Goal: Task Accomplishment & Management: Use online tool/utility

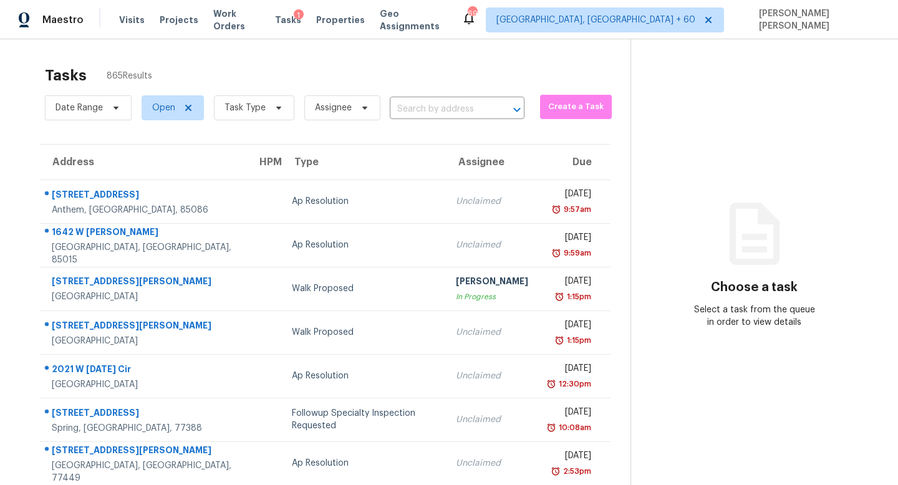
scroll to position [12, 0]
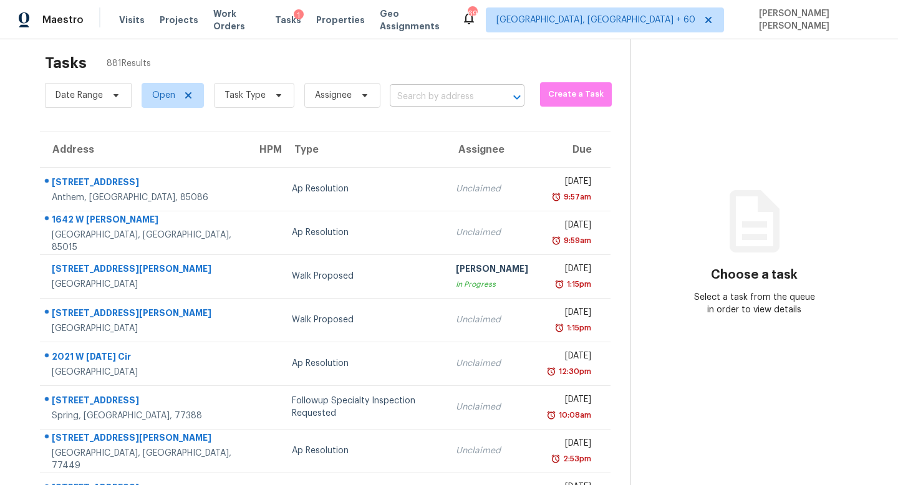
click at [426, 95] on input "text" at bounding box center [440, 96] width 100 height 19
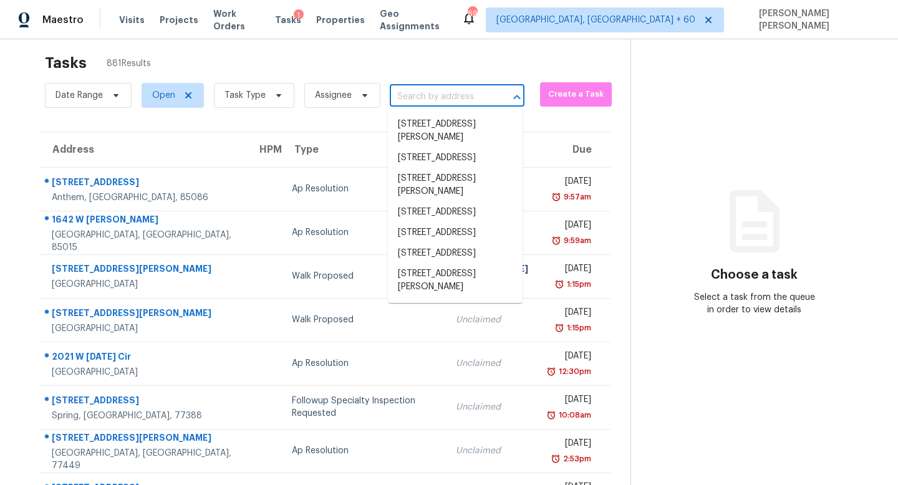
paste input "[STREET_ADDRESS]"
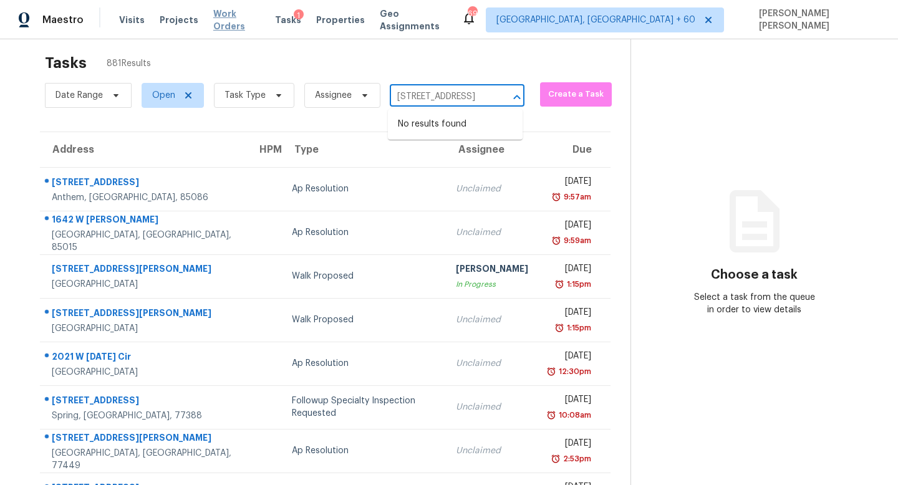
type input "1509 Geranium Ln, Celina, TX 75009"
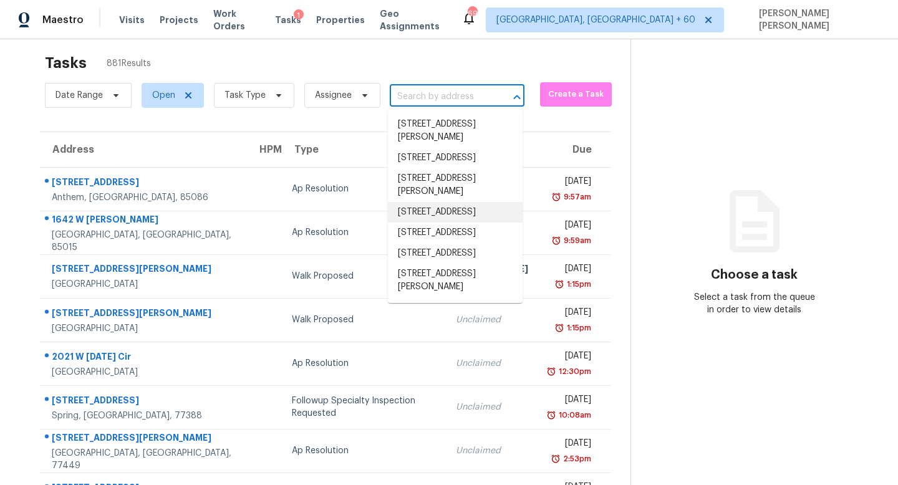
scroll to position [9, 0]
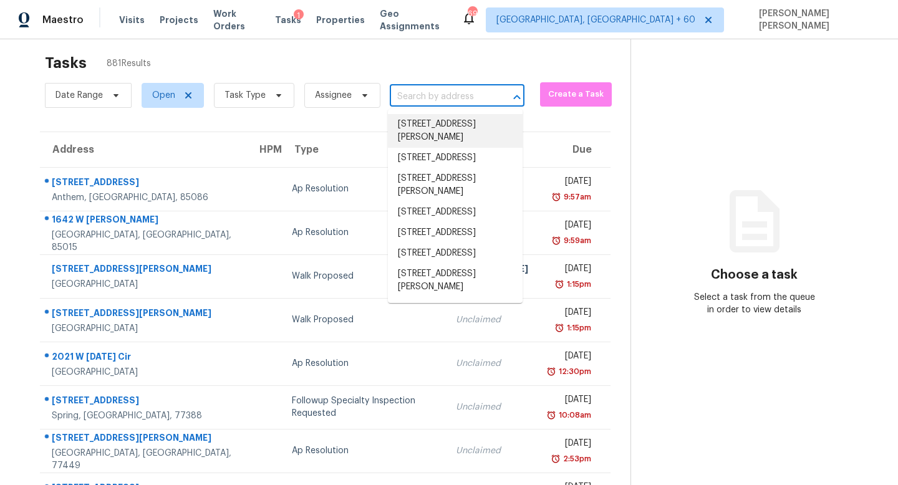
click at [454, 95] on input "text" at bounding box center [440, 96] width 100 height 19
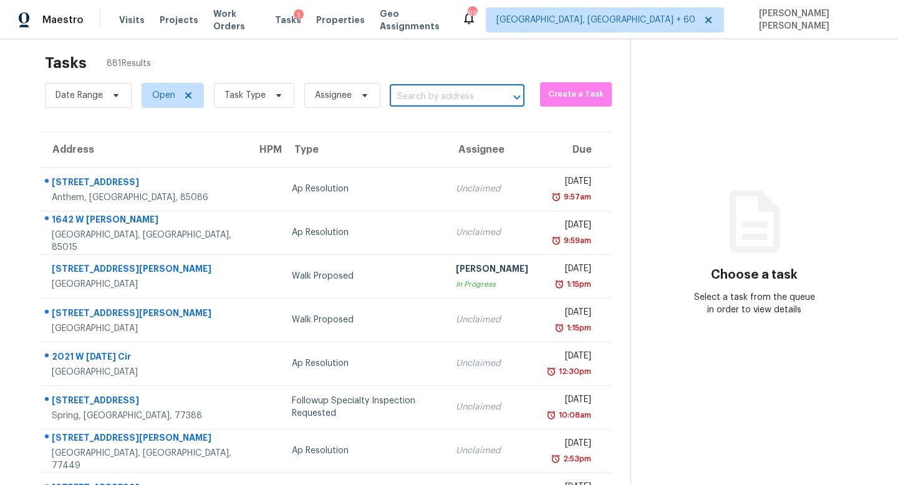
paste input "1509 Geranium Ln, Celina, TX 75009"
type input "1509 Geranium Ln, Celina, TX 7500"
click at [489, 135] on li "1509 Geranium Ln, Celina, TX 75009" at bounding box center [455, 124] width 135 height 21
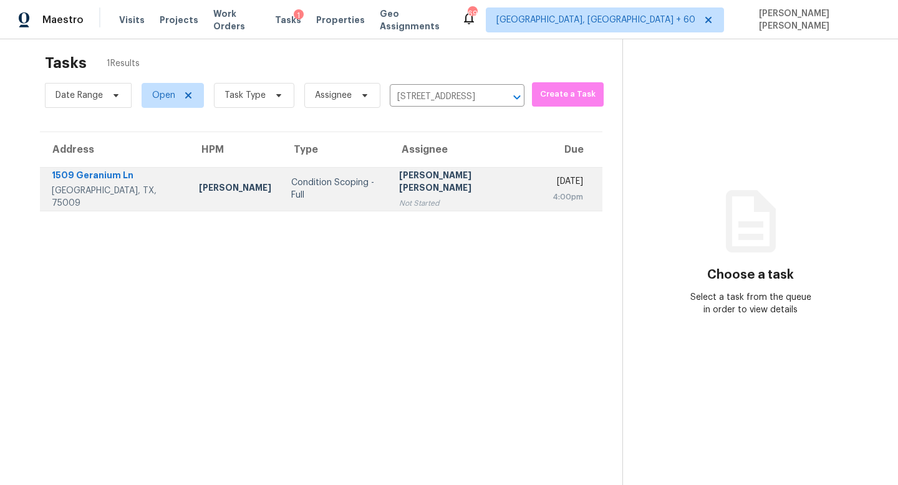
click at [427, 197] on div "Not Started" at bounding box center [465, 203] width 133 height 12
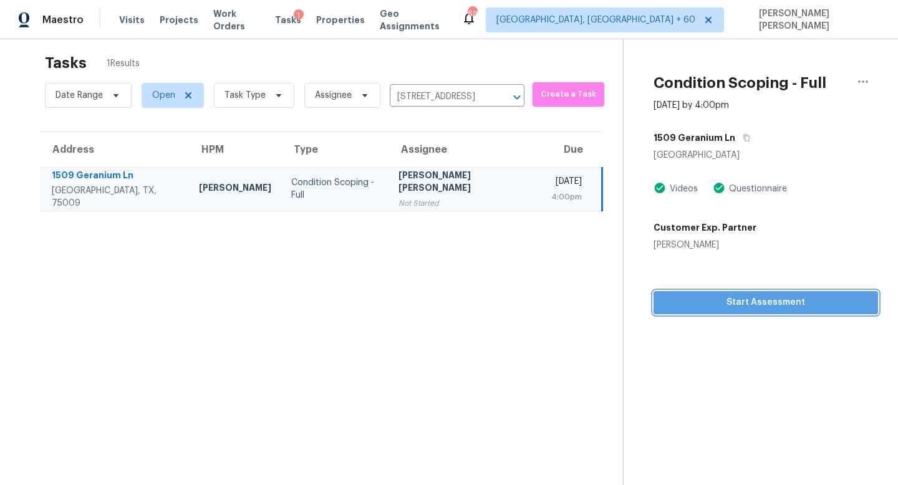
click at [765, 297] on span "Start Assessment" at bounding box center [766, 303] width 205 height 16
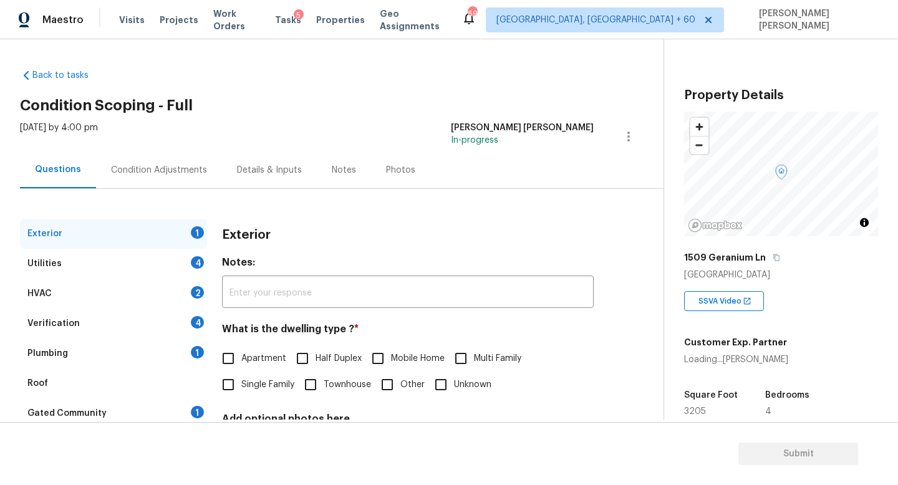
scroll to position [115, 0]
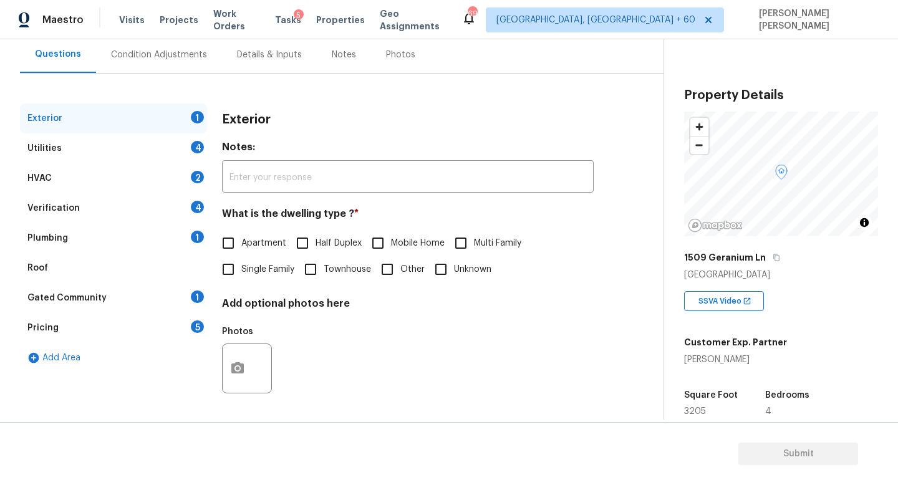
click at [248, 263] on span "Single Family" at bounding box center [267, 269] width 53 height 13
click at [241, 263] on input "Single Family" at bounding box center [228, 269] width 26 height 26
checkbox input "true"
click at [167, 144] on div "Utilities 4" at bounding box center [113, 148] width 187 height 30
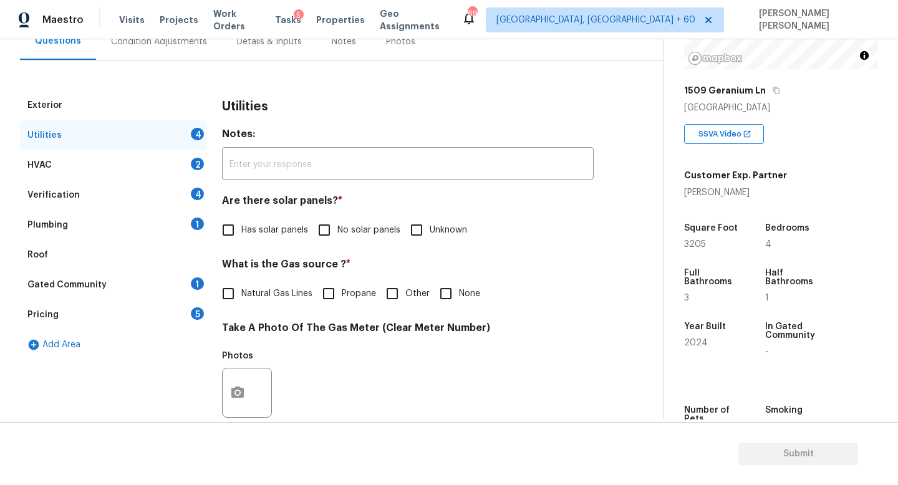
scroll to position [122, 0]
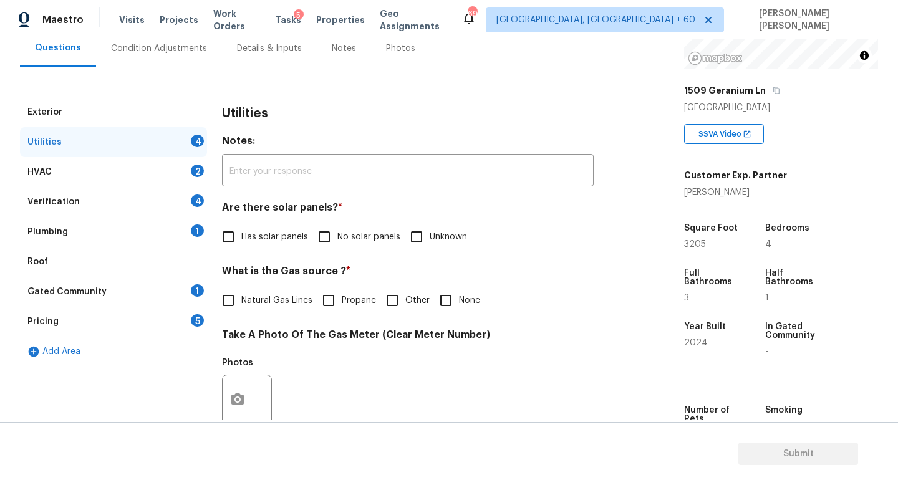
click at [319, 229] on input "No solar panels" at bounding box center [324, 237] width 26 height 26
checkbox input "true"
click at [226, 284] on div "What is the Gas source ? * Natural Gas Lines Propane Other None" at bounding box center [408, 289] width 372 height 49
click at [228, 299] on input "Natural Gas Lines" at bounding box center [228, 301] width 26 height 26
checkbox input "true"
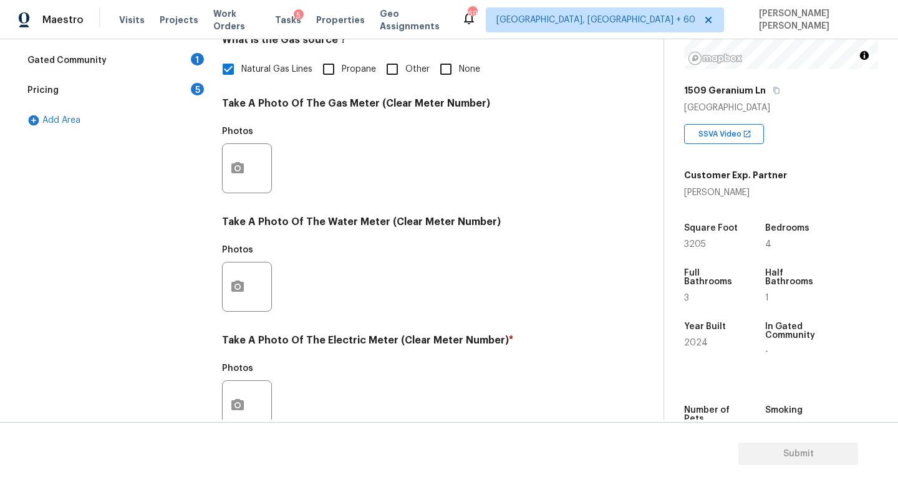
scroll to position [371, 0]
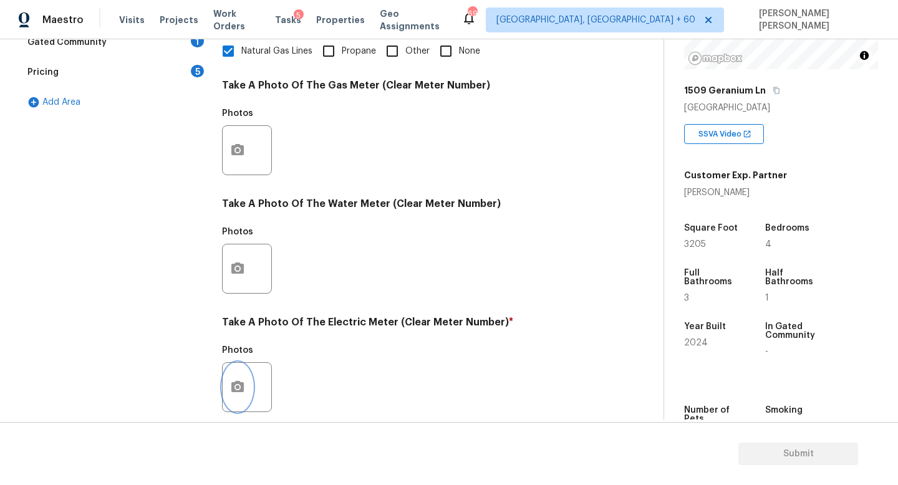
click at [236, 377] on button "button" at bounding box center [238, 387] width 30 height 49
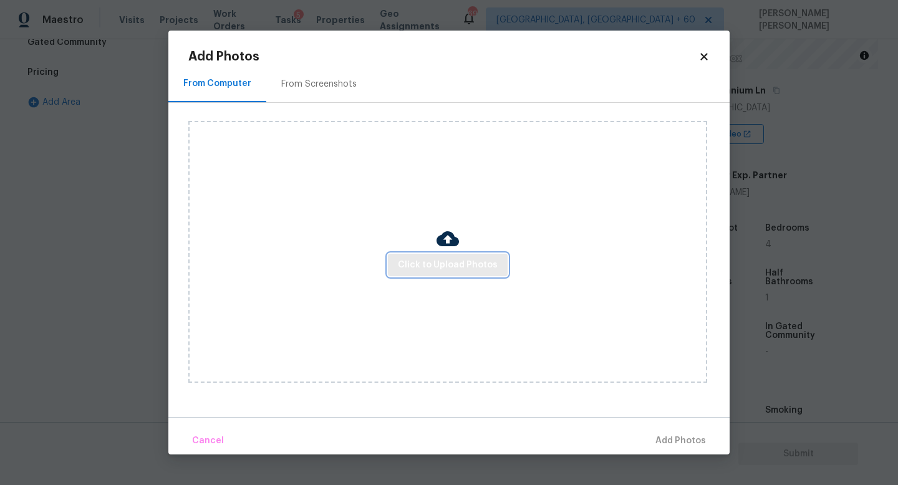
click at [415, 268] on span "Click to Upload Photos" at bounding box center [448, 266] width 100 height 16
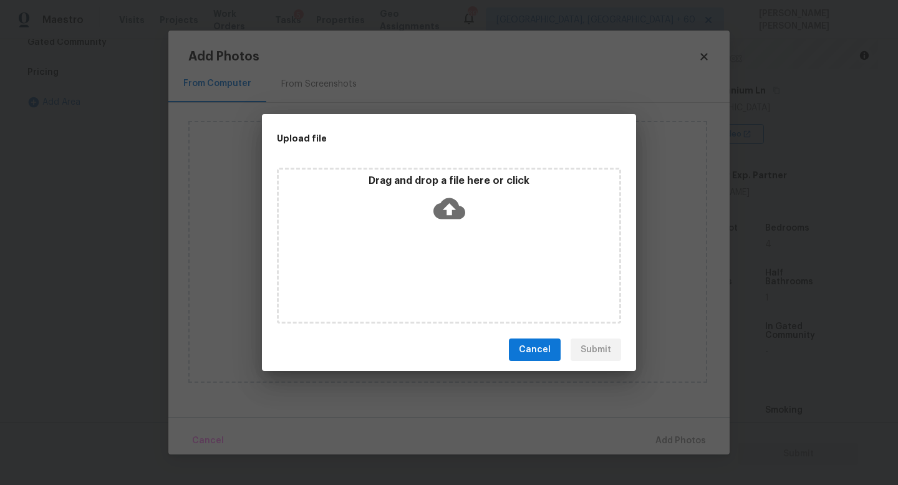
click at [455, 198] on icon at bounding box center [450, 209] width 32 height 32
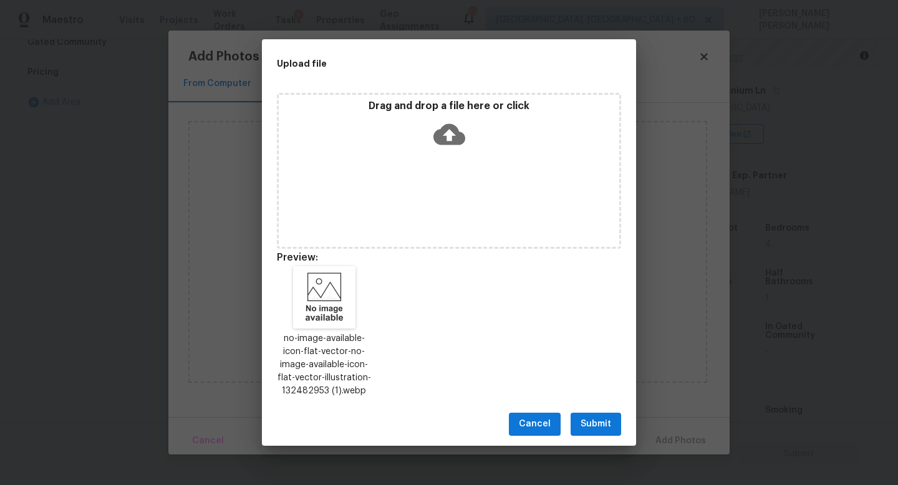
click at [586, 420] on span "Submit" at bounding box center [596, 425] width 31 height 16
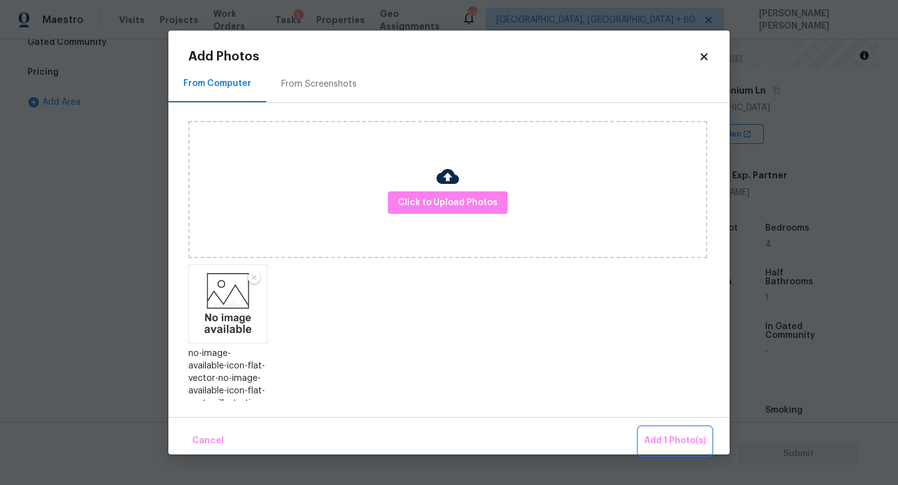
click at [667, 437] on span "Add 1 Photo(s)" at bounding box center [675, 442] width 62 height 16
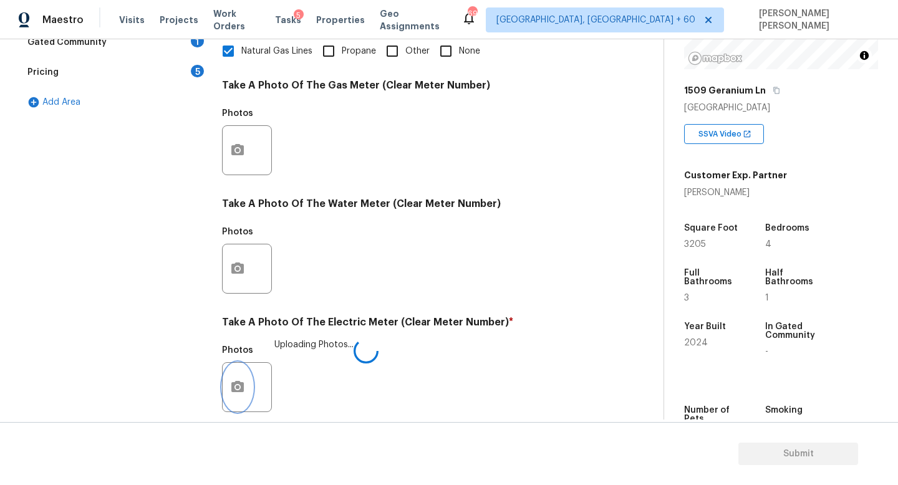
scroll to position [454, 0]
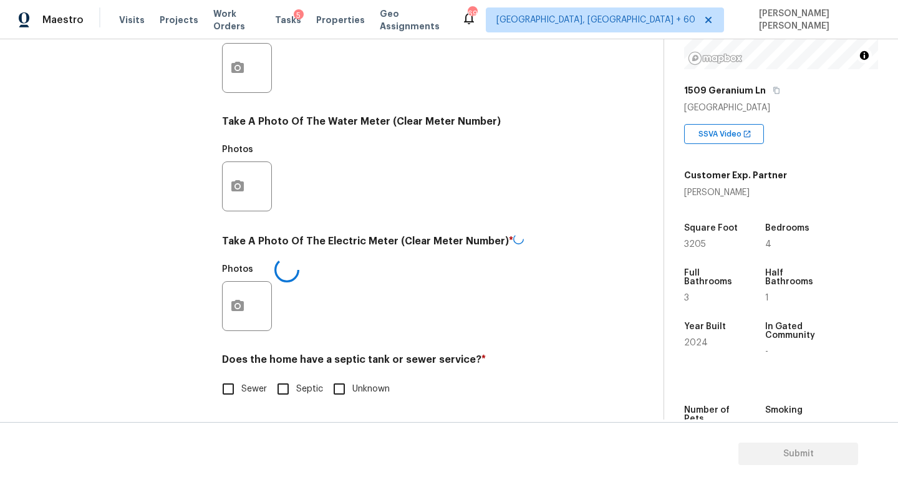
click at [234, 388] on input "Sewer" at bounding box center [228, 389] width 26 height 26
checkbox input "true"
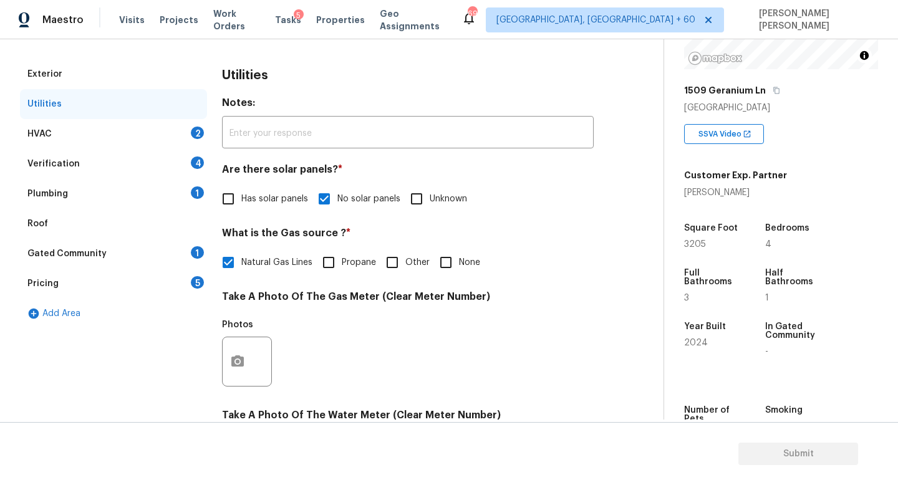
scroll to position [0, 0]
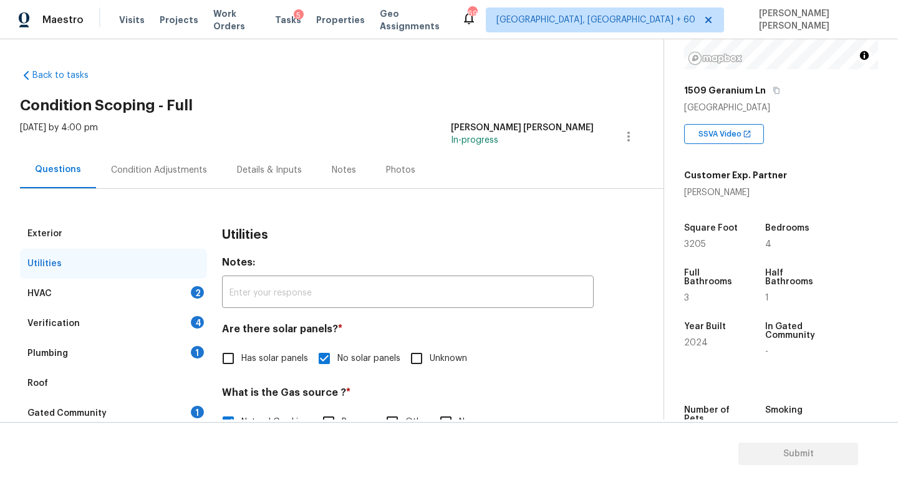
click at [157, 298] on div "HVAC 2" at bounding box center [113, 294] width 187 height 30
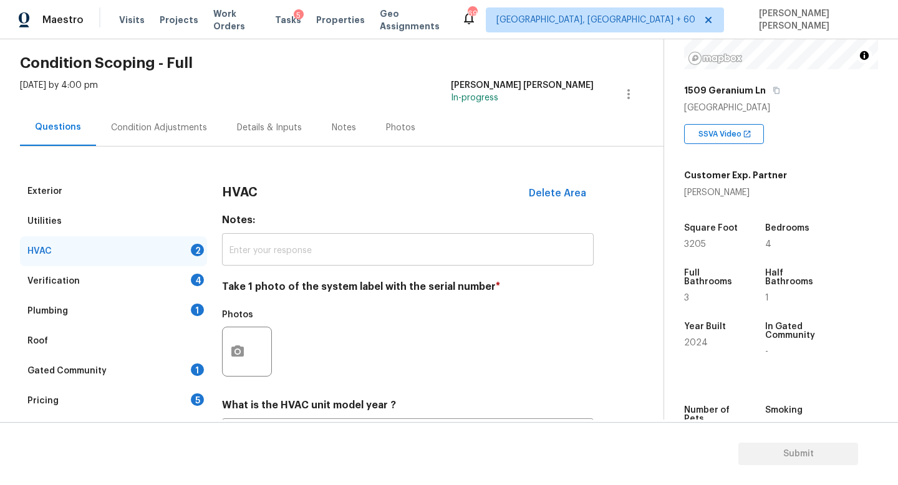
scroll to position [54, 0]
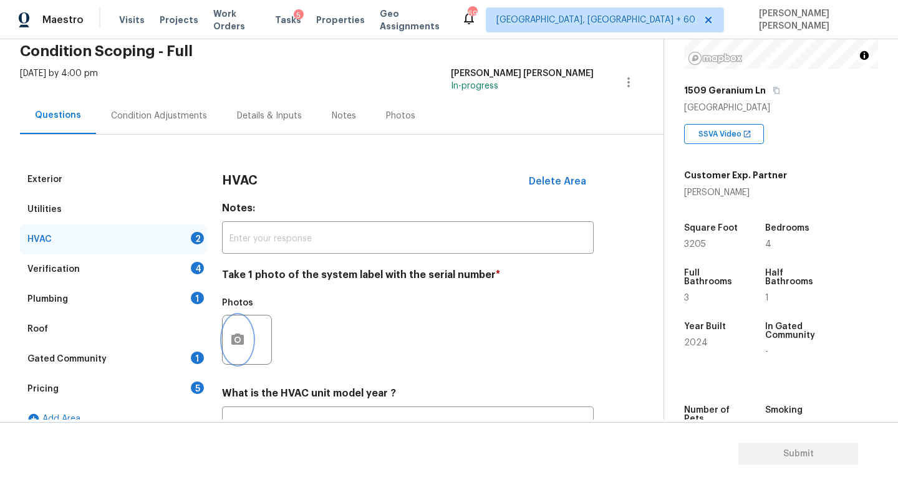
click at [246, 339] on button "button" at bounding box center [238, 340] width 30 height 49
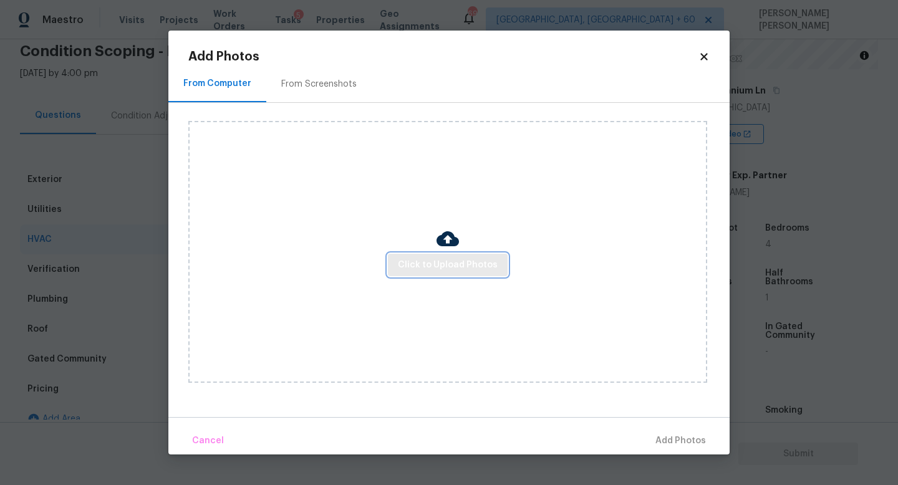
click at [445, 254] on button "Click to Upload Photos" at bounding box center [448, 265] width 120 height 23
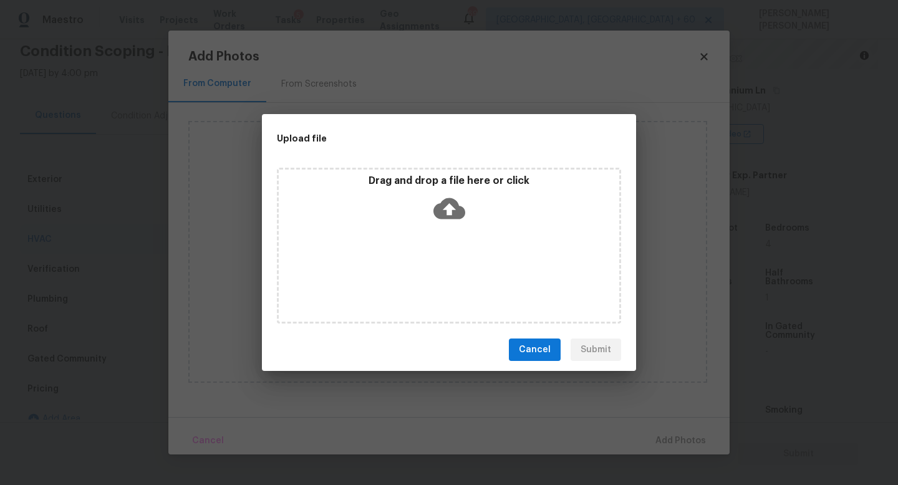
click at [454, 203] on icon at bounding box center [450, 208] width 32 height 21
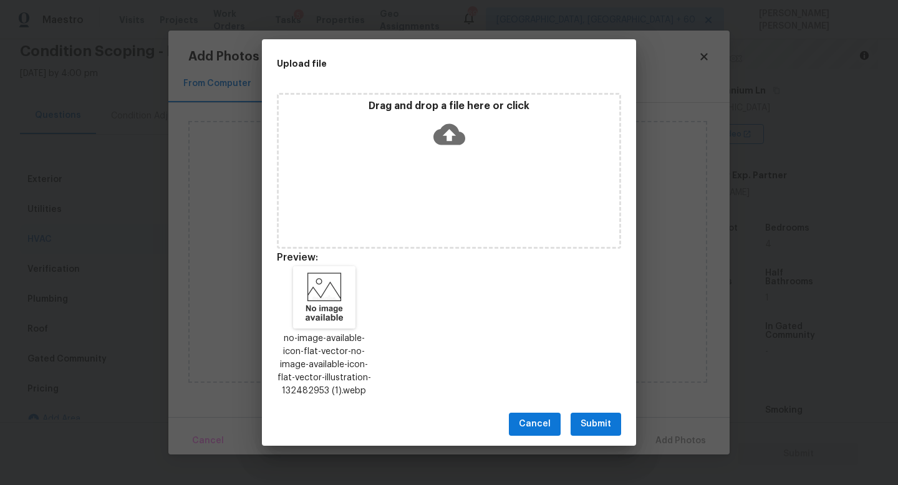
click at [593, 420] on span "Submit" at bounding box center [596, 425] width 31 height 16
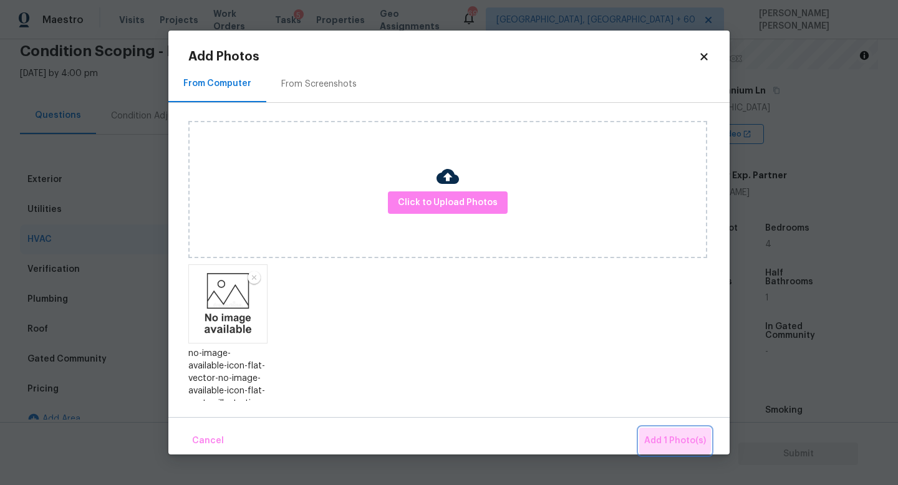
click at [664, 435] on span "Add 1 Photo(s)" at bounding box center [675, 442] width 62 height 16
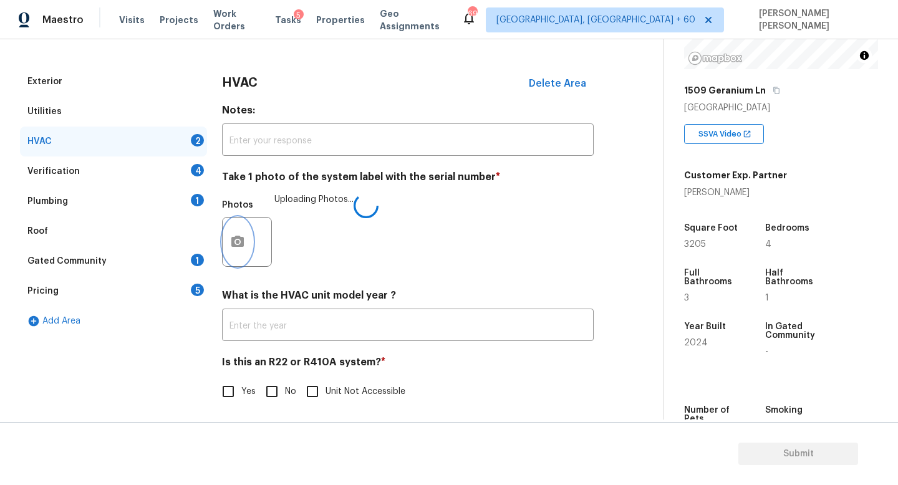
scroll to position [153, 0]
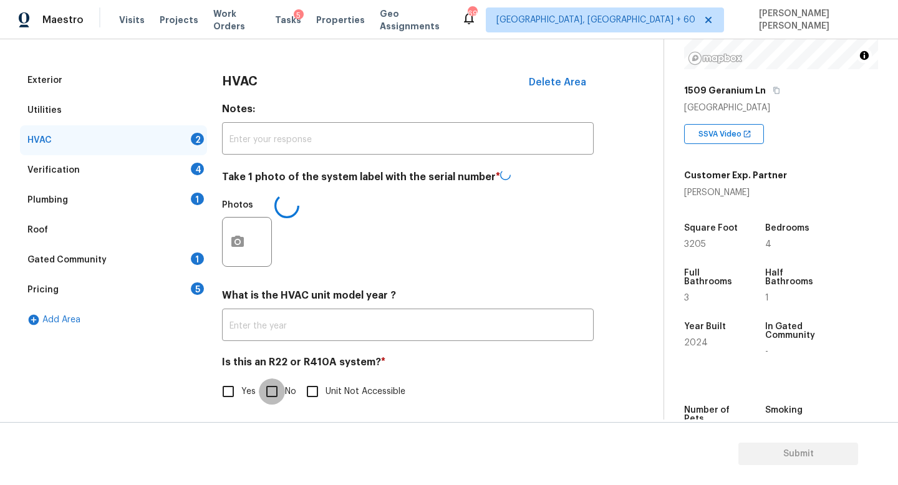
click at [271, 388] on input "No" at bounding box center [272, 392] width 26 height 26
checkbox input "true"
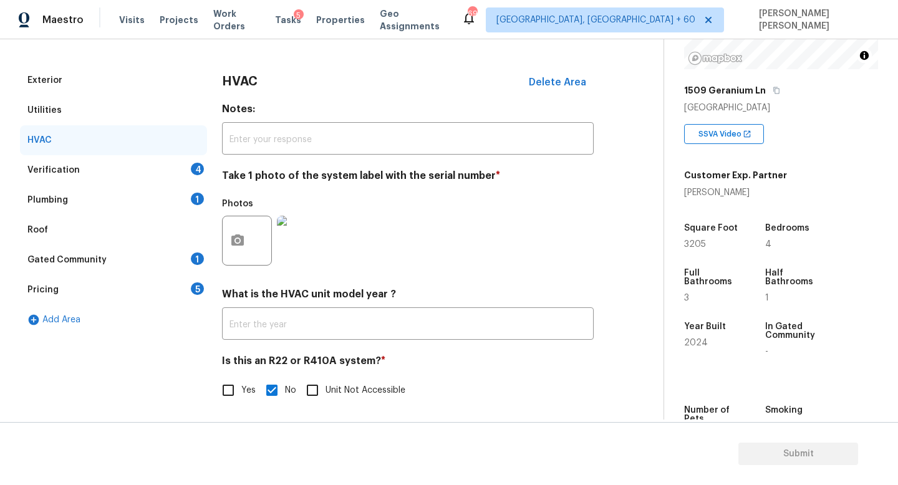
click at [165, 167] on div "Verification 4" at bounding box center [113, 170] width 187 height 30
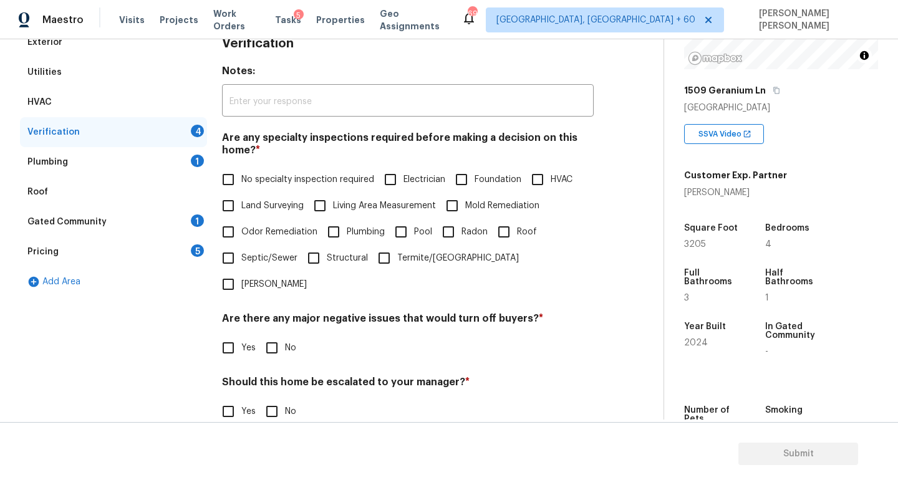
click at [253, 187] on label "No specialty inspection required" at bounding box center [294, 180] width 159 height 26
click at [241, 187] on input "No specialty inspection required" at bounding box center [228, 180] width 26 height 26
checkbox input "true"
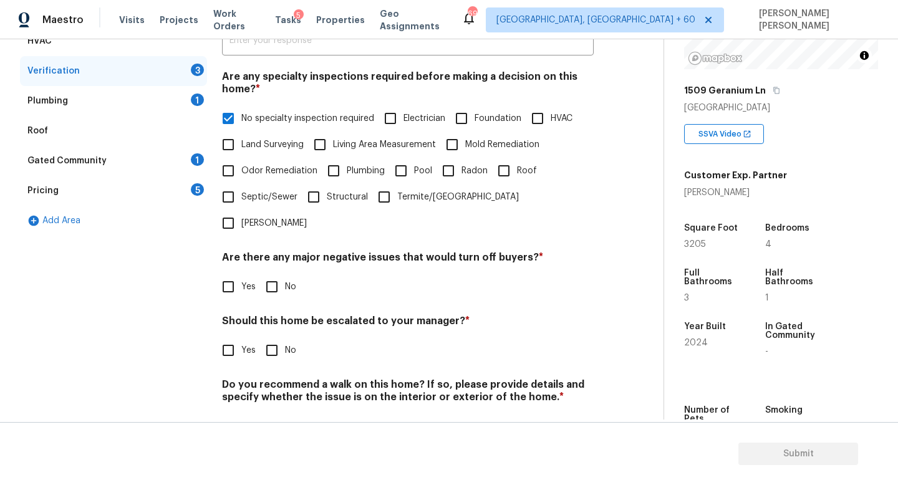
click at [277, 274] on div "Verification Notes: ​ Are any specialty inspections required before making a de…" at bounding box center [408, 210] width 372 height 488
click at [266, 274] on input "No" at bounding box center [272, 287] width 26 height 26
checkbox input "true"
click at [266, 337] on input "No" at bounding box center [272, 350] width 26 height 26
checkbox input "true"
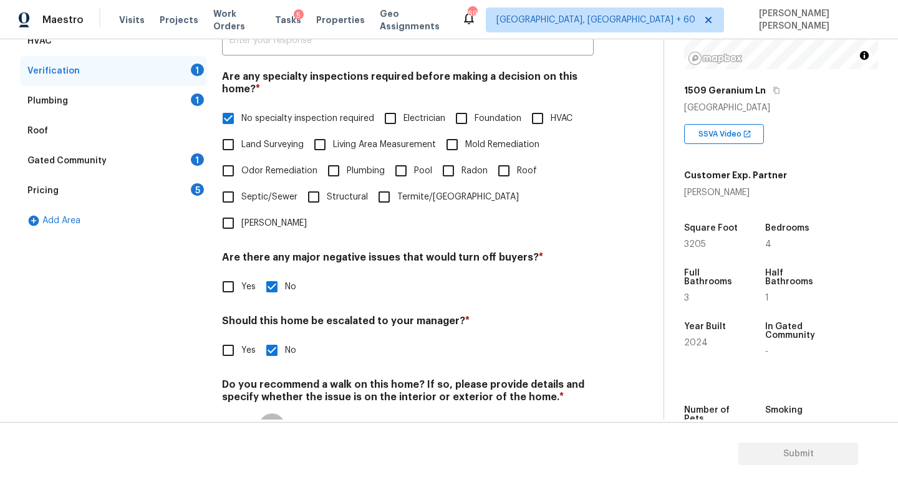
click at [282, 414] on input "No" at bounding box center [272, 427] width 26 height 26
checkbox input "true"
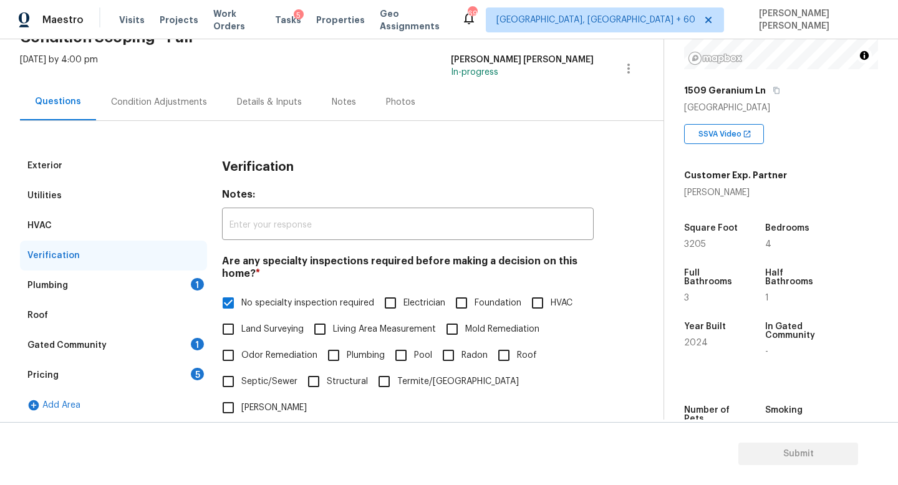
click at [167, 291] on div "Plumbing 1" at bounding box center [113, 286] width 187 height 30
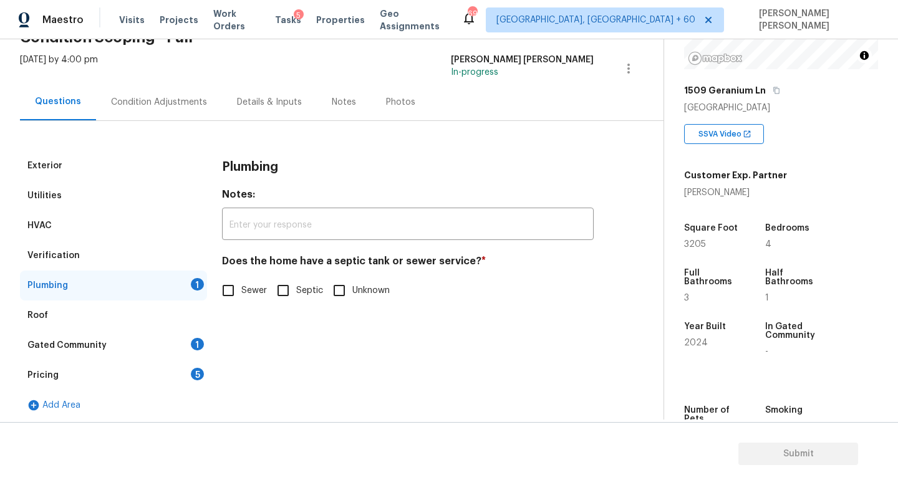
scroll to position [72, 0]
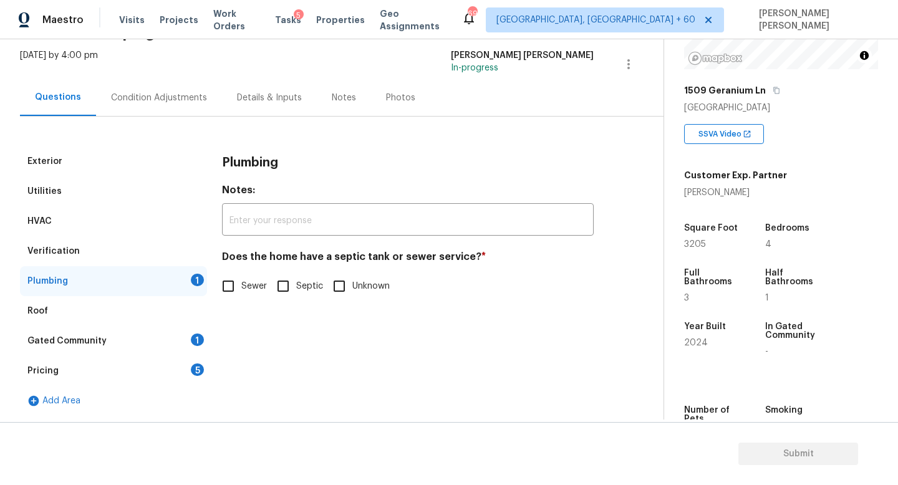
click at [238, 269] on div "Does the home have a septic tank or sewer service? * Sewer Septic Unknown" at bounding box center [408, 275] width 372 height 49
click at [235, 281] on input "Sewer" at bounding box center [228, 286] width 26 height 26
checkbox input "true"
click at [150, 332] on div "Gated Community 1" at bounding box center [113, 341] width 187 height 30
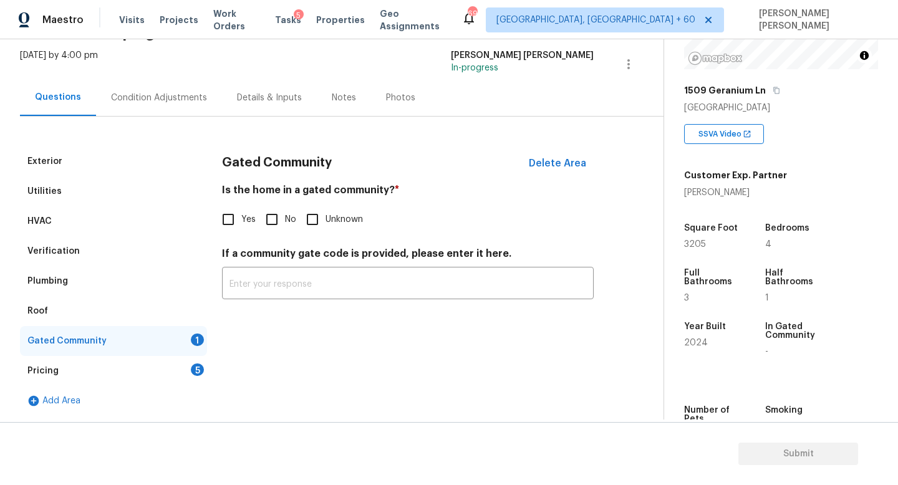
click at [266, 211] on input "No" at bounding box center [272, 219] width 26 height 26
checkbox input "true"
click at [169, 366] on div "Pricing 5" at bounding box center [113, 371] width 187 height 30
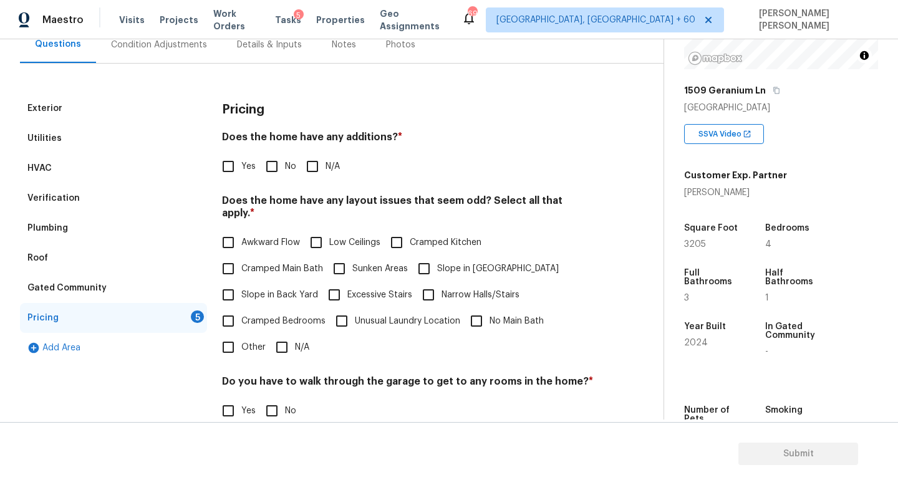
scroll to position [130, 0]
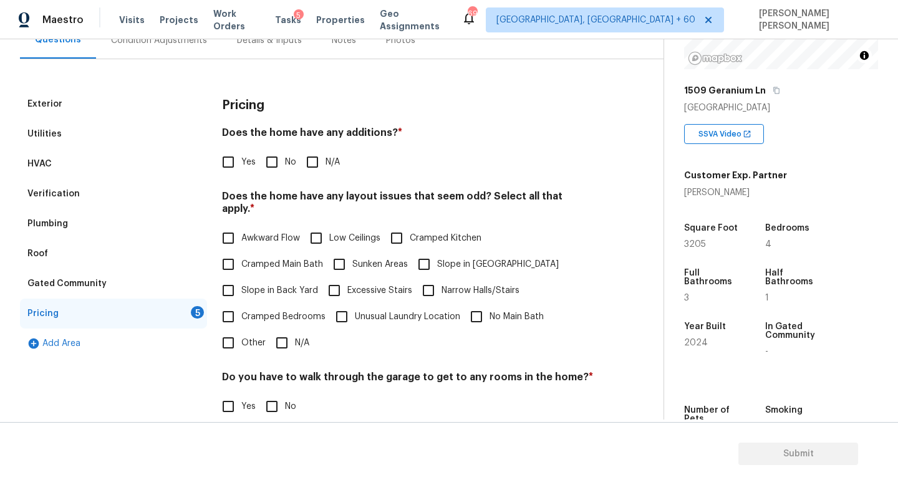
click at [269, 156] on input "No" at bounding box center [272, 162] width 26 height 26
checkbox input "true"
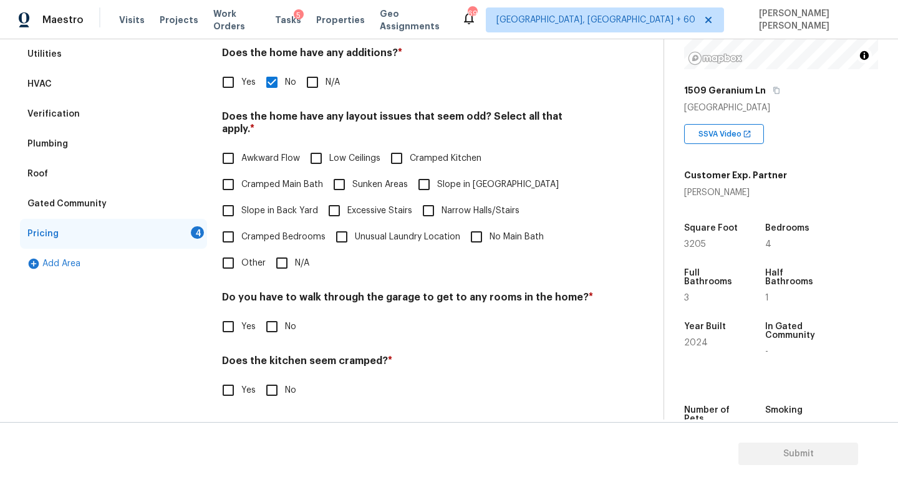
scroll to position [224, 0]
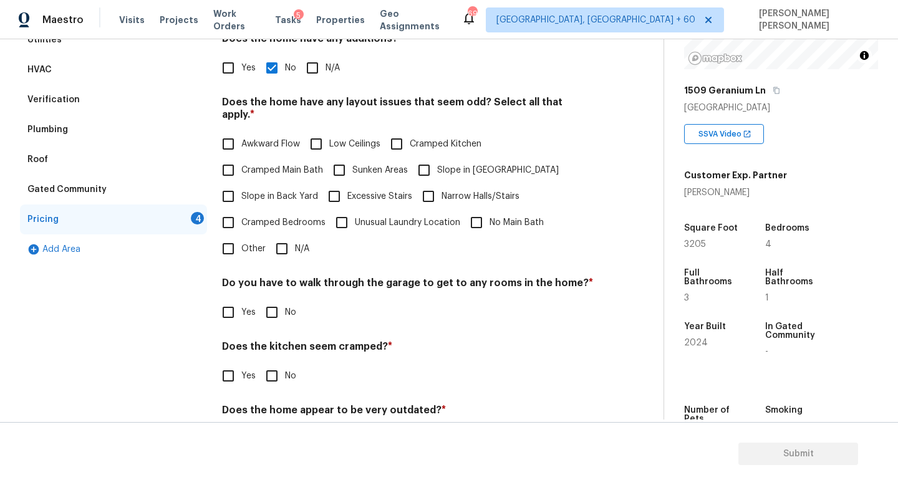
click at [285, 220] on label "Cramped Bedrooms" at bounding box center [270, 223] width 110 height 26
click at [241, 220] on input "Cramped Bedrooms" at bounding box center [228, 223] width 26 height 26
checkbox input "true"
click at [280, 245] on input "N/A" at bounding box center [282, 249] width 26 height 26
click at [279, 236] on input "N/A" at bounding box center [282, 249] width 26 height 26
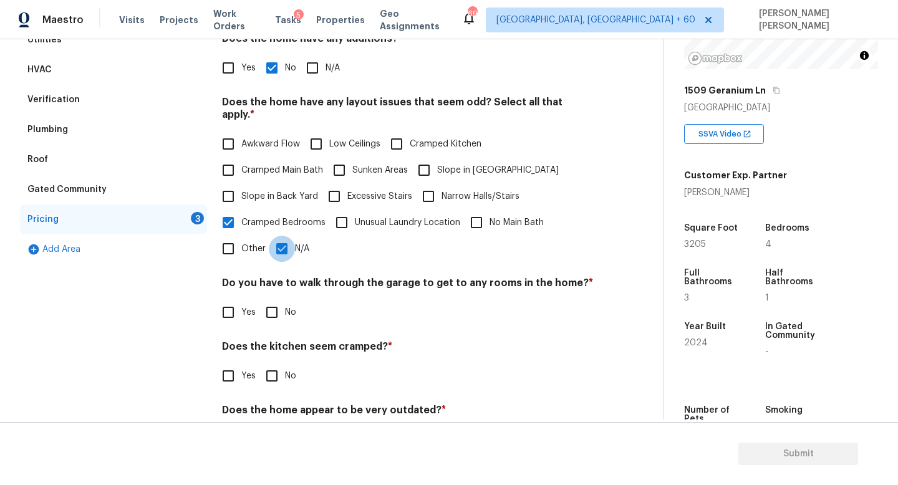
checkbox input "false"
click at [268, 216] on span "Cramped Bedrooms" at bounding box center [283, 222] width 84 height 13
click at [241, 215] on input "Cramped Bedrooms" at bounding box center [228, 223] width 26 height 26
checkbox input "false"
click at [427, 157] on input "Slope in Front Yard" at bounding box center [424, 170] width 26 height 26
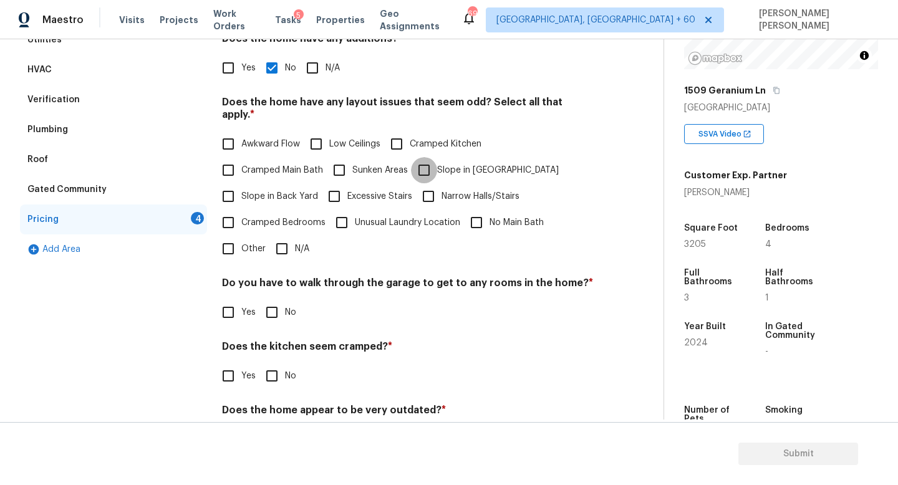
checkbox input "true"
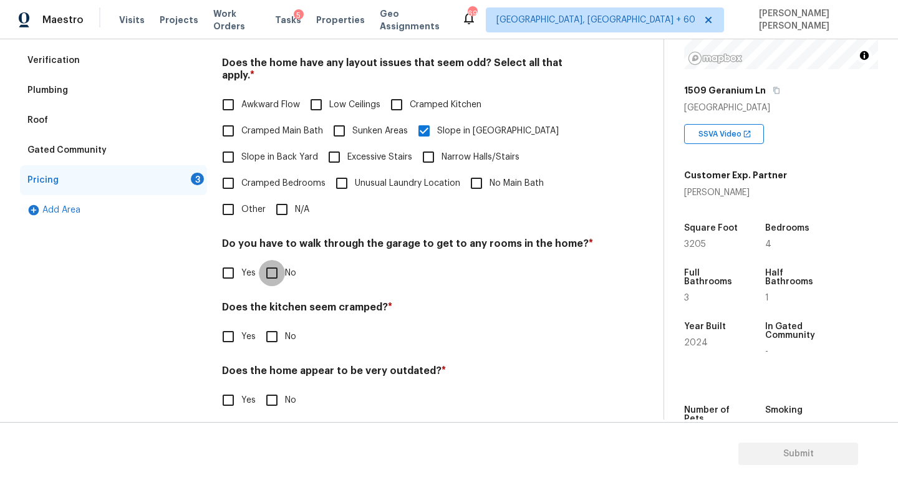
click at [264, 260] on input "No" at bounding box center [272, 273] width 26 height 26
checkbox input "true"
click at [281, 365] on h4 "Does the home appear to be very outdated? *" at bounding box center [408, 373] width 372 height 17
click at [272, 308] on div "Does the kitchen seem cramped? * Yes No" at bounding box center [408, 325] width 372 height 49
click at [272, 324] on input "No" at bounding box center [272, 337] width 26 height 26
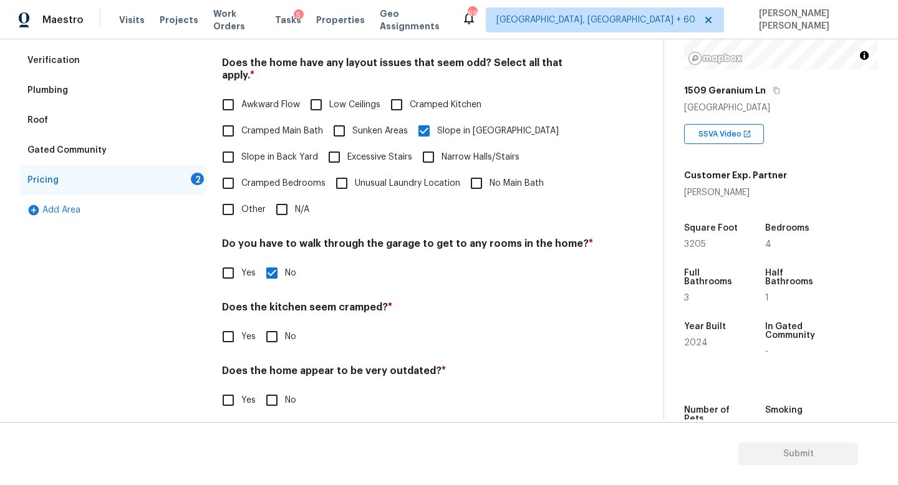
checkbox input "true"
click at [267, 394] on input "No" at bounding box center [272, 400] width 26 height 26
checkbox input "true"
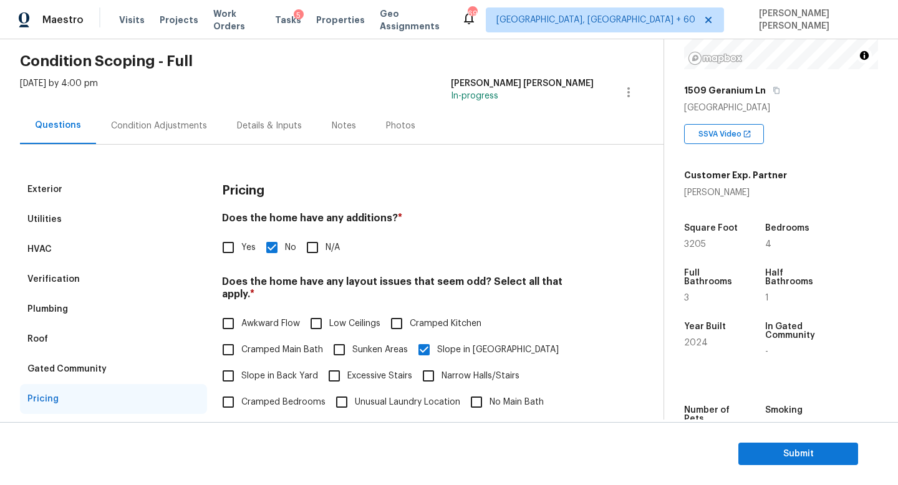
scroll to position [0, 0]
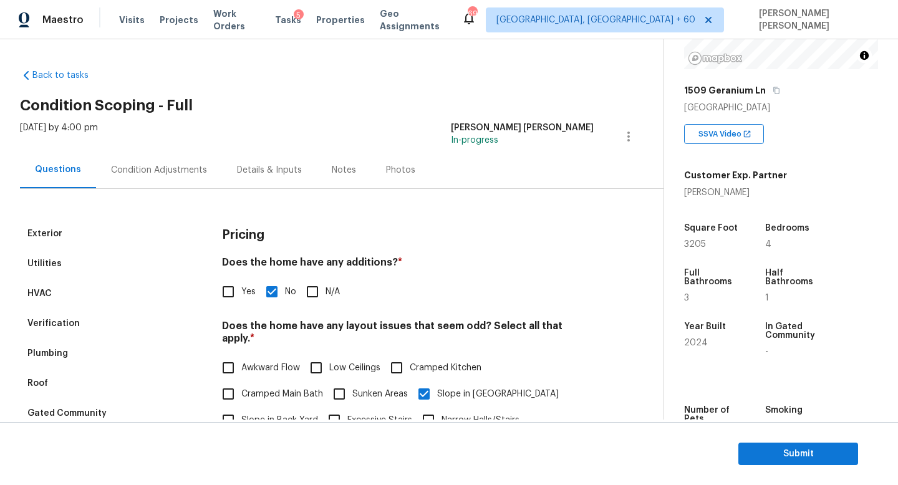
click at [169, 167] on div "Condition Adjustments" at bounding box center [159, 170] width 96 height 12
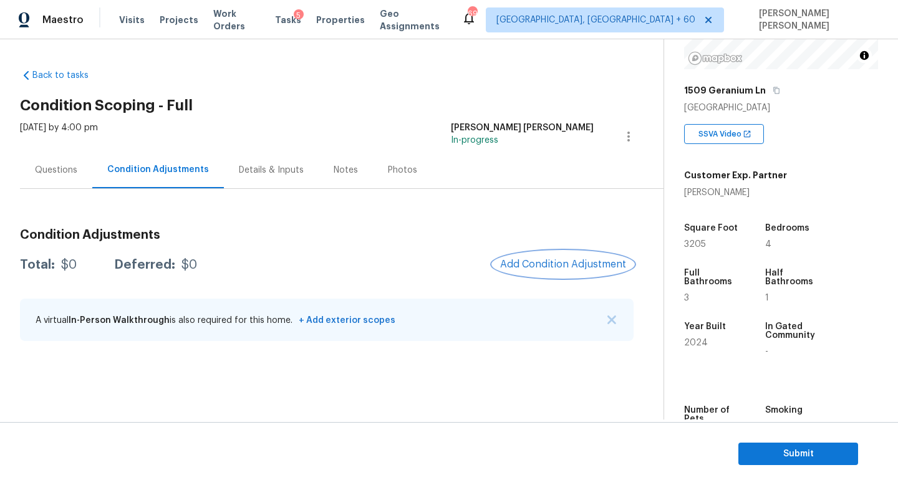
click at [564, 271] on button "Add Condition Adjustment" at bounding box center [563, 264] width 141 height 26
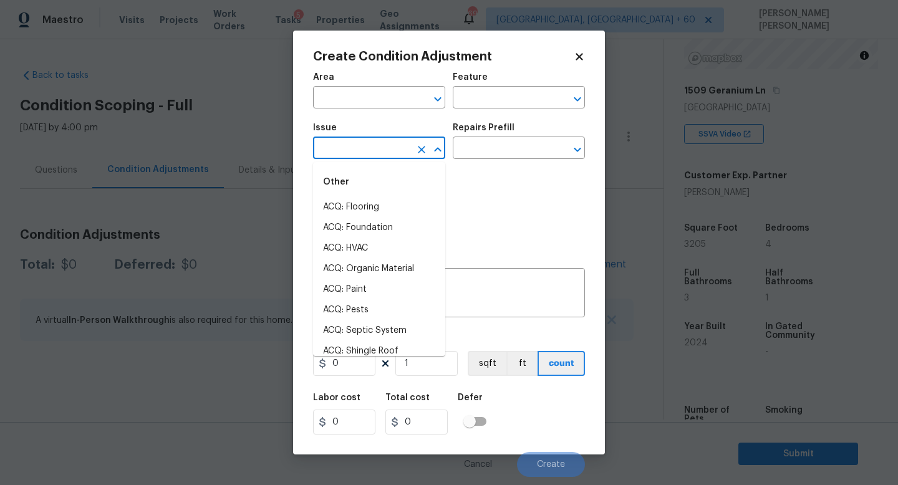
click at [361, 156] on input "text" at bounding box center [361, 149] width 97 height 19
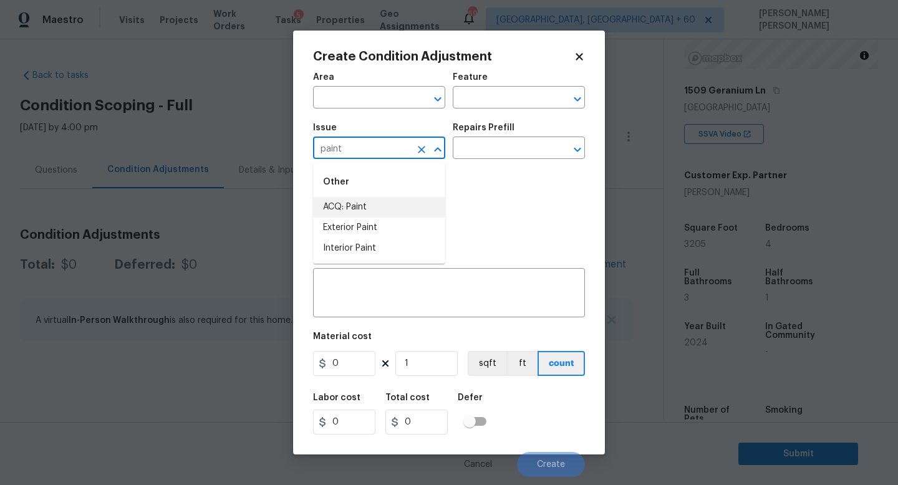
click at [382, 206] on li "ACQ: Paint" at bounding box center [379, 207] width 132 height 21
type input "ACQ: Paint"
click at [482, 152] on input "text" at bounding box center [501, 149] width 97 height 19
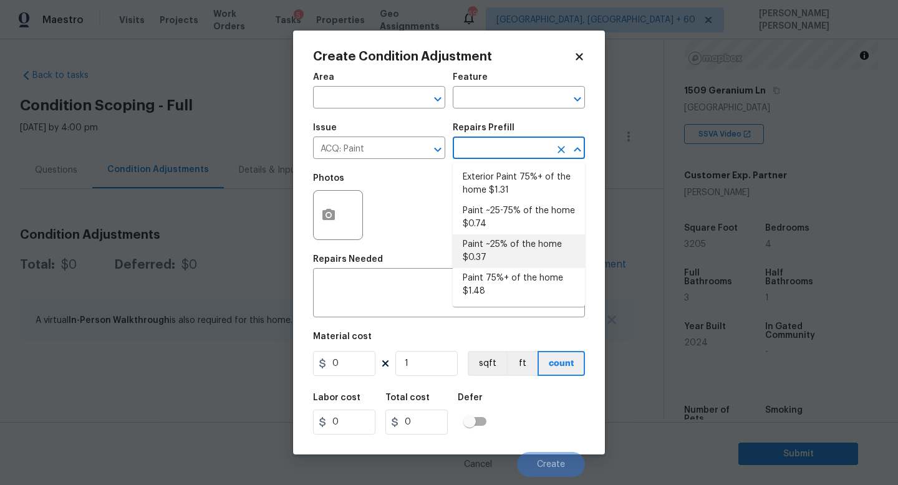
click at [495, 249] on li "Paint ~25% of the home $0.37" at bounding box center [519, 252] width 132 height 34
type input "Acquisition"
type textarea "Acquisition Scope: ~25% of the home needs interior paint"
type input "0.37"
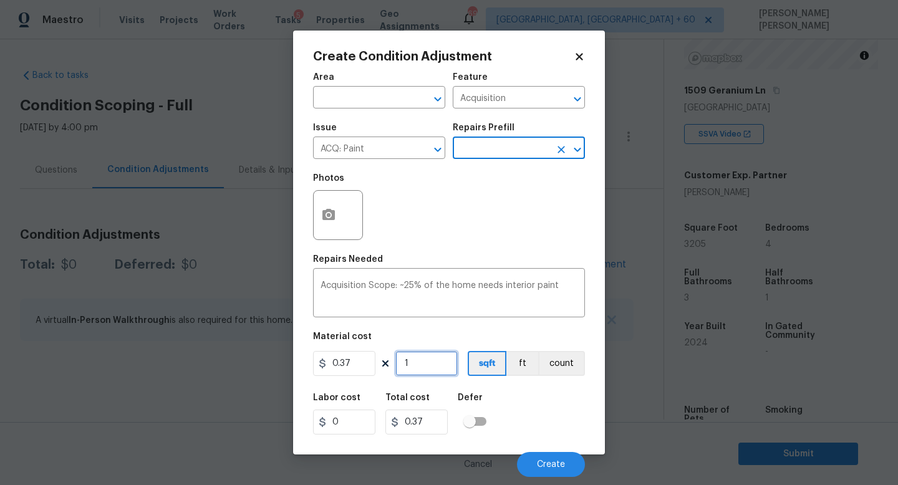
click at [428, 369] on input "1" at bounding box center [427, 363] width 62 height 25
type input "0"
type input "3"
type input "1.11"
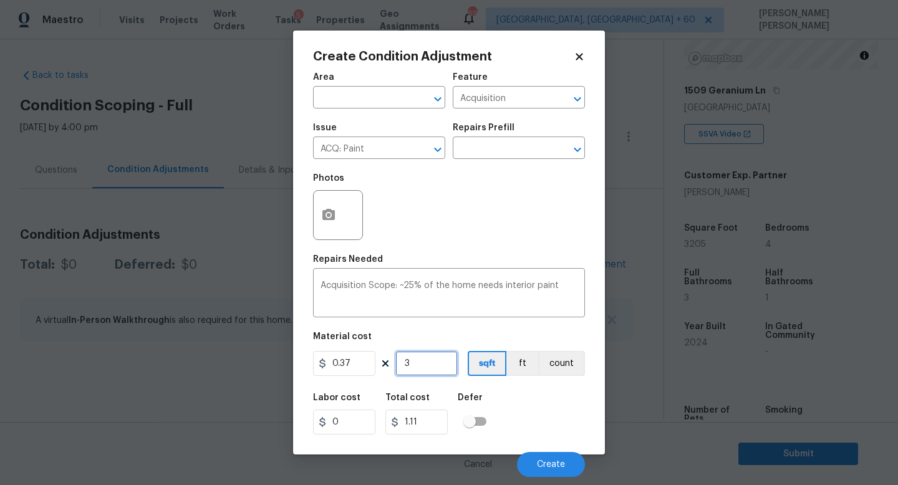
type input "32"
type input "11.84"
type input "329"
type input "121.73"
type input "32"
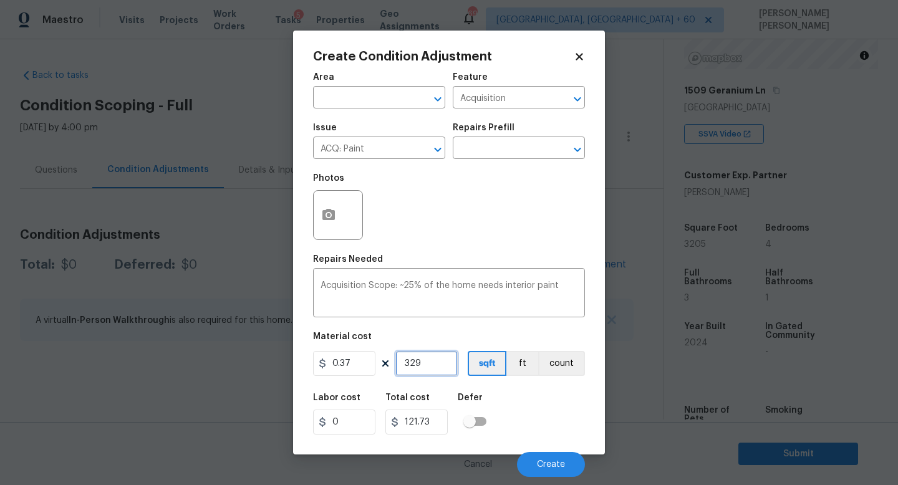
type input "11.84"
type input "320"
type input "118.4"
type input "3205"
type input "1185.85"
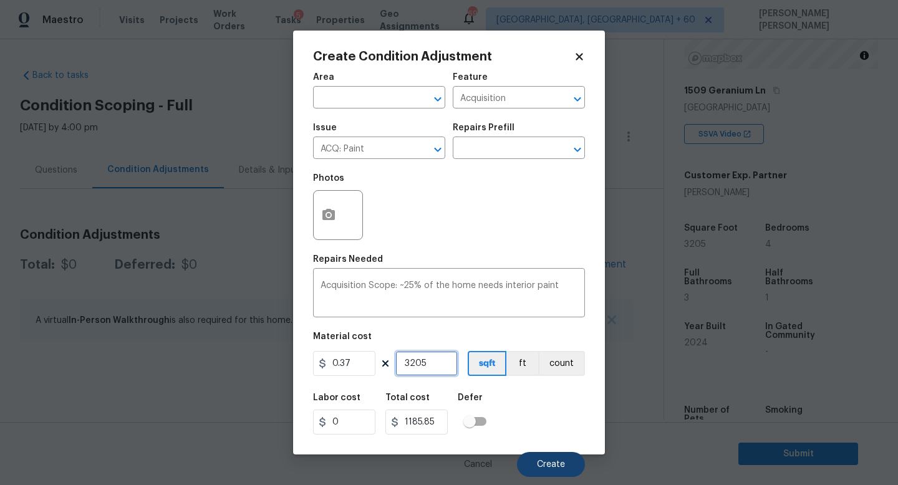
type input "3205"
click at [546, 470] on button "Create" at bounding box center [551, 464] width 68 height 25
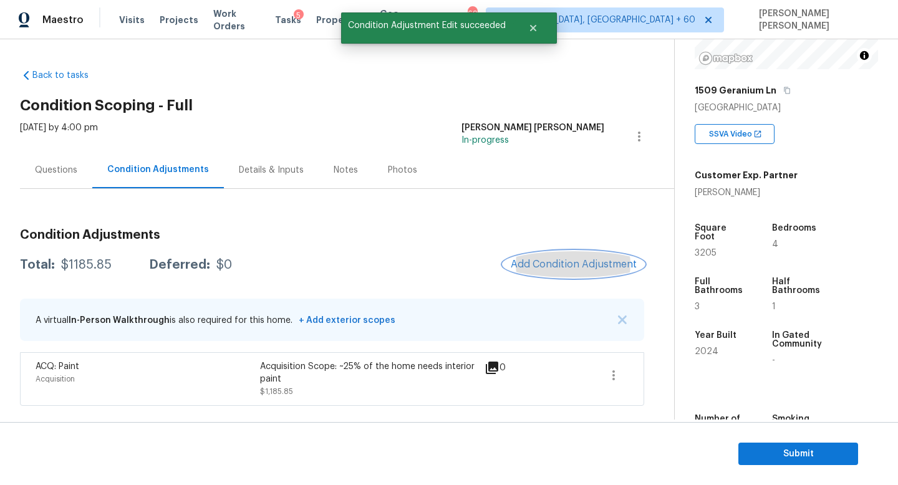
click at [596, 271] on button "Add Condition Adjustment" at bounding box center [573, 264] width 141 height 26
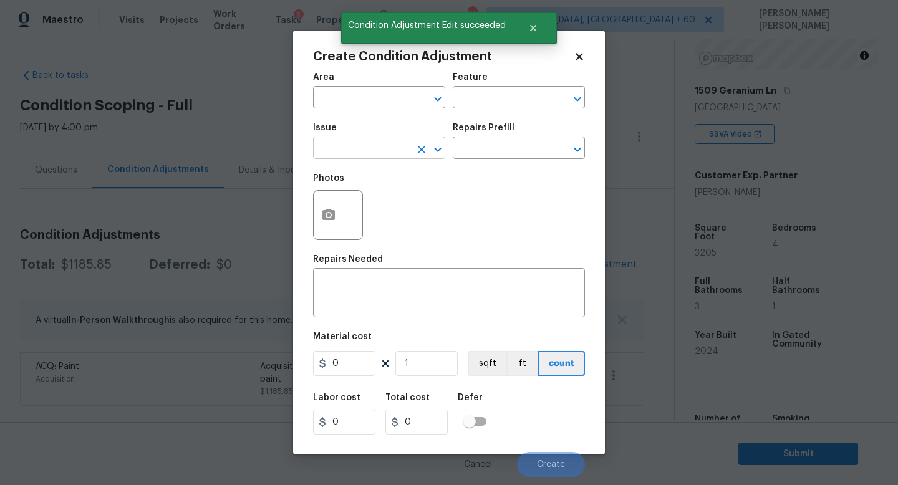
click at [332, 140] on input "text" at bounding box center [361, 149] width 97 height 19
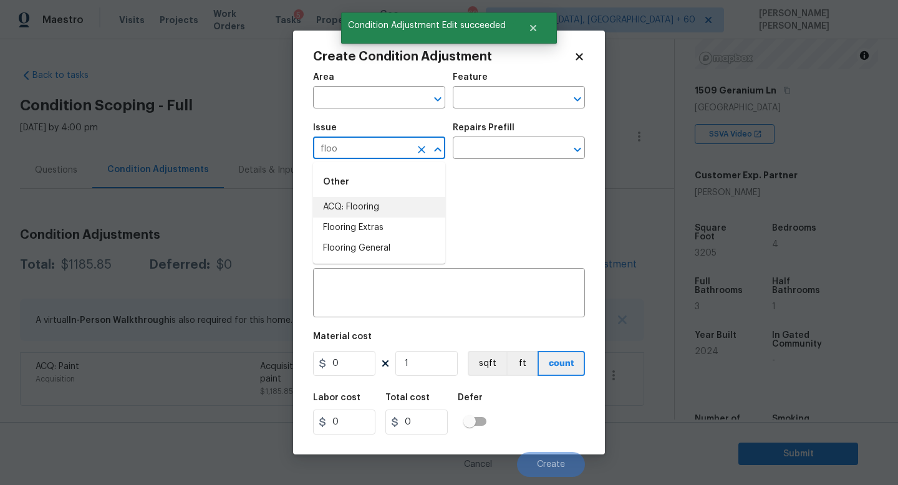
click at [358, 203] on li "ACQ: Flooring" at bounding box center [379, 207] width 132 height 21
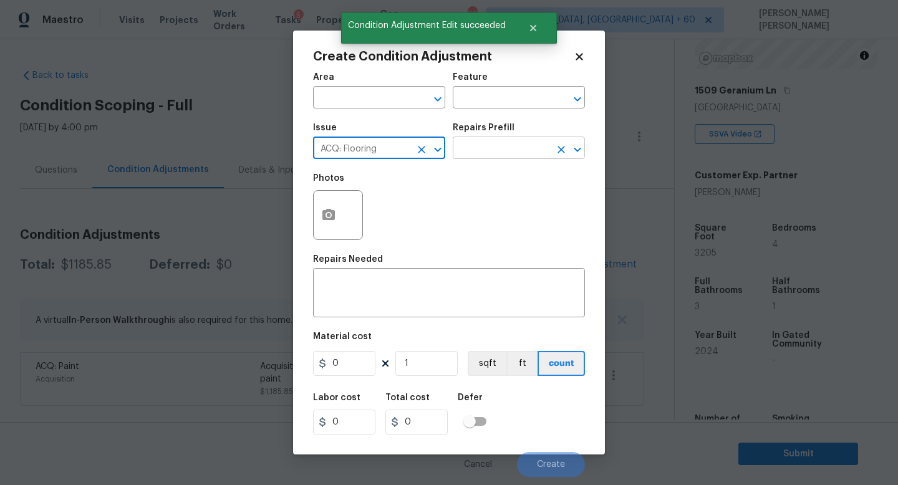
type input "ACQ: Flooring"
click at [522, 149] on input "text" at bounding box center [501, 149] width 97 height 19
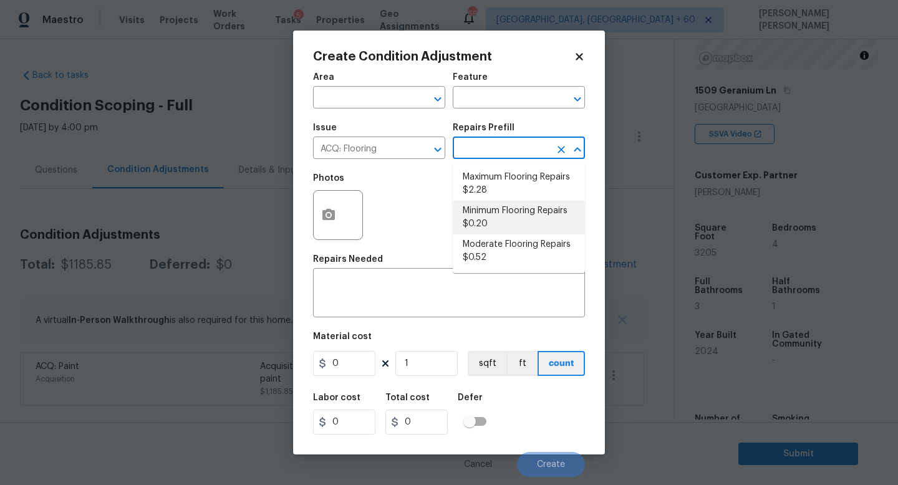
click at [510, 213] on li "Minimum Flooring Repairs $0.20" at bounding box center [519, 218] width 132 height 34
type input "Acquisition"
type textarea "Acquisition Scope: Minimum flooring repairs"
type input "0.2"
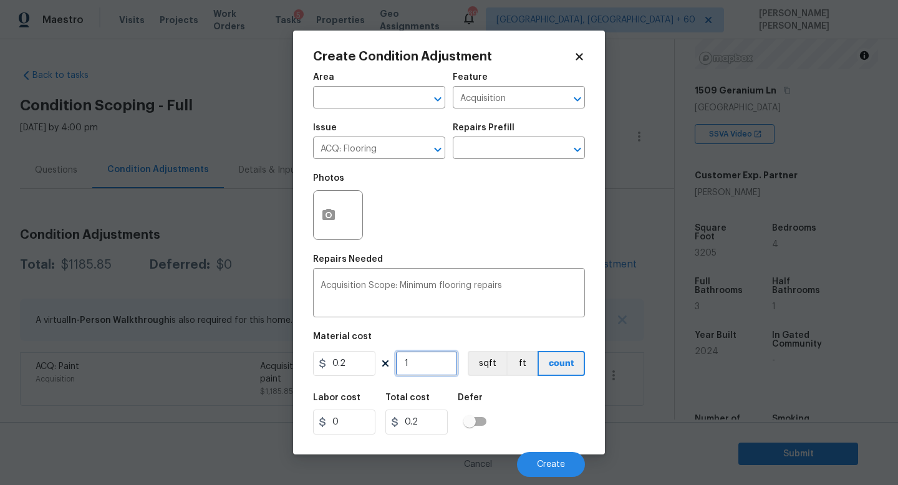
click at [443, 357] on input "1" at bounding box center [427, 363] width 62 height 25
type input "0"
type input "4"
type input "0.8"
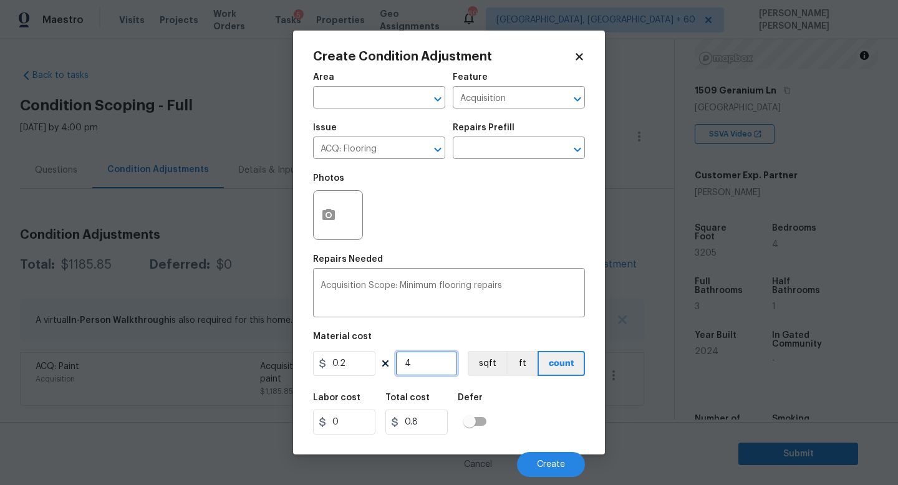
type input "0"
type input "3"
type input "0.6"
type input "32"
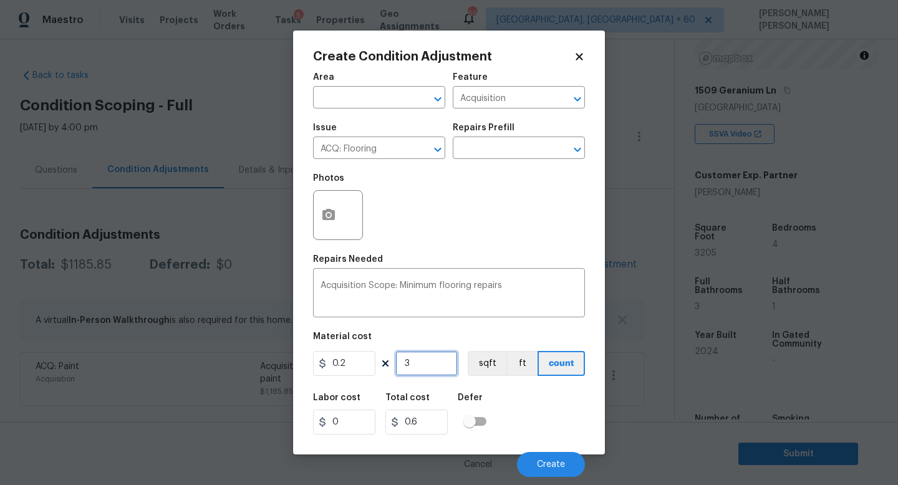
type input "6.4"
type input "320"
type input "64"
type input "3205"
type input "641"
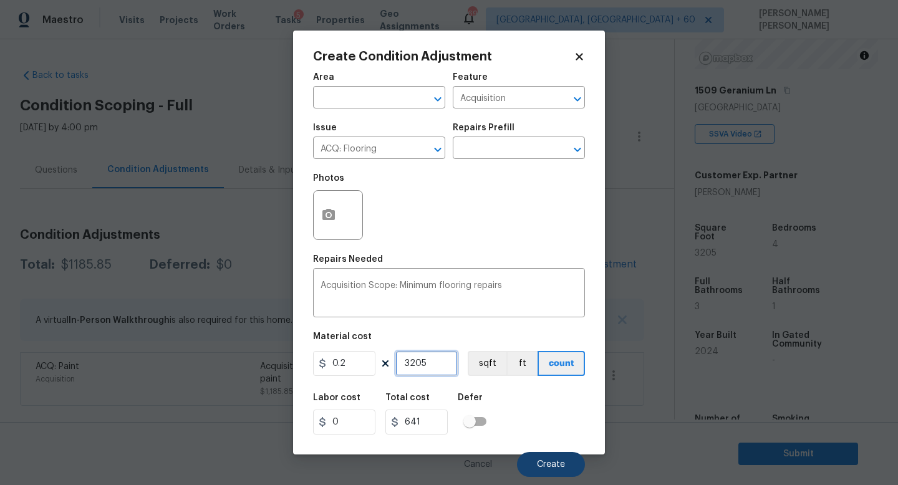
type input "3205"
click at [555, 462] on span "Create" at bounding box center [551, 464] width 28 height 9
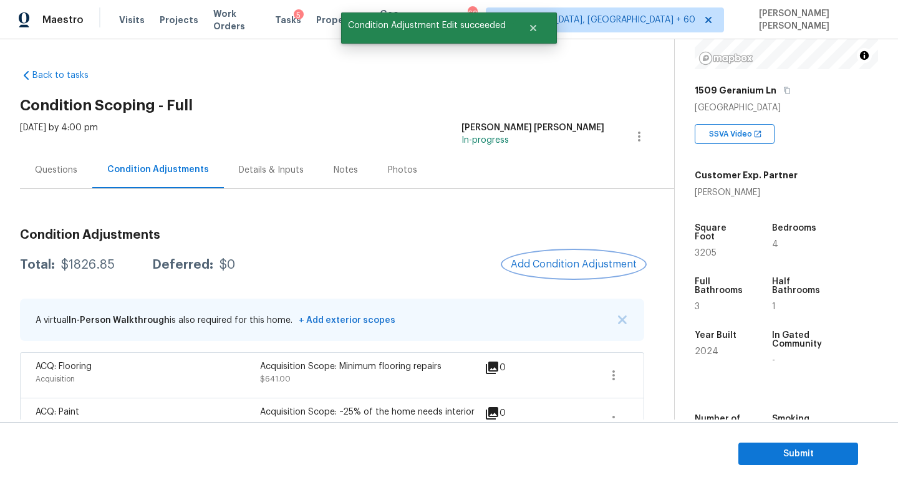
scroll to position [36, 0]
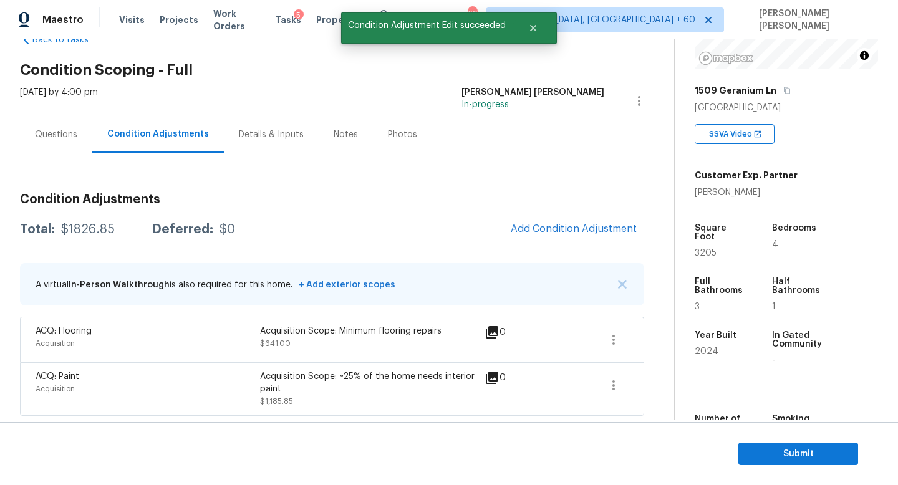
click at [573, 214] on div "Condition Adjustments Total: $1826.85 Deferred: $0 Add Condition Adjustment A v…" at bounding box center [332, 299] width 624 height 233
click at [568, 223] on button "Add Condition Adjustment" at bounding box center [573, 229] width 141 height 26
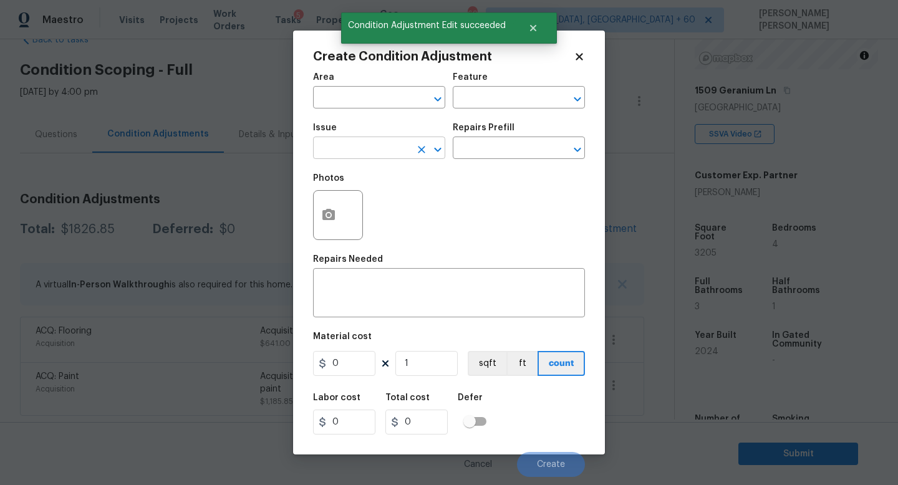
click at [365, 153] on input "text" at bounding box center [361, 149] width 97 height 19
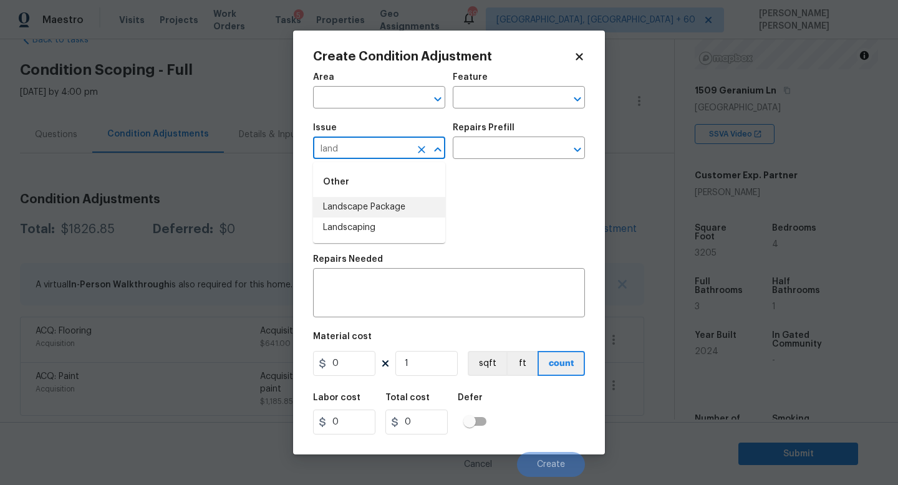
click at [390, 208] on li "Landscape Package" at bounding box center [379, 207] width 132 height 21
type input "Landscape Package"
click at [513, 133] on div "Repairs Prefill" at bounding box center [519, 132] width 132 height 16
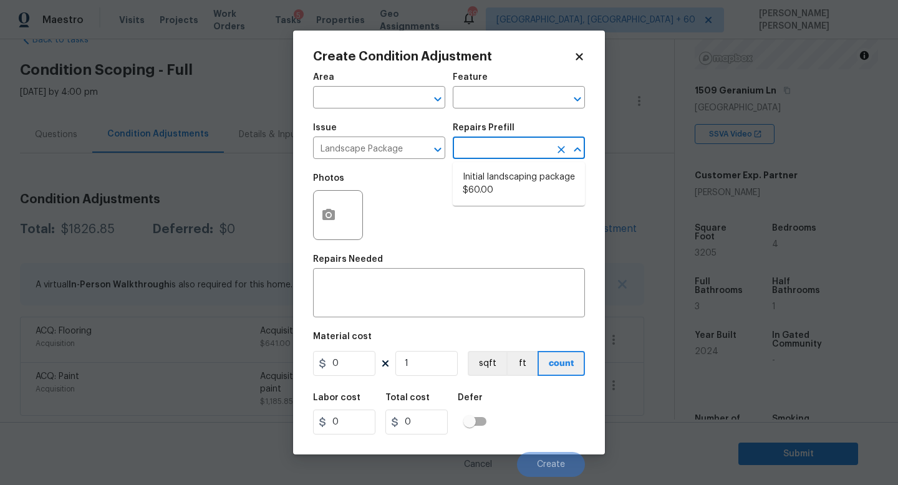
click at [505, 150] on input "text" at bounding box center [501, 149] width 97 height 19
click at [507, 183] on li "Initial landscaping package $60.00" at bounding box center [519, 184] width 132 height 34
type input "Home Readiness Packages"
type textarea "Mowing of grass up to 6" in height. Mow, edge along driveways & sidewalks, trim…"
type input "60"
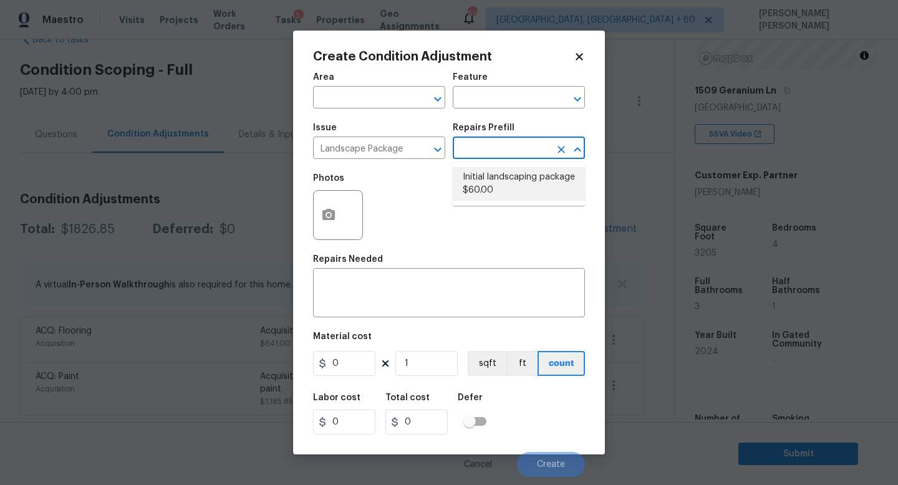
type input "60"
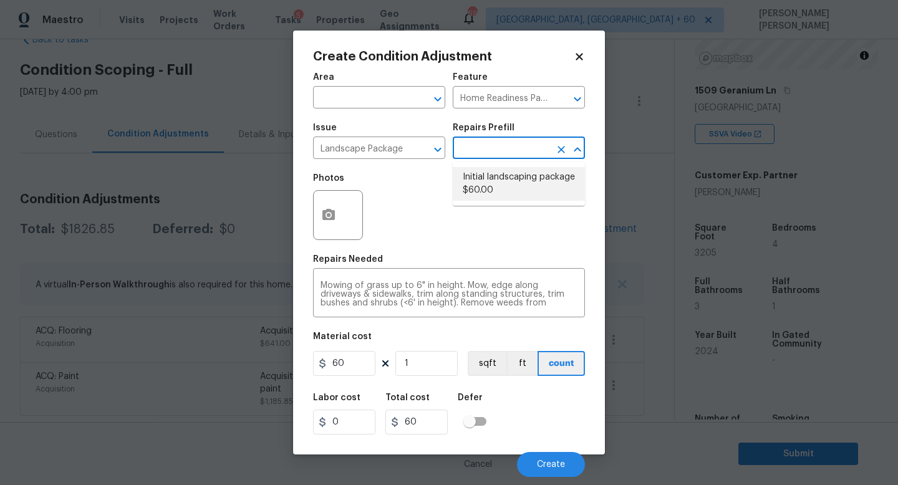
click at [485, 179] on li "Initial landscaping package $60.00" at bounding box center [519, 184] width 132 height 34
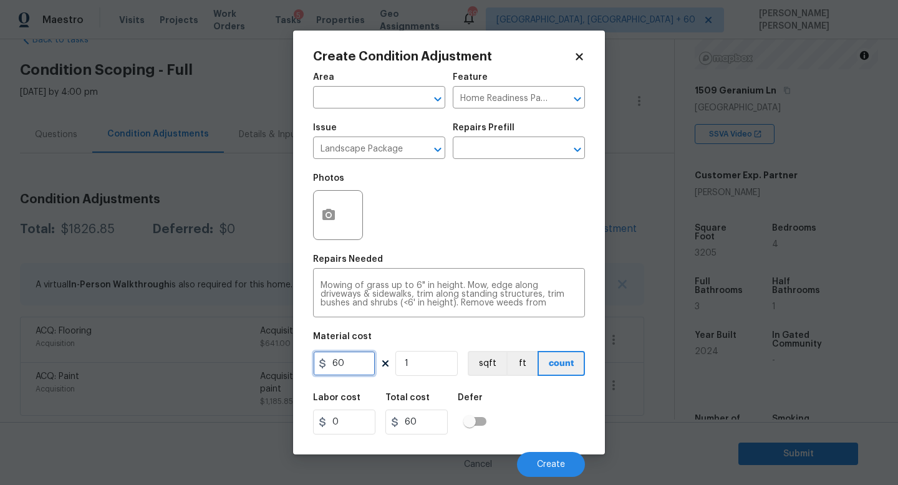
drag, startPoint x: 354, startPoint y: 360, endPoint x: 77, endPoint y: 331, distance: 278.5
click at [77, 331] on div "Create Condition Adjustment Area ​ Feature Home Readiness Packages ​ Issue Land…" at bounding box center [449, 242] width 898 height 485
type input "70"
click at [544, 459] on button "Create" at bounding box center [551, 464] width 68 height 25
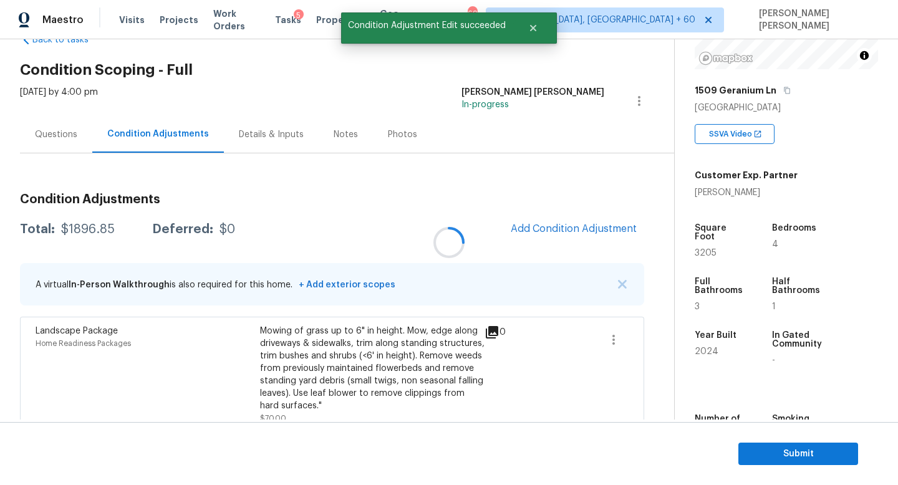
click at [615, 226] on div at bounding box center [449, 242] width 898 height 485
click at [615, 226] on span "Add Condition Adjustment" at bounding box center [574, 228] width 126 height 11
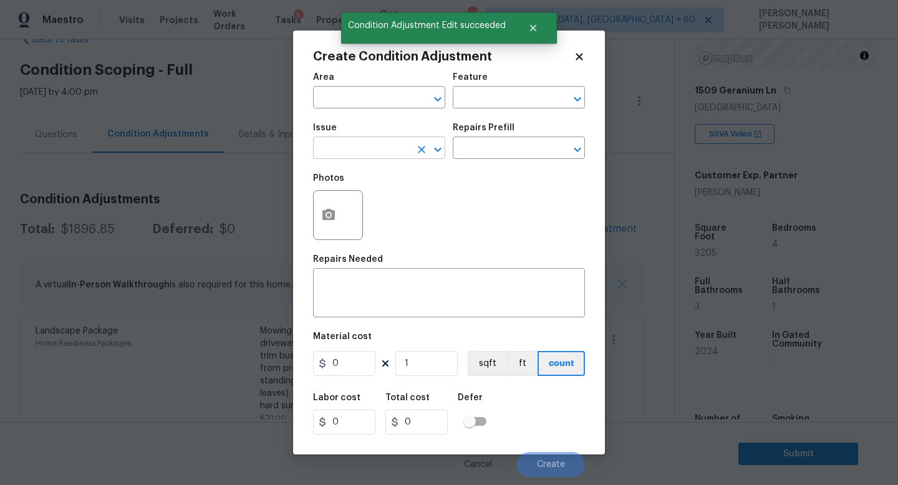
click at [381, 145] on input "text" at bounding box center [361, 149] width 97 height 19
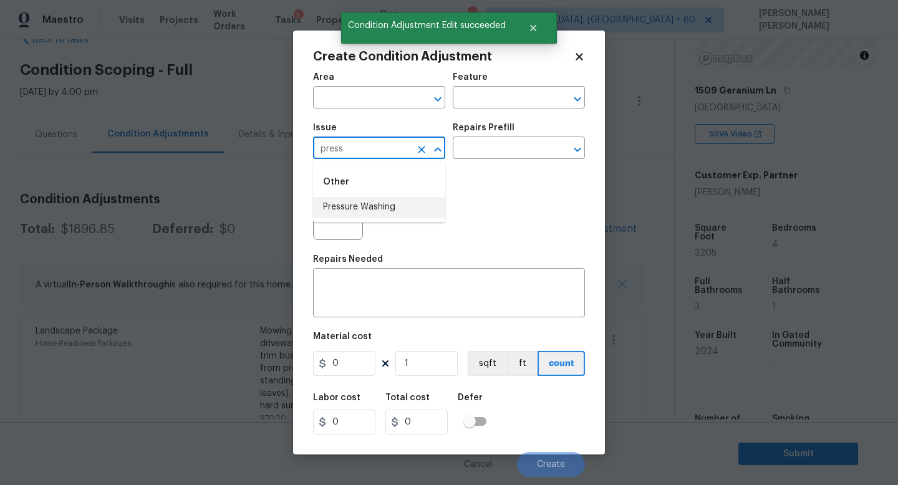
click at [394, 204] on li "Pressure Washing" at bounding box center [379, 207] width 132 height 21
type input "Pressure Washing"
click at [463, 167] on div "Photos" at bounding box center [449, 207] width 272 height 81
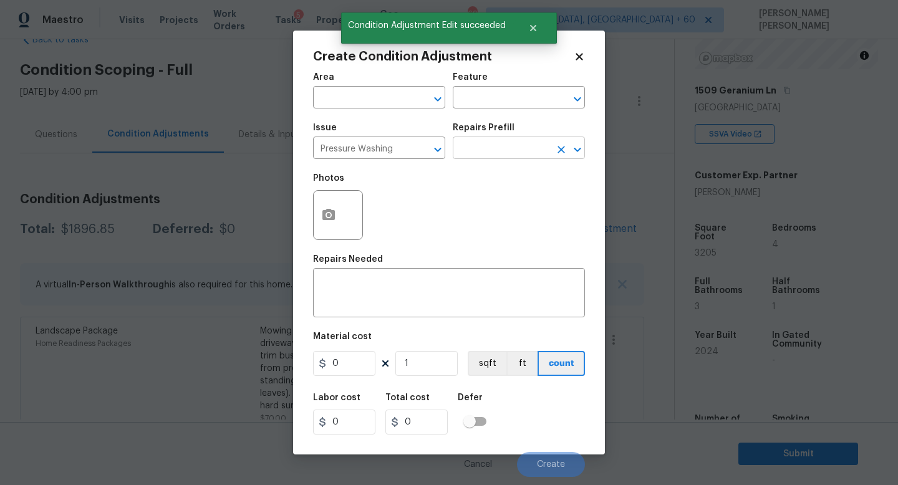
click at [487, 154] on input "text" at bounding box center [501, 149] width 97 height 19
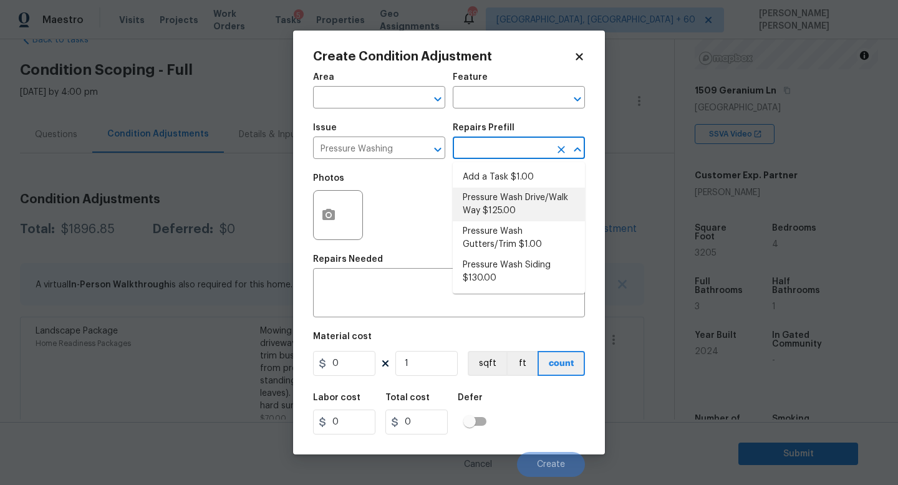
click at [488, 208] on li "Pressure Wash Drive/Walk Way $125.00" at bounding box center [519, 205] width 132 height 34
type input "Siding"
type textarea "Pressure wash the driveways/walkways as directed by the PM. Ensure that all deb…"
type input "125"
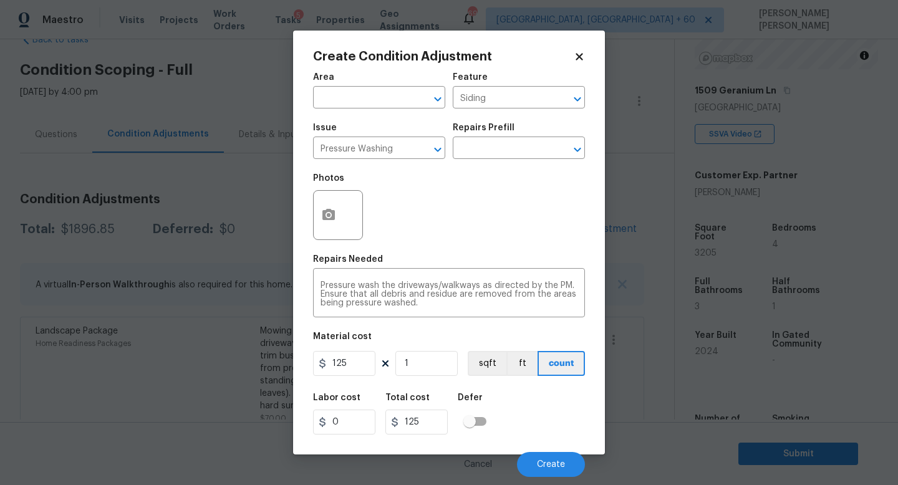
click at [362, 379] on div "Area ​ Feature Siding ​ Issue Pressure Washing ​ Repairs Prefill ​ Photos Repai…" at bounding box center [449, 272] width 272 height 412
drag, startPoint x: 361, startPoint y: 366, endPoint x: 54, endPoint y: 298, distance: 314.2
click at [54, 298] on div "Create Condition Adjustment Area ​ Feature Siding ​ Issue Pressure Washing ​ Re…" at bounding box center [449, 242] width 898 height 485
type input "200"
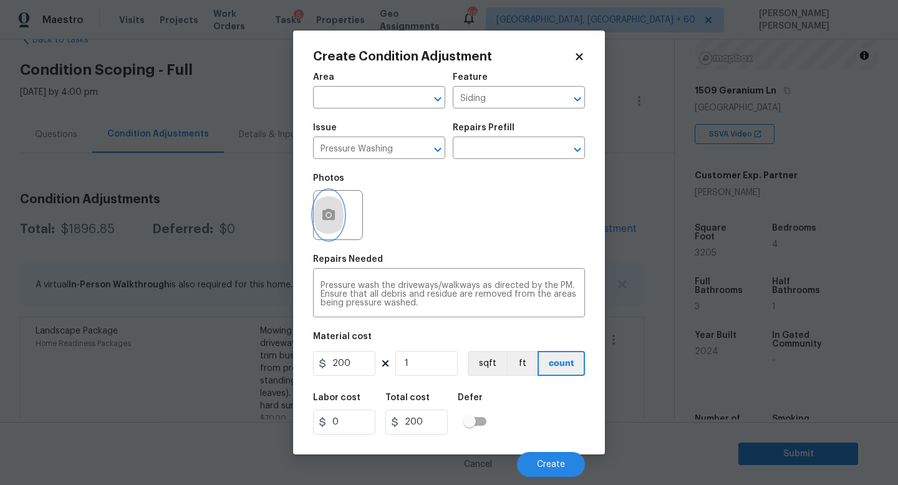
click at [330, 216] on circle "button" at bounding box center [329, 215] width 4 height 4
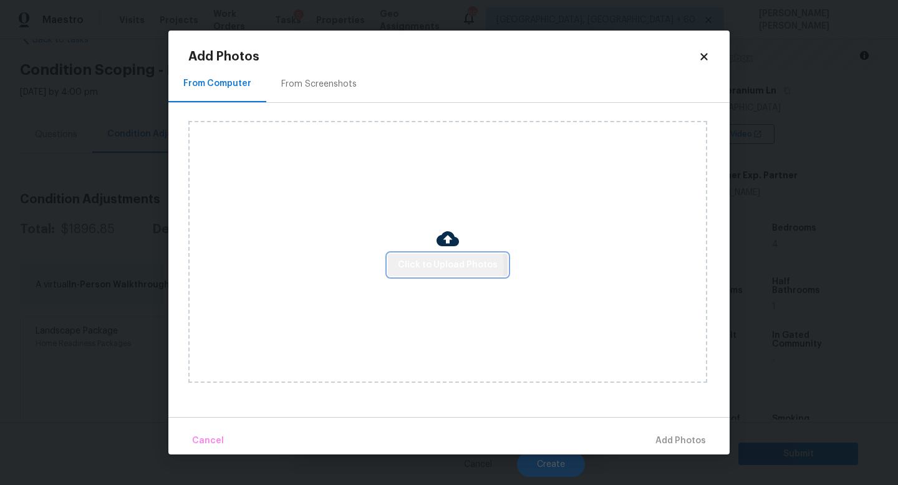
click at [434, 266] on span "Click to Upload Photos" at bounding box center [448, 266] width 100 height 16
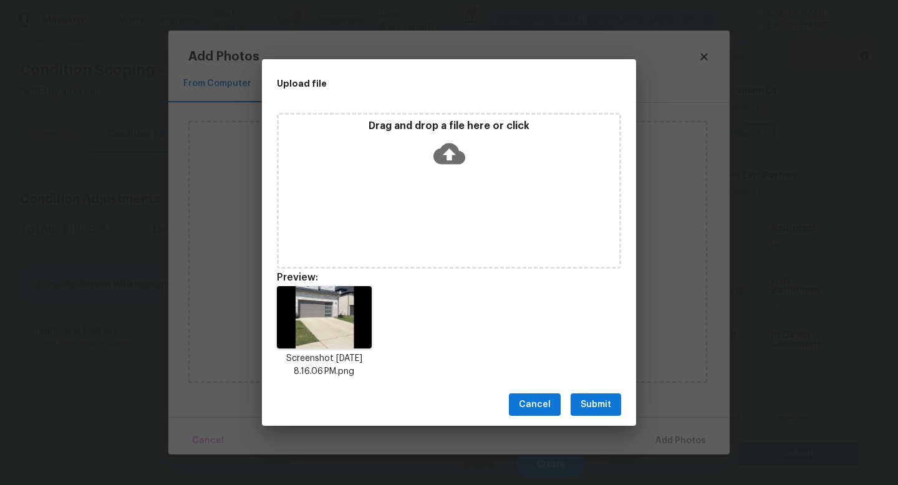
click at [606, 402] on span "Submit" at bounding box center [596, 405] width 31 height 16
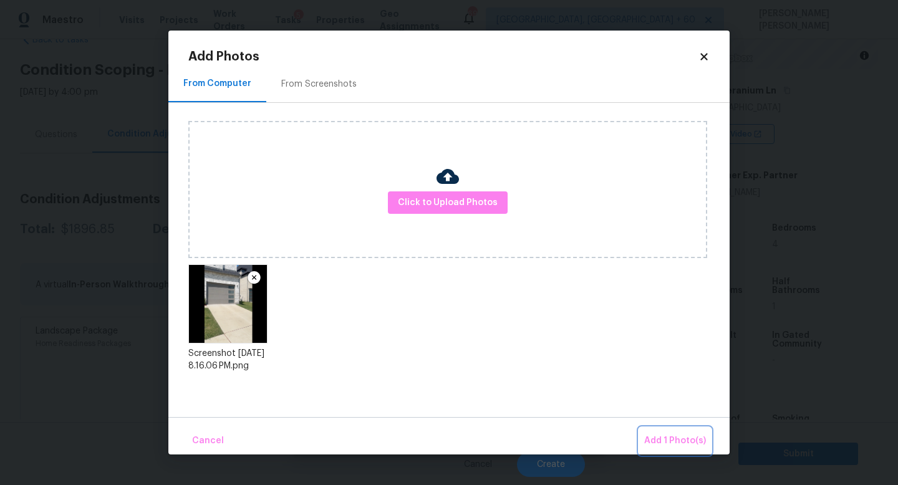
click at [694, 445] on span "Add 1 Photo(s)" at bounding box center [675, 442] width 62 height 16
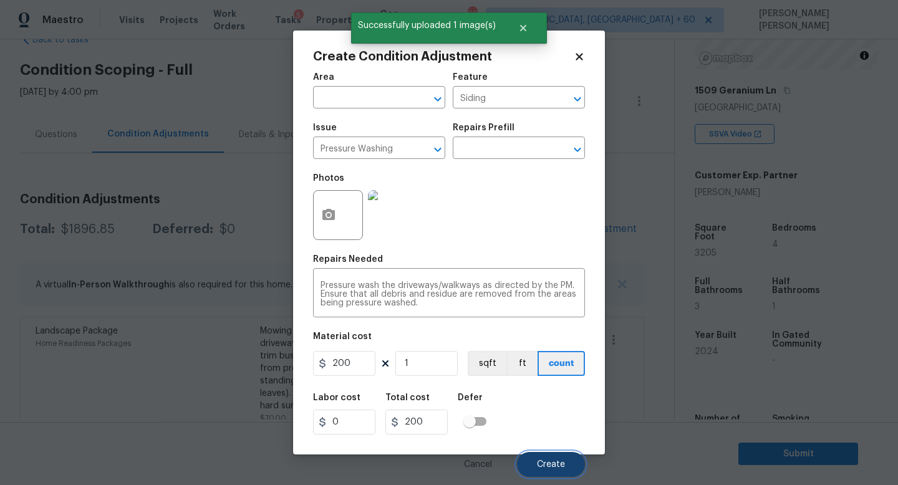
click at [549, 462] on span "Create" at bounding box center [551, 464] width 28 height 9
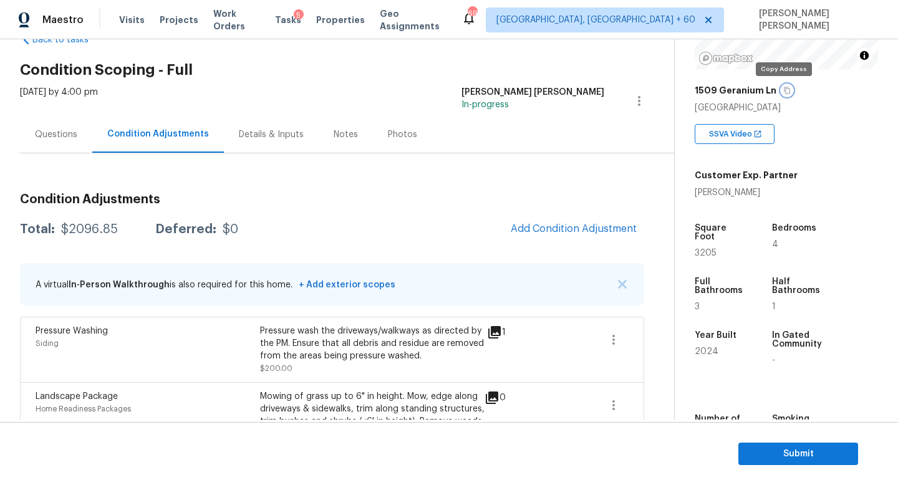
click at [784, 88] on icon "button" at bounding box center [787, 90] width 6 height 7
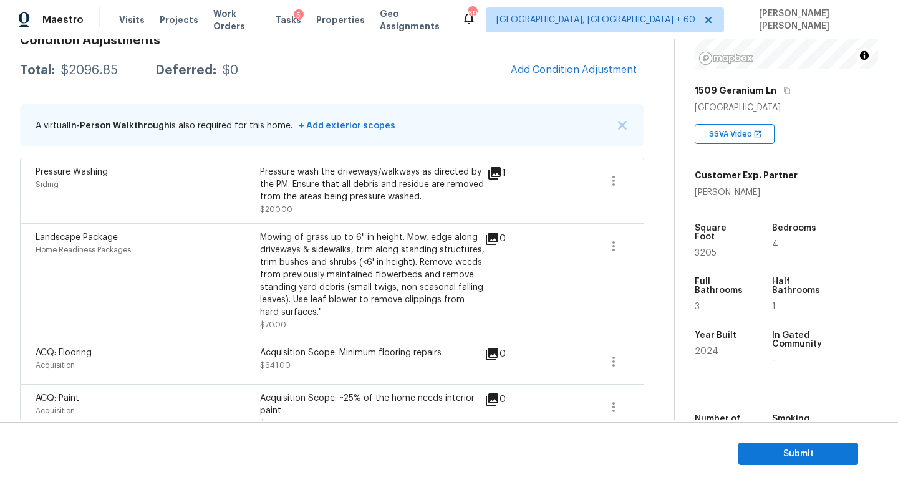
scroll to position [217, 0]
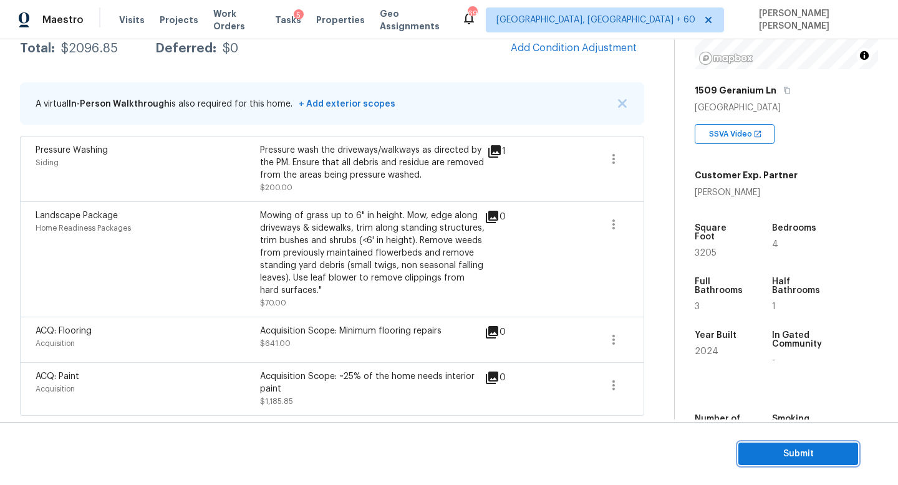
click at [819, 449] on span "Submit" at bounding box center [799, 455] width 100 height 16
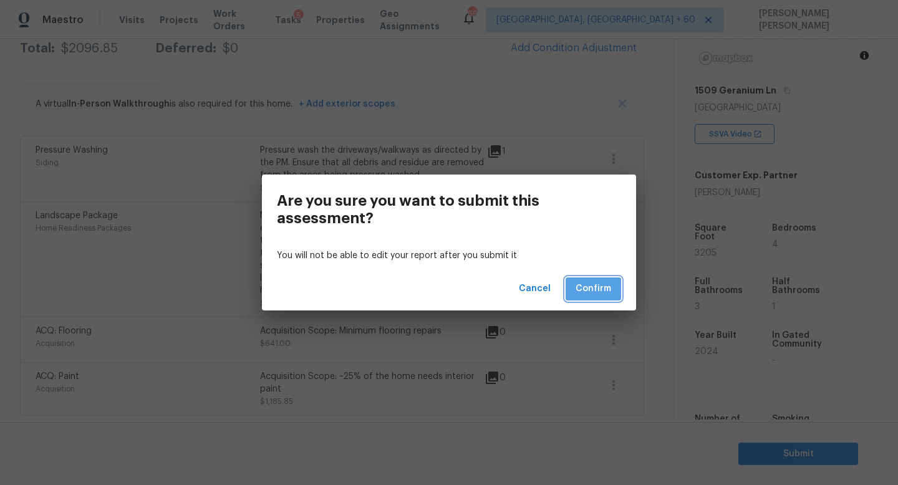
click at [608, 299] on button "Confirm" at bounding box center [594, 289] width 56 height 23
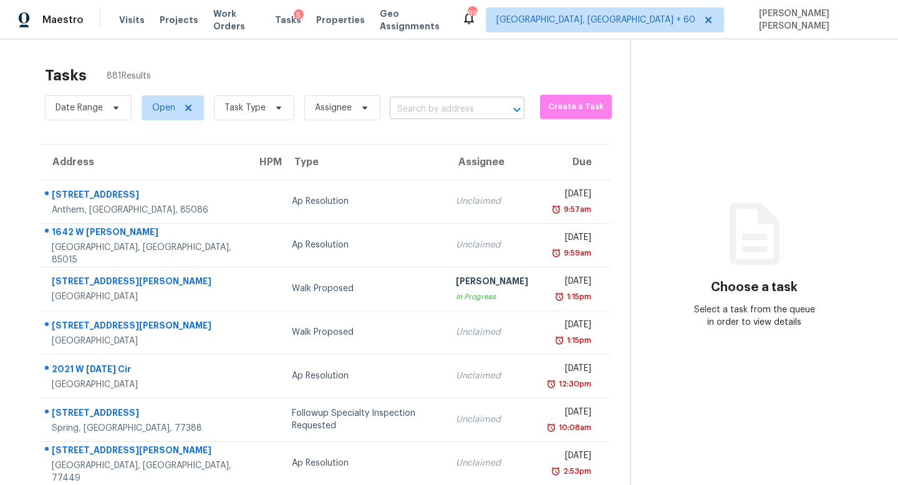
click at [417, 102] on input "text" at bounding box center [440, 109] width 100 height 19
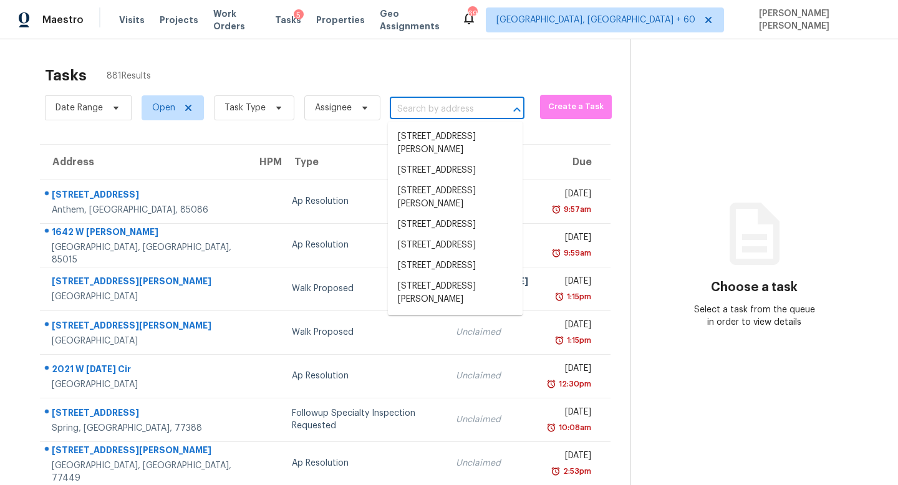
paste input "24941 E Euclid Pl, Aurora, CO 80016"
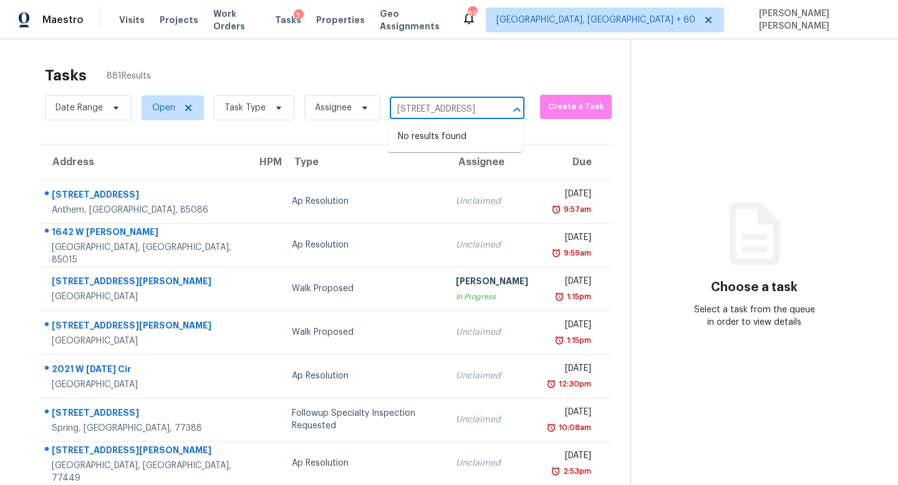
type input "24941 E Euclid Pl, Aurora, CO 80016"
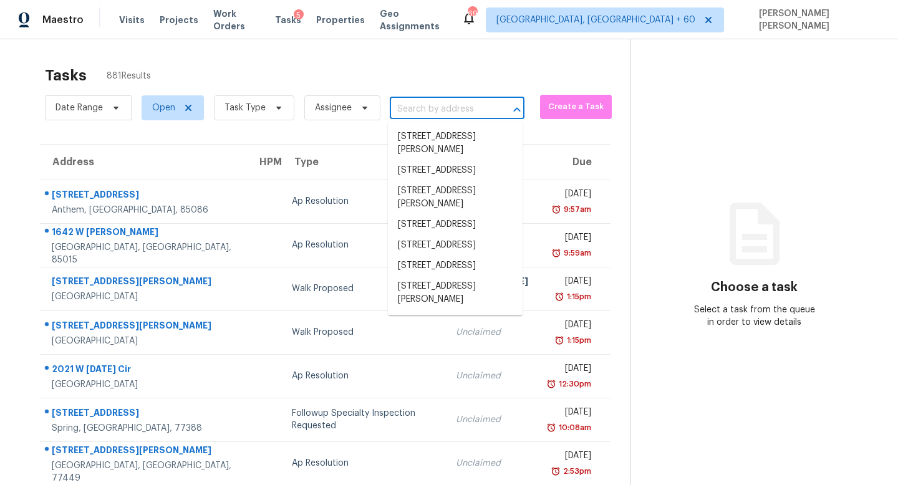
scroll to position [0, 0]
paste input "24941 E Euclid Pl, Aurora, CO 80016"
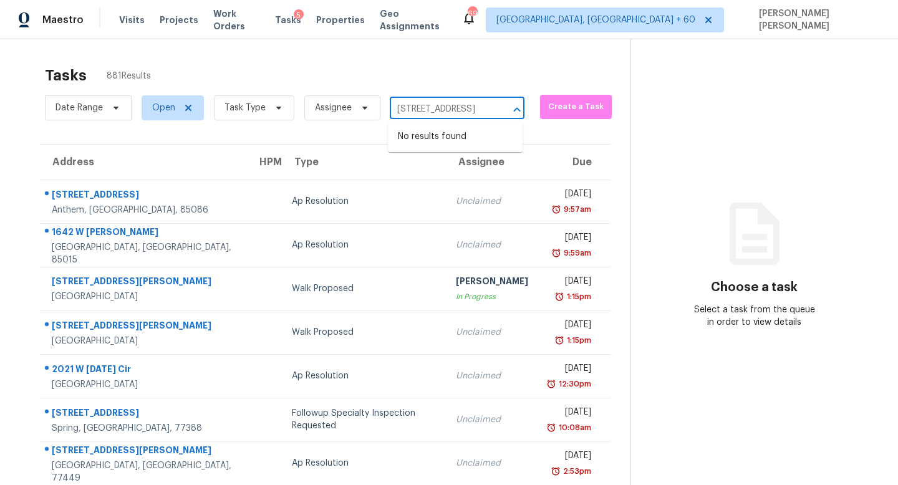
type input "24941 E Euclid Pl, Aurora, CO 8001"
click at [437, 135] on li "24941 E Euclid Pl, Aurora, CO 80016" at bounding box center [455, 137] width 135 height 21
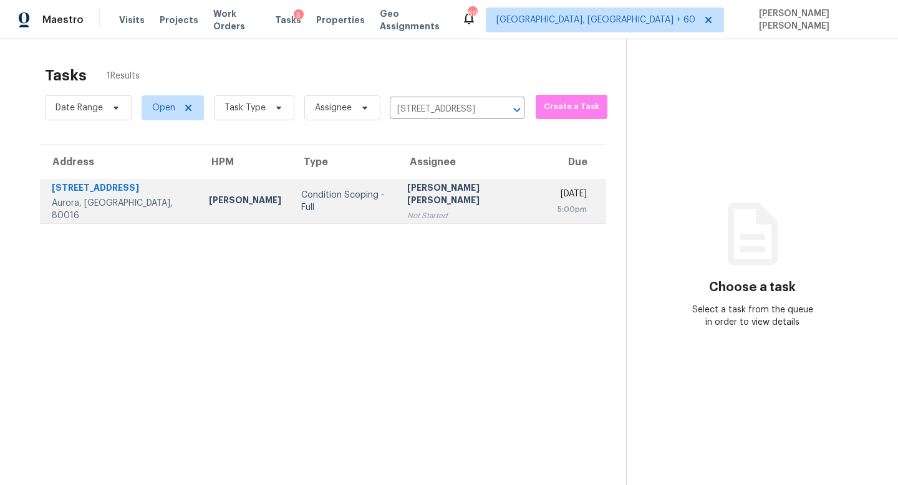
click at [354, 210] on td "Condition Scoping - Full" at bounding box center [344, 202] width 106 height 44
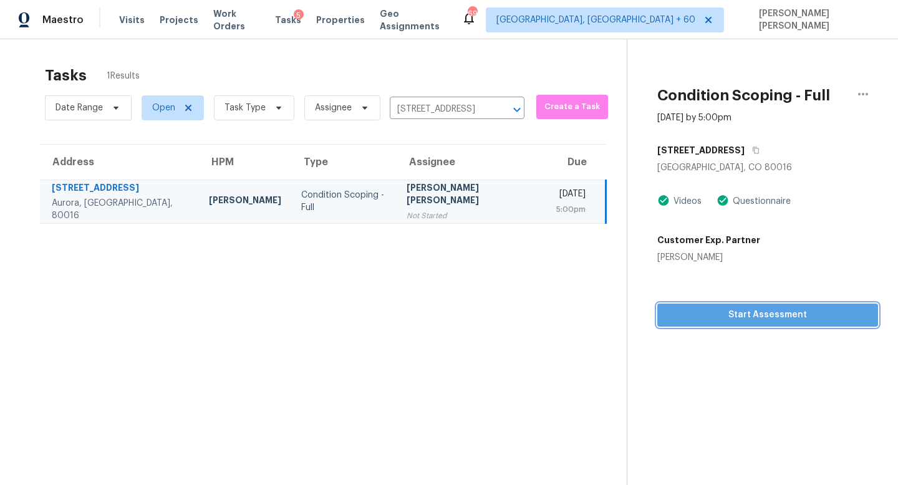
click at [744, 321] on span "Start Assessment" at bounding box center [767, 316] width 201 height 16
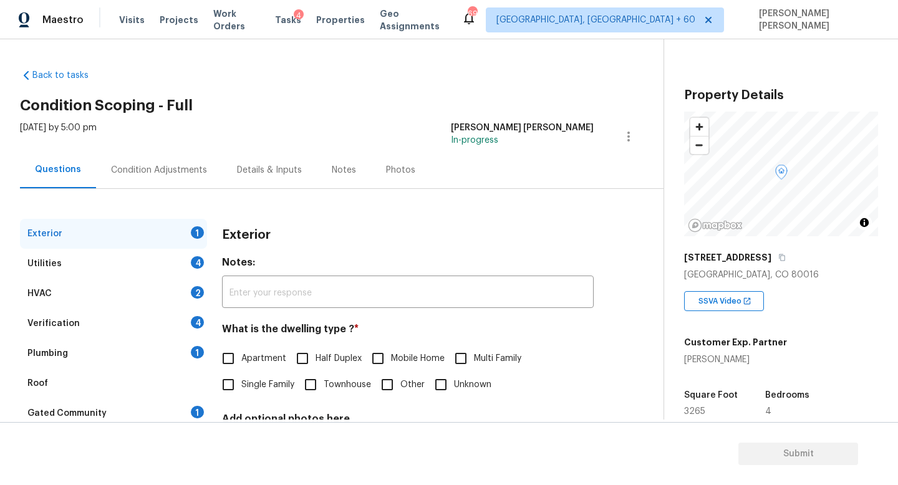
click at [235, 388] on input "Single Family" at bounding box center [228, 385] width 26 height 26
checkbox input "true"
click at [155, 260] on div "Utilities 4" at bounding box center [113, 264] width 187 height 30
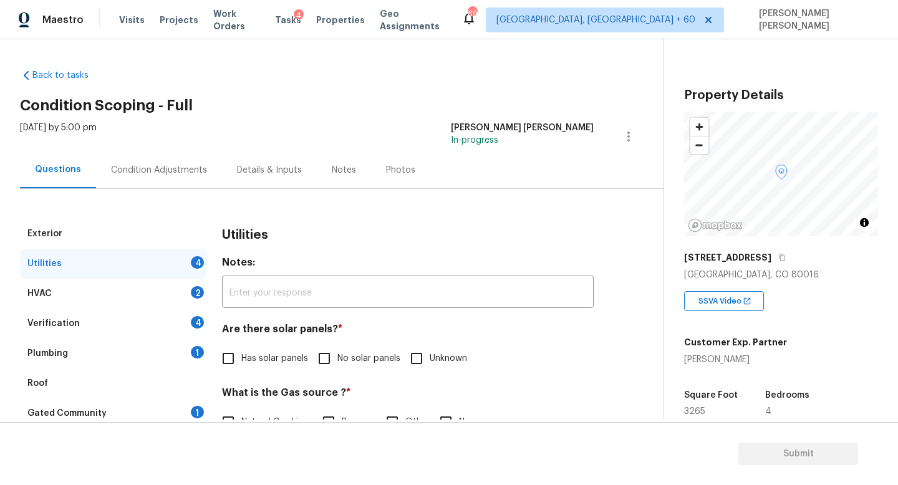
scroll to position [110, 0]
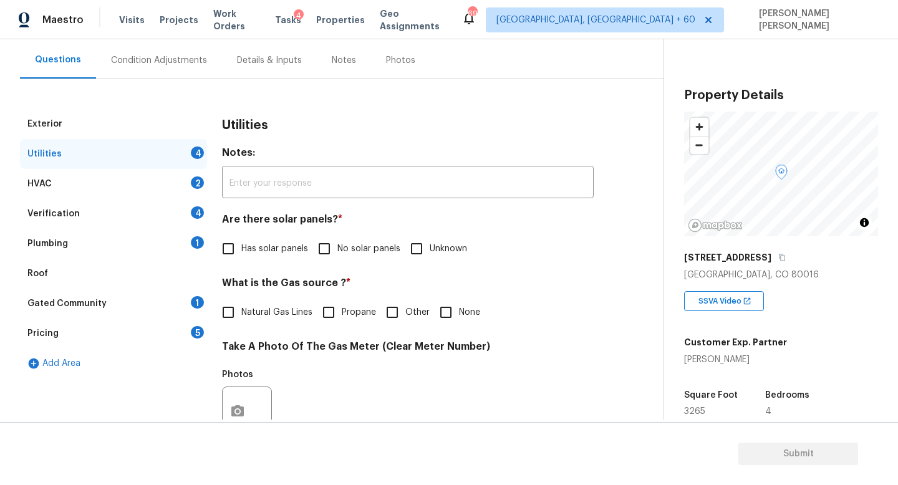
click at [326, 240] on input "No solar panels" at bounding box center [324, 249] width 26 height 26
checkbox input "true"
click at [176, 61] on div "Condition Adjustments" at bounding box center [159, 60] width 96 height 12
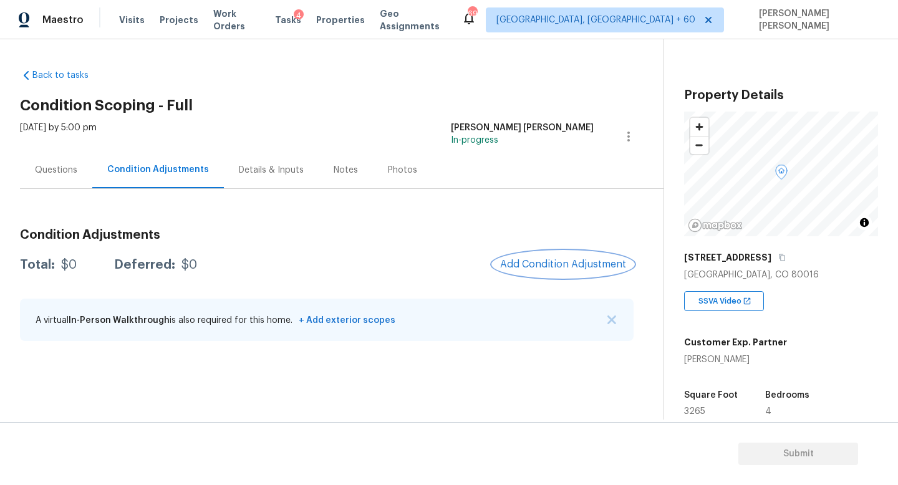
click at [577, 266] on span "Add Condition Adjustment" at bounding box center [563, 264] width 126 height 11
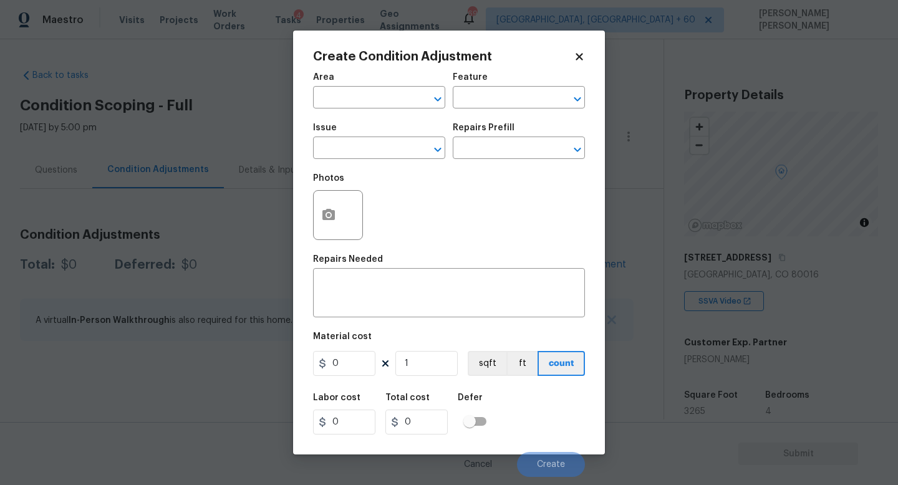
click at [577, 266] on div "Repairs Needed" at bounding box center [449, 263] width 272 height 16
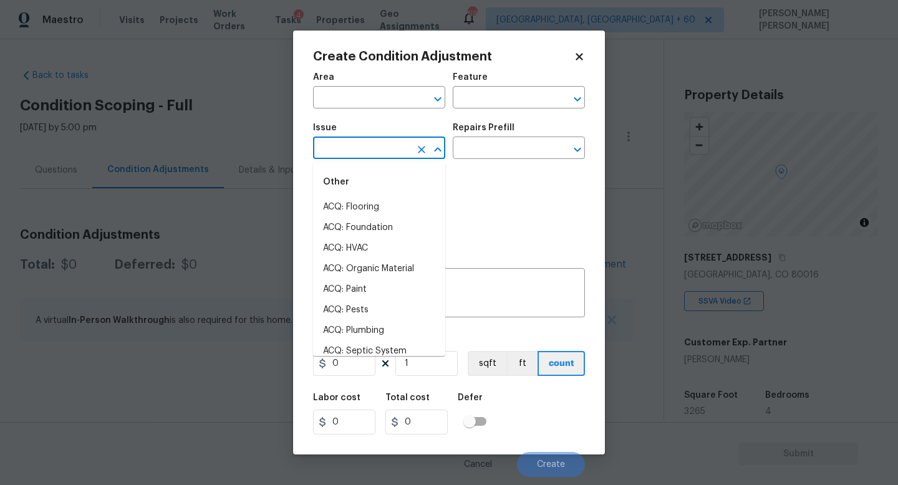
click at [367, 154] on input "text" at bounding box center [361, 149] width 97 height 19
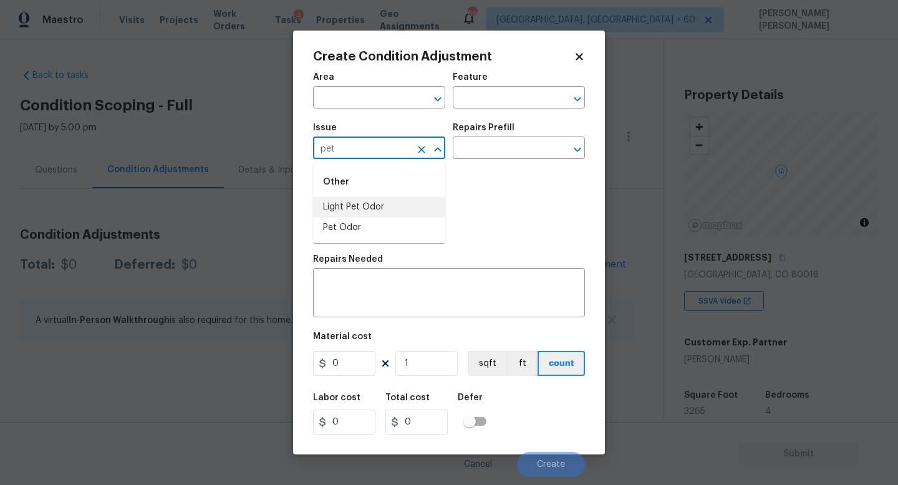
click at [371, 197] on li "Light Pet Odor" at bounding box center [379, 207] width 132 height 21
type input "Light Pet Odor"
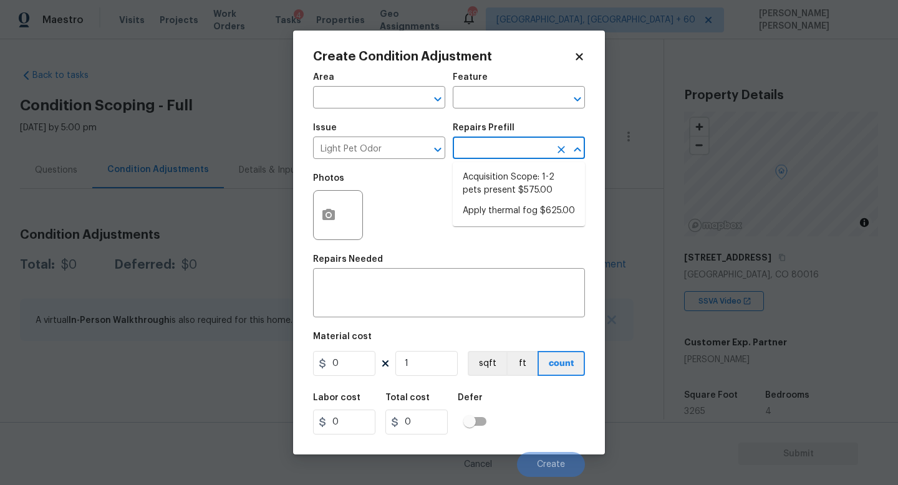
click at [488, 146] on input "text" at bounding box center [501, 149] width 97 height 19
click at [503, 192] on li "Acquisition Scope: 1-2 pets present $575.00" at bounding box center [519, 184] width 132 height 34
type textarea "Acquisition Scope: 1-2 pets present"
type input "575"
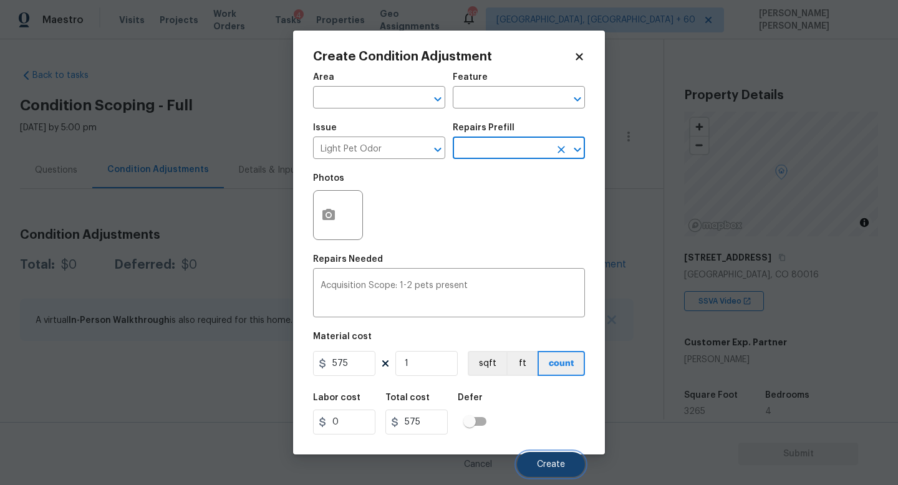
click at [537, 458] on button "Create" at bounding box center [551, 464] width 68 height 25
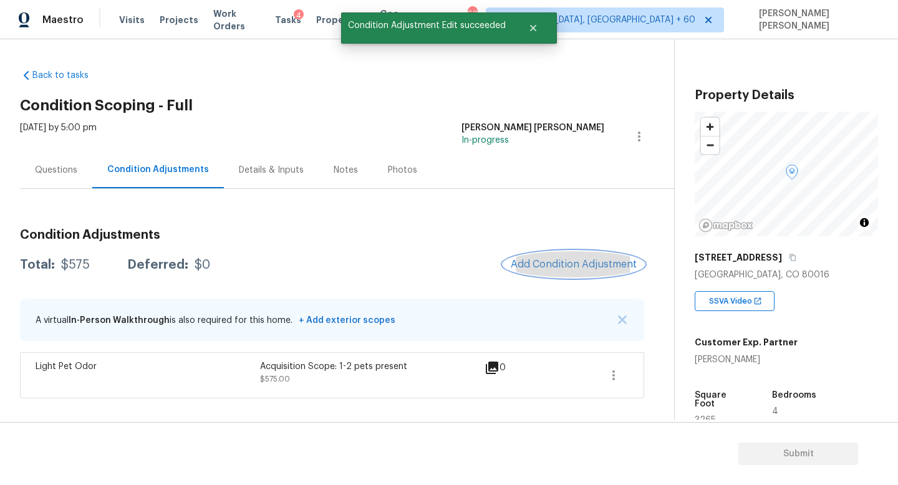
click at [582, 263] on span "Add Condition Adjustment" at bounding box center [574, 264] width 126 height 11
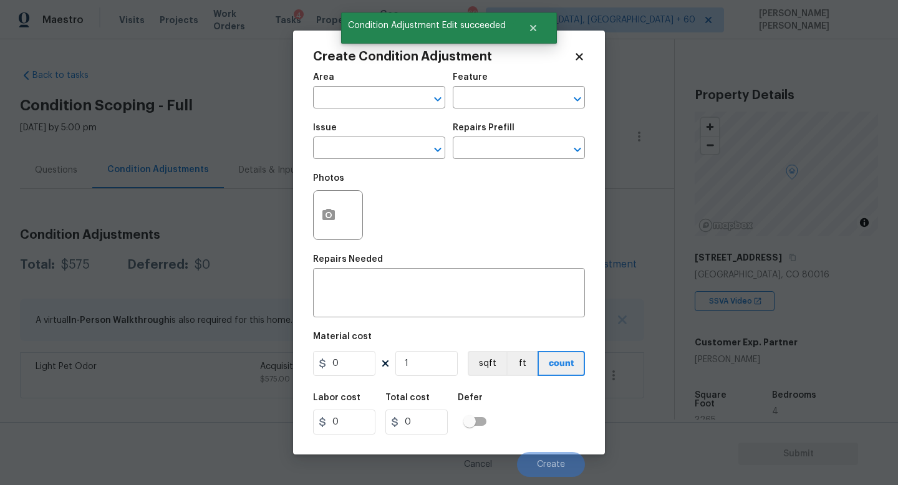
click at [336, 132] on div "Issue" at bounding box center [379, 132] width 132 height 16
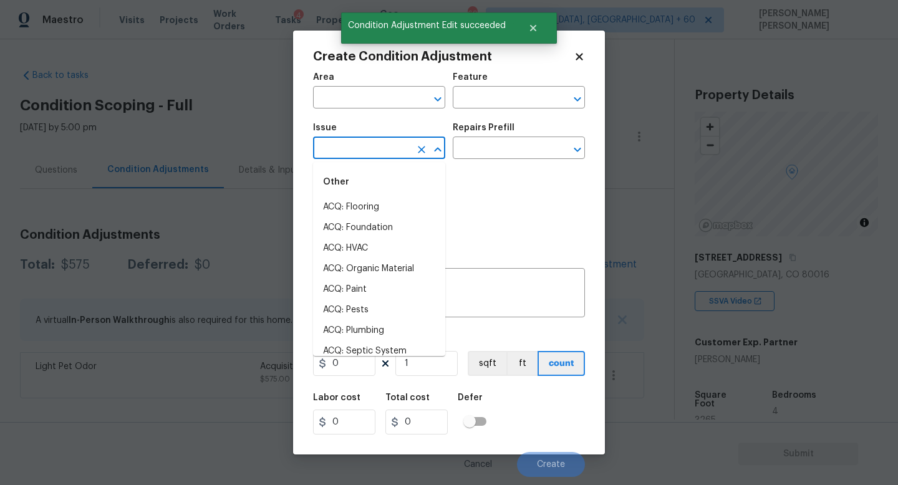
click at [346, 145] on input "text" at bounding box center [361, 149] width 97 height 19
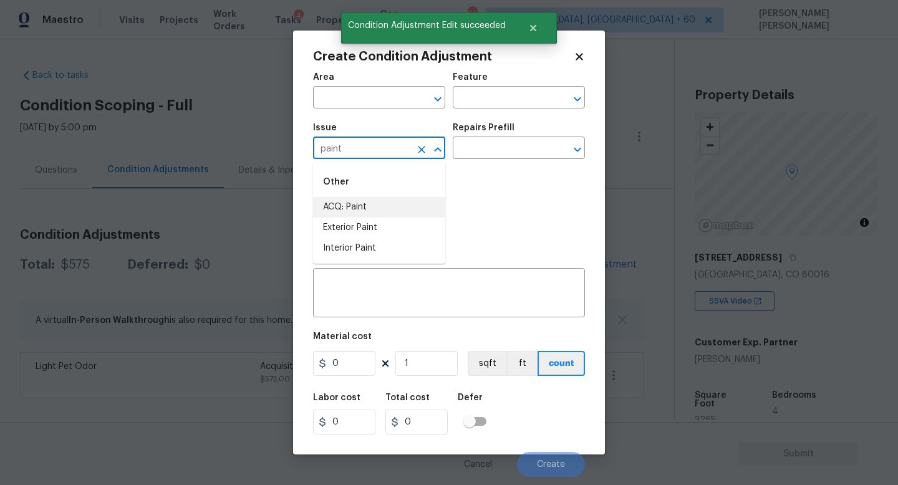
click at [362, 216] on li "ACQ: Paint" at bounding box center [379, 207] width 132 height 21
type input "ACQ: Paint"
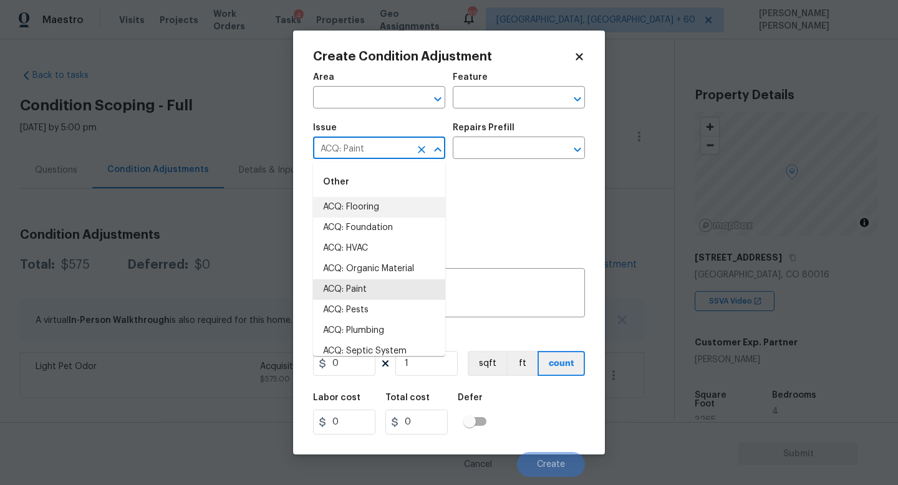
click at [490, 136] on div "Repairs Prefill" at bounding box center [519, 132] width 132 height 16
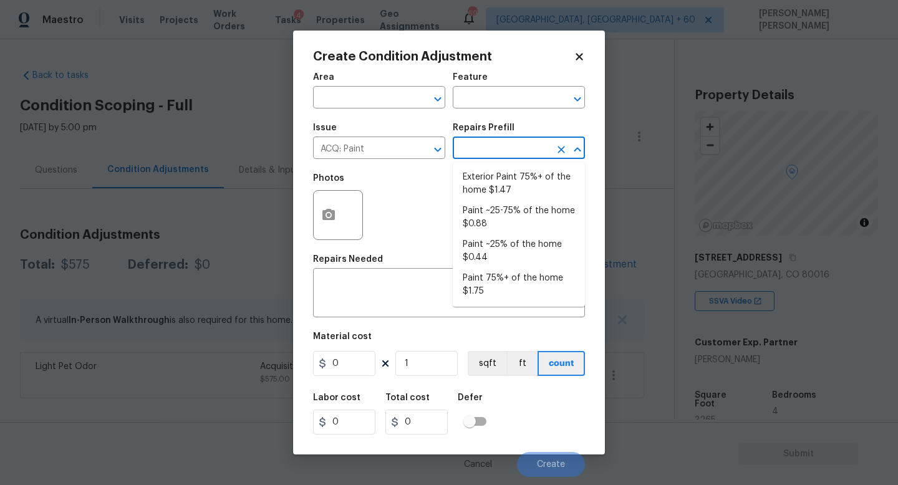
click at [490, 154] on input "text" at bounding box center [501, 149] width 97 height 19
click at [517, 219] on li "Paint ~25-75% of the home $0.88" at bounding box center [519, 218] width 132 height 34
type input "Acquisition"
type textarea "Acquisition Scope: ~25 - 75% of the home needs interior paint"
type input "0.88"
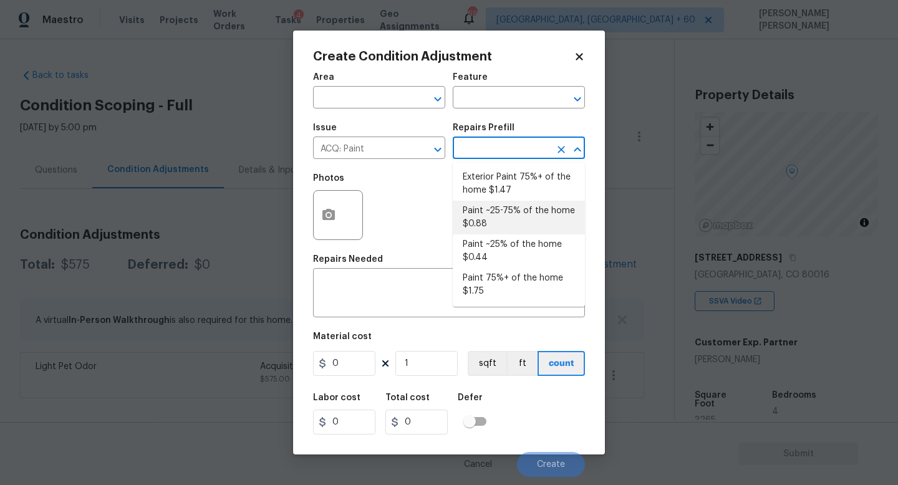
type input "0.88"
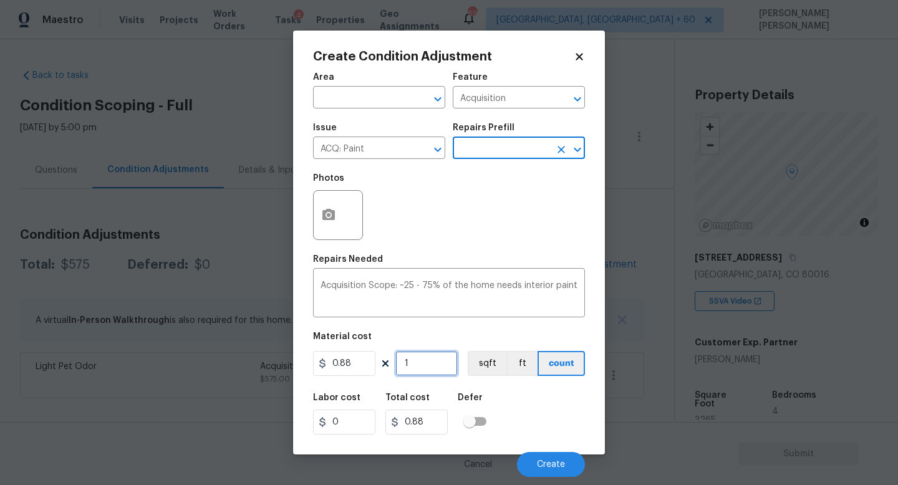
click at [435, 358] on input "1" at bounding box center [427, 363] width 62 height 25
type input "0"
type input "2"
type input "1.76"
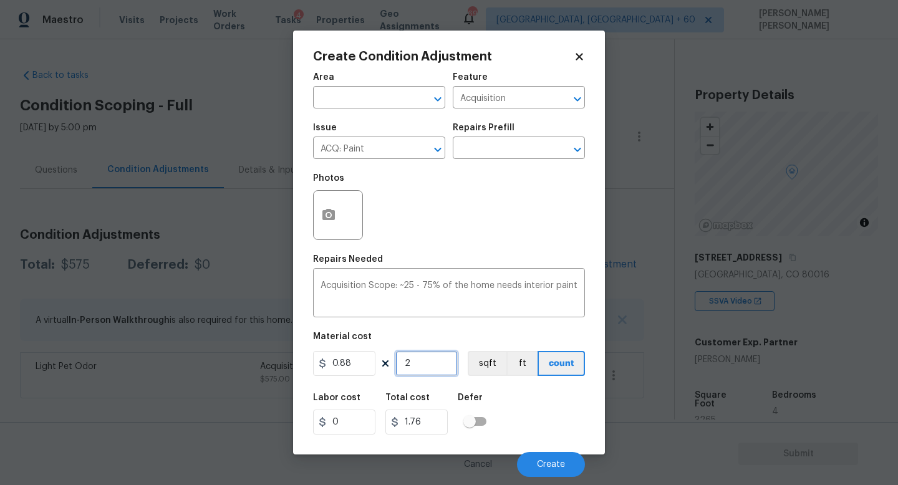
type input "21"
type input "18.48"
type input "216"
type input "190.08"
type input "2165"
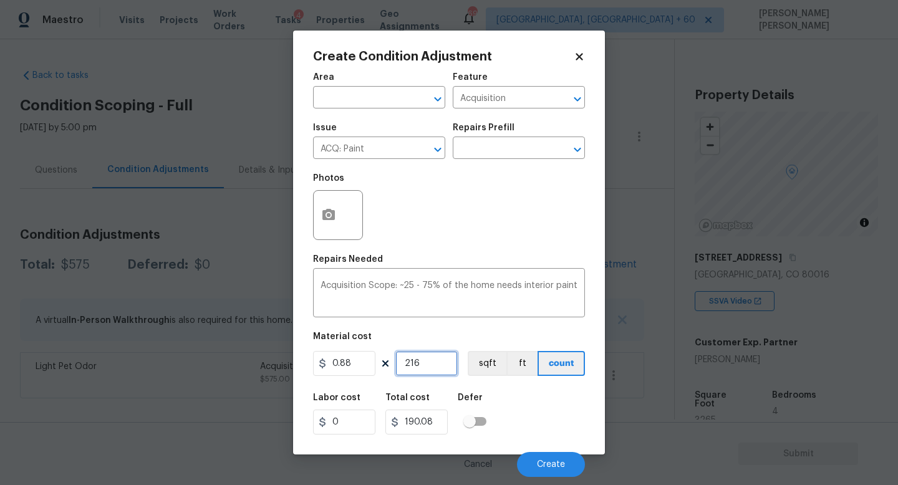
type input "1905.2"
type input "2165"
click at [323, 228] on button "button" at bounding box center [329, 215] width 30 height 49
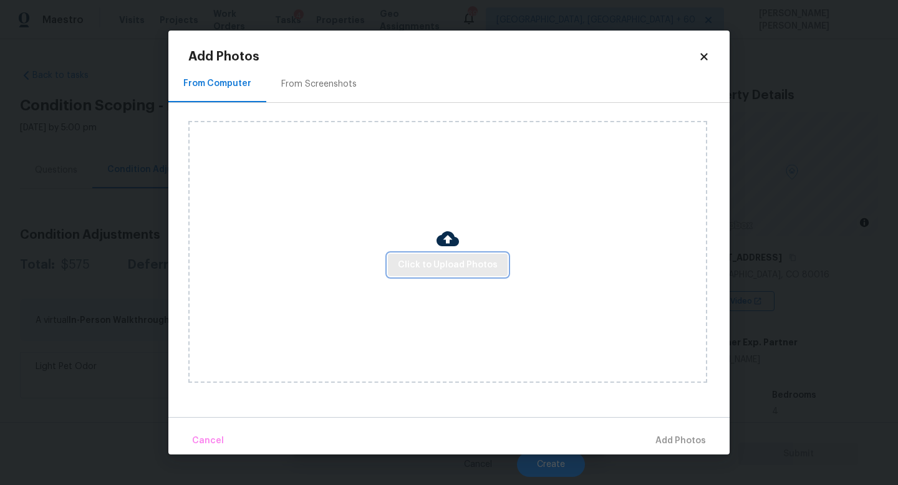
click at [425, 273] on button "Click to Upload Photos" at bounding box center [448, 265] width 120 height 23
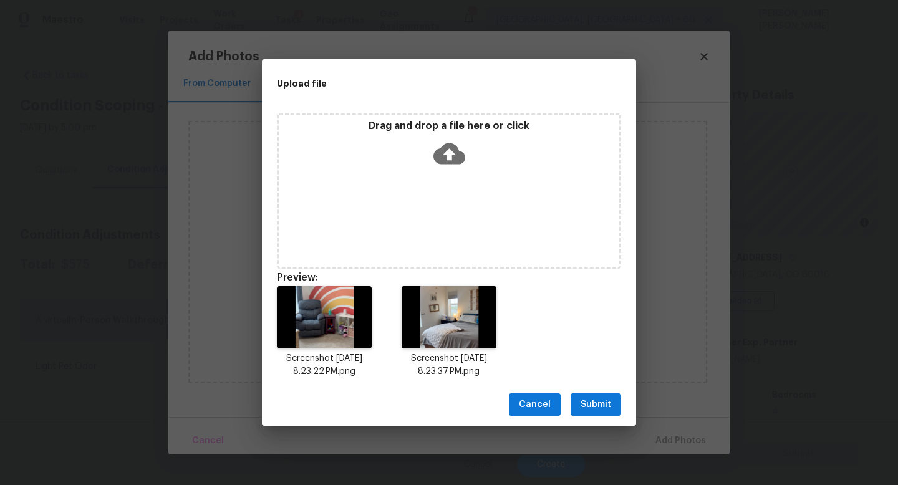
click at [322, 213] on div "Drag and drop a file here or click" at bounding box center [449, 191] width 344 height 156
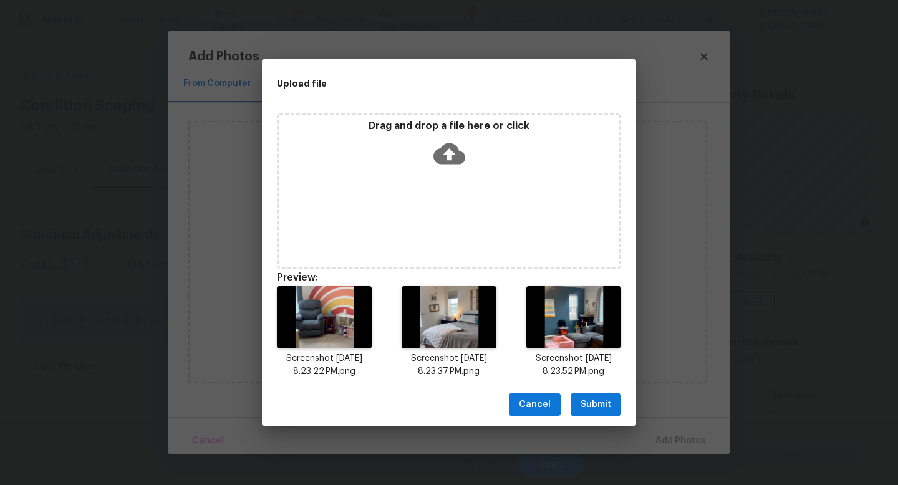
click at [590, 408] on span "Submit" at bounding box center [596, 405] width 31 height 16
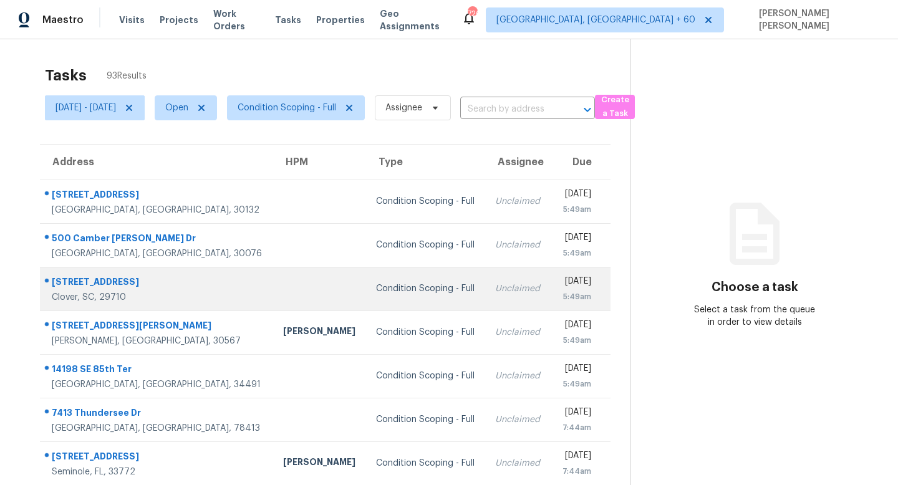
scroll to position [164, 0]
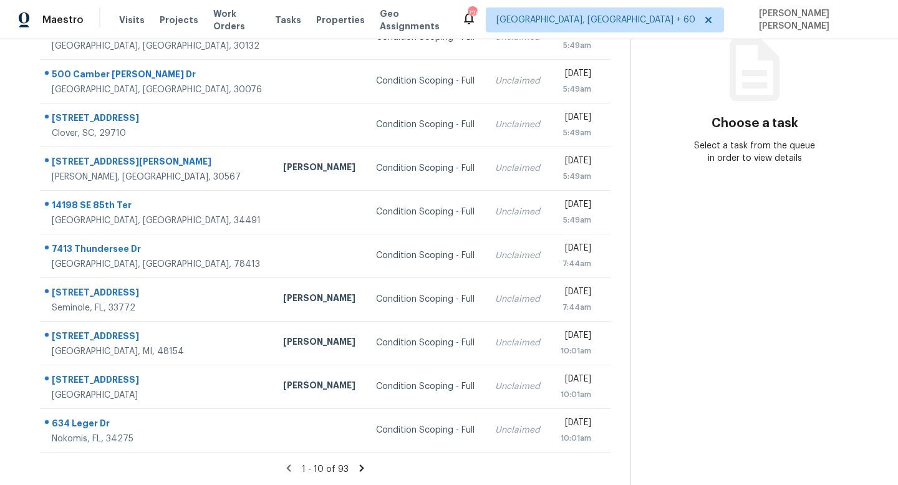
click at [349, 467] on span "1 - 10 of 93" at bounding box center [325, 469] width 47 height 9
click at [375, 470] on div "1 - 10 of 93" at bounding box center [325, 469] width 611 height 13
click at [367, 469] on icon at bounding box center [361, 468] width 11 height 11
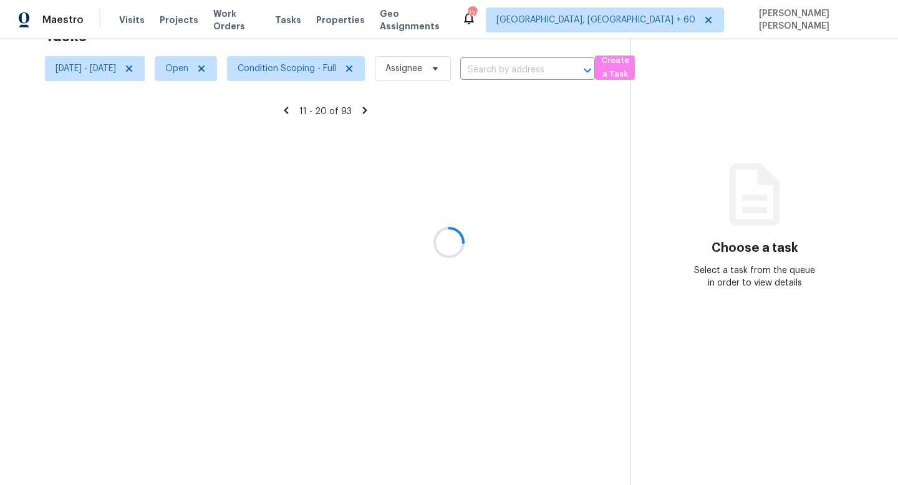
click at [368, 469] on div at bounding box center [449, 242] width 898 height 485
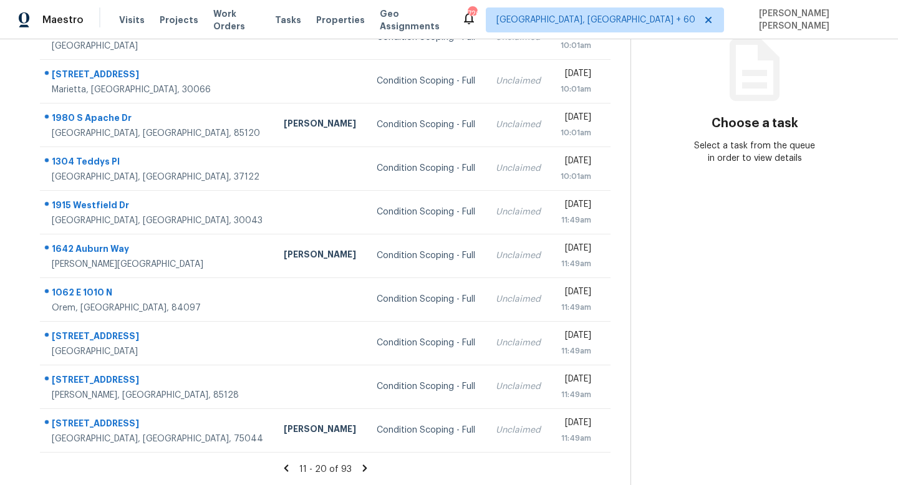
click at [367, 469] on icon at bounding box center [364, 468] width 4 height 7
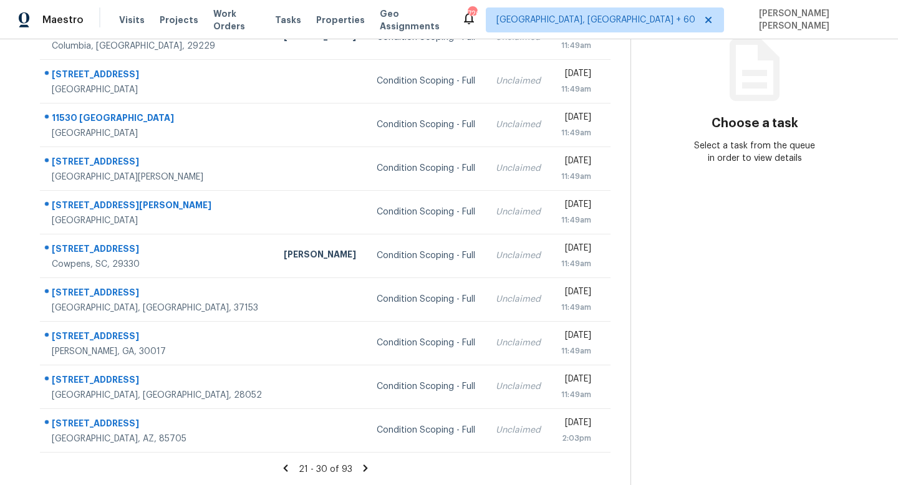
click at [367, 469] on icon at bounding box center [365, 468] width 4 height 7
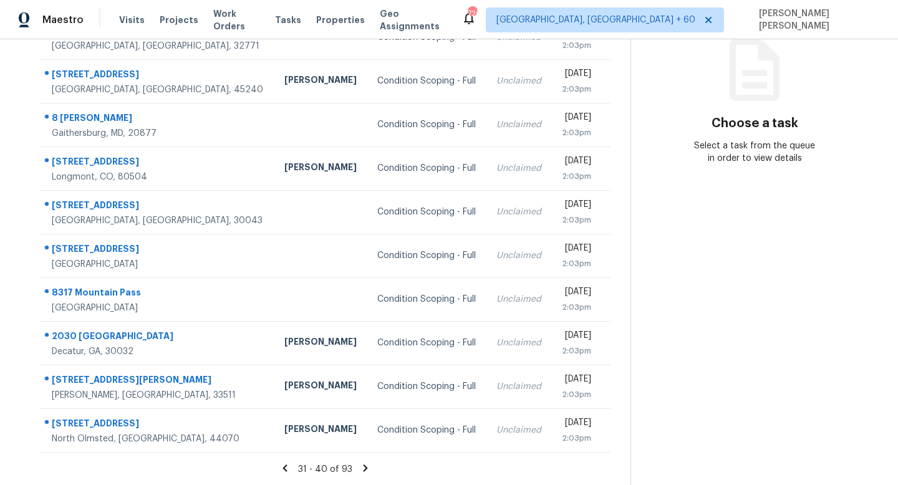
click at [368, 469] on icon at bounding box center [366, 468] width 4 height 7
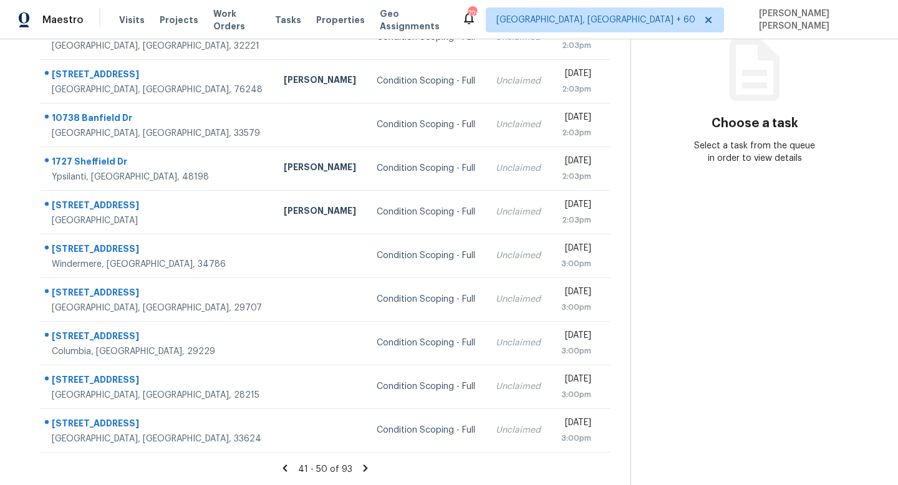
click at [368, 469] on icon at bounding box center [366, 468] width 4 height 7
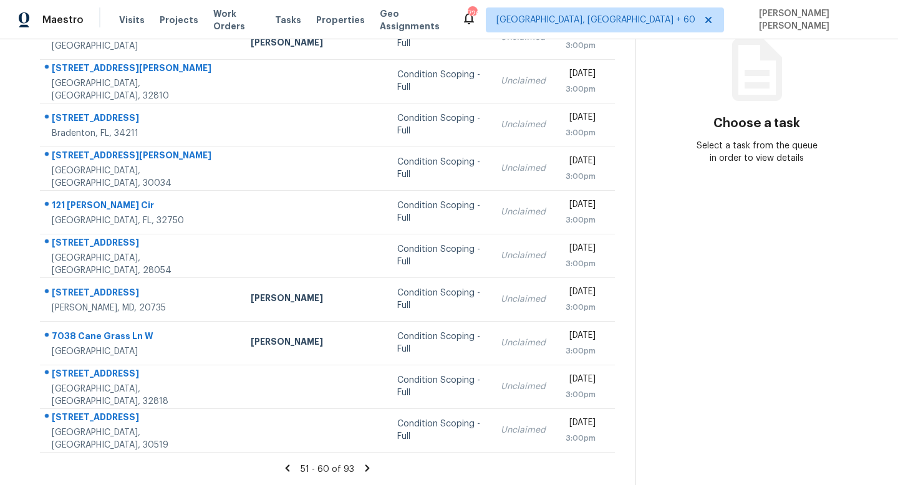
click at [368, 469] on icon at bounding box center [368, 468] width 4 height 7
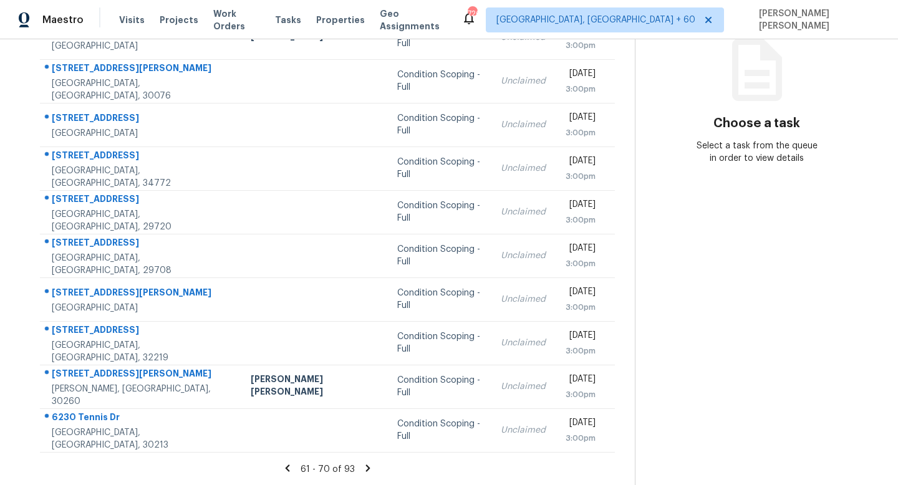
click at [368, 469] on icon at bounding box center [368, 468] width 4 height 7
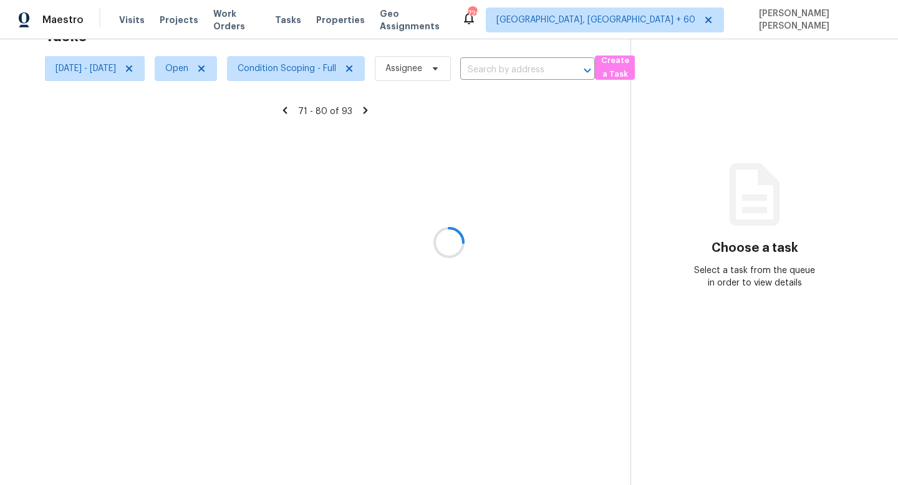
scroll to position [164, 0]
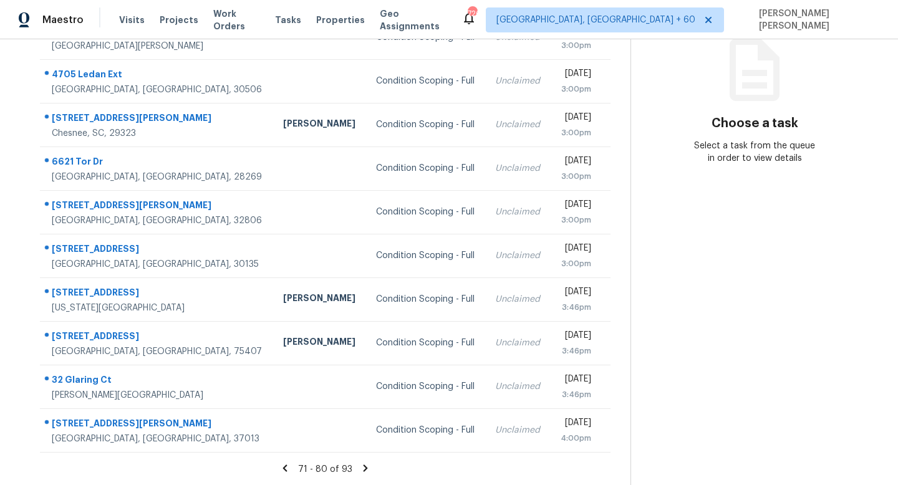
click at [368, 469] on icon at bounding box center [366, 468] width 4 height 7
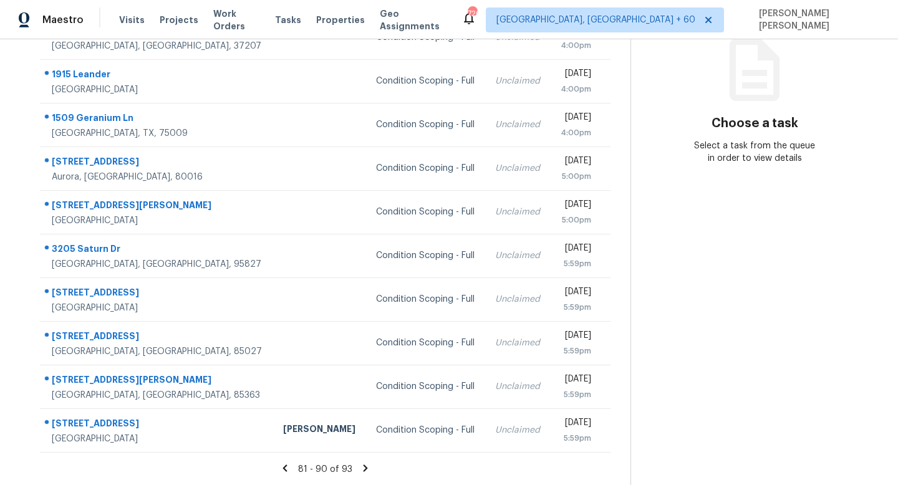
click at [368, 469] on icon at bounding box center [366, 468] width 4 height 7
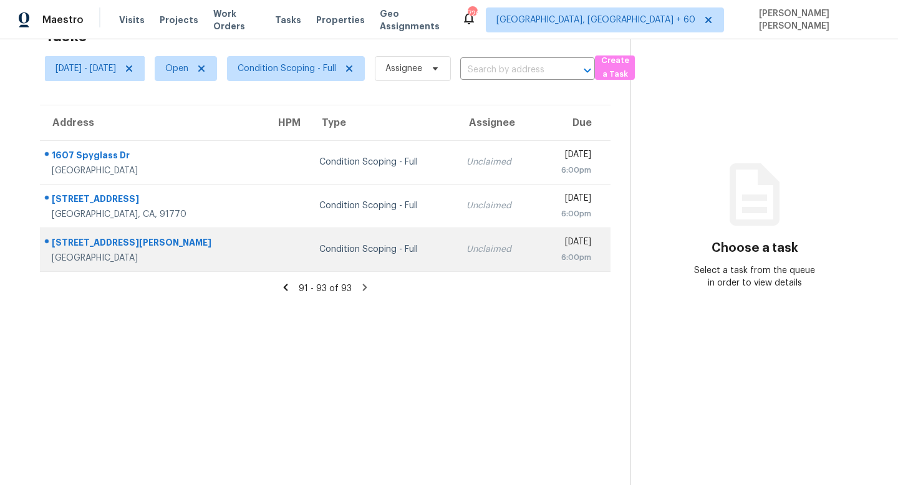
click at [462, 230] on td "Unclaimed" at bounding box center [497, 250] width 80 height 44
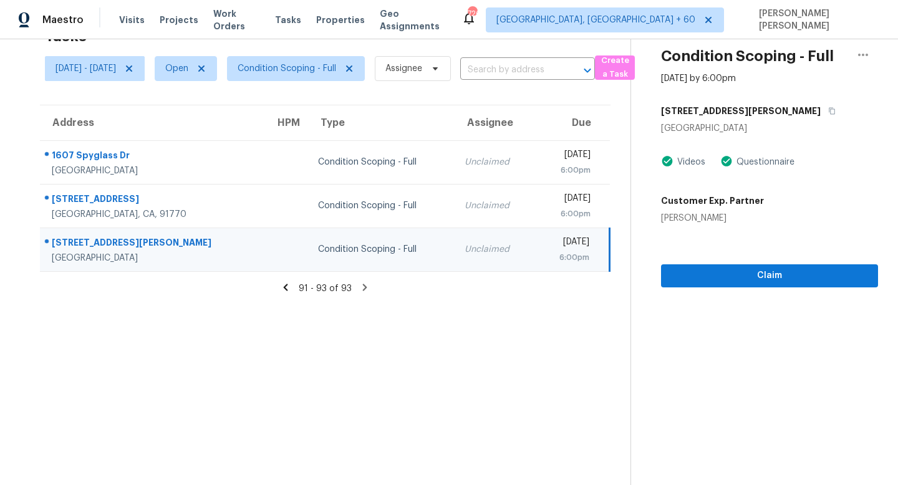
click at [763, 107] on div "[STREET_ADDRESS][PERSON_NAME]" at bounding box center [769, 111] width 217 height 22
click at [821, 107] on button "button" at bounding box center [829, 111] width 17 height 22
click at [755, 277] on span "Claim" at bounding box center [769, 276] width 197 height 16
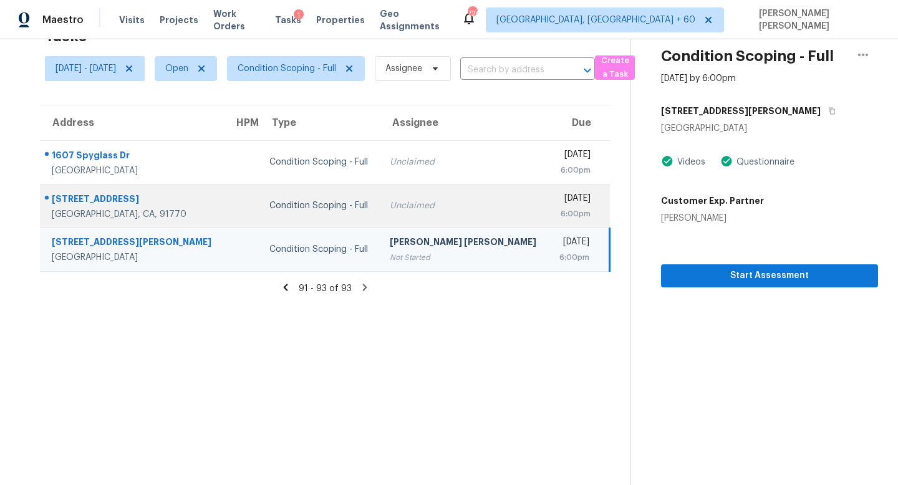
click at [478, 204] on td "Unclaimed" at bounding box center [464, 206] width 169 height 44
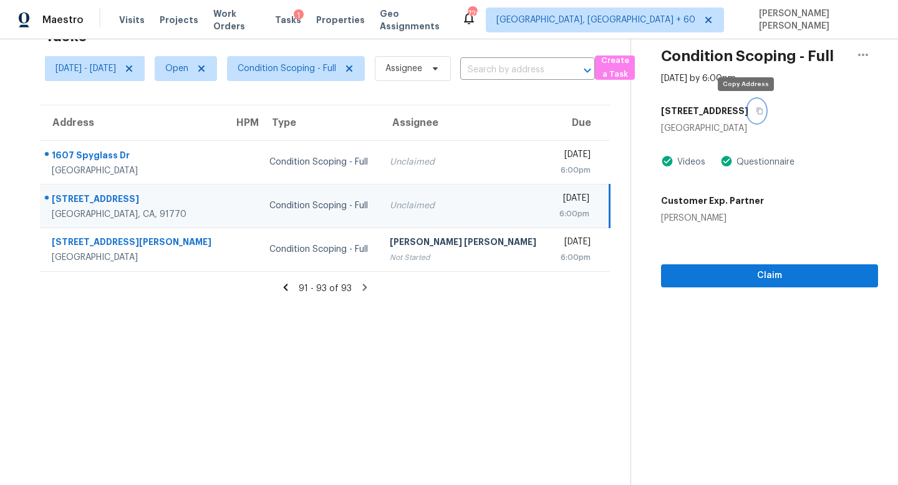
click at [756, 110] on icon "button" at bounding box center [759, 110] width 7 height 7
click at [728, 279] on span "Claim" at bounding box center [769, 276] width 197 height 16
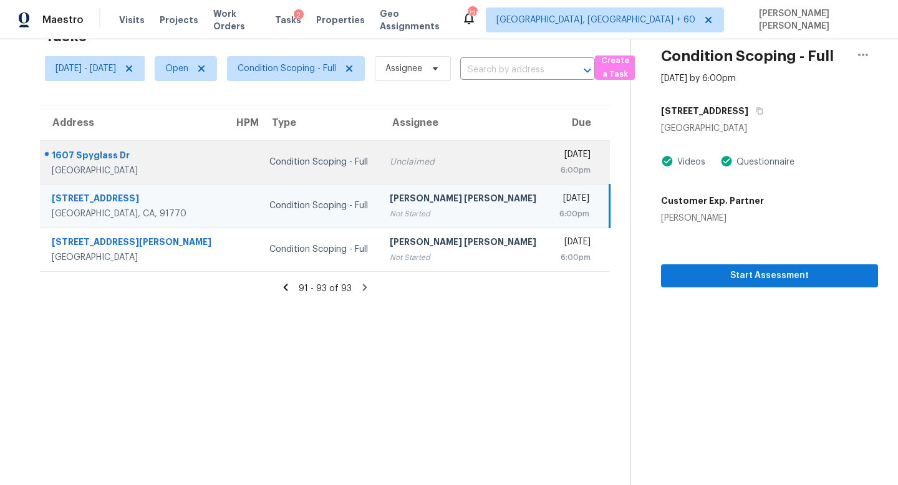
click at [559, 171] on div "6:00pm" at bounding box center [575, 170] width 32 height 12
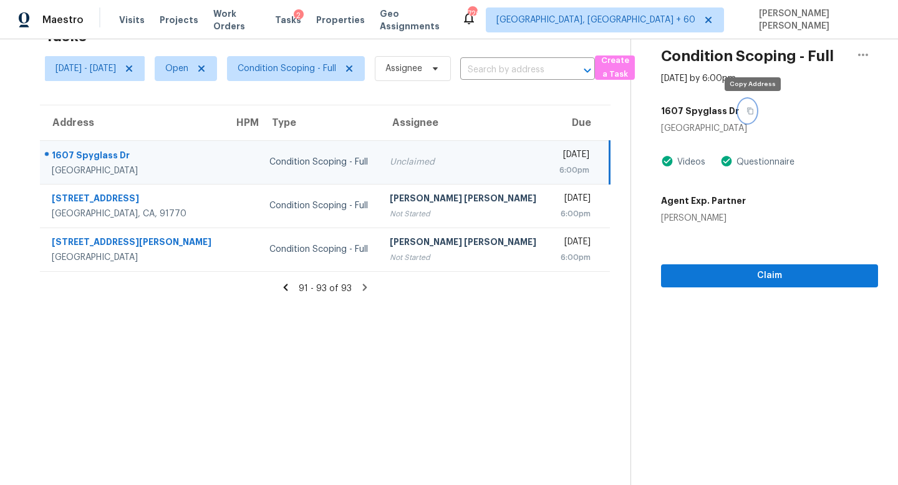
click at [752, 111] on icon "button" at bounding box center [750, 110] width 7 height 7
click at [288, 286] on icon at bounding box center [286, 287] width 4 height 7
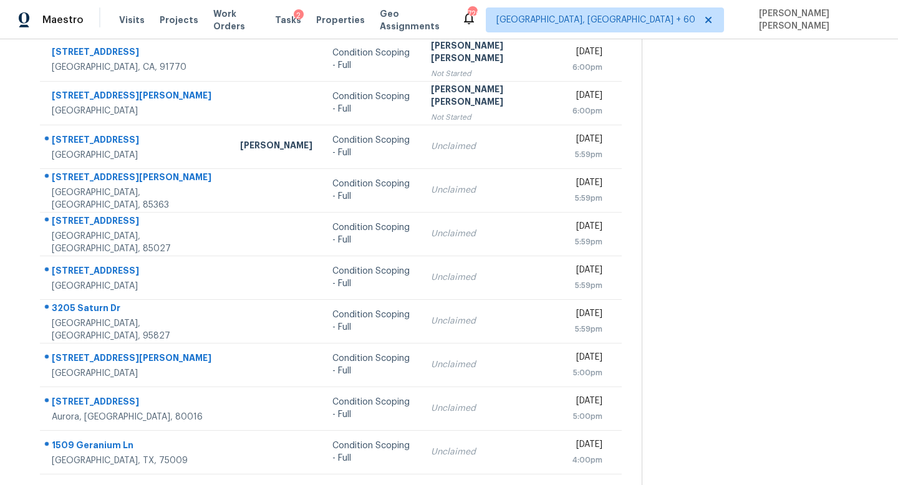
scroll to position [164, 0]
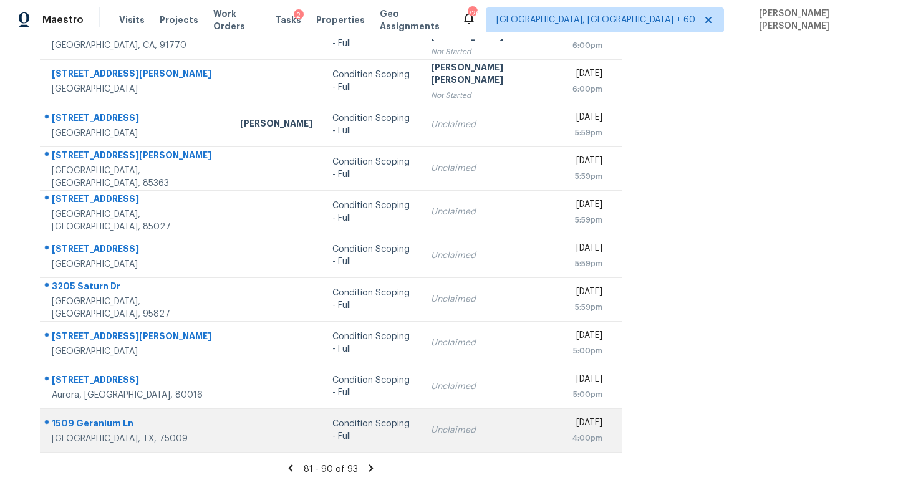
click at [396, 427] on div "Condition Scoping - Full" at bounding box center [371, 430] width 79 height 25
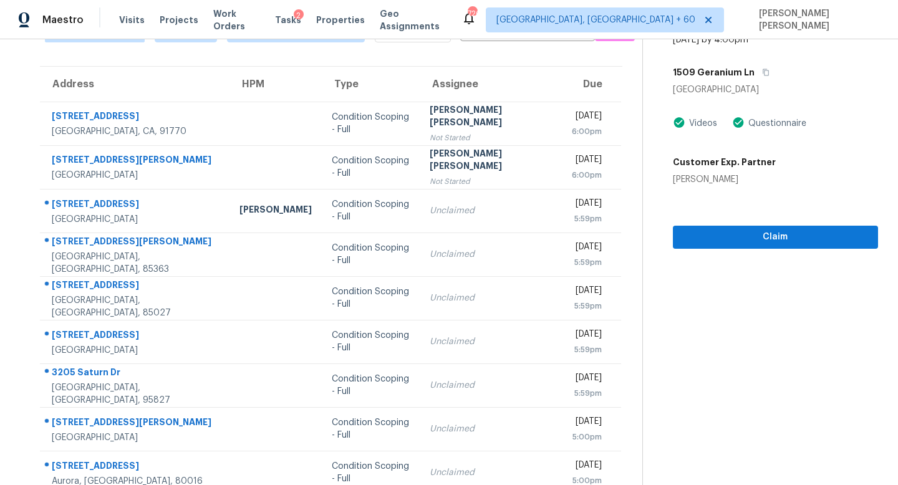
scroll to position [63, 0]
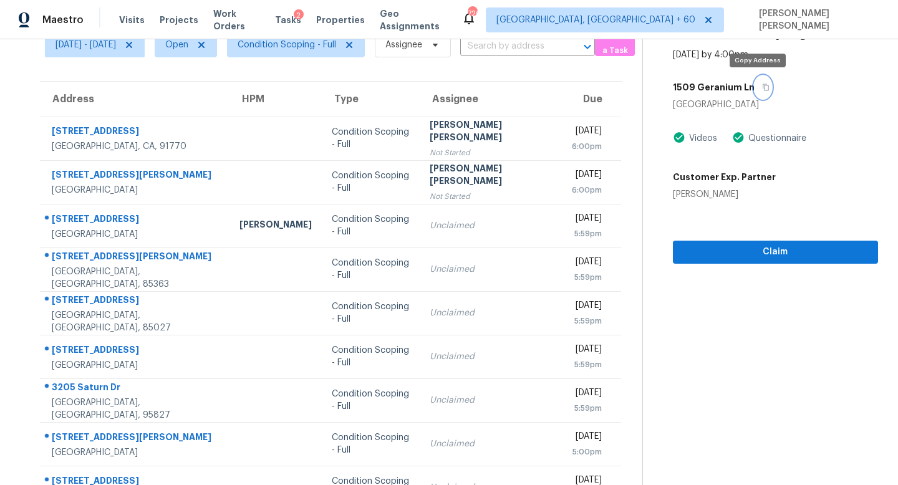
click at [762, 87] on icon "button" at bounding box center [765, 87] width 7 height 7
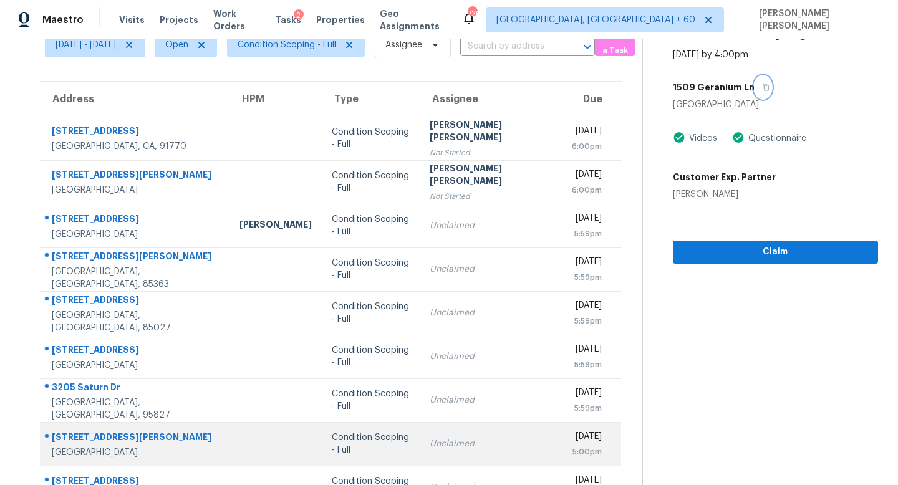
scroll to position [164, 0]
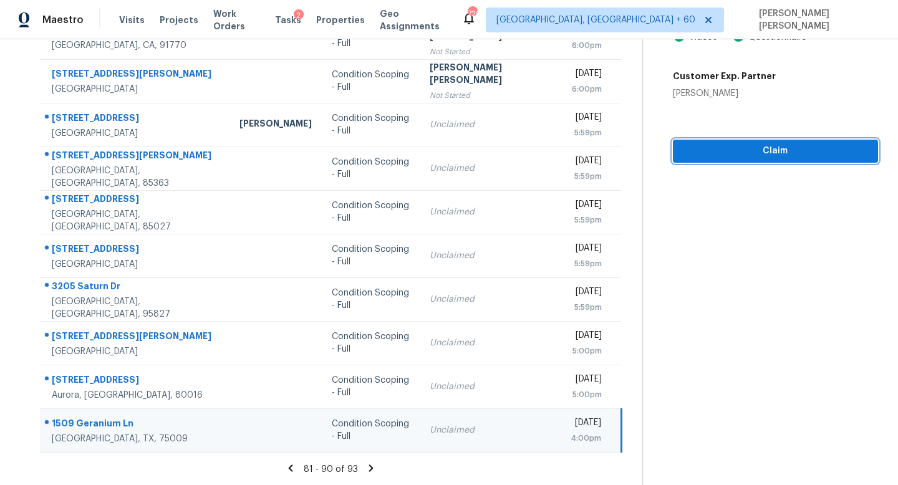
click at [758, 155] on span "Claim" at bounding box center [775, 151] width 185 height 16
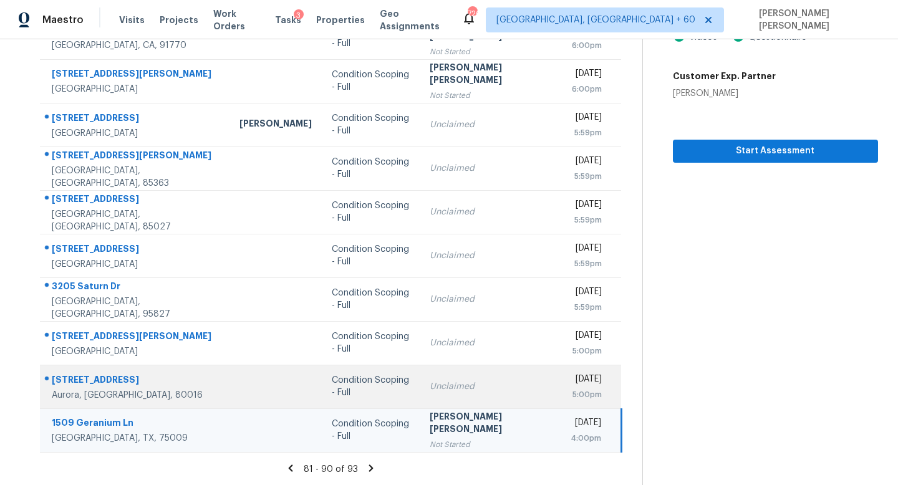
click at [571, 397] on div "5:00pm" at bounding box center [587, 395] width 32 height 12
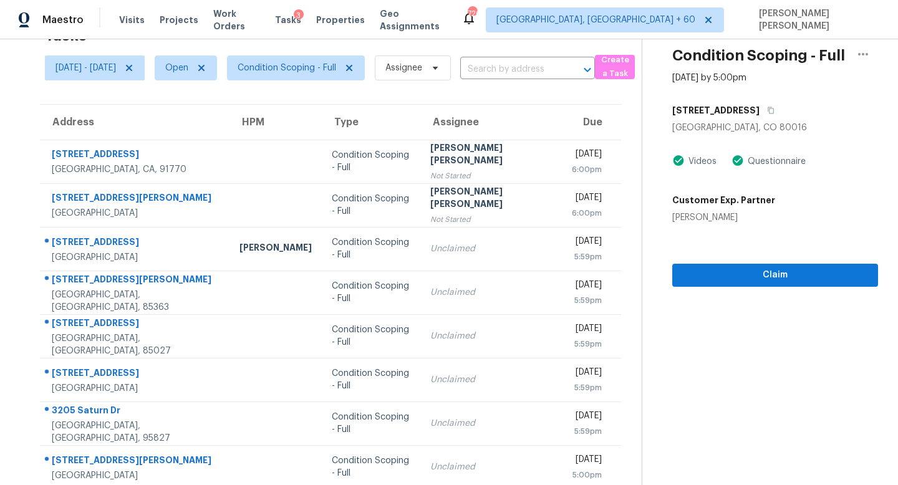
scroll to position [24, 0]
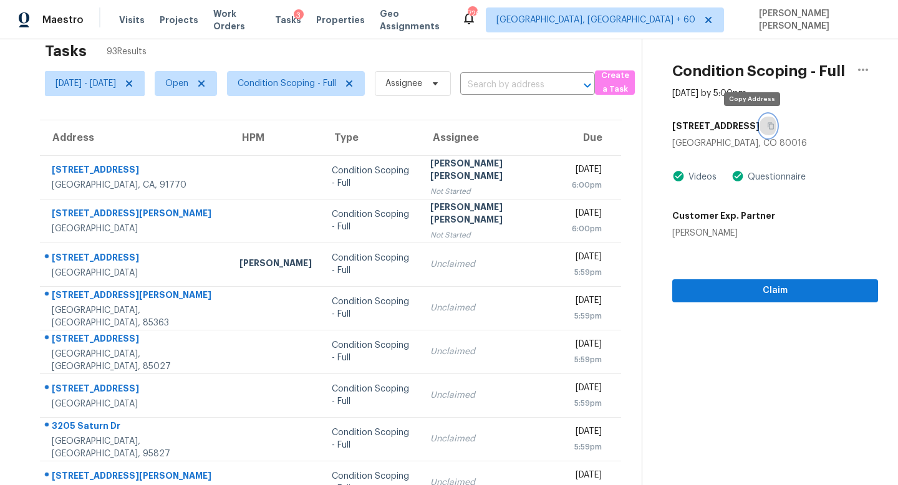
click at [760, 129] on button "button" at bounding box center [768, 126] width 17 height 22
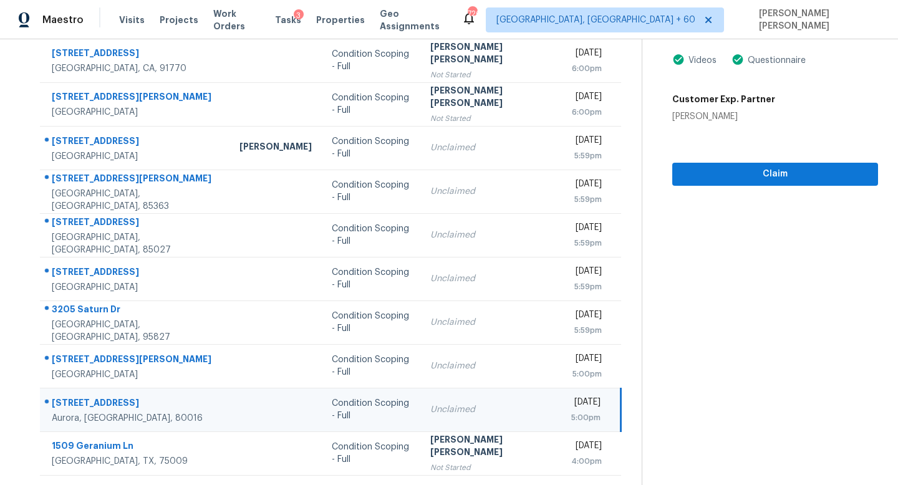
scroll to position [164, 0]
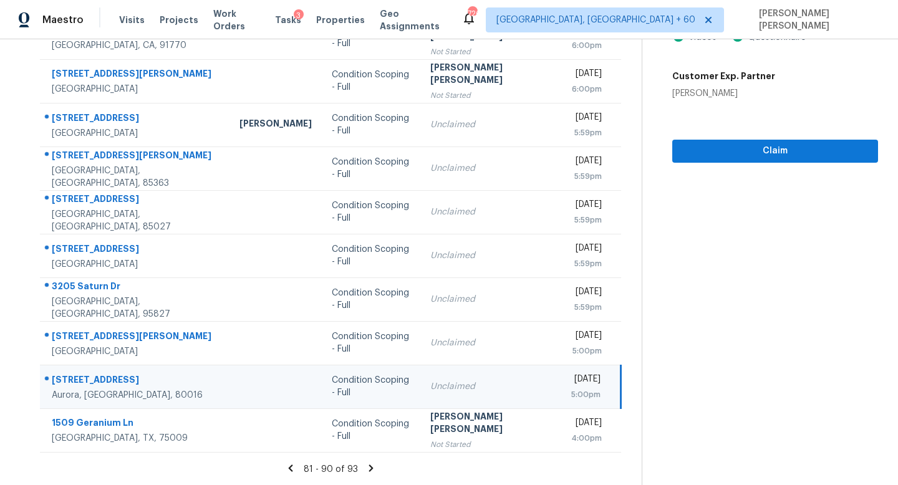
click at [802, 165] on section "Condition Scoping - Full Sep 29th 2025 by 5:00pm 24941 E Euclid Pl Aurora, CO 8…" at bounding box center [760, 180] width 236 height 611
click at [802, 148] on span "Claim" at bounding box center [775, 151] width 186 height 16
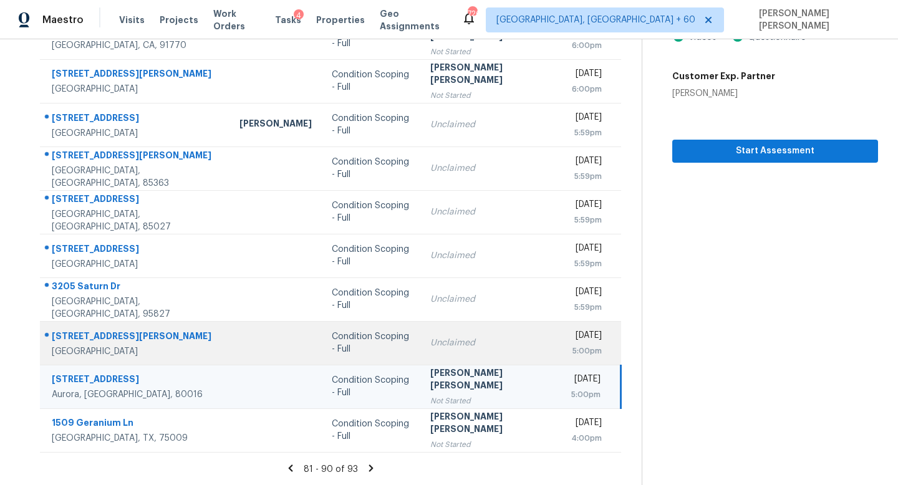
click at [490, 347] on td "Unclaimed" at bounding box center [490, 343] width 141 height 44
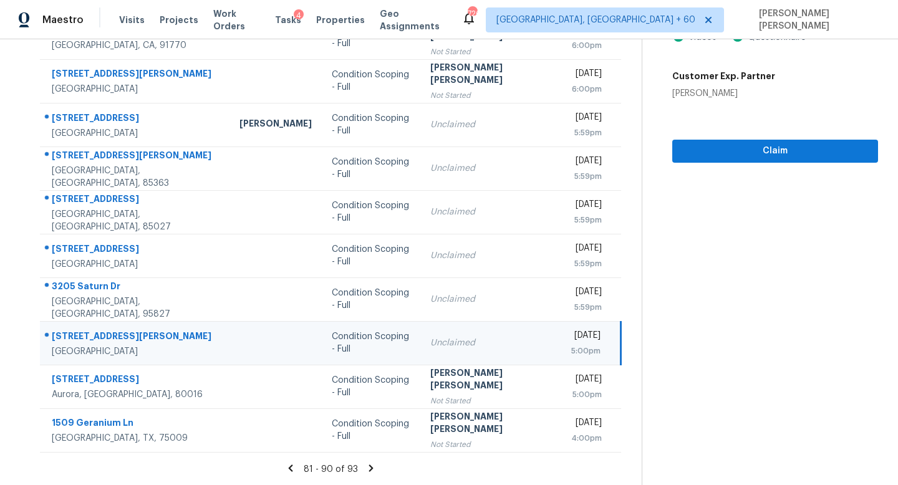
scroll to position [0, 0]
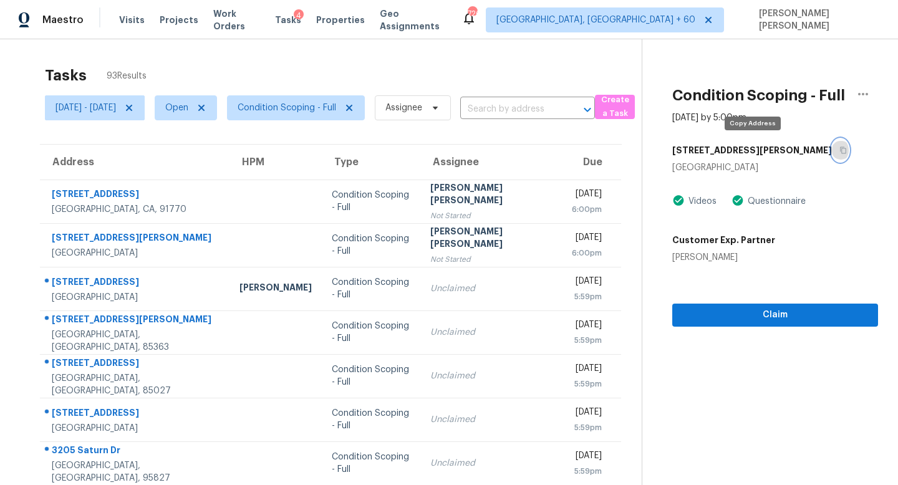
click at [841, 148] on icon "button" at bounding box center [844, 150] width 6 height 7
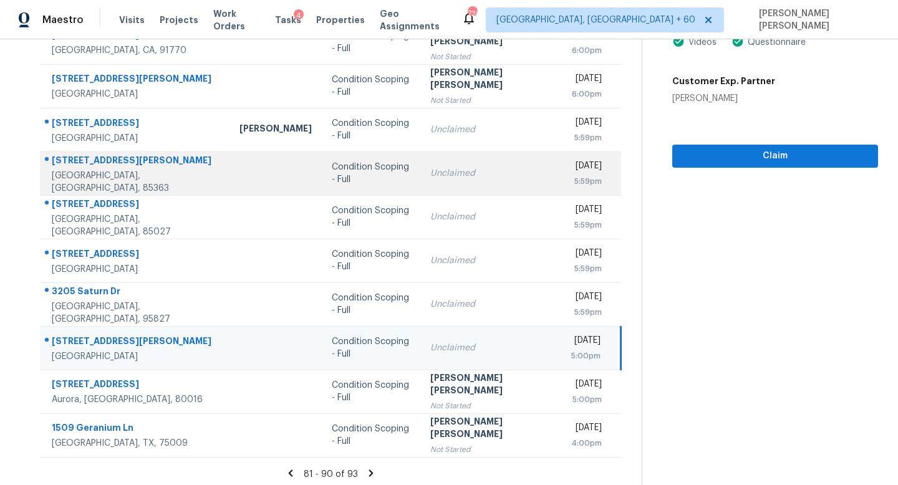
scroll to position [164, 0]
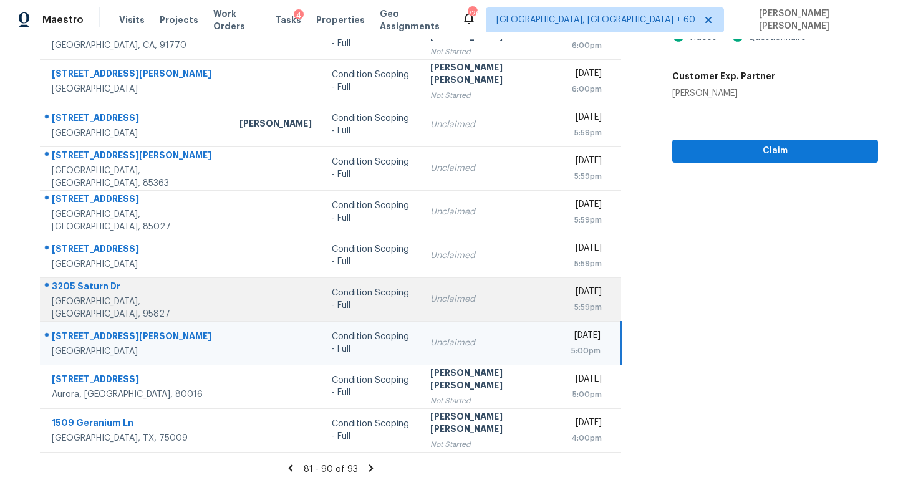
click at [571, 301] on div "5:59pm" at bounding box center [586, 307] width 31 height 12
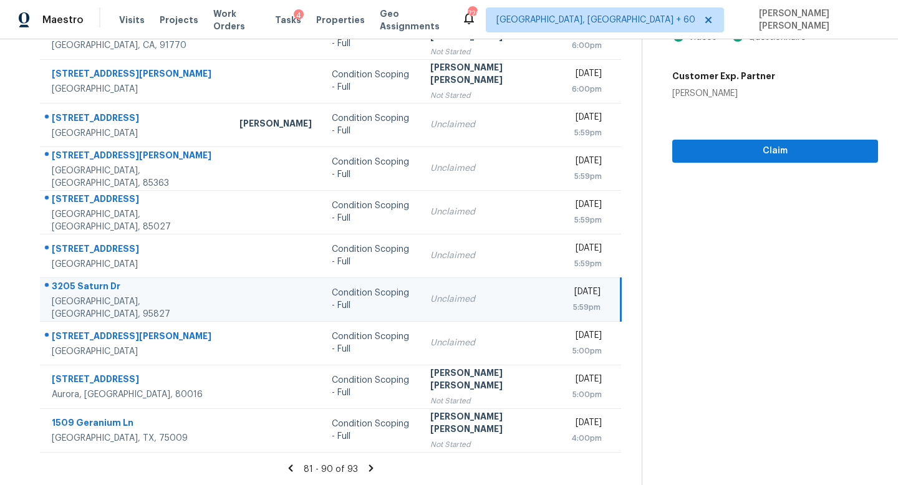
scroll to position [0, 0]
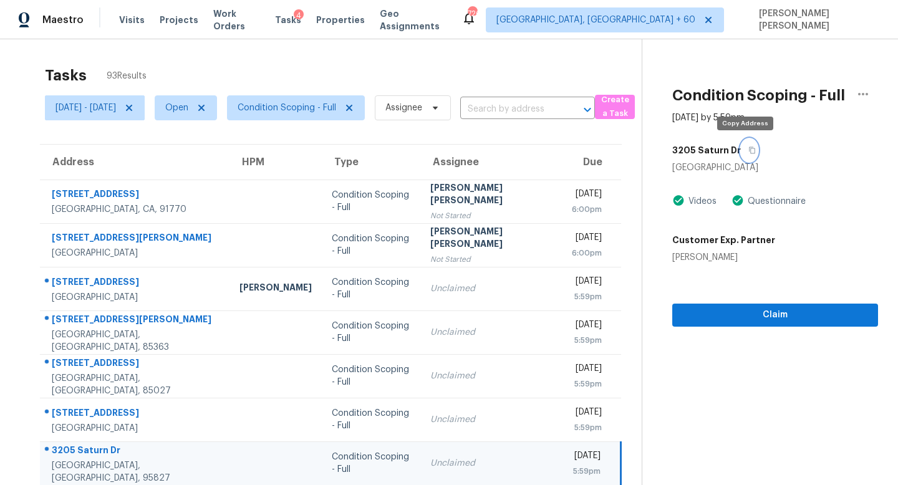
click at [749, 147] on icon "button" at bounding box center [752, 150] width 7 height 7
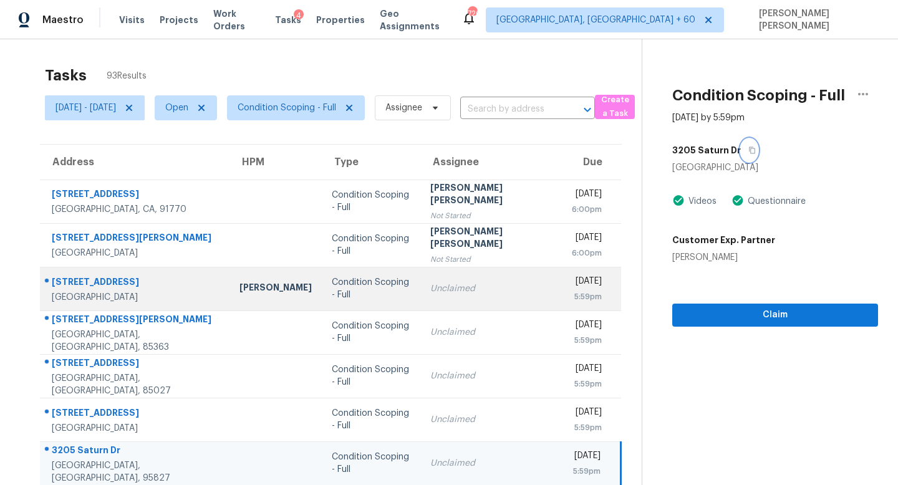
scroll to position [54, 0]
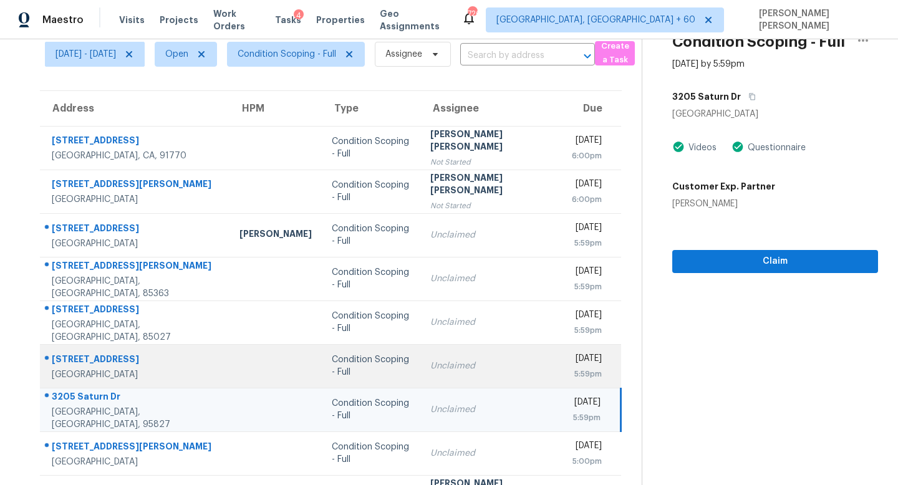
click at [432, 359] on td "Unclaimed" at bounding box center [490, 366] width 141 height 44
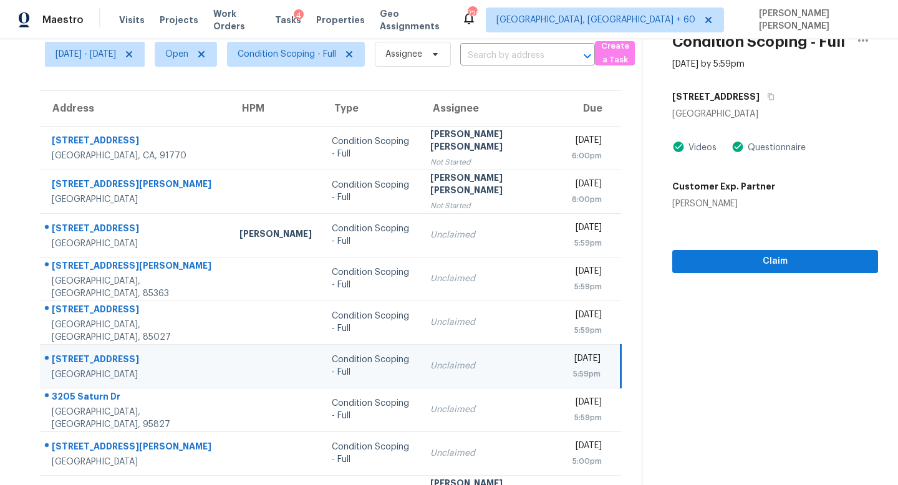
scroll to position [0, 0]
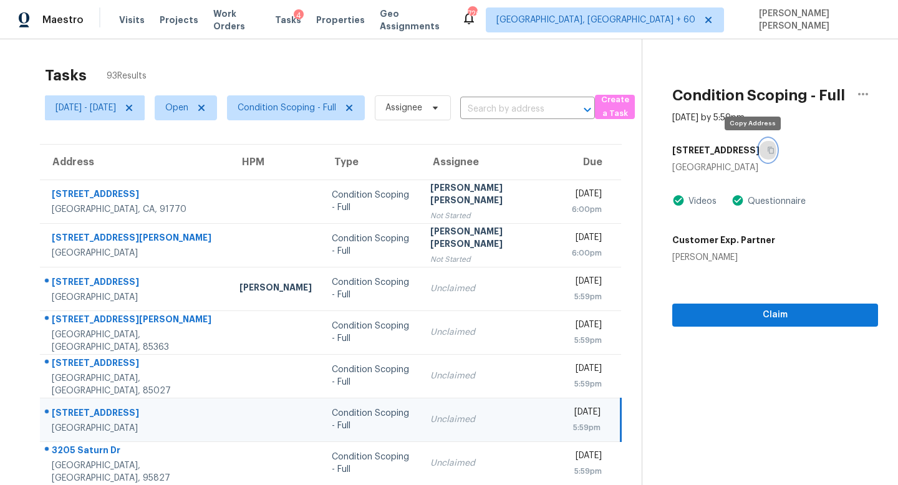
click at [767, 153] on icon "button" at bounding box center [770, 150] width 7 height 7
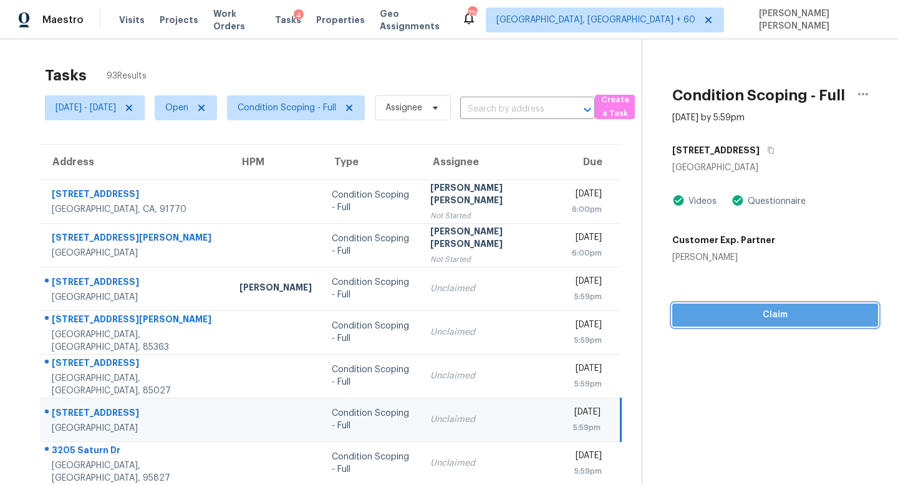
click at [759, 316] on span "Claim" at bounding box center [775, 316] width 186 height 16
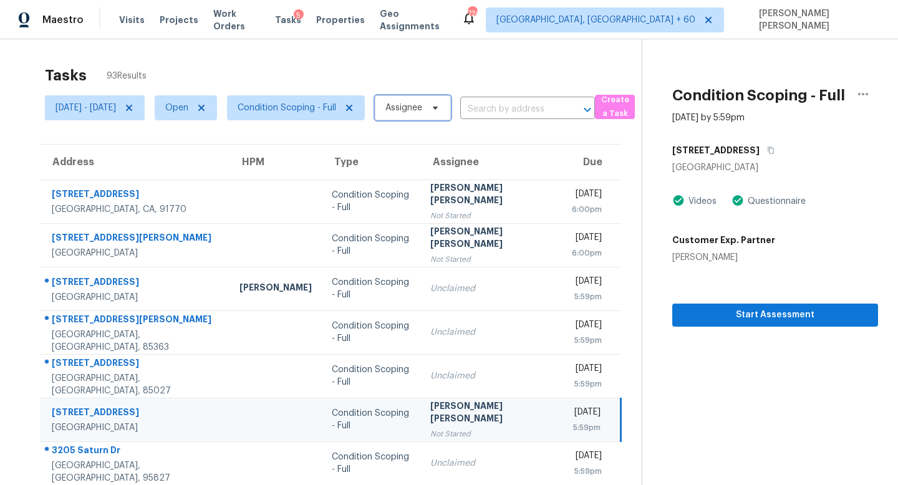
click at [422, 112] on span "Assignee" at bounding box center [404, 108] width 37 height 12
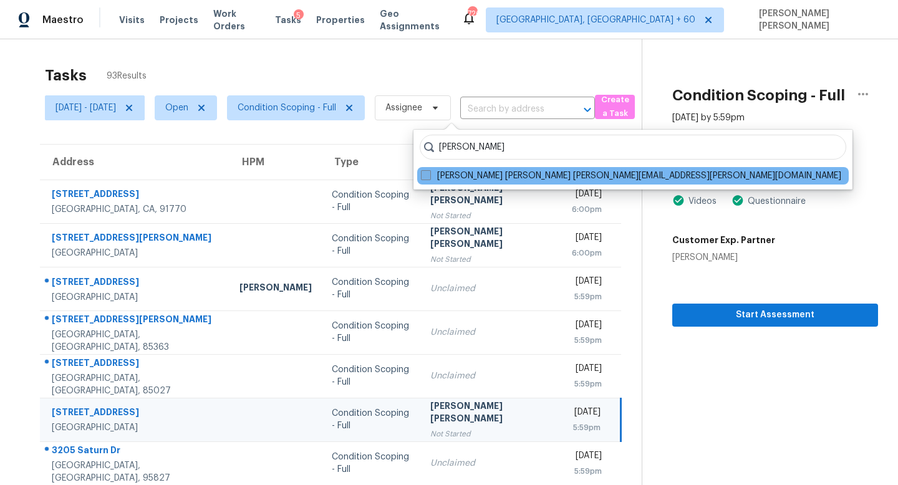
type input "jishnu"
click at [541, 173] on label "Jishnu Manoj jishnu.manoj@opendoor.com" at bounding box center [631, 176] width 420 height 12
click at [429, 173] on input "Jishnu Manoj jishnu.manoj@opendoor.com" at bounding box center [425, 174] width 8 height 8
checkbox input "true"
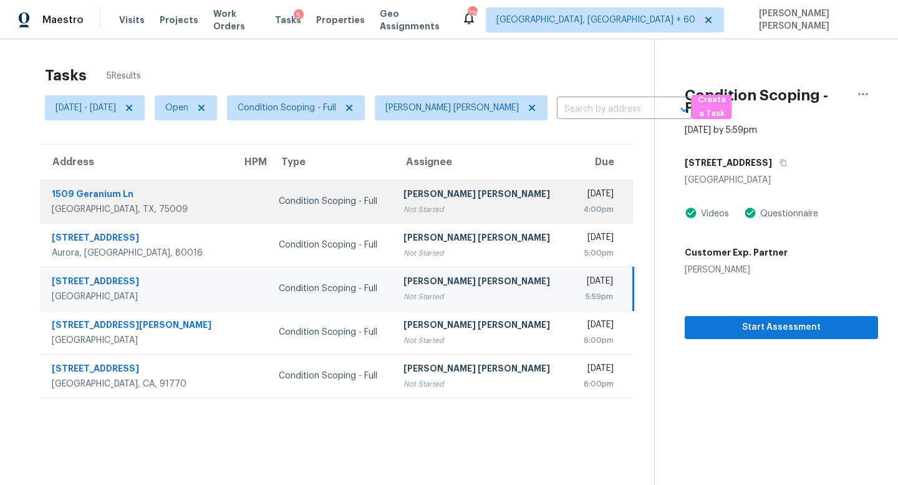
click at [413, 185] on td "Jishnu Manoj Not Started" at bounding box center [482, 202] width 176 height 44
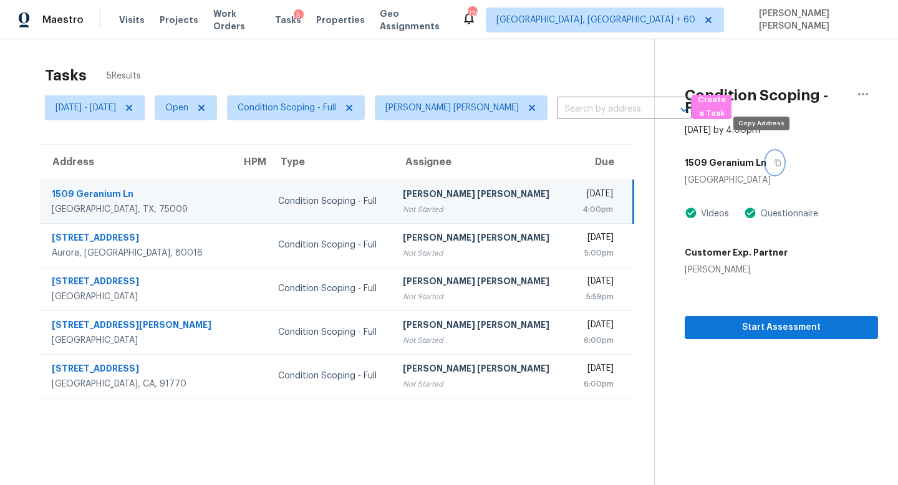
click at [774, 159] on icon "button" at bounding box center [777, 162] width 7 height 7
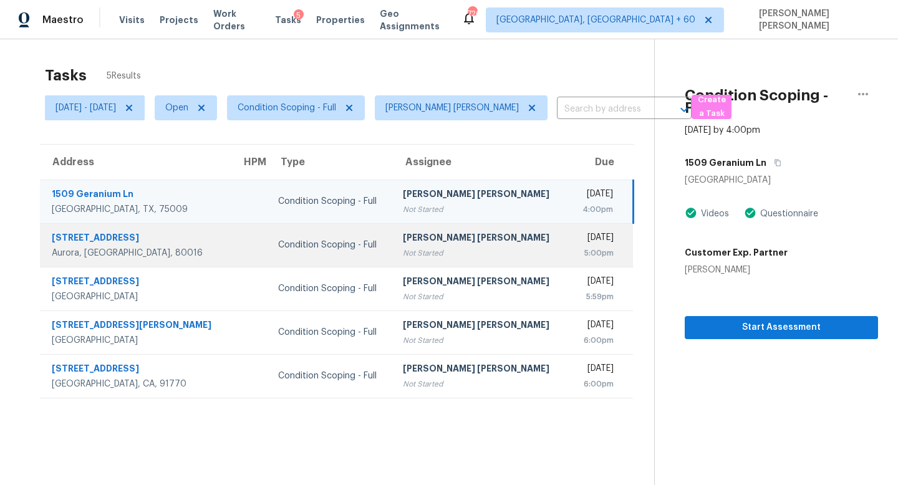
click at [304, 243] on div "Condition Scoping - Full" at bounding box center [330, 245] width 105 height 12
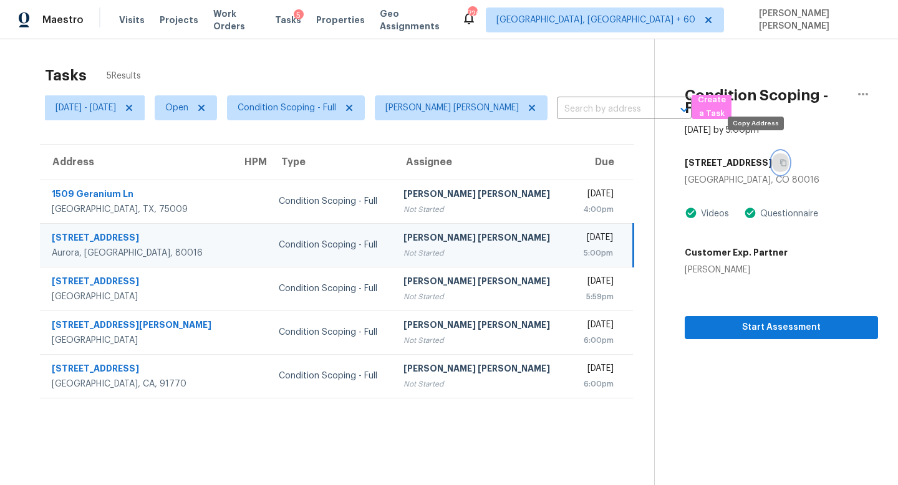
click at [780, 159] on icon "button" at bounding box center [783, 162] width 7 height 7
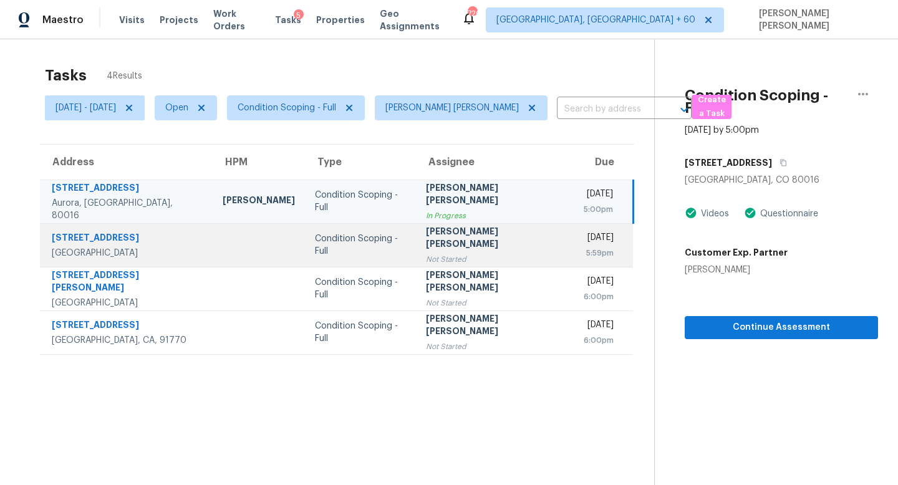
click at [489, 241] on td "Jishnu Manoj Not Started" at bounding box center [494, 245] width 157 height 44
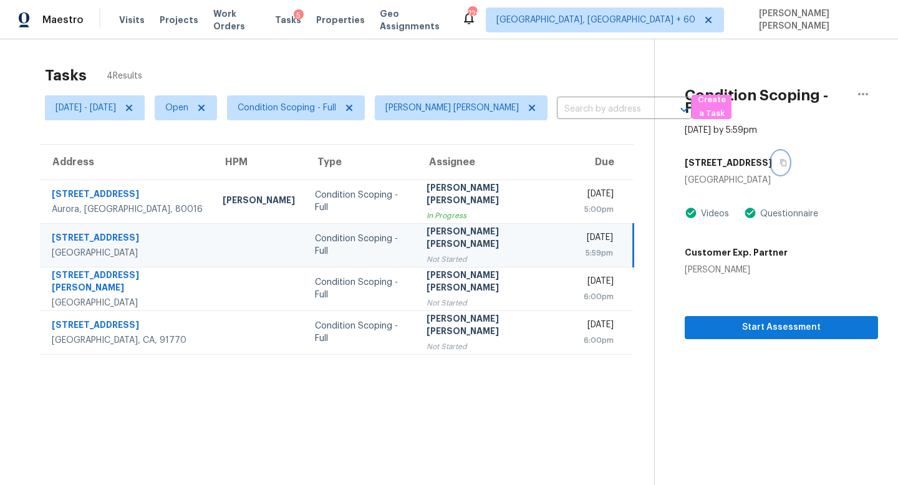
click at [780, 159] on icon "button" at bounding box center [783, 162] width 7 height 7
click at [459, 254] on div "Not Started" at bounding box center [495, 259] width 137 height 12
click at [780, 159] on icon "button" at bounding box center [783, 162] width 7 height 7
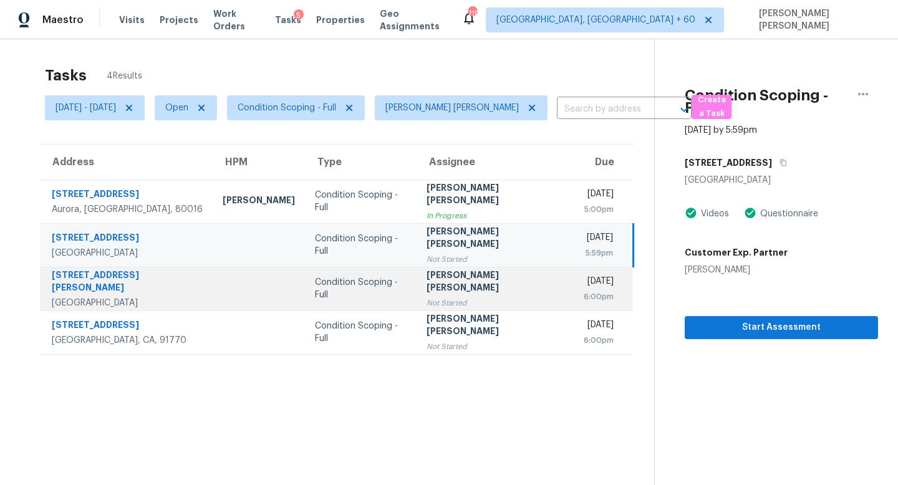
click at [396, 293] on div "Condition Scoping - Full" at bounding box center [361, 288] width 92 height 25
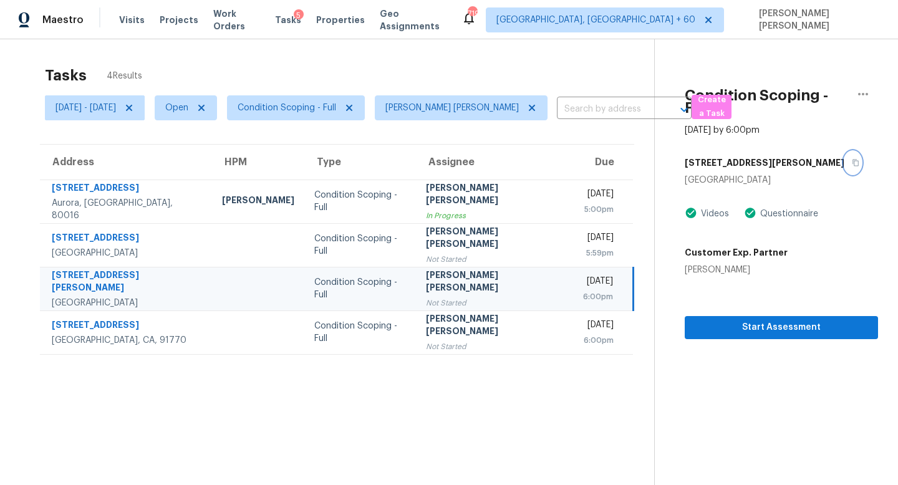
click at [845, 152] on button "button" at bounding box center [853, 163] width 17 height 22
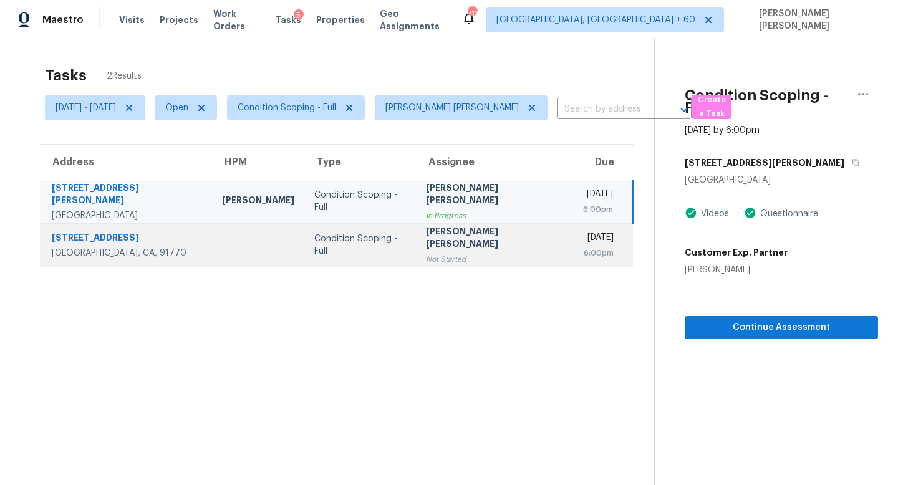
click at [396, 234] on td "Condition Scoping - Full" at bounding box center [359, 245] width 111 height 44
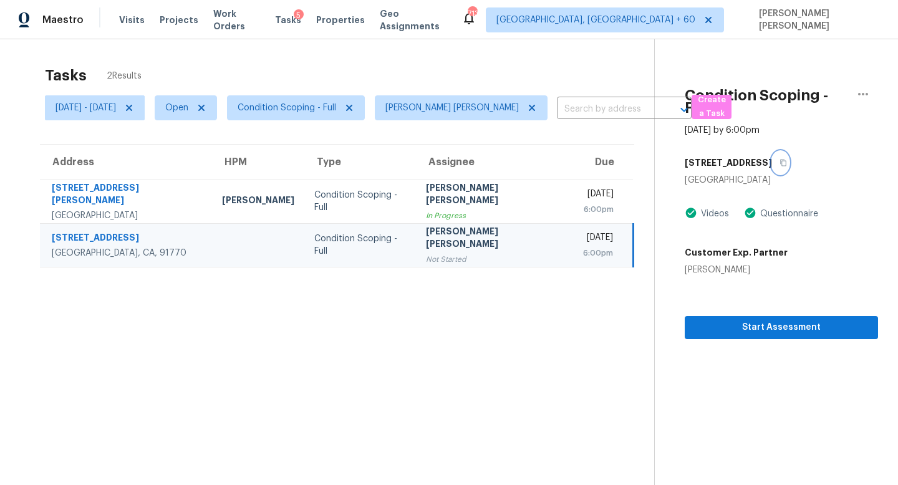
click at [772, 152] on button "button" at bounding box center [780, 163] width 17 height 22
click at [583, 258] on div "6:00pm" at bounding box center [598, 253] width 30 height 12
click at [868, 93] on icon "button" at bounding box center [863, 94] width 15 height 15
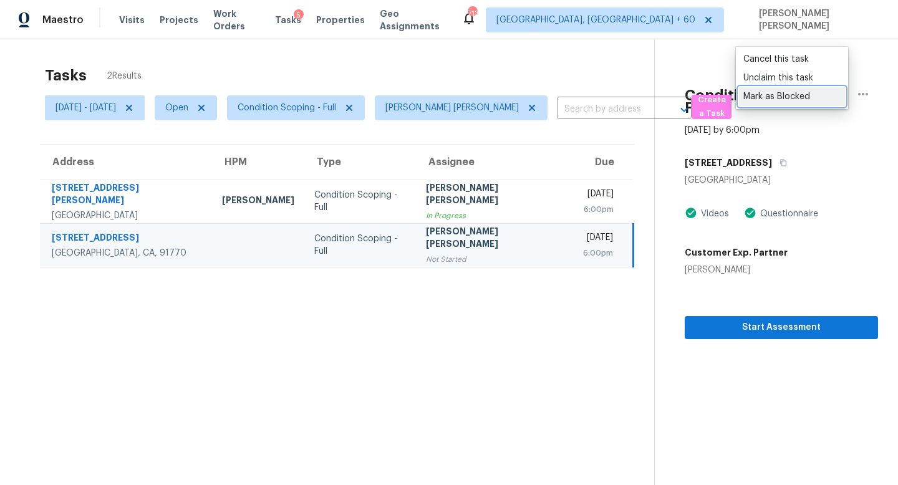
click at [782, 98] on div "Mark as Blocked" at bounding box center [792, 96] width 97 height 12
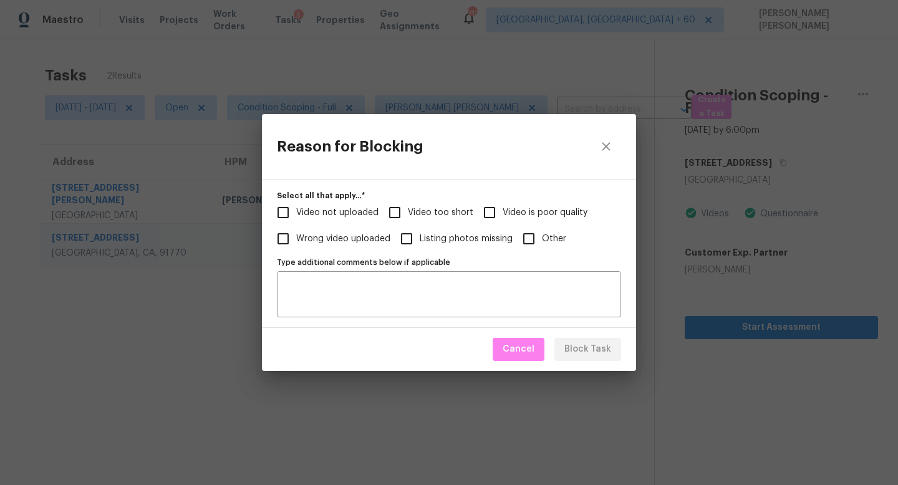
click at [302, 210] on span "Video not uploaded" at bounding box center [337, 212] width 82 height 13
click at [296, 210] on input "Video not uploaded" at bounding box center [283, 213] width 26 height 26
checkbox input "true"
click at [332, 283] on textarea "Type additional comments below if applicable" at bounding box center [448, 294] width 329 height 26
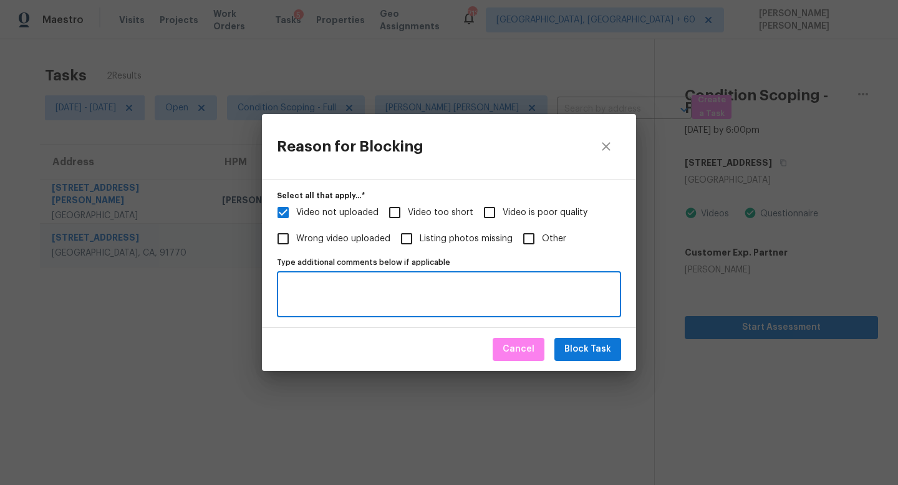
paste textarea "8522 Village Ln, Rosemead, CA 91770"
type textarea "8522 Village Ln, Rosemead, CA 91770"
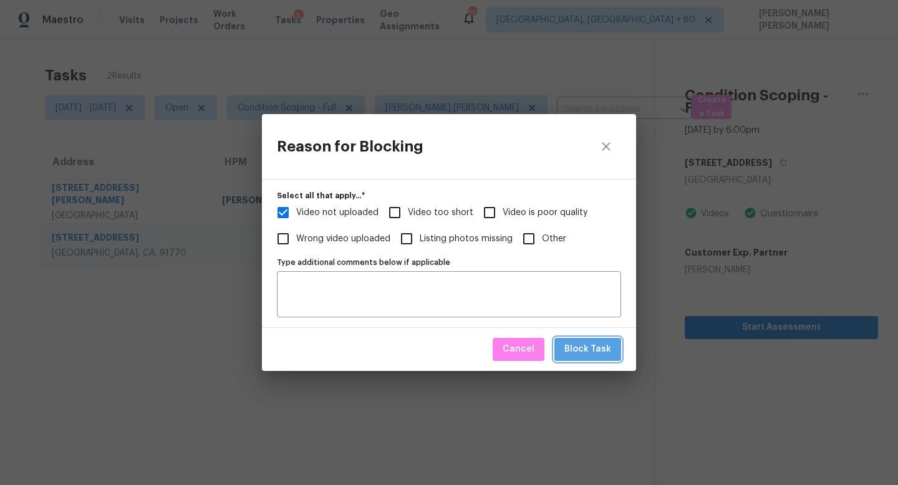
click at [595, 345] on span "Block Task" at bounding box center [588, 350] width 47 height 16
drag, startPoint x: 595, startPoint y: 345, endPoint x: 338, endPoint y: 110, distance: 348.4
click at [570, 325] on form "Select all that apply...   * Video not uploaded Video too short Video is poor q…" at bounding box center [449, 275] width 374 height 192
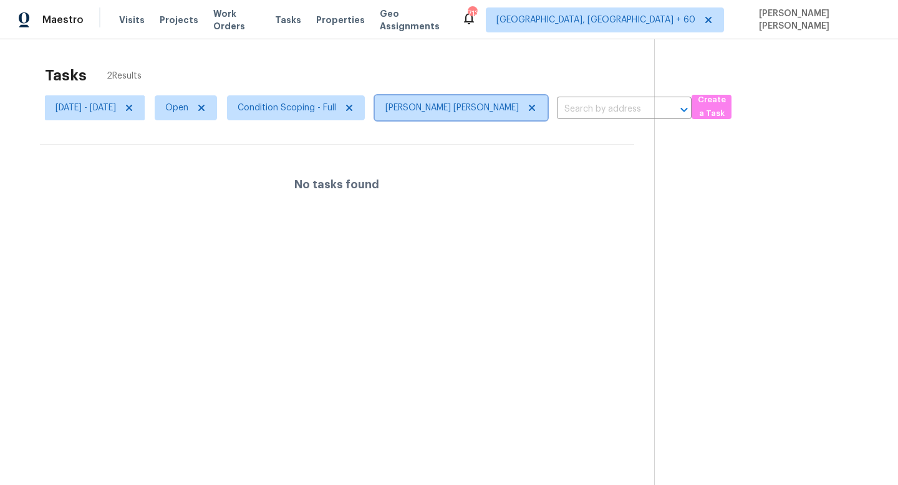
click at [527, 106] on icon at bounding box center [532, 108] width 10 height 10
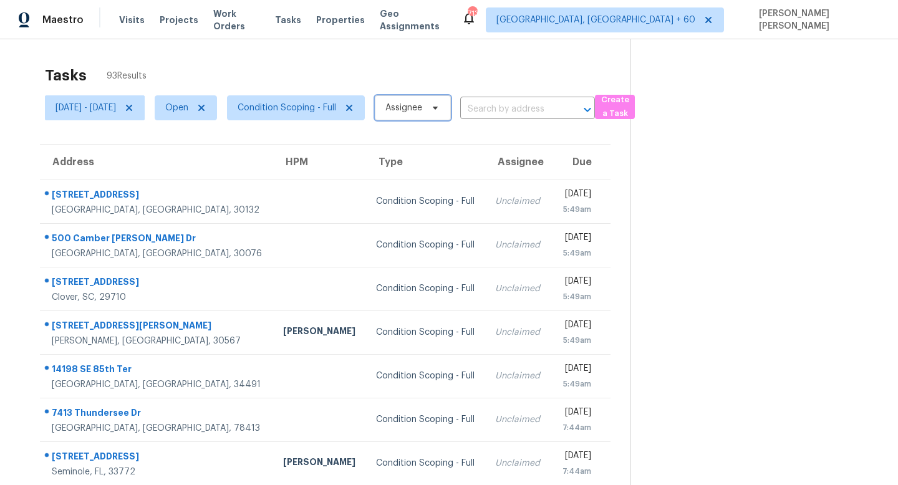
scroll to position [164, 0]
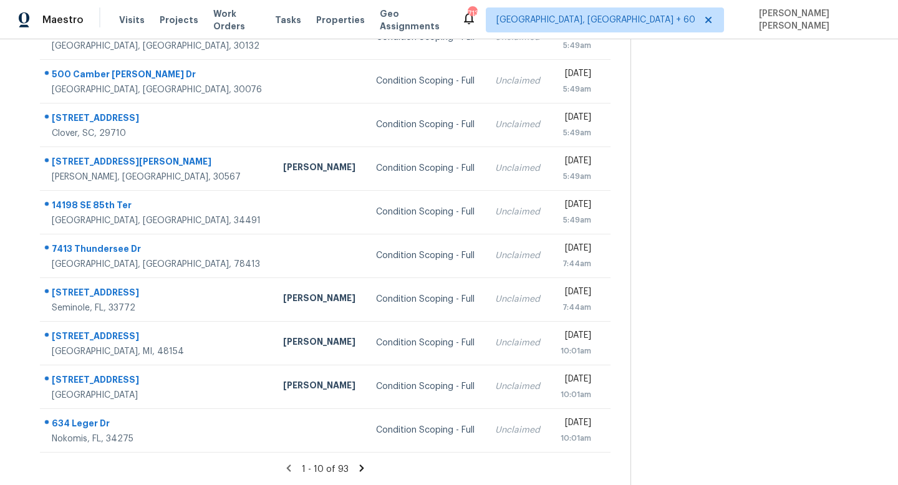
click at [364, 465] on icon at bounding box center [362, 468] width 4 height 7
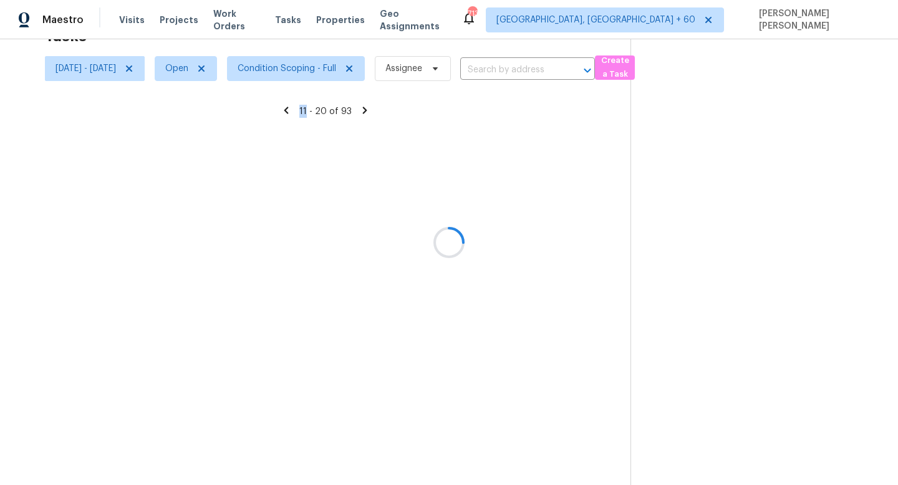
click at [364, 464] on div at bounding box center [449, 242] width 898 height 485
click at [364, 116] on icon at bounding box center [364, 110] width 11 height 11
click at [364, 464] on div at bounding box center [449, 242] width 898 height 485
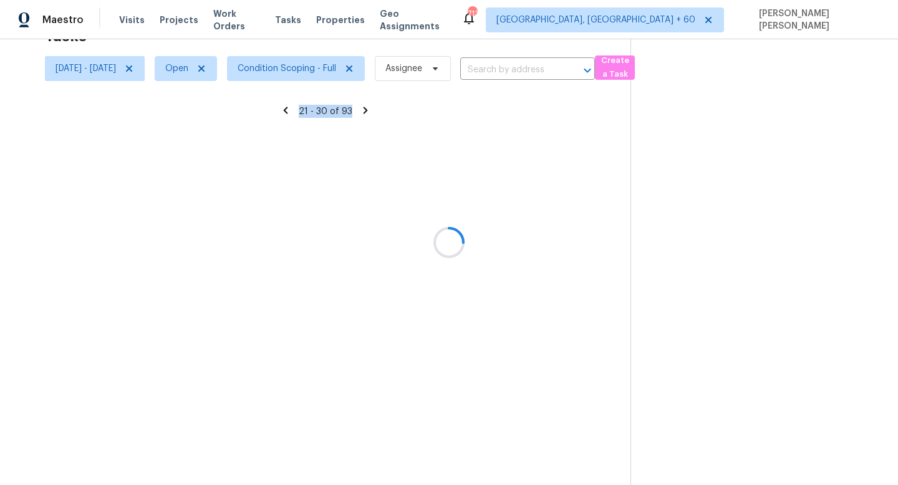
click at [364, 464] on div at bounding box center [449, 242] width 898 height 485
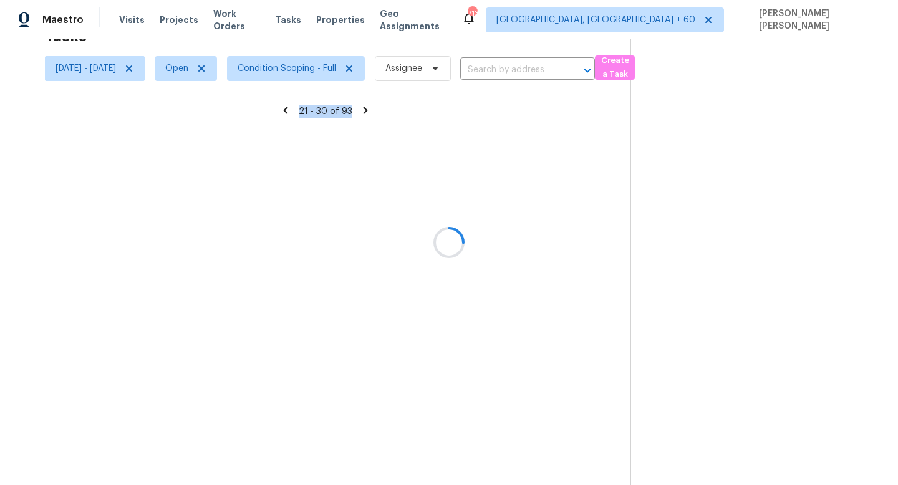
click at [364, 464] on div at bounding box center [449, 242] width 898 height 485
click at [364, 116] on icon at bounding box center [365, 110] width 11 height 11
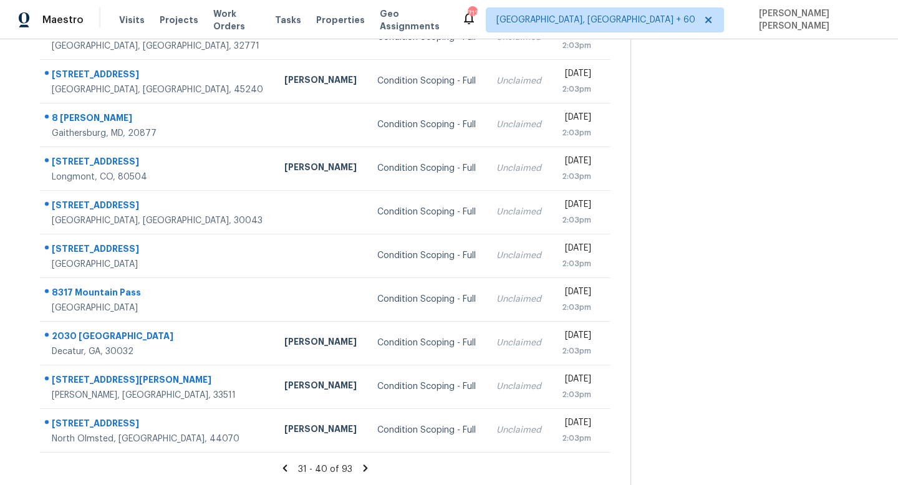
click at [364, 464] on icon at bounding box center [365, 468] width 11 height 11
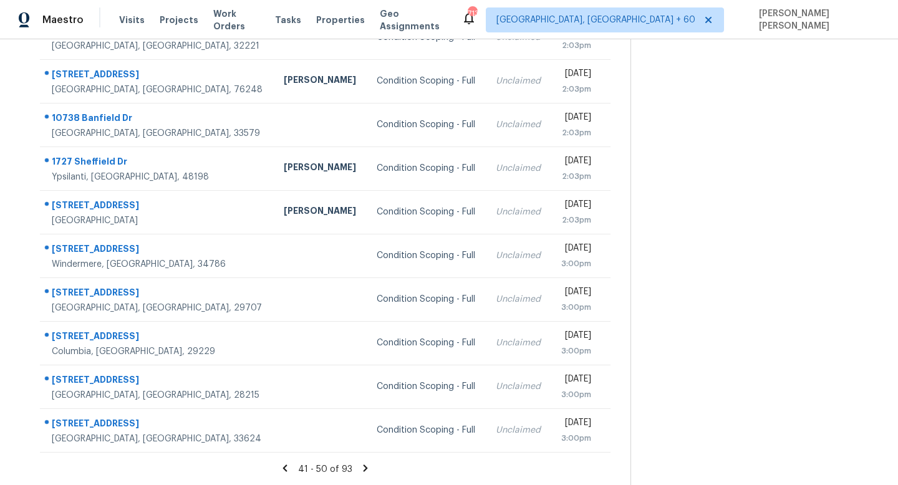
click at [364, 464] on icon at bounding box center [365, 468] width 11 height 11
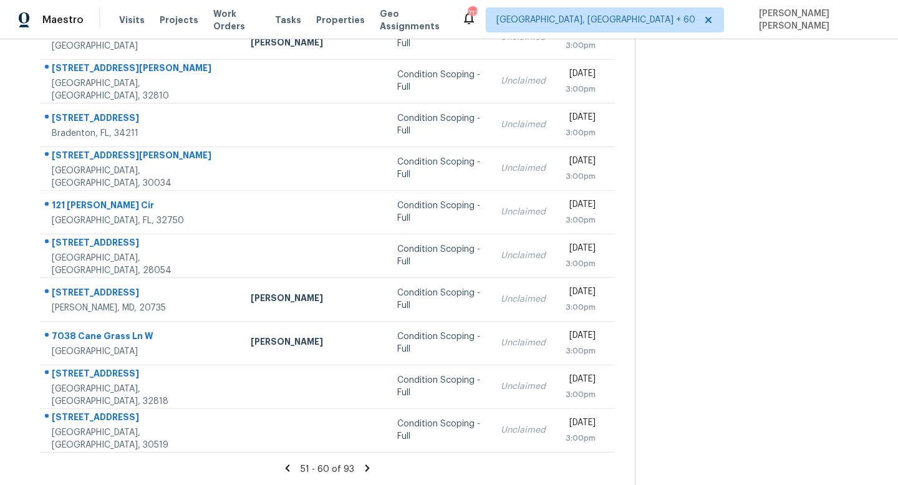
click at [364, 464] on icon at bounding box center [367, 468] width 11 height 11
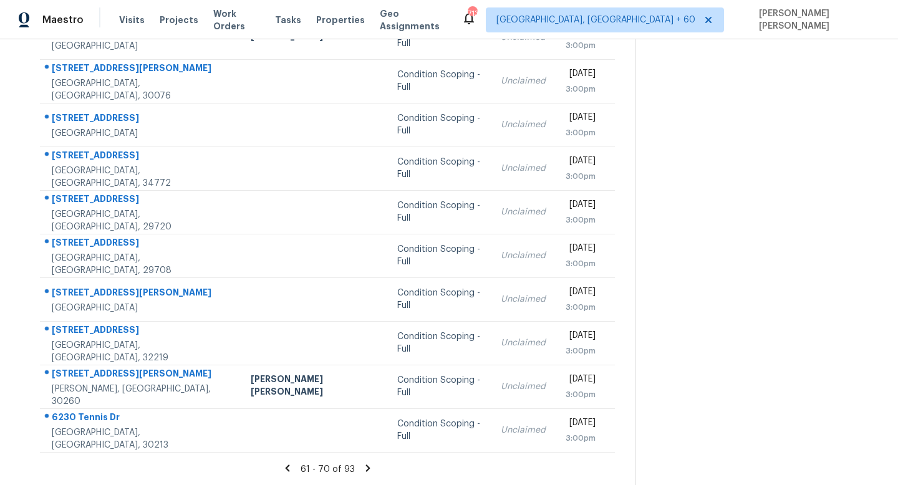
click at [364, 464] on icon at bounding box center [367, 468] width 11 height 11
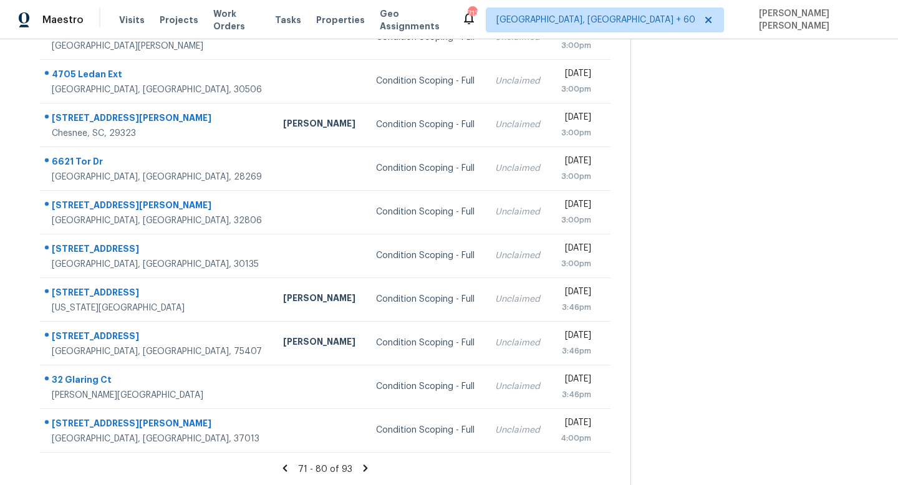
click at [364, 464] on icon at bounding box center [365, 468] width 11 height 11
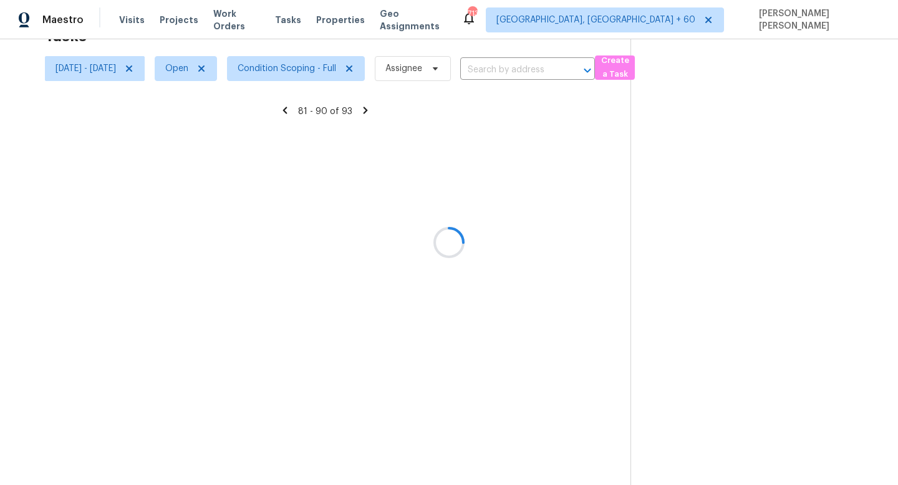
click at [364, 464] on div at bounding box center [449, 242] width 898 height 485
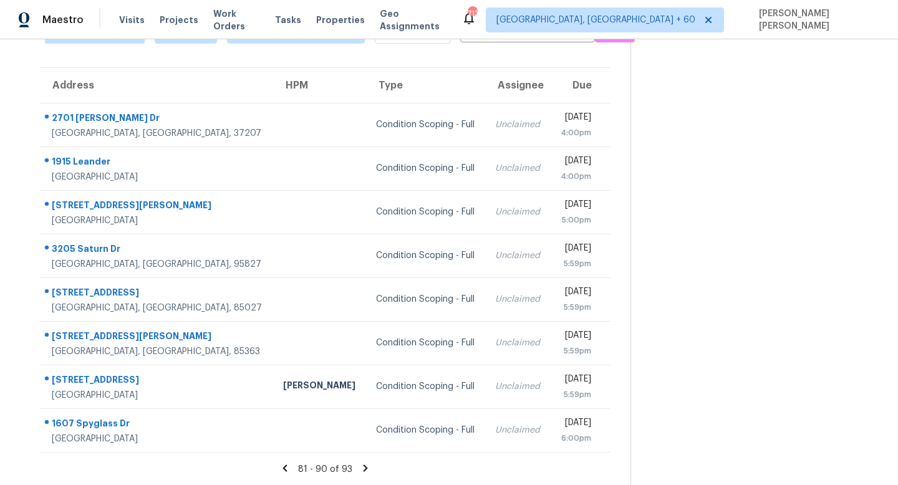
click at [364, 464] on icon at bounding box center [365, 468] width 11 height 11
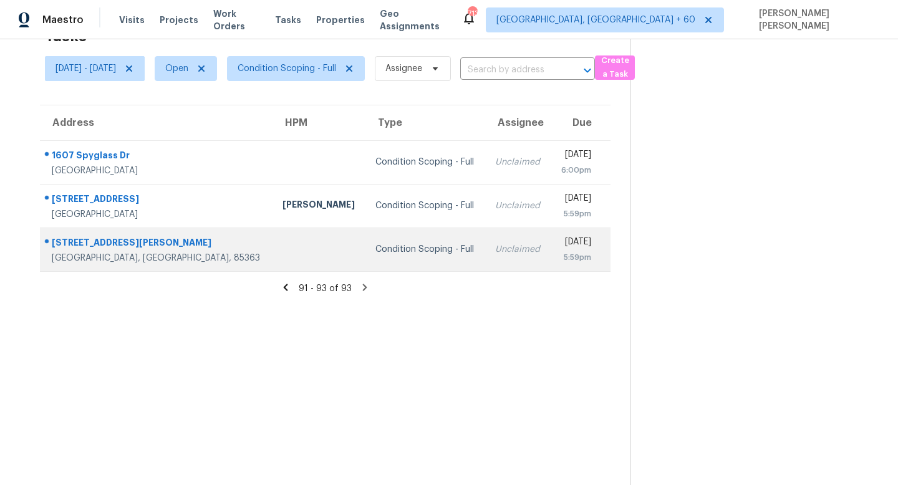
click at [485, 231] on td "Unclaimed" at bounding box center [518, 250] width 66 height 44
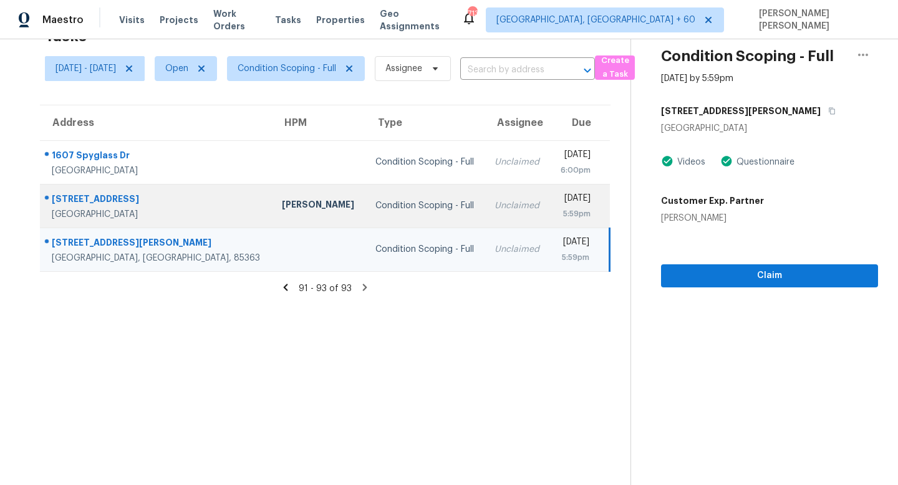
click at [485, 193] on td "Unclaimed" at bounding box center [518, 206] width 66 height 44
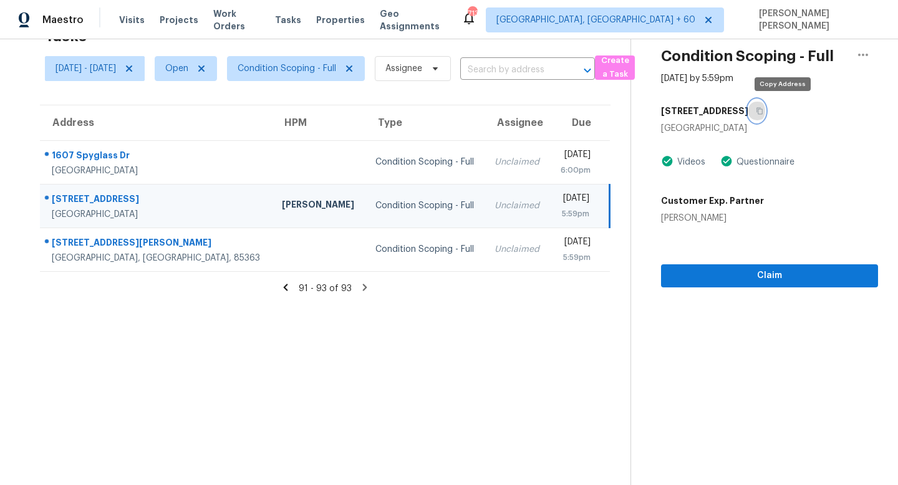
click at [765, 107] on button "button" at bounding box center [757, 111] width 17 height 22
click at [291, 286] on icon at bounding box center [285, 287] width 11 height 11
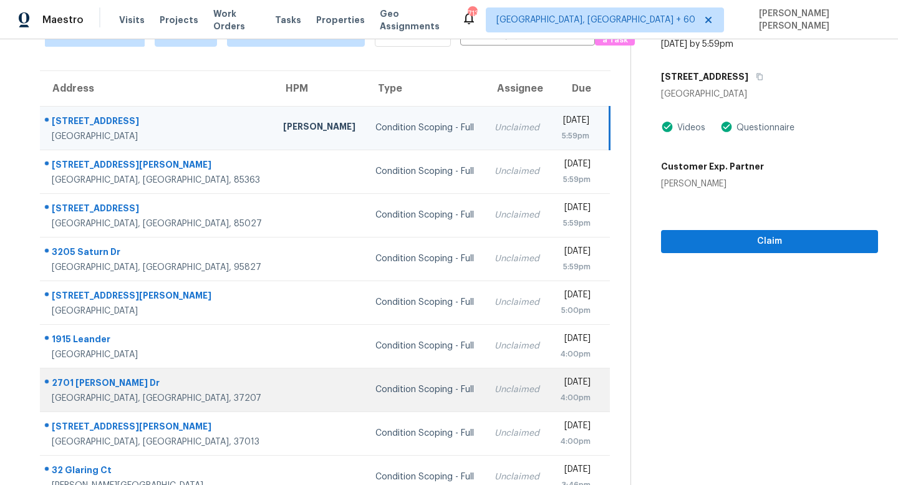
scroll to position [98, 0]
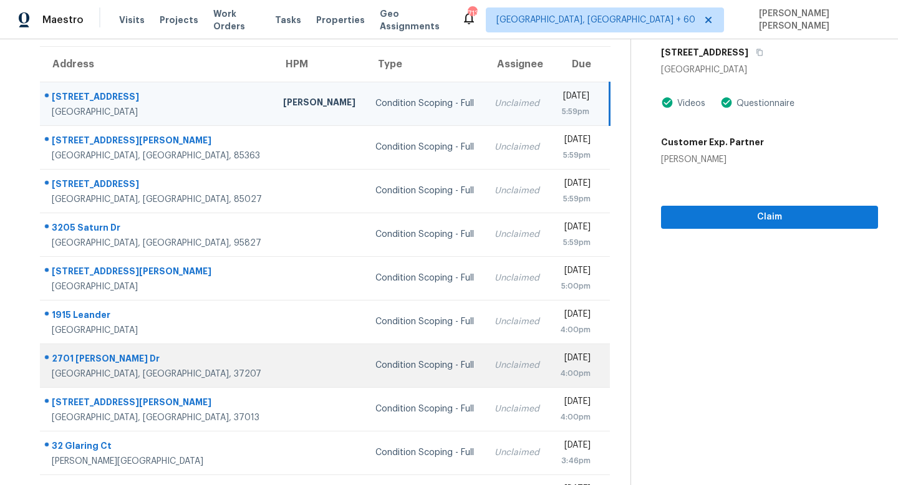
click at [376, 367] on div "Condition Scoping - Full" at bounding box center [425, 365] width 99 height 12
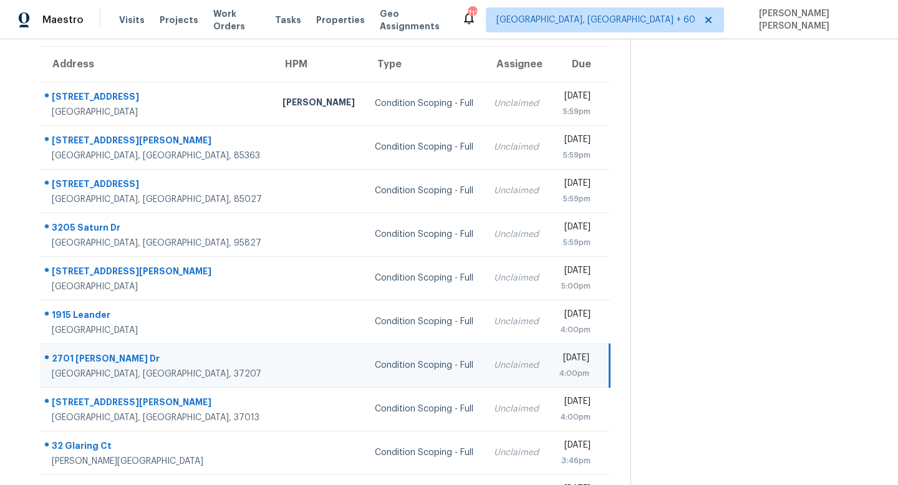
click at [375, 367] on div "Condition Scoping - Full" at bounding box center [424, 365] width 99 height 12
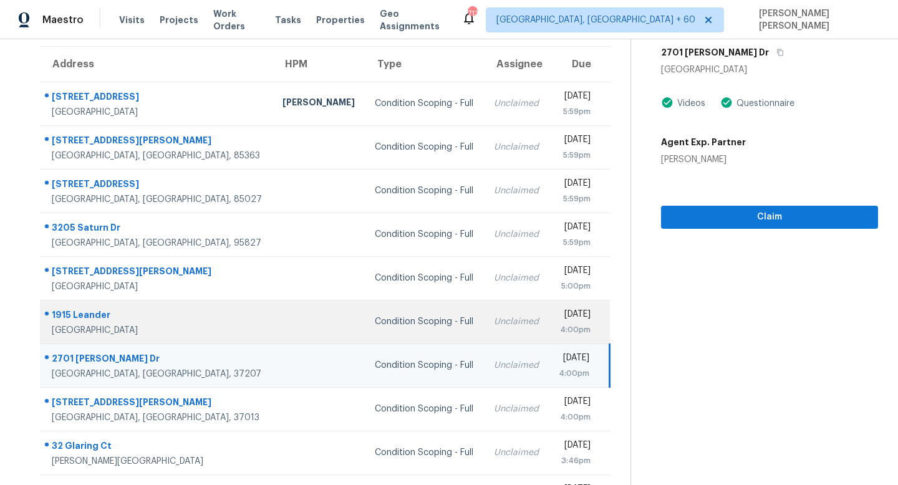
click at [406, 340] on td "Condition Scoping - Full" at bounding box center [424, 322] width 119 height 44
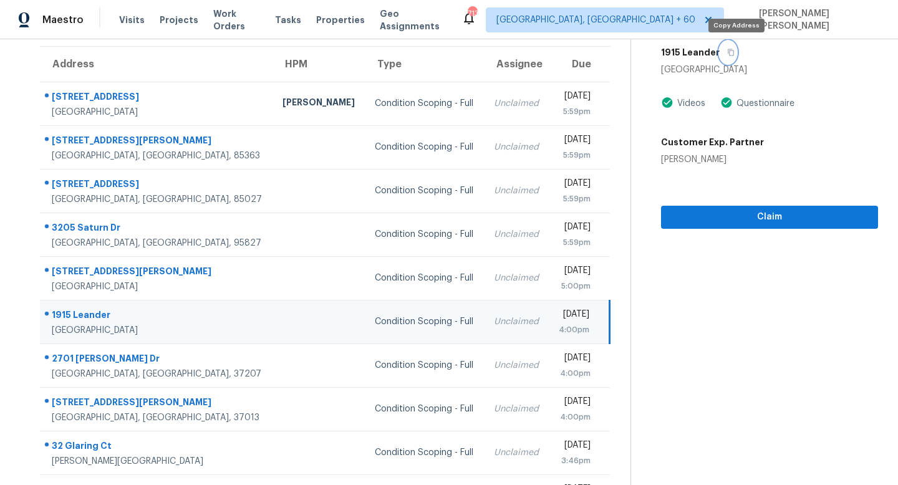
click at [735, 54] on icon "button" at bounding box center [730, 52] width 7 height 7
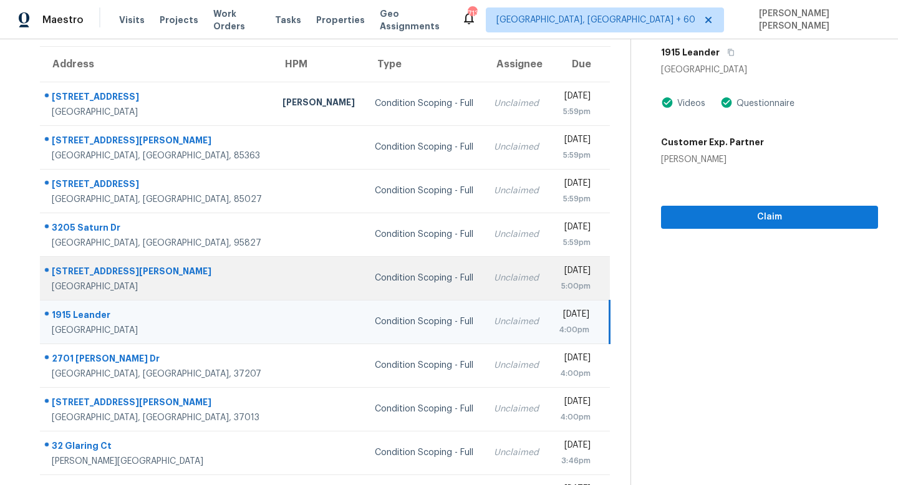
click at [484, 278] on td "Unclaimed" at bounding box center [516, 278] width 65 height 44
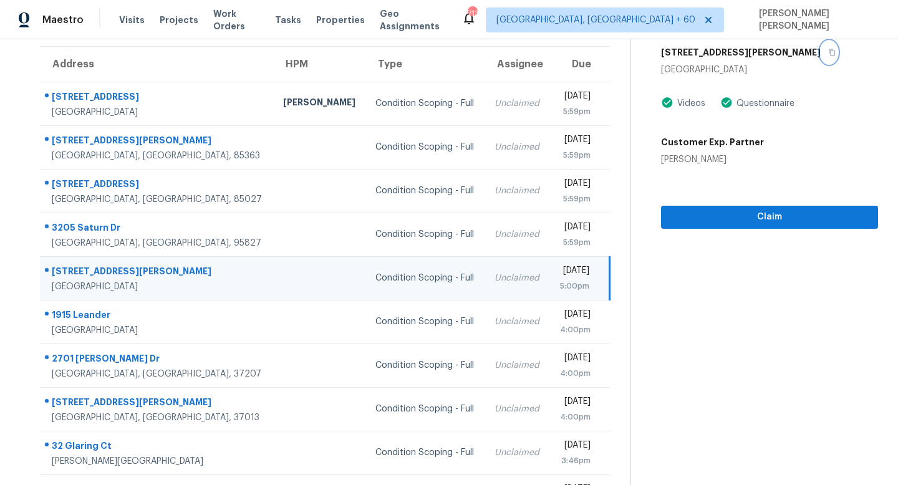
click at [821, 51] on button "button" at bounding box center [829, 52] width 17 height 22
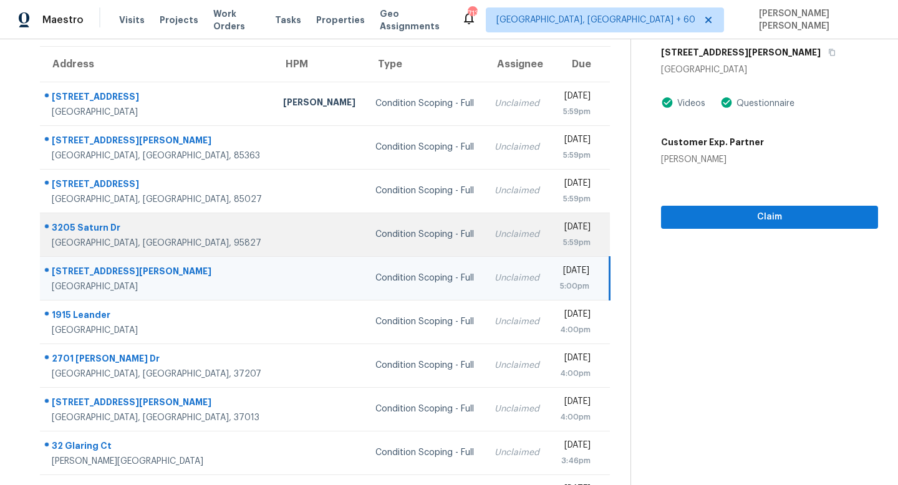
click at [485, 226] on td "Unclaimed" at bounding box center [517, 235] width 65 height 44
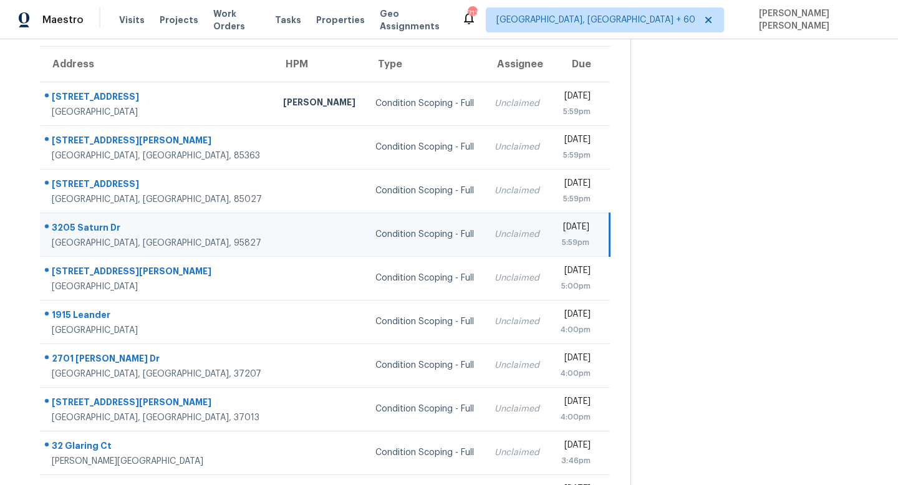
scroll to position [0, 0]
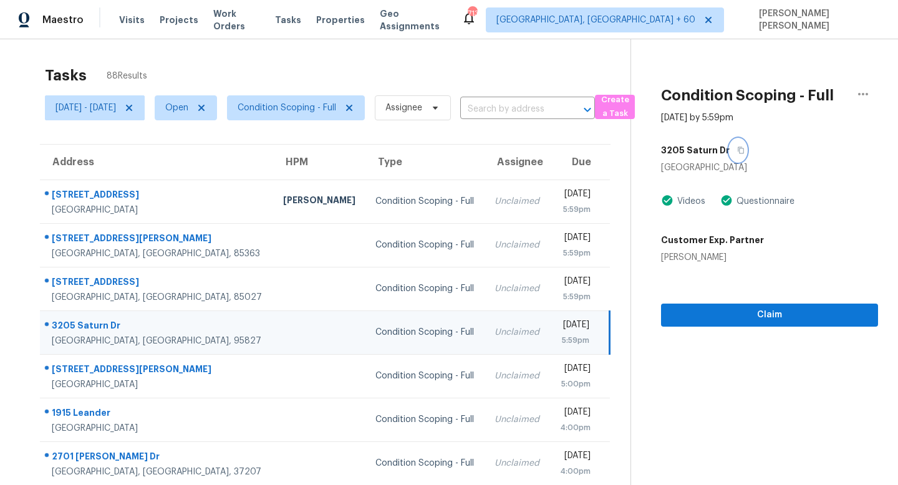
click at [745, 148] on icon "button" at bounding box center [742, 150] width 6 height 7
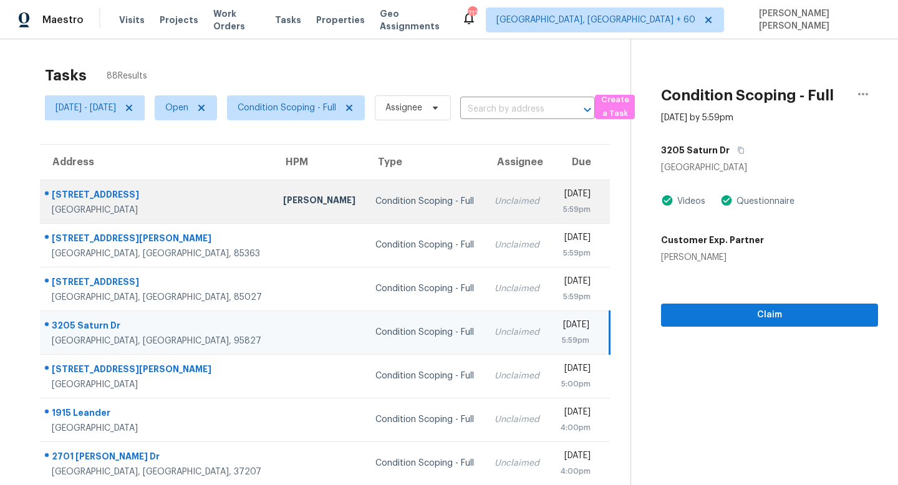
click at [485, 193] on td "Unclaimed" at bounding box center [517, 202] width 65 height 44
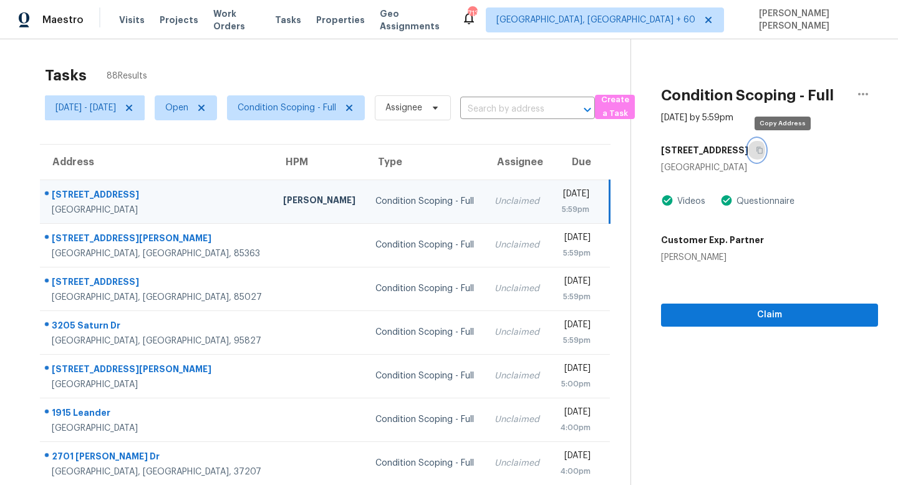
click at [764, 147] on icon "button" at bounding box center [760, 150] width 6 height 7
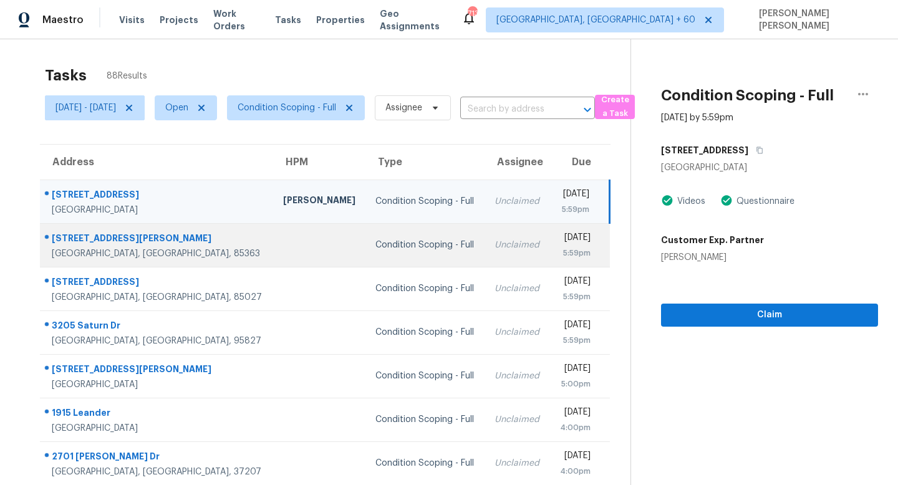
click at [376, 244] on div "Condition Scoping - Full" at bounding box center [425, 245] width 99 height 12
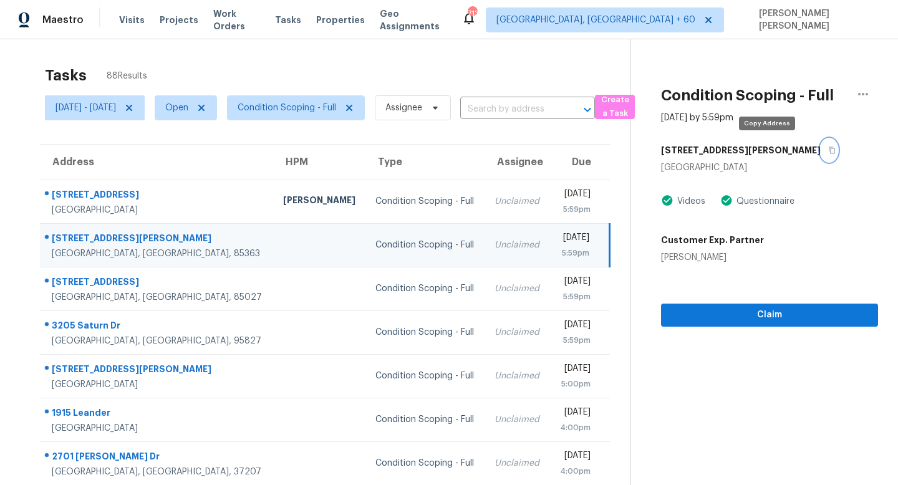
click at [828, 152] on icon "button" at bounding box center [831, 150] width 7 height 7
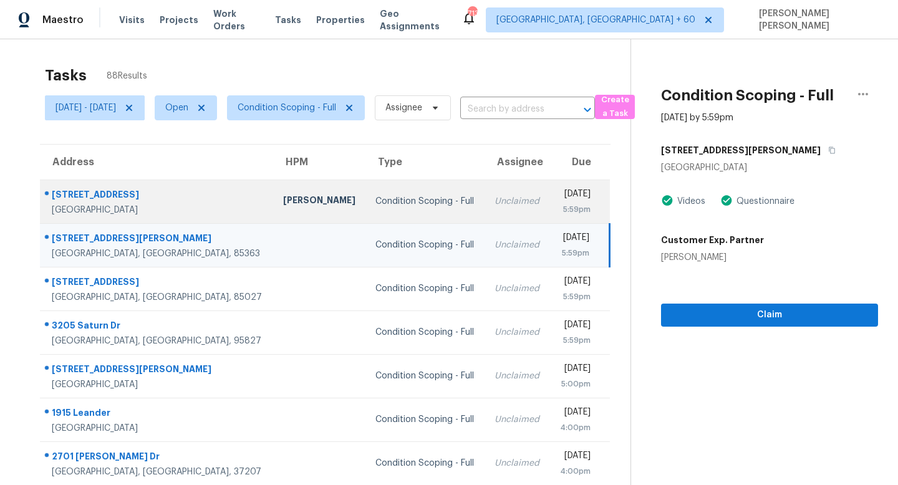
click at [495, 201] on div "Unclaimed" at bounding box center [517, 201] width 45 height 12
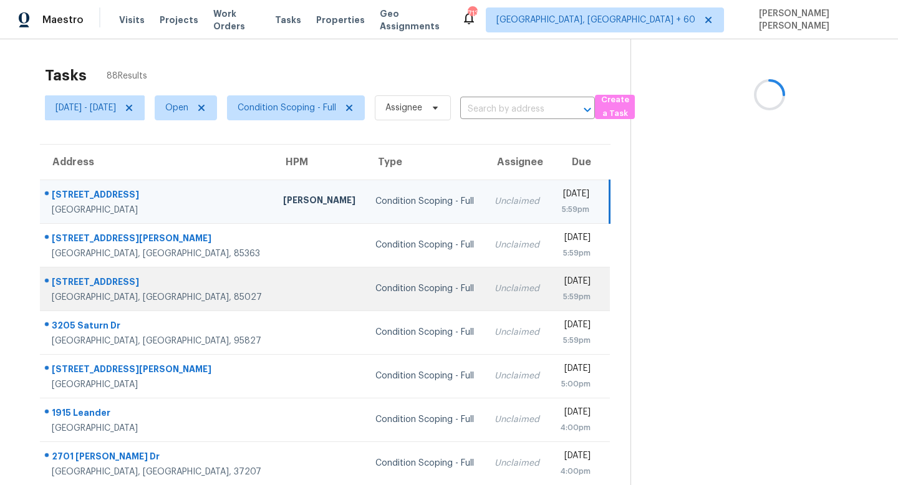
click at [399, 308] on td "Condition Scoping - Full" at bounding box center [425, 289] width 119 height 44
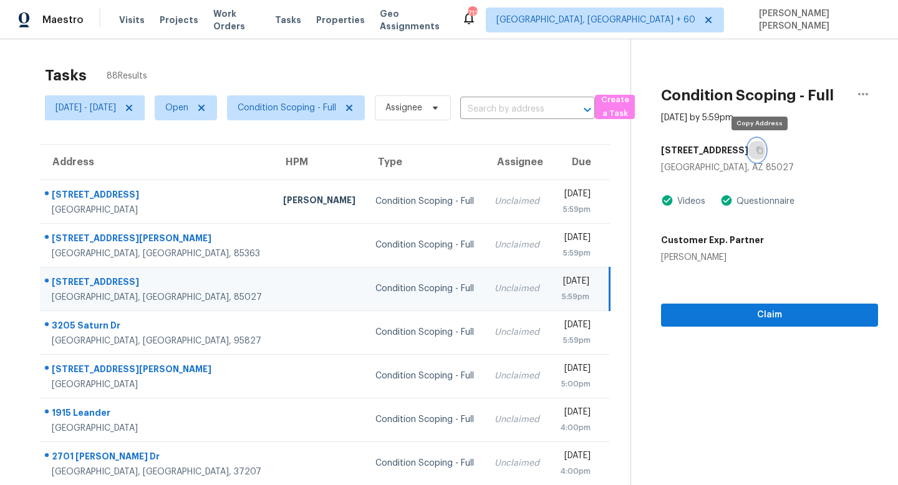
click at [764, 150] on icon "button" at bounding box center [760, 150] width 6 height 7
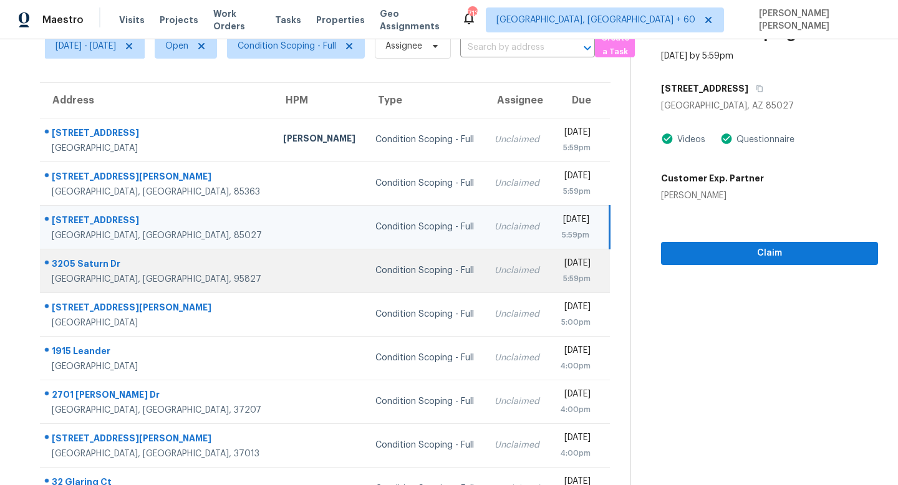
click at [386, 279] on td "Condition Scoping - Full" at bounding box center [425, 271] width 119 height 44
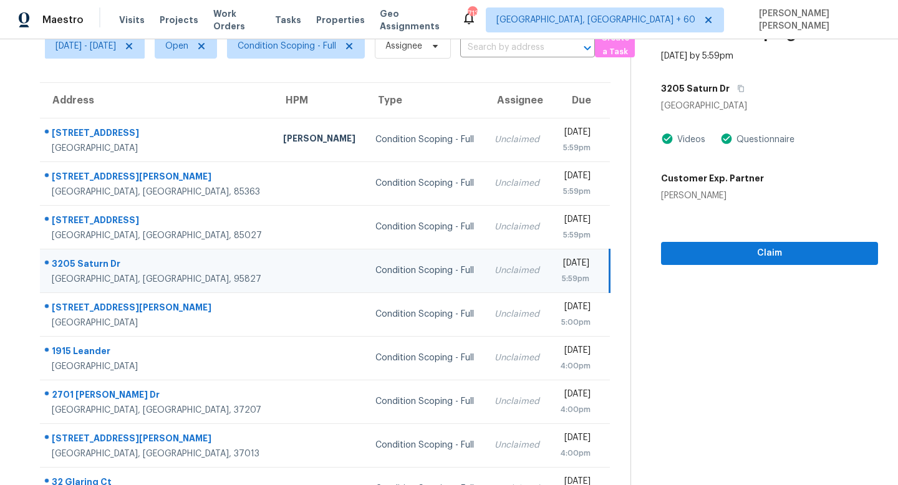
scroll to position [0, 0]
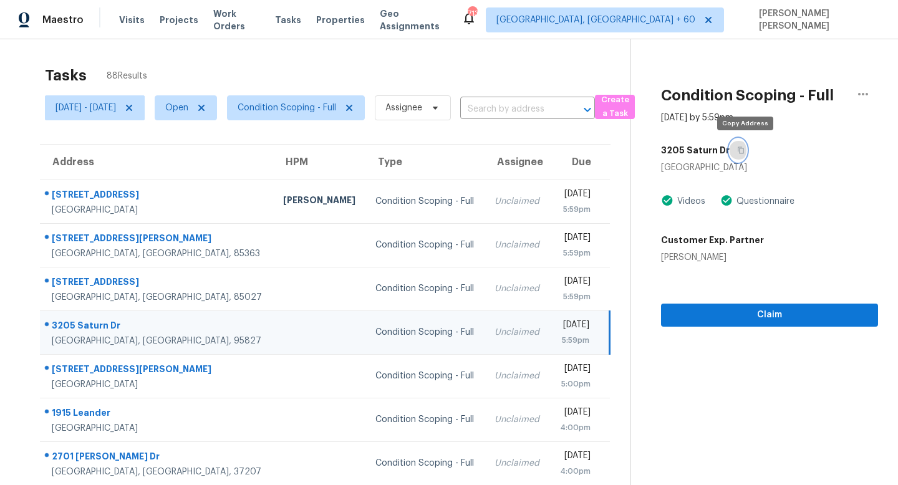
click at [745, 152] on icon "button" at bounding box center [740, 150] width 7 height 7
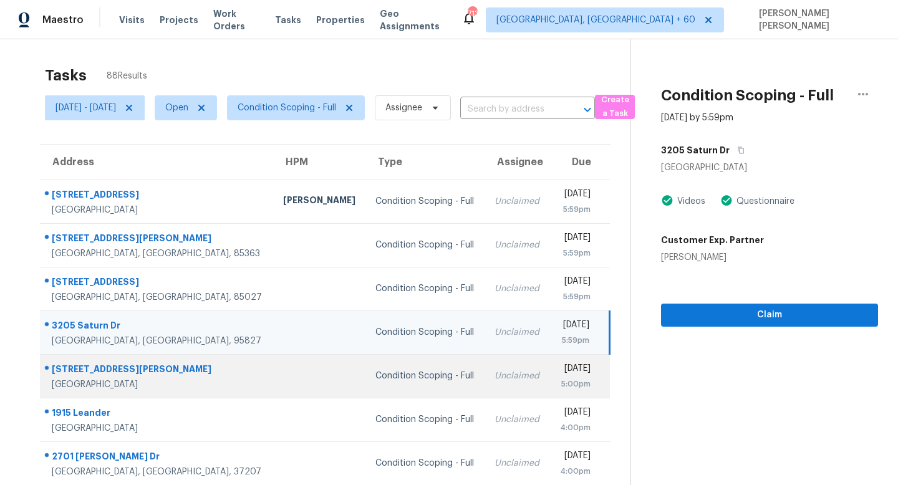
click at [495, 381] on div "Unclaimed" at bounding box center [517, 376] width 45 height 12
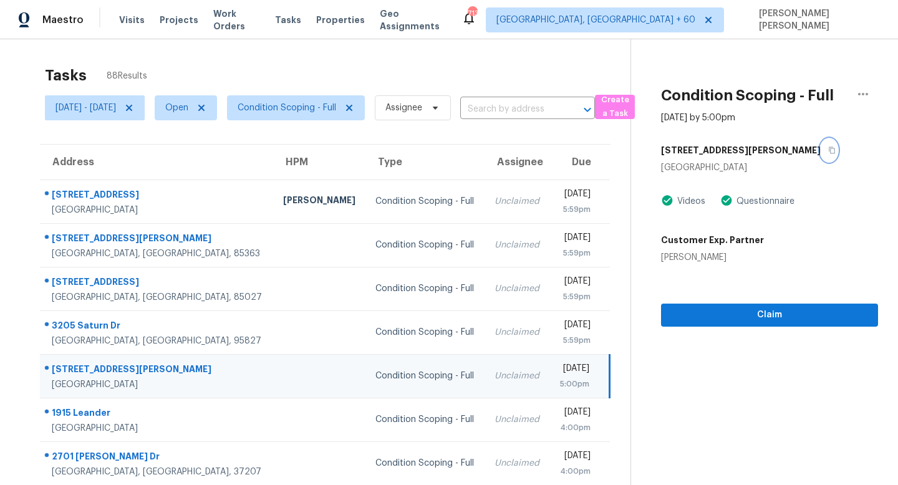
click at [828, 153] on icon "button" at bounding box center [831, 150] width 7 height 7
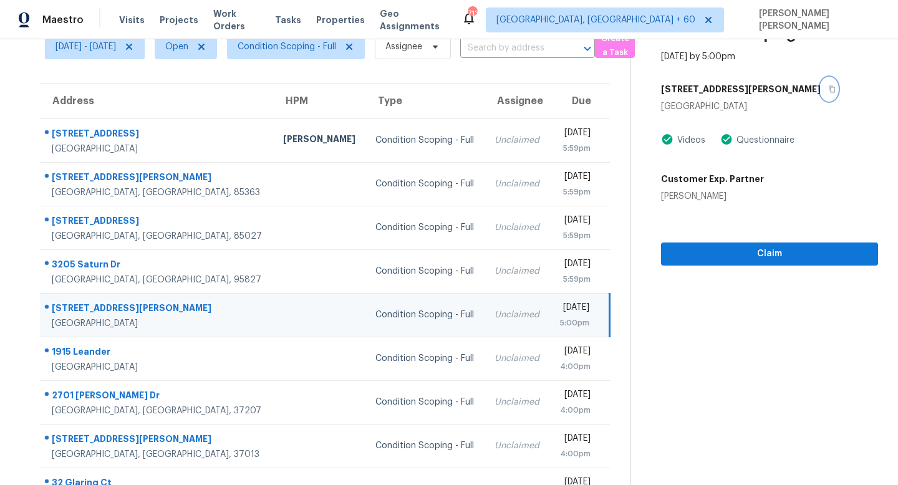
scroll to position [70, 0]
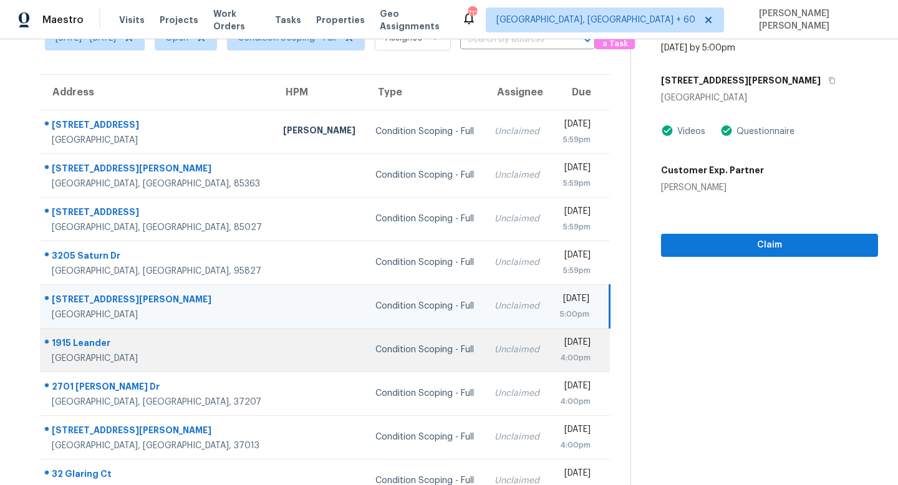
click at [394, 361] on td "Condition Scoping - Full" at bounding box center [425, 350] width 119 height 44
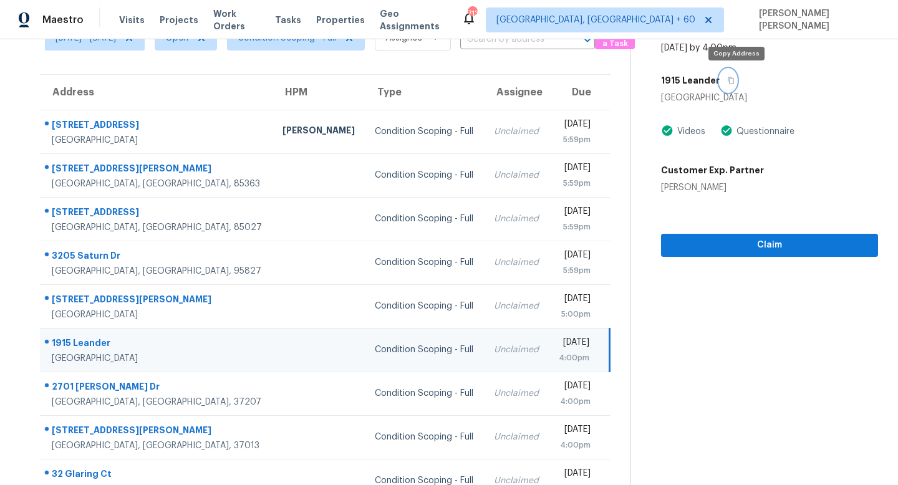
click at [735, 81] on icon "button" at bounding box center [730, 80] width 7 height 7
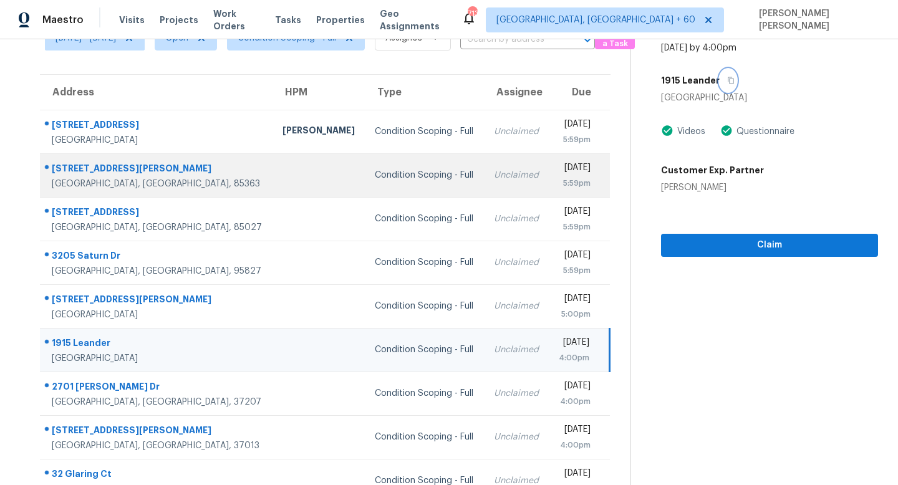
scroll to position [164, 0]
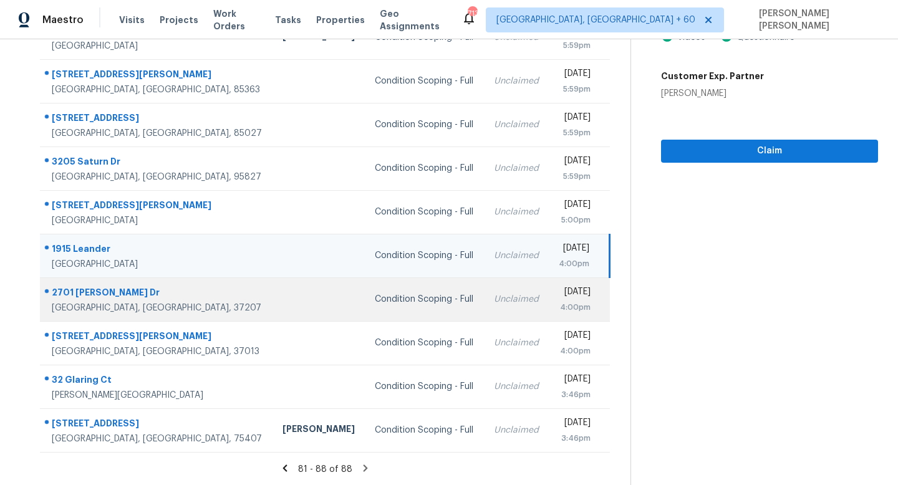
click at [484, 291] on td "Unclaimed" at bounding box center [516, 300] width 65 height 44
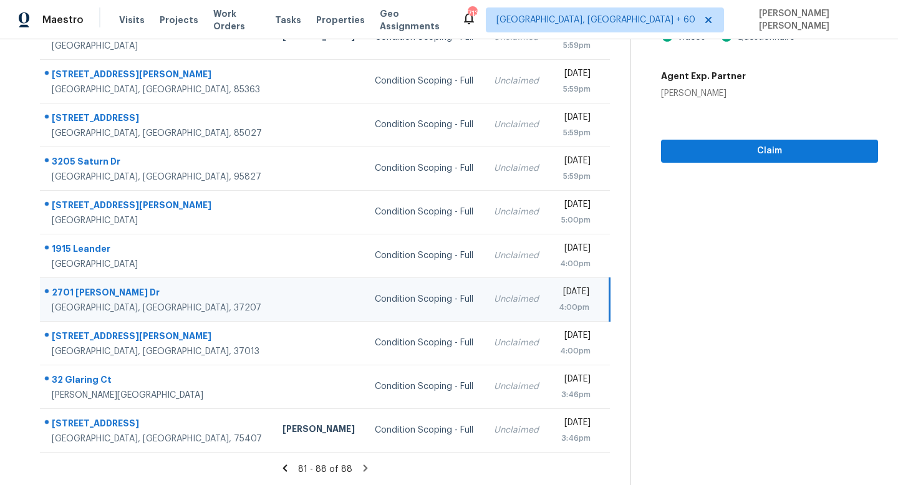
scroll to position [64, 0]
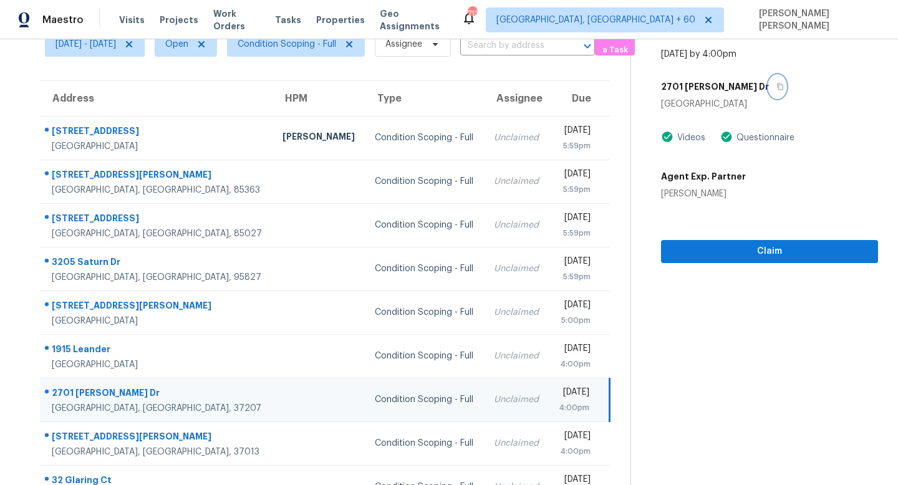
click at [777, 86] on icon "button" at bounding box center [780, 86] width 7 height 7
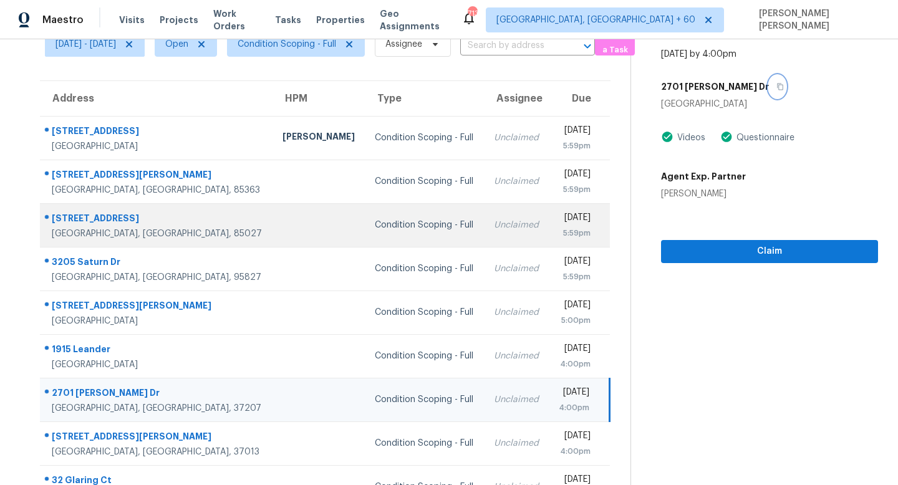
scroll to position [164, 0]
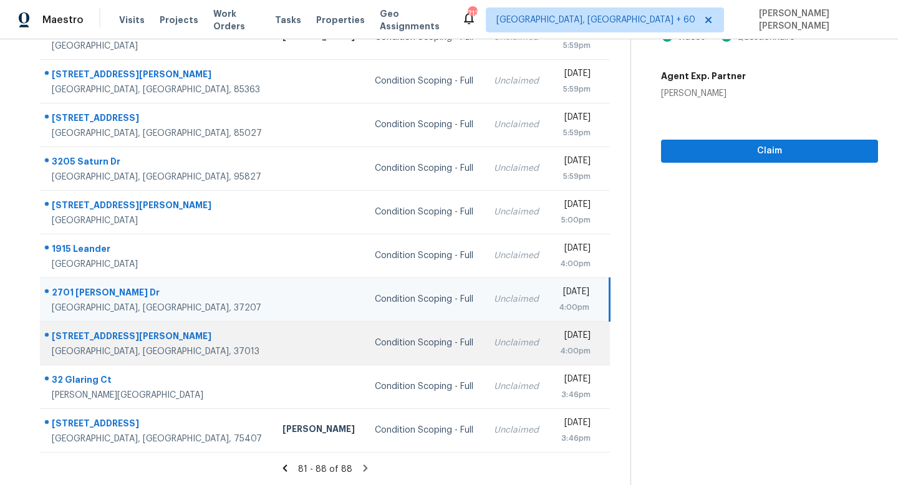
click at [484, 349] on td "Unclaimed" at bounding box center [516, 343] width 65 height 44
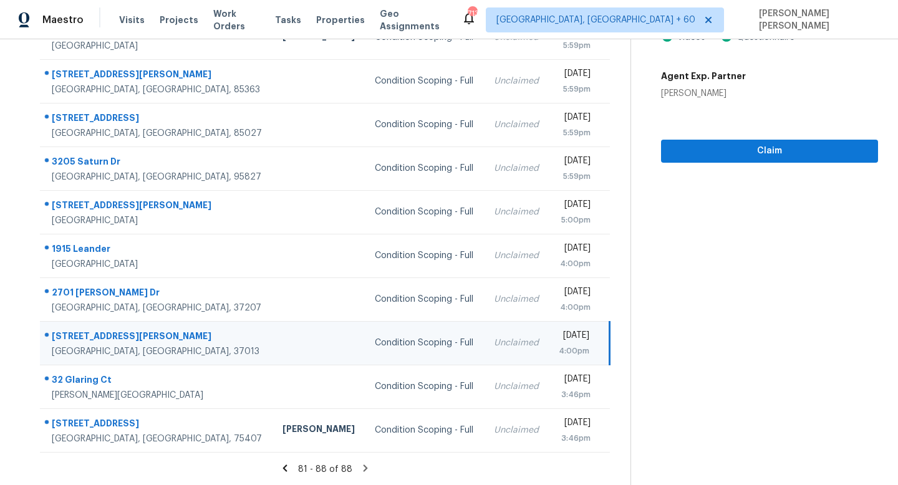
scroll to position [0, 0]
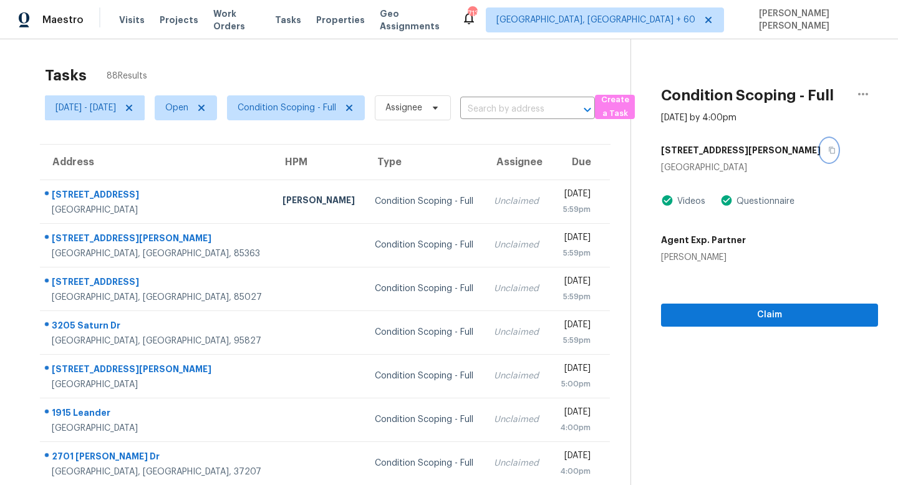
click at [821, 155] on button "button" at bounding box center [829, 150] width 17 height 22
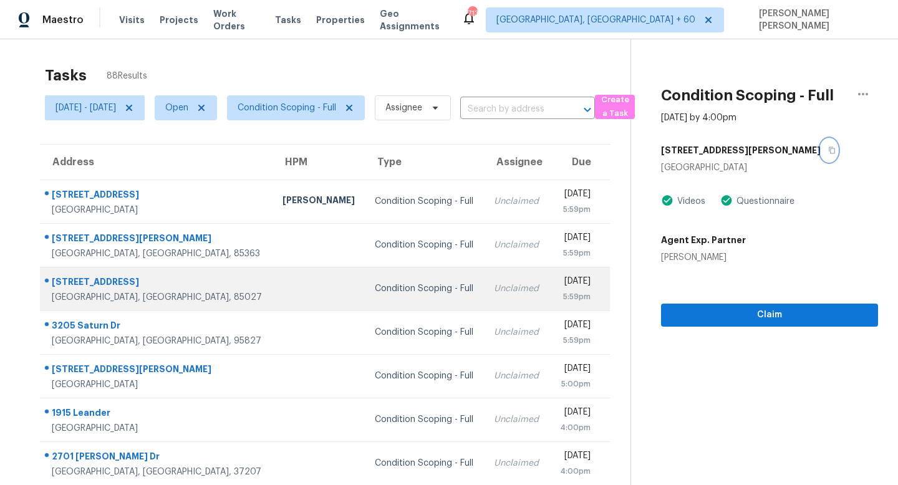
scroll to position [164, 0]
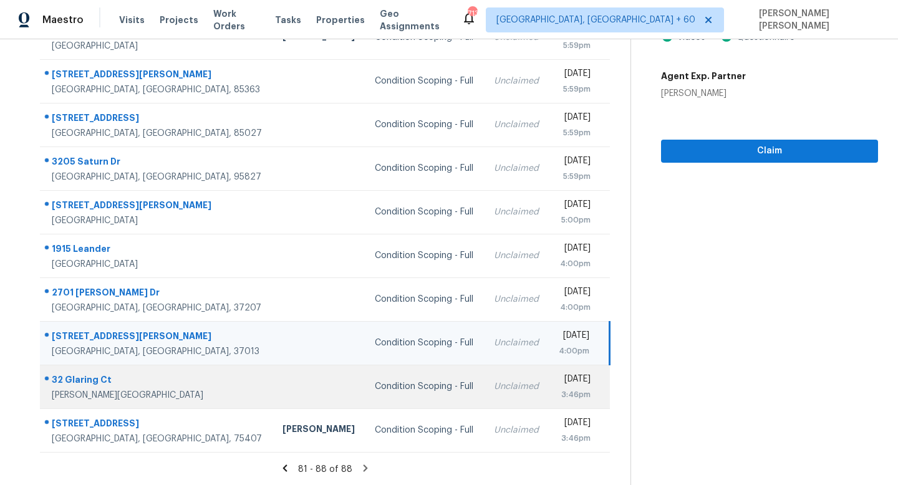
click at [484, 391] on td "Unclaimed" at bounding box center [516, 387] width 65 height 44
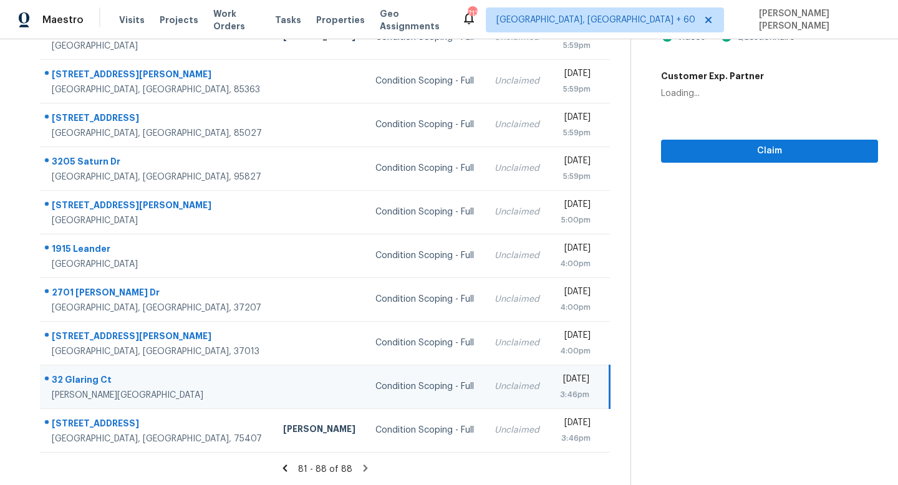
scroll to position [0, 0]
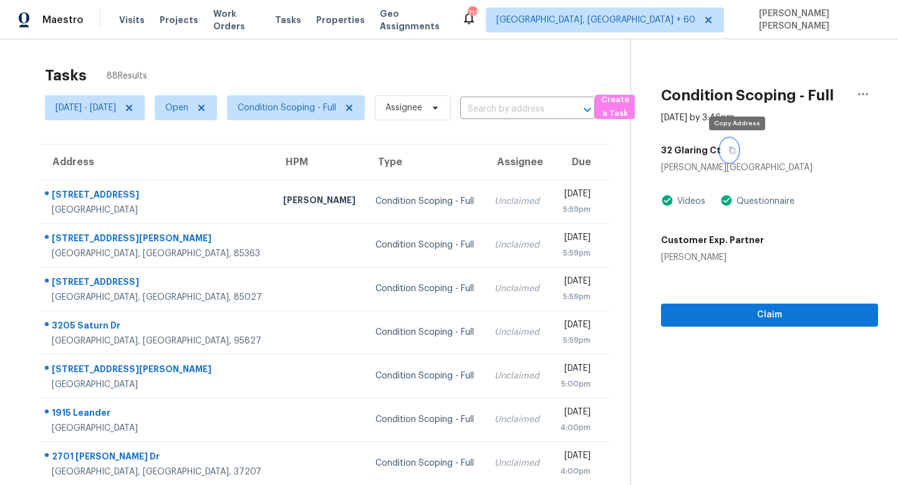
click at [736, 150] on icon "button" at bounding box center [733, 150] width 6 height 7
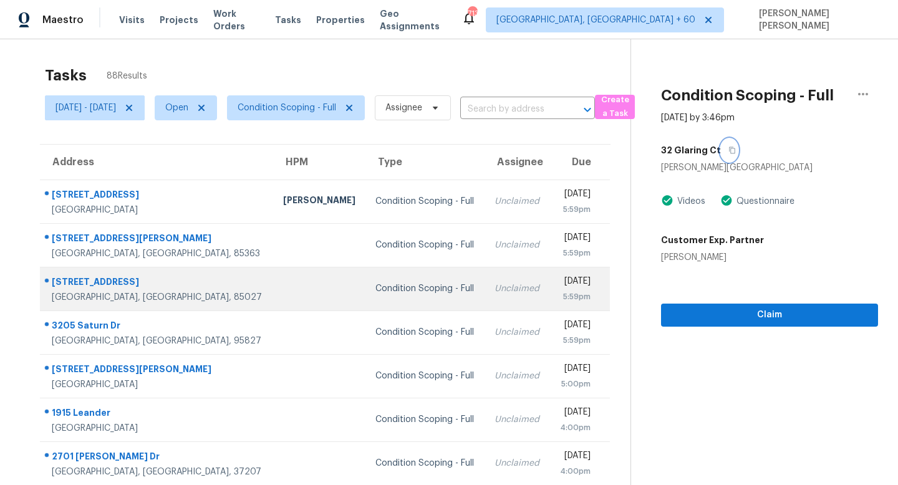
scroll to position [164, 0]
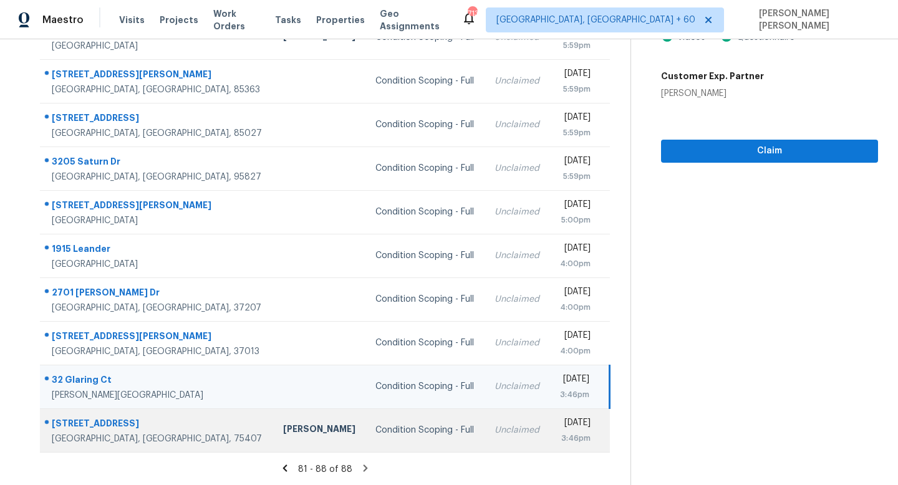
click at [366, 419] on td "Condition Scoping - Full" at bounding box center [425, 431] width 119 height 44
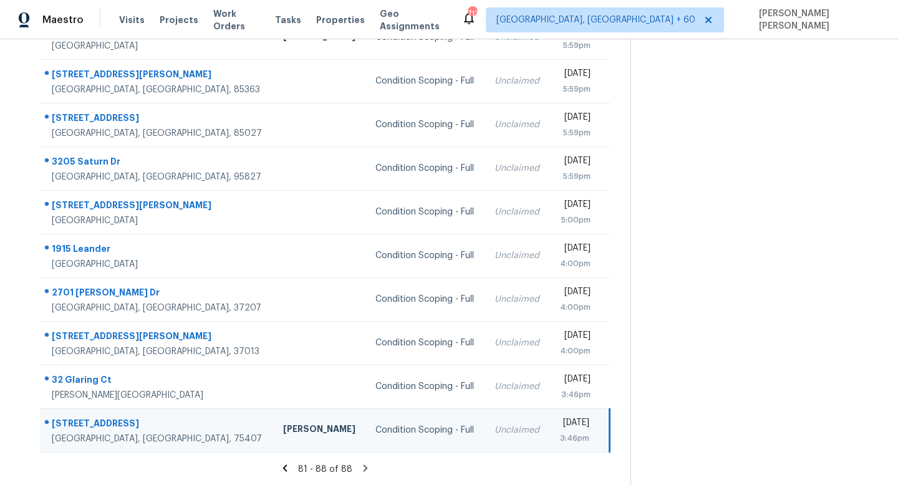
scroll to position [0, 0]
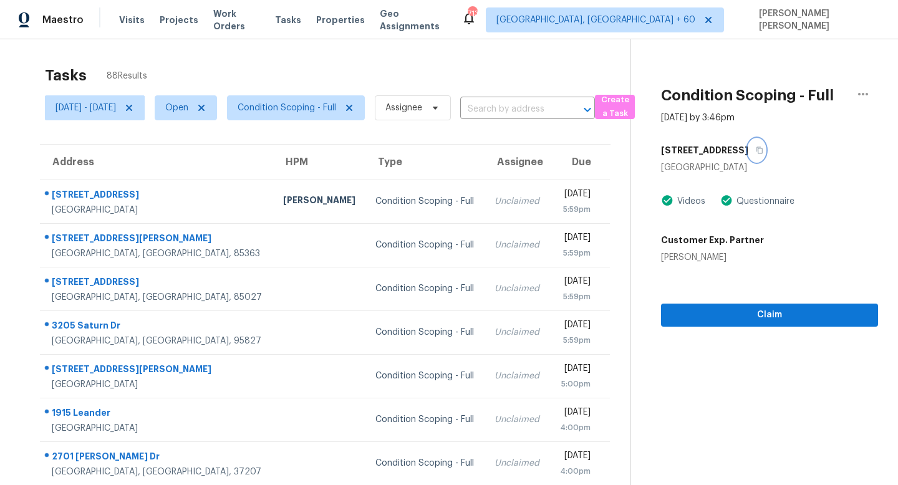
click at [764, 147] on icon "button" at bounding box center [760, 150] width 6 height 7
click at [764, 149] on icon "button" at bounding box center [760, 150] width 6 height 7
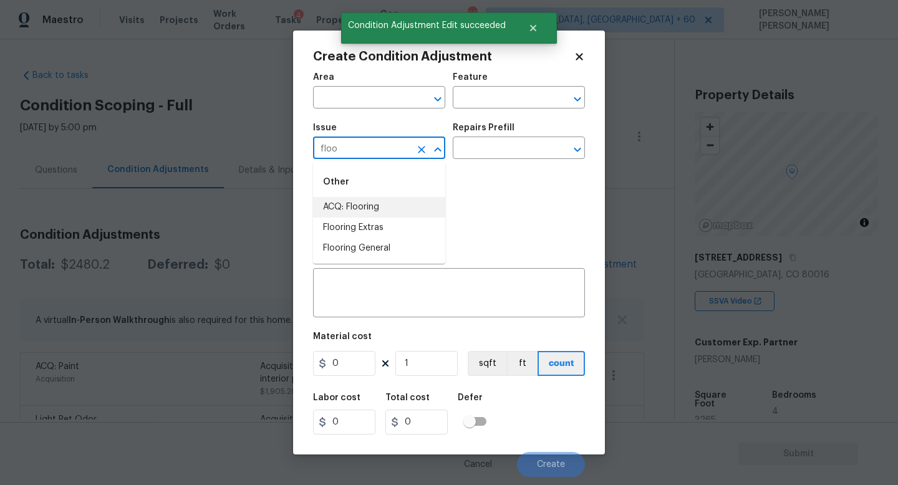
click at [357, 205] on li "ACQ: Flooring" at bounding box center [379, 207] width 132 height 21
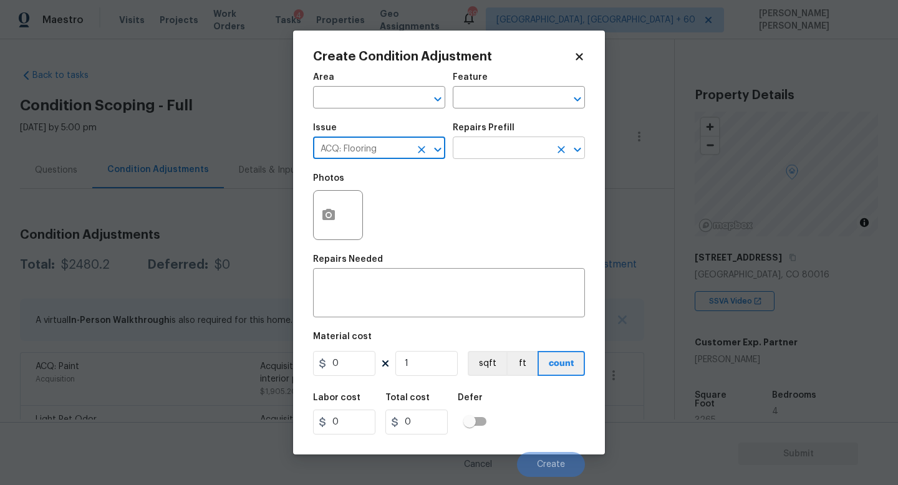
type input "ACQ: Flooring"
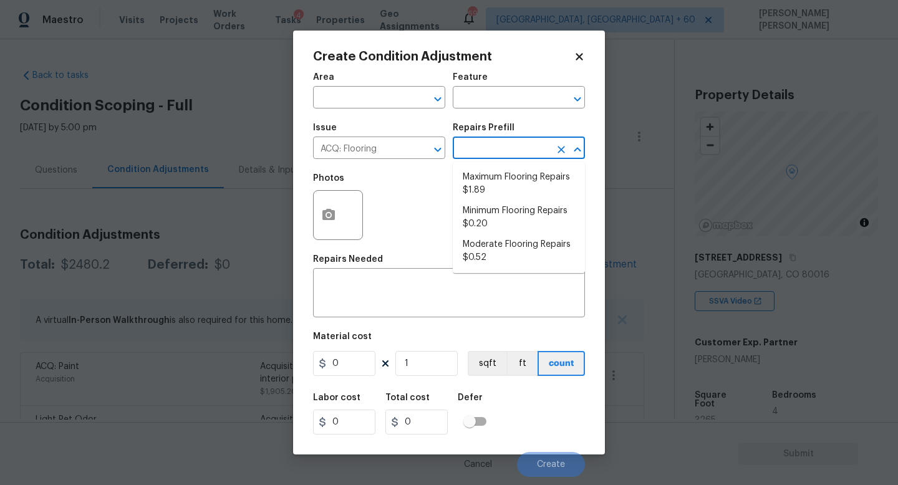
click at [505, 147] on input "text" at bounding box center [501, 149] width 97 height 19
click at [501, 208] on li "Minimum Flooring Repairs $0.20" at bounding box center [519, 218] width 132 height 34
type input "Acquisition"
type input "0.2"
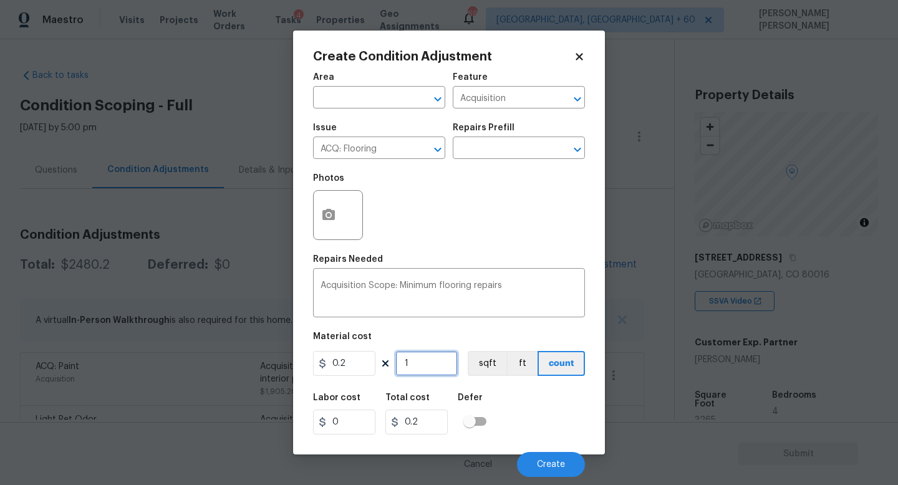
click at [413, 366] on input "1" at bounding box center [427, 363] width 62 height 25
type input "0"
type input "2"
type input "0.4"
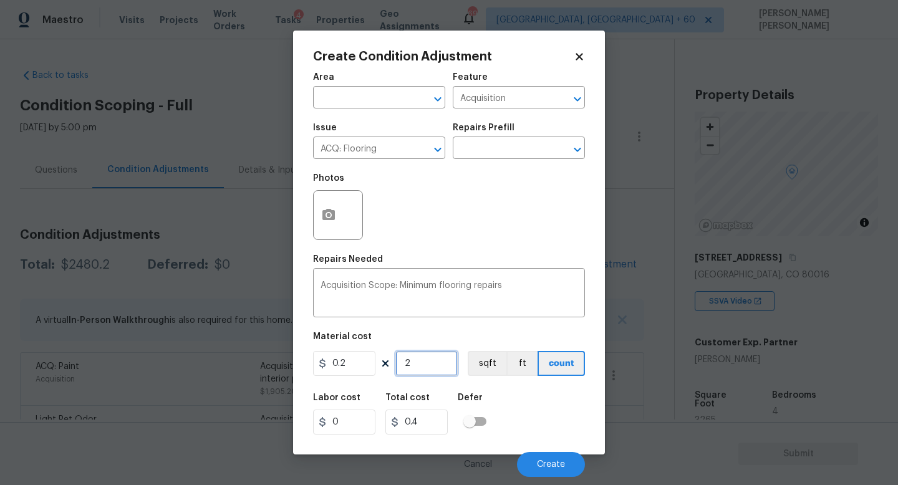
type input "0"
type input "3"
type input "0.6"
type input "32"
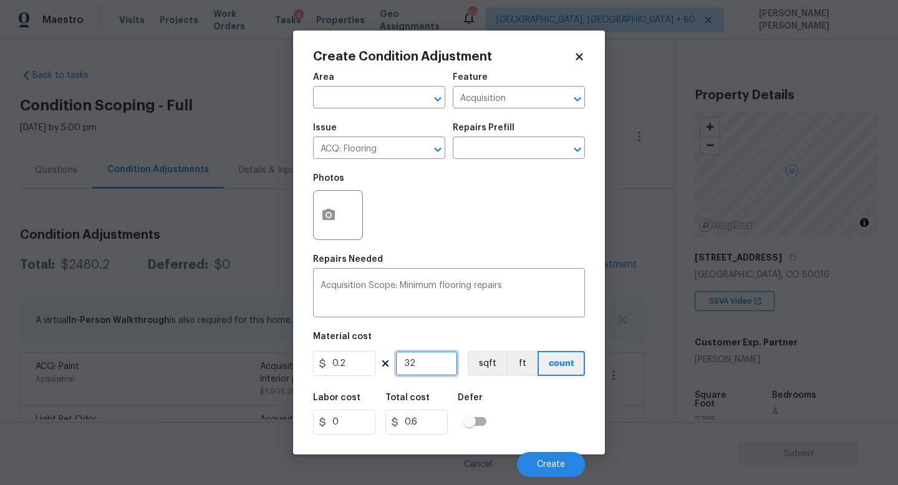
type input "6.4"
type input "326"
type input "65.2"
type input "3265"
type input "653"
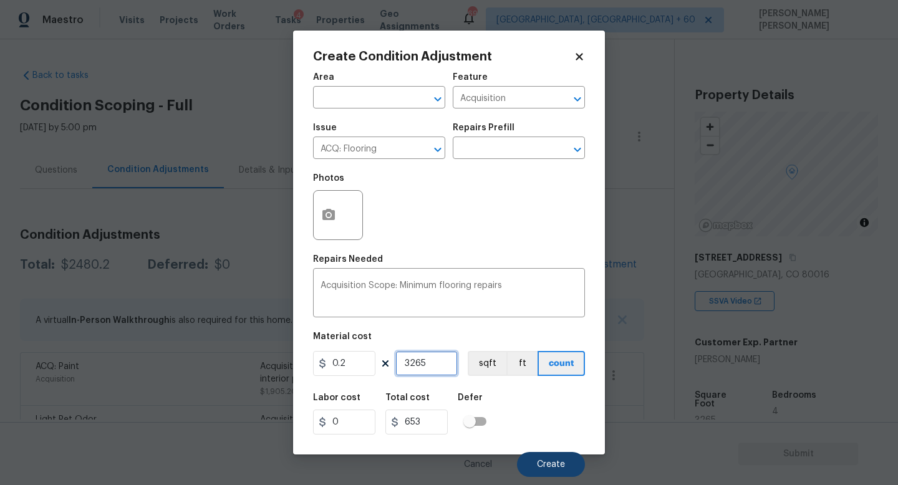
type input "3265"
click at [550, 475] on button "Create" at bounding box center [551, 464] width 68 height 25
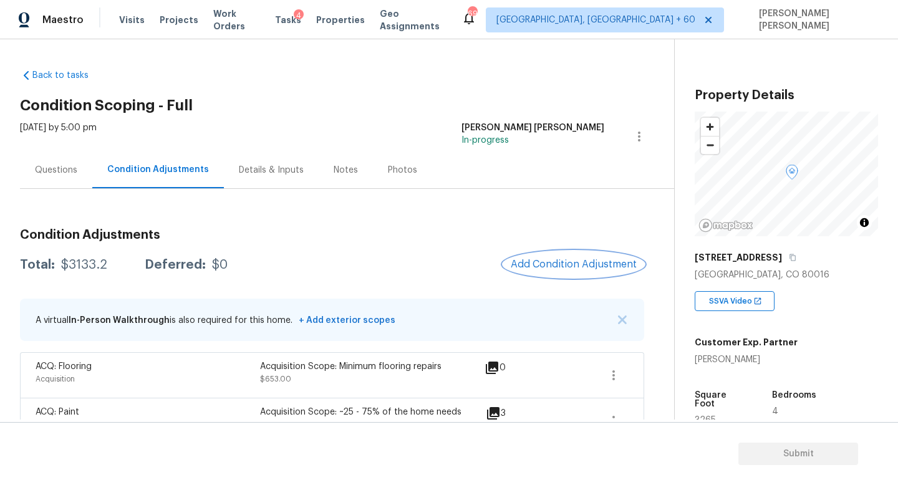
click at [588, 273] on button "Add Condition Adjustment" at bounding box center [573, 264] width 141 height 26
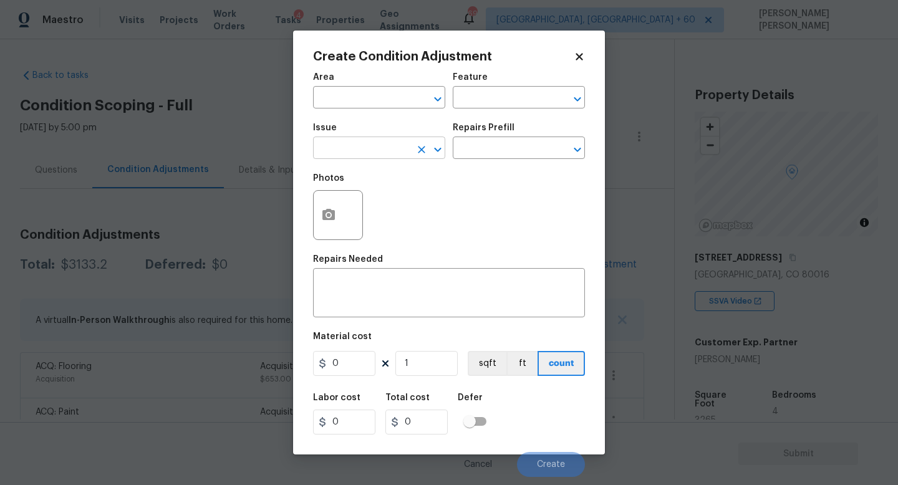
click at [362, 149] on input "text" at bounding box center [361, 149] width 97 height 19
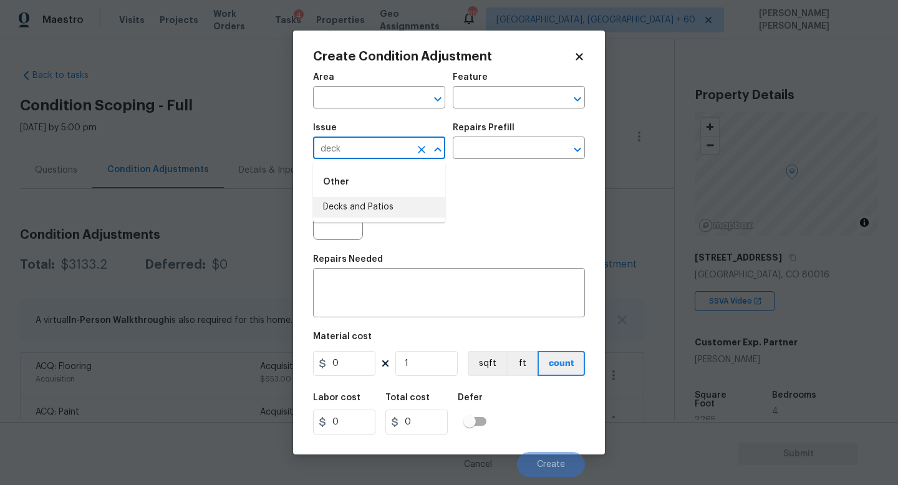
click at [367, 213] on li "Decks and Patios" at bounding box center [379, 207] width 132 height 21
type input "Decks and Patios"
click at [378, 295] on textarea at bounding box center [449, 294] width 257 height 26
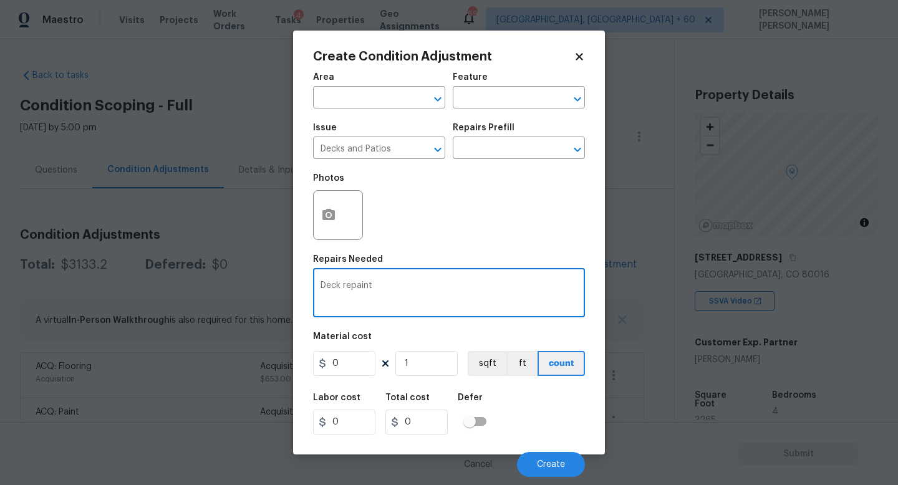
type textarea "Deck repaint"
click at [361, 362] on input "0" at bounding box center [344, 363] width 62 height 25
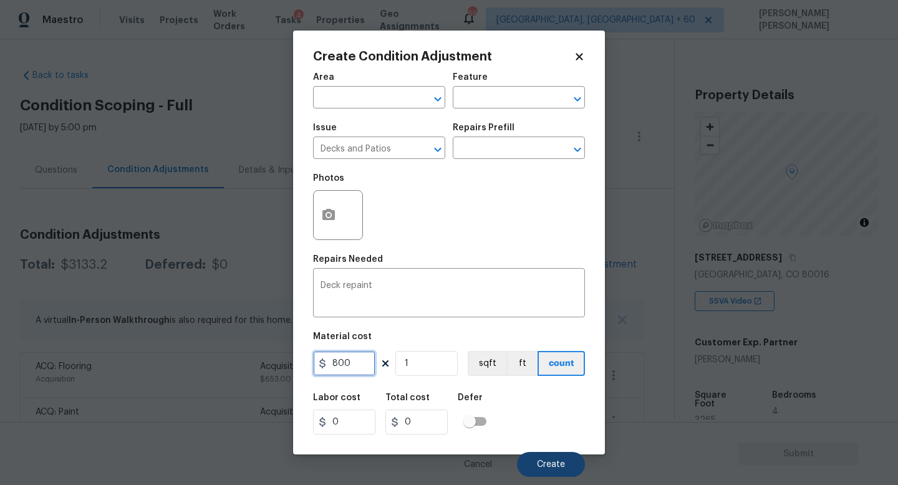
type input "800"
click at [543, 470] on span "Create" at bounding box center [551, 464] width 28 height 9
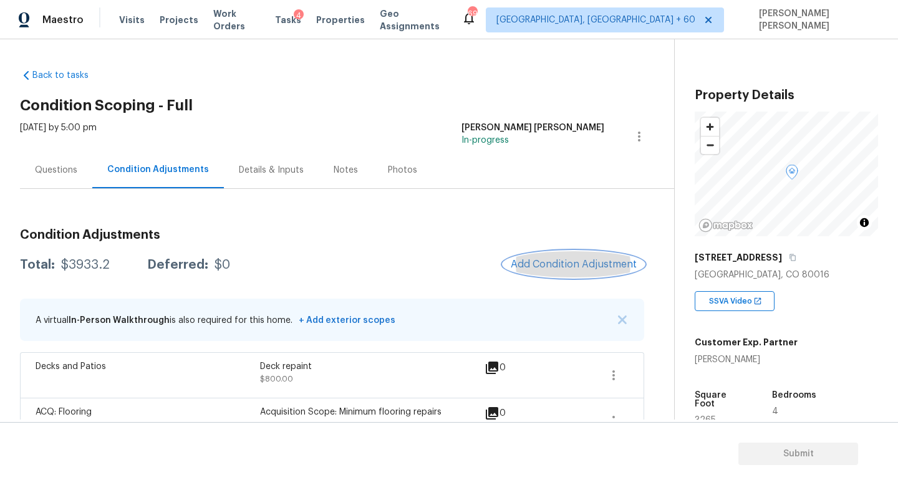
click at [565, 270] on button "Add Condition Adjustment" at bounding box center [573, 264] width 141 height 26
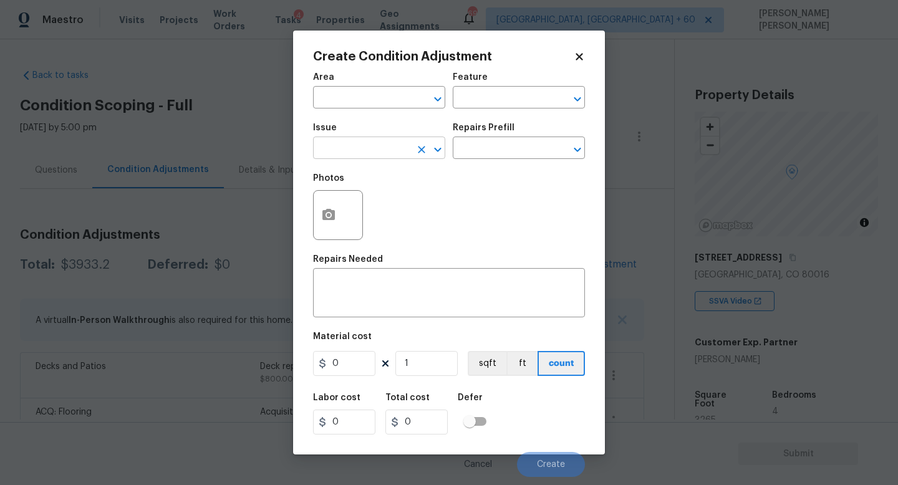
click at [356, 146] on input "text" at bounding box center [361, 149] width 97 height 19
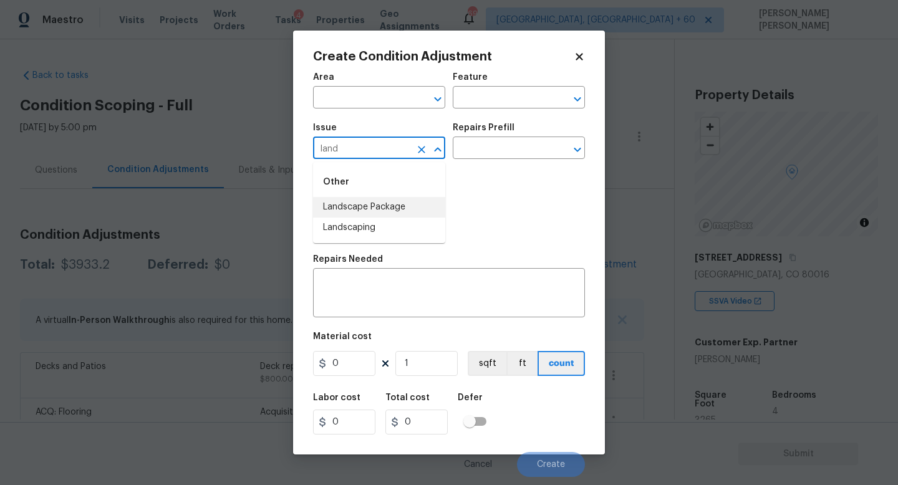
click at [389, 206] on li "Landscape Package" at bounding box center [379, 207] width 132 height 21
type input "Landscape Package"
click at [488, 156] on input "text" at bounding box center [501, 149] width 97 height 19
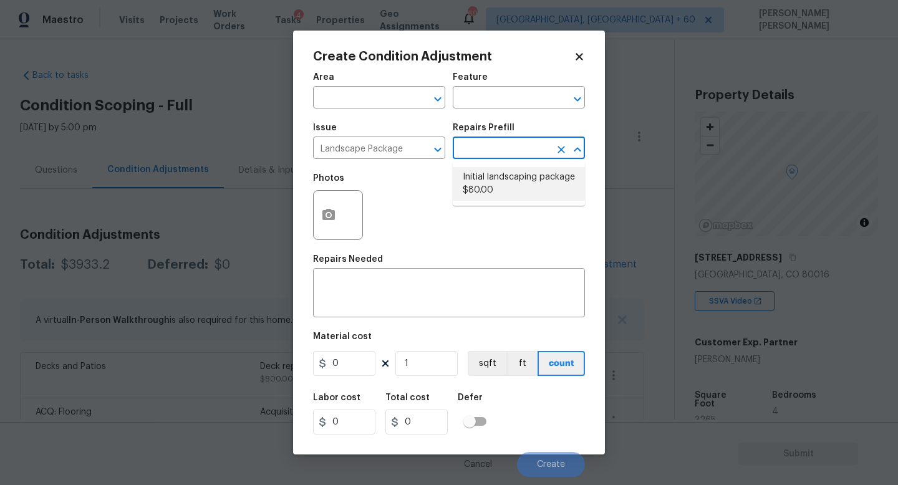
click at [498, 184] on li "Initial landscaping package $80.00" at bounding box center [519, 184] width 132 height 34
type input "Home Readiness Packages"
type textarea "Mowing of grass up to 6" in height. Mow, edge along driveways & sidewalks, trim…"
type input "80"
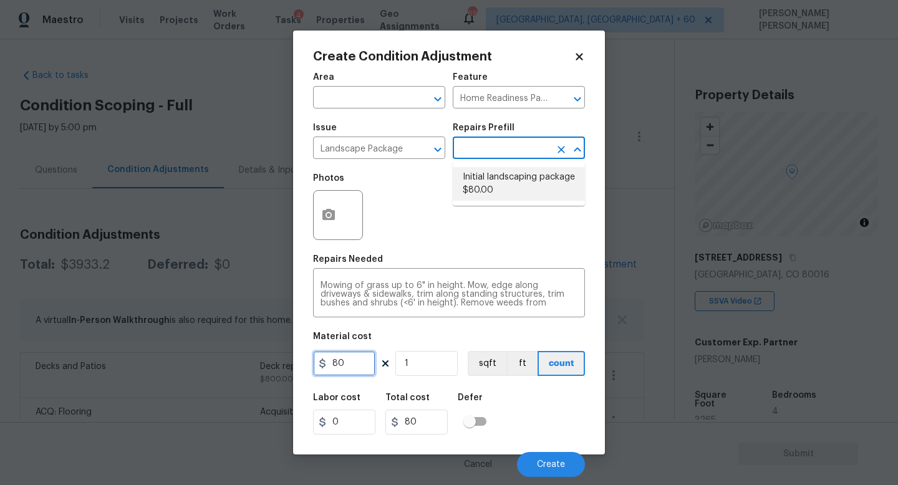
drag, startPoint x: 359, startPoint y: 372, endPoint x: 0, endPoint y: 243, distance: 381.2
click at [0, 243] on div "Create Condition Adjustment Area ​ Feature Home Readiness Packages ​ Issue Land…" at bounding box center [449, 242] width 898 height 485
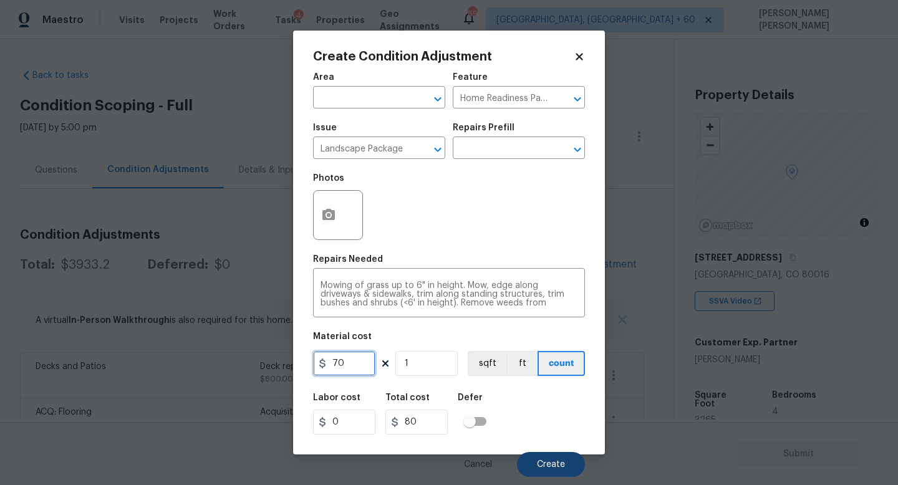
type input "70"
click at [547, 465] on span "Create" at bounding box center [551, 464] width 28 height 9
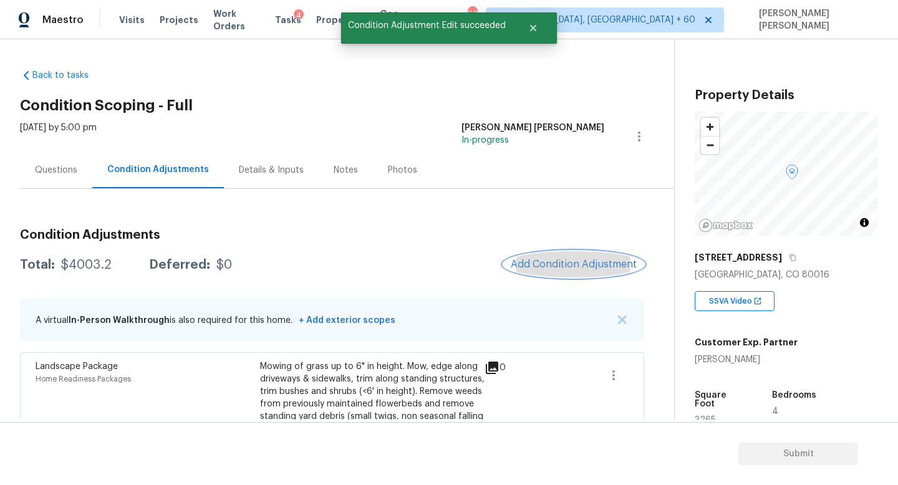
click at [565, 261] on span "Add Condition Adjustment" at bounding box center [574, 264] width 126 height 11
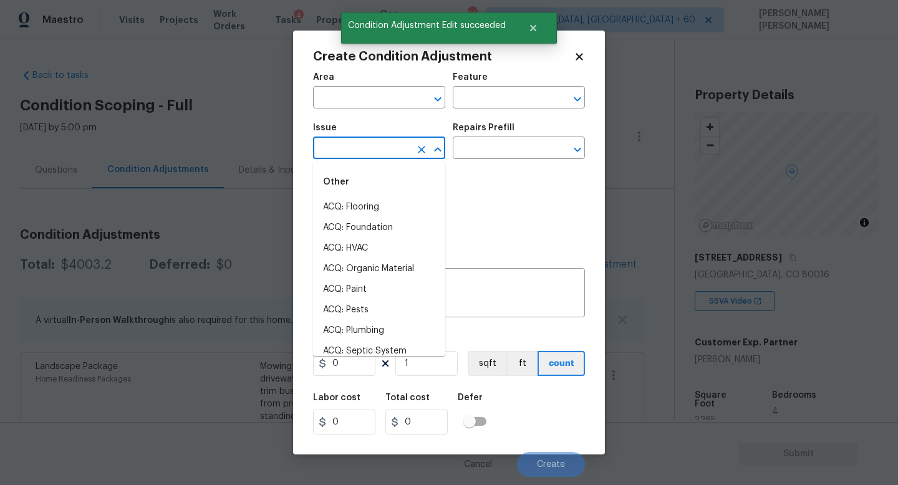
click at [374, 154] on input "text" at bounding box center [361, 149] width 97 height 19
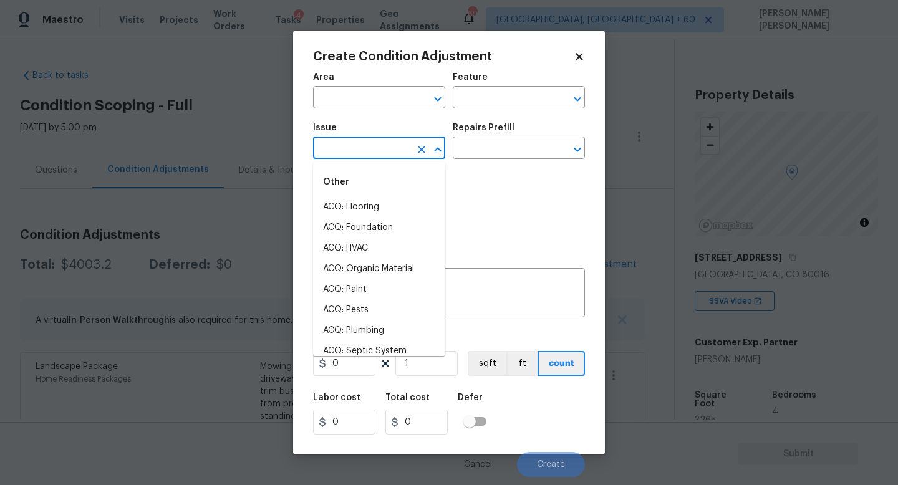
click at [374, 154] on input "text" at bounding box center [361, 149] width 97 height 19
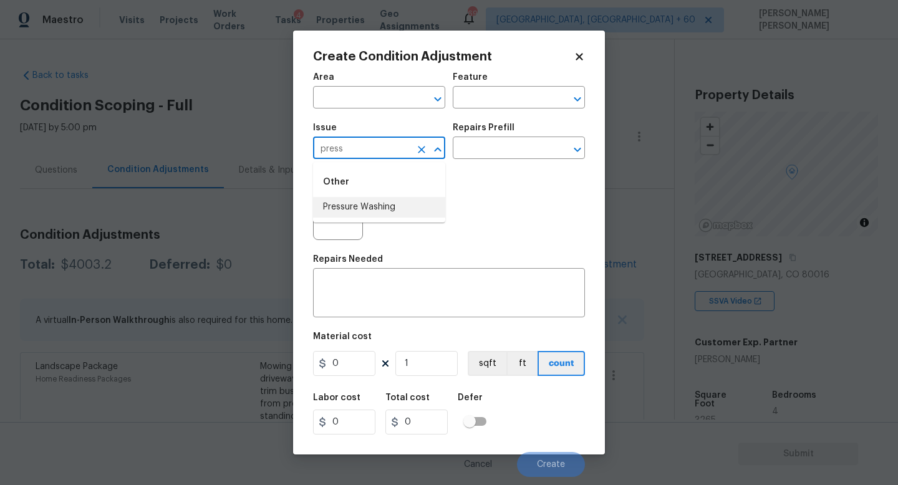
click at [381, 210] on li "Pressure Washing" at bounding box center [379, 207] width 132 height 21
type input "Pressure Washing"
click at [495, 150] on input "text" at bounding box center [501, 149] width 97 height 19
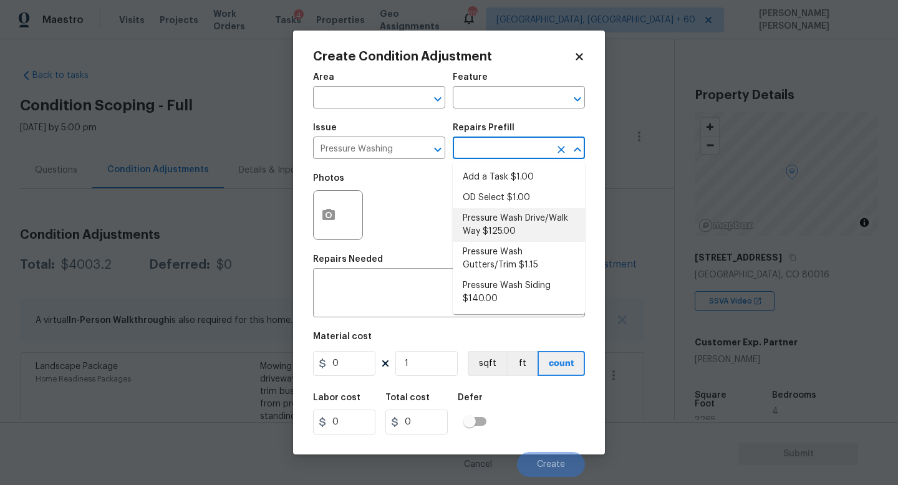
click at [481, 226] on li "Pressure Wash Drive/Walk Way $125.00" at bounding box center [519, 225] width 132 height 34
type input "Siding"
type textarea "Pressure wash the driveways/walkways as directed by the PM. Ensure that all deb…"
type input "125"
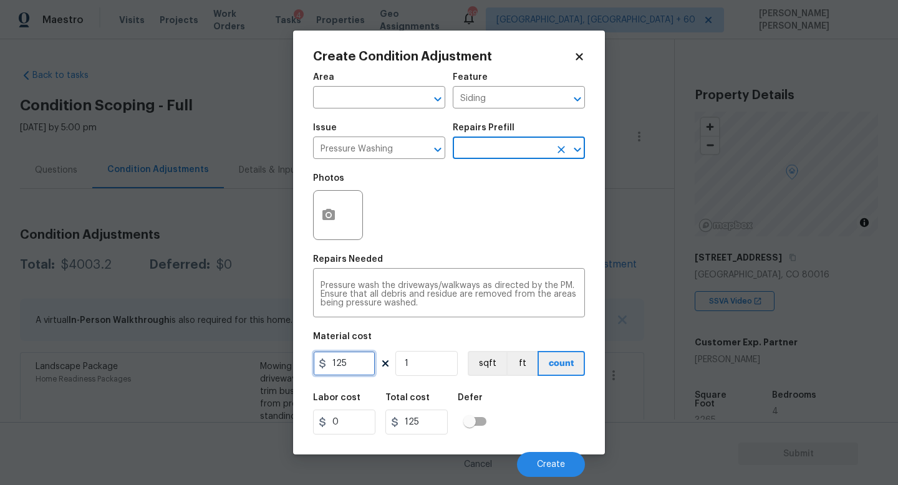
drag, startPoint x: 352, startPoint y: 364, endPoint x: 44, endPoint y: 329, distance: 310.2
click at [44, 329] on div "Create Condition Adjustment Area ​ Feature Siding ​ Issue Pressure Washing ​ Re…" at bounding box center [449, 242] width 898 height 485
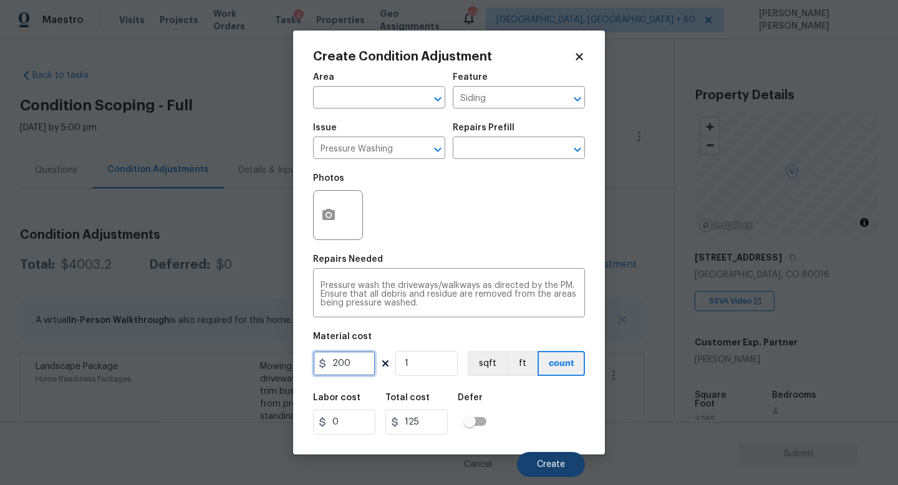
type input "200"
click at [570, 464] on button "Create" at bounding box center [551, 464] width 68 height 25
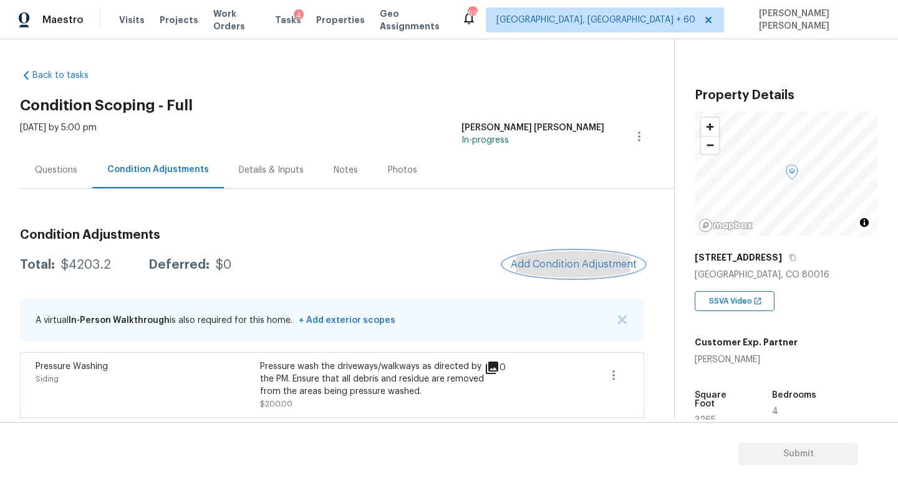
click at [578, 264] on span "Add Condition Adjustment" at bounding box center [574, 264] width 126 height 11
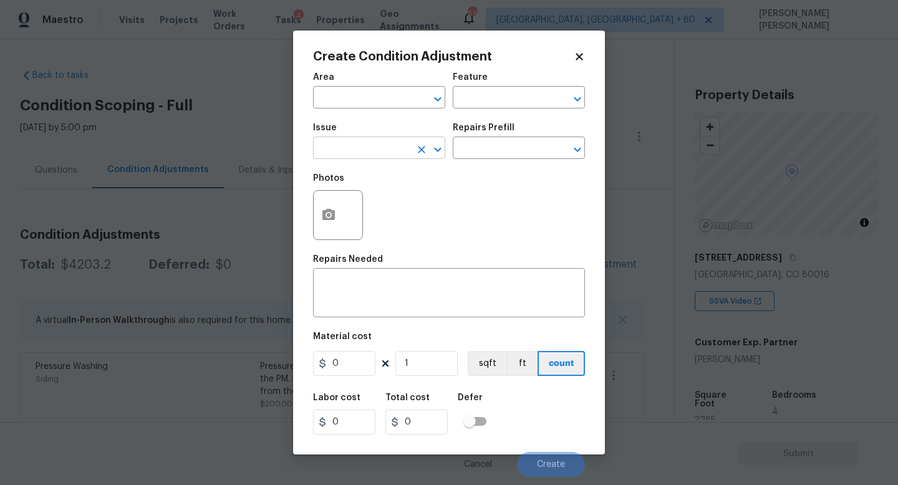
click at [349, 152] on input "text" at bounding box center [361, 149] width 97 height 19
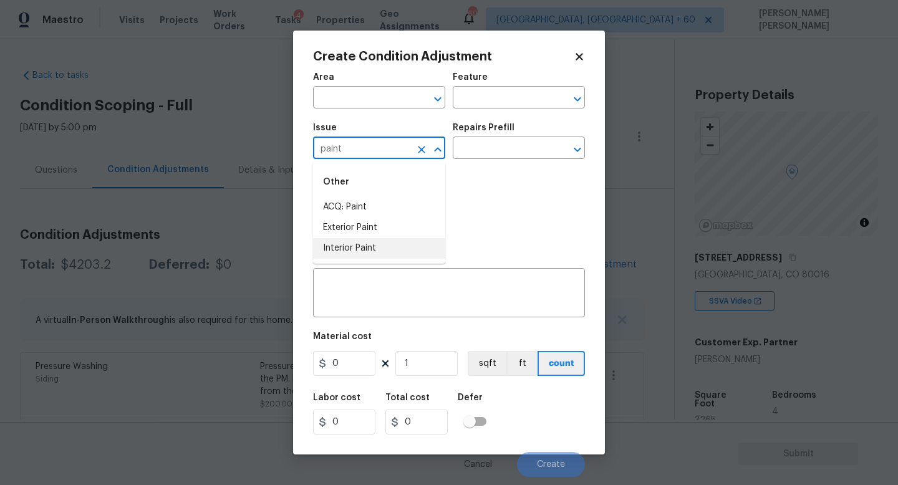
click at [373, 245] on li "Interior Paint" at bounding box center [379, 248] width 132 height 21
type input "Interior Paint"
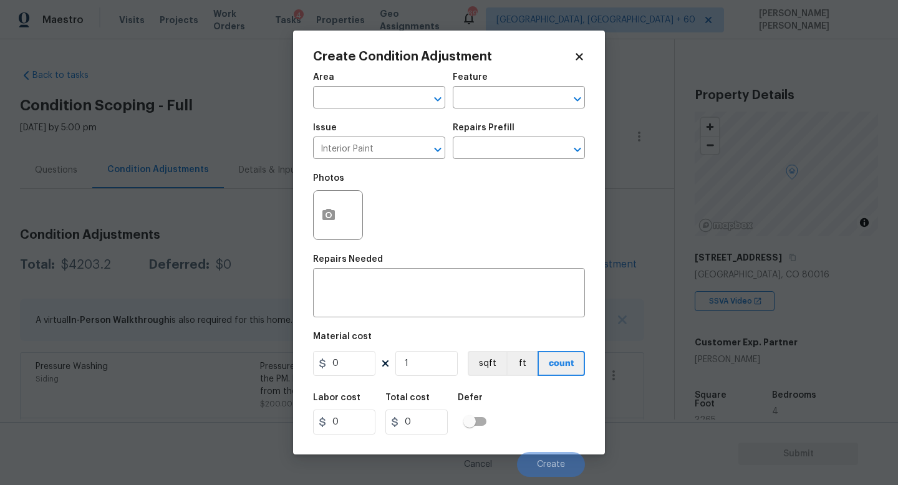
click at [515, 136] on div "Repairs Prefill" at bounding box center [519, 132] width 132 height 16
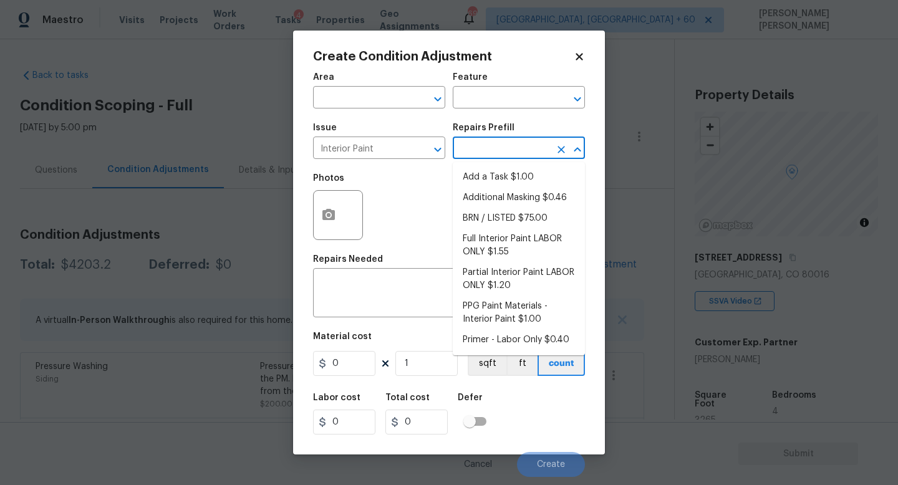
click at [508, 155] on input "text" at bounding box center [501, 149] width 97 height 19
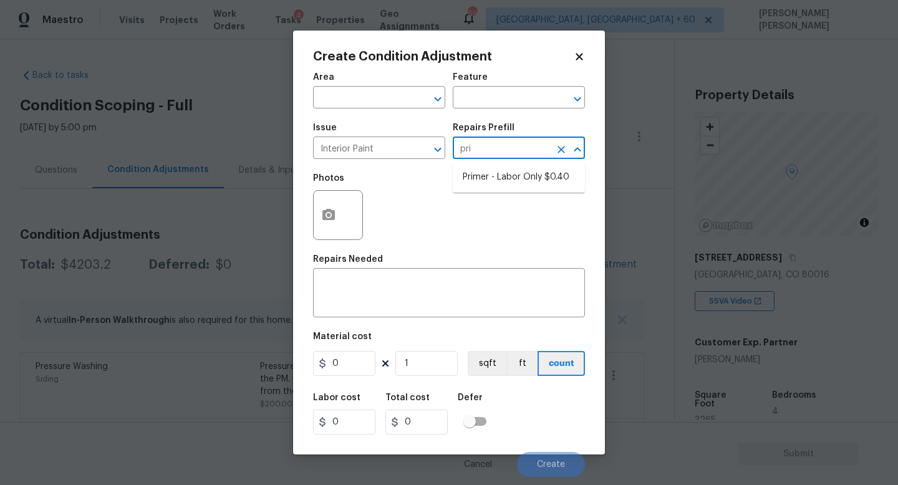
type input "prim"
click at [522, 180] on li "Primer - Labor Only $0.40" at bounding box center [519, 177] width 132 height 21
type input "Overall Paint"
type textarea "Interior primer - PRIMER PROVIDED BY OPENDOOR - All nails, screws, drywall anch…"
type input "0.4"
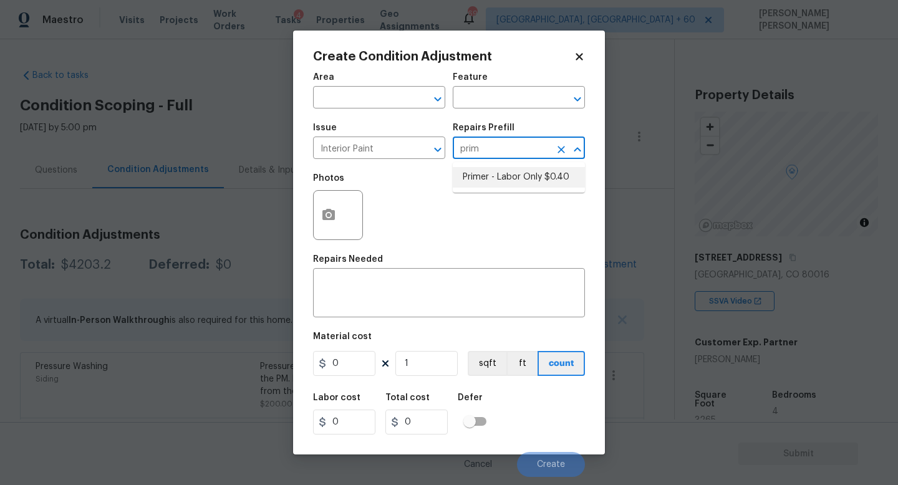
type input "0.4"
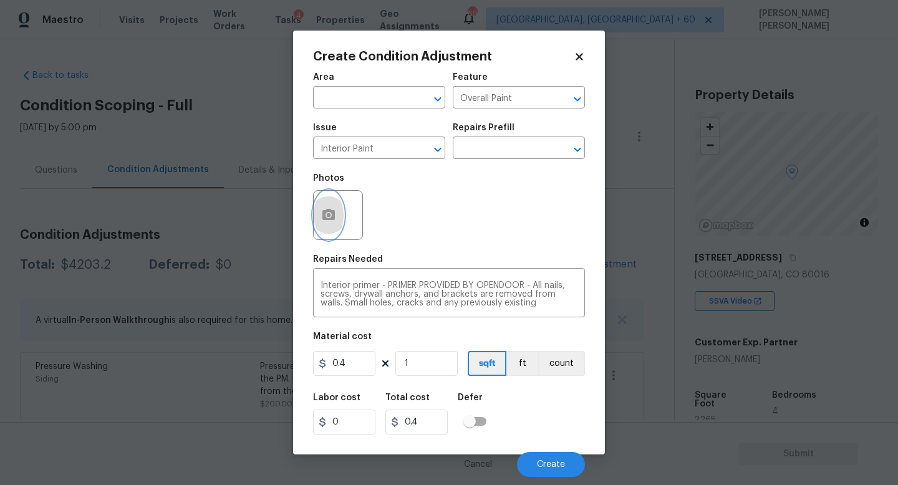
click at [332, 213] on icon "button" at bounding box center [329, 214] width 12 height 11
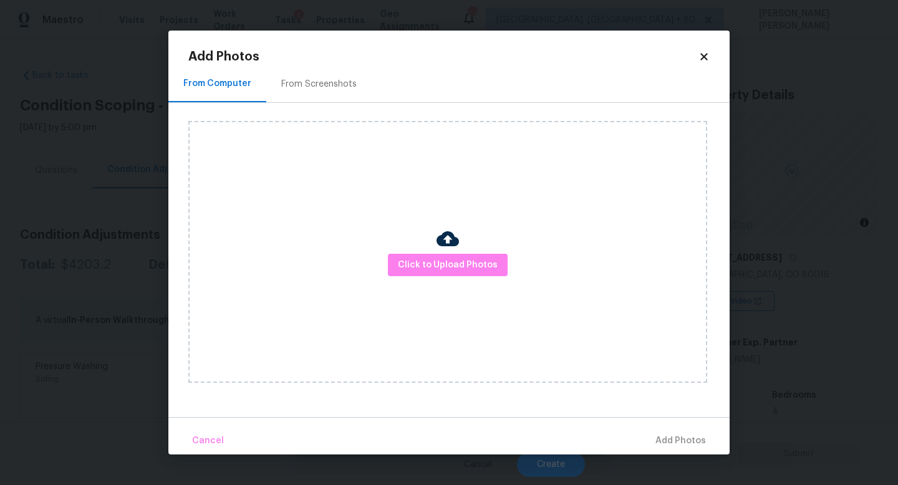
click at [444, 286] on div "Click to Upload Photos" at bounding box center [447, 252] width 519 height 262
click at [451, 268] on span "Click to Upload Photos" at bounding box center [448, 266] width 100 height 16
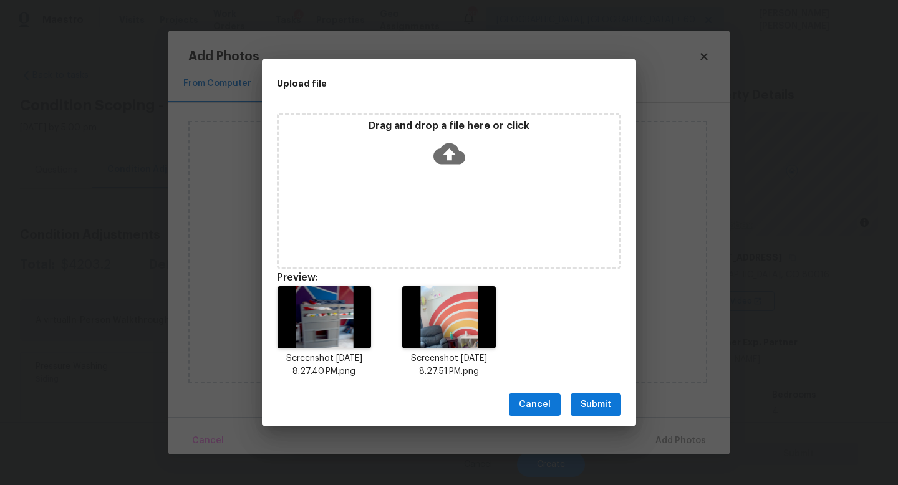
click at [449, 238] on div "Drag and drop a file here or click" at bounding box center [449, 191] width 344 height 156
click at [606, 404] on span "Submit" at bounding box center [596, 405] width 31 height 16
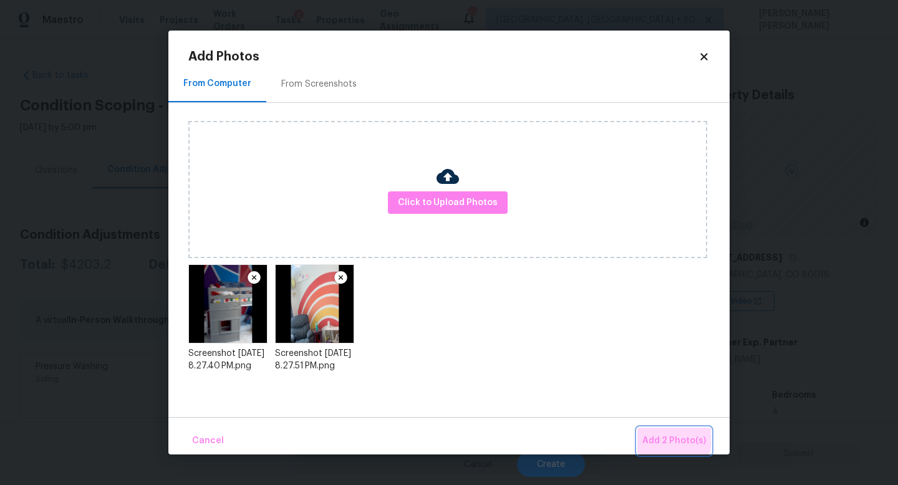
click at [651, 431] on button "Add 2 Photo(s)" at bounding box center [675, 441] width 74 height 27
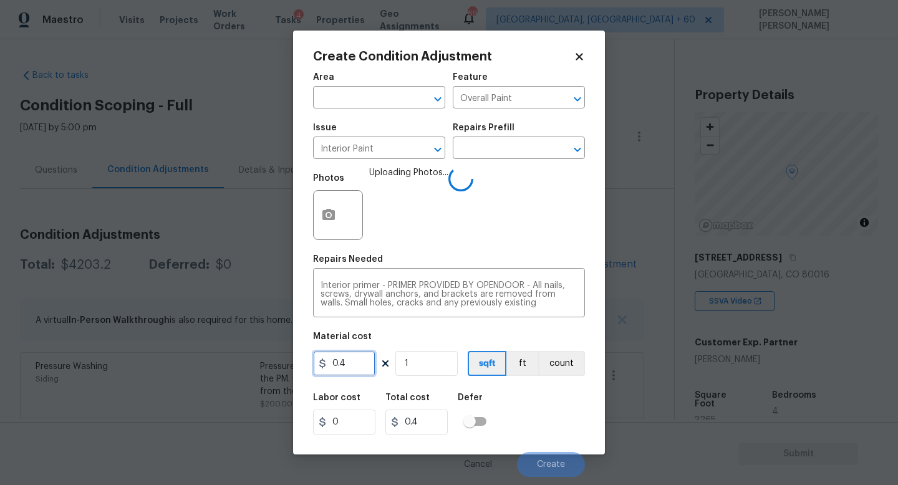
drag, startPoint x: 358, startPoint y: 361, endPoint x: 252, endPoint y: 350, distance: 106.6
click at [291, 361] on div "Create Condition Adjustment Area ​ Feature Overall Paint ​ Issue Interior Paint…" at bounding box center [449, 242] width 898 height 485
type input "300"
click at [554, 402] on div "Labor cost 0 Total cost 300 Defer" at bounding box center [449, 414] width 272 height 56
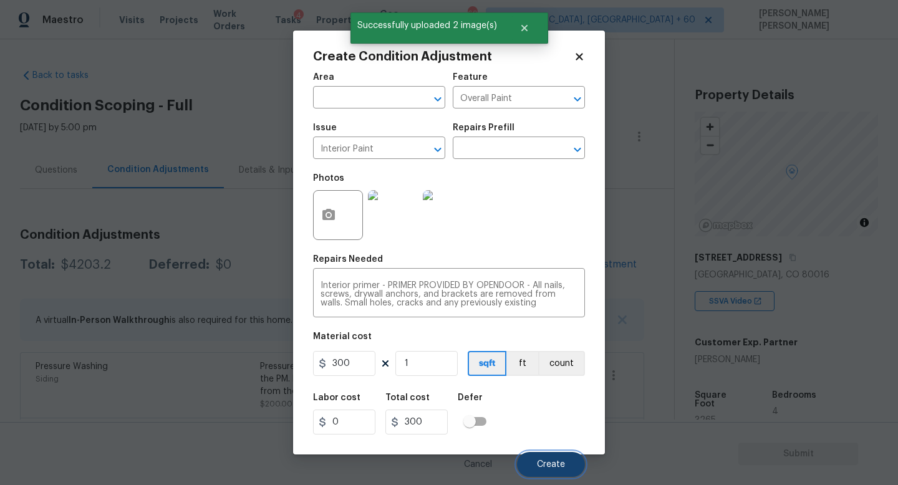
click at [543, 462] on span "Create" at bounding box center [551, 464] width 28 height 9
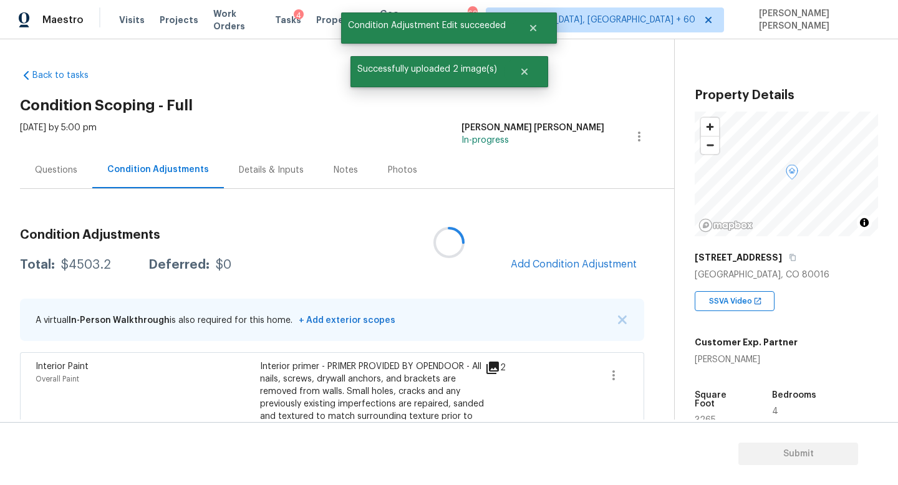
click at [567, 265] on div at bounding box center [449, 242] width 898 height 485
click at [567, 265] on span "Add Condition Adjustment" at bounding box center [574, 264] width 126 height 11
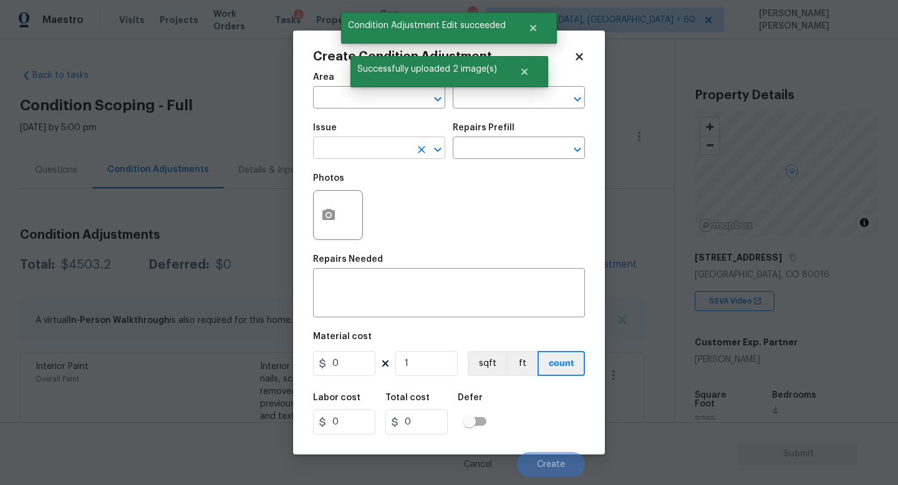
click at [365, 148] on input "text" at bounding box center [361, 149] width 97 height 19
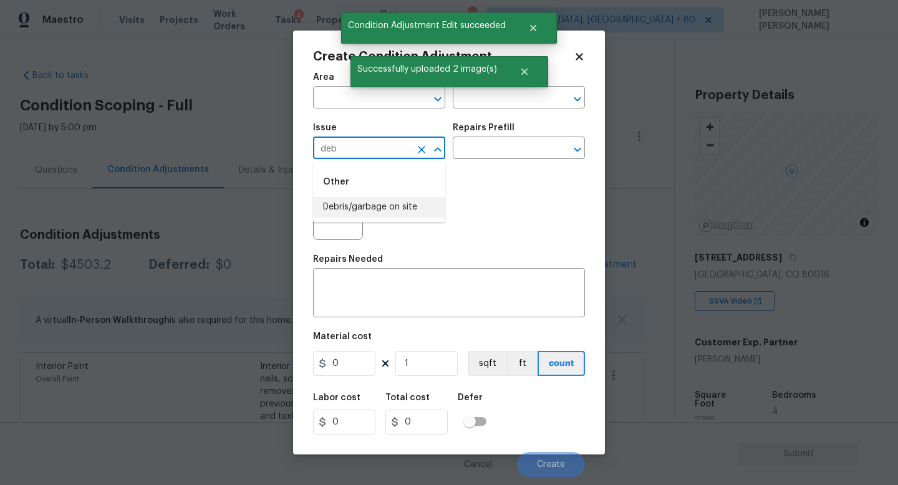
click at [386, 202] on li "Debris/garbage on site" at bounding box center [379, 207] width 132 height 21
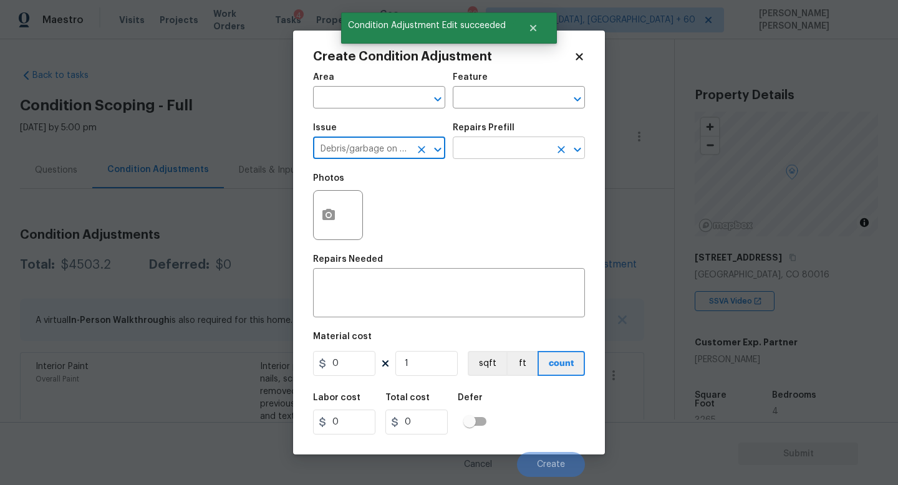
type input "Debris/garbage on site"
click at [512, 148] on input "text" at bounding box center [501, 149] width 97 height 19
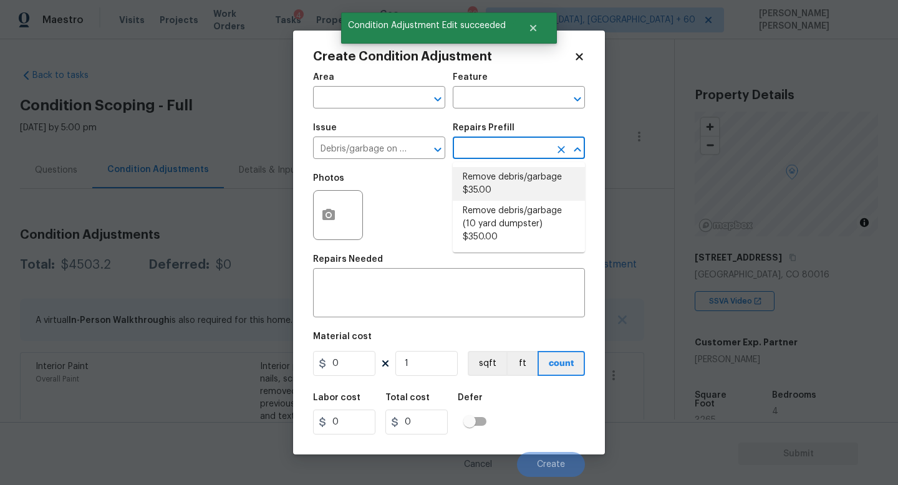
click at [512, 181] on li "Remove debris/garbage $35.00" at bounding box center [519, 184] width 132 height 34
type textarea "Remove, haul off, and properly dispose of any debris left by seller to offsite …"
type input "35"
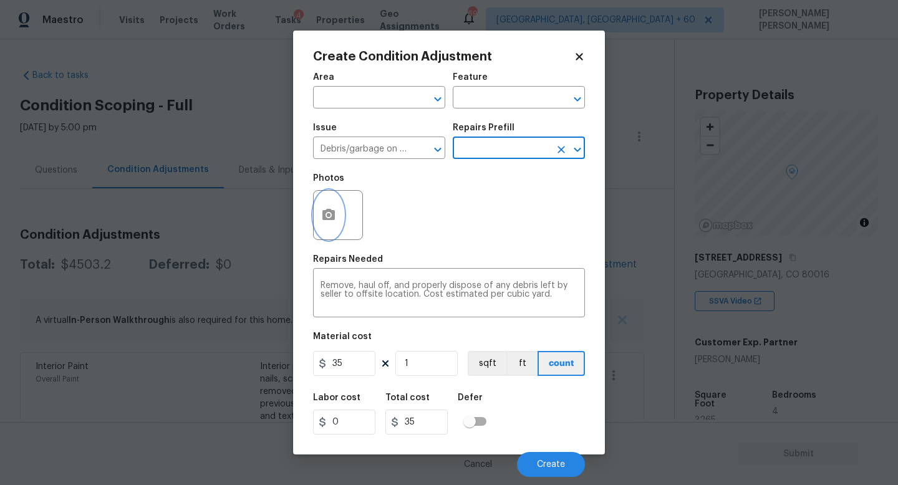
click at [322, 218] on icon "button" at bounding box center [328, 215] width 15 height 15
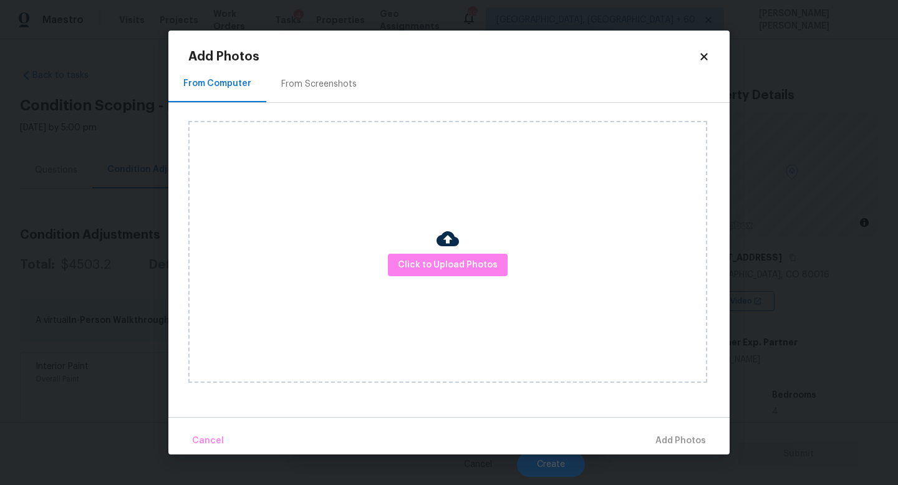
click at [387, 264] on div "Click to Upload Photos" at bounding box center [447, 252] width 519 height 262
click at [427, 265] on span "Click to Upload Photos" at bounding box center [448, 266] width 100 height 16
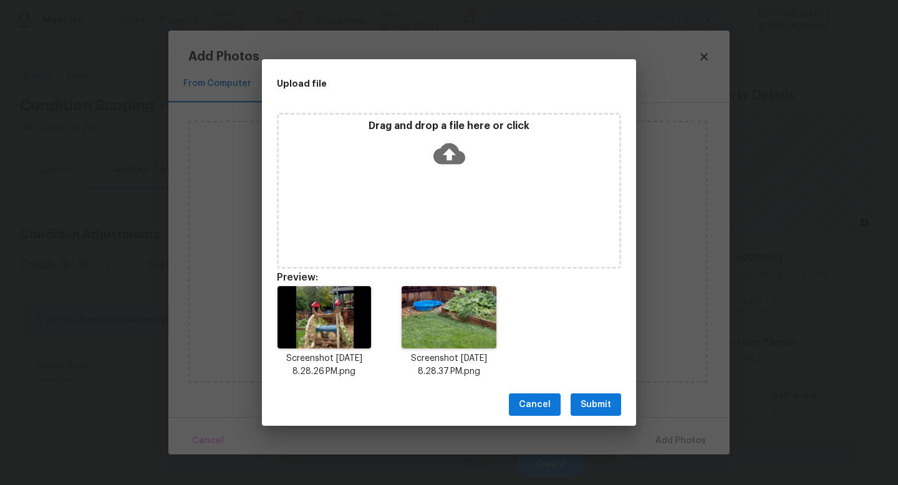
click at [585, 402] on span "Submit" at bounding box center [596, 405] width 31 height 16
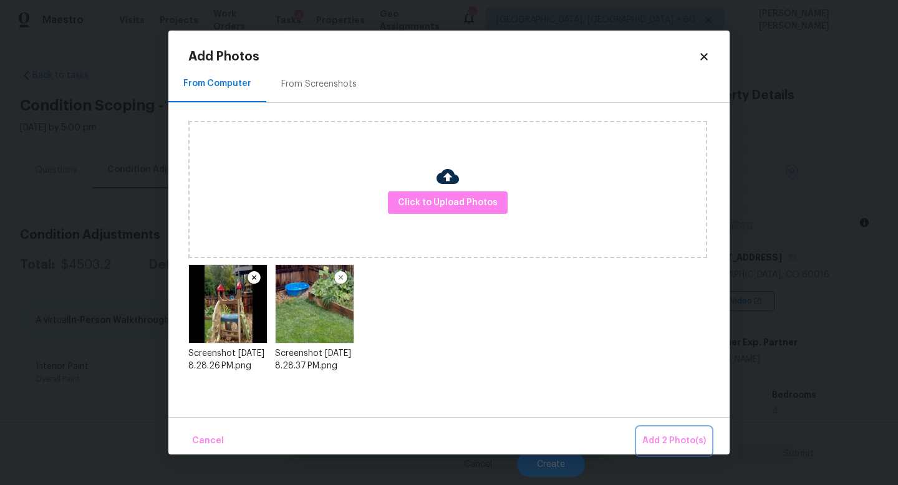
click at [665, 434] on span "Add 2 Photo(s)" at bounding box center [675, 442] width 64 height 16
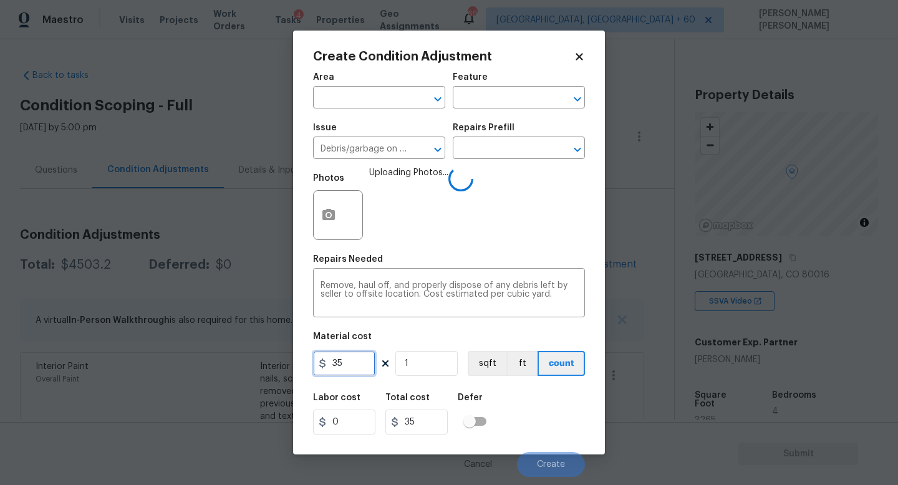
click at [362, 366] on input "35" at bounding box center [344, 363] width 62 height 25
type input "300"
click at [533, 404] on div "Labor cost 0 Total cost 300 Defer" at bounding box center [449, 414] width 272 height 56
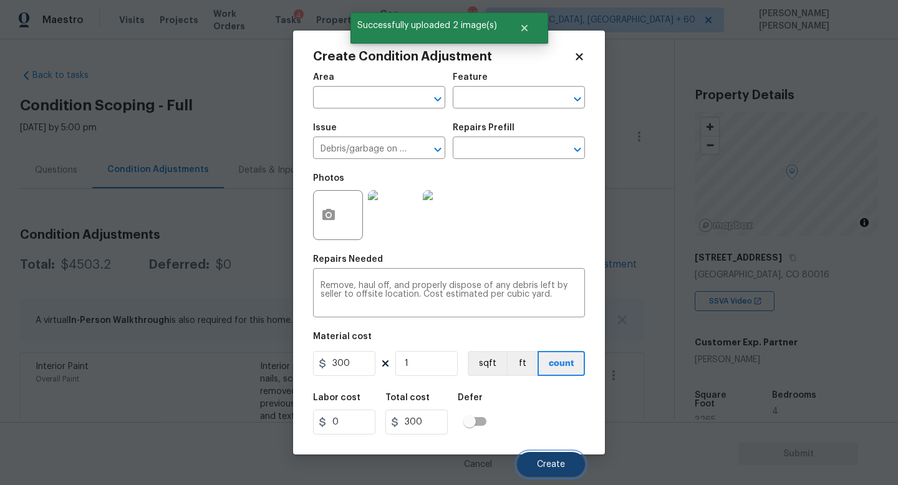
click at [538, 463] on span "Create" at bounding box center [551, 464] width 28 height 9
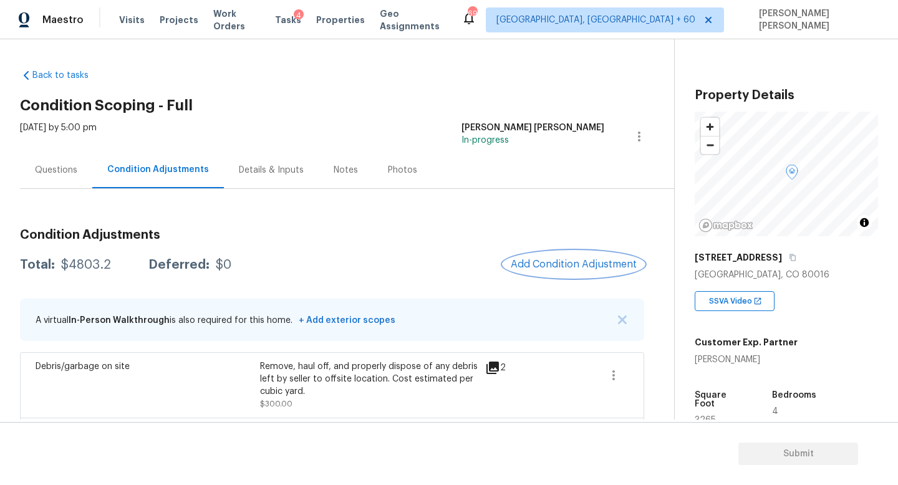
scroll to position [65, 0]
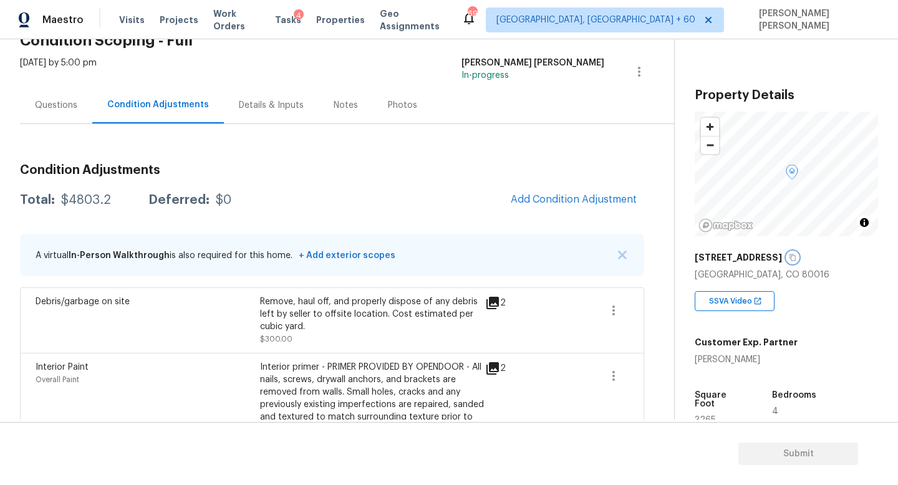
click at [789, 256] on icon "button" at bounding box center [792, 257] width 7 height 7
click at [286, 164] on h3 "Condition Adjustments" at bounding box center [332, 170] width 624 height 12
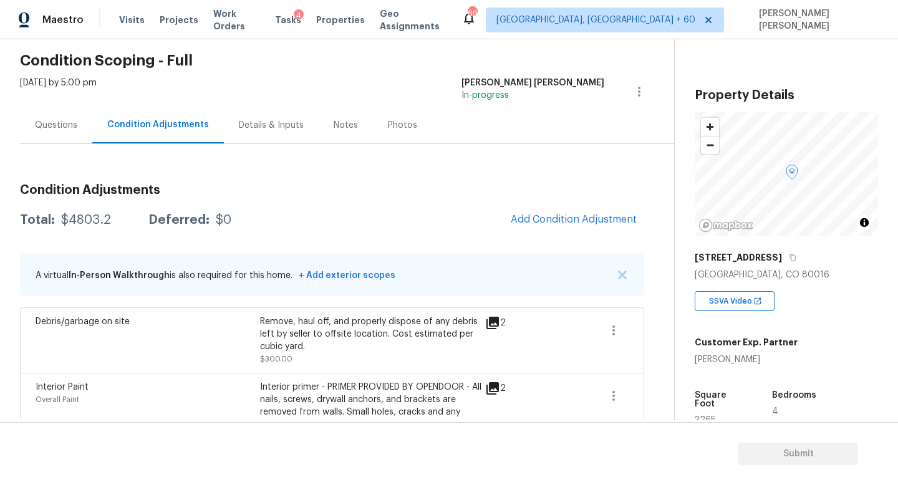
scroll to position [0, 0]
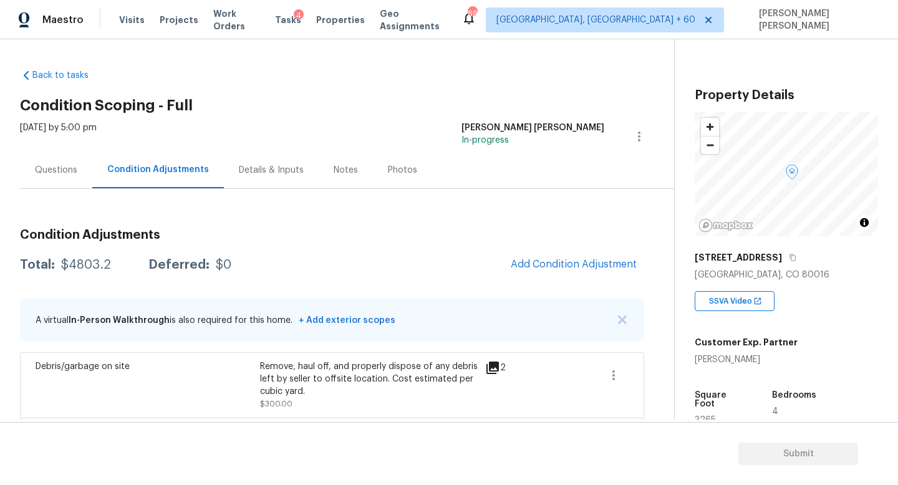
click at [76, 168] on div "Questions" at bounding box center [56, 170] width 72 height 37
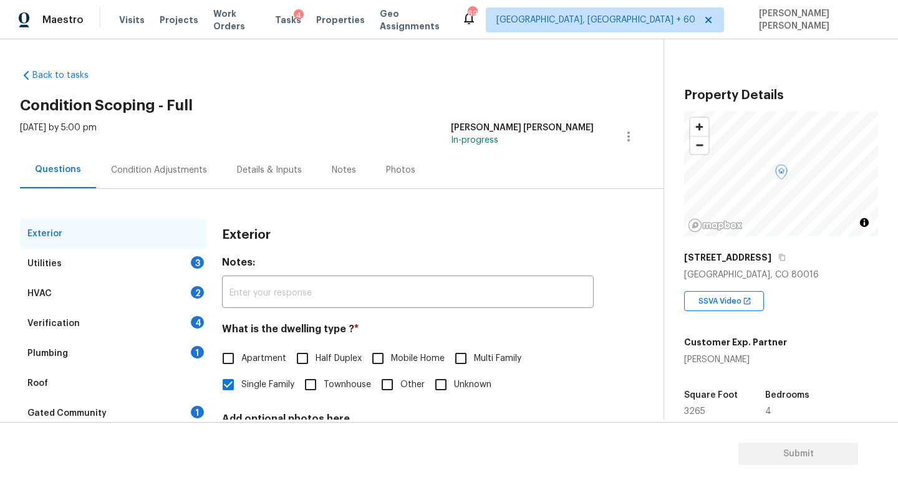
scroll to position [74, 0]
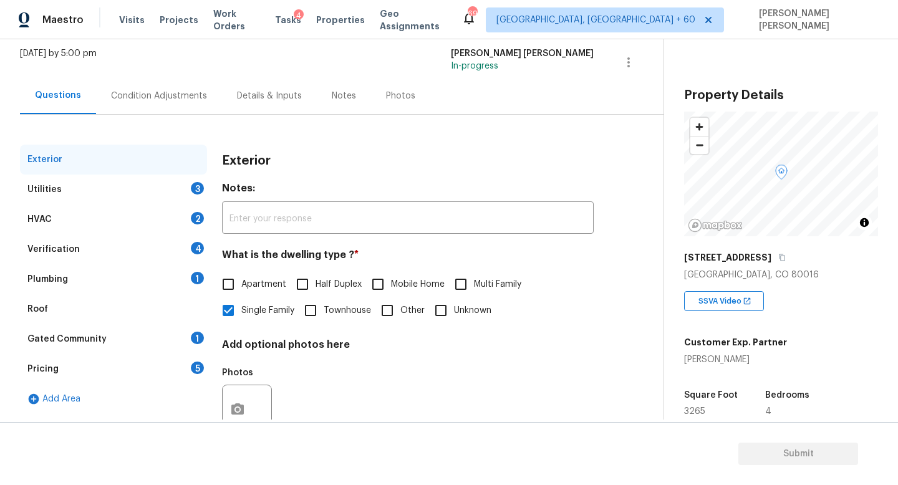
click at [157, 193] on div "Utilities 3" at bounding box center [113, 190] width 187 height 30
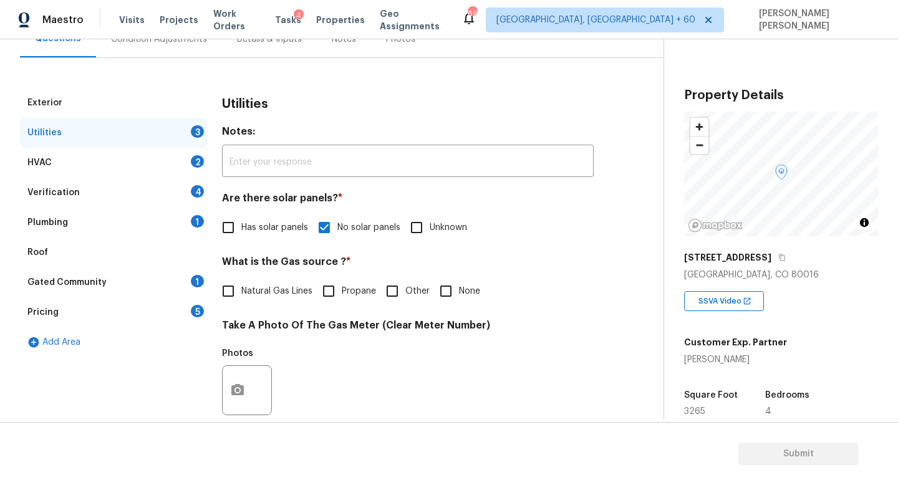
scroll to position [136, 0]
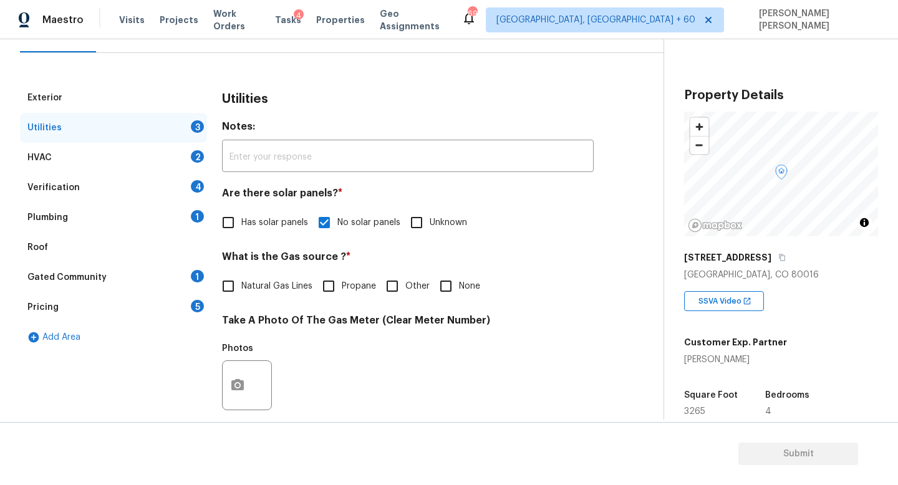
click at [241, 284] on input "Natural Gas Lines" at bounding box center [228, 286] width 26 height 26
checkbox input "true"
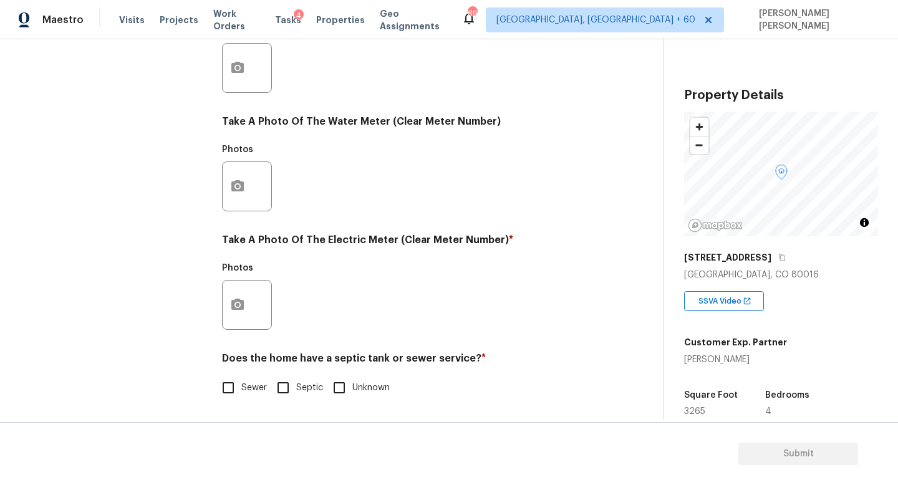
scroll to position [454, 0]
click at [248, 297] on button "button" at bounding box center [238, 305] width 30 height 49
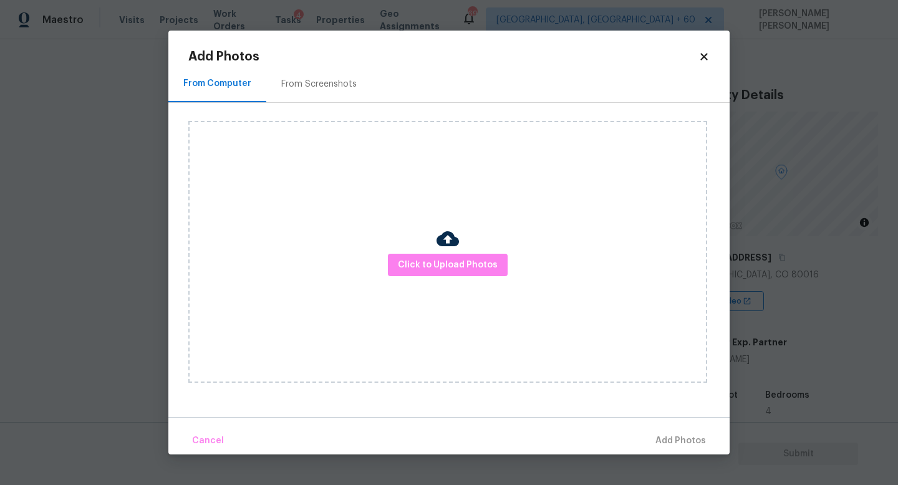
click at [470, 278] on div "Click to Upload Photos" at bounding box center [447, 252] width 519 height 262
click at [470, 269] on span "Click to Upload Photos" at bounding box center [448, 266] width 100 height 16
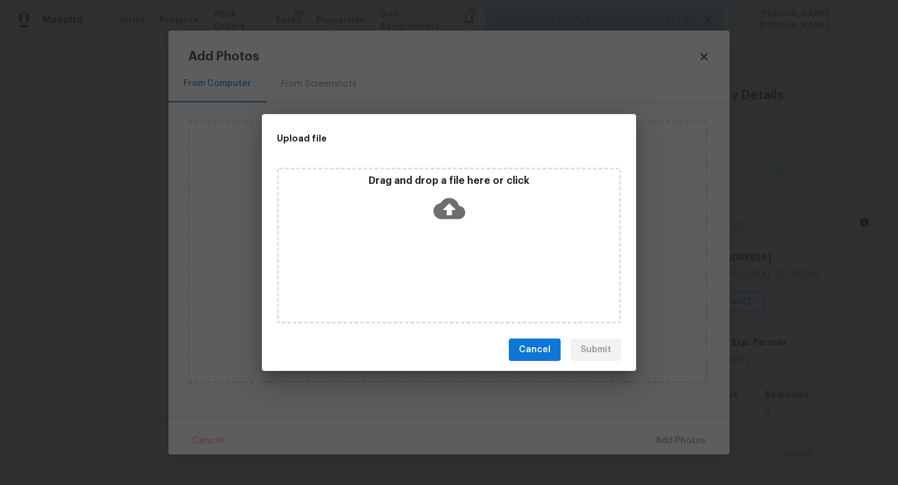
click at [453, 214] on icon at bounding box center [450, 208] width 32 height 21
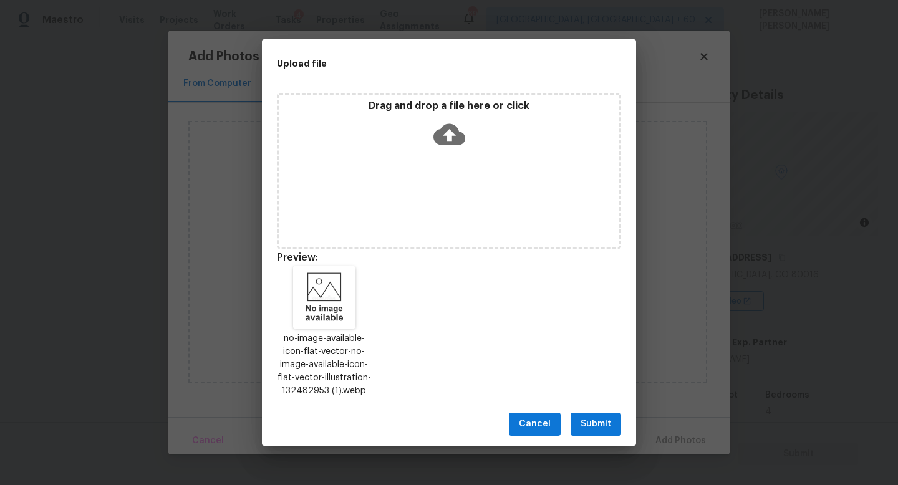
click at [601, 415] on button "Submit" at bounding box center [596, 424] width 51 height 23
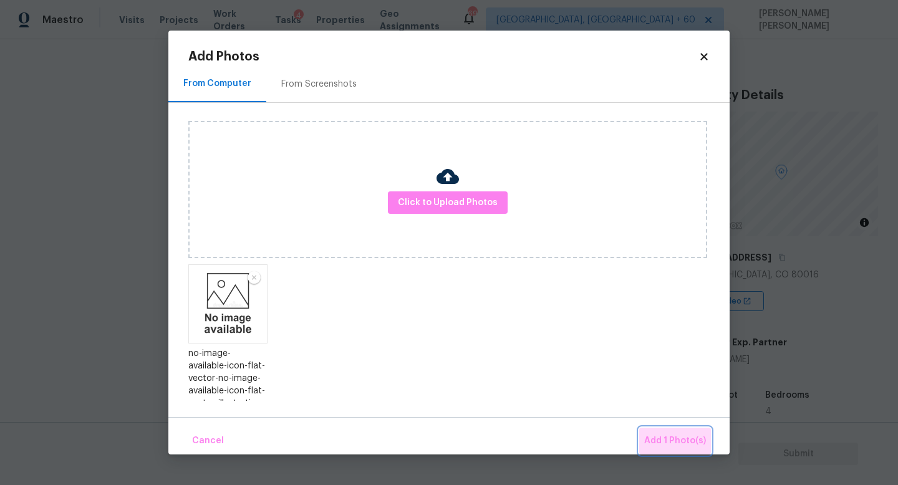
click at [684, 435] on span "Add 1 Photo(s)" at bounding box center [675, 442] width 62 height 16
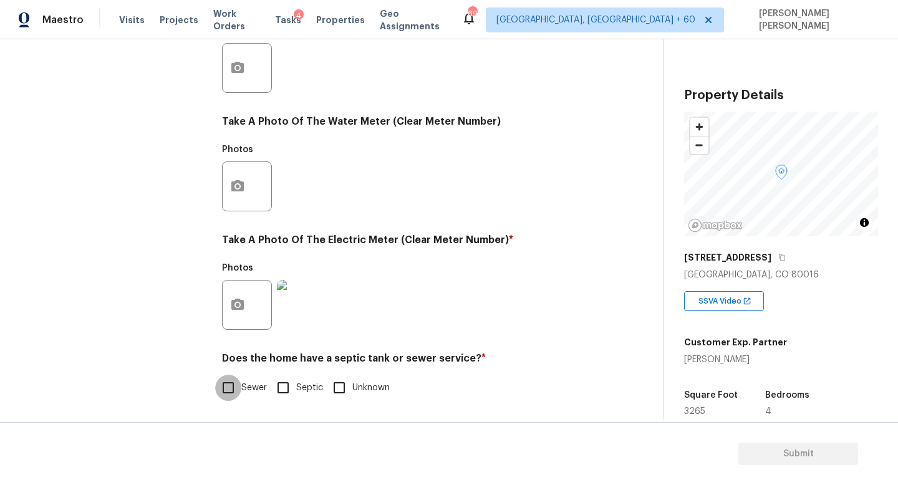
click at [236, 392] on input "Sewer" at bounding box center [228, 388] width 26 height 26
checkbox input "true"
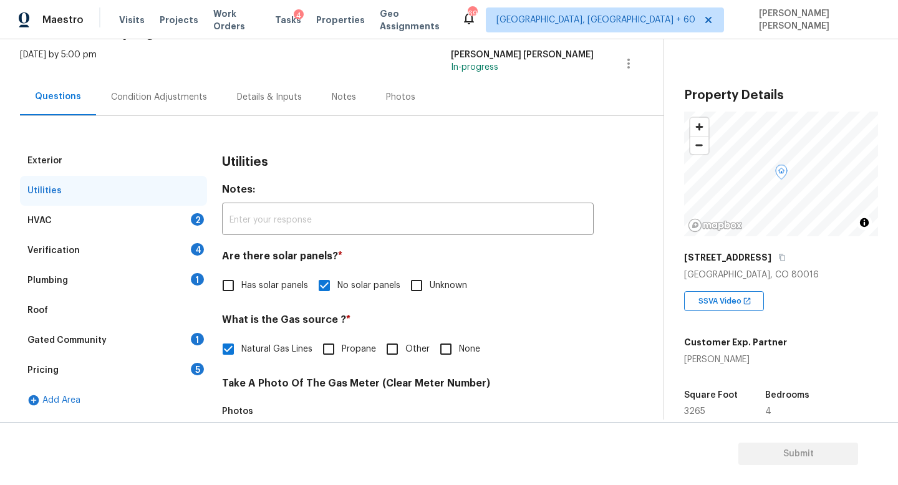
scroll to position [26, 0]
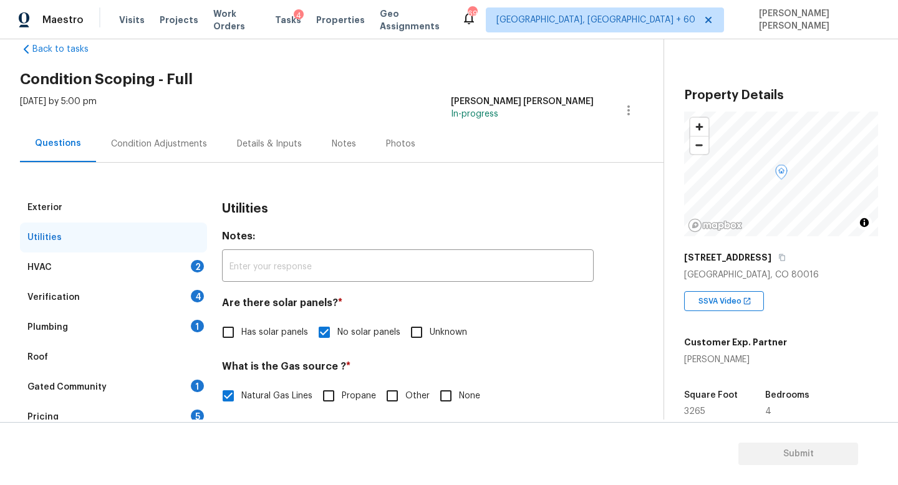
click at [165, 271] on div "HVAC 2" at bounding box center [113, 268] width 187 height 30
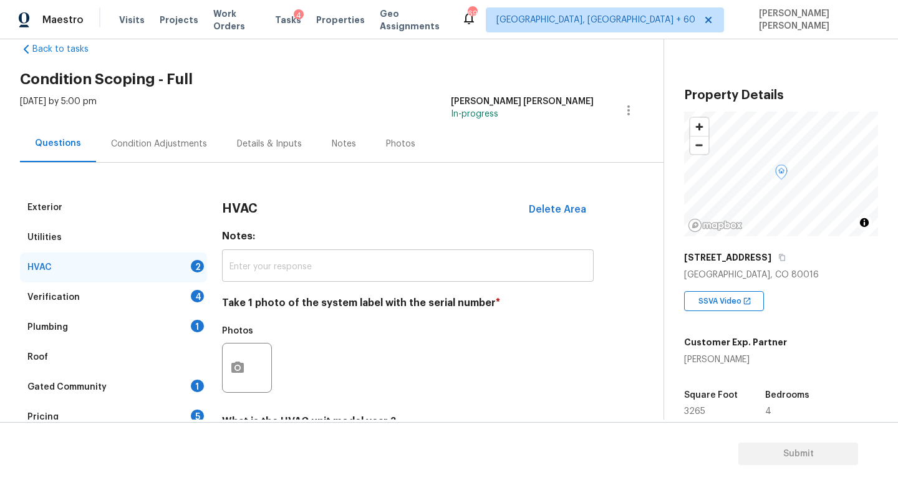
scroll to position [157, 0]
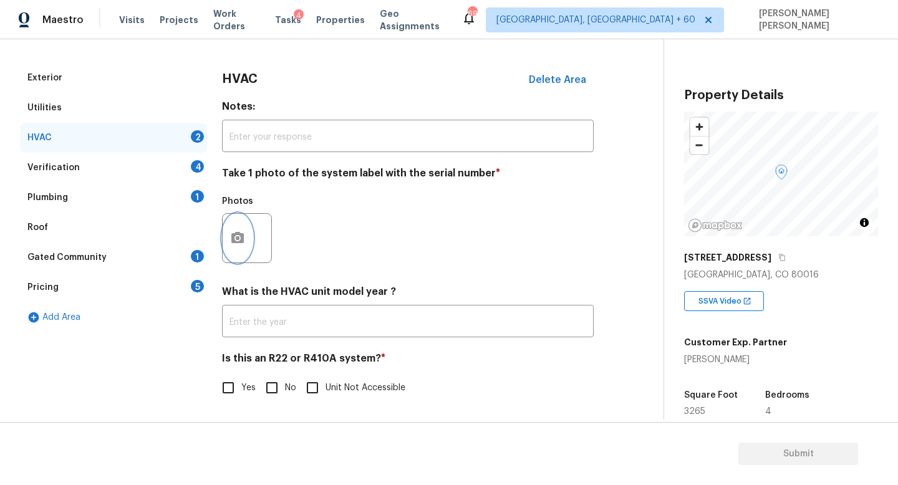
click at [240, 226] on button "button" at bounding box center [238, 238] width 30 height 49
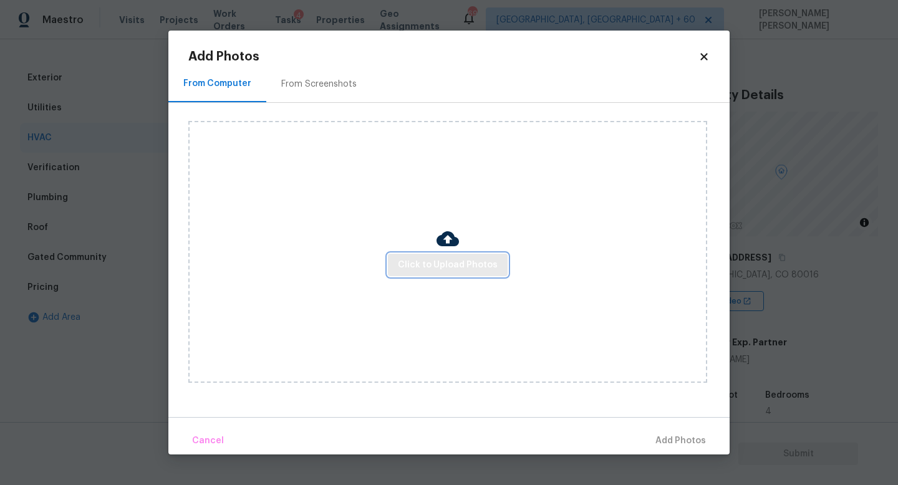
click at [441, 266] on span "Click to Upload Photos" at bounding box center [448, 266] width 100 height 16
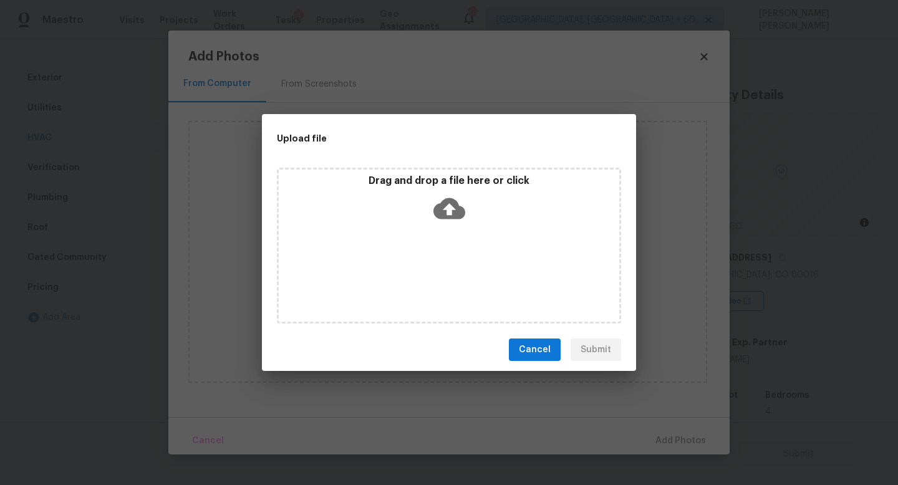
click at [442, 218] on icon at bounding box center [450, 209] width 32 height 32
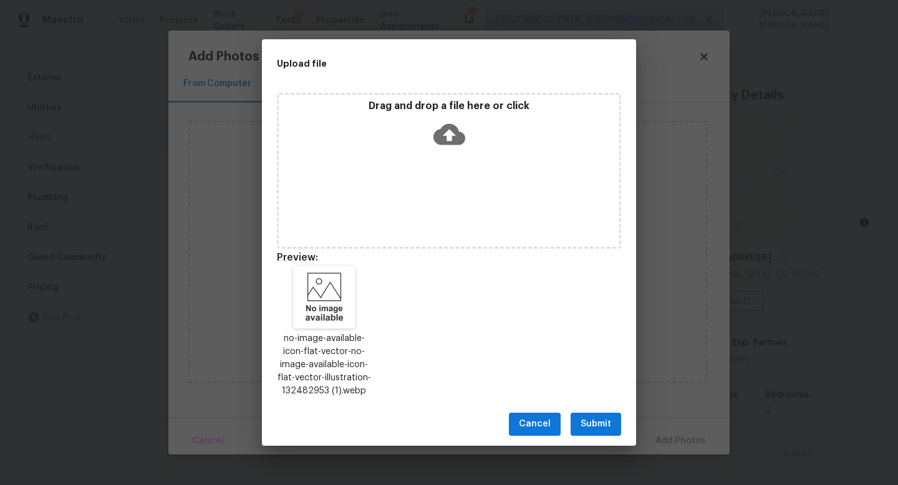
click at [589, 423] on span "Submit" at bounding box center [596, 425] width 31 height 16
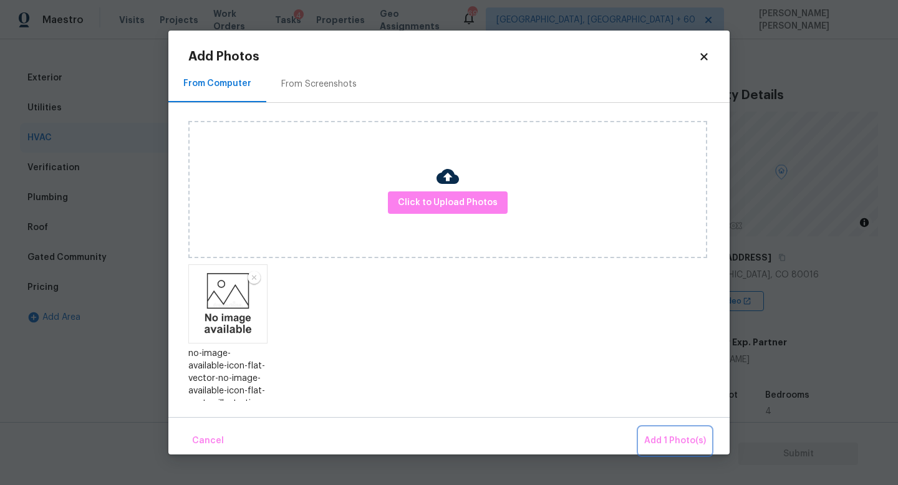
click at [672, 440] on span "Add 1 Photo(s)" at bounding box center [675, 442] width 62 height 16
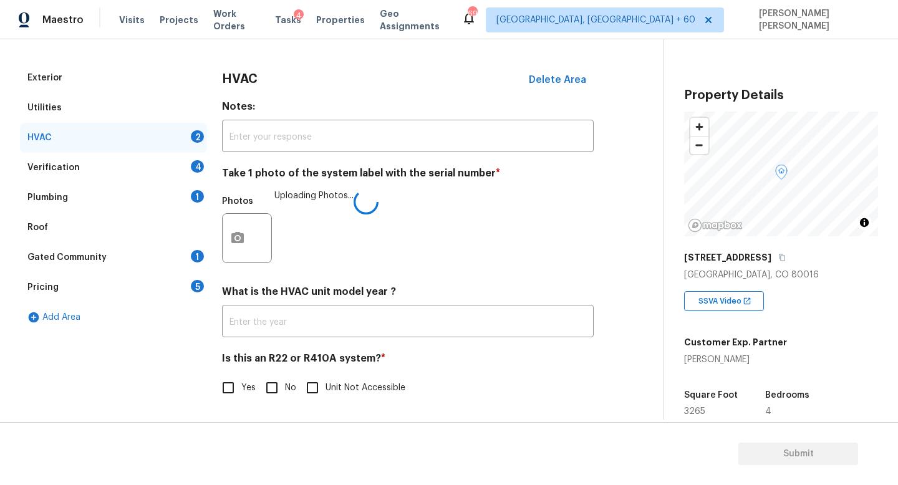
click at [281, 391] on input "No" at bounding box center [272, 388] width 26 height 26
checkbox input "true"
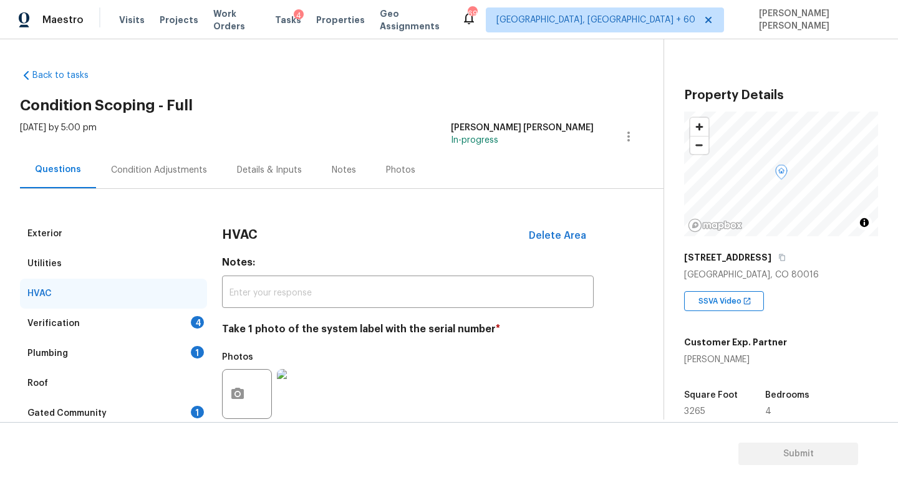
click at [162, 326] on div "Verification 4" at bounding box center [113, 324] width 187 height 30
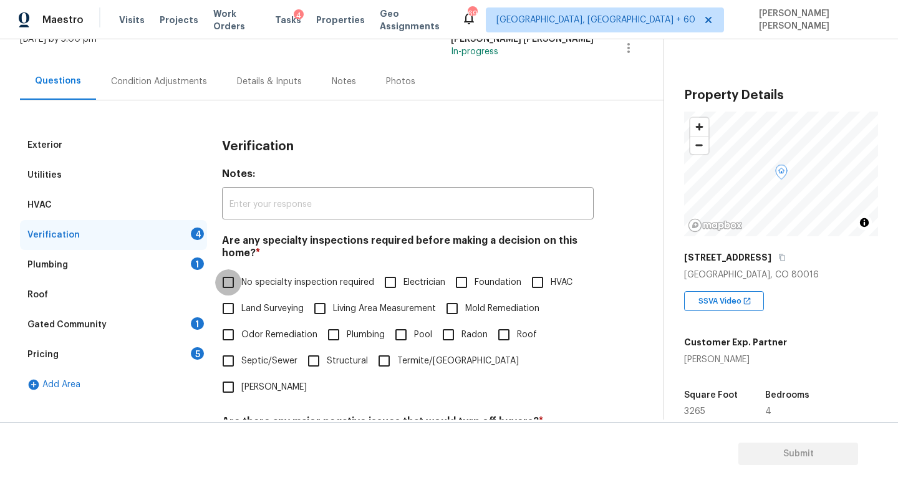
click at [223, 276] on input "No specialty inspection required" at bounding box center [228, 282] width 26 height 26
checkbox input "true"
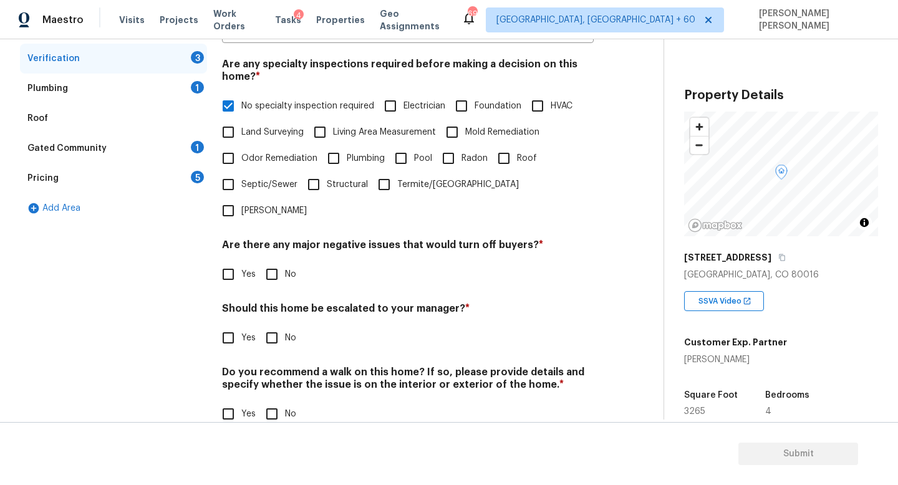
click at [281, 261] on input "No" at bounding box center [272, 274] width 26 height 26
checkbox input "true"
click at [280, 304] on h4 "Should this home be escalated to your manager? *" at bounding box center [408, 312] width 372 height 17
click at [280, 325] on input "No" at bounding box center [272, 338] width 26 height 26
checkbox input "true"
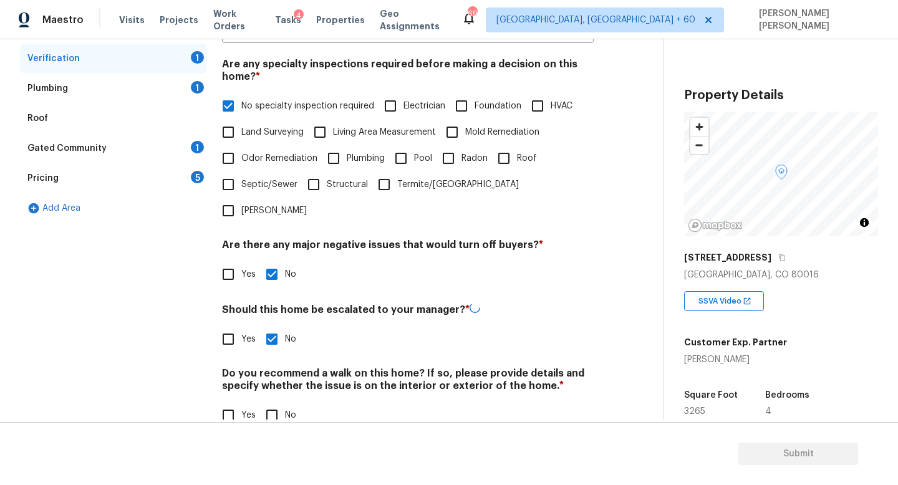
click at [283, 439] on section "Submit" at bounding box center [449, 454] width 898 height 64
click at [283, 401] on input "No" at bounding box center [272, 414] width 26 height 26
checkbox input "true"
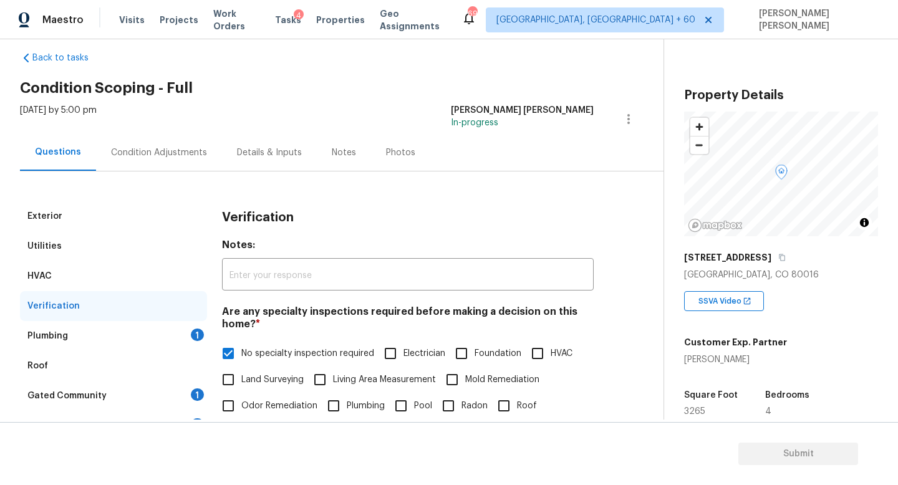
scroll to position [0, 0]
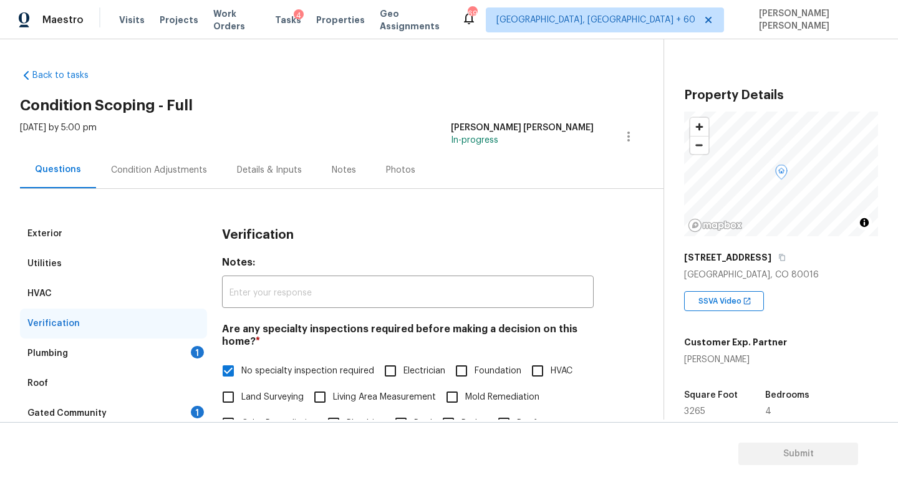
click at [162, 352] on div "Plumbing 1" at bounding box center [113, 354] width 187 height 30
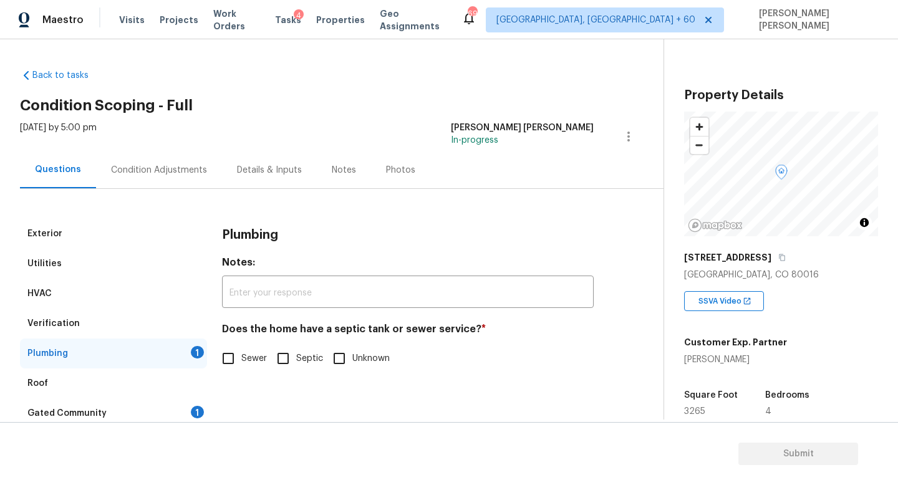
scroll to position [55, 0]
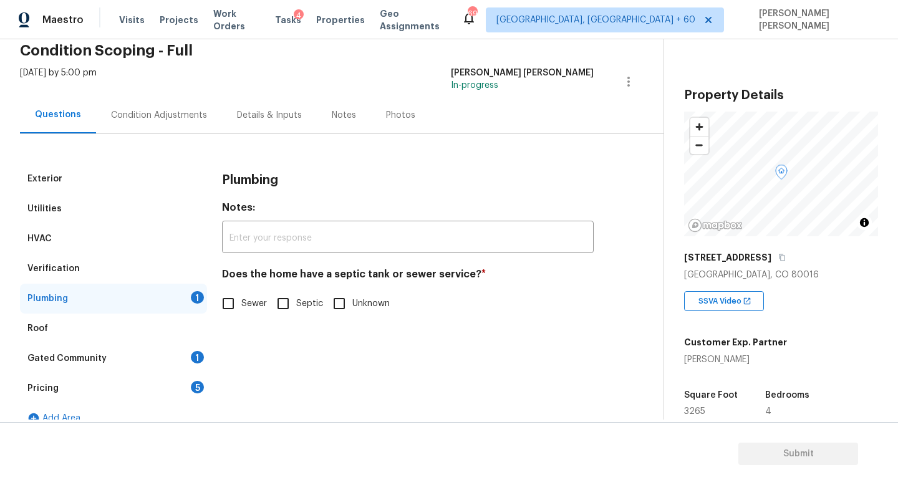
click at [229, 296] on input "Sewer" at bounding box center [228, 304] width 26 height 26
checkbox input "true"
click at [83, 364] on div "Gated Community" at bounding box center [66, 358] width 79 height 12
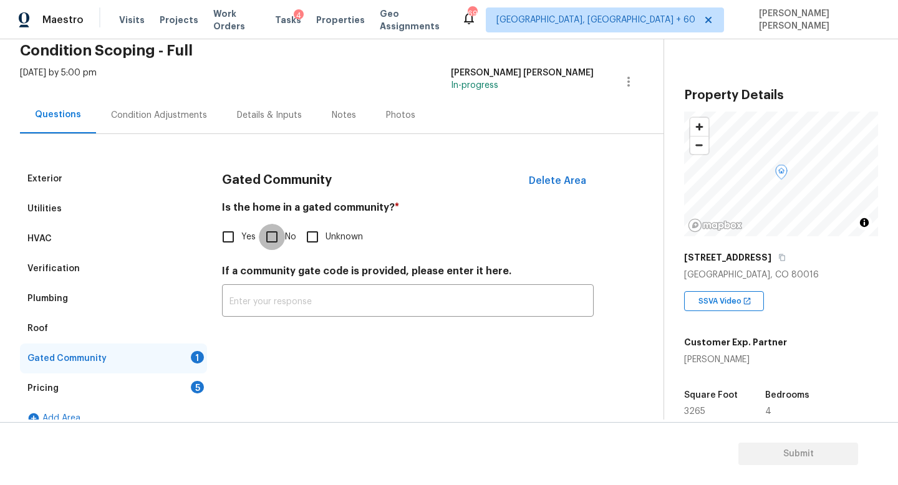
click at [266, 237] on input "No" at bounding box center [272, 237] width 26 height 26
checkbox input "true"
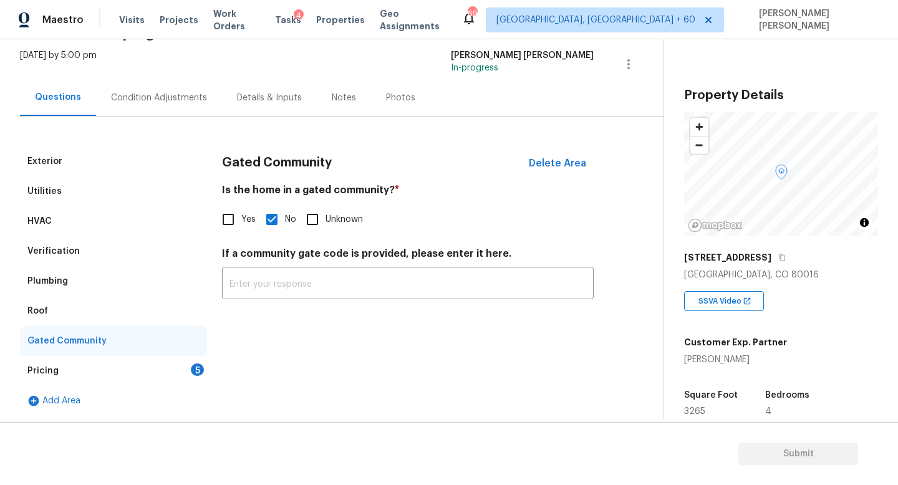
click at [148, 374] on div "Pricing 5" at bounding box center [113, 371] width 187 height 30
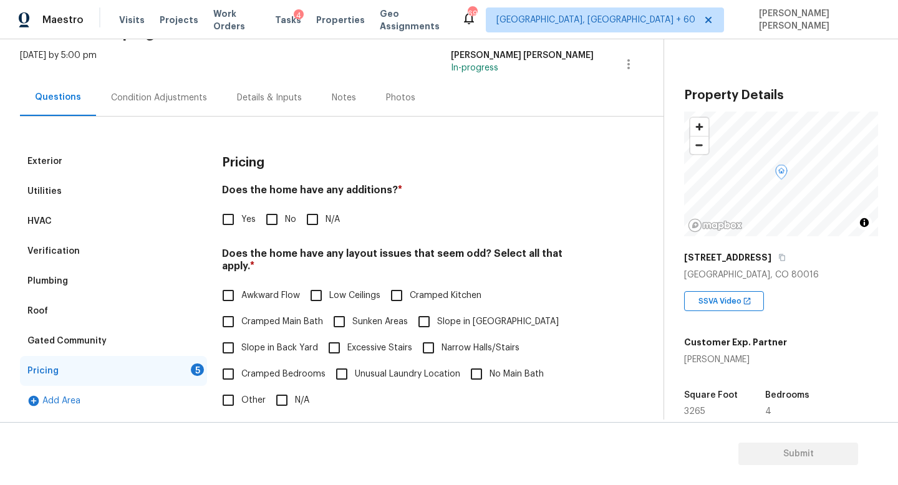
scroll to position [146, 0]
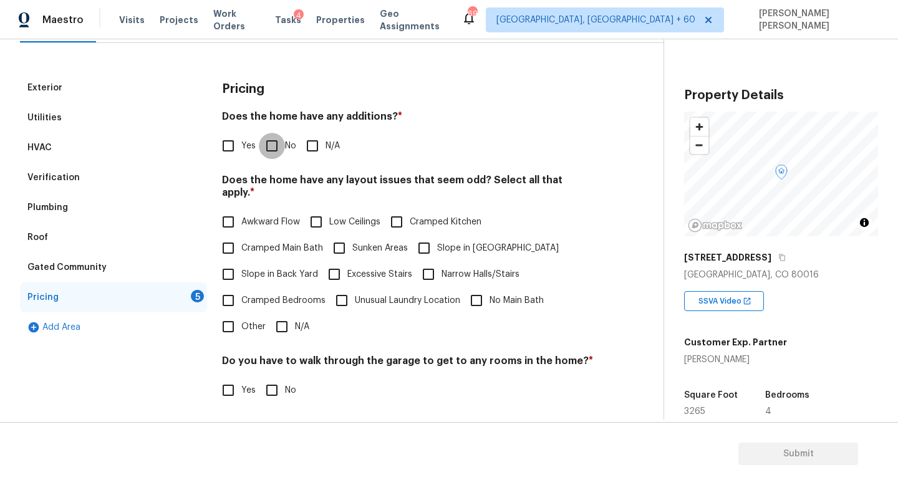
click at [270, 153] on input "No" at bounding box center [272, 146] width 26 height 26
checkbox input "true"
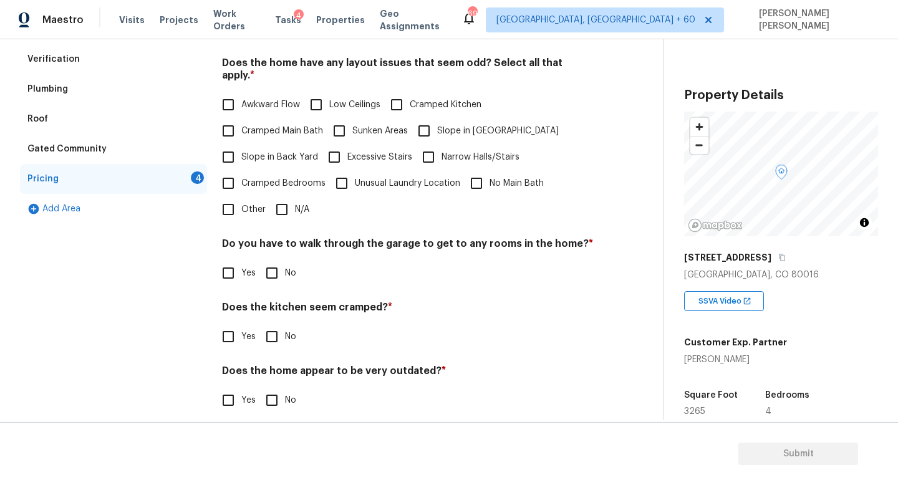
scroll to position [263, 0]
click at [291, 206] on input "N/A" at bounding box center [282, 210] width 26 height 26
checkbox input "true"
click at [259, 316] on h4 "Does the kitchen seem cramped? *" at bounding box center [408, 311] width 372 height 17
click at [276, 260] on input "No" at bounding box center [272, 273] width 26 height 26
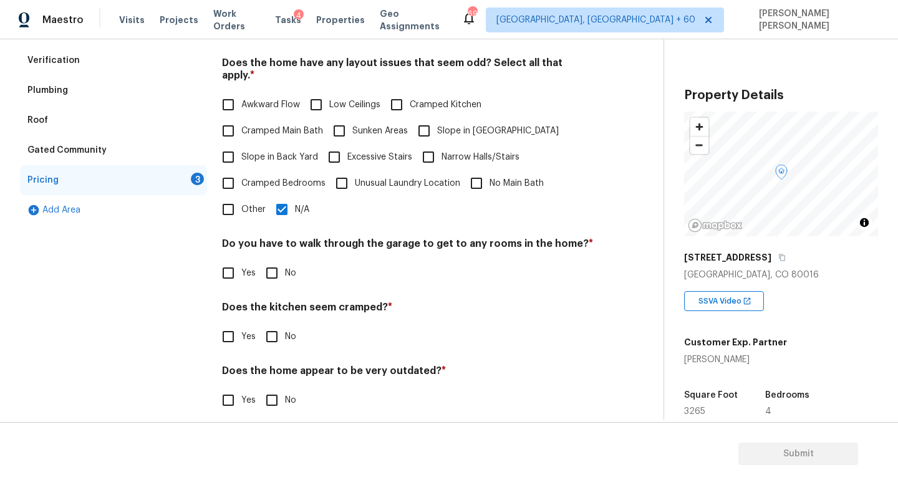
checkbox input "true"
click at [271, 325] on input "No" at bounding box center [272, 337] width 26 height 26
checkbox input "true"
click at [291, 407] on div "Pricing Does the home have any additions? * Yes No N/A Does the home have any l…" at bounding box center [408, 192] width 372 height 473
click at [265, 389] on input "No" at bounding box center [272, 400] width 26 height 26
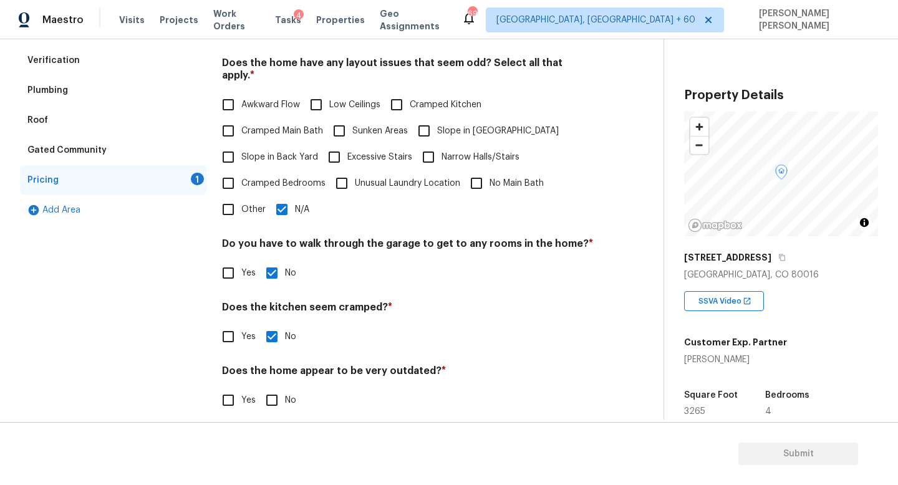
checkbox input "true"
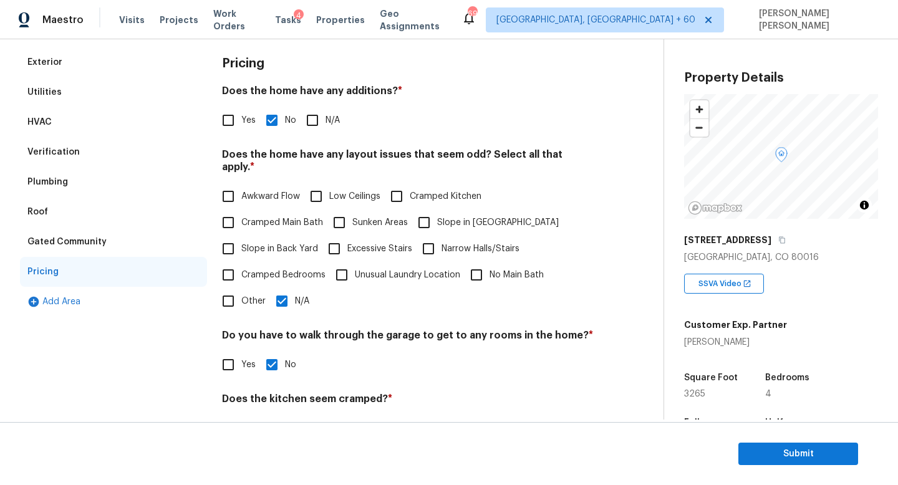
scroll to position [20, 0]
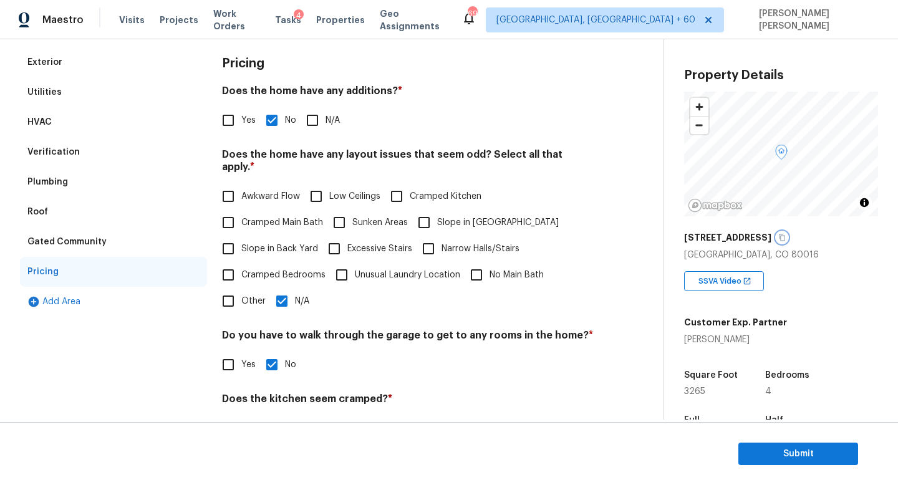
click at [779, 236] on icon "button" at bounding box center [782, 237] width 7 height 7
click at [332, 262] on input "Unusual Laundry Location" at bounding box center [342, 275] width 26 height 26
checkbox input "true"
click at [288, 329] on h4 "Do you have to walk through the garage to get to any rooms in the home? *" at bounding box center [408, 337] width 372 height 17
click at [287, 297] on input "N/A" at bounding box center [282, 301] width 26 height 26
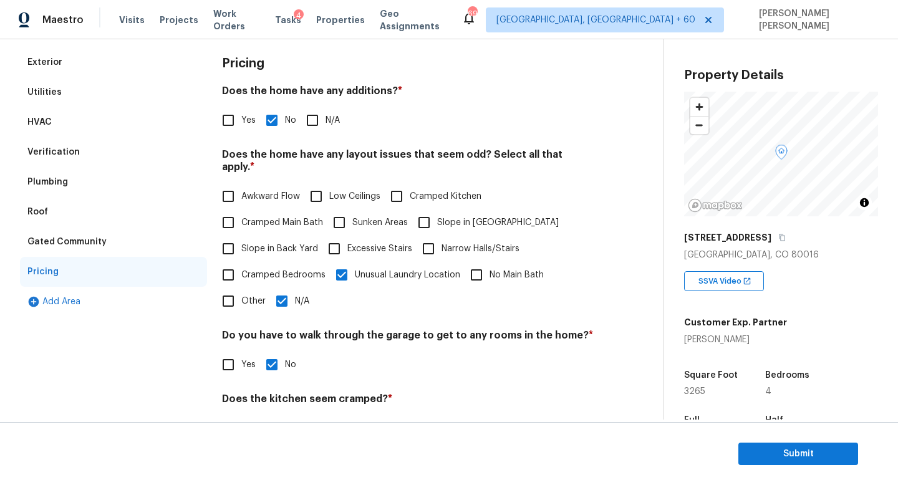
checkbox input "false"
click at [371, 274] on label "Unusual Laundry Location" at bounding box center [395, 275] width 132 height 26
click at [355, 274] on input "Unusual Laundry Location" at bounding box center [342, 275] width 26 height 26
checkbox input "false"
click at [454, 216] on span "Slope in [GEOGRAPHIC_DATA]" at bounding box center [498, 222] width 122 height 13
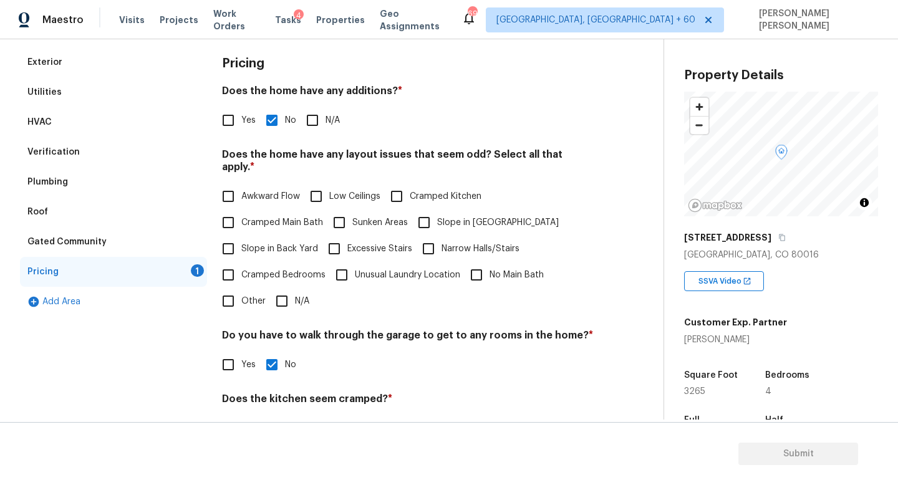
click at [437, 213] on input "Slope in [GEOGRAPHIC_DATA]" at bounding box center [424, 223] width 26 height 26
checkbox input "true"
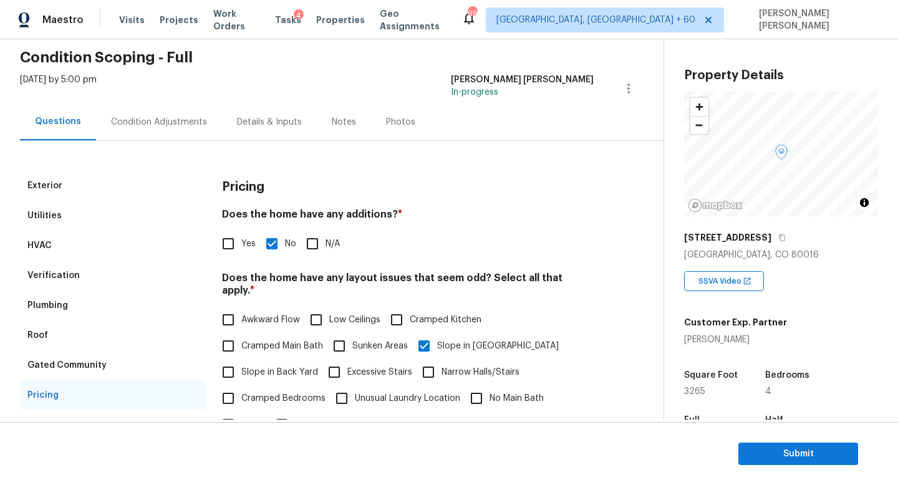
scroll to position [24, 0]
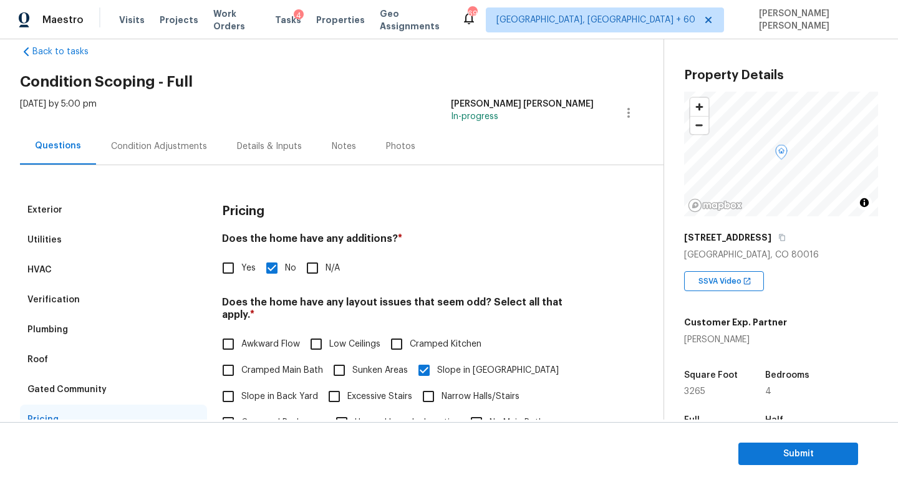
click at [148, 147] on div "Condition Adjustments" at bounding box center [159, 146] width 96 height 12
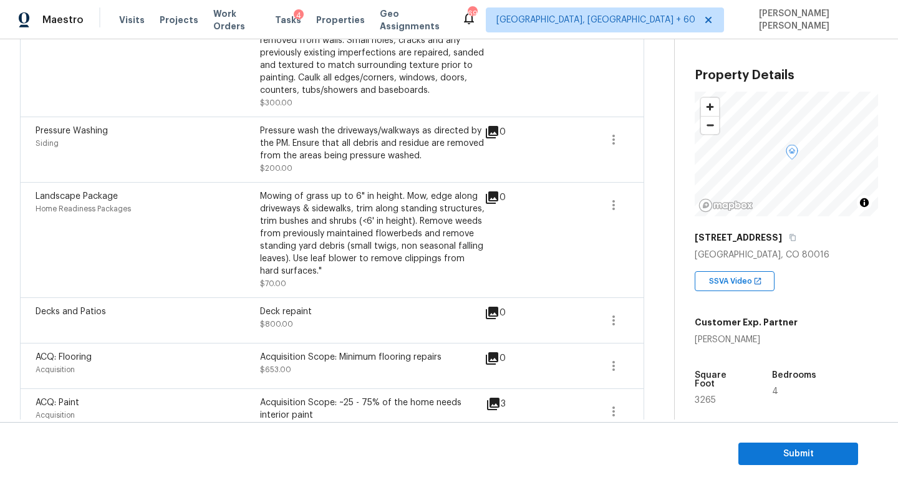
scroll to position [490, 0]
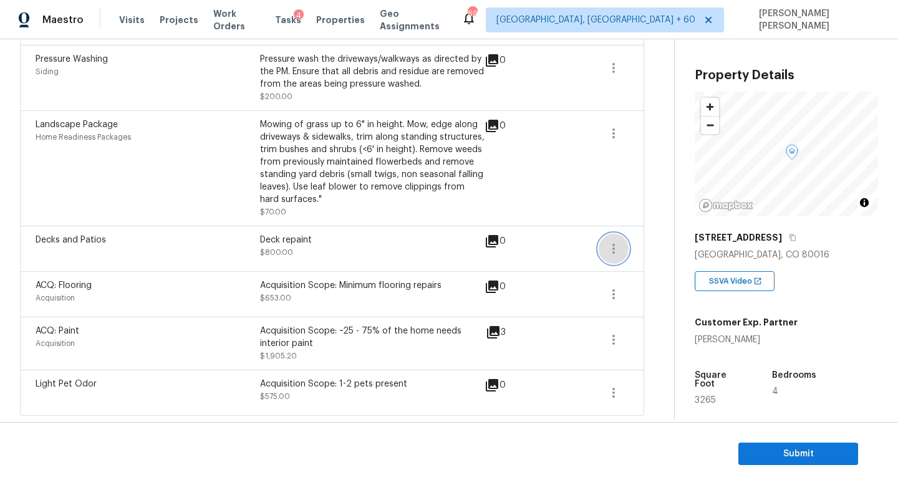
click at [613, 262] on button "button" at bounding box center [614, 249] width 30 height 30
click at [634, 251] on link "Edit" at bounding box center [685, 246] width 106 height 19
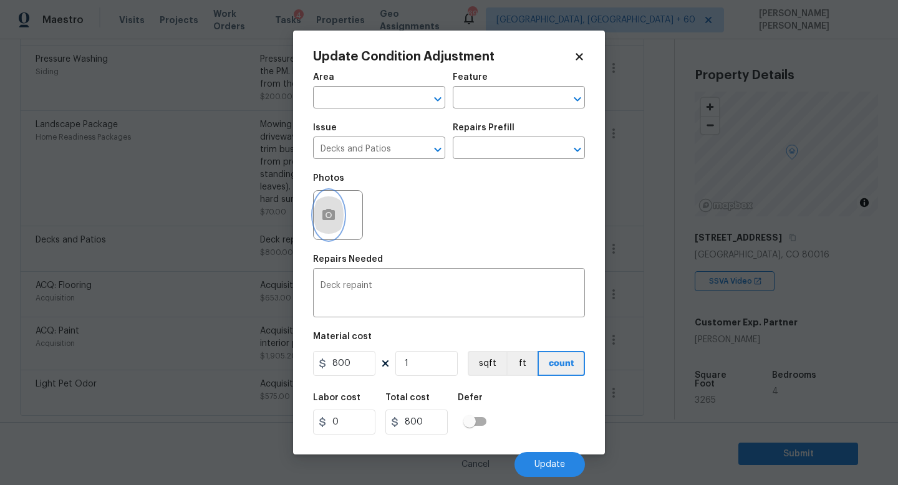
click at [323, 220] on icon "button" at bounding box center [329, 214] width 12 height 11
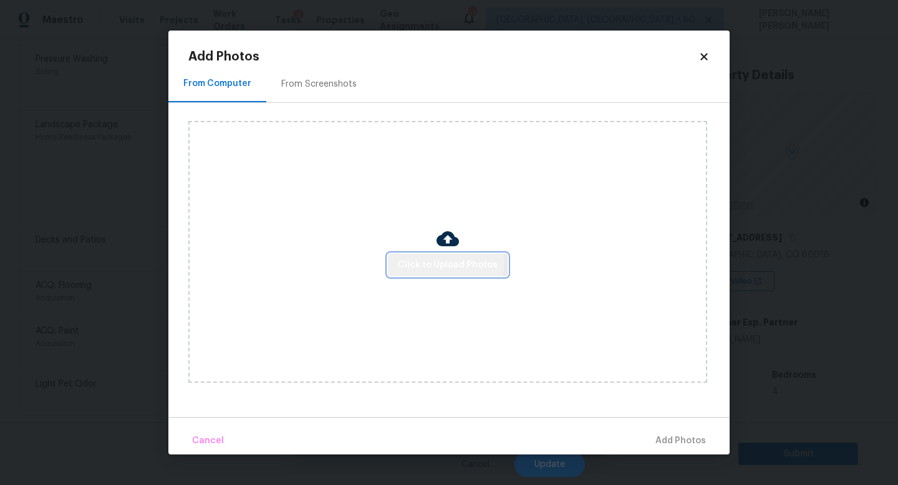
click at [419, 260] on span "Click to Upload Photos" at bounding box center [448, 266] width 100 height 16
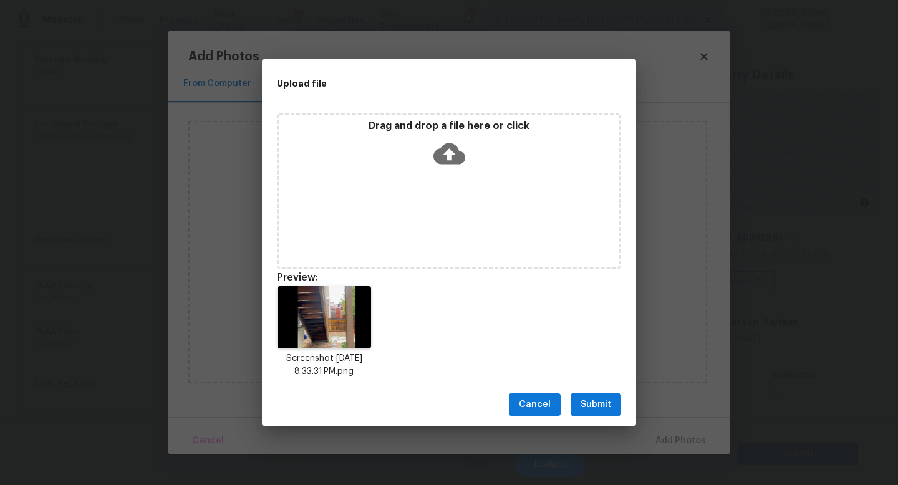
click at [591, 394] on button "Submit" at bounding box center [596, 405] width 51 height 23
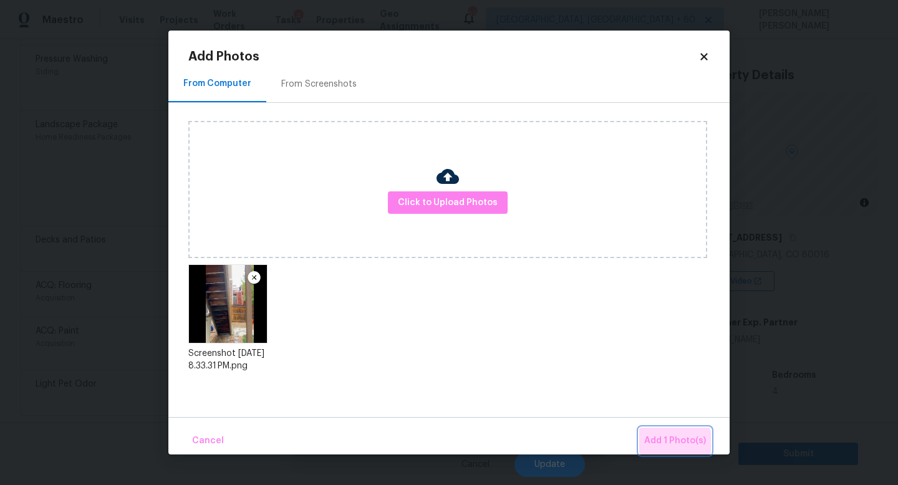
click at [669, 444] on span "Add 1 Photo(s)" at bounding box center [675, 442] width 62 height 16
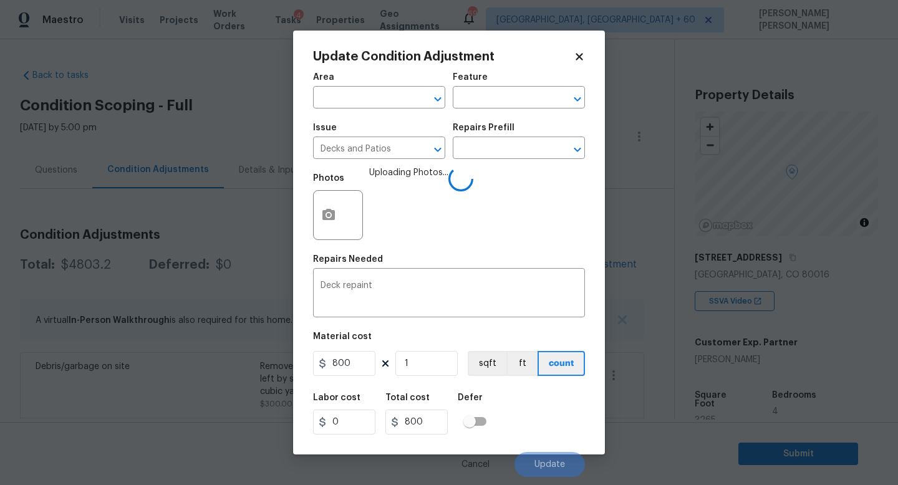
scroll to position [20, 0]
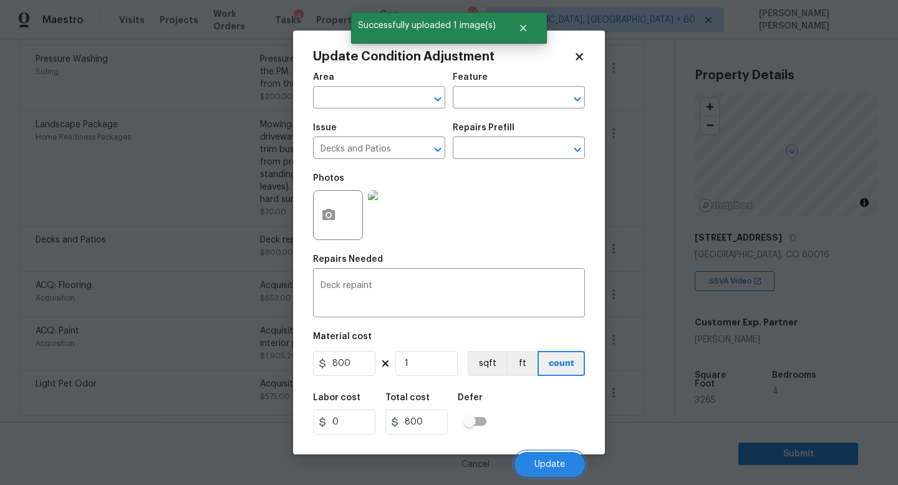
click at [545, 462] on span "Update" at bounding box center [550, 464] width 31 height 9
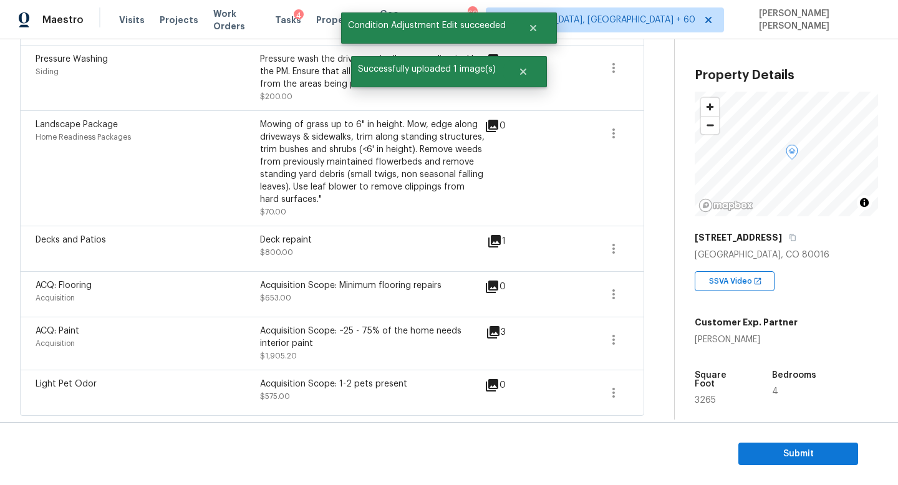
scroll to position [0, 0]
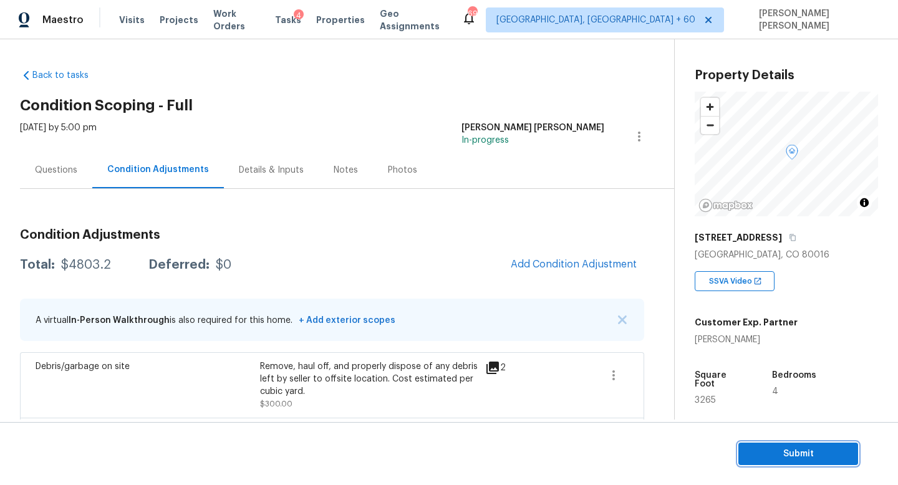
click at [806, 458] on span "Submit" at bounding box center [799, 455] width 100 height 16
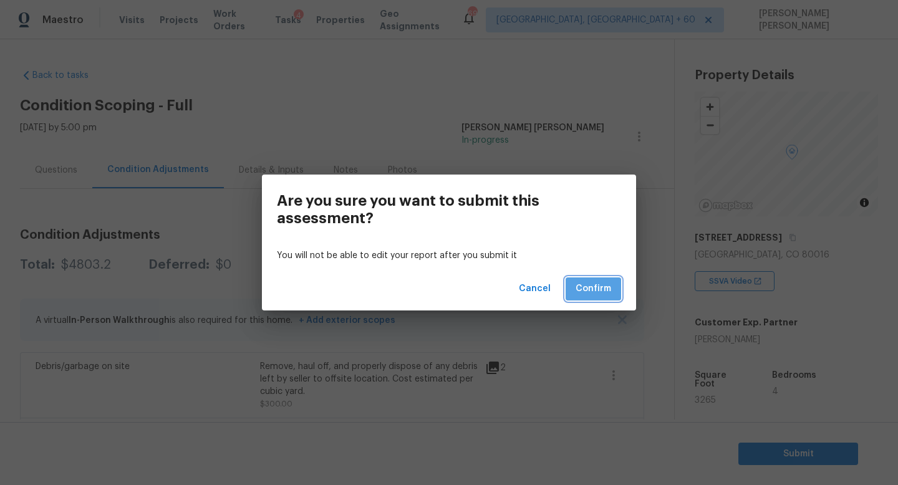
click at [597, 299] on button "Confirm" at bounding box center [594, 289] width 56 height 23
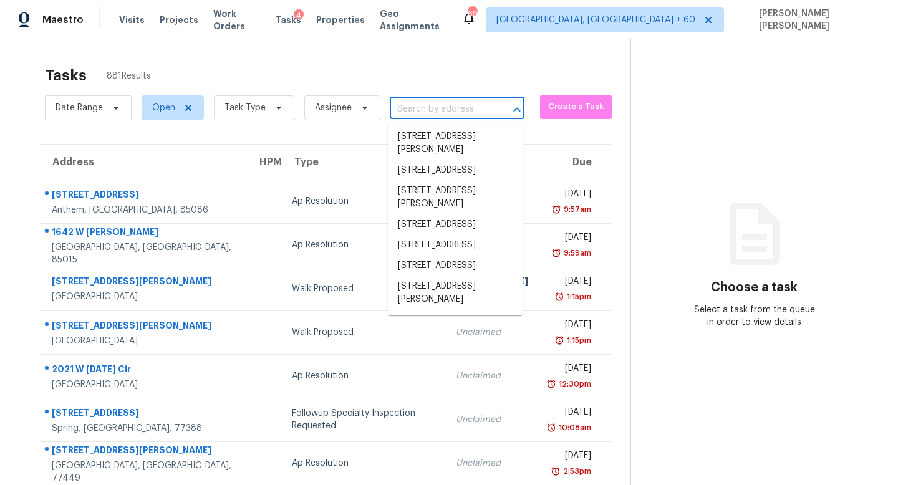
click at [458, 104] on input "text" at bounding box center [440, 109] width 100 height 19
paste input "[STREET_ADDRESS]"
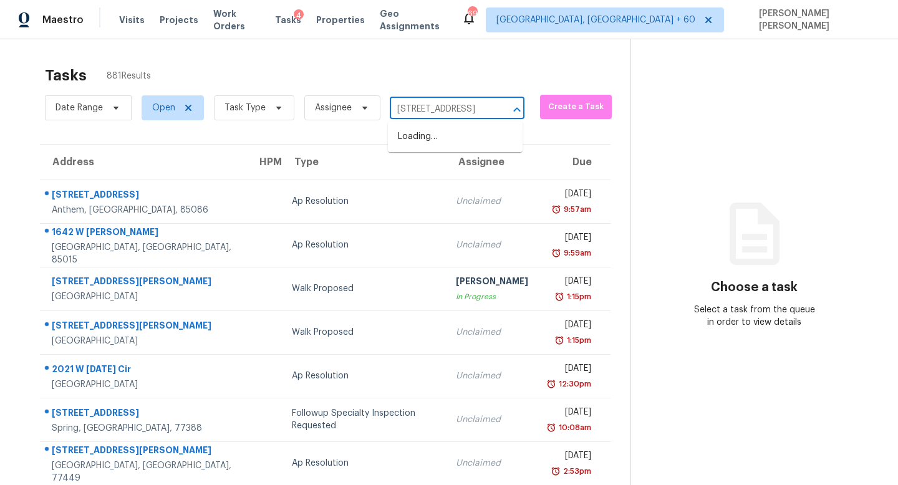
scroll to position [0, 79]
type input "[STREET_ADDRESS]"
click at [444, 117] on input "text" at bounding box center [440, 109] width 100 height 19
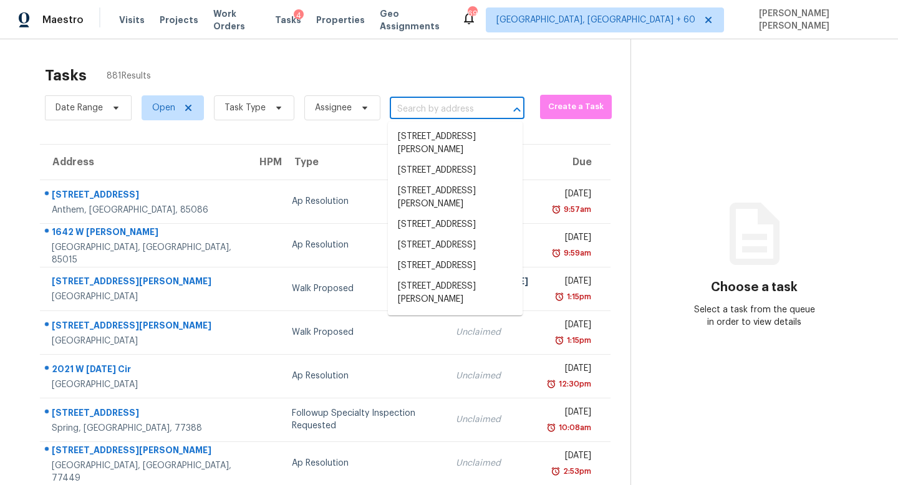
paste input "[STREET_ADDRESS]"
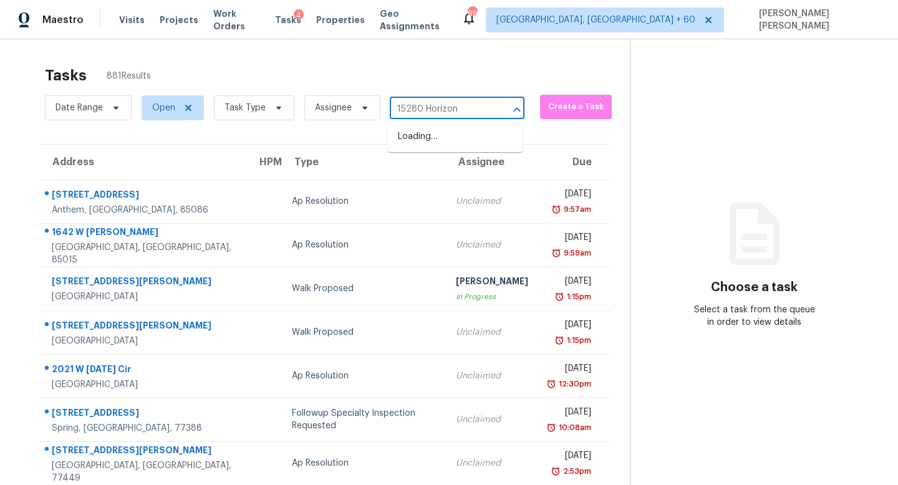
type input "15280 Horizon"
click at [458, 147] on li "[STREET_ADDRESS]" at bounding box center [455, 137] width 135 height 21
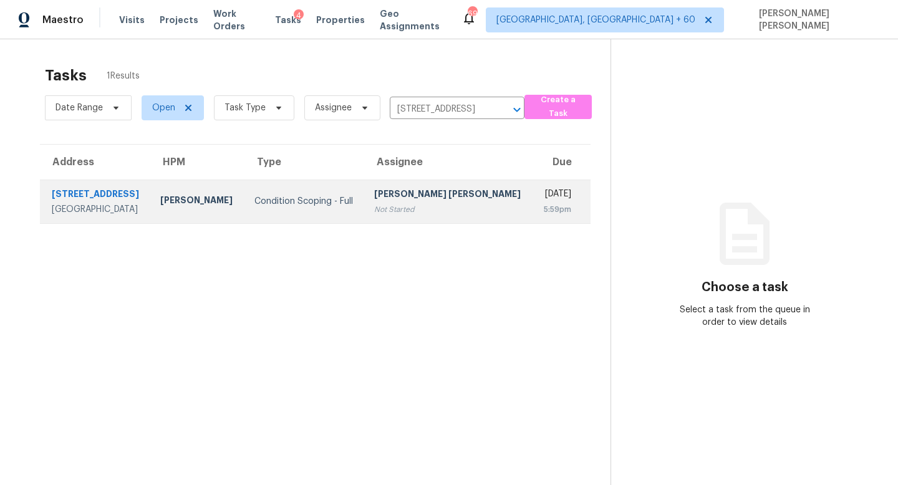
click at [405, 200] on div "[PERSON_NAME] [PERSON_NAME]" at bounding box center [448, 196] width 149 height 16
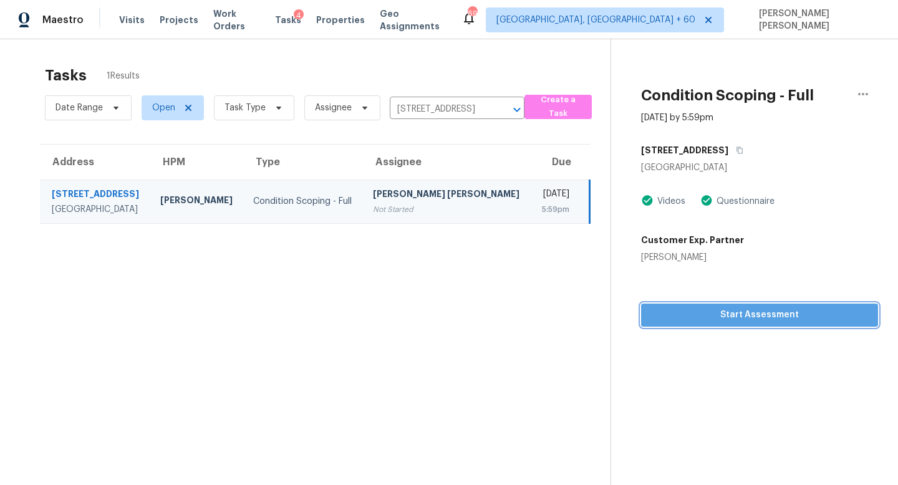
click at [742, 322] on span "Start Assessment" at bounding box center [759, 316] width 217 height 16
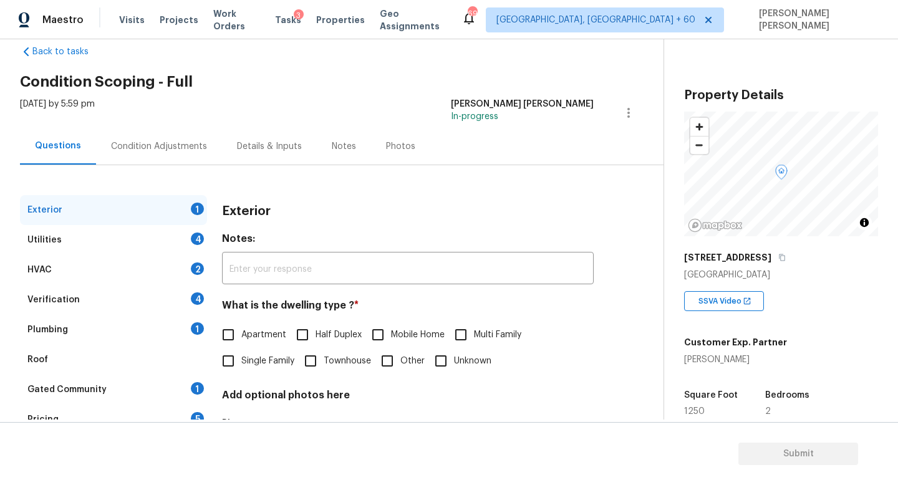
scroll to position [31, 0]
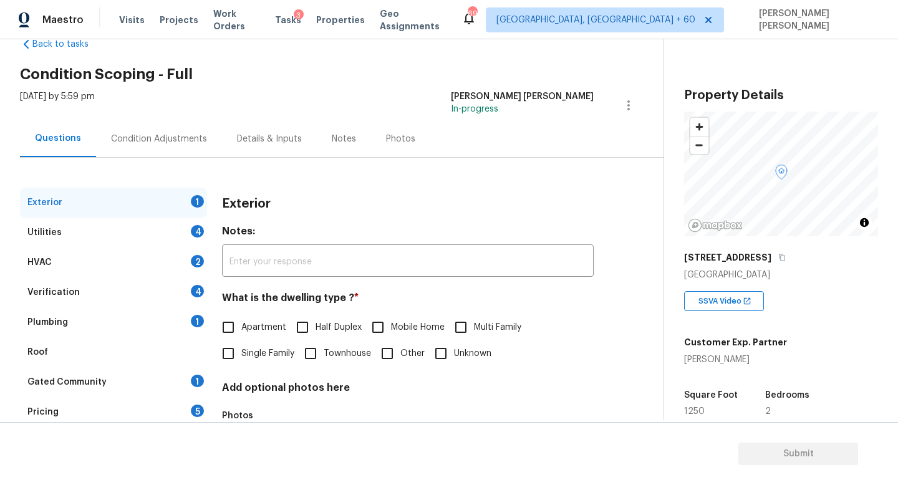
click at [241, 335] on input "Apartment" at bounding box center [228, 327] width 26 height 26
checkbox input "true"
click at [167, 242] on div "Utilities 4" at bounding box center [113, 233] width 187 height 30
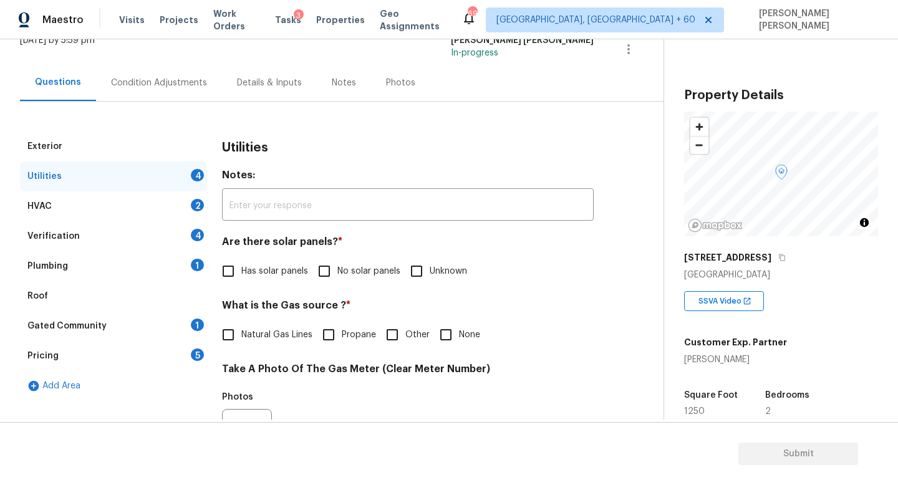
scroll to position [100, 0]
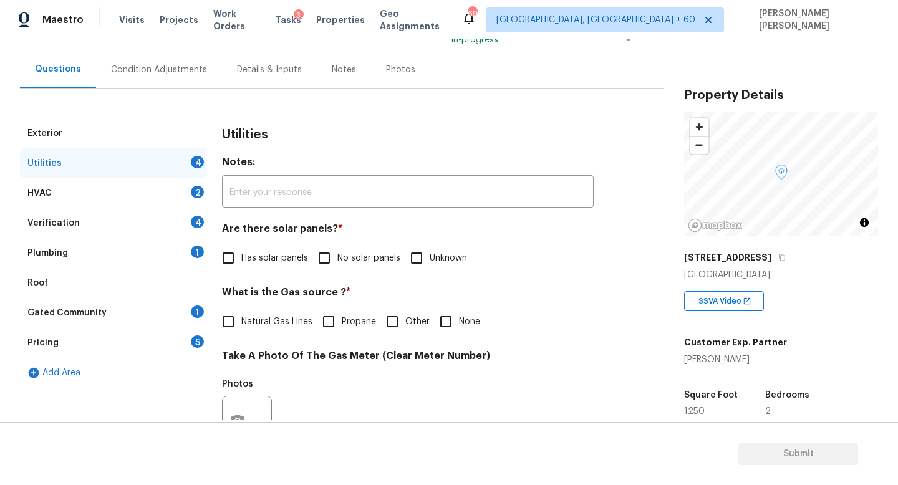
click at [336, 256] on input "No solar panels" at bounding box center [324, 258] width 26 height 26
checkbox input "true"
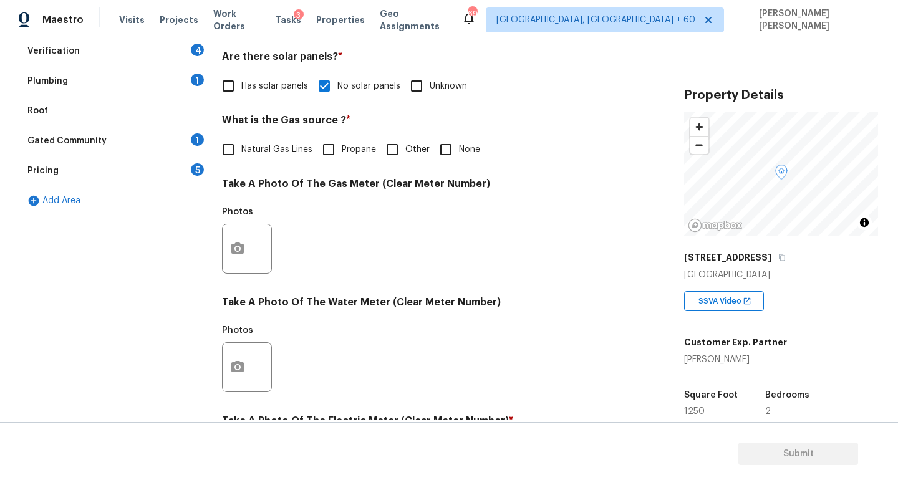
click at [242, 157] on label "Natural Gas Lines" at bounding box center [263, 150] width 97 height 26
click at [241, 157] on input "Natural Gas Lines" at bounding box center [228, 150] width 26 height 26
checkbox input "true"
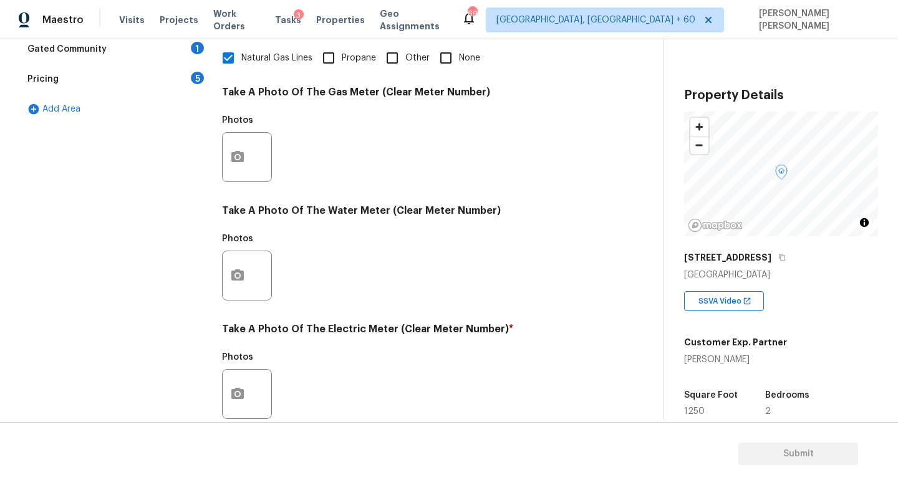
scroll to position [454, 0]
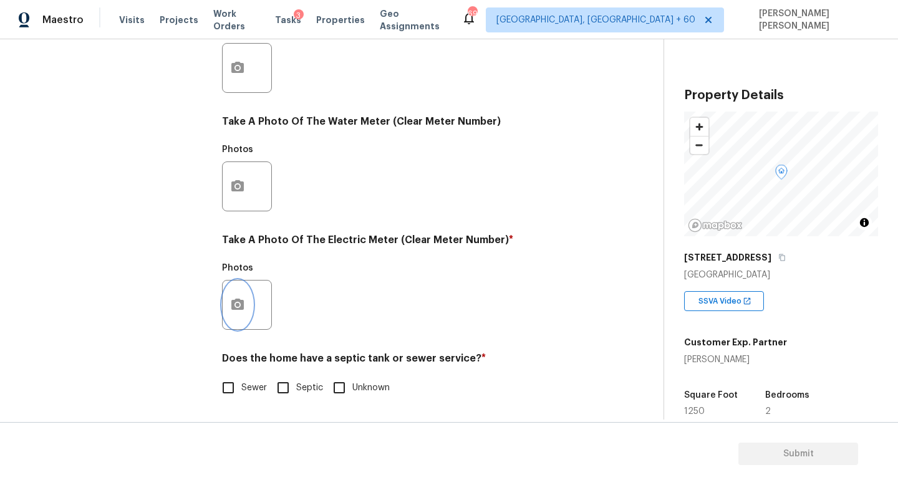
click at [251, 299] on button "button" at bounding box center [238, 305] width 30 height 49
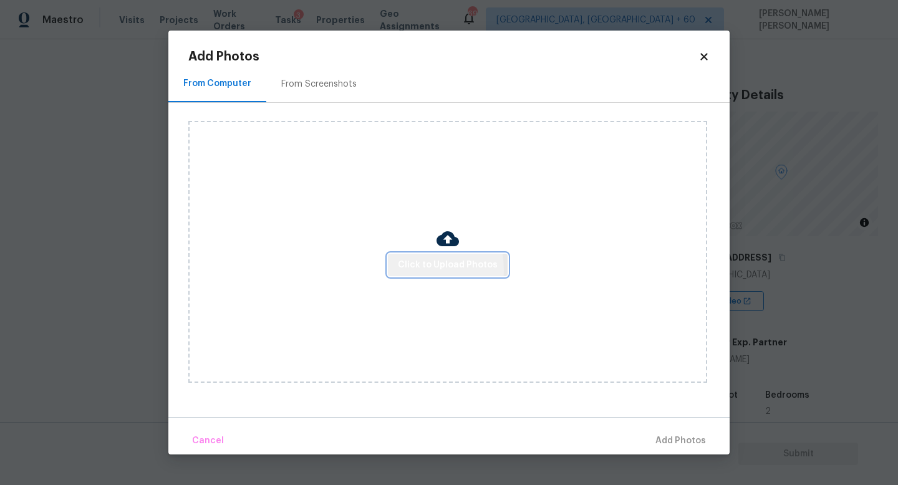
click at [403, 269] on span "Click to Upload Photos" at bounding box center [448, 266] width 100 height 16
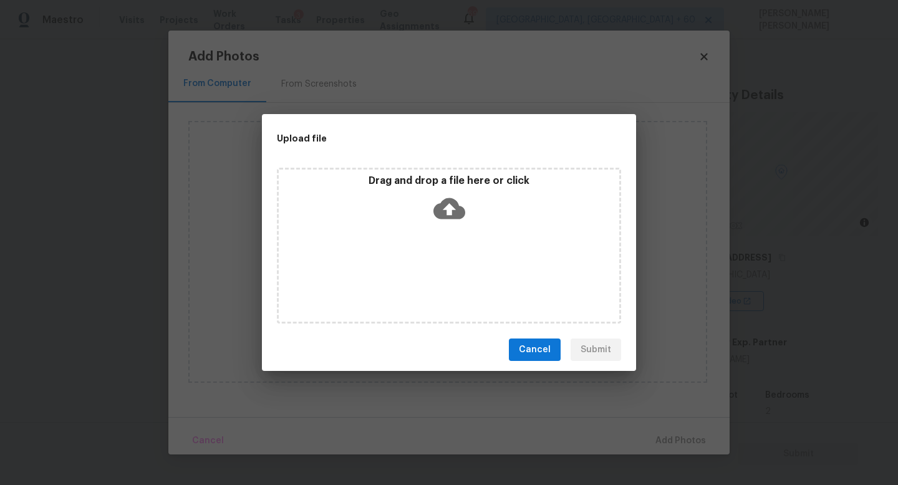
click at [444, 210] on icon at bounding box center [450, 208] width 32 height 21
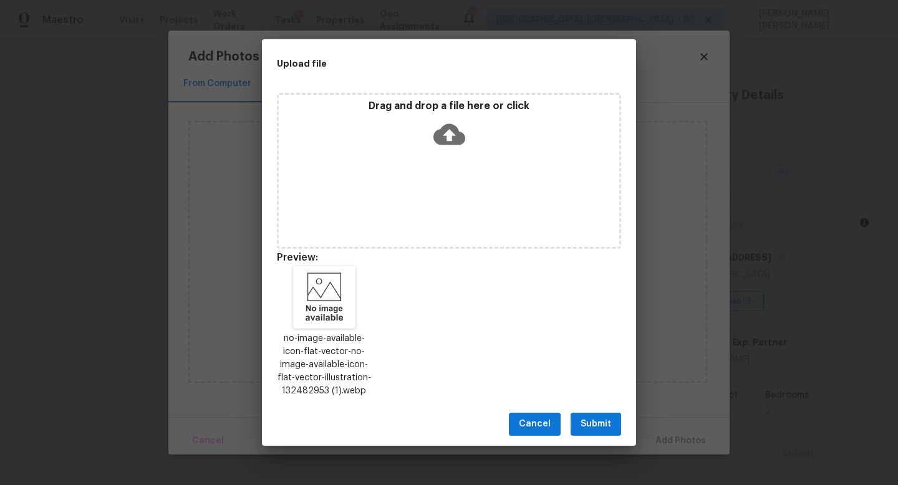
click at [595, 425] on span "Submit" at bounding box center [596, 425] width 31 height 16
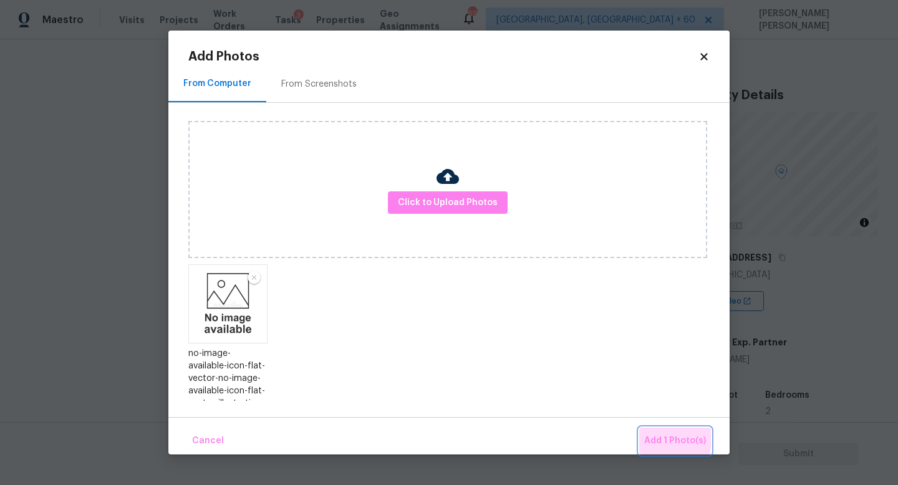
click at [655, 437] on span "Add 1 Photo(s)" at bounding box center [675, 442] width 62 height 16
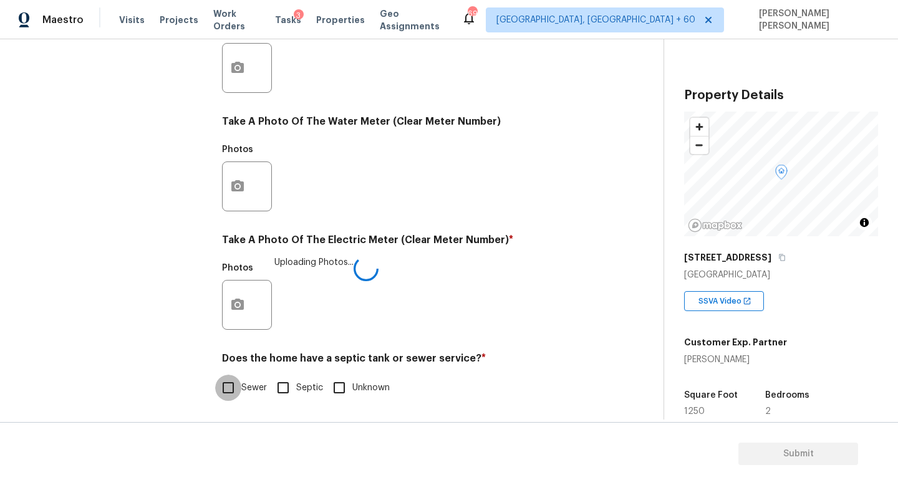
click at [231, 388] on input "Sewer" at bounding box center [228, 388] width 26 height 26
checkbox input "true"
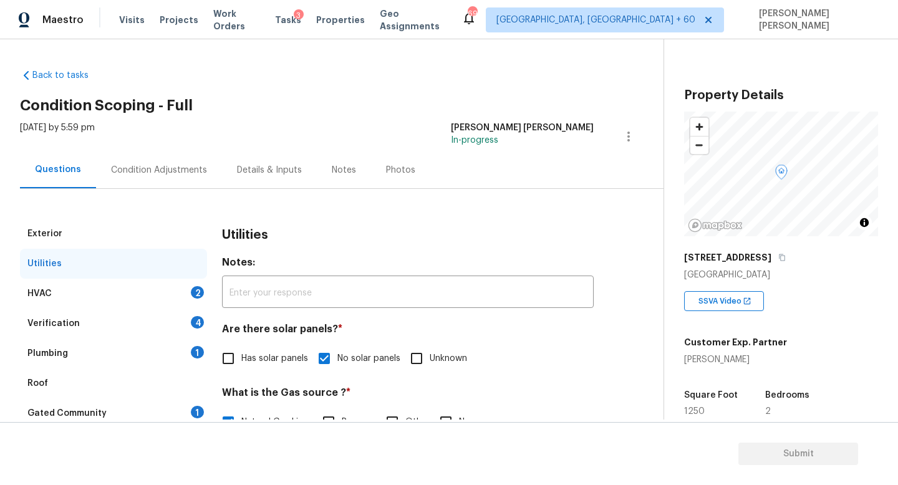
click at [148, 284] on div "HVAC 2" at bounding box center [113, 294] width 187 height 30
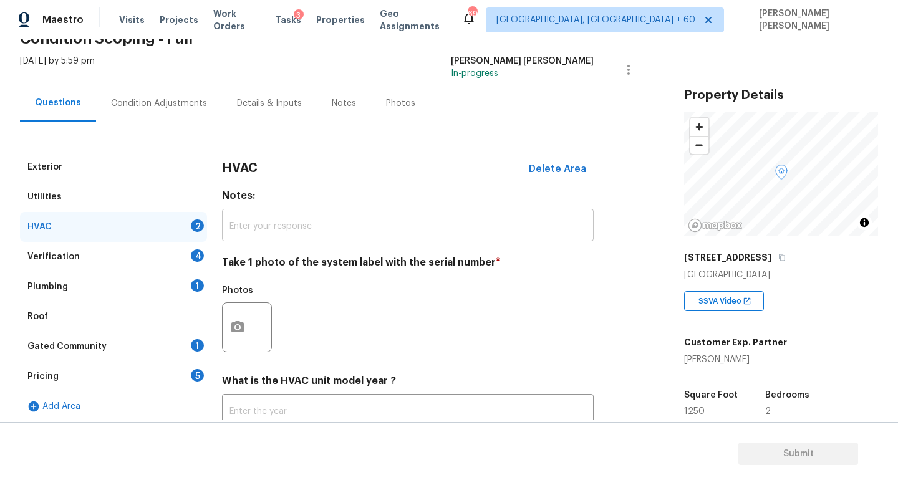
scroll to position [78, 0]
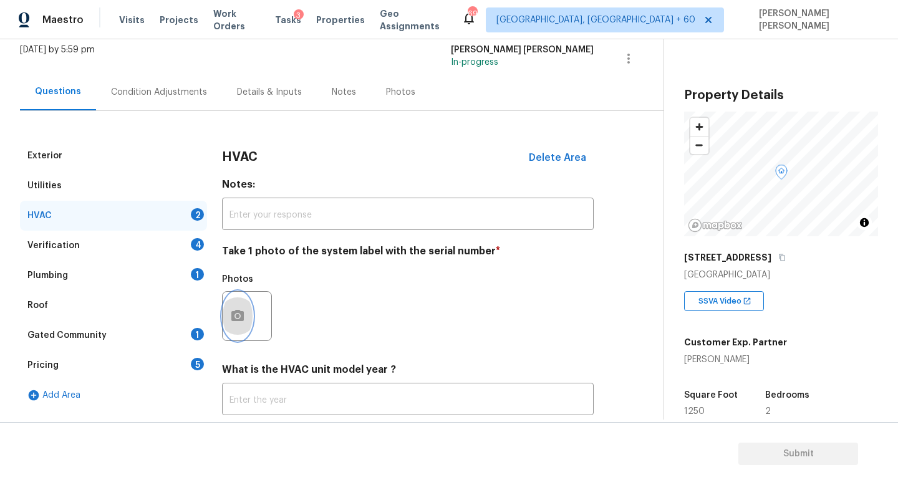
click at [246, 313] on button "button" at bounding box center [238, 316] width 30 height 49
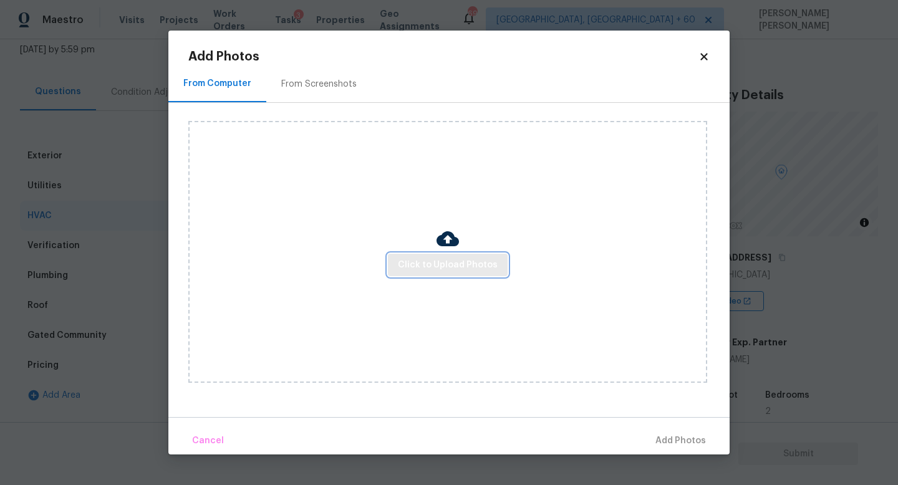
click at [433, 268] on span "Click to Upload Photos" at bounding box center [448, 266] width 100 height 16
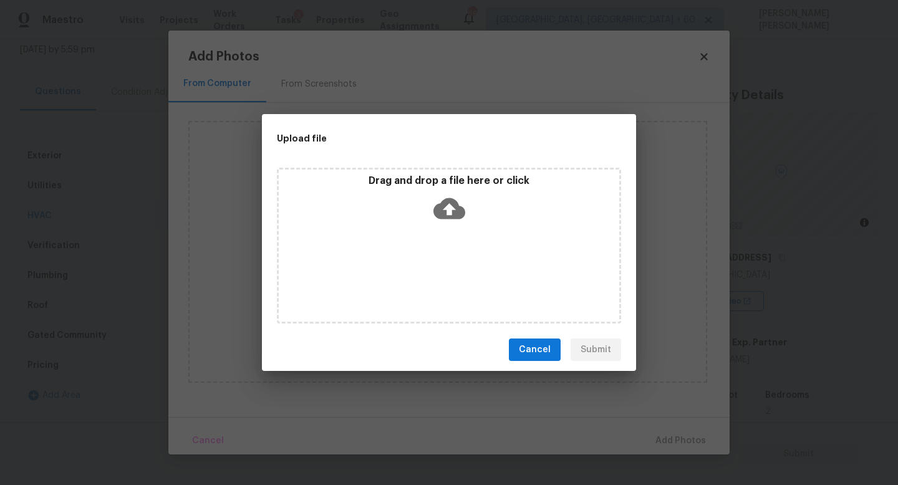
click at [447, 216] on icon at bounding box center [450, 208] width 32 height 21
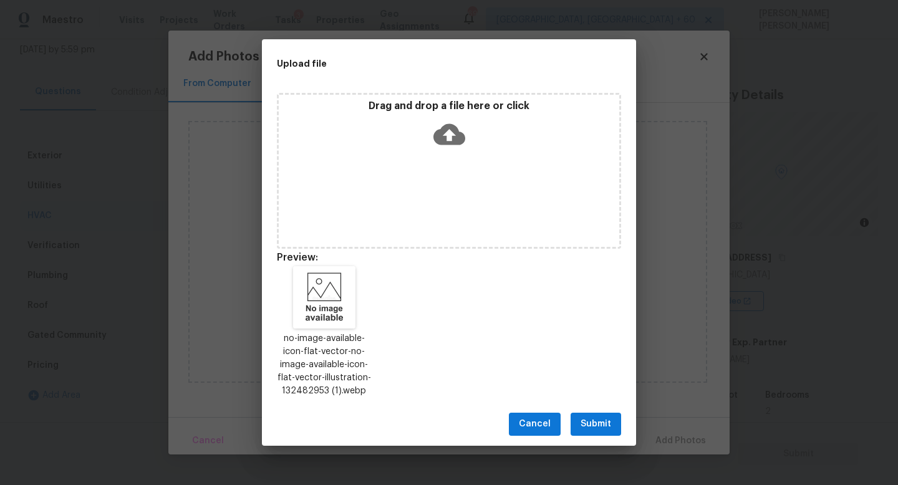
click at [604, 419] on span "Submit" at bounding box center [596, 425] width 31 height 16
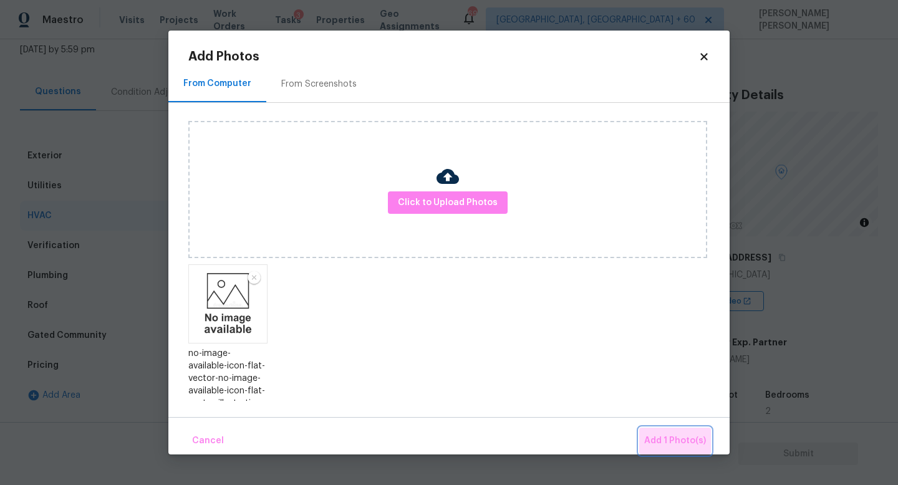
click at [695, 436] on span "Add 1 Photo(s)" at bounding box center [675, 442] width 62 height 16
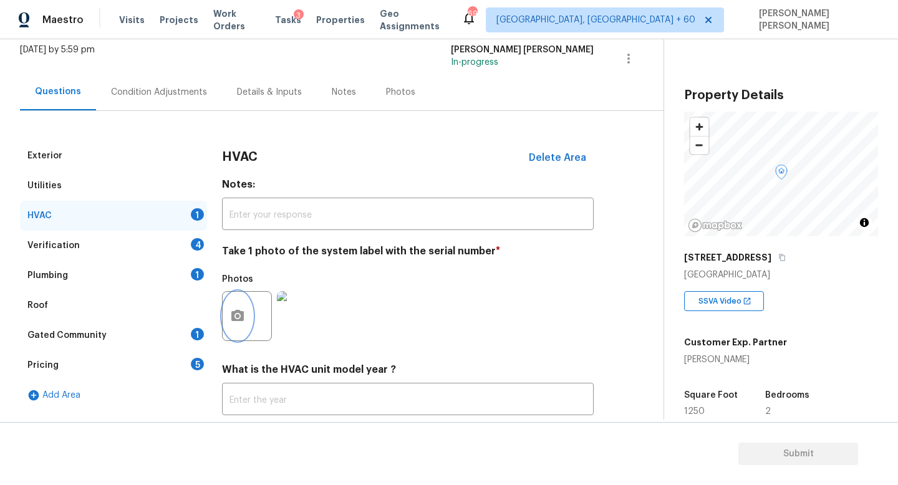
scroll to position [157, 0]
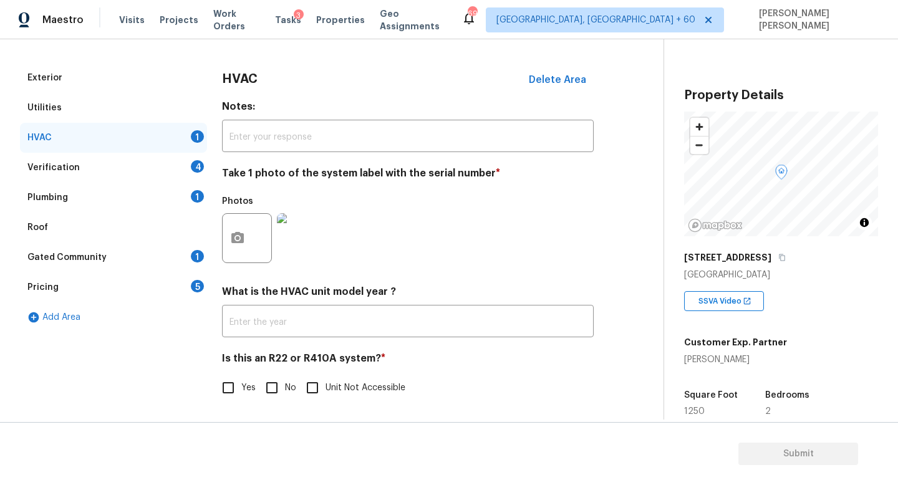
click at [281, 387] on input "No" at bounding box center [272, 388] width 26 height 26
checkbox input "true"
click at [162, 166] on div "Verification 4" at bounding box center [113, 168] width 187 height 30
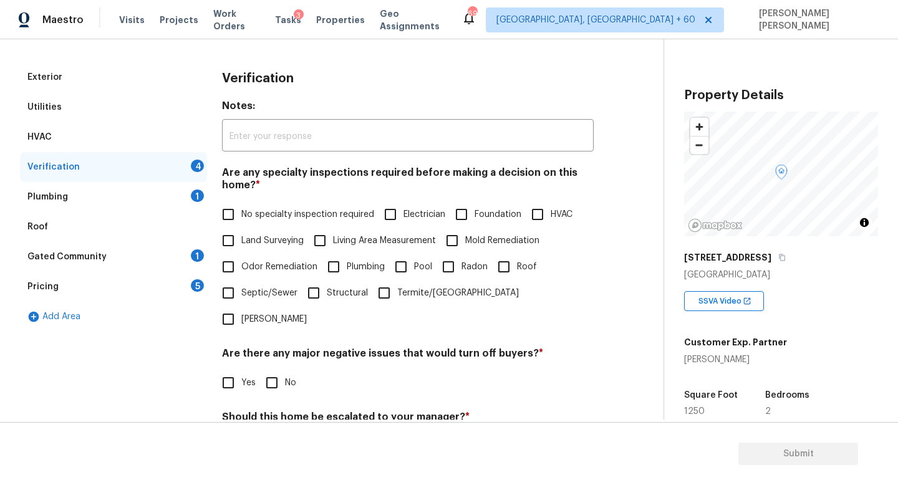
scroll to position [181, 0]
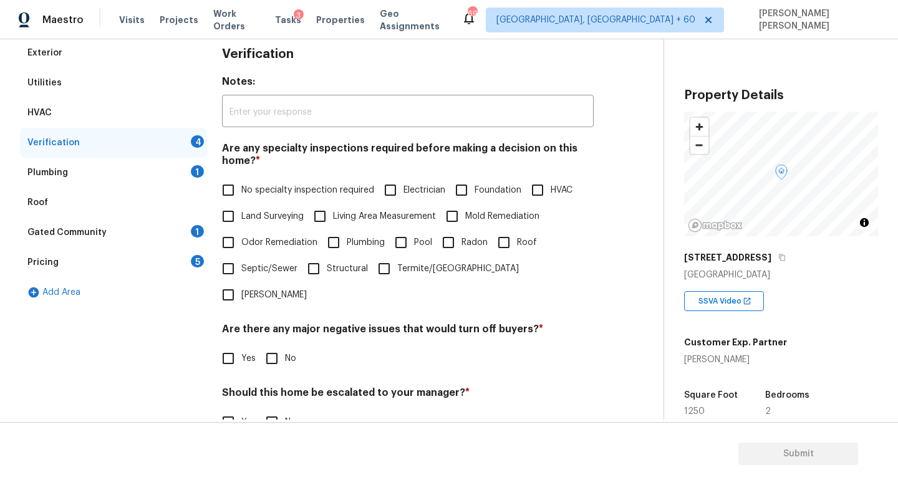
click at [246, 201] on label "No specialty inspection required" at bounding box center [294, 190] width 159 height 26
click at [241, 201] on input "No specialty inspection required" at bounding box center [228, 190] width 26 height 26
checkbox input "true"
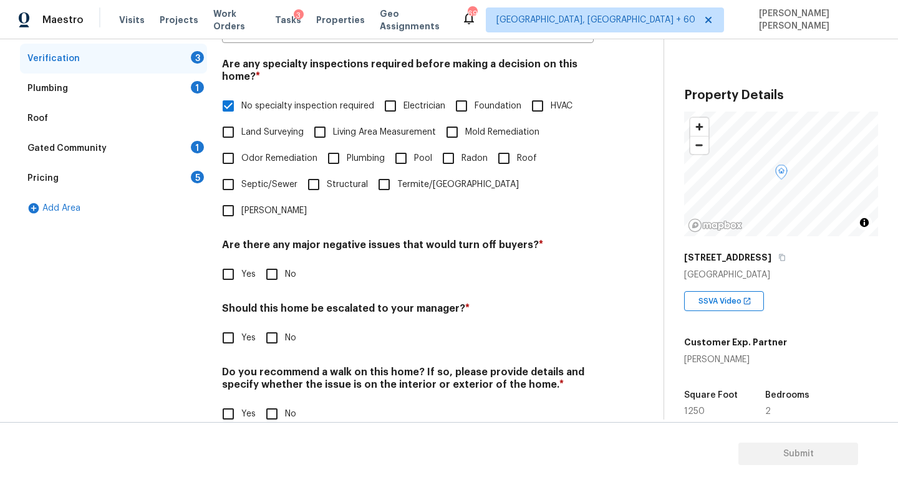
click at [275, 261] on input "No" at bounding box center [272, 274] width 26 height 26
checkbox input "true"
click at [273, 328] on div "Verification Notes: ​ Are any specialty inspections required before making a de…" at bounding box center [408, 199] width 372 height 490
click at [273, 325] on input "No" at bounding box center [272, 338] width 26 height 26
checkbox input "true"
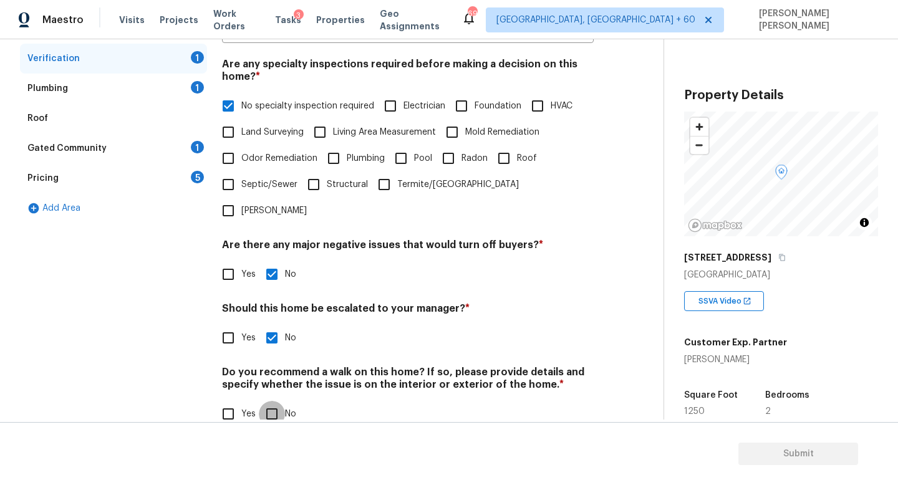
click at [273, 401] on input "No" at bounding box center [272, 414] width 26 height 26
checkbox input "true"
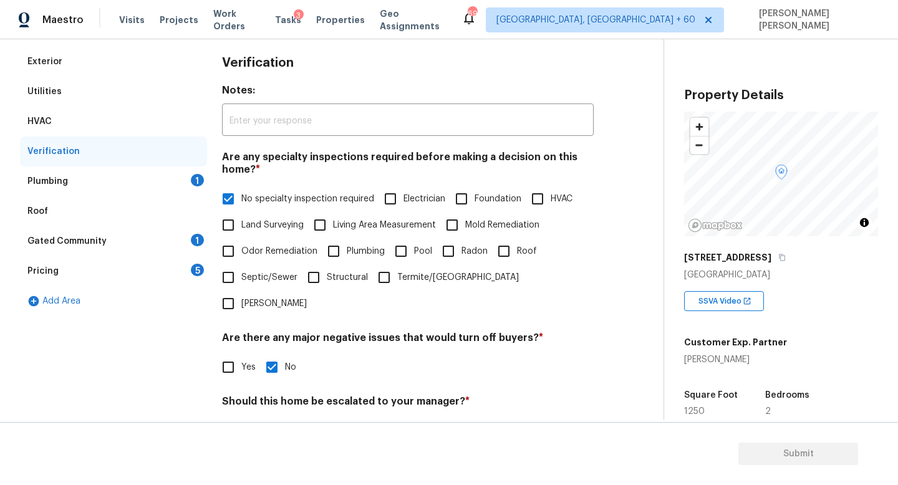
scroll to position [67, 0]
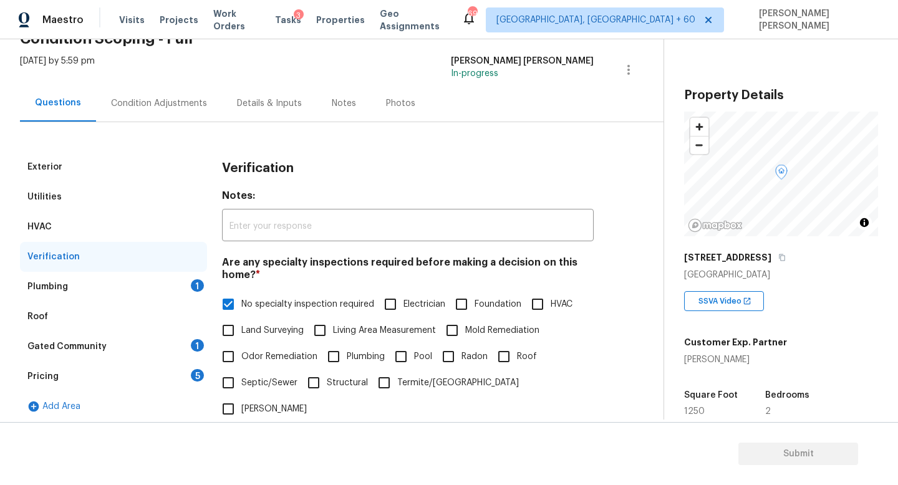
click at [141, 283] on div "Plumbing 1" at bounding box center [113, 287] width 187 height 30
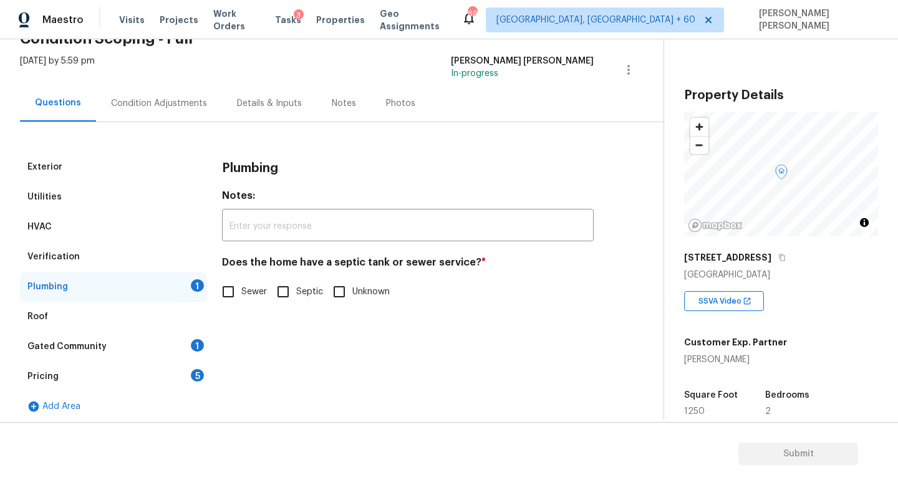
click at [219, 293] on input "Sewer" at bounding box center [228, 292] width 26 height 26
checkbox input "true"
click at [160, 347] on div "Gated Community 1" at bounding box center [113, 347] width 187 height 30
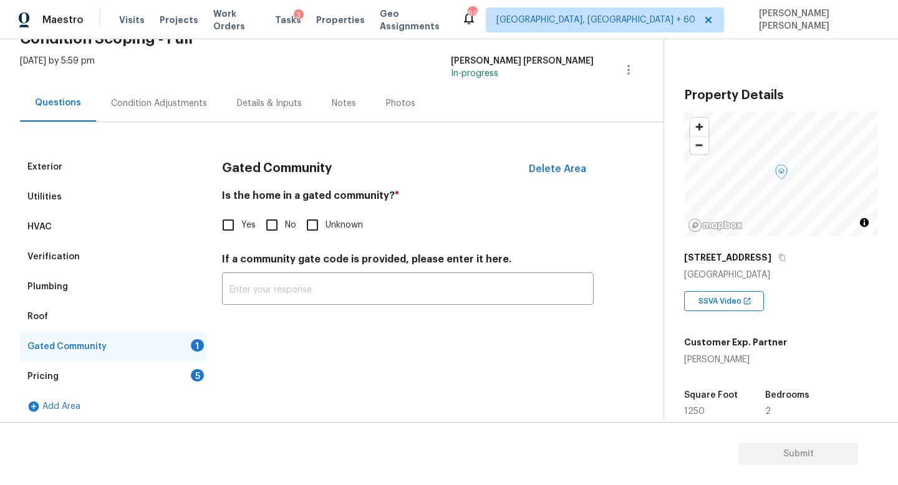
click at [276, 223] on input "No" at bounding box center [272, 225] width 26 height 26
checkbox input "true"
click at [339, 293] on input "text" at bounding box center [408, 290] width 372 height 29
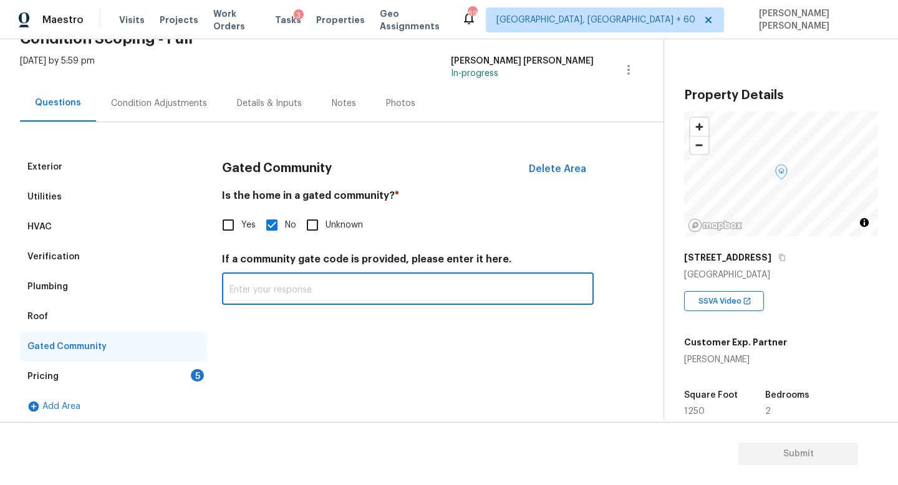
paste input "Gated (access via keypad code)"
click at [417, 294] on input "Gated (access via keypad code)" at bounding box center [408, 290] width 372 height 29
paste input "3032#"
type input "Gated (access via keypad code)3032#"
click at [160, 372] on div "Pricing 5" at bounding box center [113, 377] width 187 height 30
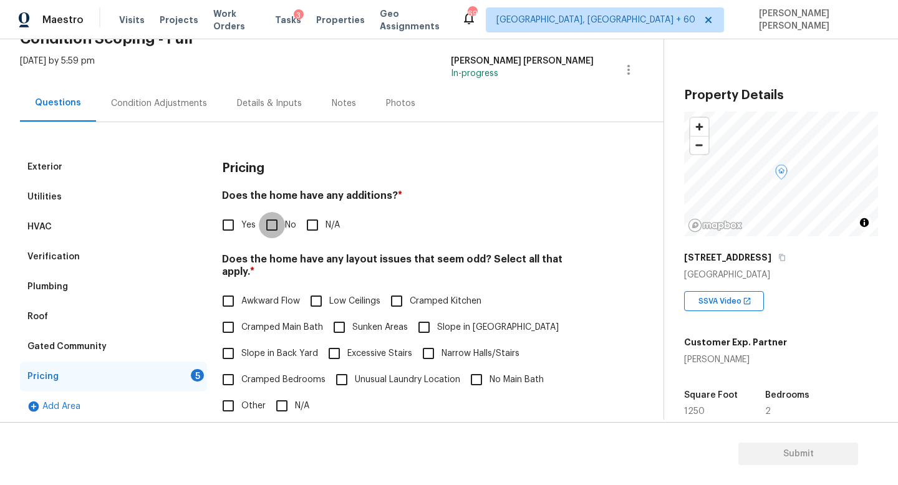
click at [271, 221] on input "No" at bounding box center [272, 225] width 26 height 26
checkbox input "true"
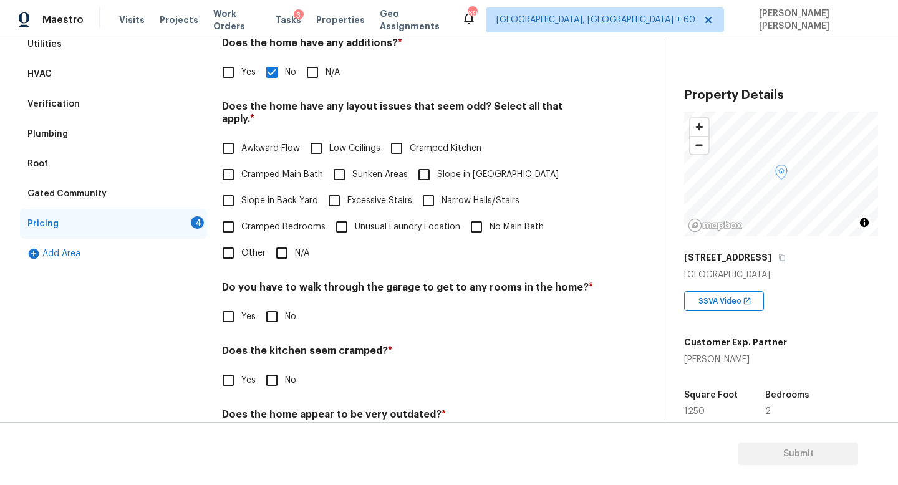
click at [286, 240] on input "N/A" at bounding box center [282, 253] width 26 height 26
checkbox input "true"
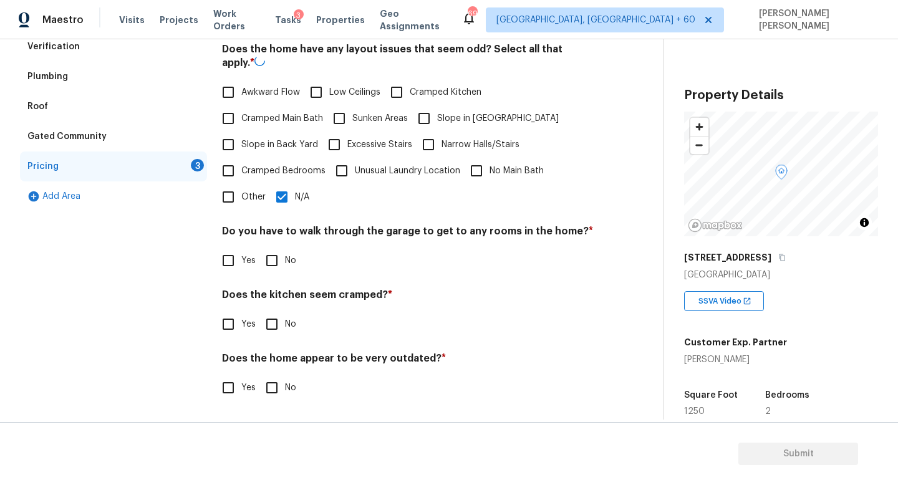
scroll to position [263, 0]
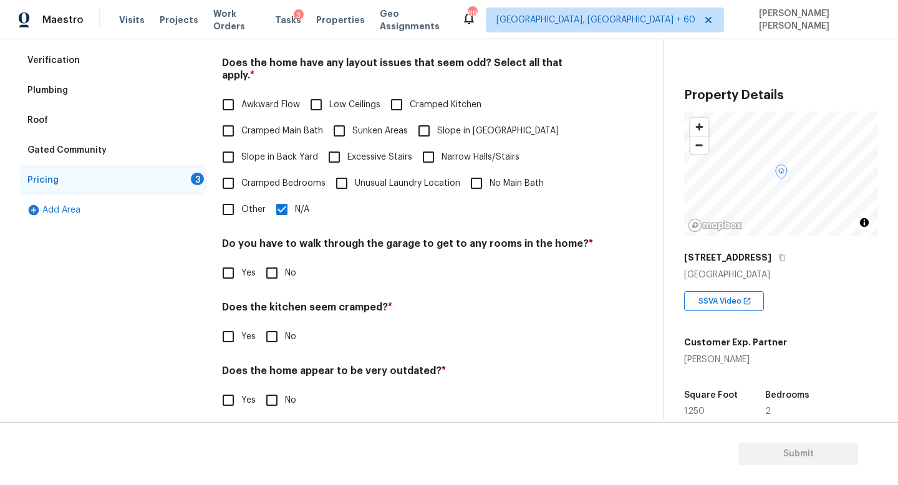
click at [269, 260] on input "No" at bounding box center [272, 273] width 26 height 26
checkbox input "true"
click at [271, 324] on input "No" at bounding box center [272, 337] width 26 height 26
checkbox input "true"
click at [274, 394] on input "No" at bounding box center [272, 402] width 26 height 26
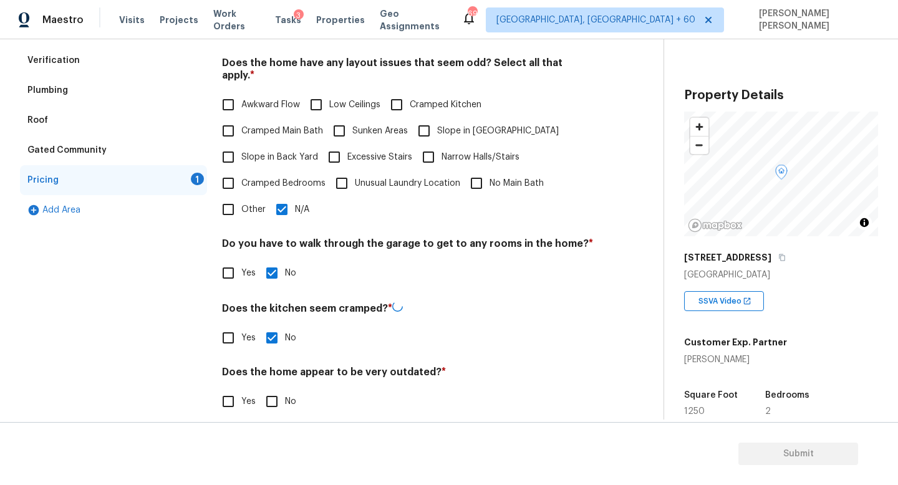
checkbox input "true"
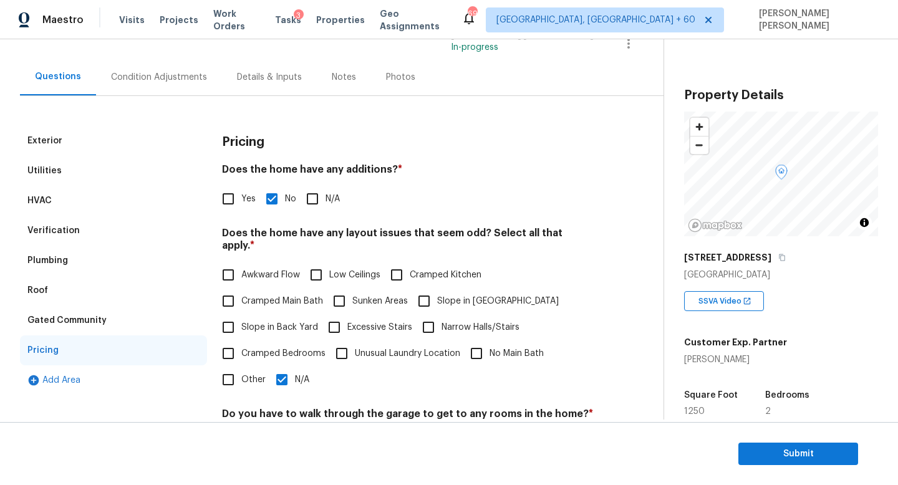
scroll to position [95, 0]
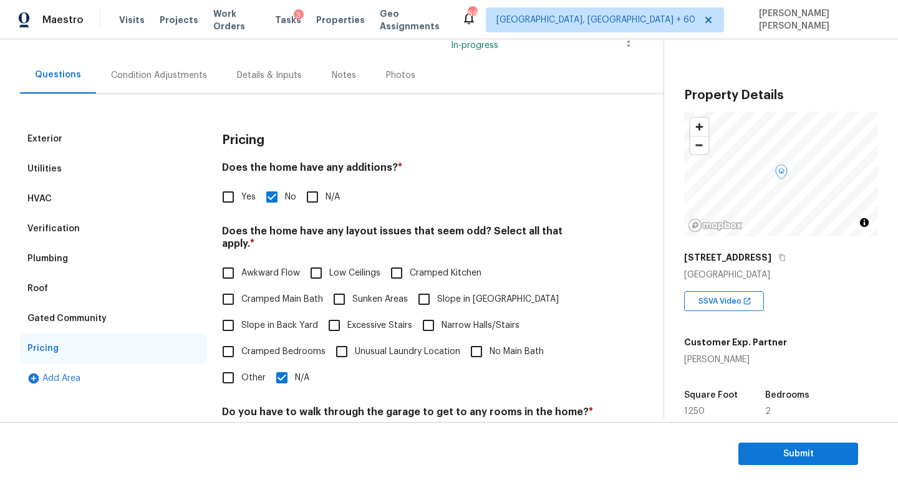
click at [124, 90] on div "Condition Adjustments" at bounding box center [159, 75] width 126 height 37
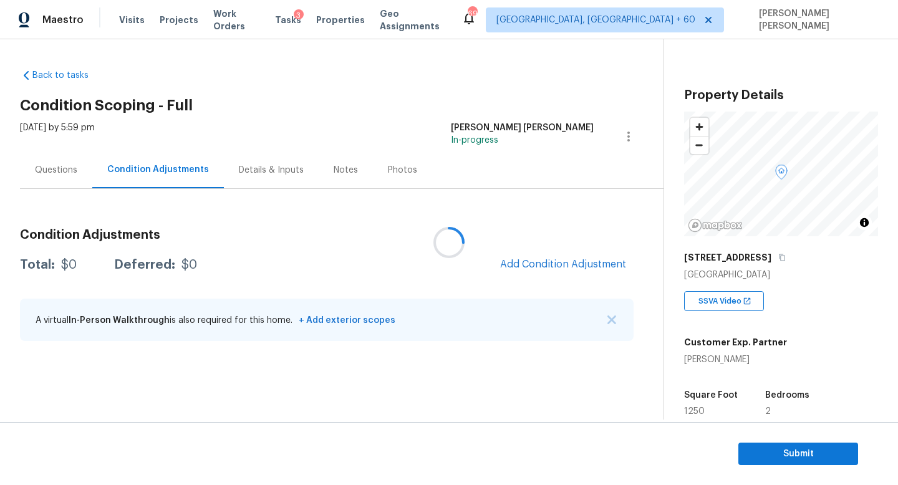
click at [557, 274] on div at bounding box center [449, 242] width 898 height 485
click at [555, 266] on span "Add Condition Adjustment" at bounding box center [563, 264] width 126 height 11
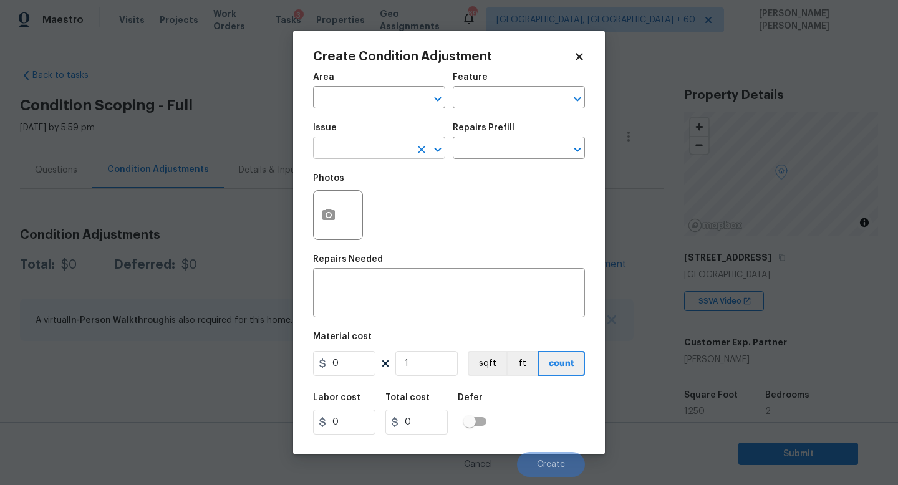
click at [358, 153] on input "text" at bounding box center [361, 149] width 97 height 19
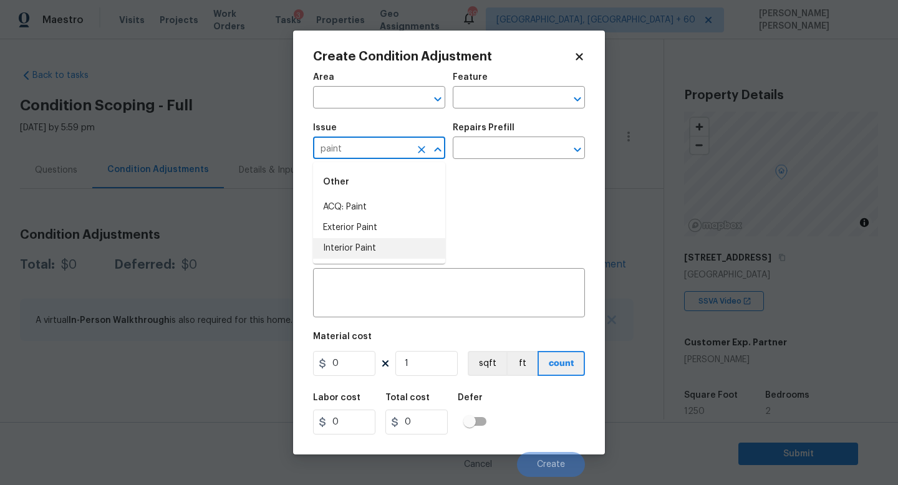
click at [375, 248] on li "Interior Paint" at bounding box center [379, 248] width 132 height 21
type input "Interior Paint"
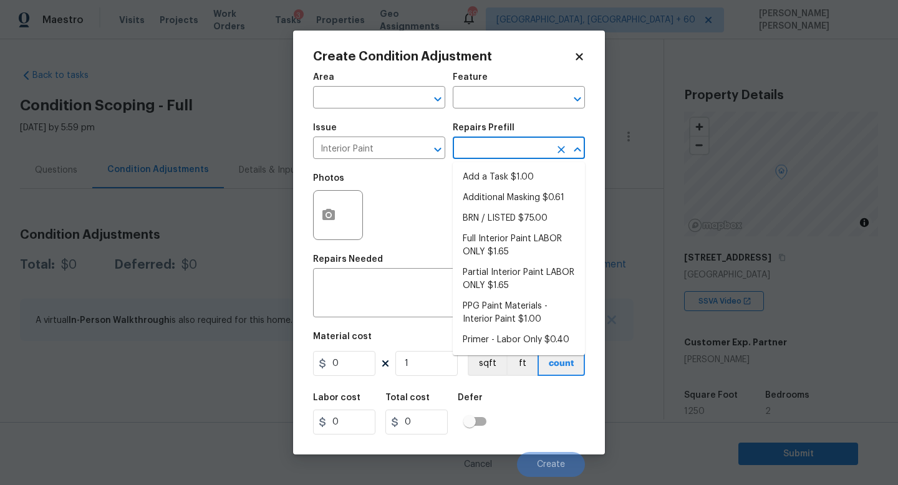
click at [498, 150] on input "text" at bounding box center [501, 149] width 97 height 19
click at [510, 343] on li "Primer - Labor Only $0.40" at bounding box center [519, 340] width 132 height 21
type input "Overall Paint"
type textarea "Interior primer - PRIMER PROVIDED BY OPENDOOR - All nails, screws, drywall anch…"
type input "0.4"
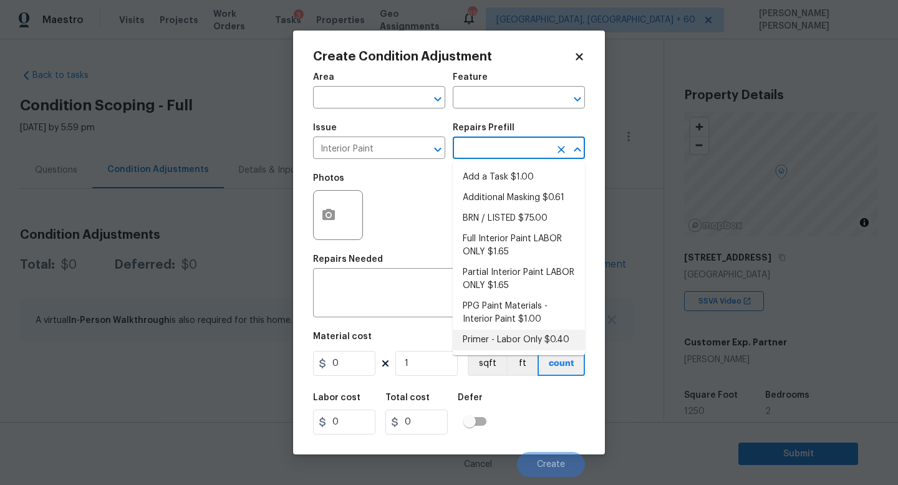
type input "0.4"
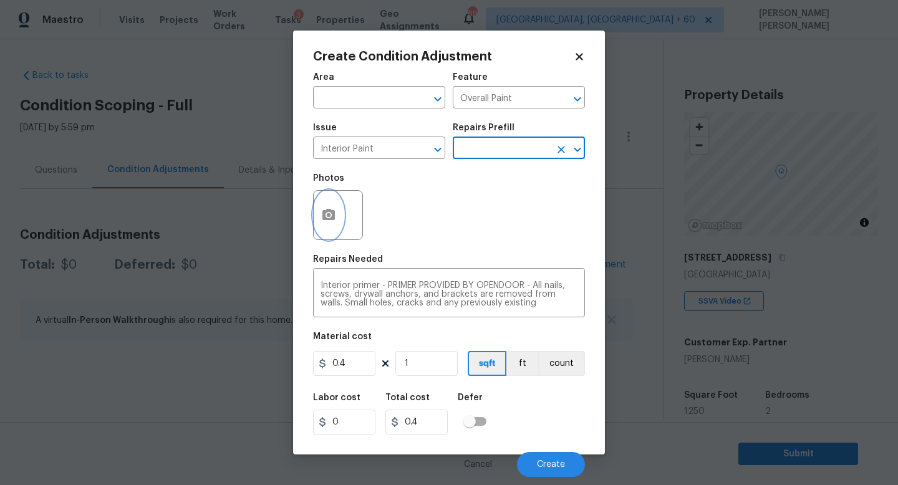
click at [338, 221] on button "button" at bounding box center [329, 215] width 30 height 49
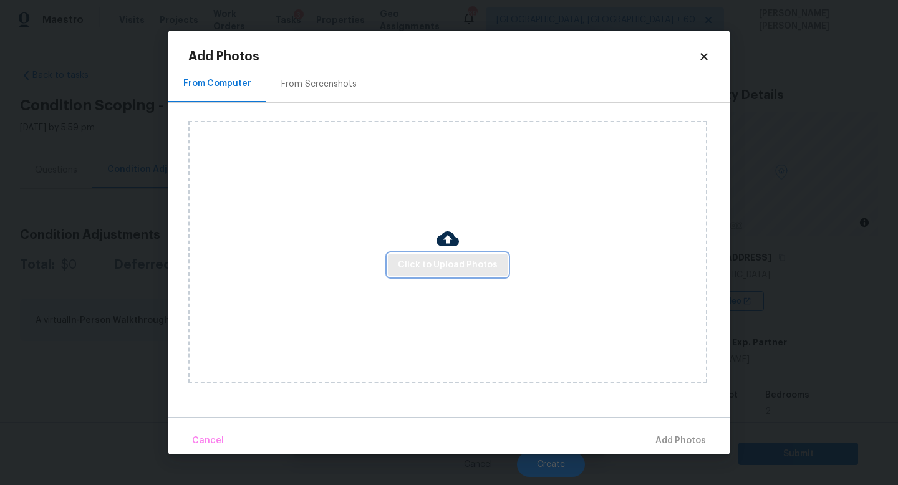
click at [401, 261] on span "Click to Upload Photos" at bounding box center [448, 266] width 100 height 16
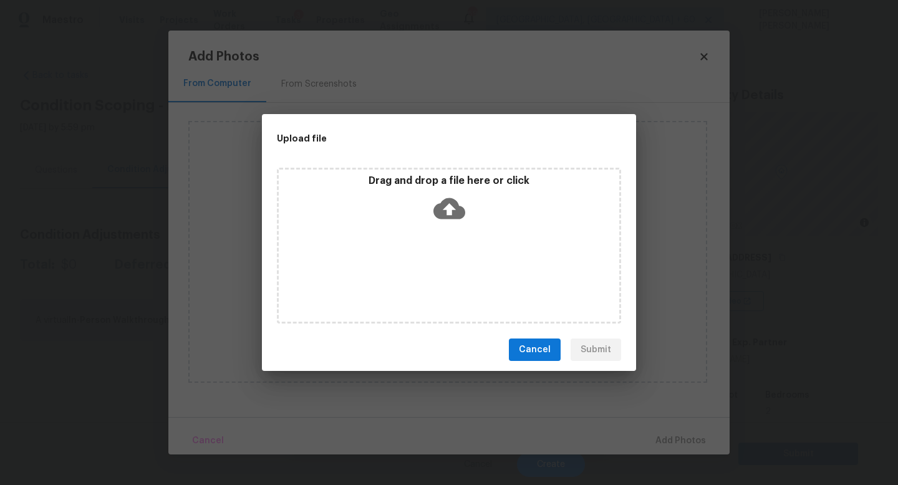
click at [540, 347] on span "Cancel" at bounding box center [535, 350] width 32 height 16
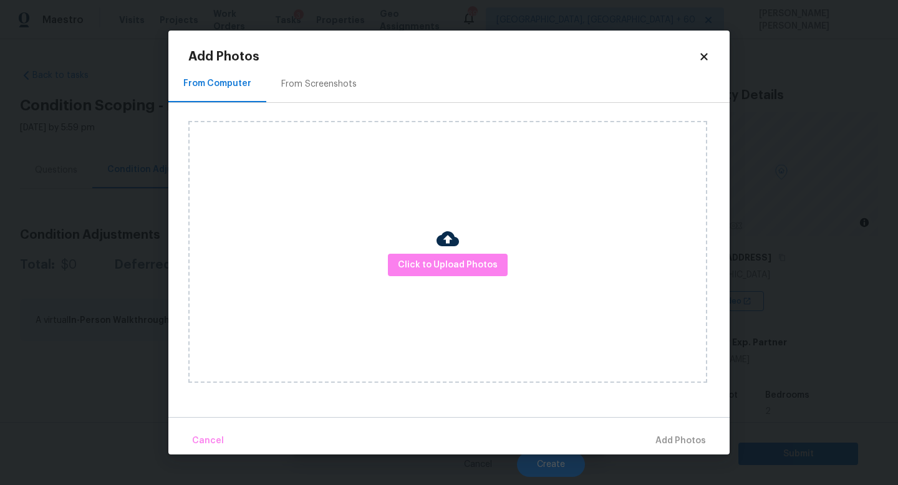
click at [435, 240] on div "Click to Upload Photos" at bounding box center [447, 252] width 519 height 262
click at [445, 264] on span "Click to Upload Photos" at bounding box center [448, 266] width 100 height 16
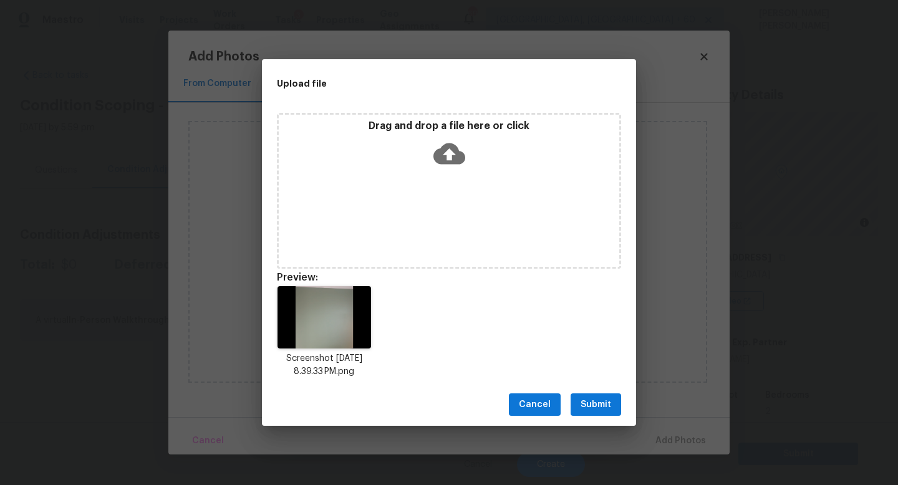
click at [587, 405] on span "Submit" at bounding box center [596, 405] width 31 height 16
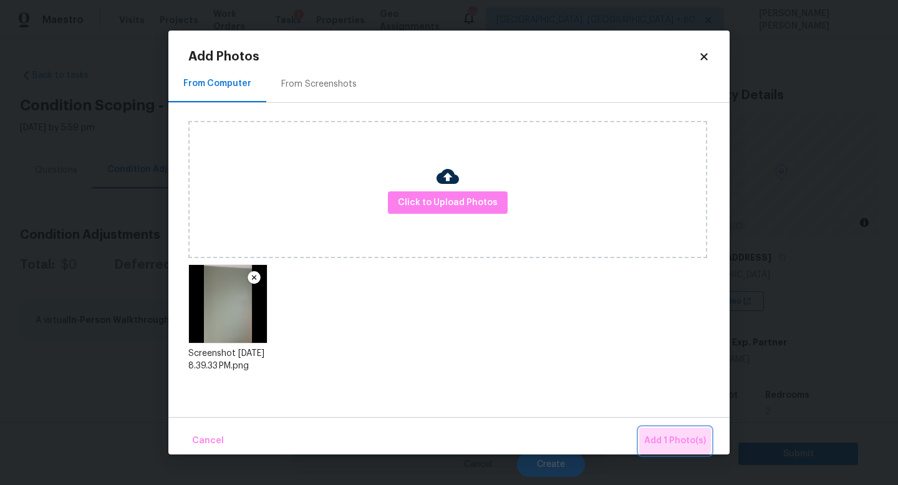
click at [648, 430] on button "Add 1 Photo(s)" at bounding box center [675, 441] width 72 height 27
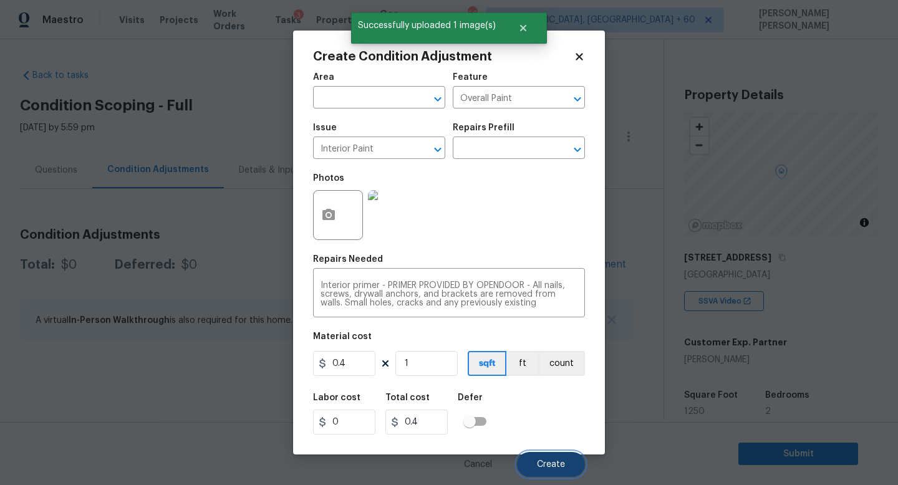
click at [548, 462] on span "Create" at bounding box center [551, 464] width 28 height 9
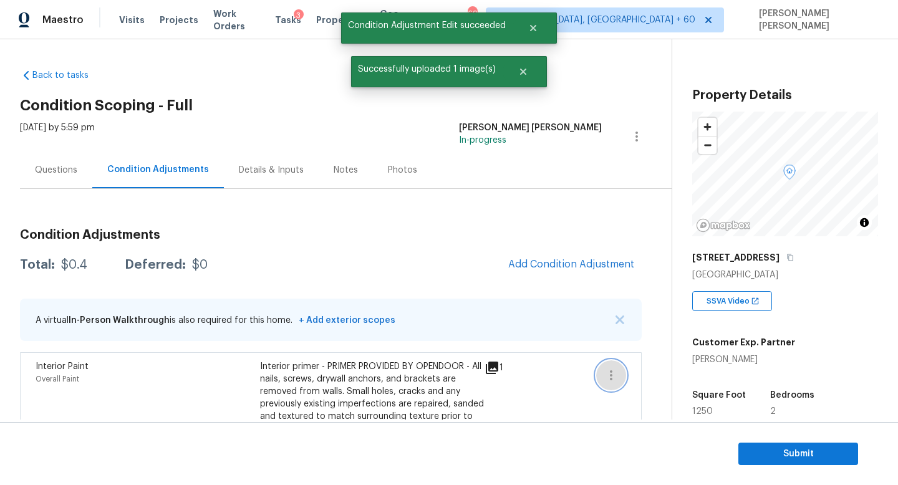
click at [604, 382] on icon "button" at bounding box center [611, 375] width 15 height 15
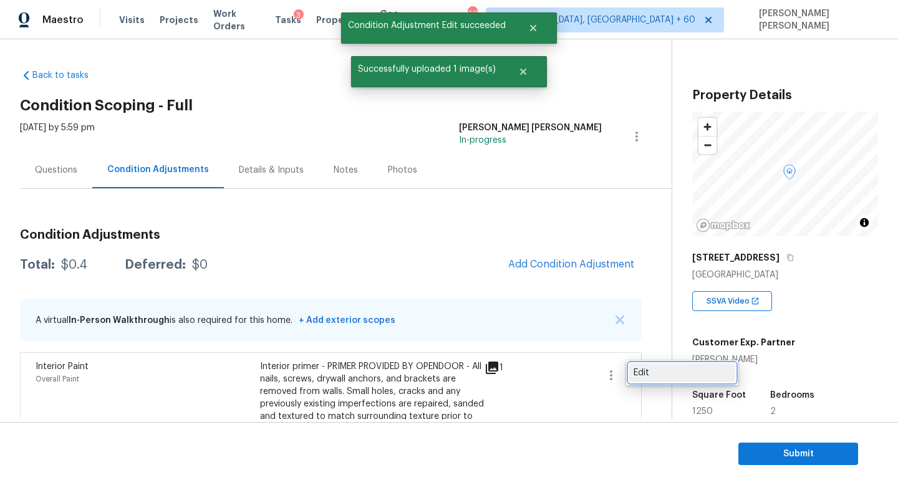
click at [648, 376] on div "Edit" at bounding box center [682, 373] width 97 height 12
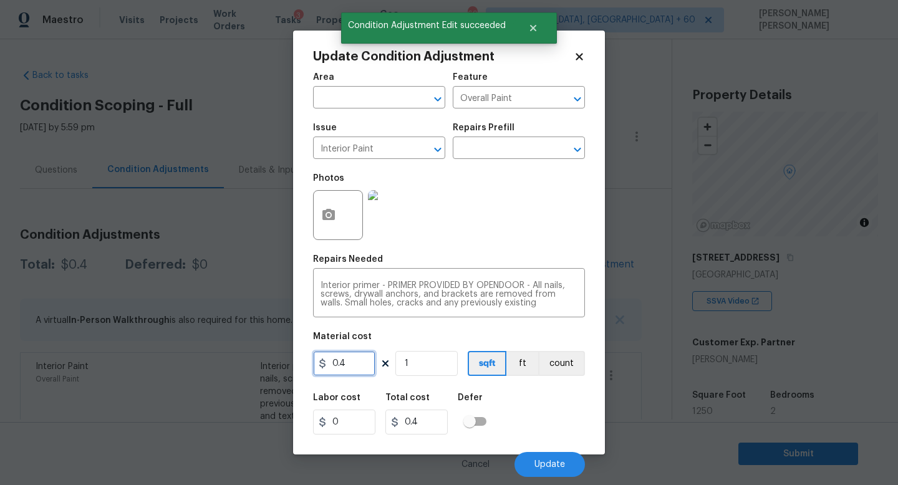
drag, startPoint x: 359, startPoint y: 367, endPoint x: 235, endPoint y: 337, distance: 127.7
click at [276, 352] on div "Update Condition Adjustment Area ​ Feature Overall Paint ​ Issue Interior Paint…" at bounding box center [449, 242] width 898 height 485
type input "100"
click at [549, 467] on span "Update" at bounding box center [550, 464] width 31 height 9
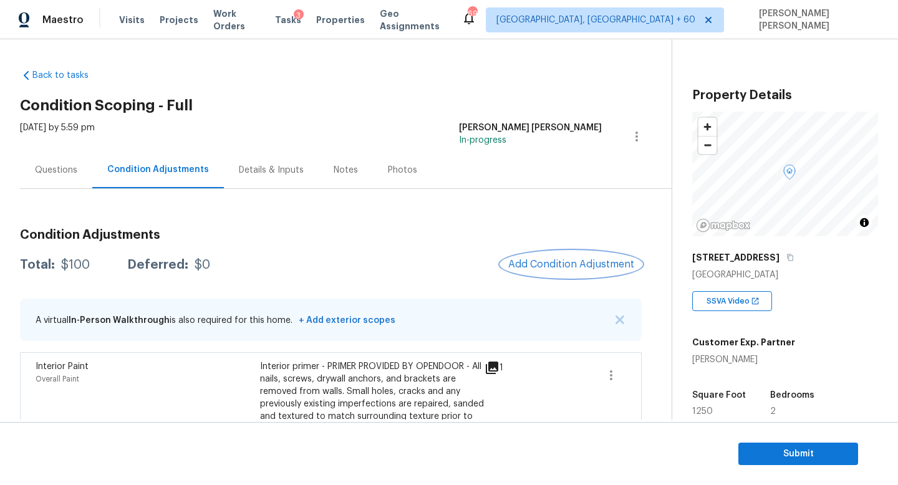
click at [573, 259] on span "Add Condition Adjustment" at bounding box center [571, 264] width 126 height 11
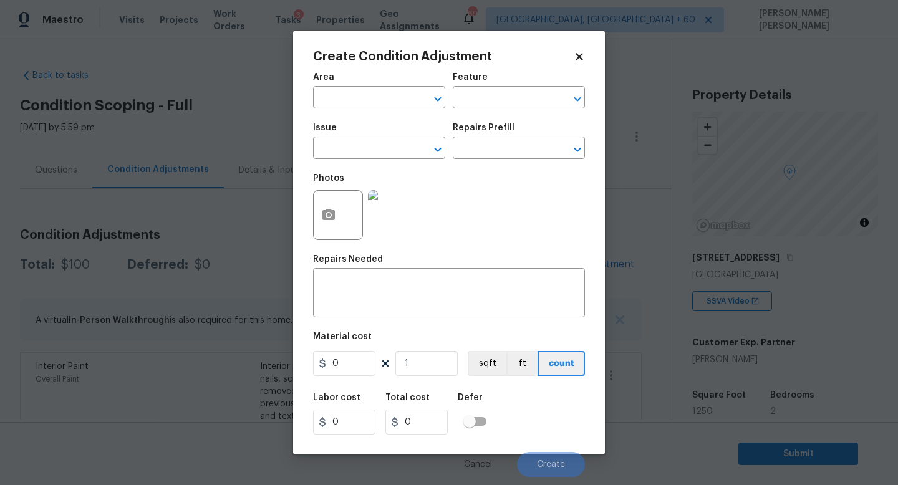
click at [363, 138] on div "Issue" at bounding box center [379, 132] width 132 height 16
click at [369, 149] on input "text" at bounding box center [361, 149] width 97 height 19
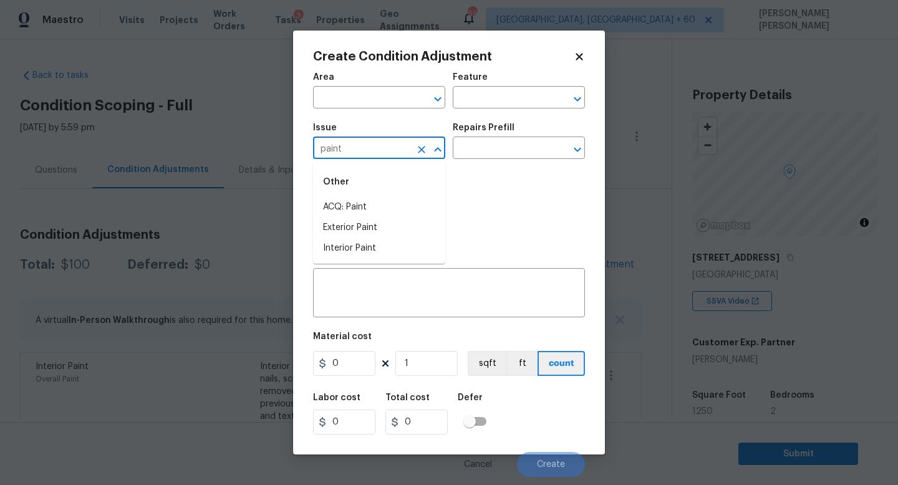
click at [382, 199] on li "ACQ: Paint" at bounding box center [379, 207] width 132 height 21
type input "ACQ: Paint"
click at [502, 157] on input "text" at bounding box center [501, 149] width 97 height 19
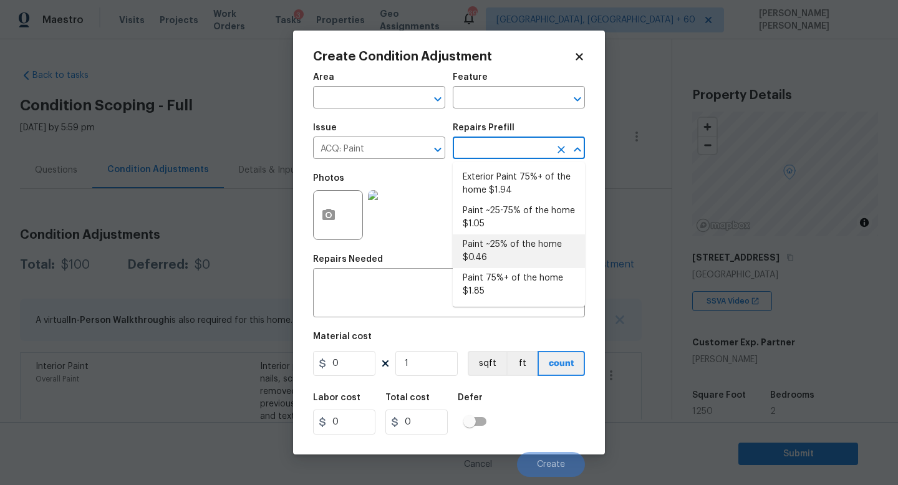
click at [505, 258] on li "Paint ~25% of the home $0.46" at bounding box center [519, 252] width 132 height 34
type input "Acquisition"
type textarea "Acquisition Scope: ~25% of the home needs interior paint"
type input "0.46"
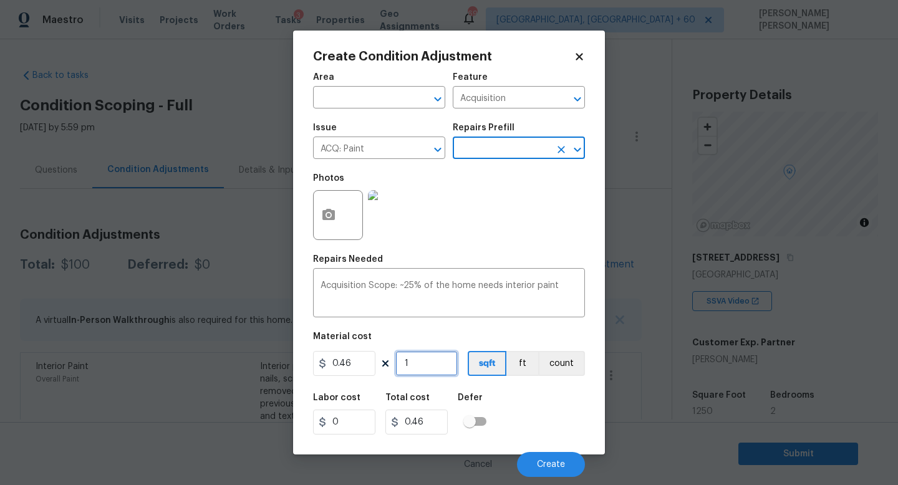
click at [422, 371] on input "1" at bounding box center [427, 363] width 62 height 25
type input "12"
type input "5.52"
type input "125"
type input "57.5"
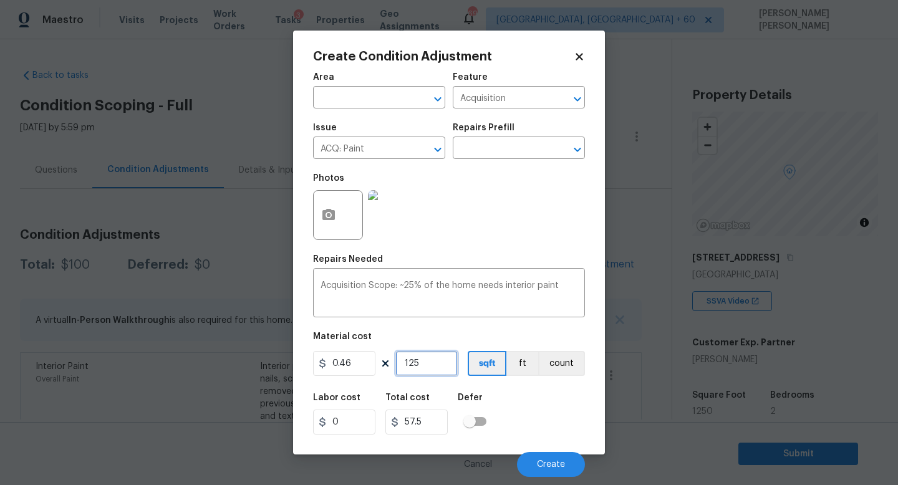
type input "1250"
type input "575"
type input "1250"
click at [560, 462] on span "Create" at bounding box center [551, 464] width 28 height 9
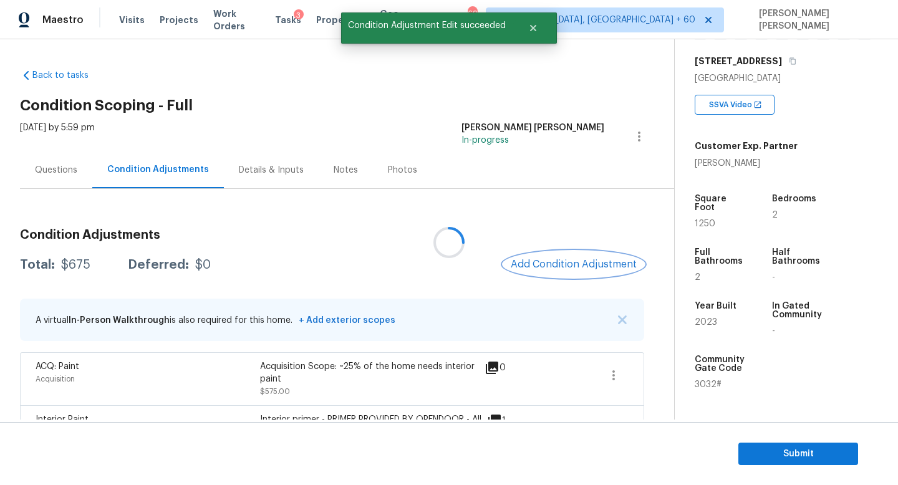
scroll to position [216, 0]
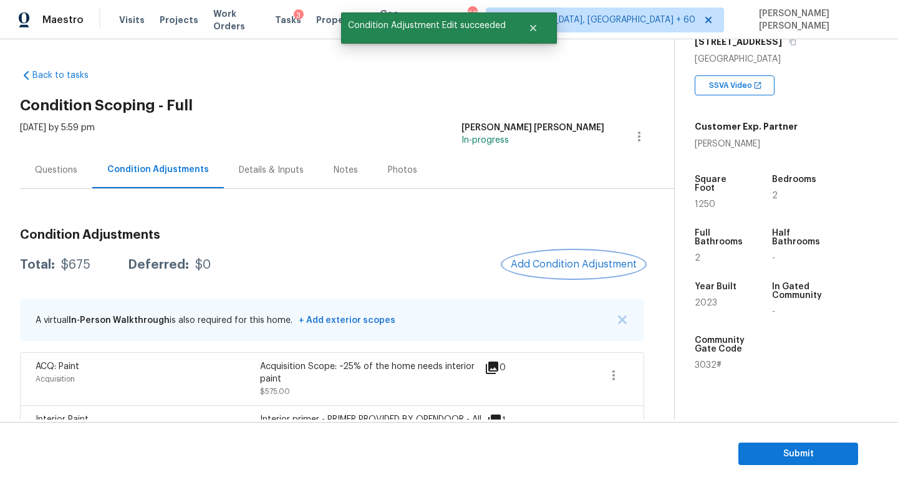
click at [591, 269] on span "Add Condition Adjustment" at bounding box center [574, 264] width 126 height 11
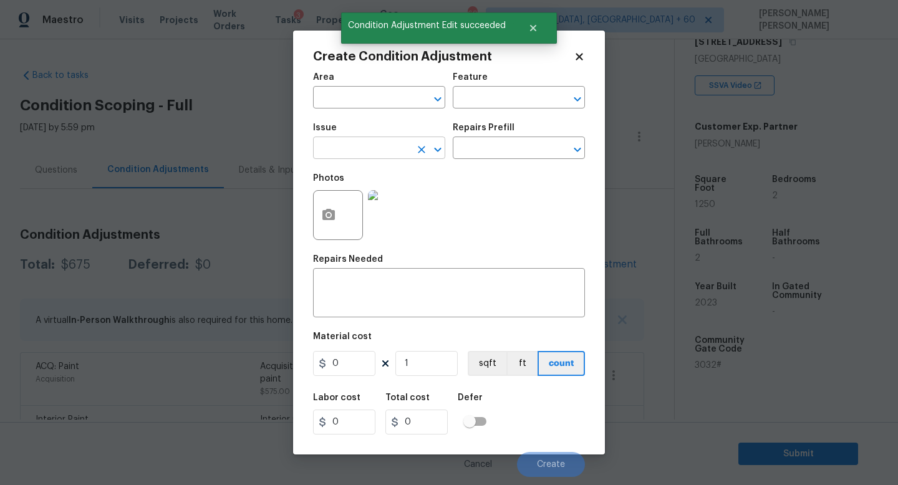
click at [372, 142] on input "text" at bounding box center [361, 149] width 97 height 19
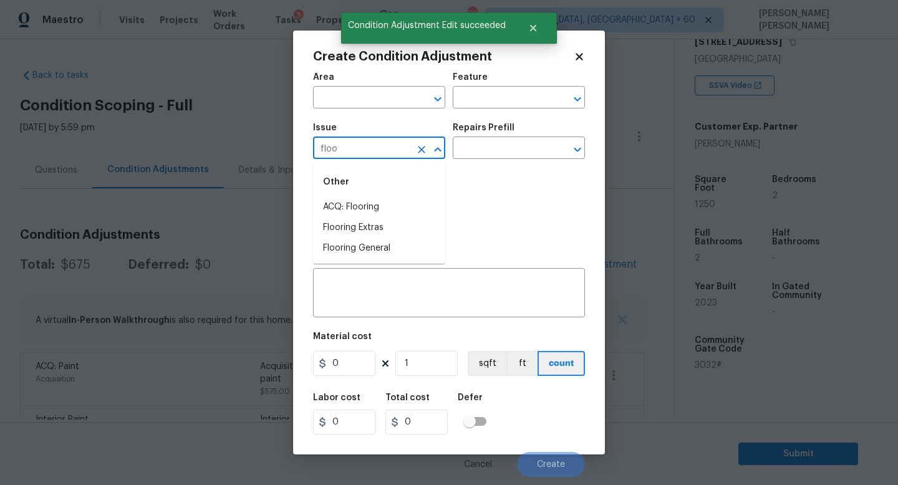
click at [382, 211] on li "ACQ: Flooring" at bounding box center [379, 207] width 132 height 21
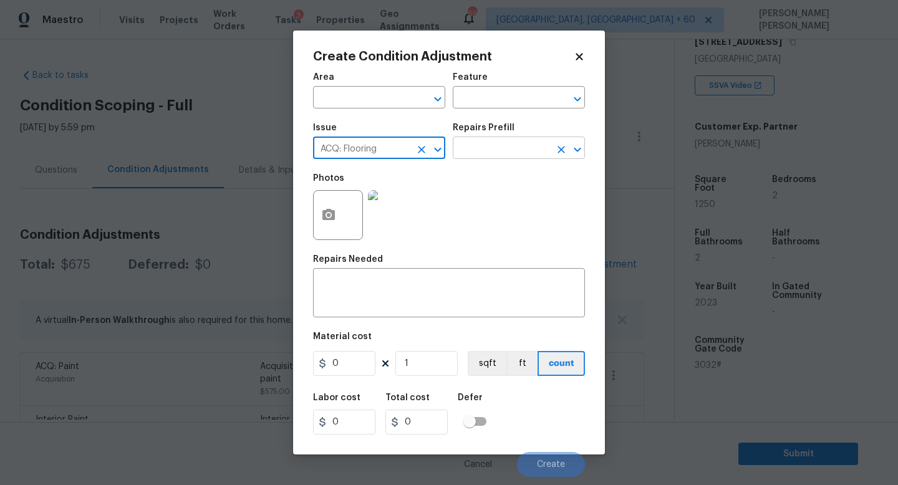
type input "ACQ: Flooring"
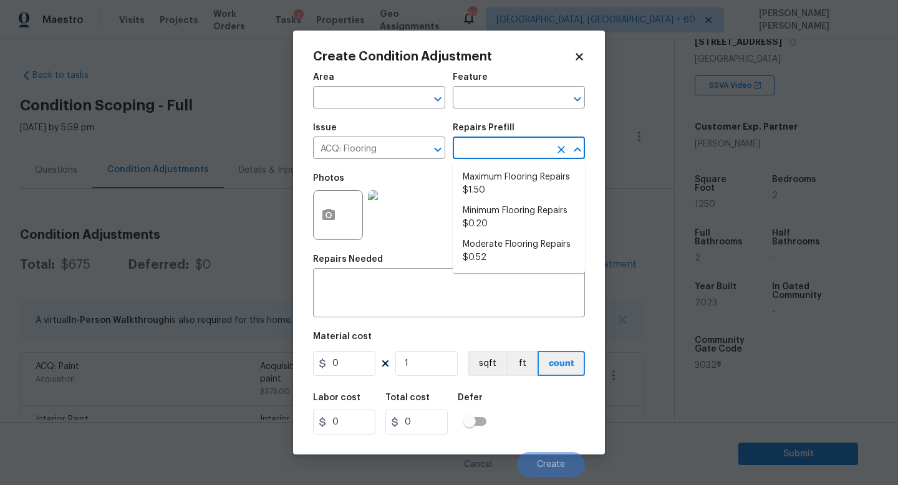
click at [466, 154] on input "text" at bounding box center [501, 149] width 97 height 19
click at [490, 210] on li "Minimum Flooring Repairs $0.20" at bounding box center [519, 218] width 132 height 34
type input "Acquisition"
type textarea "Acquisition Scope: Minimum flooring repairs"
type input "0.2"
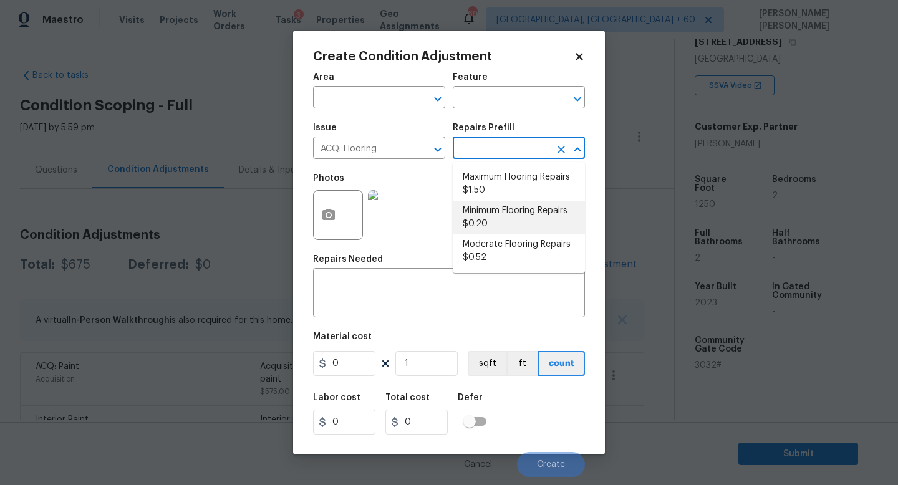
type input "0.2"
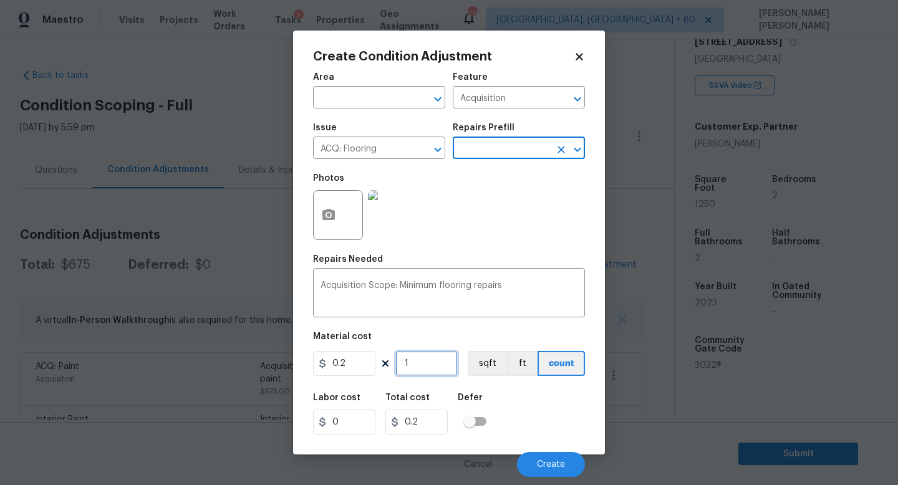
click at [439, 362] on input "1" at bounding box center [427, 363] width 62 height 25
type input "0"
type input "1"
type input "0.2"
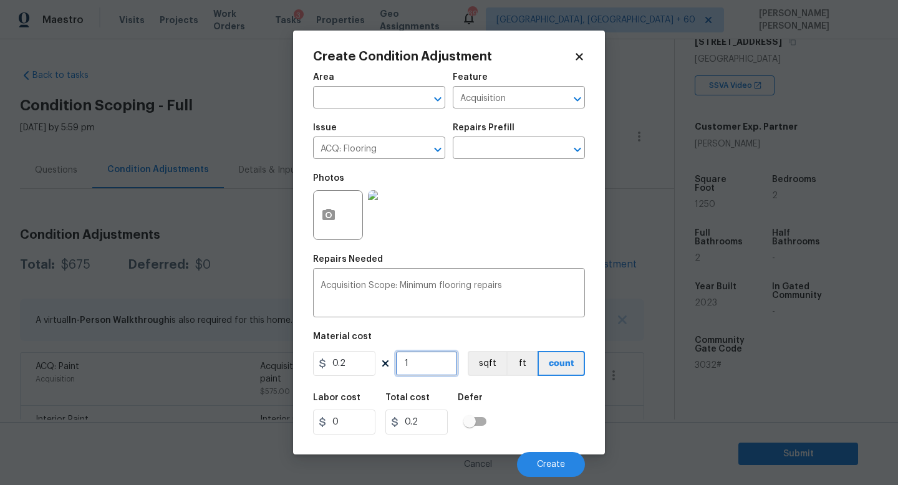
type input "12"
type input "2.4"
type input "125"
type input "25"
type input "1250"
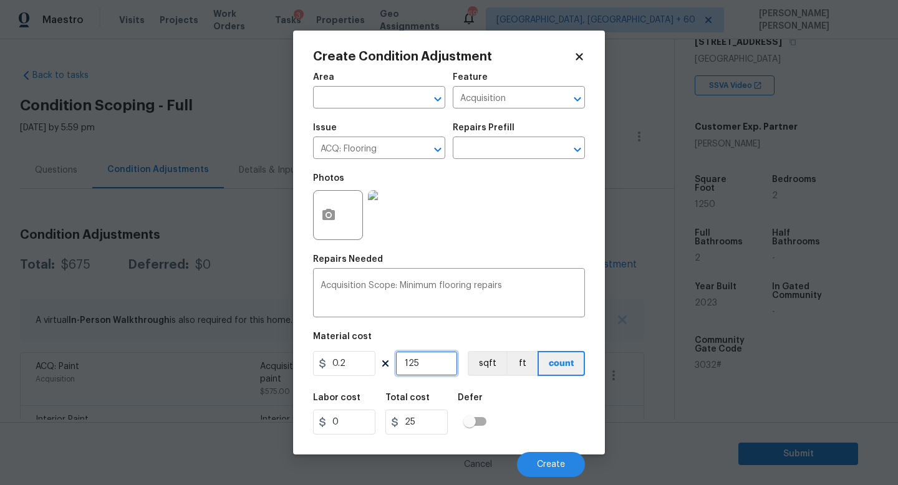
type input "250"
type input "1250"
click at [542, 461] on span "Create" at bounding box center [551, 464] width 28 height 9
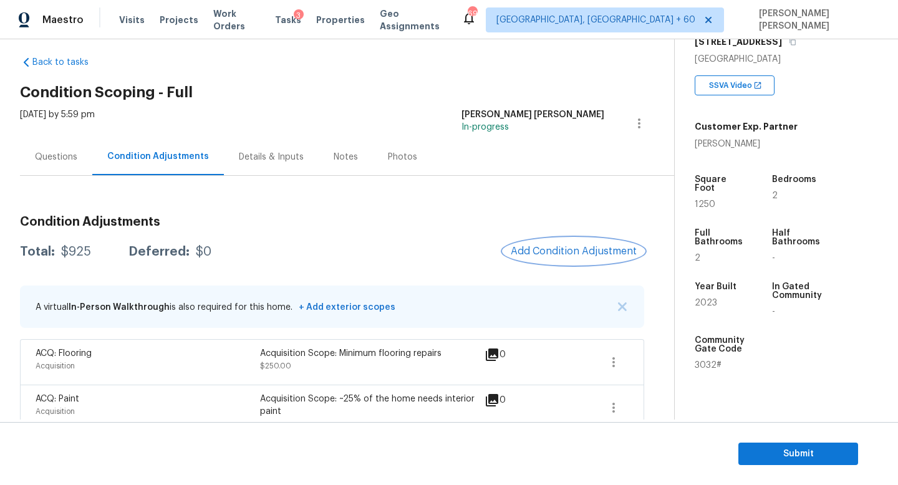
scroll to position [0, 0]
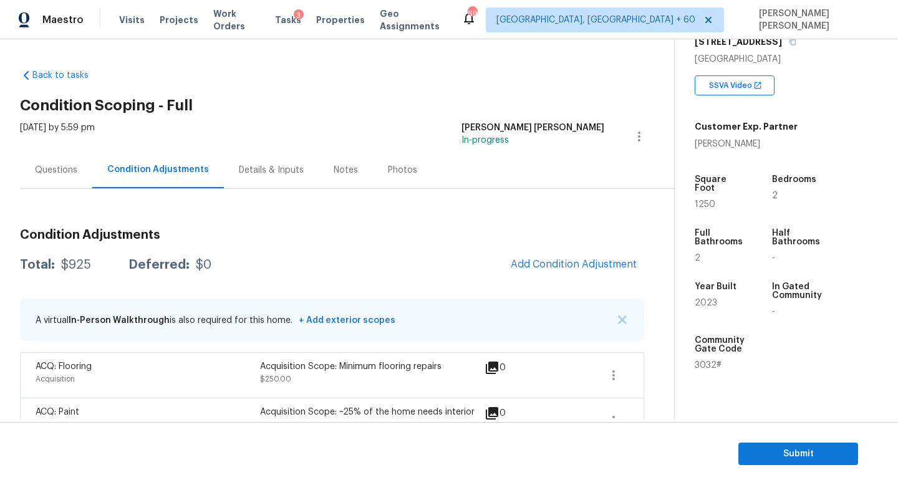
click at [55, 165] on div "Questions" at bounding box center [56, 170] width 42 height 12
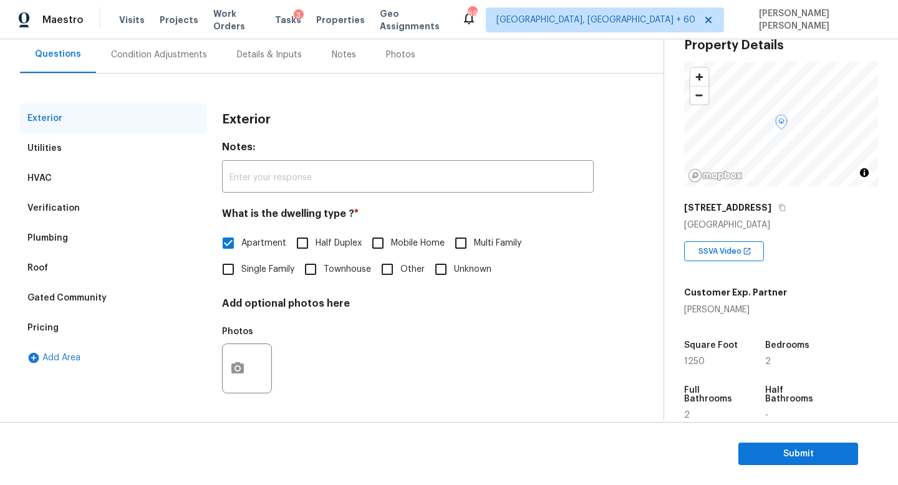
scroll to position [41, 0]
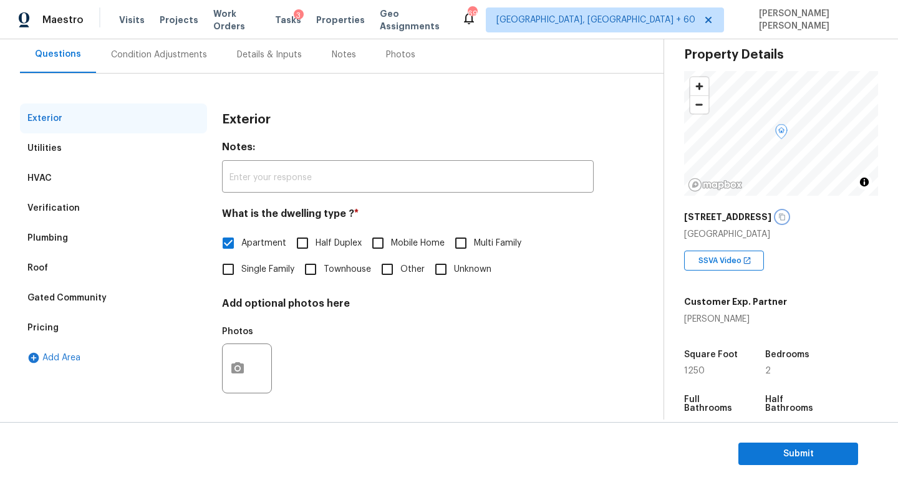
click at [777, 216] on button "button" at bounding box center [782, 216] width 11 height 11
click at [142, 54] on div "Condition Adjustments" at bounding box center [159, 55] width 96 height 12
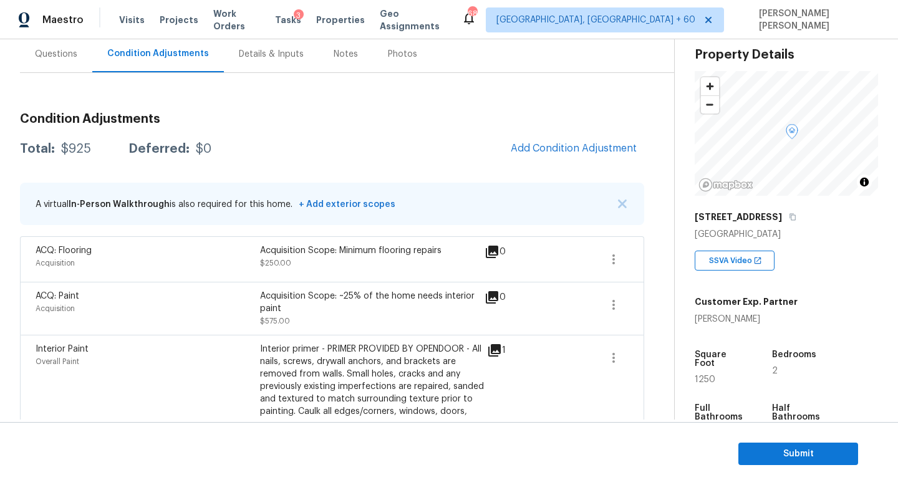
scroll to position [152, 0]
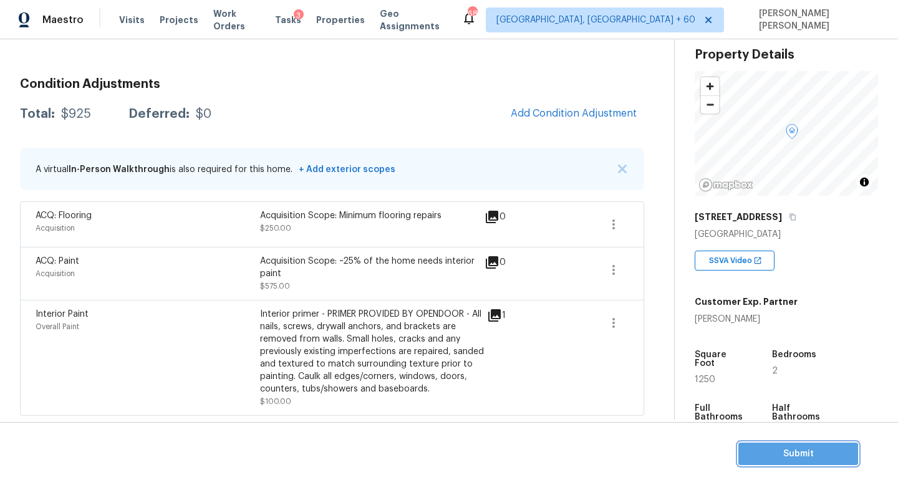
click at [807, 459] on span "Submit" at bounding box center [799, 455] width 100 height 16
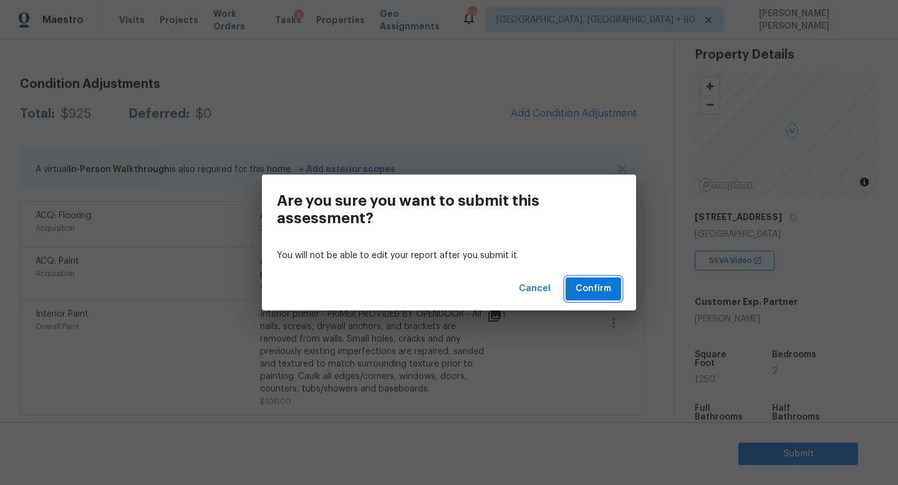
click at [601, 293] on span "Confirm" at bounding box center [594, 289] width 36 height 16
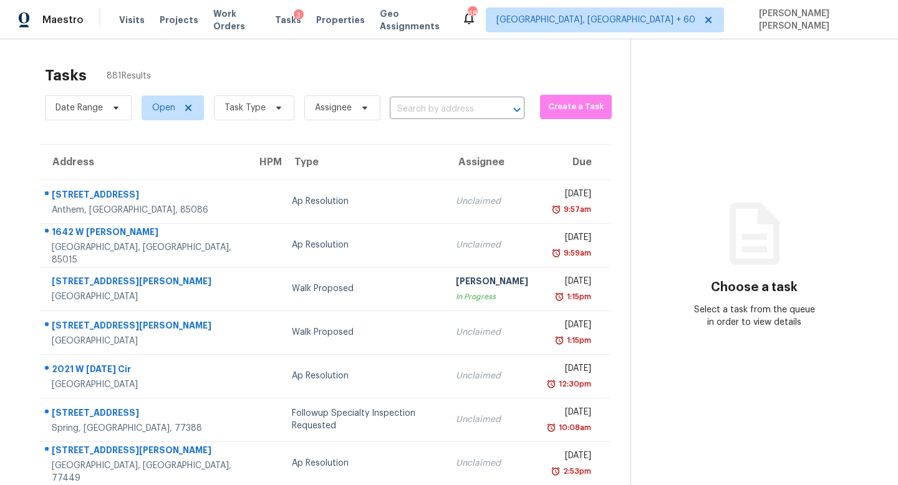
click at [478, 98] on div "Date Range Open Task Type Assignee ​" at bounding box center [285, 108] width 480 height 32
click at [462, 114] on input "text" at bounding box center [440, 109] width 100 height 19
paste input "9590 Langston St, Rancho Cucamonga, CA 91730"
type input "9590 Langston St, Rancho Cucamonga, CA 9173"
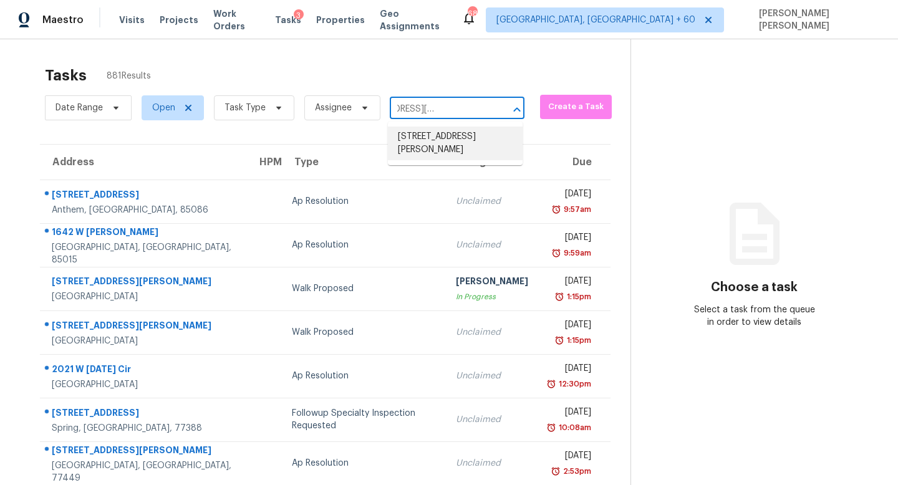
click at [459, 142] on li "9590 Langston St, Rancho Cucamonga, CA 91730" at bounding box center [455, 144] width 135 height 34
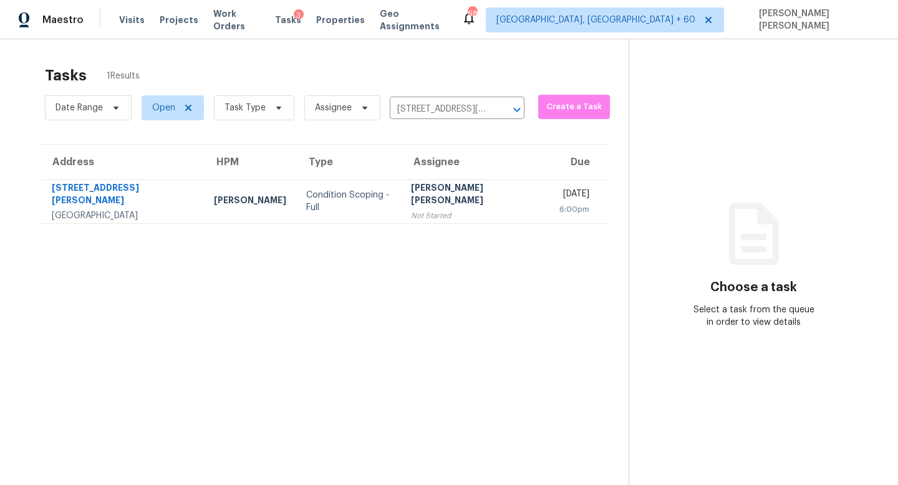
click at [432, 199] on div "[PERSON_NAME] [PERSON_NAME]" at bounding box center [475, 196] width 129 height 28
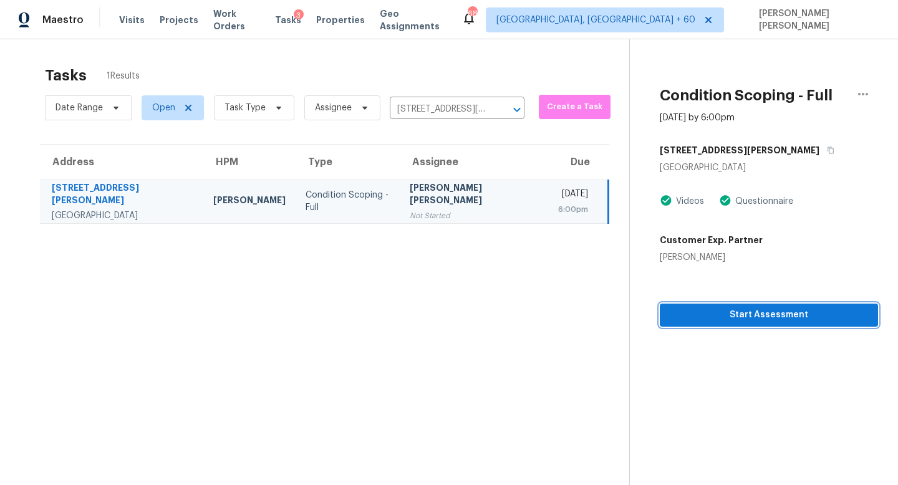
click at [730, 312] on span "Start Assessment" at bounding box center [769, 316] width 198 height 16
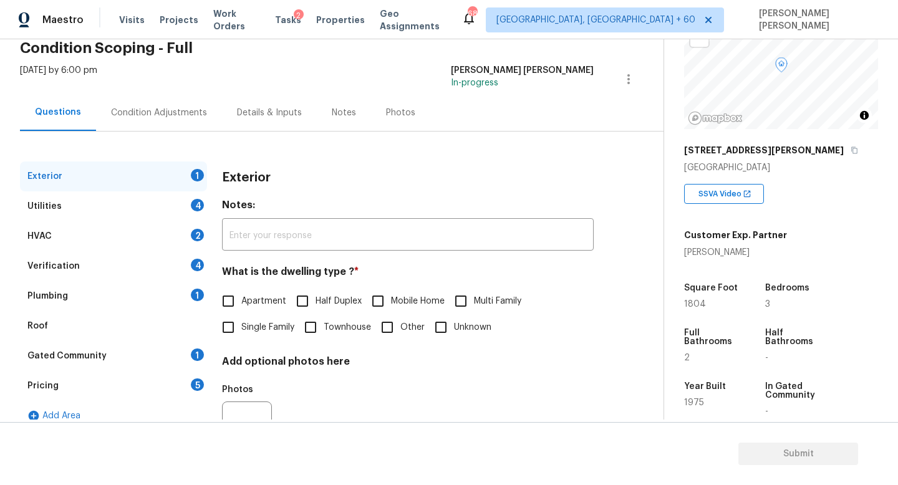
scroll to position [117, 0]
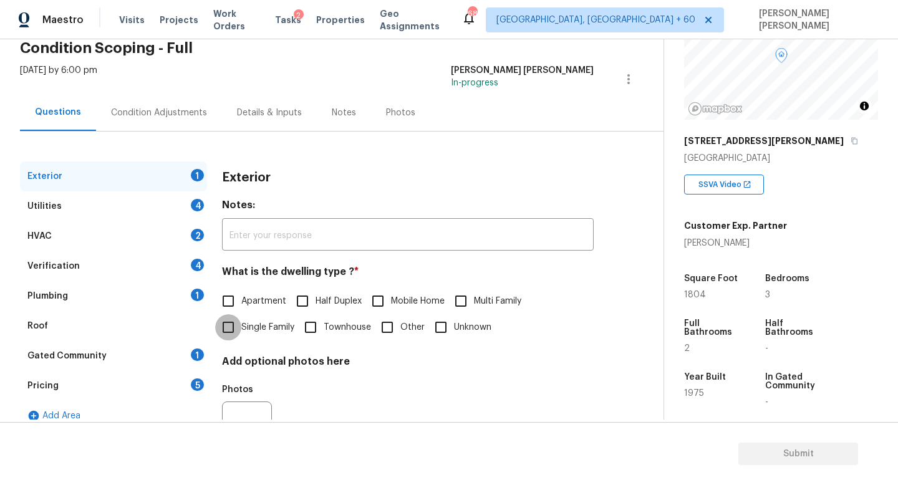
click at [235, 330] on input "Single Family" at bounding box center [228, 327] width 26 height 26
checkbox input "true"
click at [151, 208] on div "Utilities 4" at bounding box center [113, 207] width 187 height 30
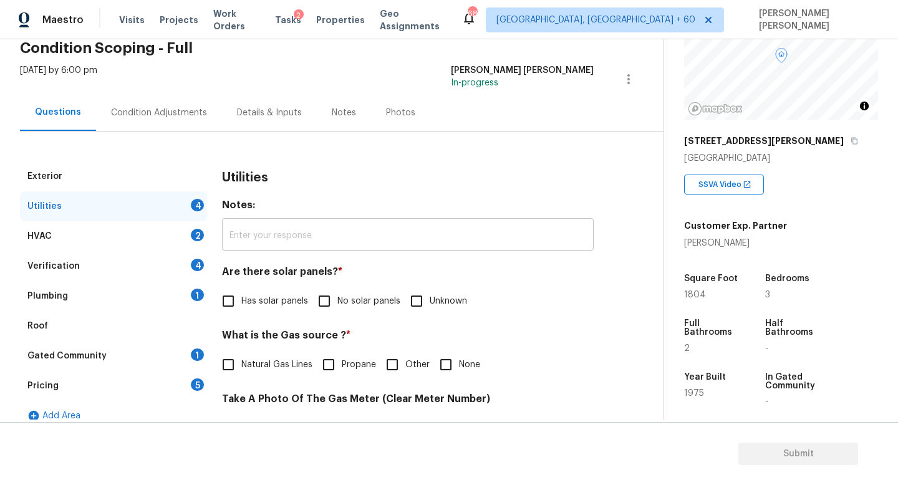
scroll to position [84, 0]
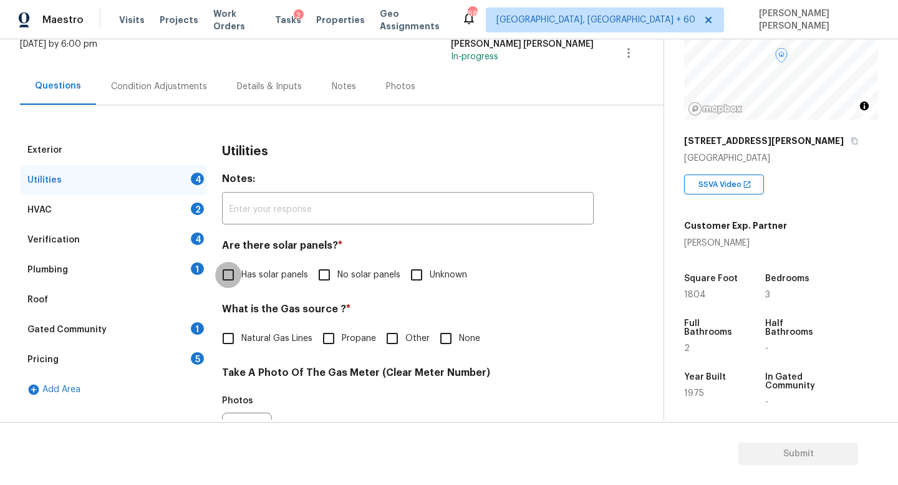
click at [221, 276] on input "Has solar panels" at bounding box center [228, 275] width 26 height 26
checkbox input "true"
click at [243, 346] on label "Natural Gas Lines" at bounding box center [263, 339] width 97 height 26
click at [241, 346] on input "Natural Gas Lines" at bounding box center [228, 339] width 26 height 26
checkbox input "true"
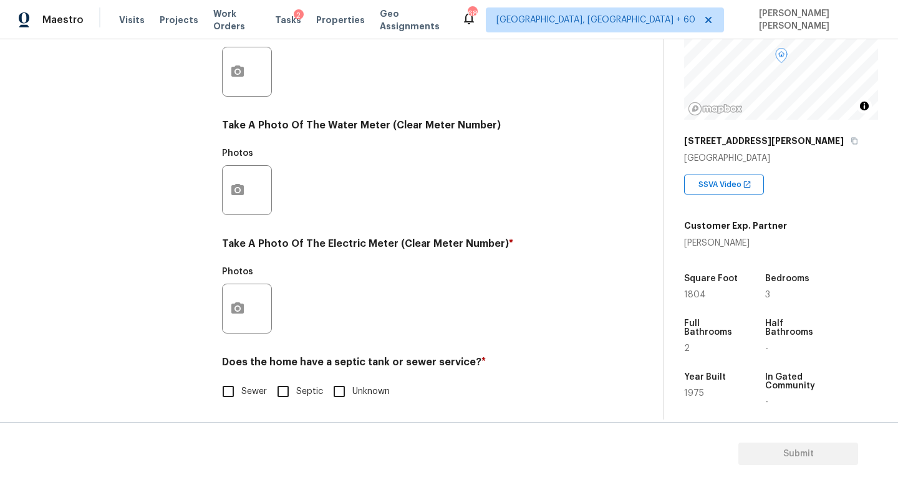
scroll to position [454, 0]
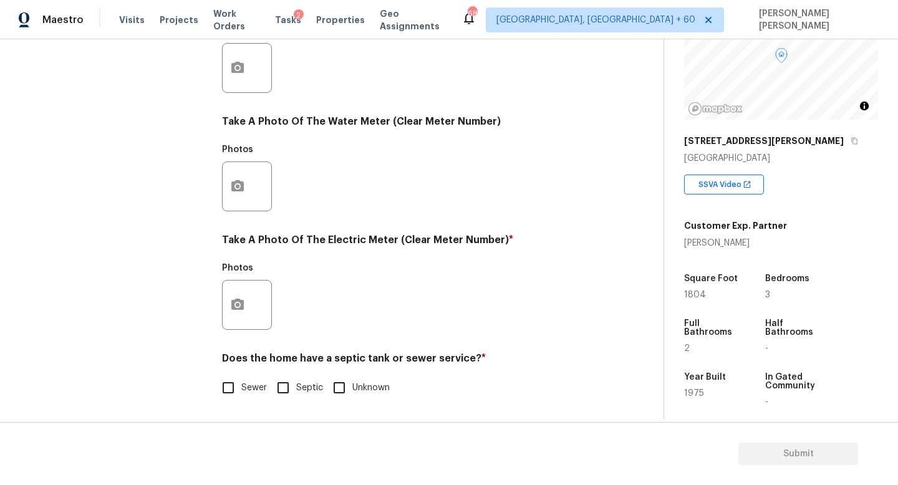
click at [256, 301] on div at bounding box center [247, 305] width 50 height 50
click at [237, 302] on icon "button" at bounding box center [237, 305] width 15 height 15
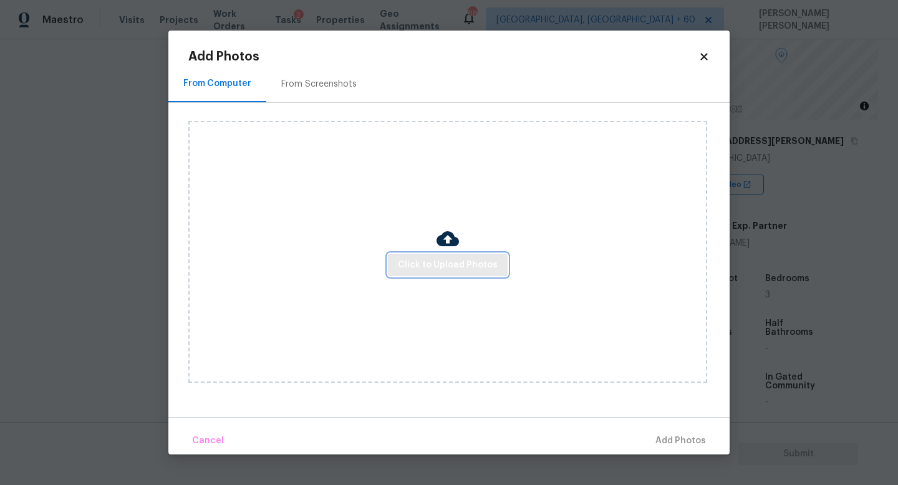
click at [435, 258] on span "Click to Upload Photos" at bounding box center [448, 266] width 100 height 16
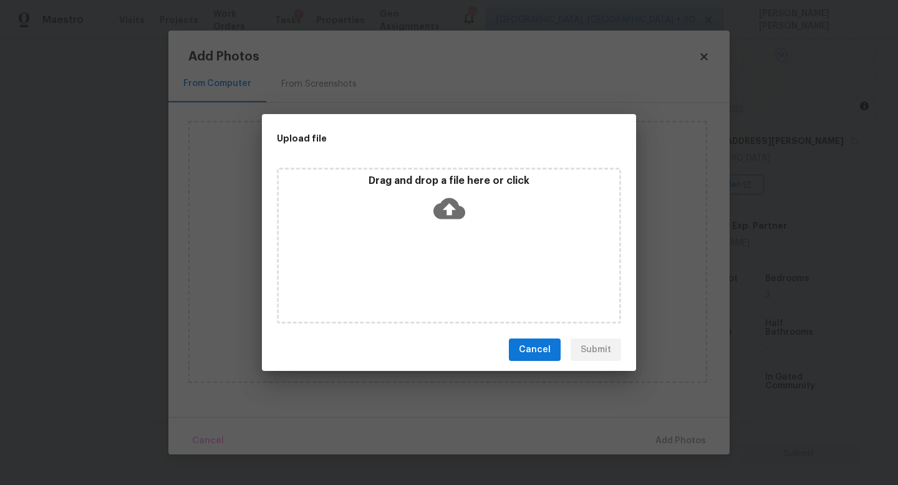
click at [449, 193] on icon at bounding box center [450, 209] width 32 height 32
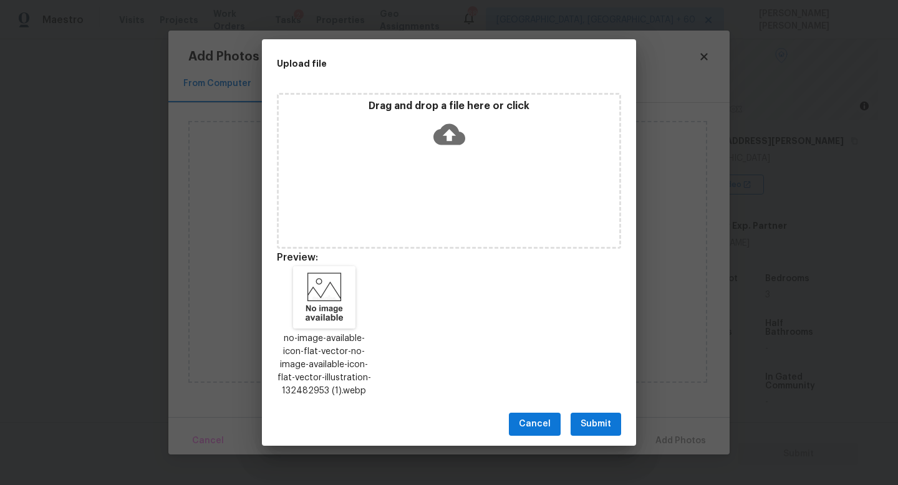
click at [600, 424] on span "Submit" at bounding box center [596, 425] width 31 height 16
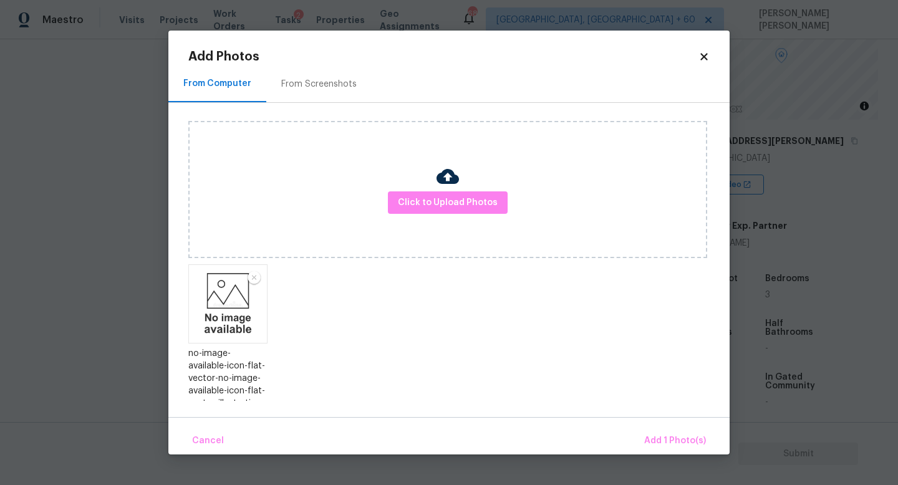
click at [677, 426] on div "Cancel Add 1 Photo(s)" at bounding box center [448, 435] width 561 height 37
click at [672, 431] on button "Add 1 Photo(s)" at bounding box center [675, 441] width 72 height 27
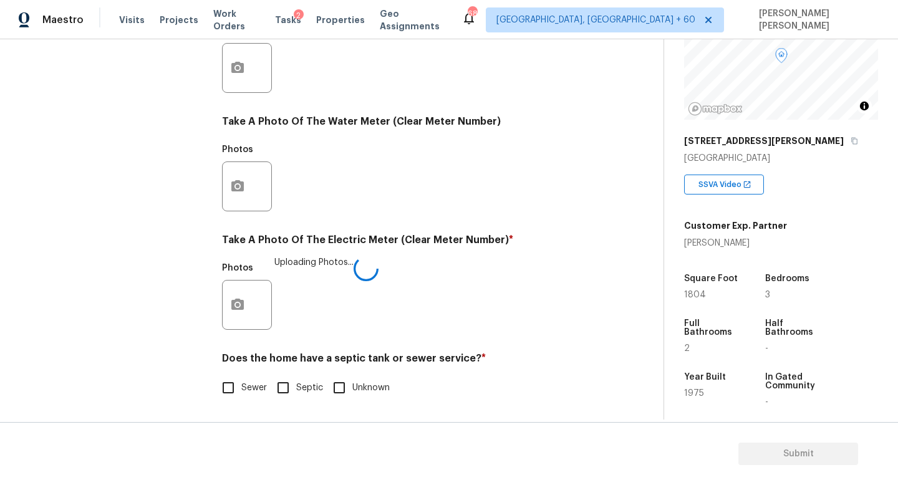
click at [234, 382] on input "Sewer" at bounding box center [228, 388] width 26 height 26
checkbox input "true"
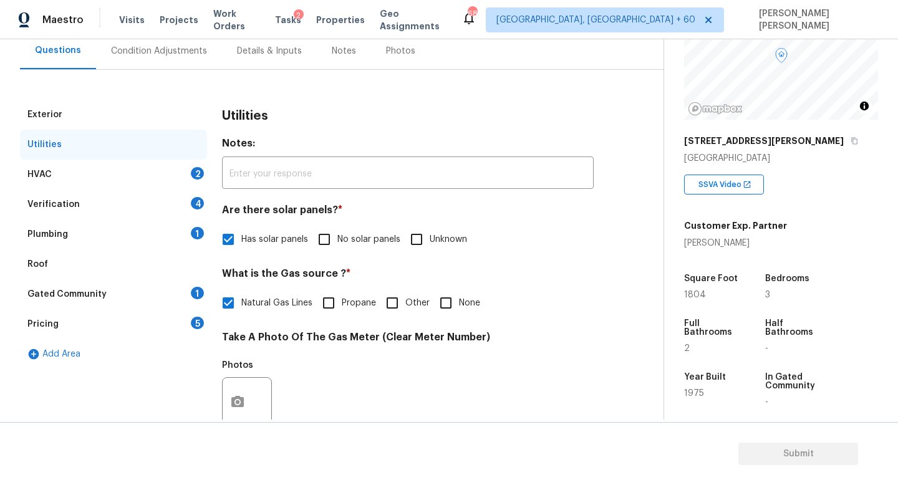
scroll to position [0, 0]
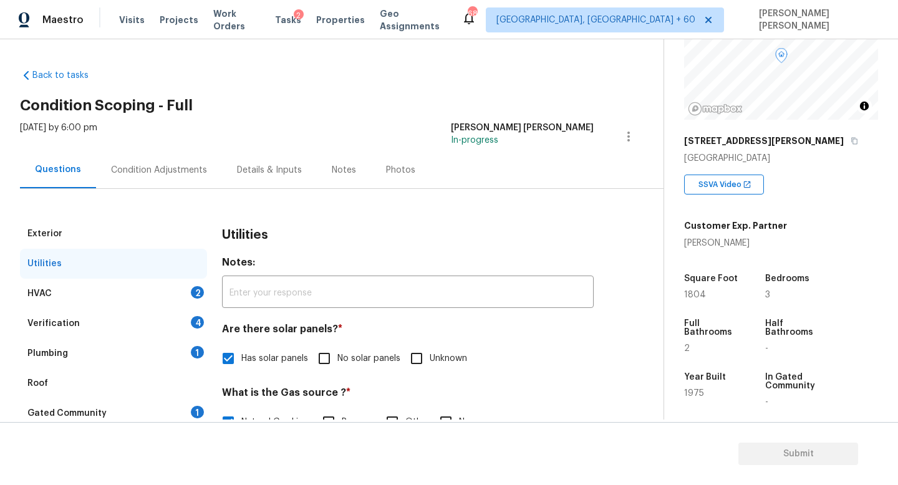
click at [162, 288] on div "HVAC 2" at bounding box center [113, 294] width 187 height 30
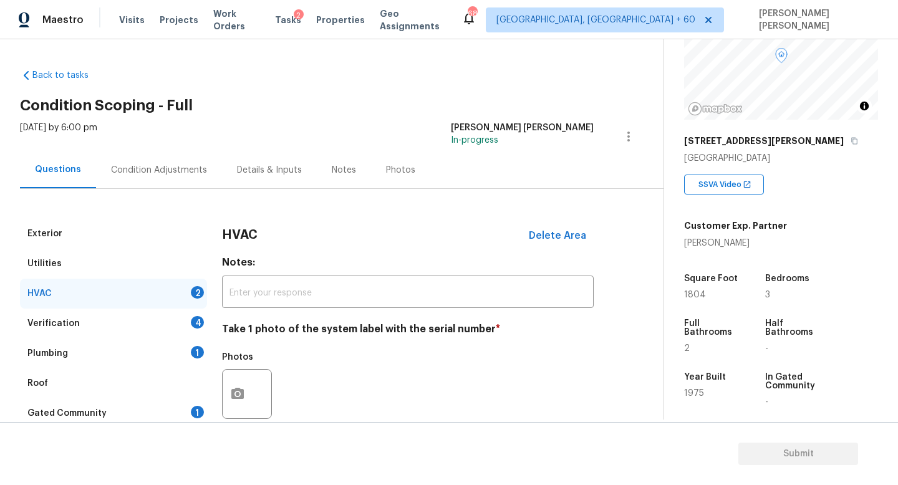
scroll to position [157, 0]
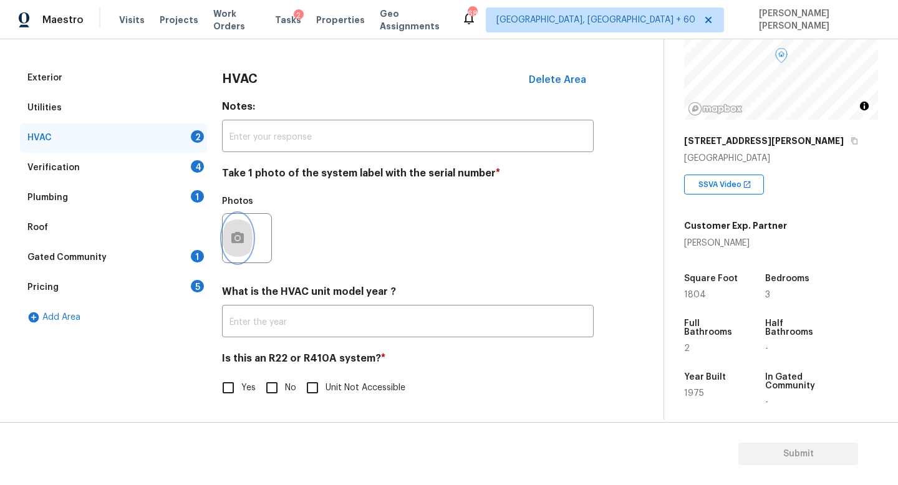
click at [243, 235] on icon "button" at bounding box center [237, 237] width 12 height 11
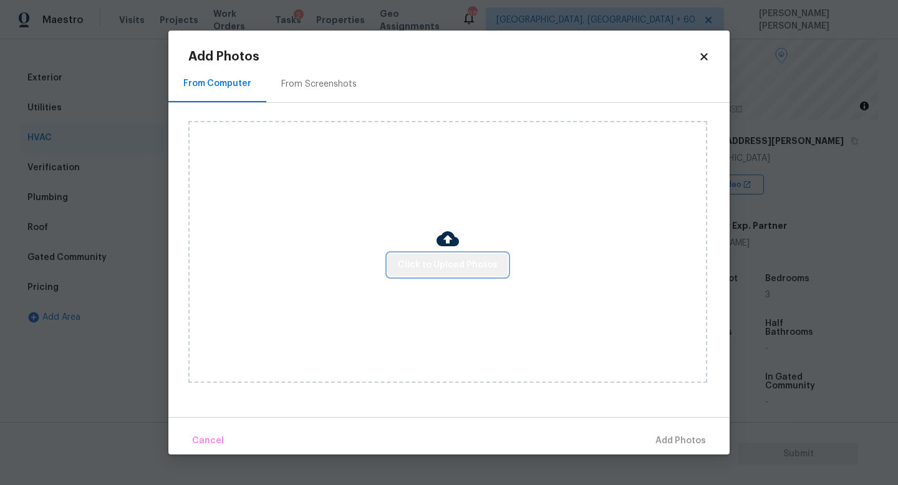
click at [462, 268] on span "Click to Upload Photos" at bounding box center [448, 266] width 100 height 16
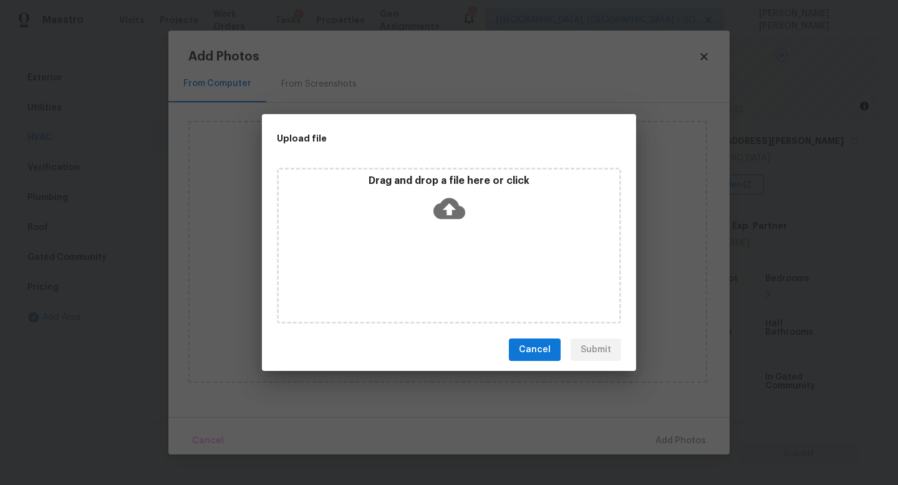
click at [444, 213] on icon at bounding box center [450, 208] width 32 height 21
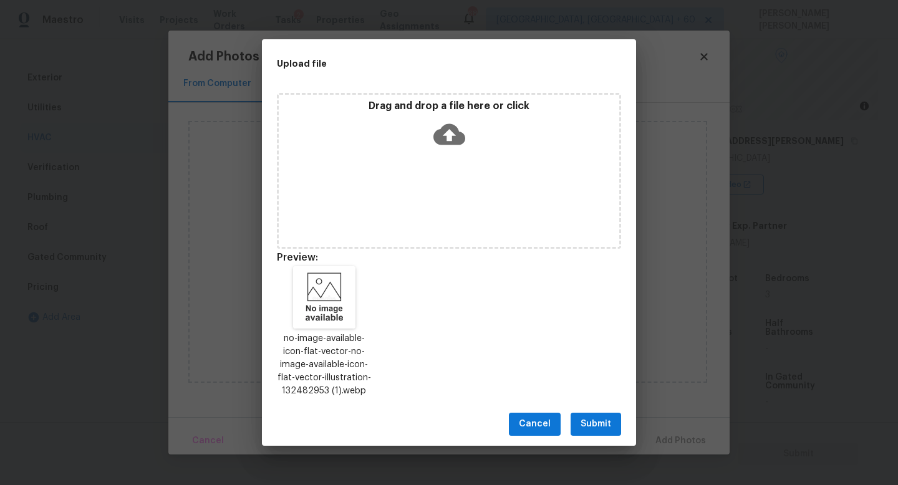
click at [600, 428] on span "Submit" at bounding box center [596, 425] width 31 height 16
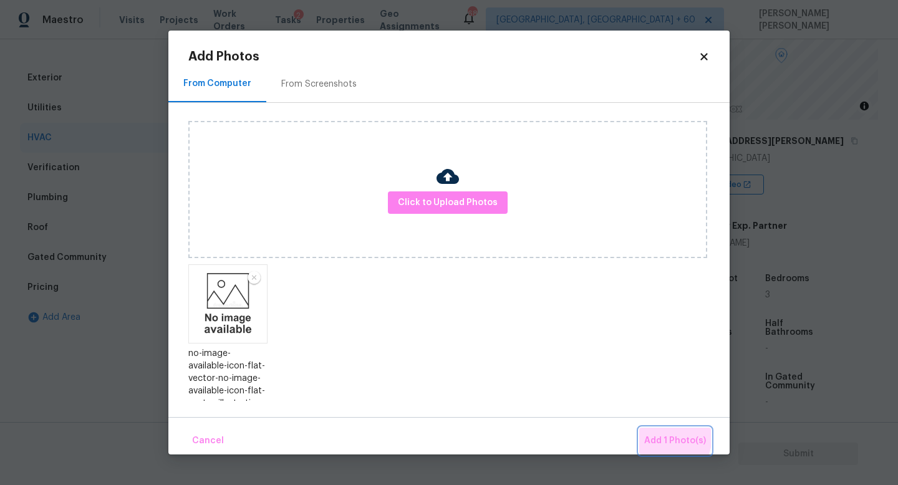
click at [654, 435] on span "Add 1 Photo(s)" at bounding box center [675, 442] width 62 height 16
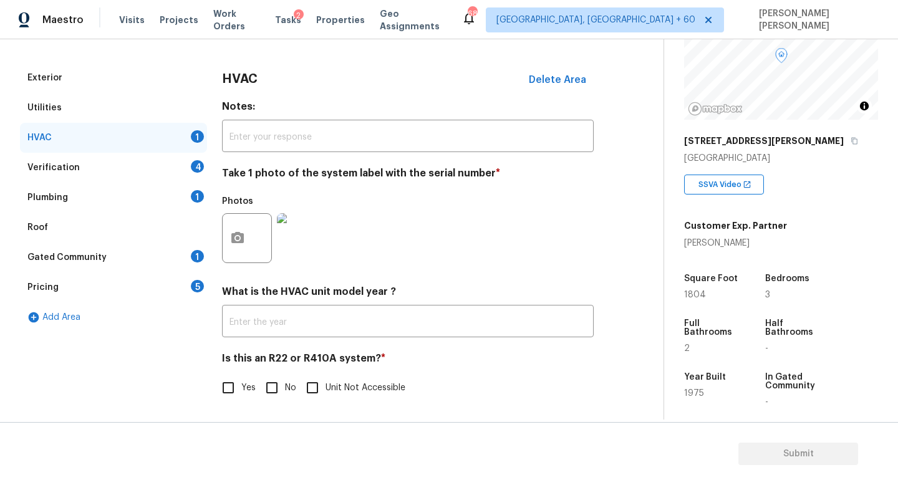
click at [276, 393] on input "No" at bounding box center [272, 388] width 26 height 26
checkbox input "true"
click at [113, 169] on div "Verification 4" at bounding box center [113, 168] width 187 height 30
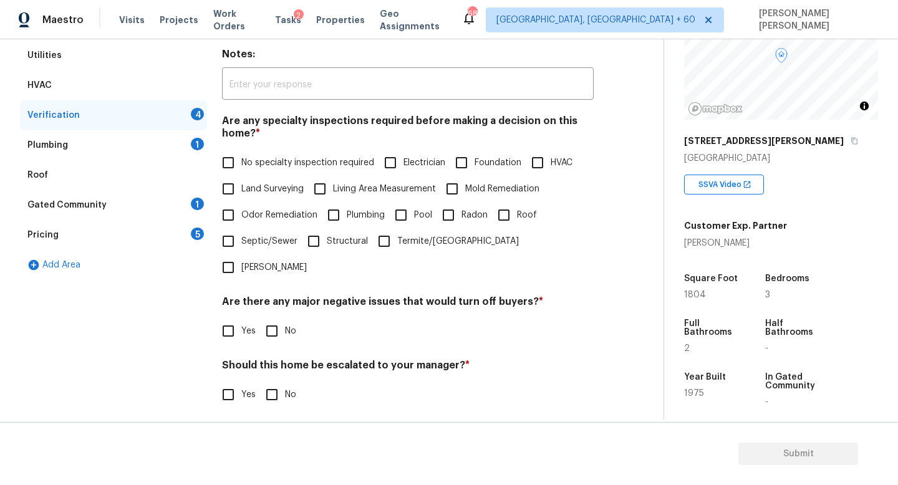
scroll to position [214, 0]
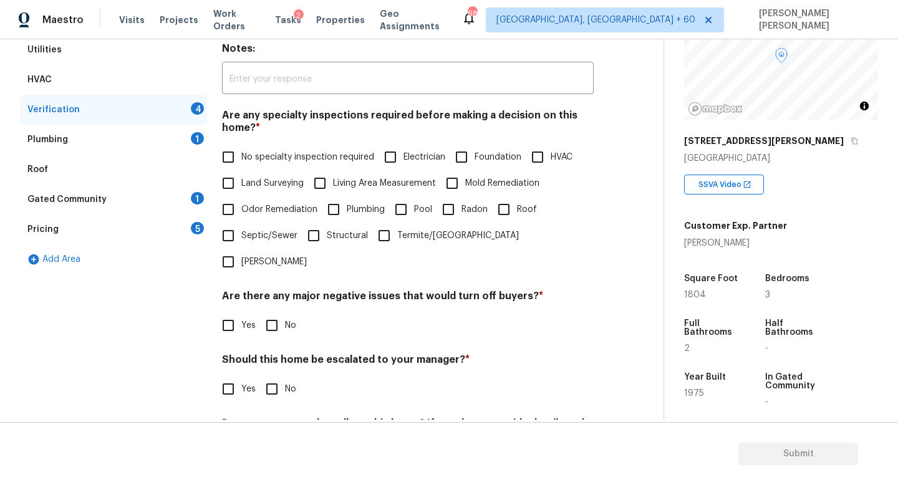
click at [235, 161] on input "No specialty inspection required" at bounding box center [228, 157] width 26 height 26
checkbox input "true"
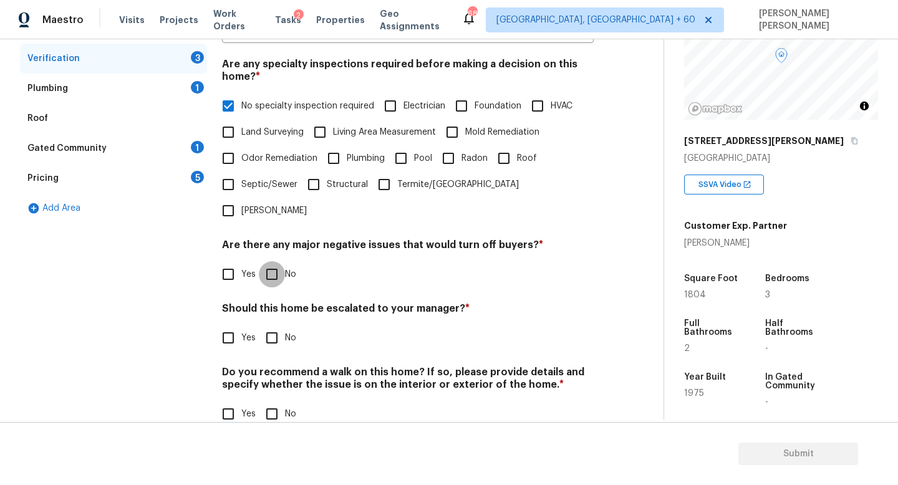
click at [271, 261] on input "No" at bounding box center [272, 274] width 26 height 26
checkbox input "true"
click at [273, 326] on input "No" at bounding box center [272, 339] width 26 height 26
checkbox input "true"
click at [274, 401] on input "No" at bounding box center [272, 414] width 26 height 26
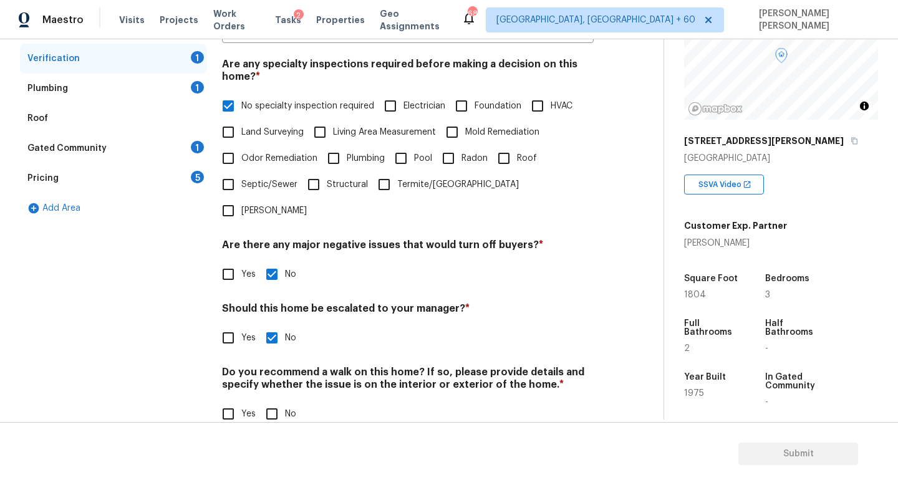
checkbox input "true"
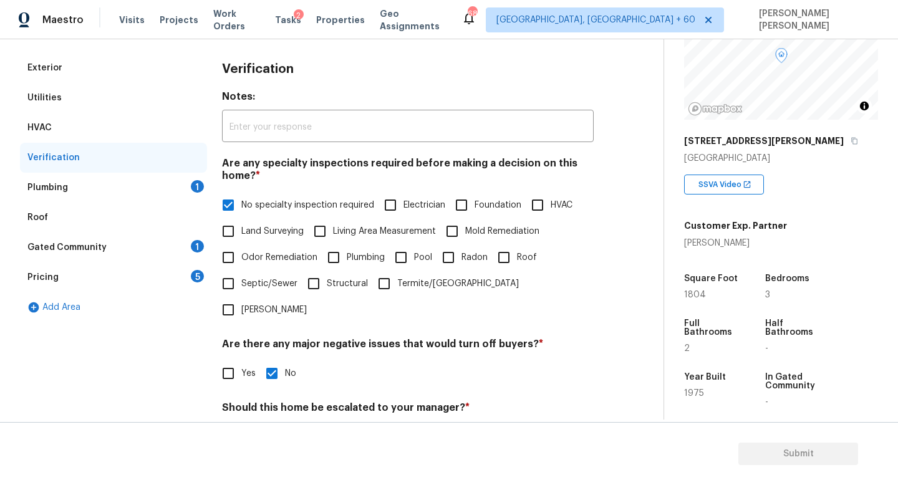
scroll to position [182, 0]
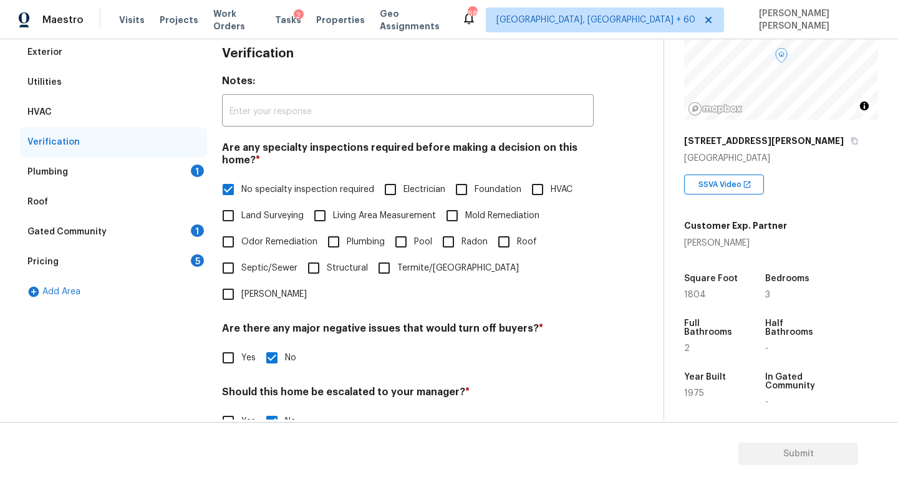
click at [152, 172] on div "Plumbing 1" at bounding box center [113, 172] width 187 height 30
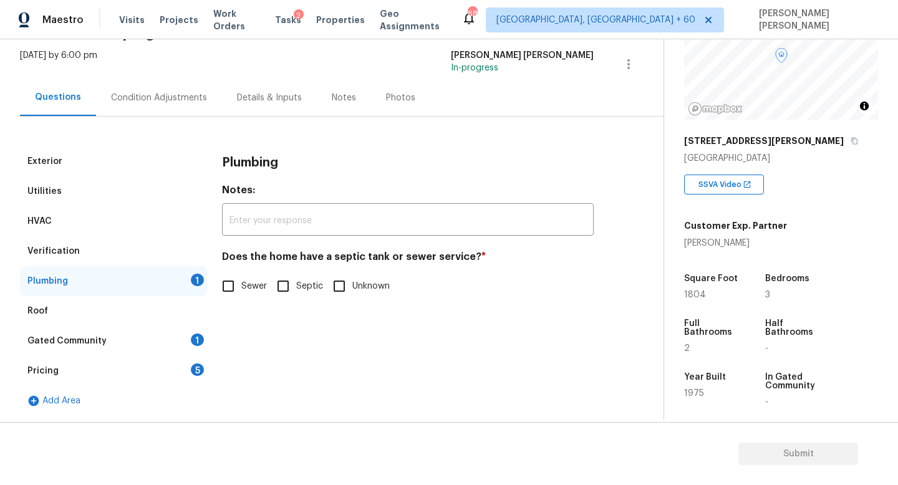
scroll to position [72, 0]
click at [240, 287] on input "Sewer" at bounding box center [228, 286] width 26 height 26
checkbox input "true"
click at [170, 337] on div "Gated Community 1" at bounding box center [113, 341] width 187 height 30
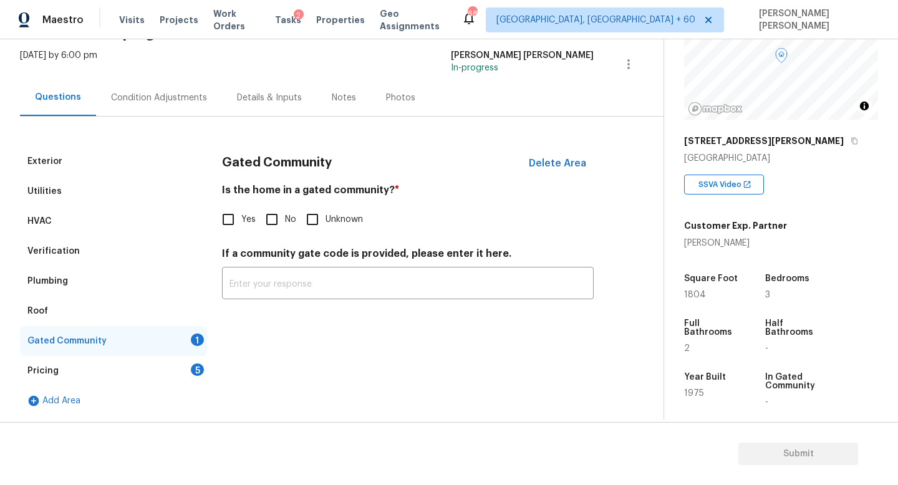
click at [266, 217] on input "No" at bounding box center [272, 219] width 26 height 26
checkbox input "true"
click at [152, 372] on div "Pricing 5" at bounding box center [113, 371] width 187 height 30
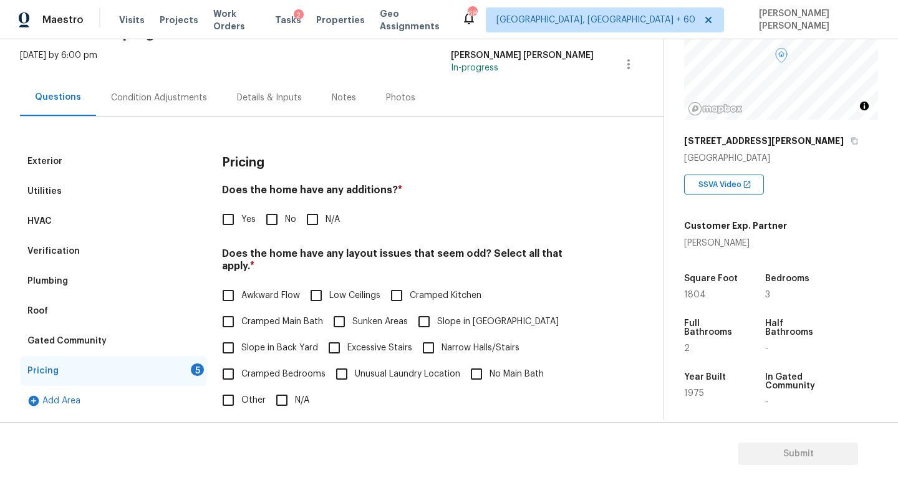
click at [271, 217] on input "No" at bounding box center [272, 219] width 26 height 26
checkbox input "true"
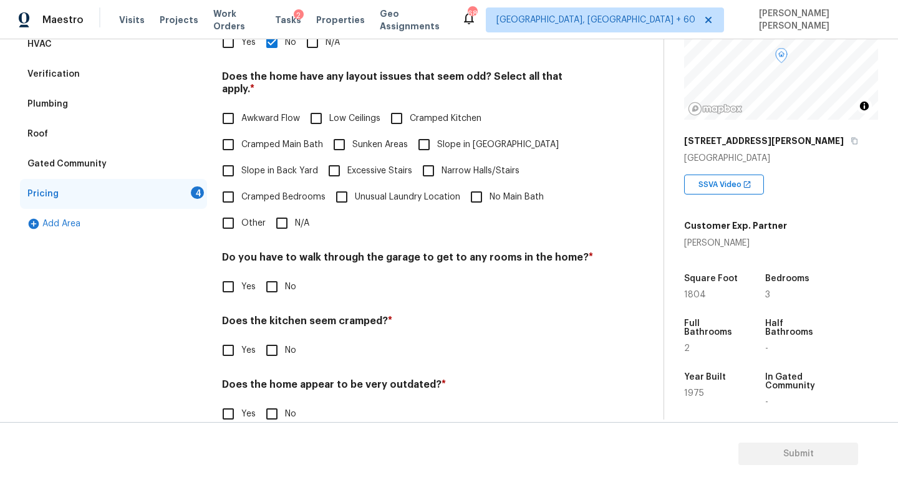
click at [283, 211] on input "N/A" at bounding box center [282, 223] width 26 height 26
checkbox input "true"
click at [272, 284] on input "No" at bounding box center [272, 288] width 26 height 26
checkbox input "true"
click at [268, 337] on input "No" at bounding box center [272, 350] width 26 height 26
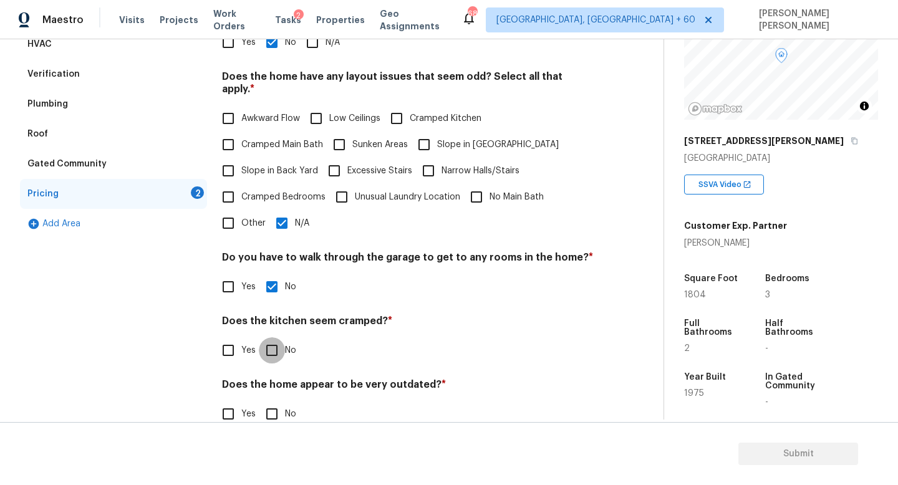
checkbox input "true"
click at [276, 402] on input "No" at bounding box center [272, 415] width 26 height 26
checkbox input "true"
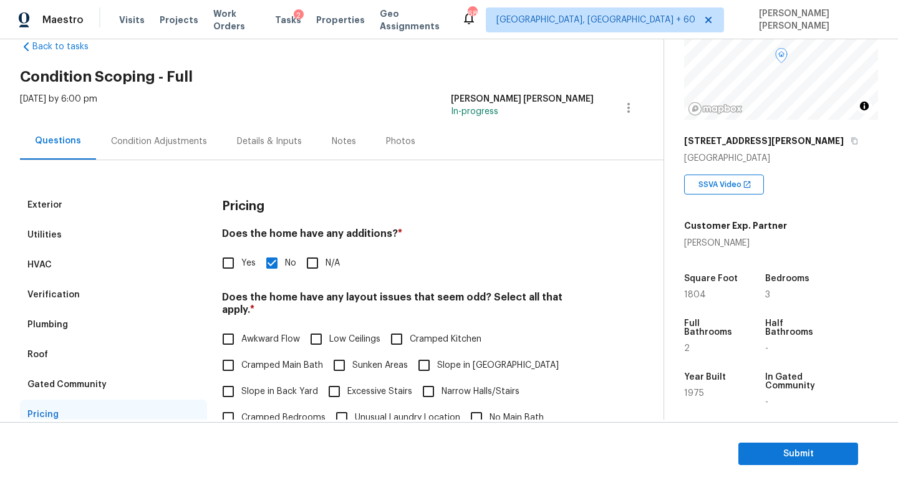
scroll to position [0, 0]
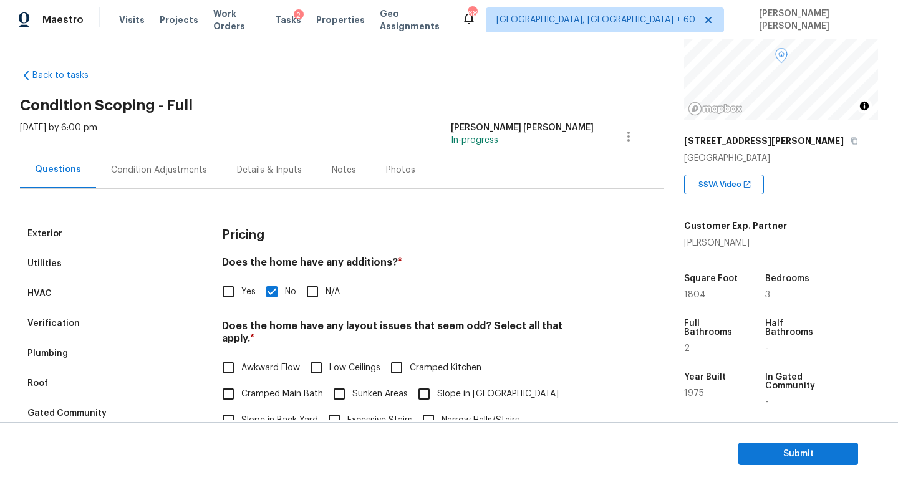
click at [147, 162] on div "Condition Adjustments" at bounding box center [159, 170] width 126 height 37
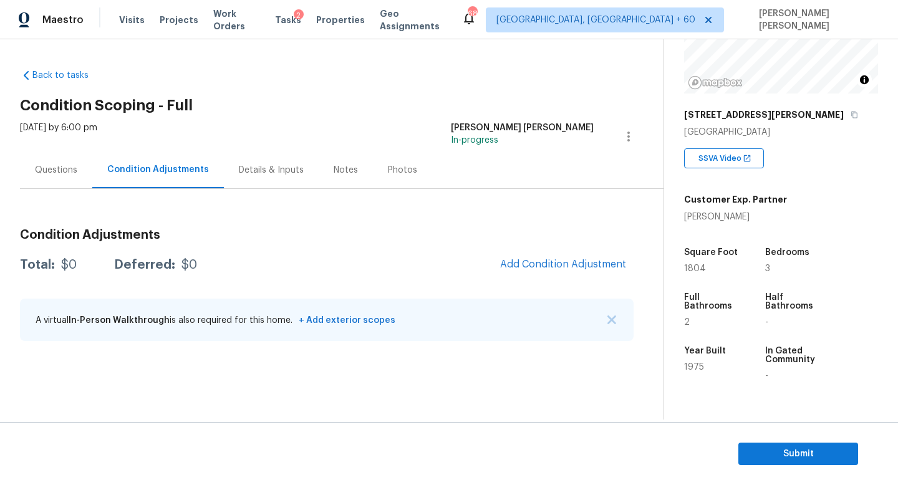
scroll to position [144, 0]
click at [546, 259] on span "Add Condition Adjustment" at bounding box center [563, 264] width 126 height 11
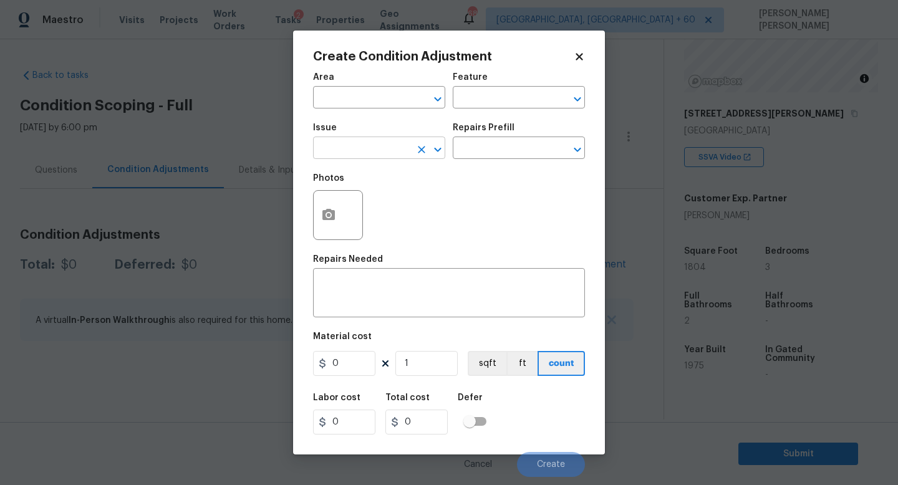
click at [341, 152] on input "text" at bounding box center [361, 149] width 97 height 19
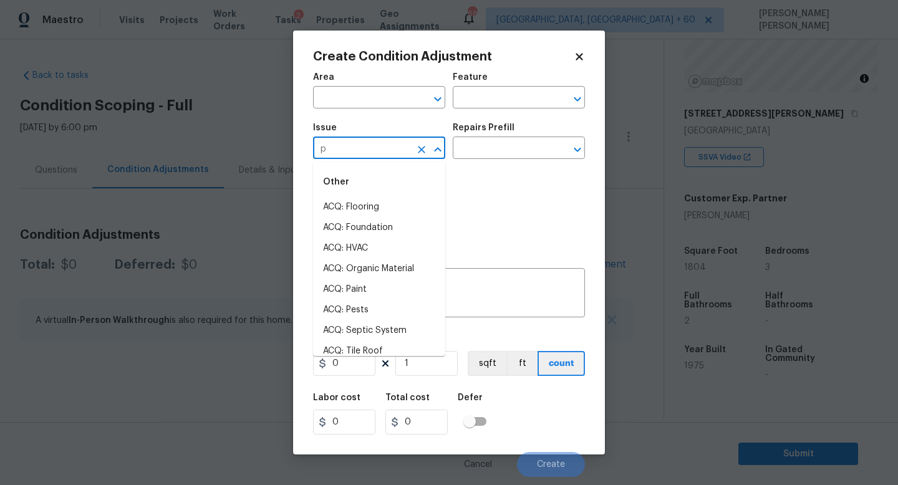
type input "pa"
click at [370, 205] on li "ACQ: Paint" at bounding box center [379, 207] width 132 height 21
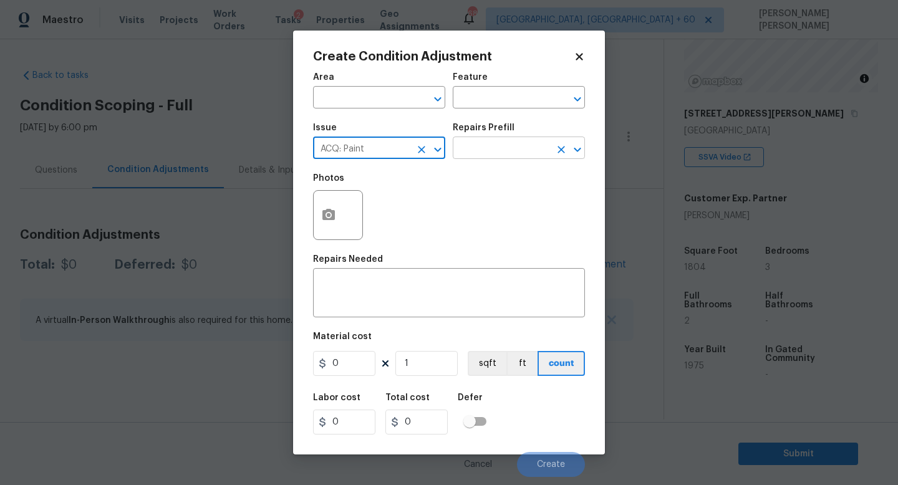
type input "ACQ: Paint"
click at [503, 146] on input "text" at bounding box center [501, 149] width 97 height 19
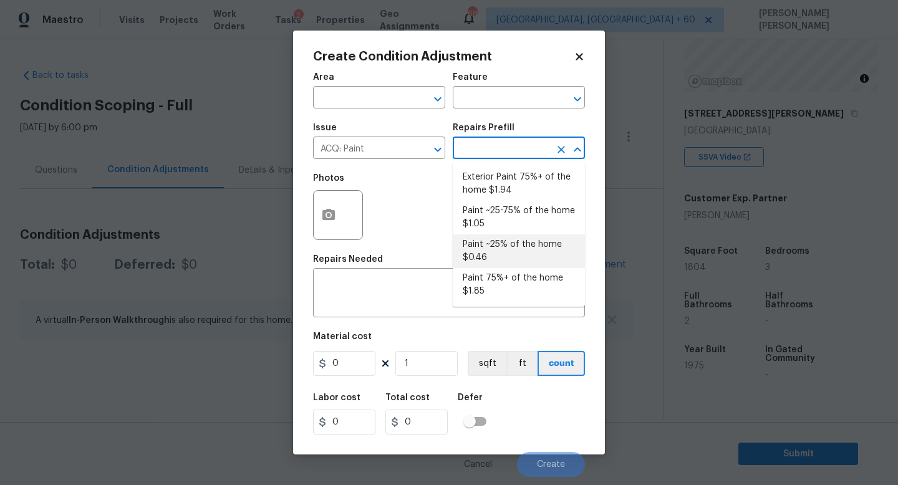
click at [507, 241] on li "Paint ~25% of the home $0.46" at bounding box center [519, 252] width 132 height 34
type input "Acquisition"
type textarea "Acquisition Scope: ~25% of the home needs interior paint"
type input "0.46"
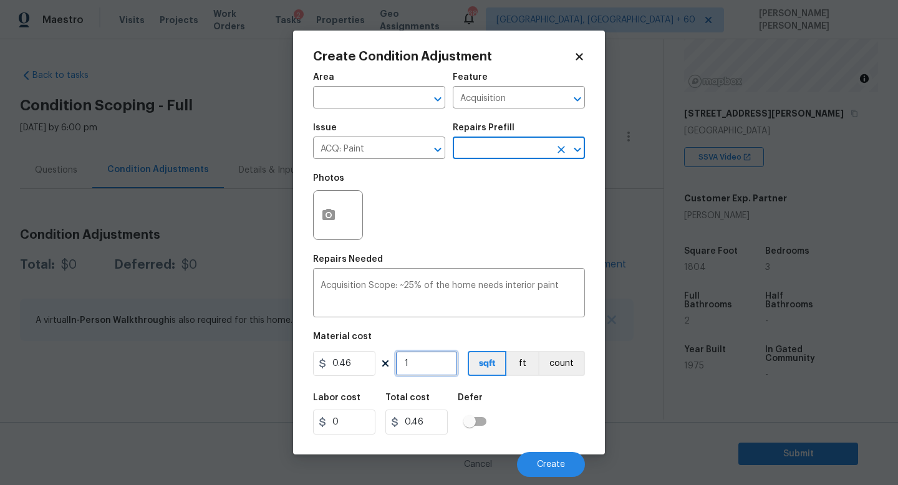
click at [443, 362] on input "1" at bounding box center [427, 363] width 62 height 25
type input "0"
type input "1"
type input "0.46"
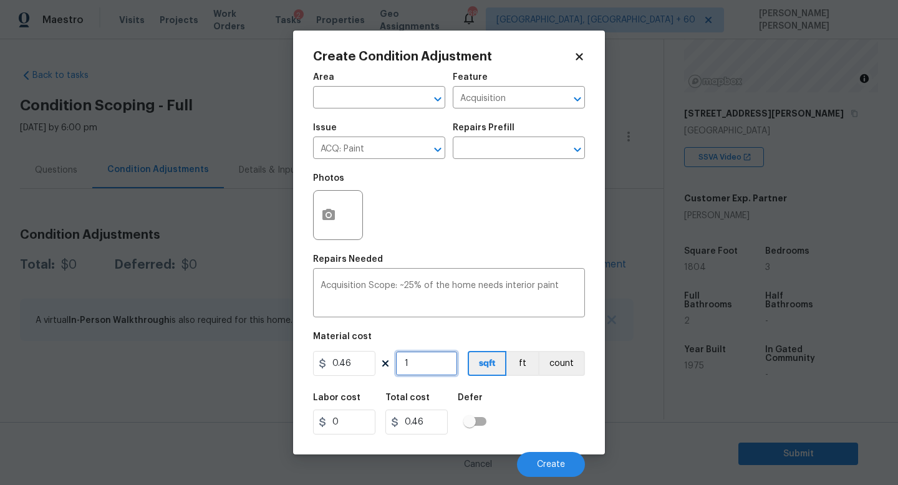
type input "18"
type input "8.28"
type input "180"
type input "82.8"
type input "1804"
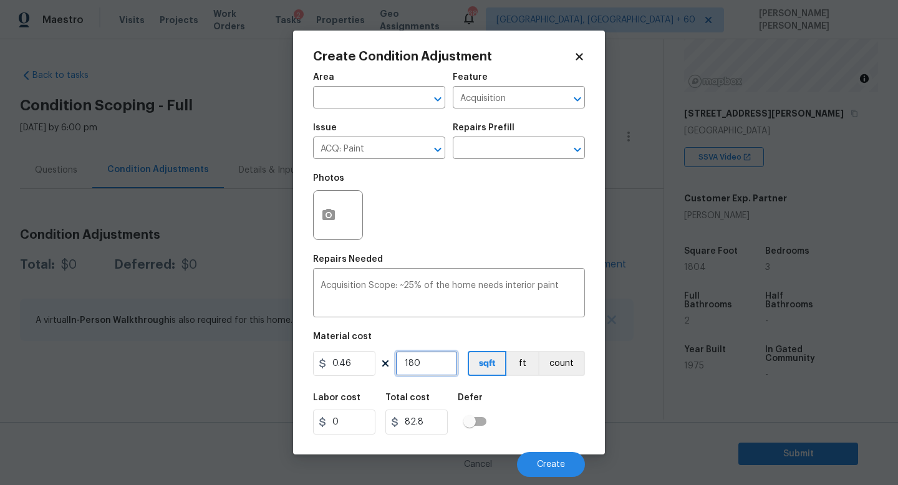
type input "829.84"
type input "1804"
click at [545, 463] on span "Create" at bounding box center [551, 464] width 28 height 9
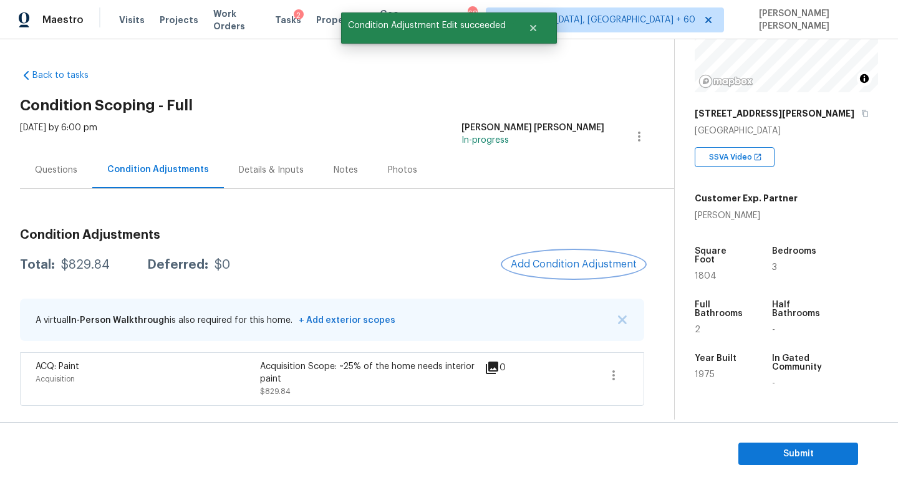
click at [556, 256] on button "Add Condition Adjustment" at bounding box center [573, 264] width 141 height 26
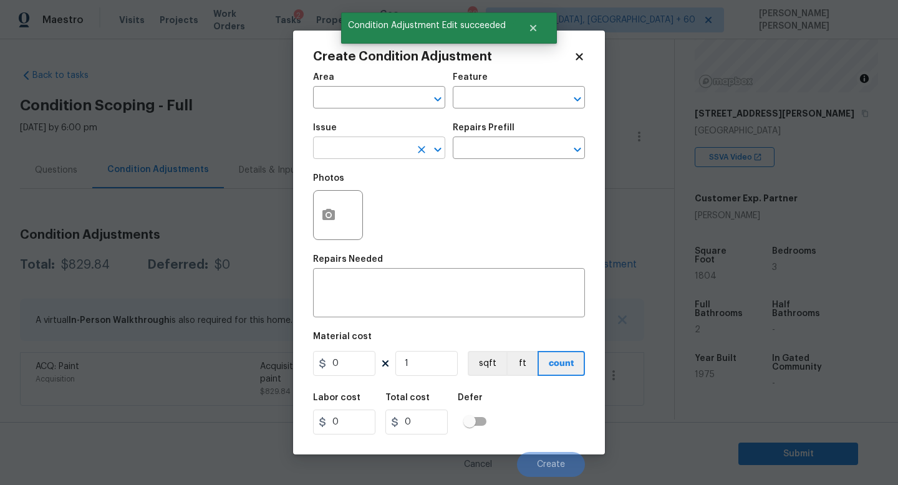
click at [348, 145] on input "text" at bounding box center [361, 149] width 97 height 19
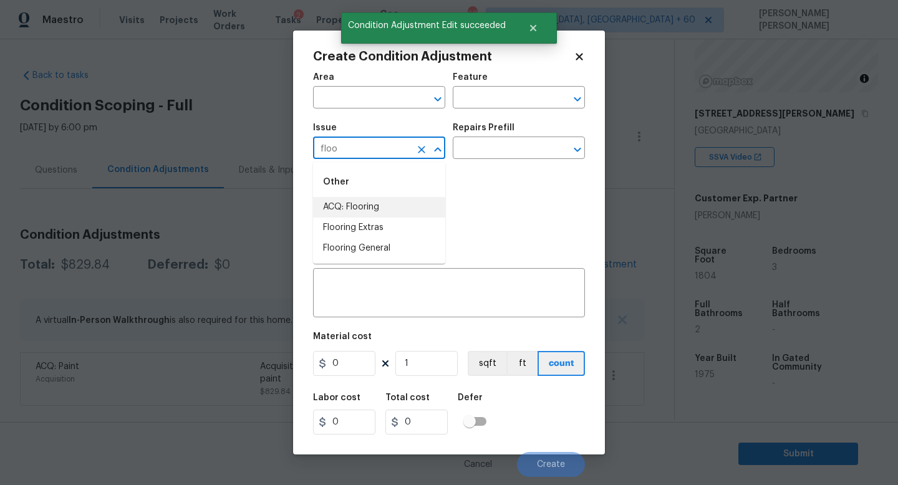
click at [368, 208] on li "ACQ: Flooring" at bounding box center [379, 207] width 132 height 21
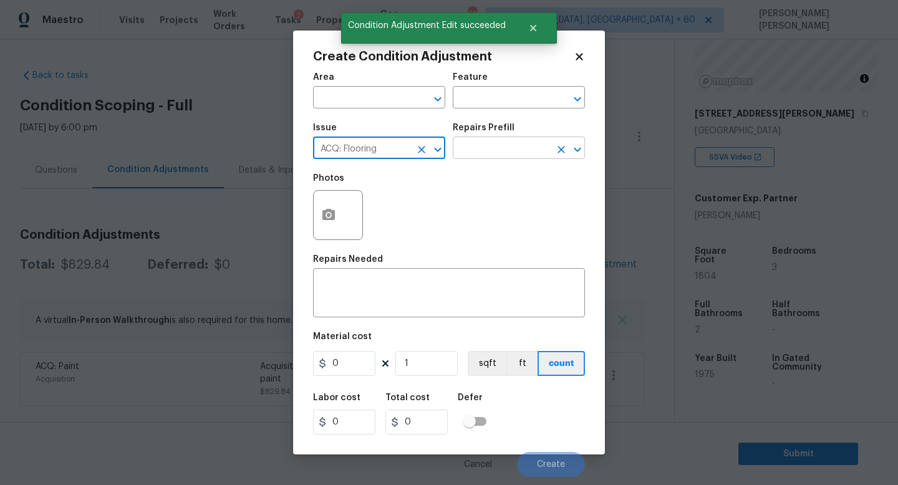
type input "ACQ: Flooring"
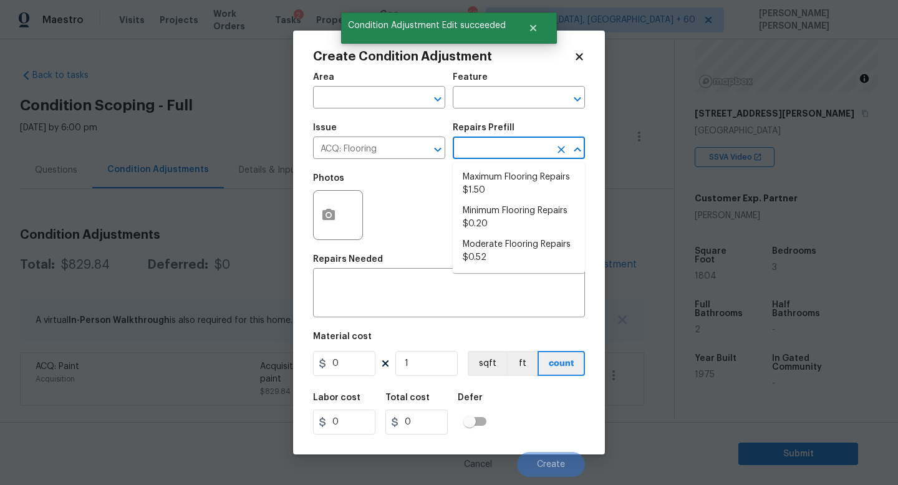
click at [474, 147] on input "text" at bounding box center [501, 149] width 97 height 19
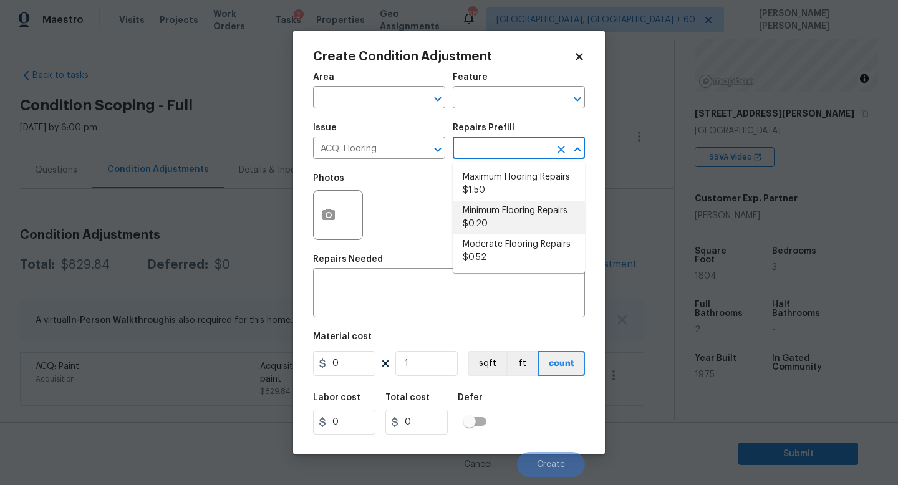
click at [492, 210] on li "Minimum Flooring Repairs $0.20" at bounding box center [519, 218] width 132 height 34
type input "Acquisition"
type textarea "Acquisition Scope: Minimum flooring repairs"
type input "0.2"
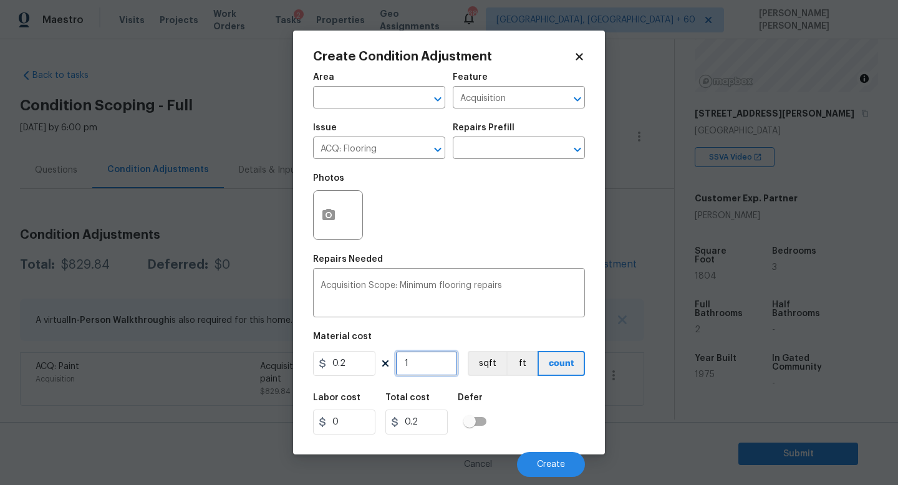
click at [418, 362] on input "1" at bounding box center [427, 363] width 62 height 25
type input "18"
type input "3.6"
type input "189"
type input "37.8"
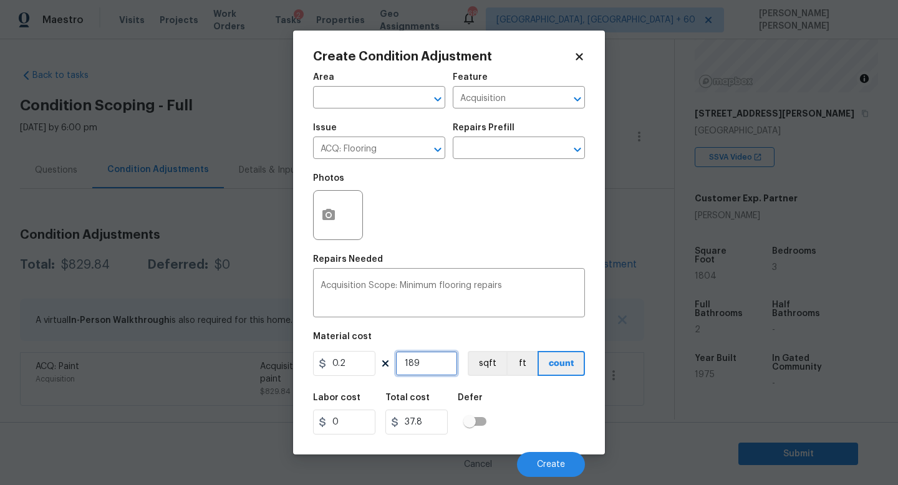
type input "1894"
type input "378.8"
type input "189"
type input "37.8"
type input "18"
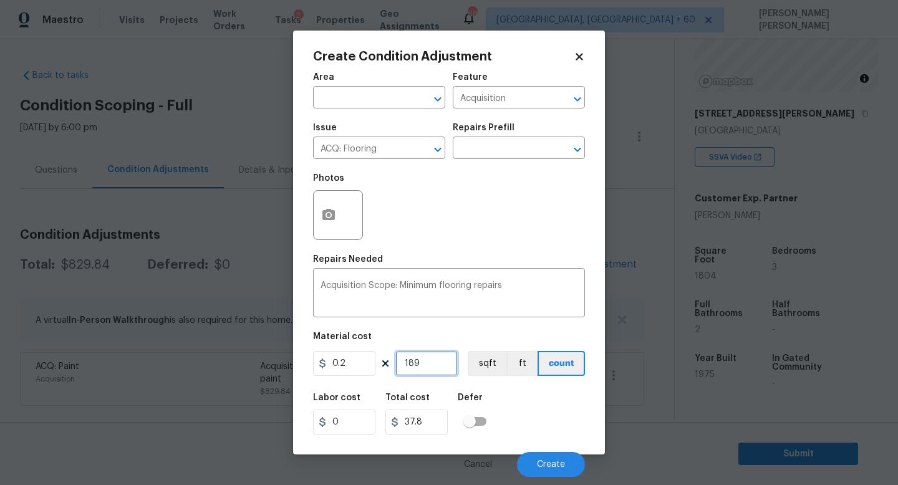
type input "3.6"
type input "180"
type input "36"
type input "1804"
type input "360.8"
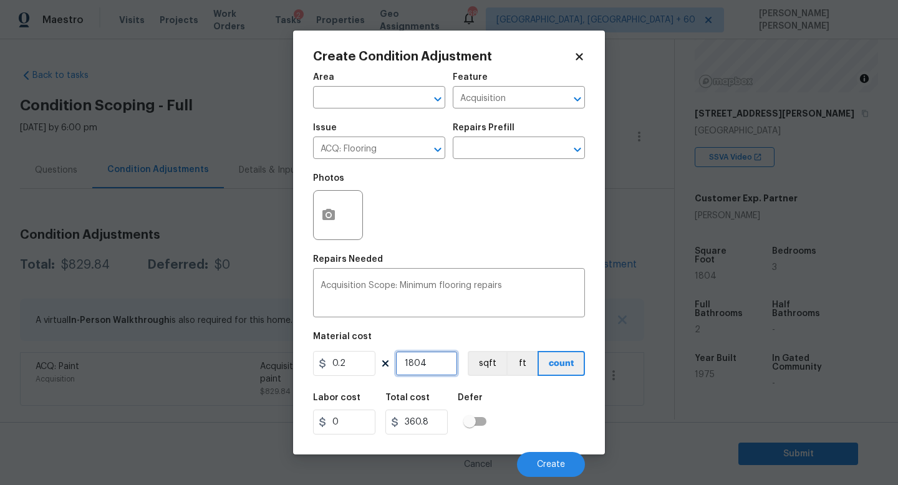
type input "1804"
click at [565, 475] on button "Create" at bounding box center [551, 464] width 68 height 25
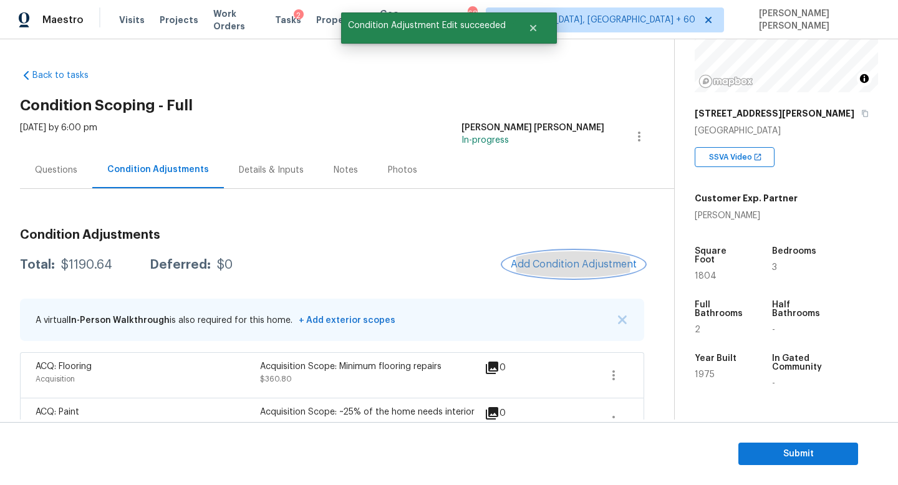
click at [592, 276] on button "Add Condition Adjustment" at bounding box center [573, 264] width 141 height 26
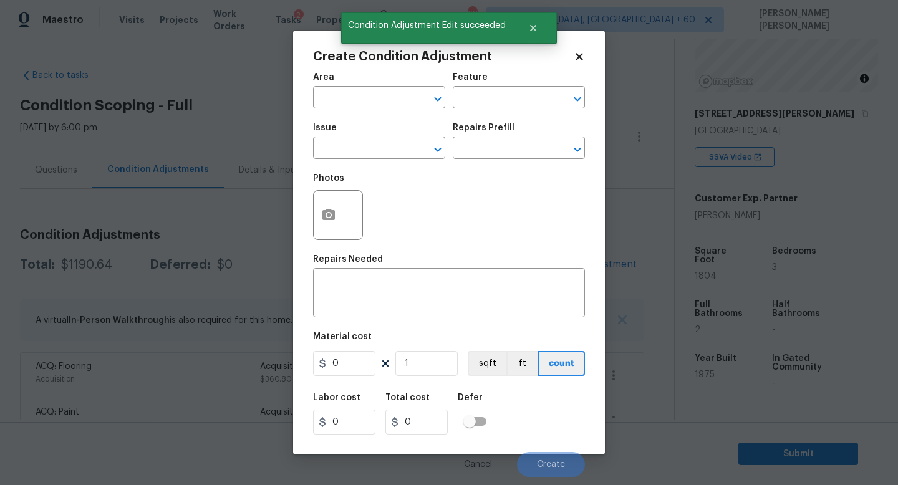
click at [587, 271] on div "Create Condition Adjustment Area ​ Feature ​ Issue ​ Repairs Prefill ​ Photos R…" at bounding box center [449, 243] width 312 height 424
click at [336, 143] on input "text" at bounding box center [361, 149] width 97 height 19
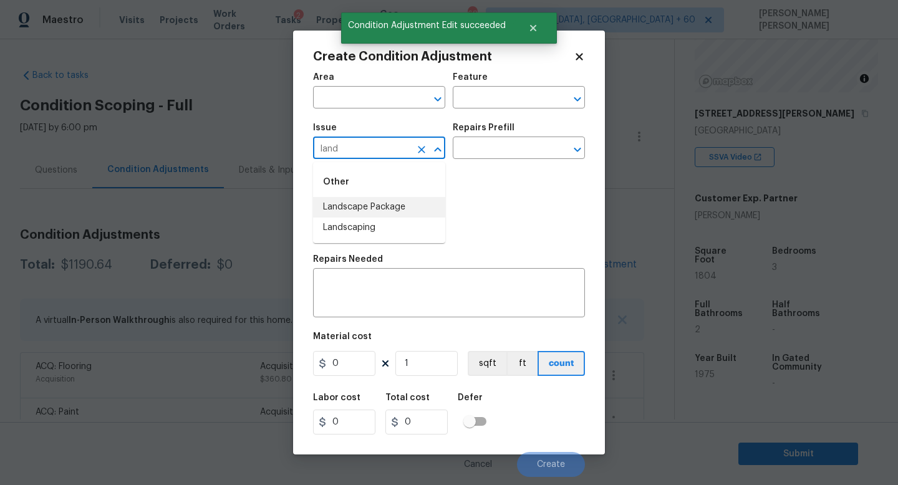
click at [349, 206] on li "Landscape Package" at bounding box center [379, 207] width 132 height 21
type input "Landscape Package"
click at [497, 156] on input "text" at bounding box center [501, 149] width 97 height 19
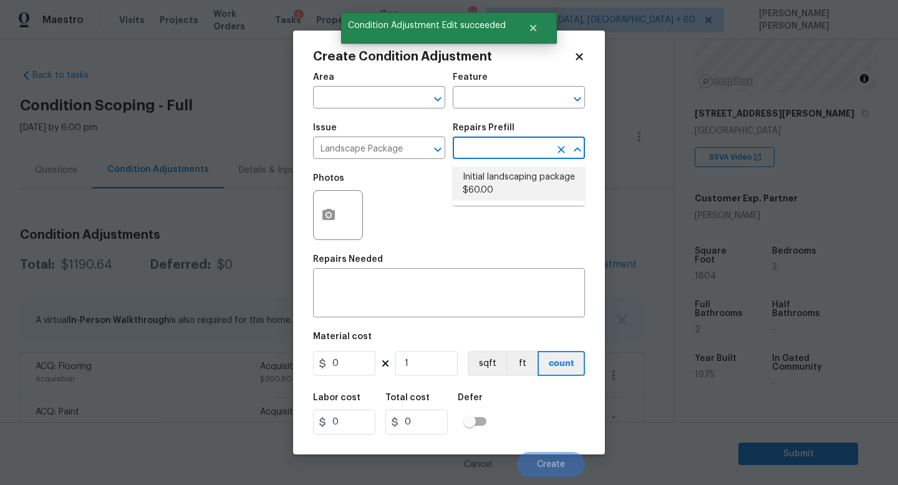
click at [498, 176] on li "Initial landscaping package $60.00" at bounding box center [519, 184] width 132 height 34
type input "Home Readiness Packages"
type textarea "Mowing of grass up to 6" in height. Mow, edge along driveways & sidewalks, trim…"
type input "60"
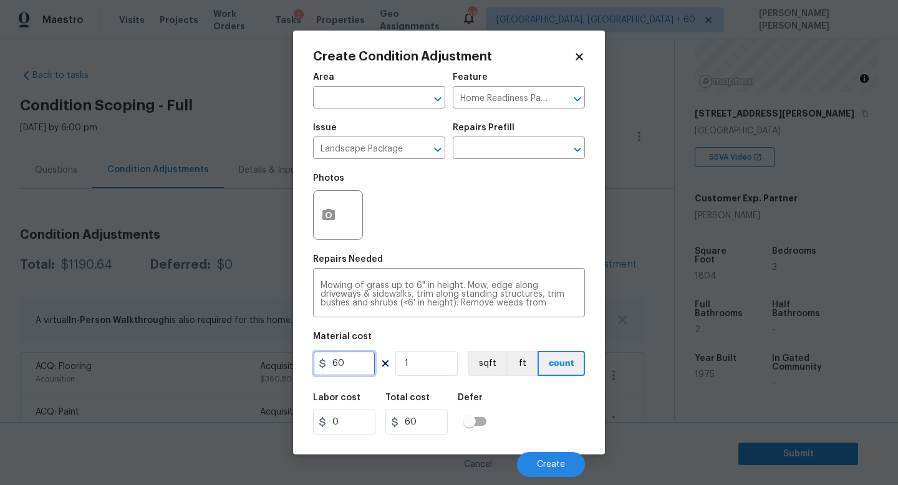
drag, startPoint x: 354, startPoint y: 360, endPoint x: 124, endPoint y: 314, distance: 234.2
click at [196, 347] on div "Create Condition Adjustment Area ​ Feature Home Readiness Packages ​ Issue Land…" at bounding box center [449, 242] width 898 height 485
drag, startPoint x: 359, startPoint y: 364, endPoint x: 135, endPoint y: 337, distance: 225.6
click at [135, 337] on div "Create Condition Adjustment Area ​ Feature Home Readiness Packages ​ Issue Land…" at bounding box center [449, 242] width 898 height 485
type input "70"
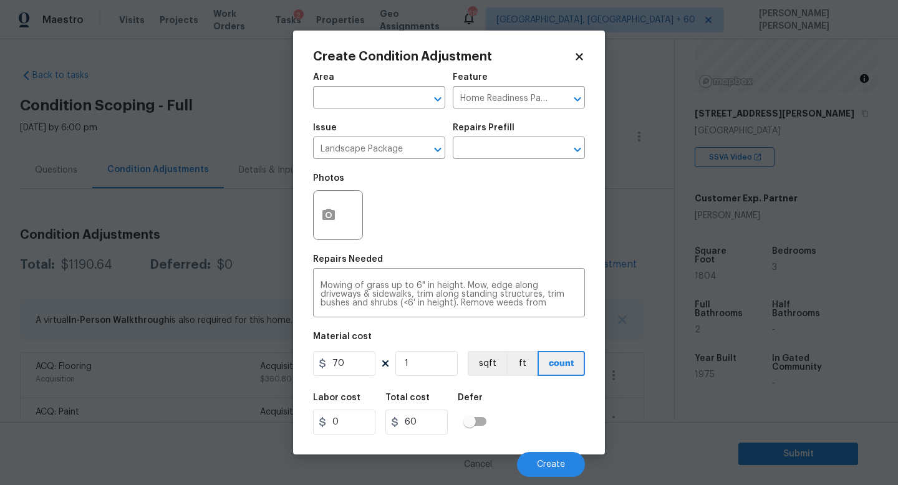
type input "70"
click at [558, 467] on span "Create" at bounding box center [551, 464] width 28 height 9
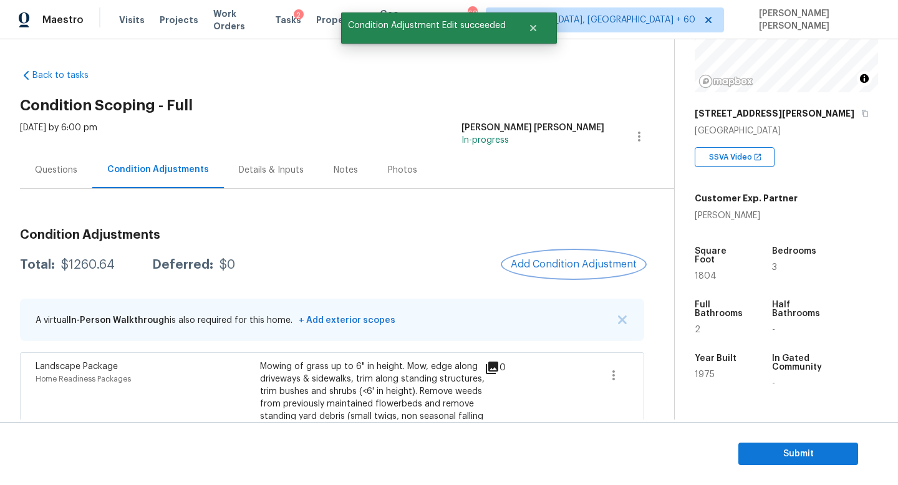
click at [566, 263] on span "Add Condition Adjustment" at bounding box center [574, 264] width 126 height 11
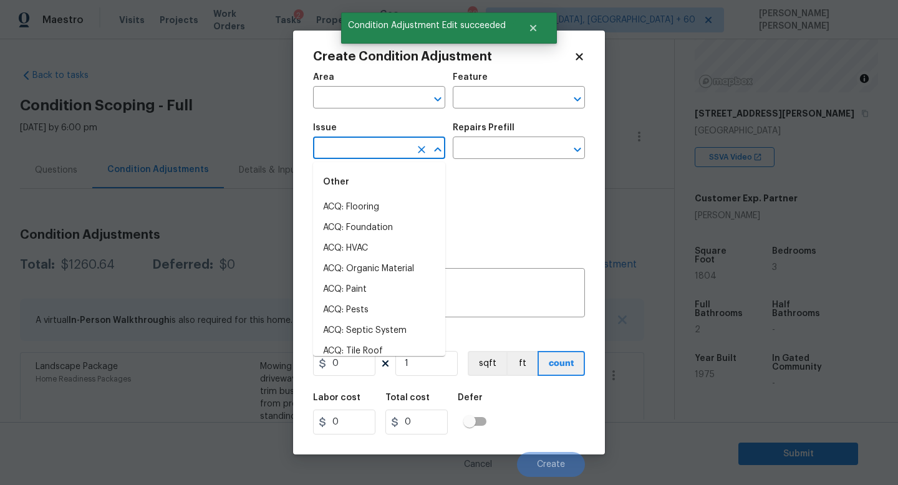
click at [376, 147] on input "text" at bounding box center [361, 149] width 97 height 19
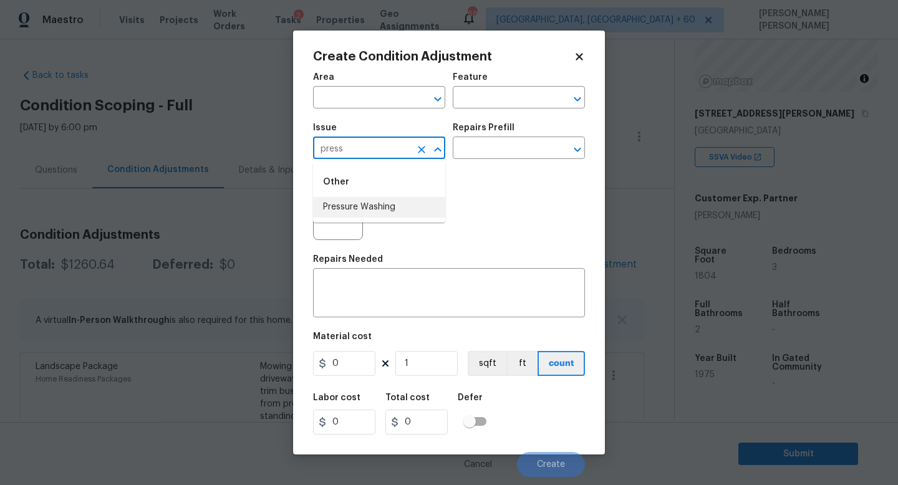
click at [374, 201] on li "Pressure Washing" at bounding box center [379, 207] width 132 height 21
type input "Pressure Washing"
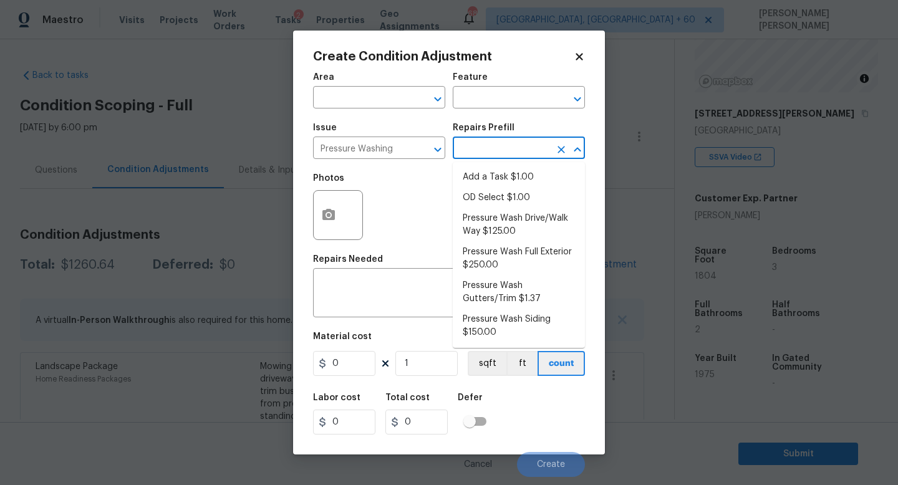
click at [492, 141] on input "text" at bounding box center [501, 149] width 97 height 19
click at [488, 226] on li "Pressure Wash Drive/Walk Way $125.00" at bounding box center [519, 225] width 132 height 34
type input "Siding"
type textarea "Pressure wash the driveways/walkways as directed by the PM. Ensure that all deb…"
type input "125"
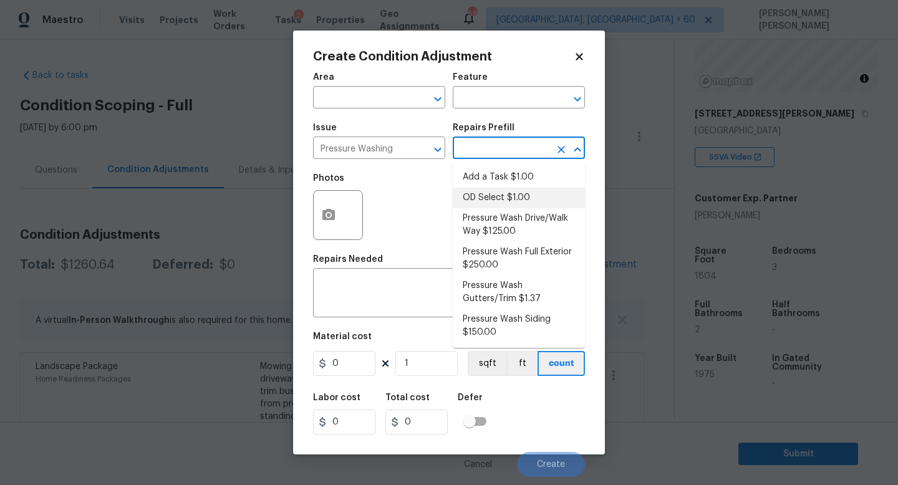
type input "125"
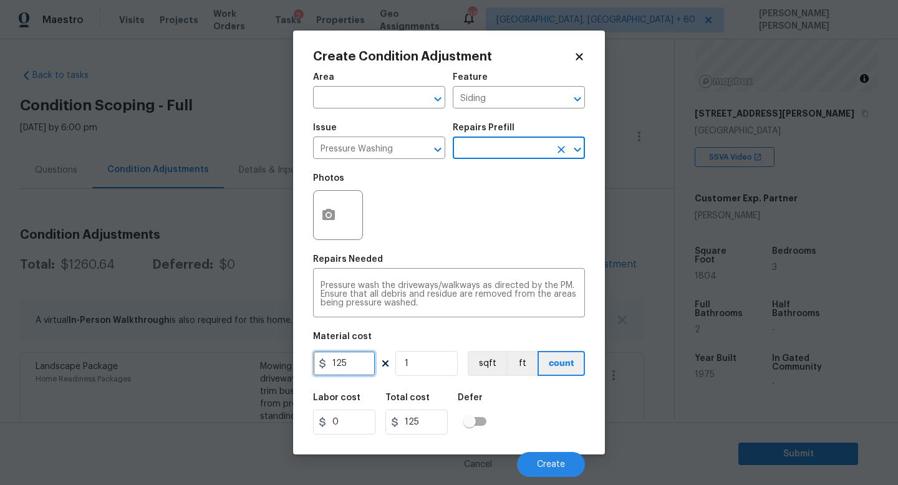
drag, startPoint x: 357, startPoint y: 364, endPoint x: 248, endPoint y: 335, distance: 113.6
click at [307, 362] on div "Create Condition Adjustment Area ​ Feature Siding ​ Issue Pressure Washing ​ Re…" at bounding box center [449, 243] width 312 height 424
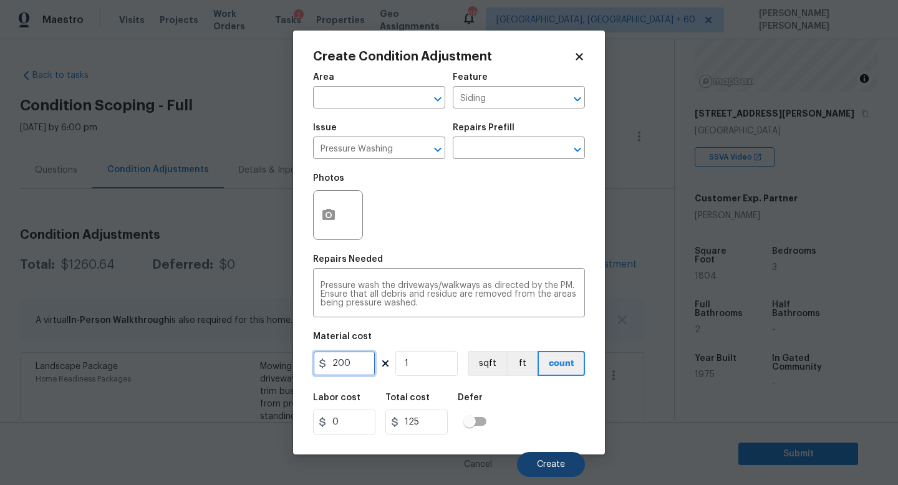
type input "200"
click at [543, 456] on button "Create" at bounding box center [551, 464] width 68 height 25
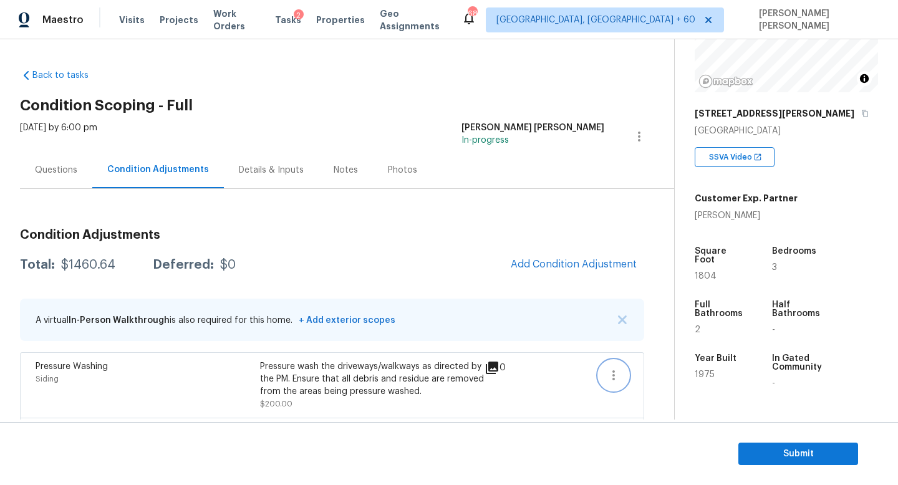
click at [611, 375] on icon "button" at bounding box center [613, 375] width 15 height 15
click at [648, 377] on div "Edit" at bounding box center [684, 373] width 97 height 12
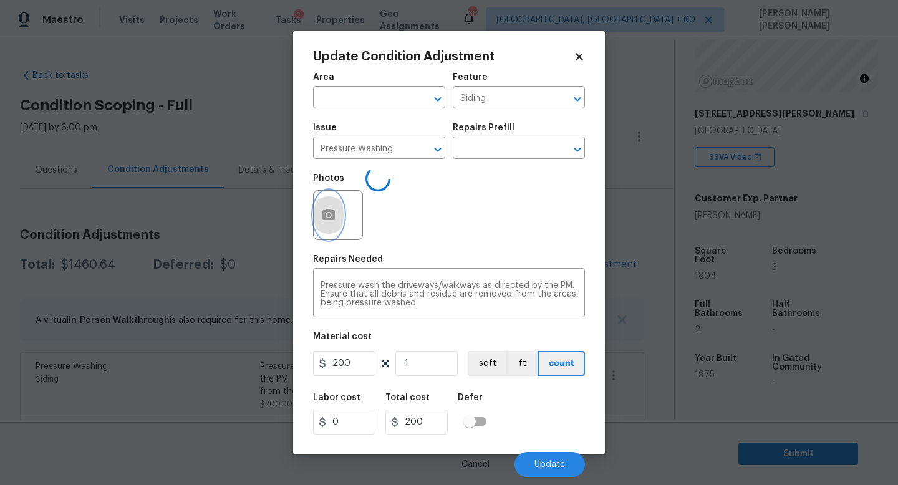
click at [341, 216] on button "button" at bounding box center [329, 215] width 30 height 49
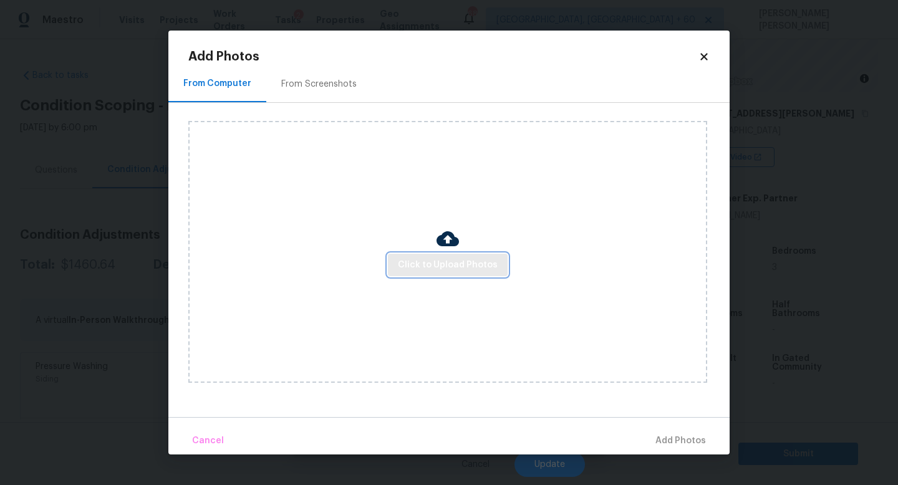
click at [437, 264] on span "Click to Upload Photos" at bounding box center [448, 266] width 100 height 16
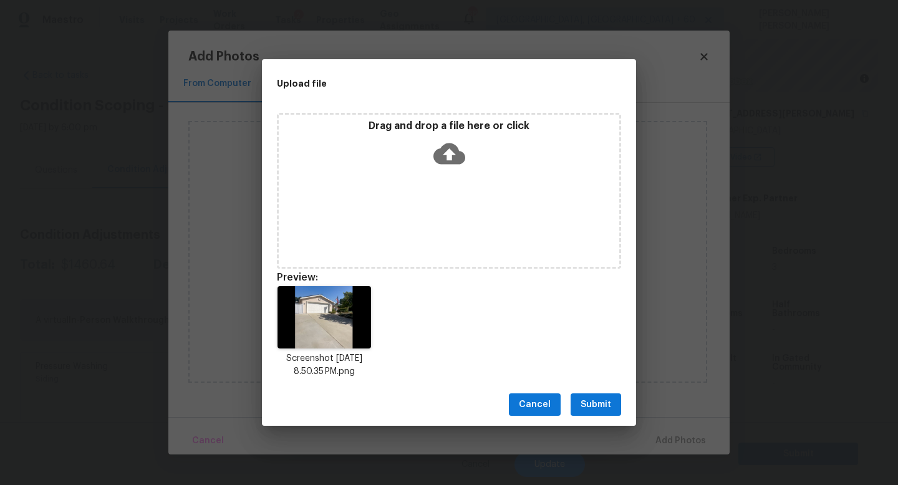
click at [590, 400] on span "Submit" at bounding box center [596, 405] width 31 height 16
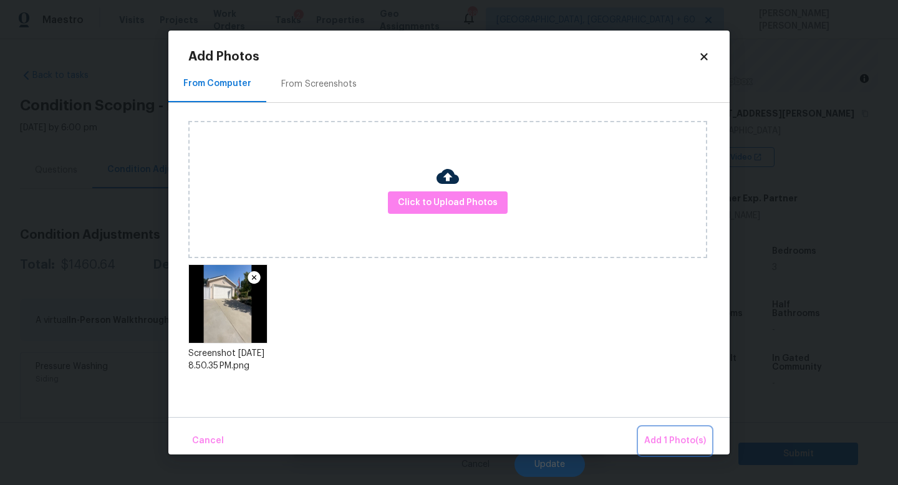
click at [669, 439] on span "Add 1 Photo(s)" at bounding box center [675, 442] width 62 height 16
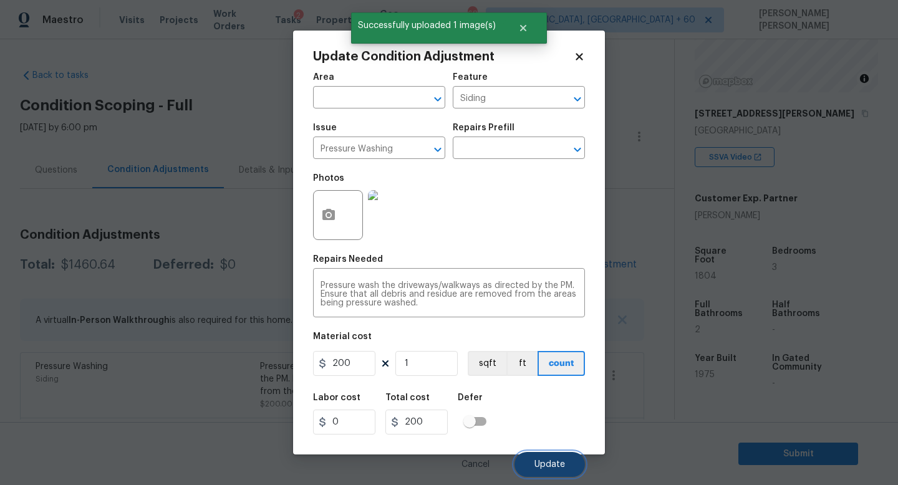
click at [549, 467] on span "Update" at bounding box center [550, 464] width 31 height 9
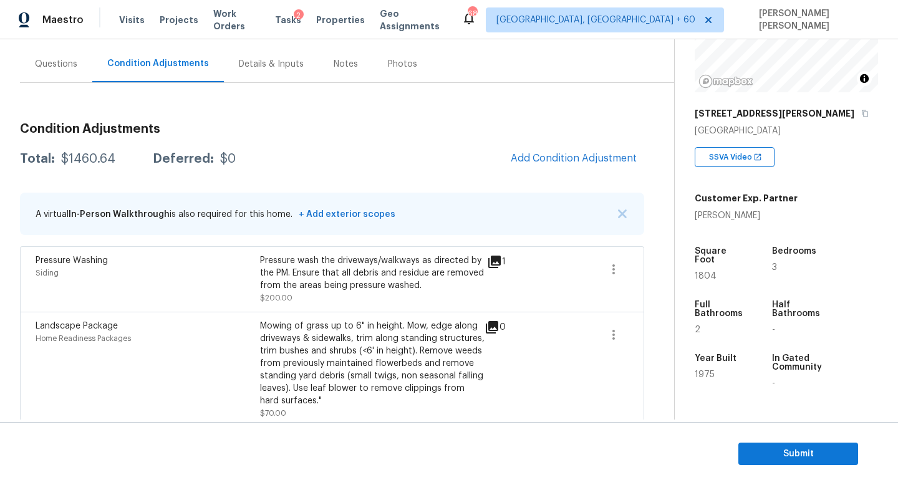
scroll to position [0, 0]
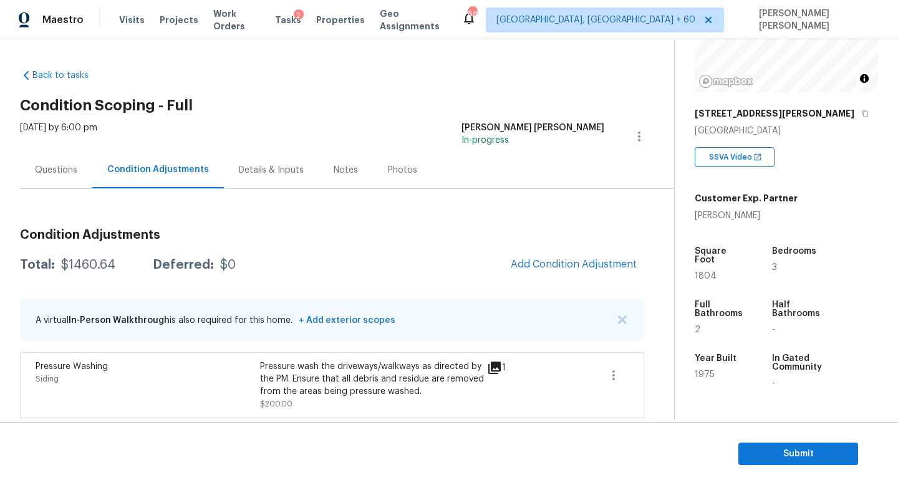
click at [57, 164] on div "Questions" at bounding box center [56, 170] width 42 height 12
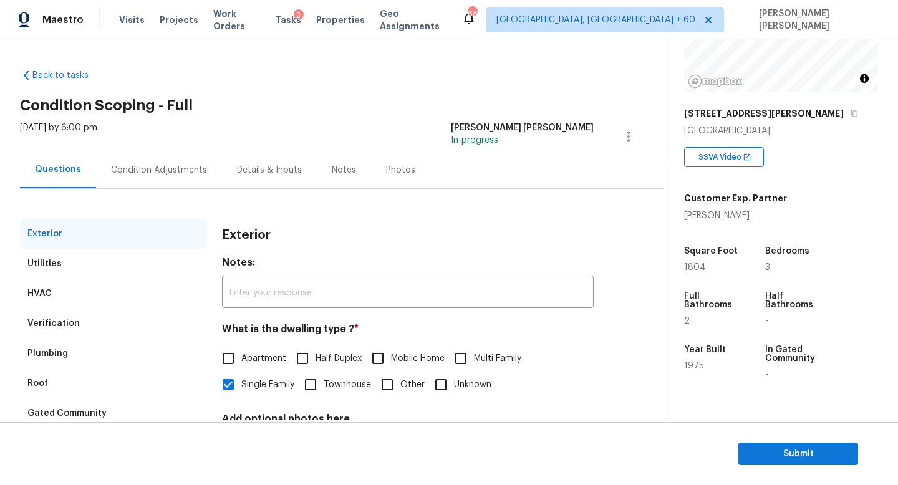
scroll to position [115, 0]
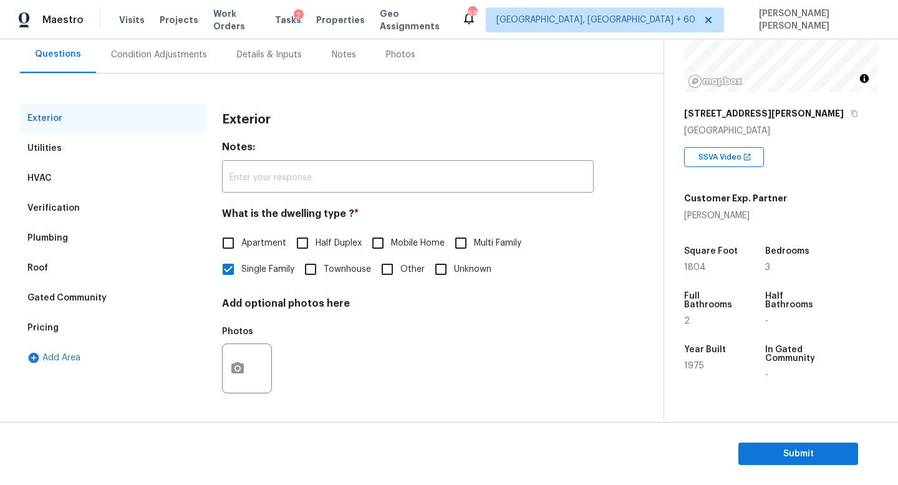
click at [80, 143] on div "Utilities" at bounding box center [113, 148] width 187 height 30
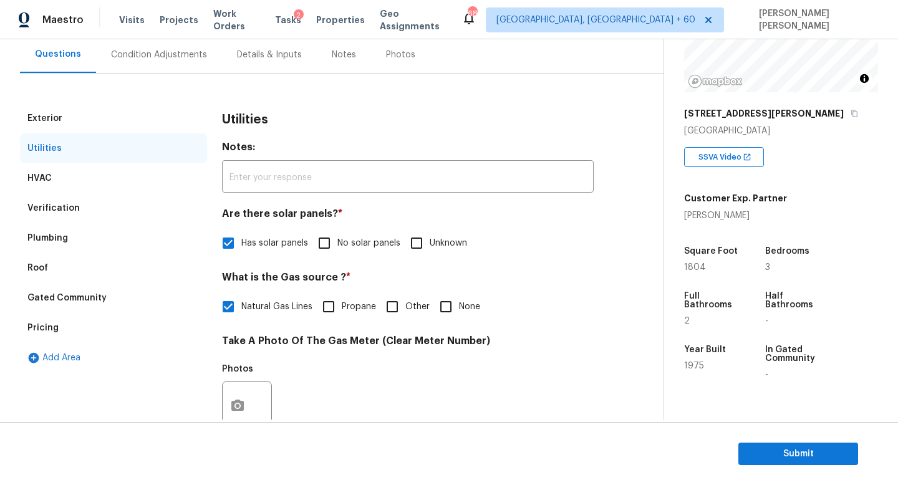
click at [98, 296] on div "Gated Community" at bounding box center [66, 298] width 79 height 12
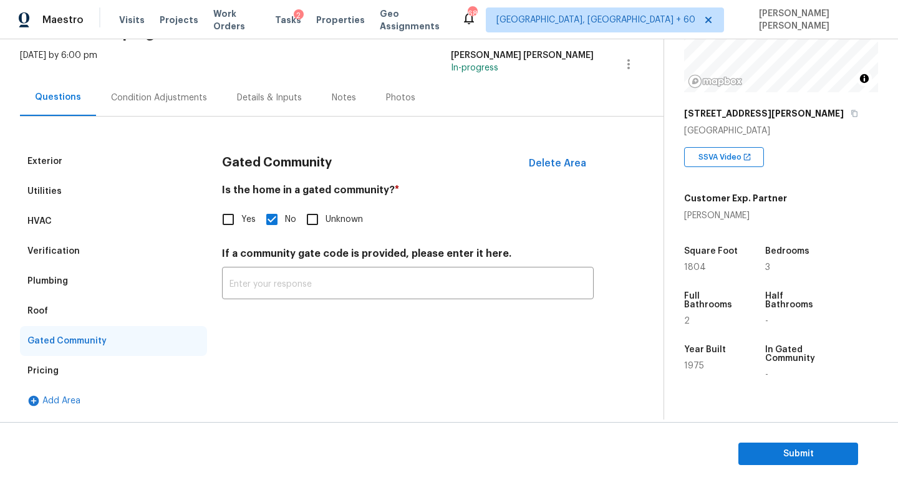
click at [160, 86] on div "Condition Adjustments" at bounding box center [159, 97] width 126 height 37
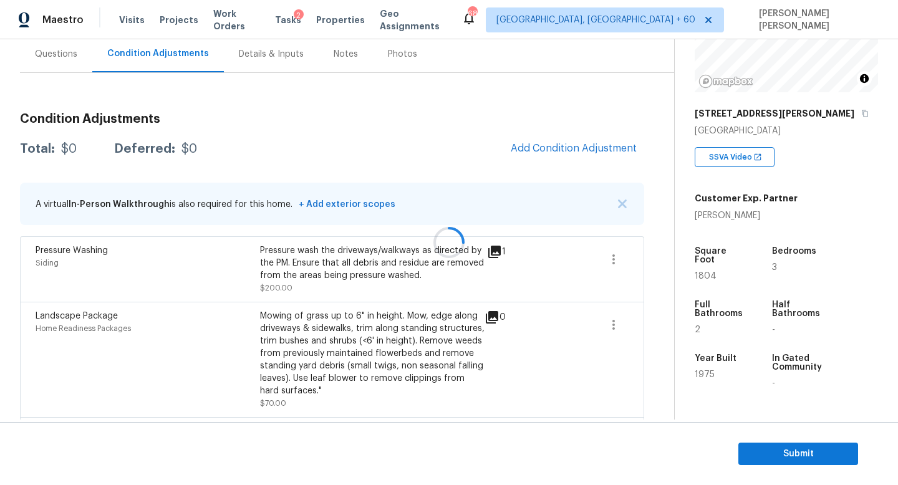
click at [538, 149] on div at bounding box center [449, 242] width 898 height 485
click at [538, 149] on span "Add Condition Adjustment" at bounding box center [574, 148] width 126 height 11
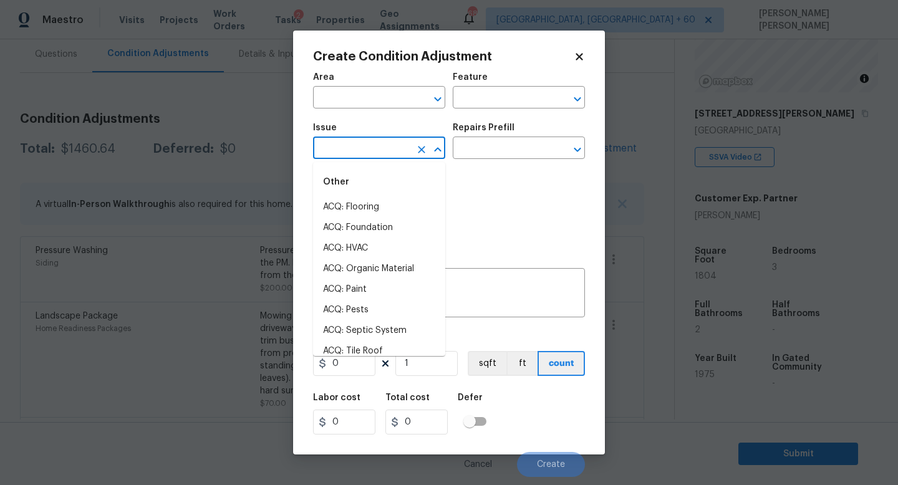
click at [340, 151] on input "text" at bounding box center [361, 149] width 97 height 19
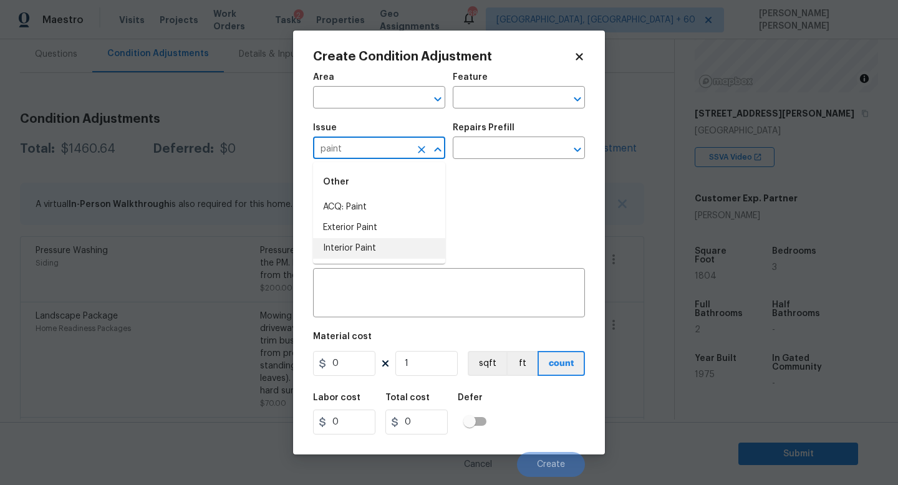
click at [356, 241] on li "Interior Paint" at bounding box center [379, 248] width 132 height 21
type input "Interior Paint"
click at [471, 153] on input "text" at bounding box center [501, 149] width 97 height 19
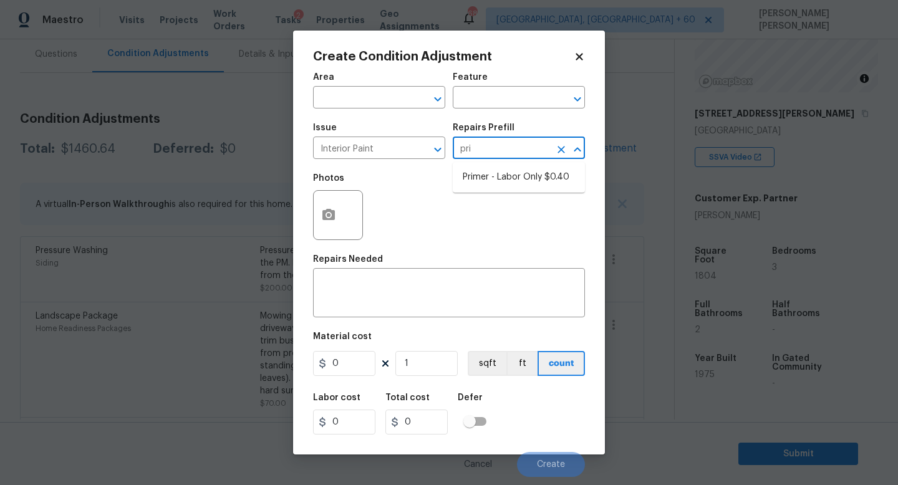
type input "prim"
click at [507, 174] on li "Primer - Labor Only $0.40" at bounding box center [519, 177] width 132 height 21
type input "Overall Paint"
type textarea "Interior primer - PRIMER PROVIDED BY OPENDOOR - All nails, screws, drywall anch…"
type input "0.4"
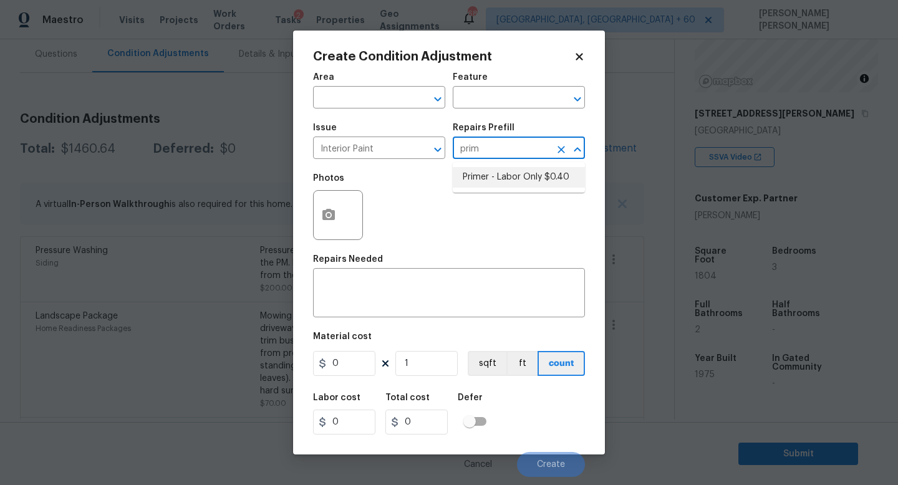
type input "0.4"
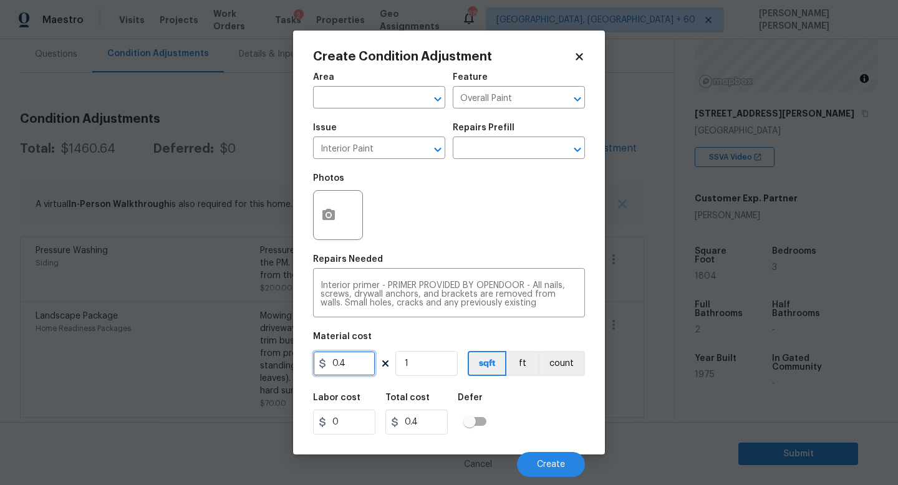
drag, startPoint x: 368, startPoint y: 358, endPoint x: 0, endPoint y: 321, distance: 370.0
click at [0, 321] on div "Create Condition Adjustment Area ​ Feature Overall Paint ​ Issue Interior Paint…" at bounding box center [449, 242] width 898 height 485
type input "300"
click at [332, 216] on icon "button" at bounding box center [329, 214] width 12 height 11
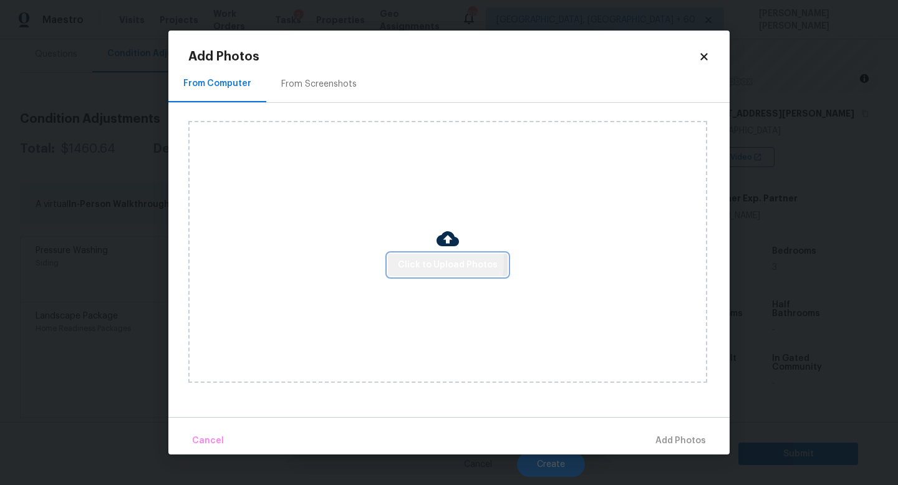
click at [403, 260] on span "Click to Upload Photos" at bounding box center [448, 266] width 100 height 16
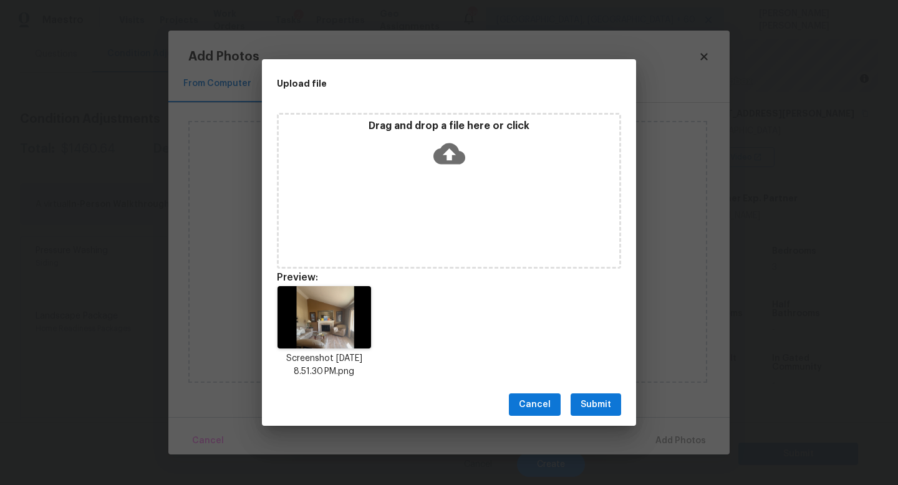
click at [596, 396] on button "Submit" at bounding box center [596, 405] width 51 height 23
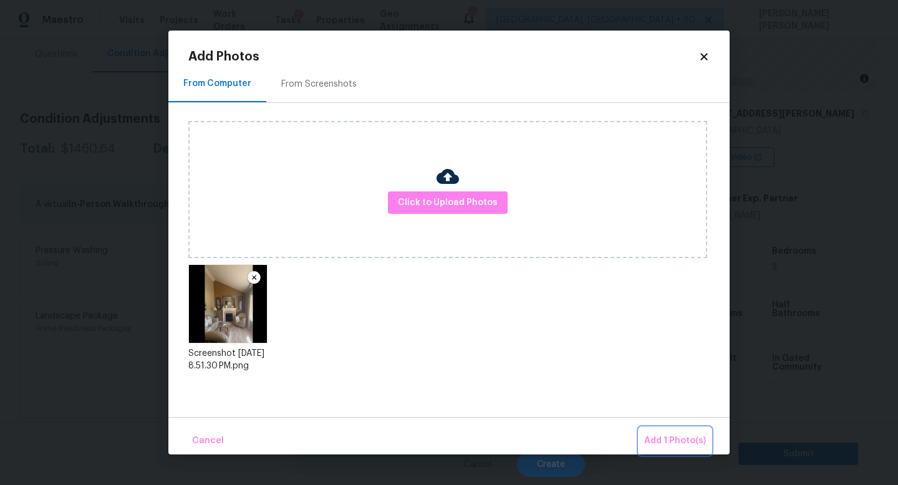
click at [677, 438] on span "Add 1 Photo(s)" at bounding box center [675, 442] width 62 height 16
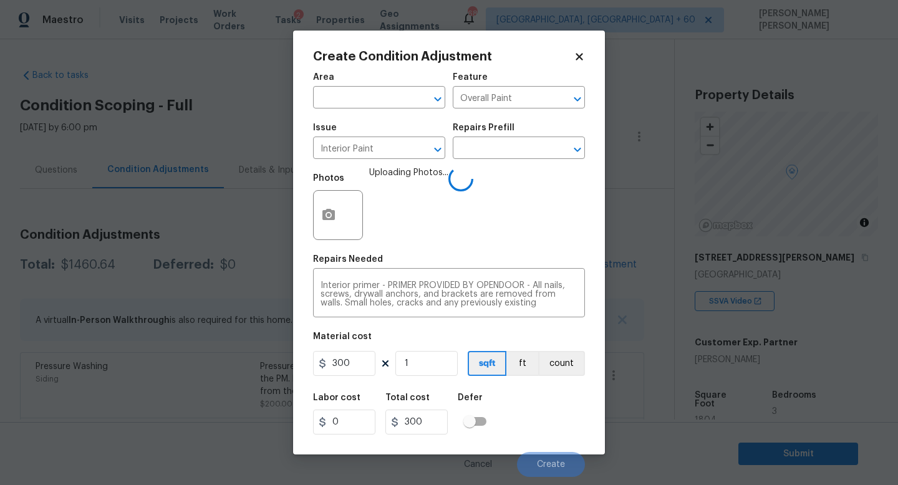
scroll to position [144, 0]
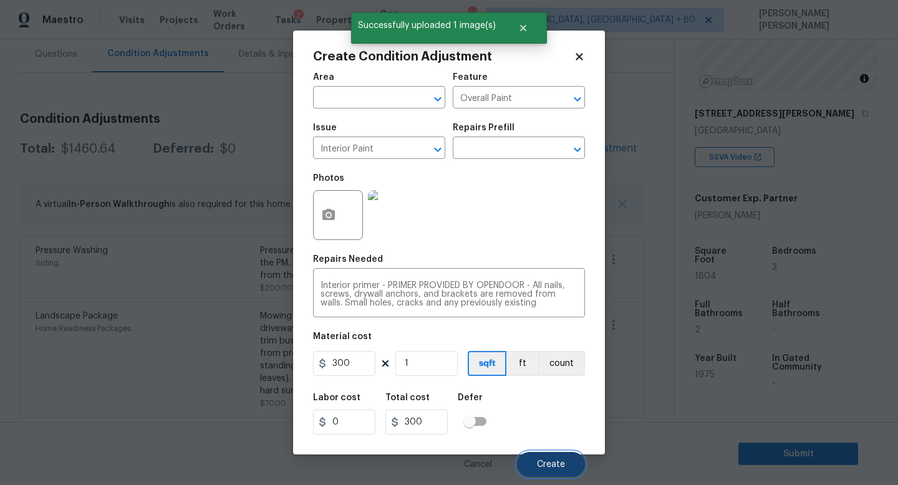
click at [551, 465] on span "Create" at bounding box center [551, 464] width 28 height 9
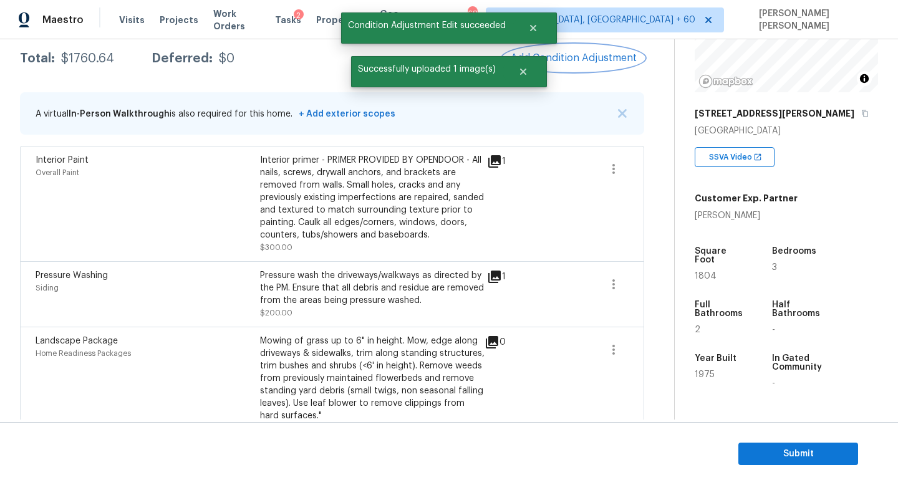
scroll to position [333, 0]
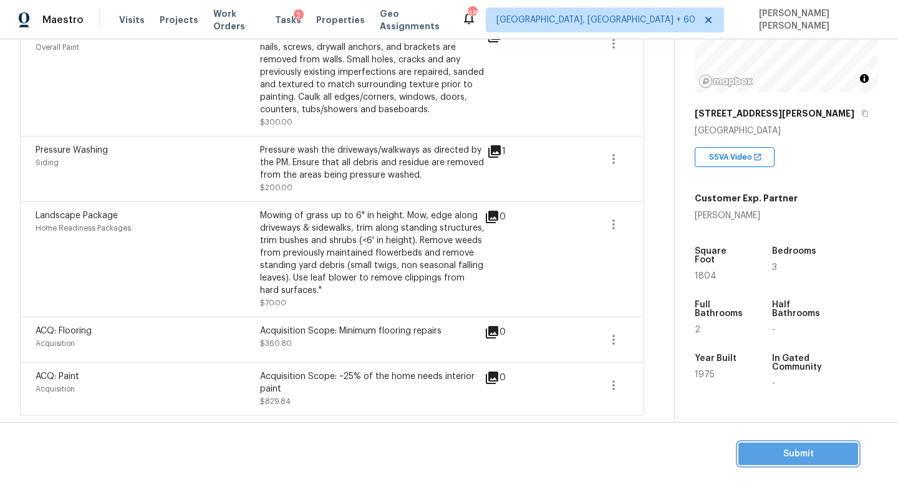
click at [787, 461] on span "Submit" at bounding box center [799, 455] width 100 height 16
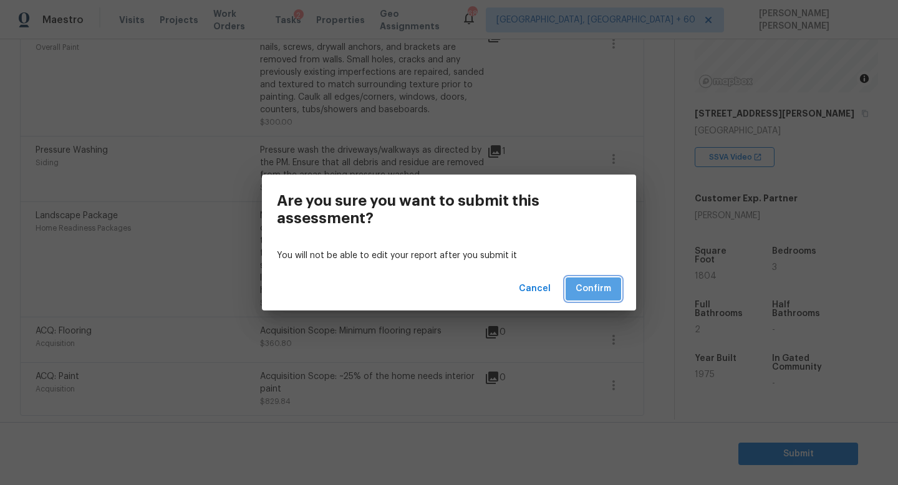
click at [592, 290] on span "Confirm" at bounding box center [594, 289] width 36 height 16
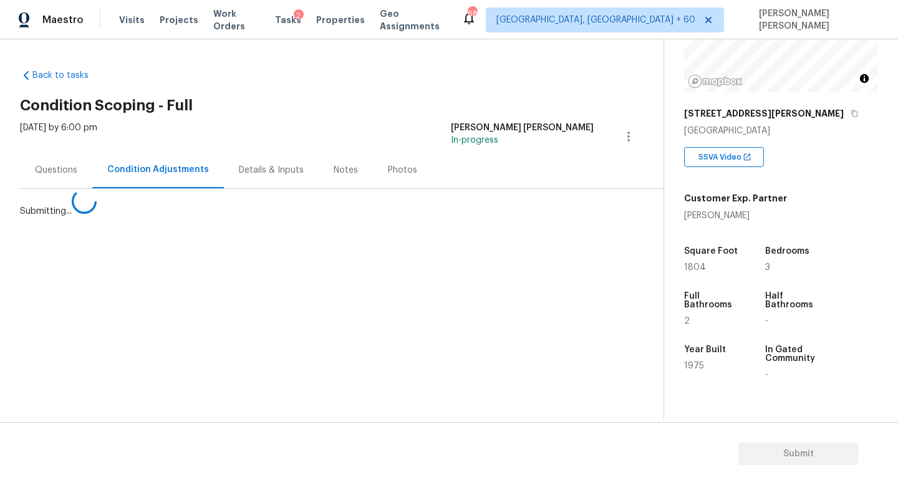
scroll to position [0, 0]
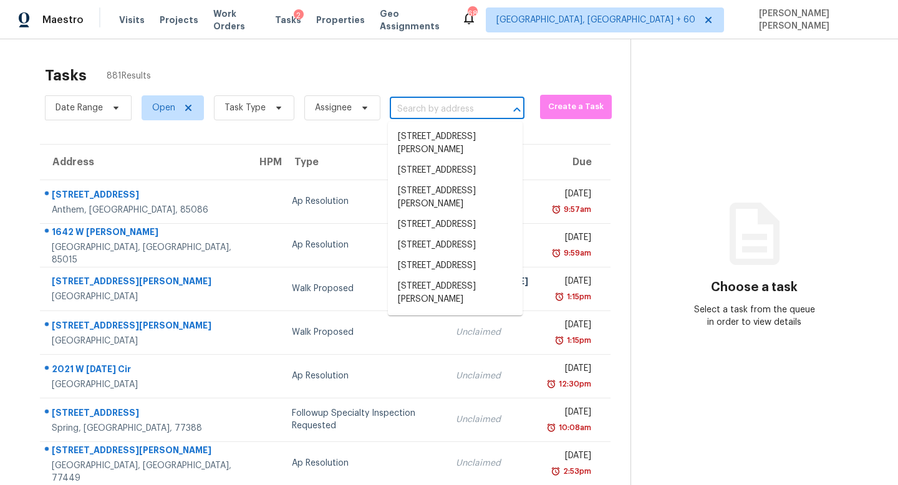
click at [422, 106] on input "text" at bounding box center [440, 109] width 100 height 19
paste input "[STREET_ADDRESS]"
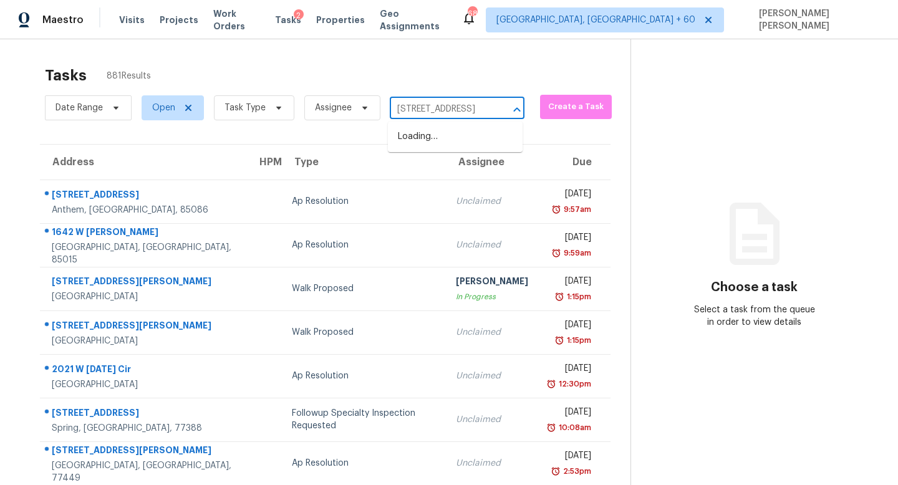
type input "[STREET_ADDRESS]"
click at [467, 137] on li "[STREET_ADDRESS]" at bounding box center [455, 137] width 135 height 21
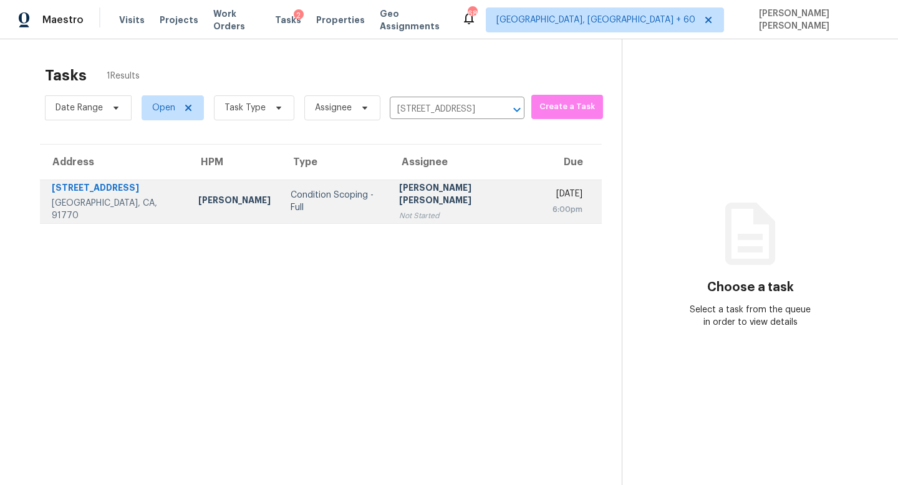
click at [398, 202] on td "[PERSON_NAME] [PERSON_NAME] Not Started" at bounding box center [465, 202] width 153 height 44
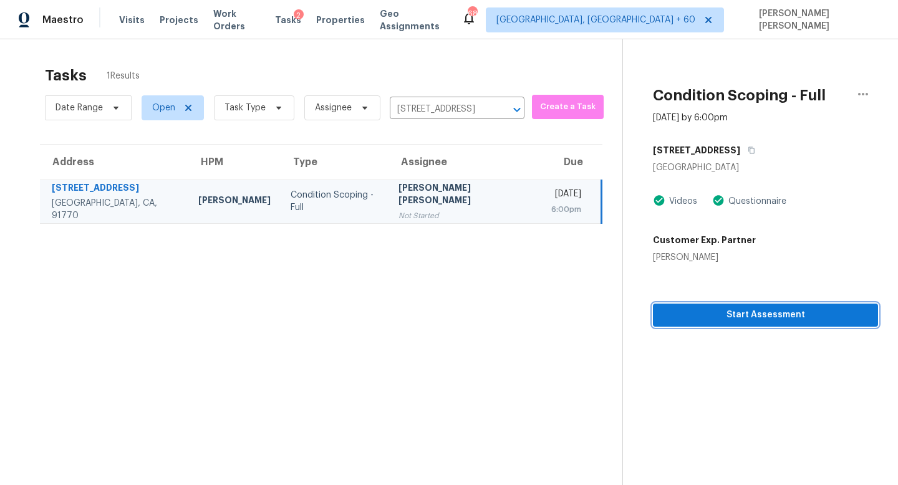
click at [724, 324] on button "Start Assessment" at bounding box center [765, 315] width 225 height 23
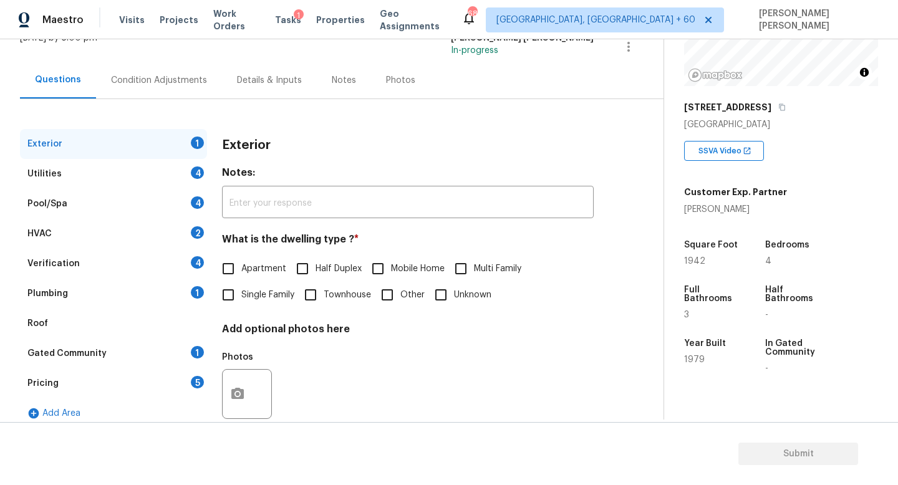
scroll to position [152, 0]
click at [324, 294] on input "Townhouse" at bounding box center [311, 295] width 26 height 26
checkbox input "true"
click at [148, 171] on div "Utilities 4" at bounding box center [113, 174] width 187 height 30
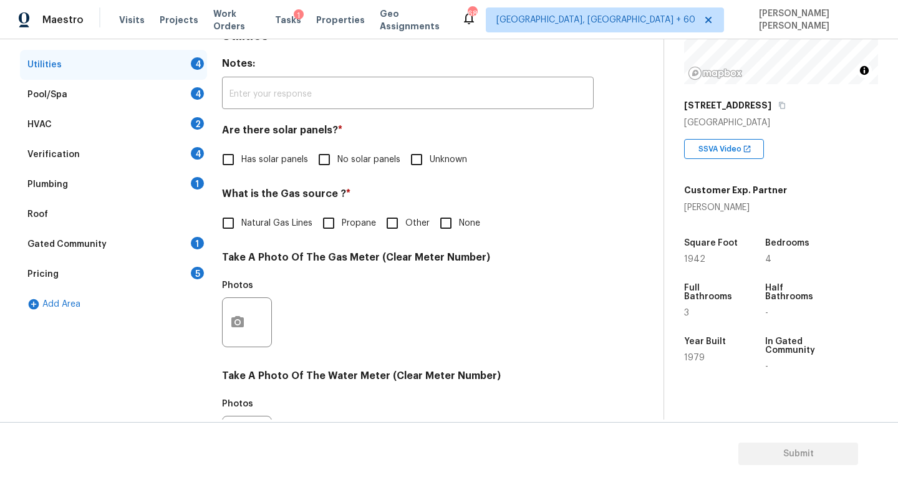
scroll to position [208, 0]
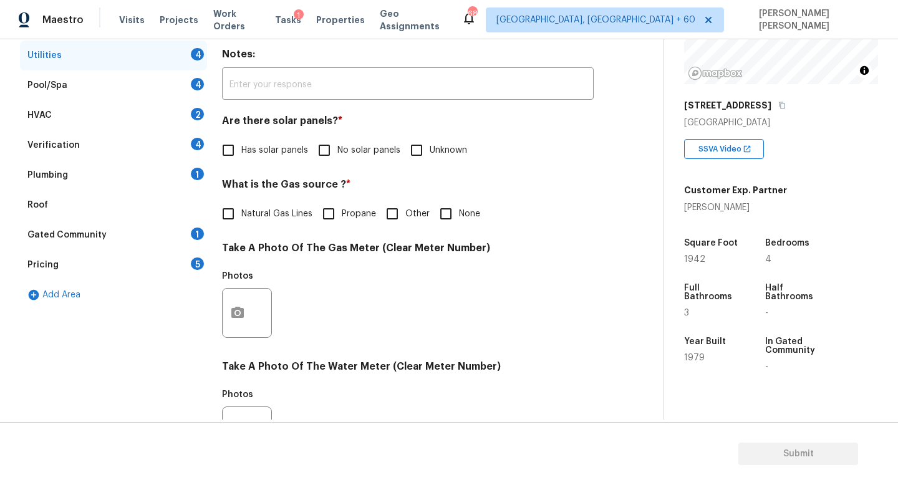
click at [328, 157] on input "No solar panels" at bounding box center [324, 150] width 26 height 26
checkbox input "true"
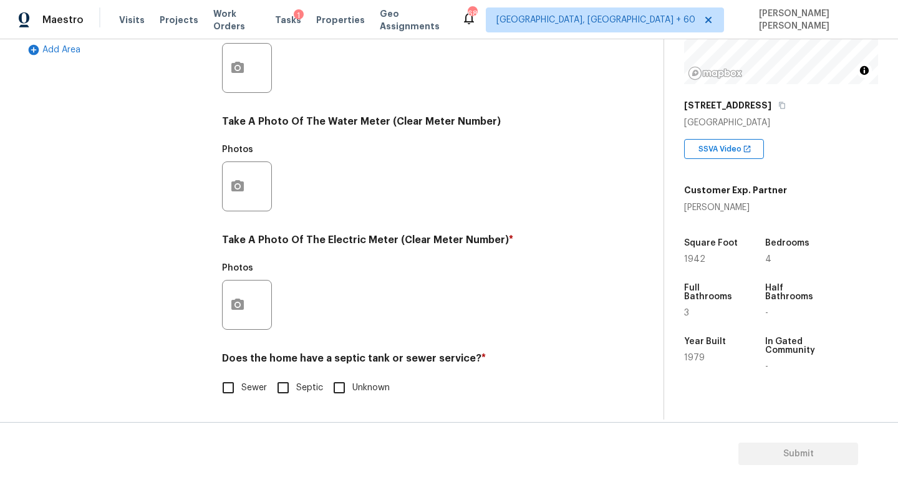
click at [226, 385] on input "Sewer" at bounding box center [228, 388] width 26 height 26
checkbox input "true"
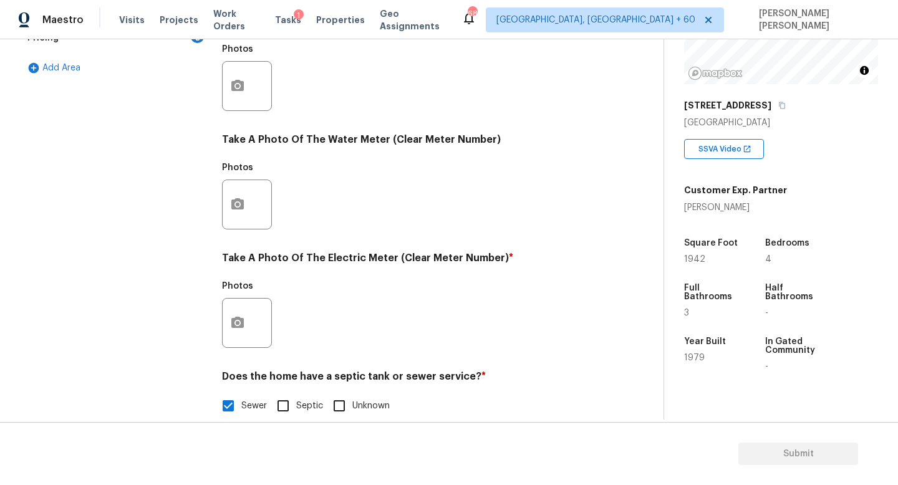
scroll to position [430, 0]
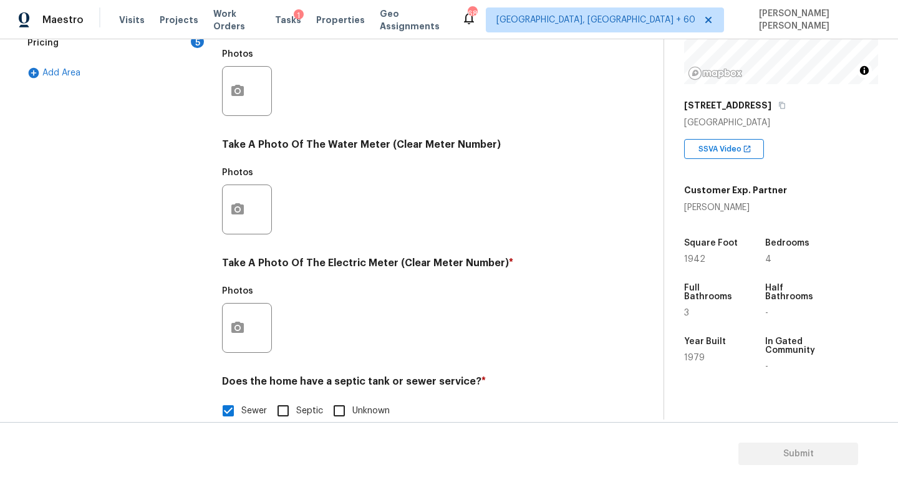
click at [258, 331] on div at bounding box center [247, 328] width 50 height 50
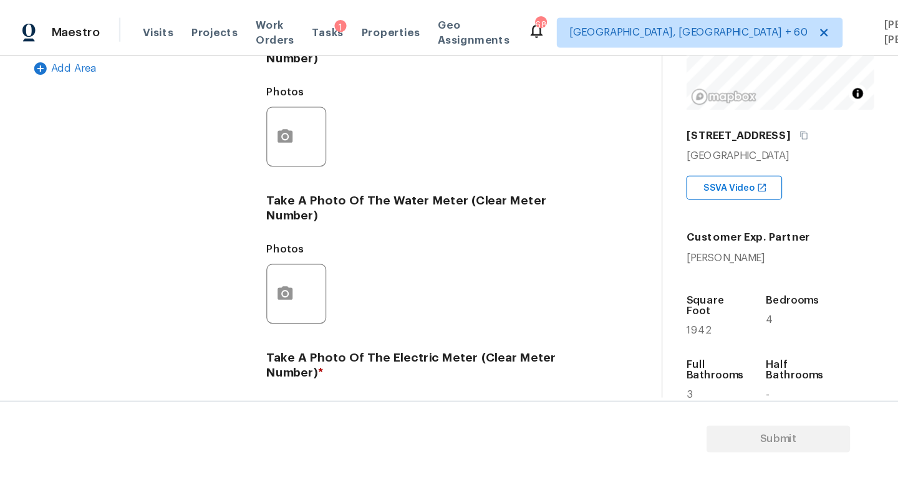
scroll to position [377, 0]
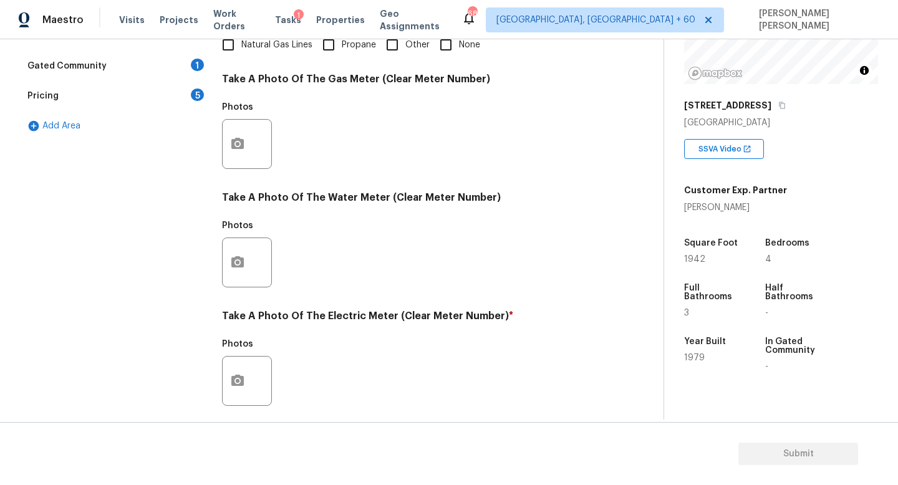
click at [260, 337] on div "Photos" at bounding box center [248, 372] width 52 height 81
click at [238, 367] on button "button" at bounding box center [238, 381] width 30 height 49
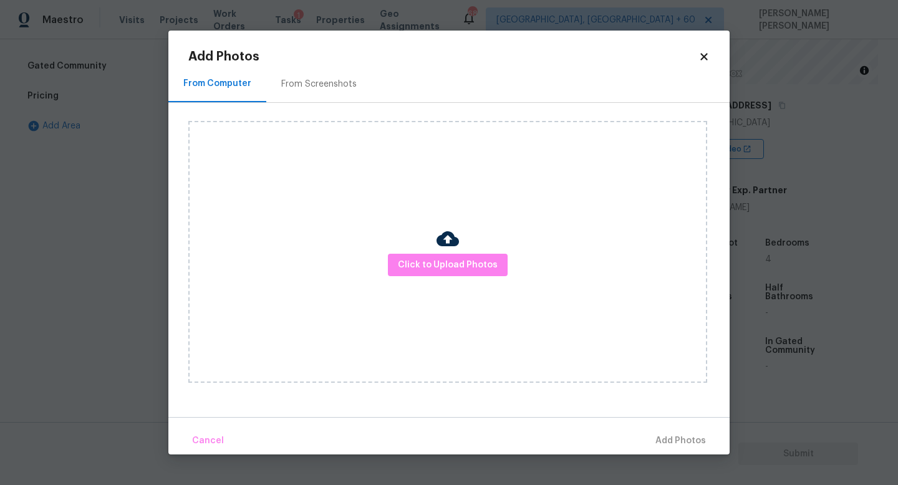
click at [438, 278] on div "Click to Upload Photos" at bounding box center [447, 252] width 519 height 262
click at [447, 258] on span "Click to Upload Photos" at bounding box center [448, 266] width 100 height 16
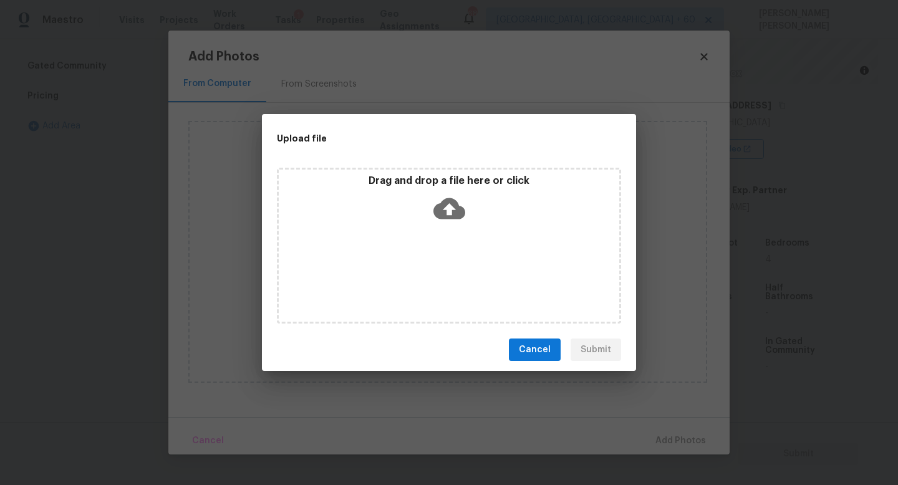
click at [483, 185] on p "Drag and drop a file here or click" at bounding box center [449, 181] width 341 height 13
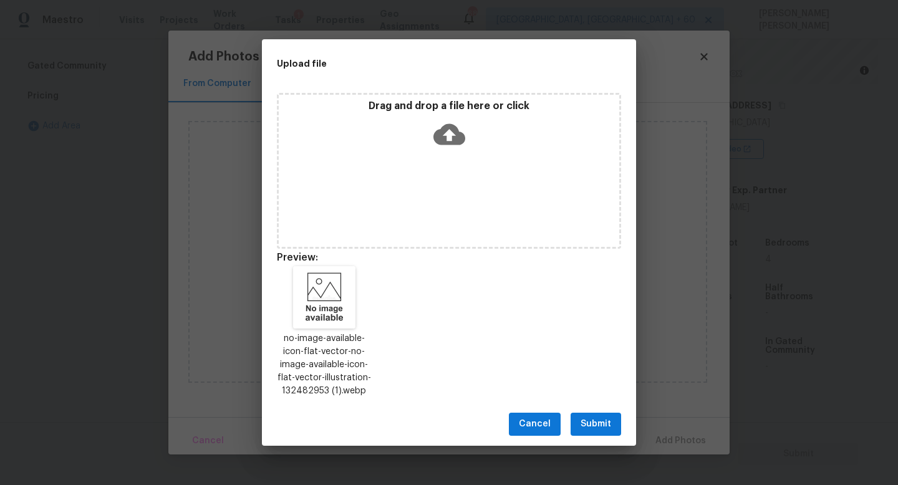
click at [596, 410] on div "Cancel Submit" at bounding box center [449, 424] width 374 height 43
click at [598, 421] on span "Submit" at bounding box center [596, 425] width 31 height 16
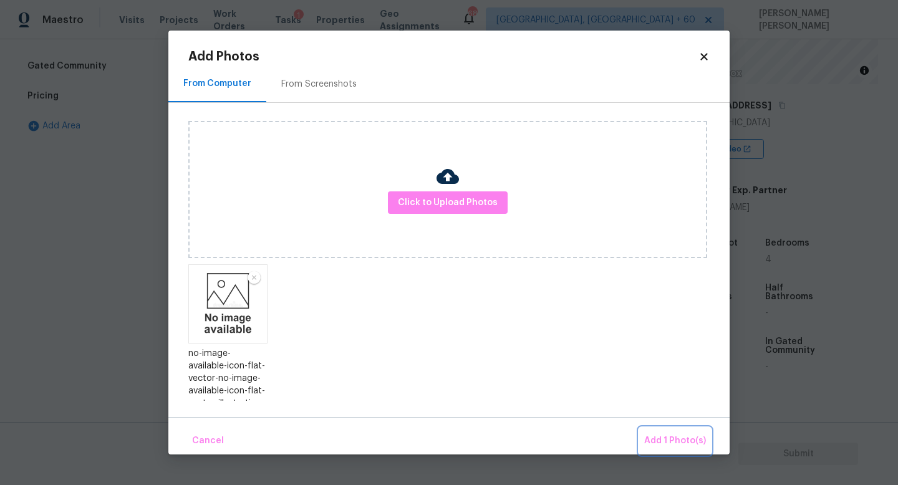
click at [675, 431] on button "Add 1 Photo(s)" at bounding box center [675, 441] width 72 height 27
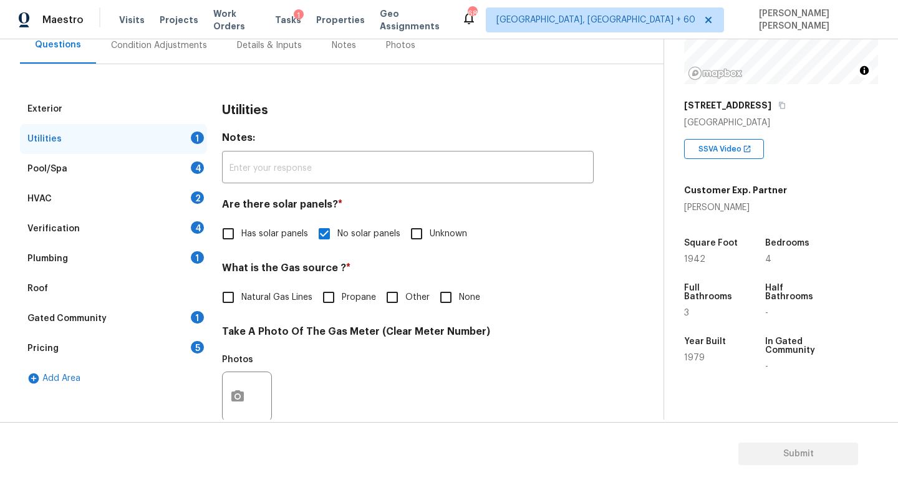
scroll to position [108, 0]
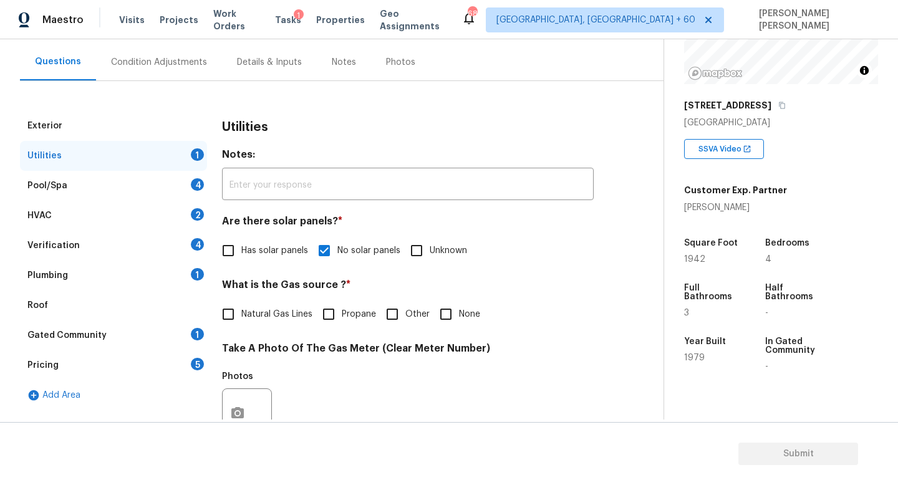
click at [119, 173] on div "Pool/Spa 4" at bounding box center [113, 186] width 187 height 30
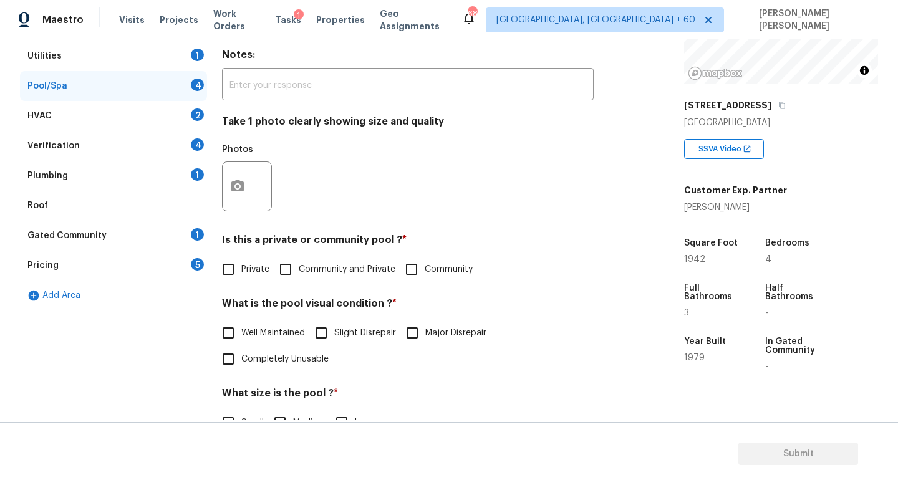
scroll to position [236, 0]
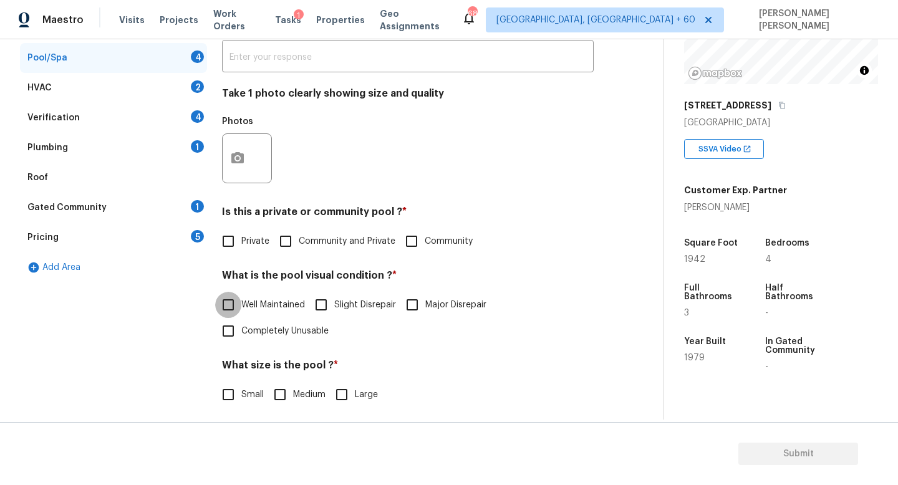
click at [235, 308] on input "Well Maintained" at bounding box center [228, 305] width 26 height 26
checkbox input "true"
click at [240, 244] on input "Private" at bounding box center [228, 241] width 26 height 26
checkbox input "true"
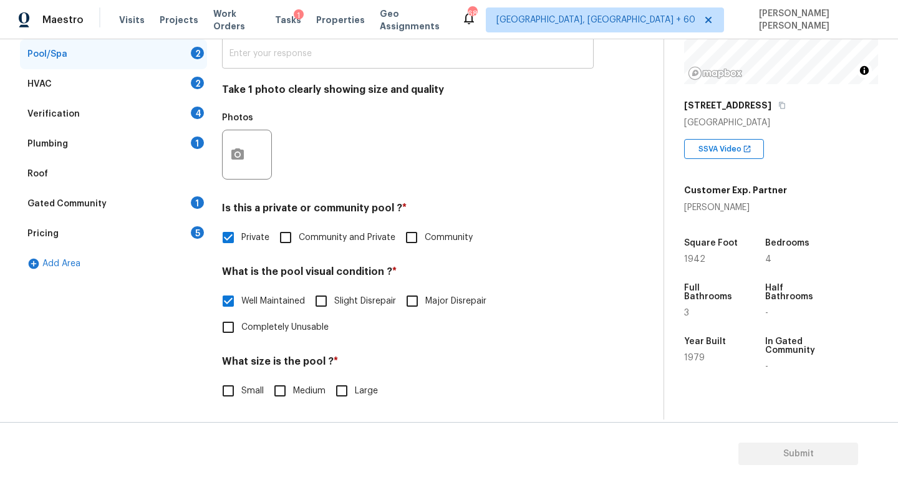
scroll to position [332, 0]
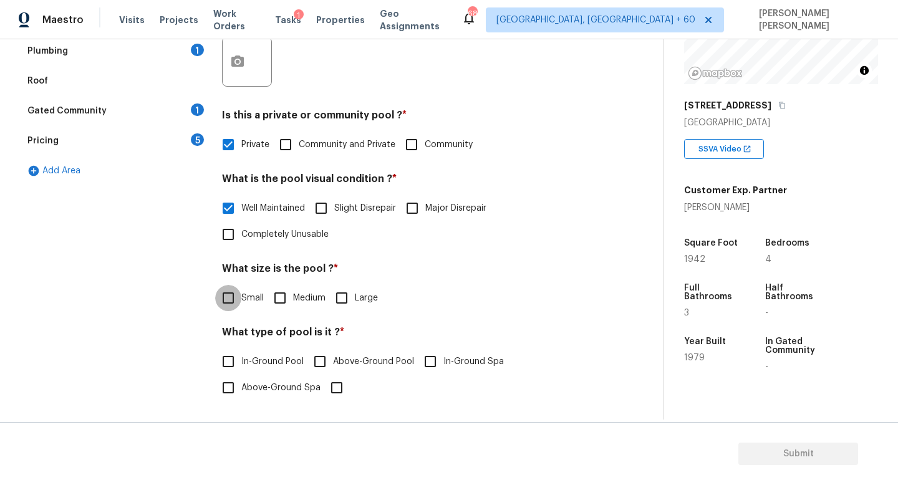
click at [241, 299] on input "Small" at bounding box center [228, 298] width 26 height 26
checkbox input "true"
click at [244, 357] on span "In-Ground Pool" at bounding box center [272, 362] width 62 height 13
click at [241, 357] on input "In-Ground Pool" at bounding box center [228, 362] width 26 height 26
checkbox input "true"
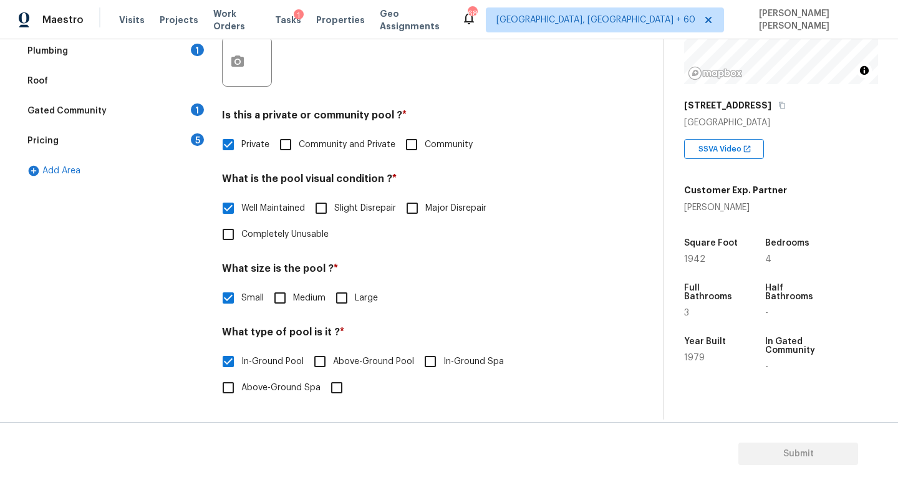
scroll to position [0, 0]
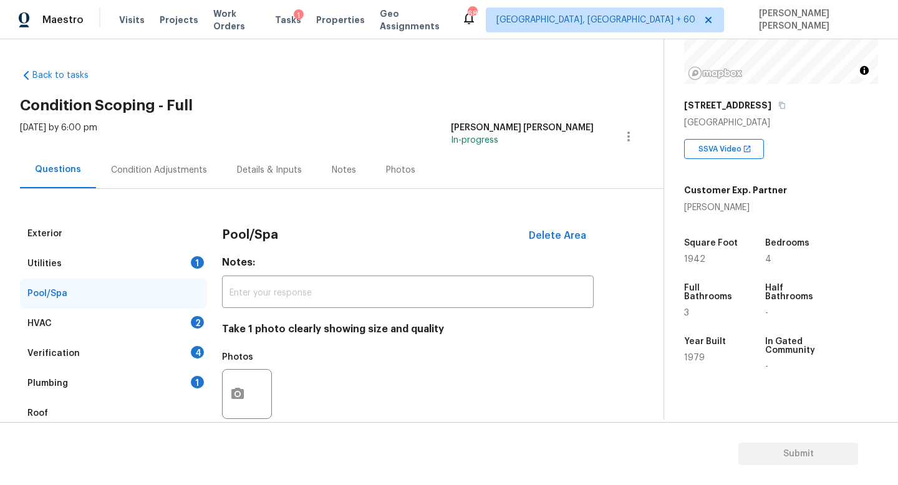
click at [155, 178] on div "Condition Adjustments" at bounding box center [159, 170] width 126 height 37
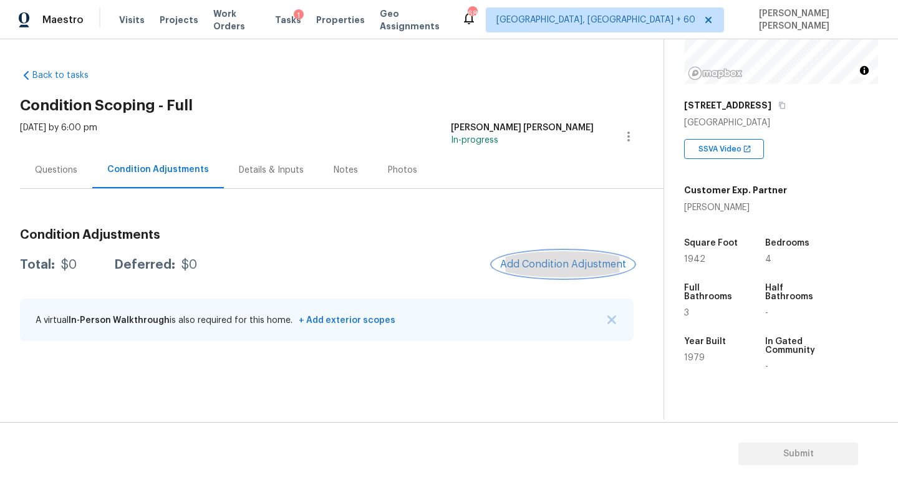
click at [570, 272] on button "Add Condition Adjustment" at bounding box center [563, 264] width 141 height 26
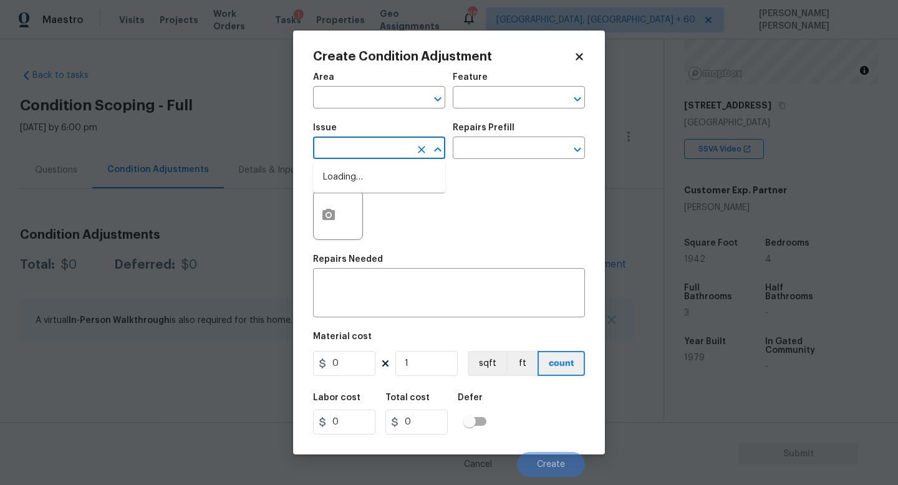
click at [352, 157] on input "text" at bounding box center [361, 149] width 97 height 19
click at [356, 206] on li "Pool" at bounding box center [379, 207] width 132 height 21
type input "Pool"
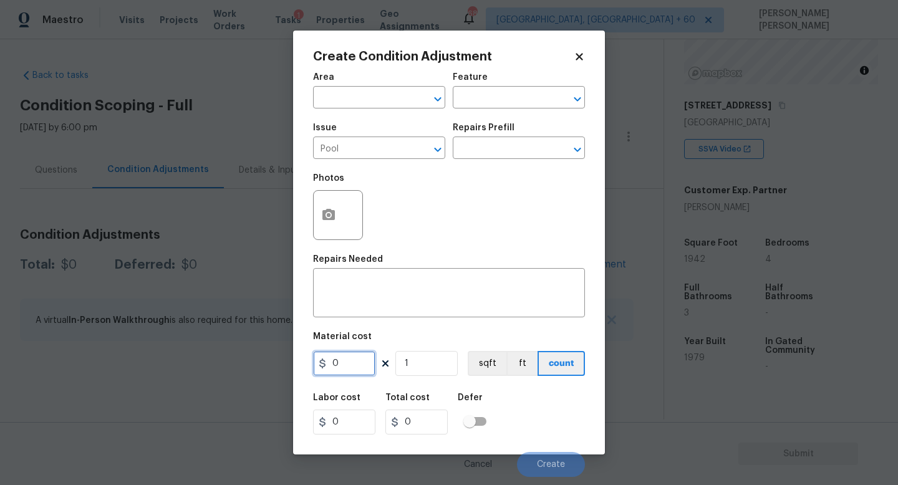
click at [354, 358] on input "0" at bounding box center [344, 363] width 62 height 25
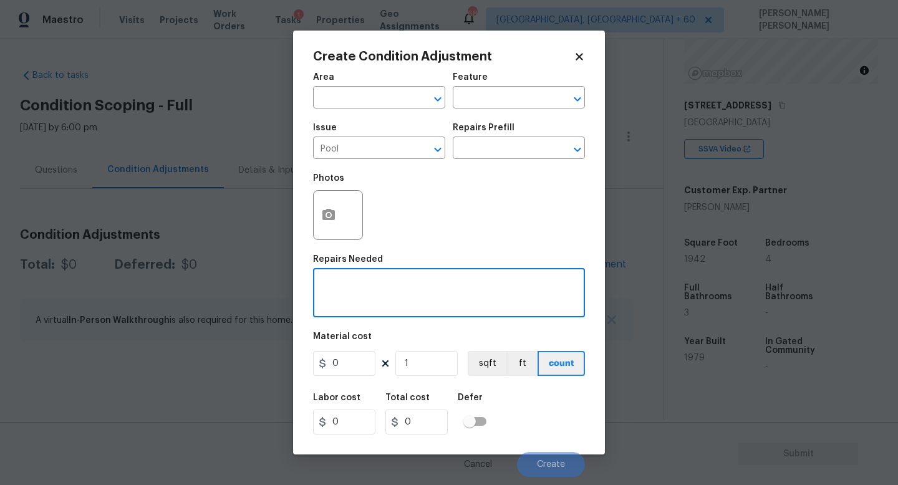
click at [380, 284] on textarea at bounding box center [449, 294] width 257 height 26
type textarea "Pool repair"
click at [539, 464] on span "Create" at bounding box center [551, 464] width 28 height 9
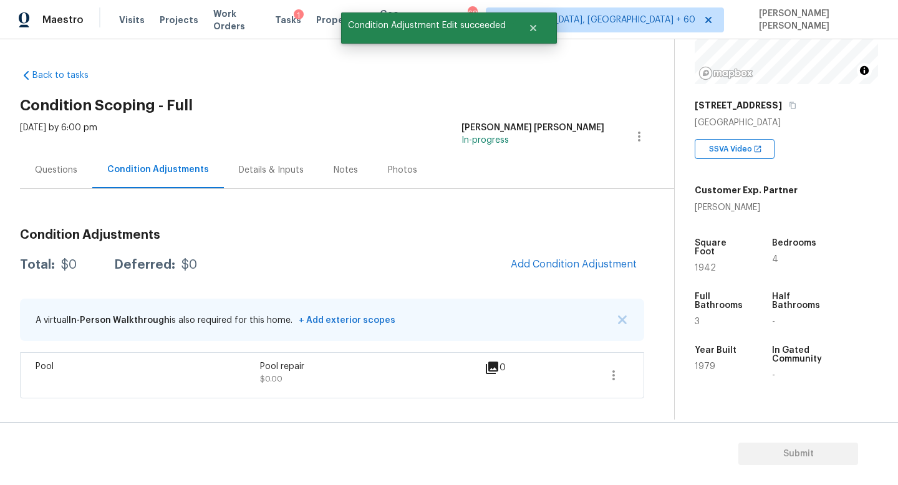
click at [64, 174] on div "Questions" at bounding box center [56, 170] width 42 height 12
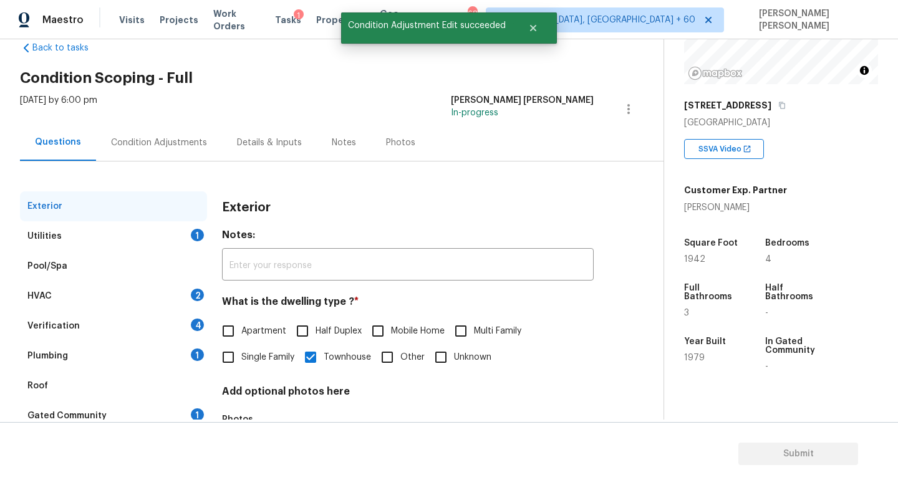
scroll to position [67, 0]
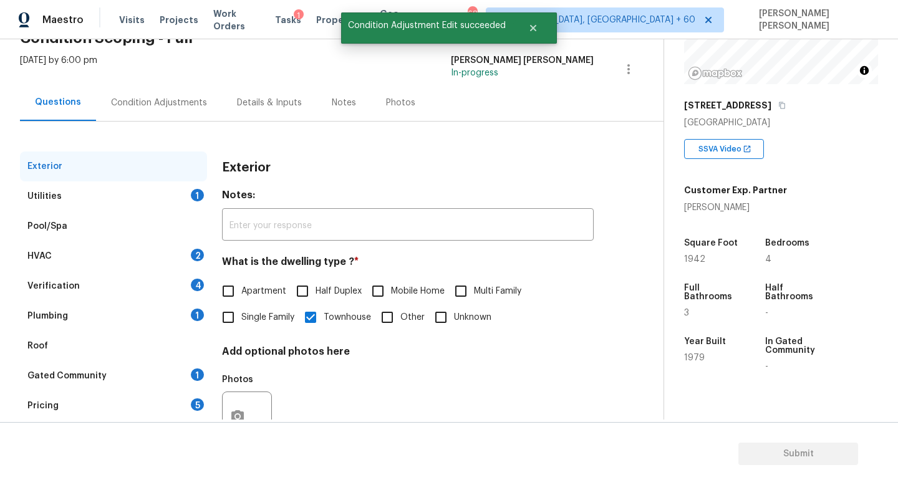
click at [142, 283] on div "Verification 4" at bounding box center [113, 286] width 187 height 30
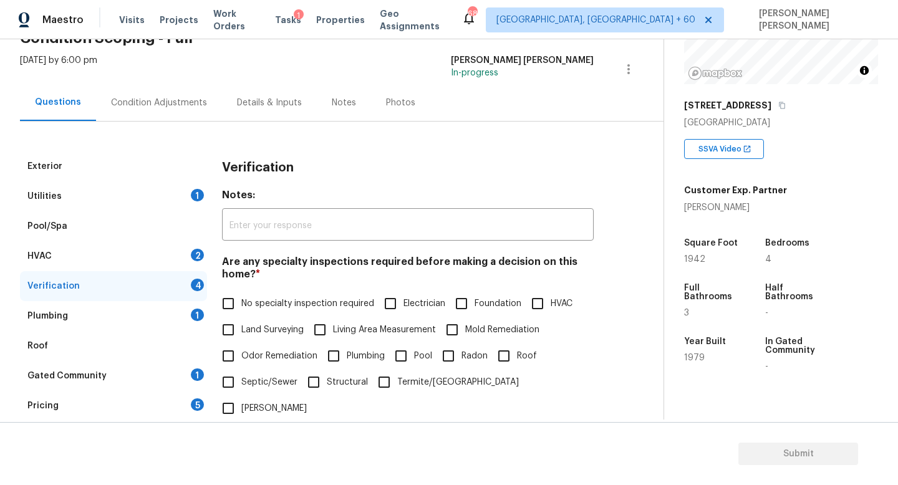
click at [403, 353] on input "Pool" at bounding box center [401, 356] width 26 height 26
checkbox input "true"
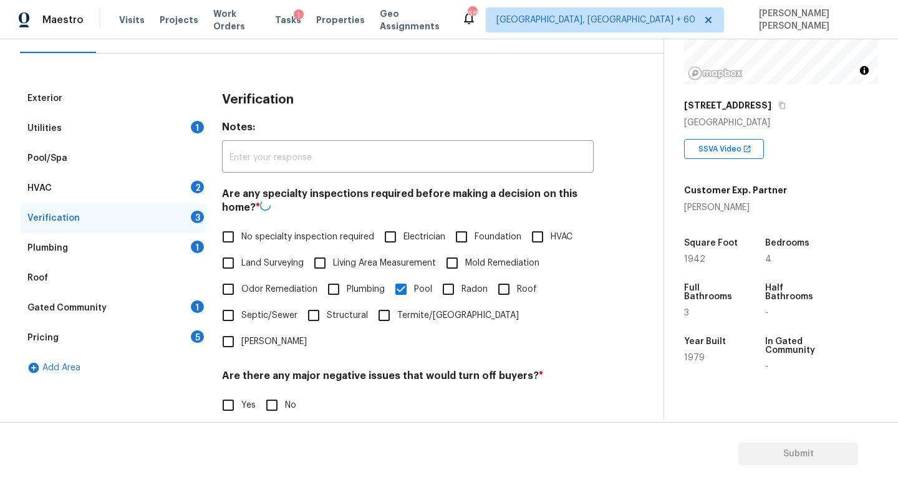
scroll to position [203, 0]
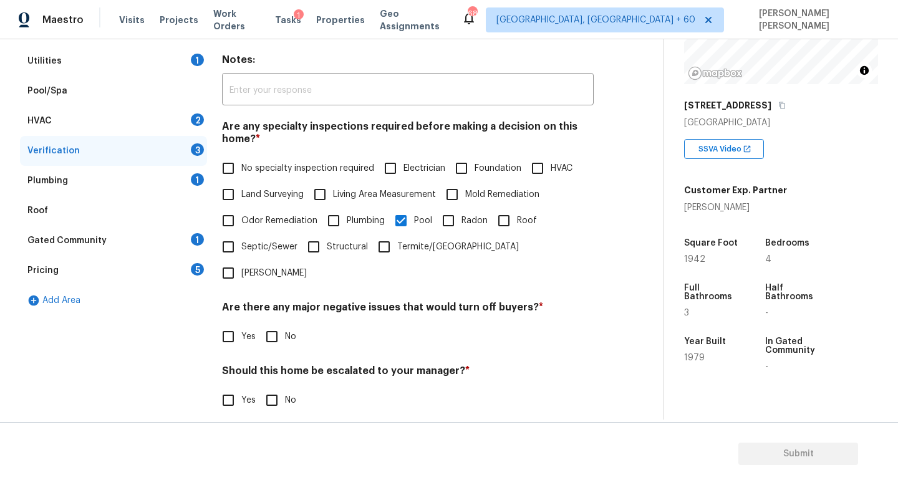
click at [271, 301] on h4 "Are there any major negative issues that would turn off buyers? *" at bounding box center [408, 309] width 372 height 17
click at [270, 324] on input "No" at bounding box center [272, 337] width 26 height 26
checkbox input "true"
click at [209, 381] on div "Exterior Utilities 1 Pool/Spa HVAC 2 Verification 2 Plumbing 1 Roof Gated Commu…" at bounding box center [327, 260] width 614 height 488
click at [226, 387] on input "Yes" at bounding box center [228, 400] width 26 height 26
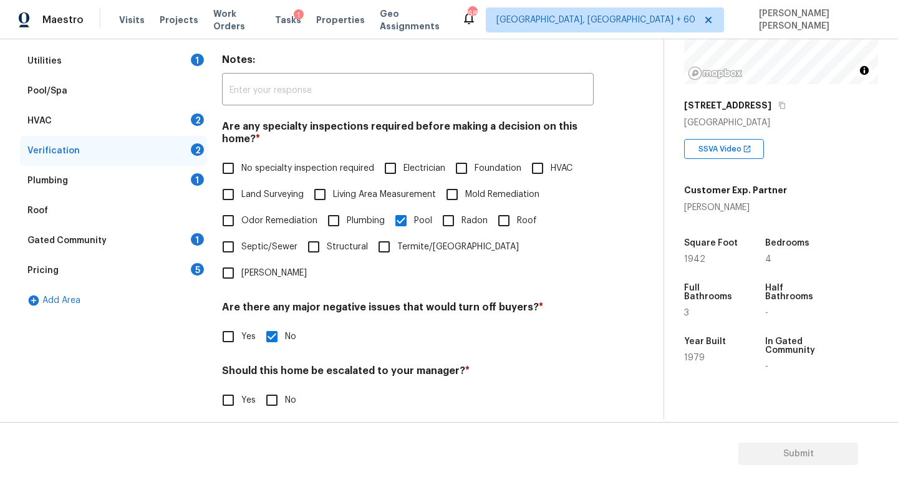
checkbox input "true"
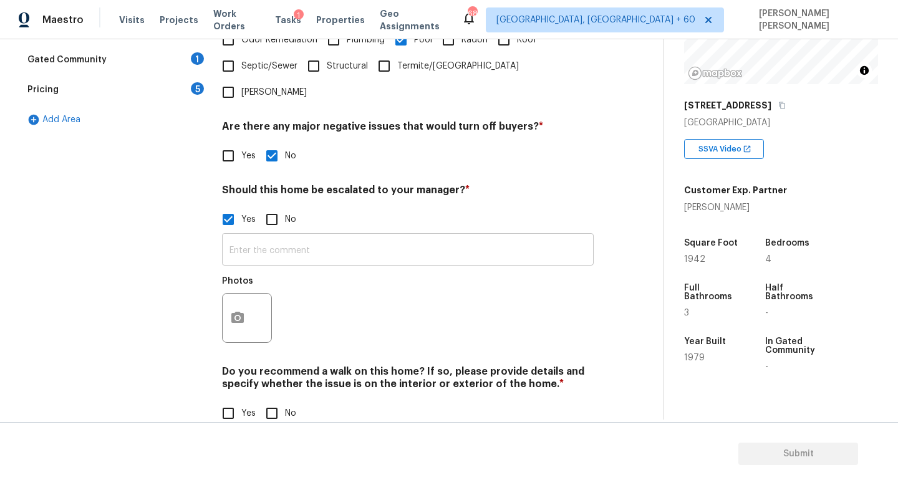
click at [351, 238] on input "text" at bounding box center [408, 250] width 372 height 29
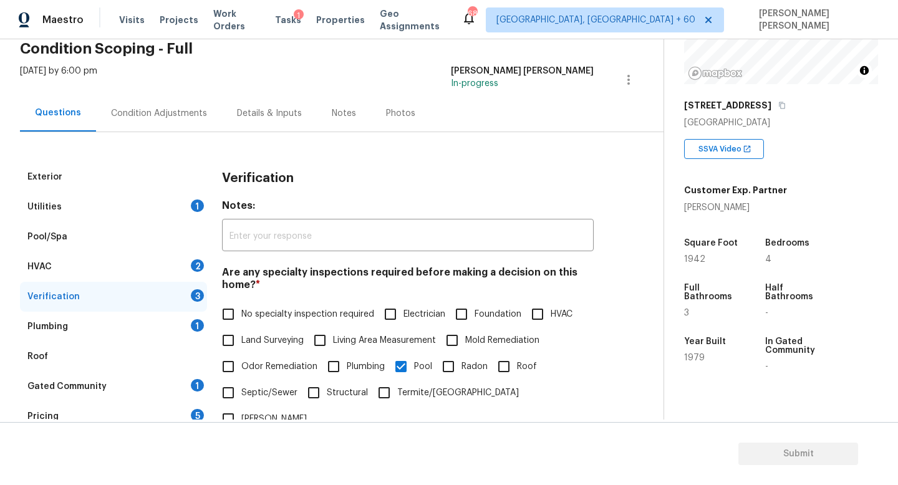
scroll to position [0, 0]
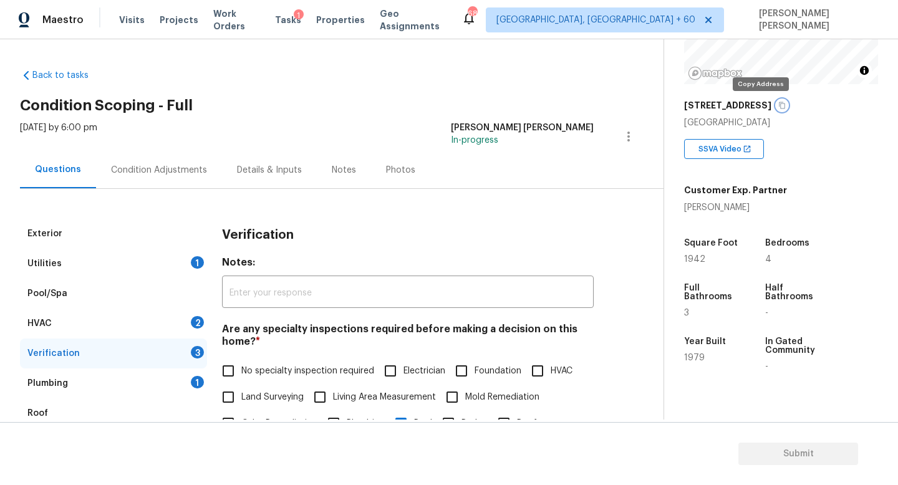
click at [779, 105] on icon "button" at bounding box center [782, 105] width 7 height 7
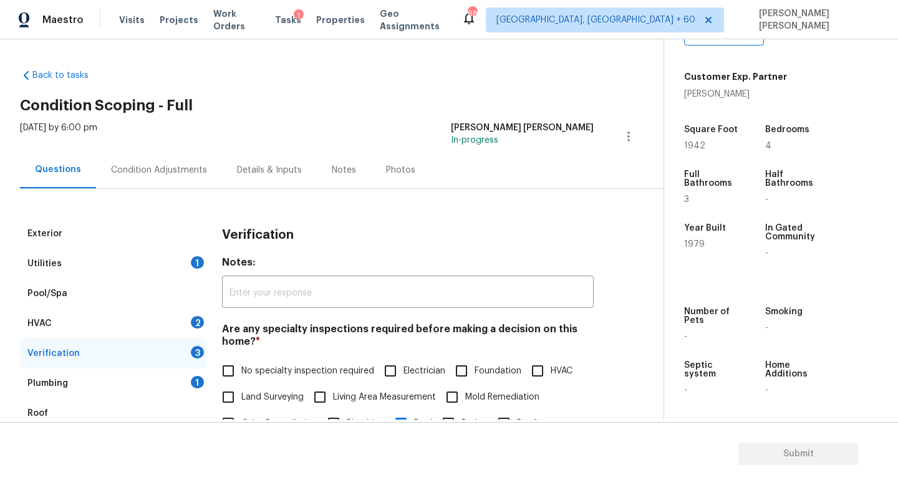
click at [698, 88] on div "Allison Mercer" at bounding box center [735, 94] width 103 height 12
copy div "Allison Mercer"
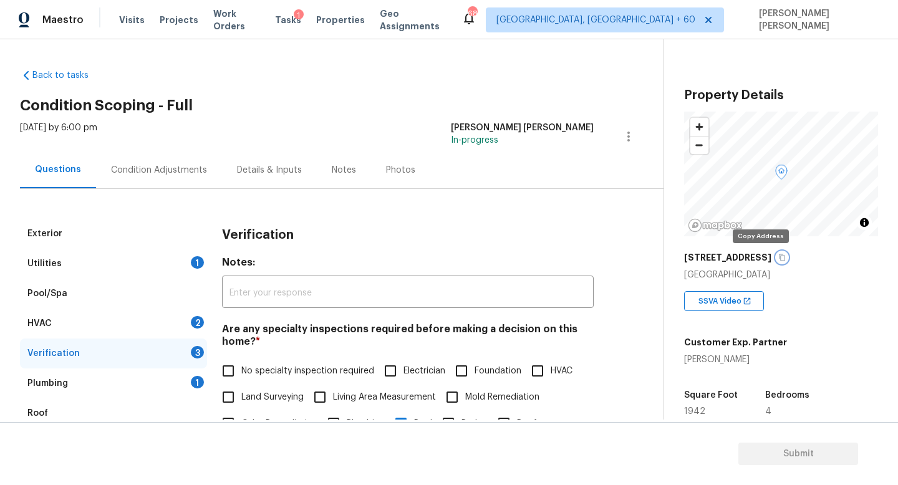
click at [779, 258] on icon "button" at bounding box center [782, 257] width 7 height 7
click at [289, 26] on div "Tasks 1" at bounding box center [288, 20] width 26 height 13
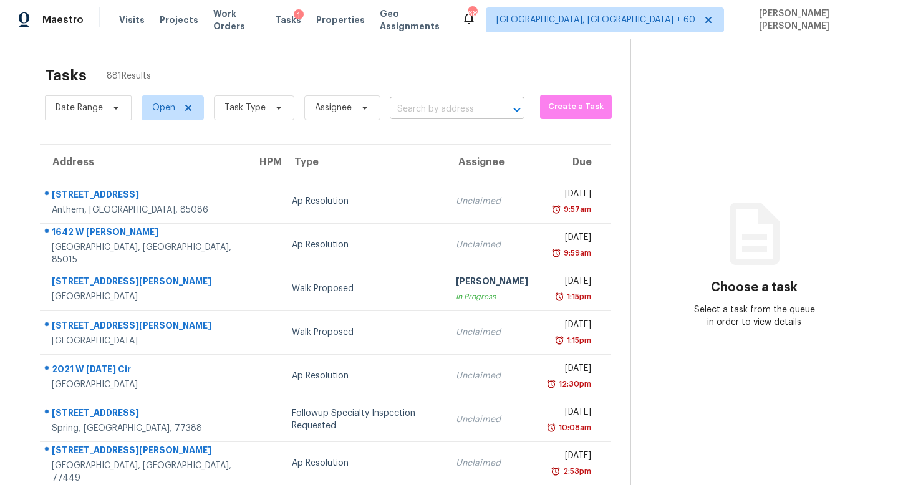
click at [444, 115] on input "text" at bounding box center [440, 109] width 100 height 19
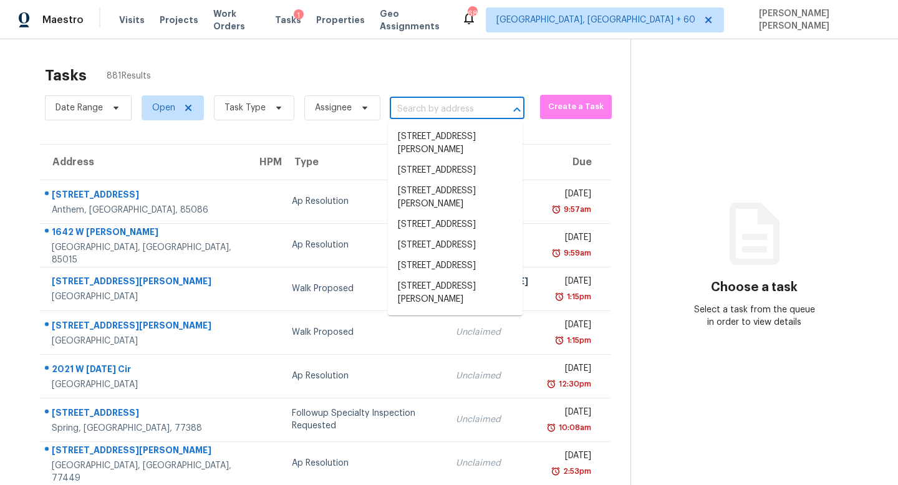
paste input "503 Willow View Way, Princeton, TX 75407"
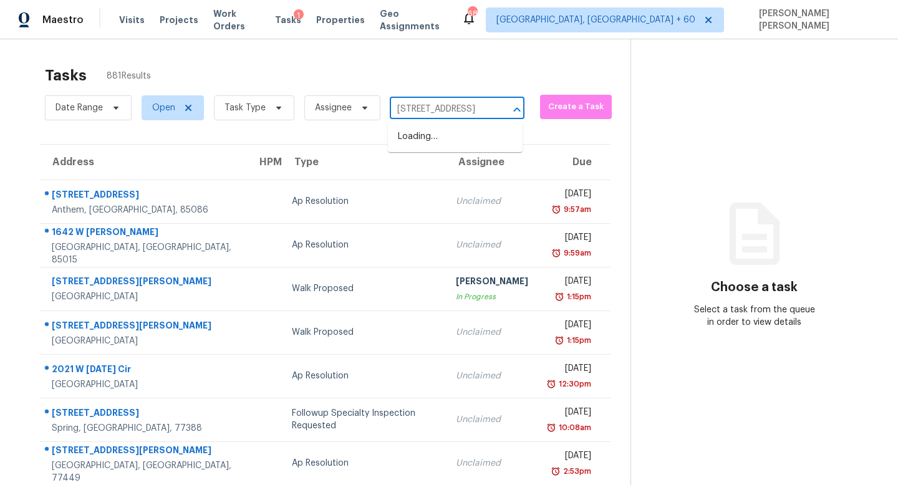
type input "503 Willow View Way, Princeton, TX 7540"
click at [455, 137] on li "503 Willow View Way, Princeton, TX 75407" at bounding box center [455, 137] width 135 height 21
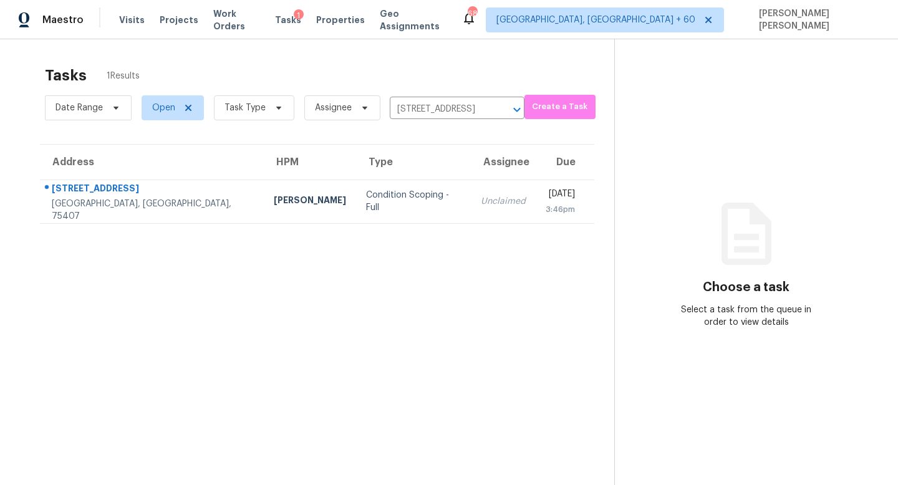
click at [471, 208] on td "Unclaimed" at bounding box center [503, 202] width 65 height 44
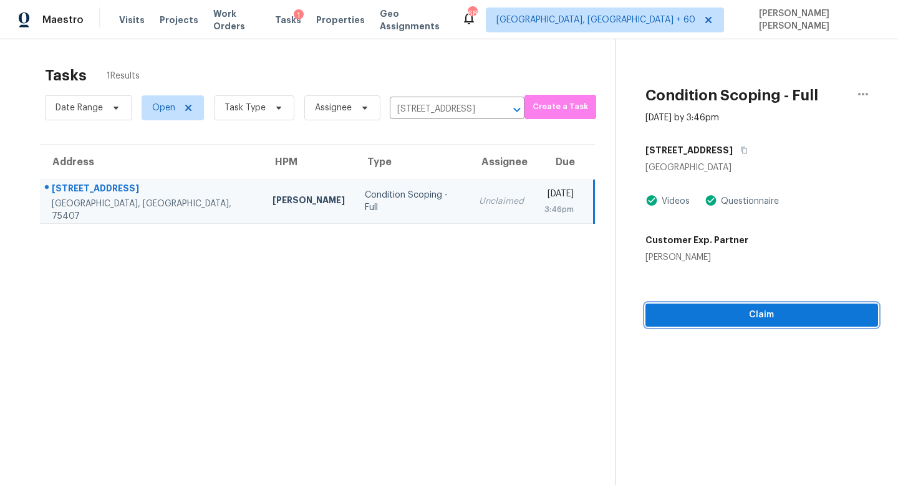
click at [677, 318] on span "Claim" at bounding box center [762, 316] width 213 height 16
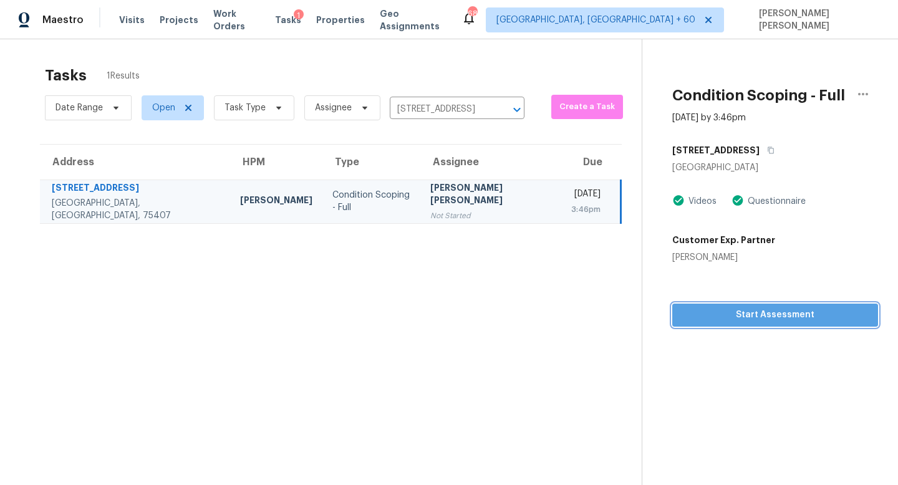
click at [716, 316] on span "Start Assessment" at bounding box center [775, 316] width 186 height 16
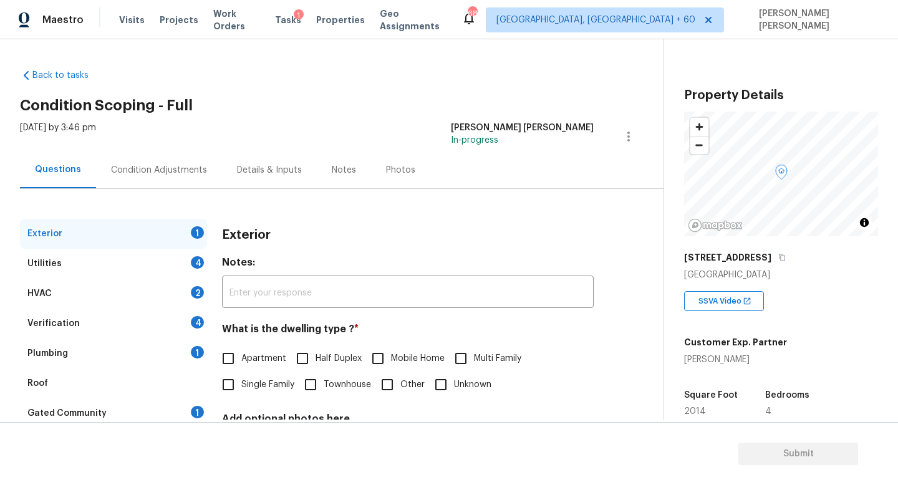
click at [232, 382] on input "Single Family" at bounding box center [228, 385] width 26 height 26
checkbox input "true"
click at [171, 266] on div "Utilities 4" at bounding box center [113, 264] width 187 height 30
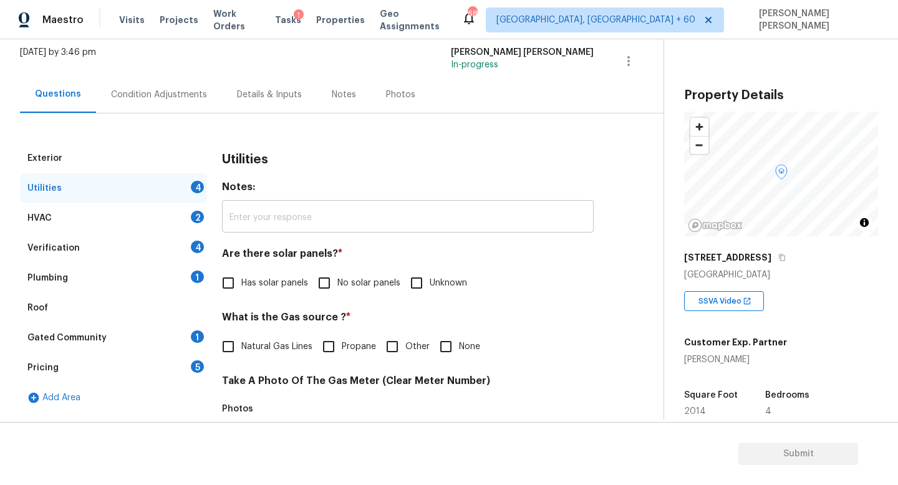
scroll to position [151, 0]
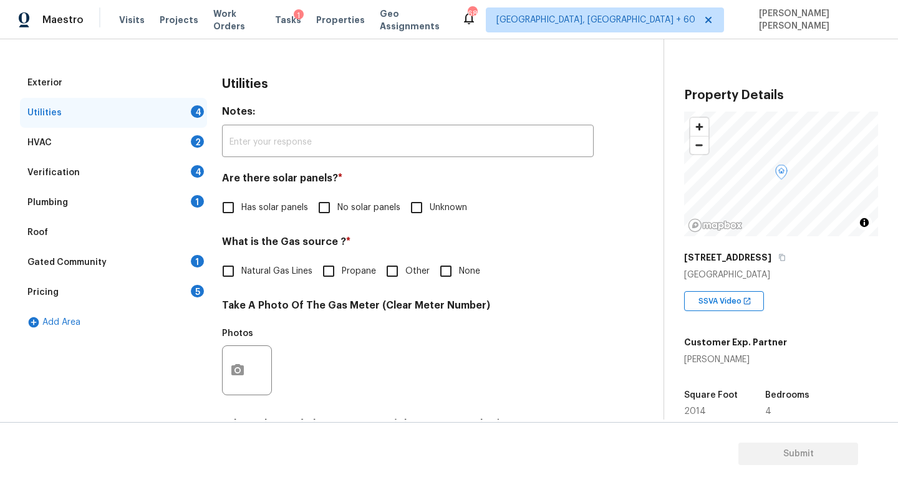
click at [342, 213] on span "No solar panels" at bounding box center [368, 207] width 63 height 13
click at [337, 213] on input "No solar panels" at bounding box center [324, 208] width 26 height 26
checkbox input "true"
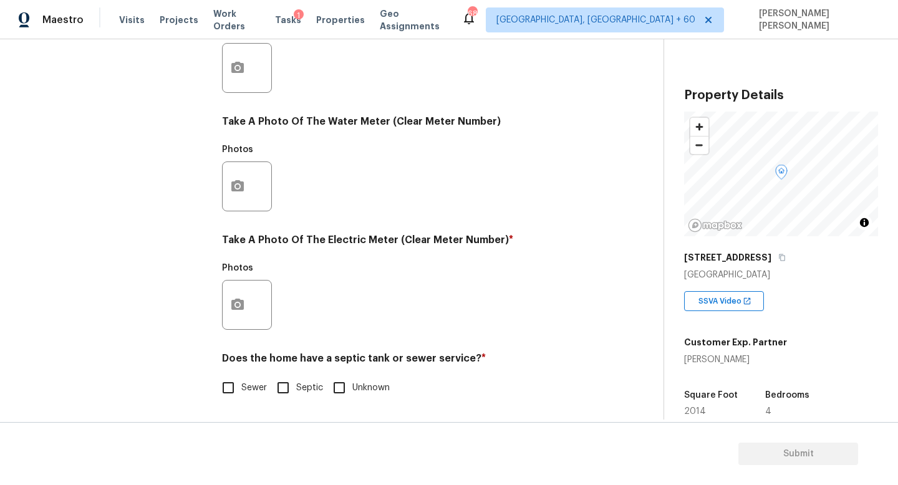
click at [225, 364] on h4 "Does the home have a septic tank or sewer service? *" at bounding box center [408, 360] width 372 height 17
click at [226, 381] on input "Sewer" at bounding box center [228, 388] width 26 height 26
checkbox input "true"
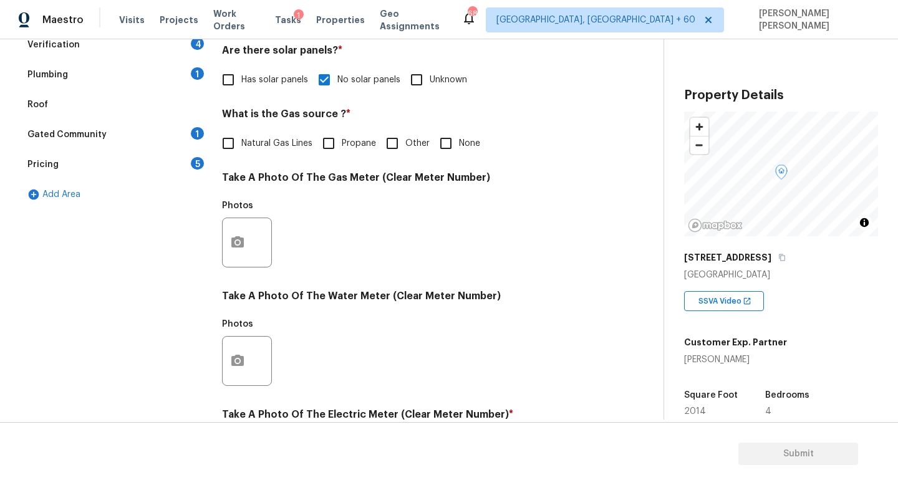
click at [147, 70] on div "Plumbing 1" at bounding box center [113, 75] width 187 height 30
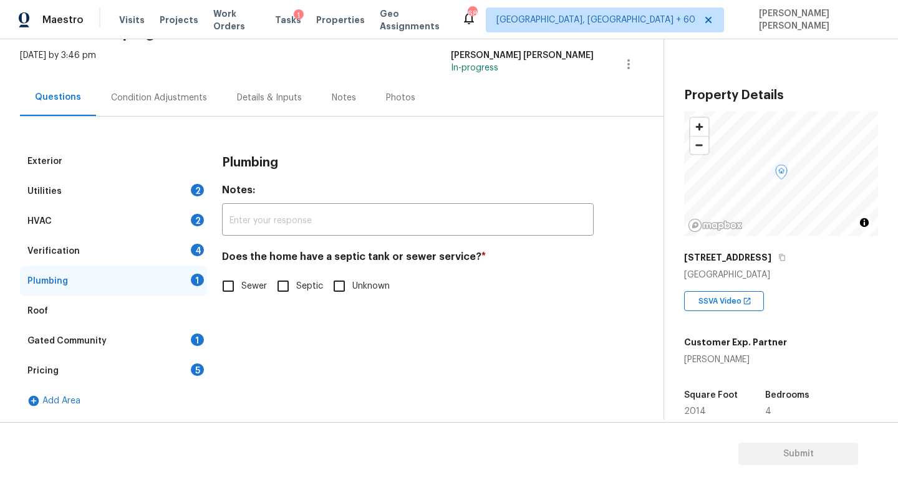
scroll to position [72, 0]
click at [234, 276] on input "Sewer" at bounding box center [228, 286] width 26 height 26
checkbox input "true"
click at [175, 188] on div "Utilities 2" at bounding box center [113, 192] width 187 height 30
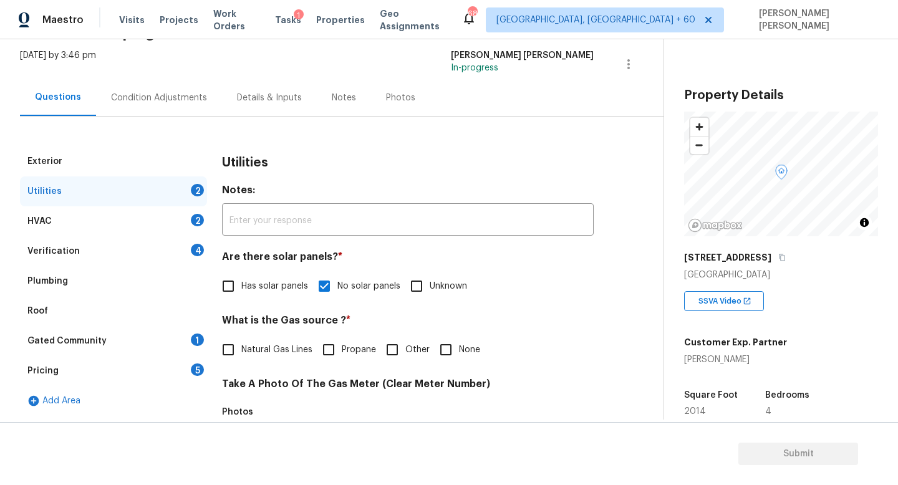
click at [227, 356] on input "Natural Gas Lines" at bounding box center [228, 350] width 26 height 26
checkbox input "true"
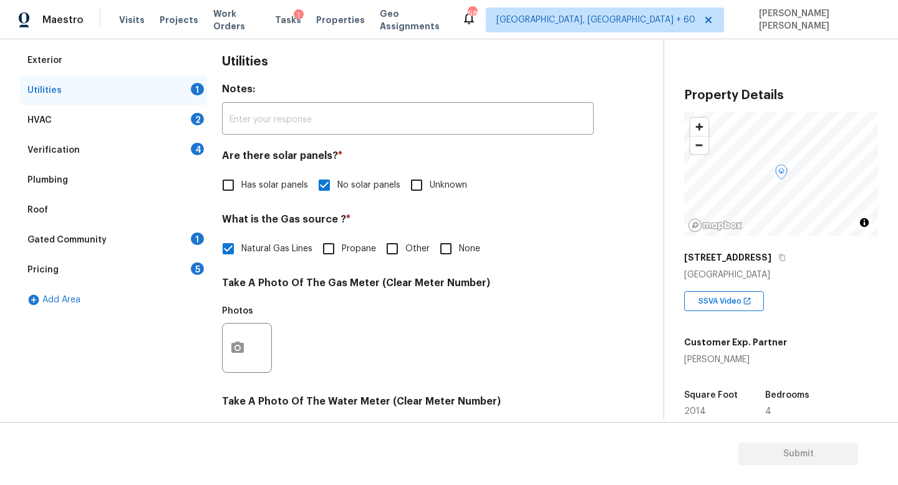
scroll to position [454, 0]
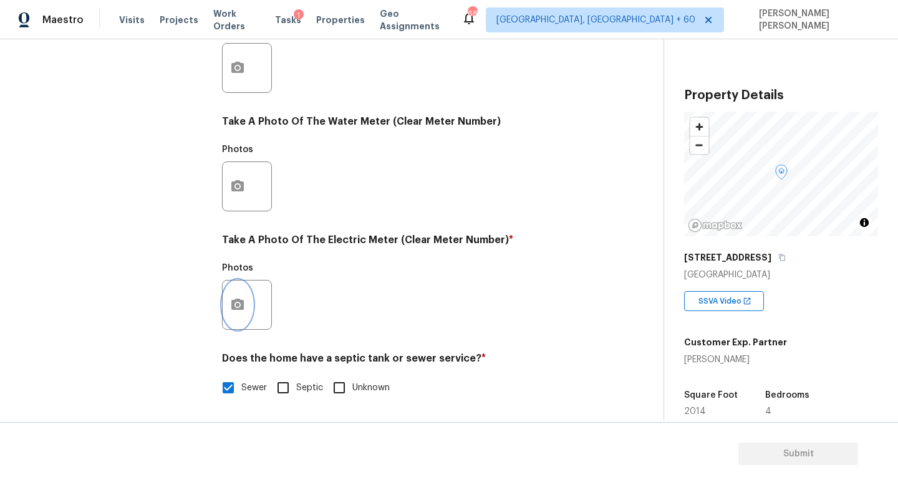
click at [241, 304] on icon "button" at bounding box center [237, 304] width 12 height 11
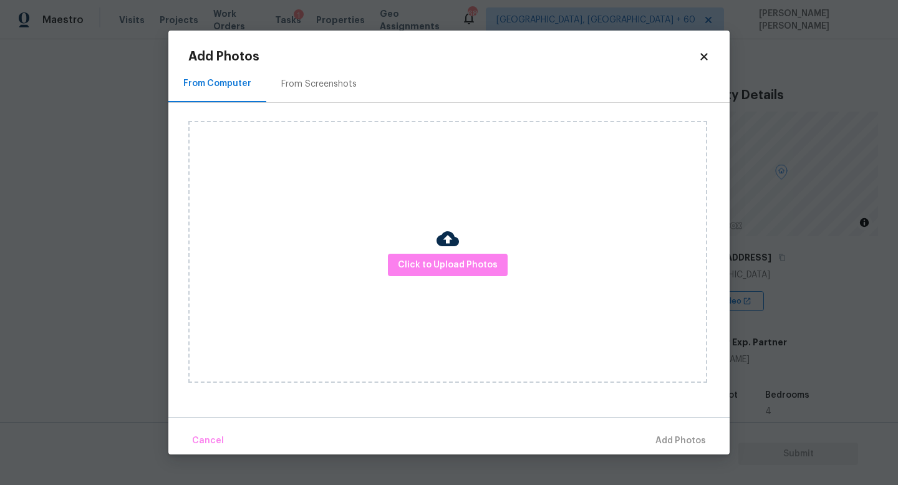
click at [468, 281] on div "Click to Upload Photos" at bounding box center [447, 252] width 519 height 262
click at [466, 254] on button "Click to Upload Photos" at bounding box center [448, 265] width 120 height 23
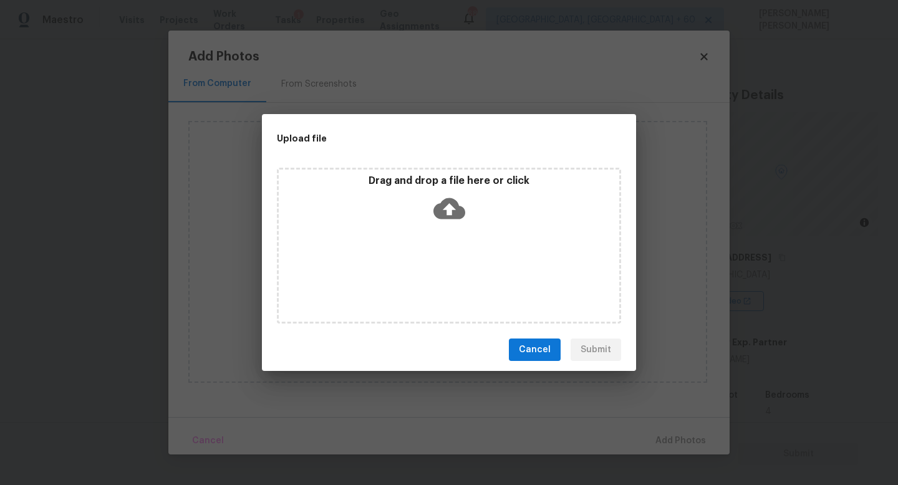
click at [449, 216] on icon at bounding box center [450, 208] width 32 height 21
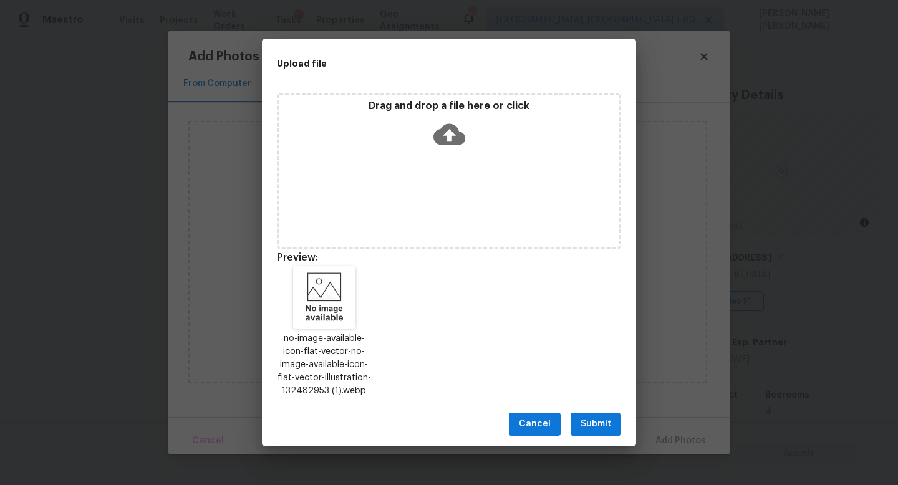
click at [609, 429] on span "Submit" at bounding box center [596, 425] width 31 height 16
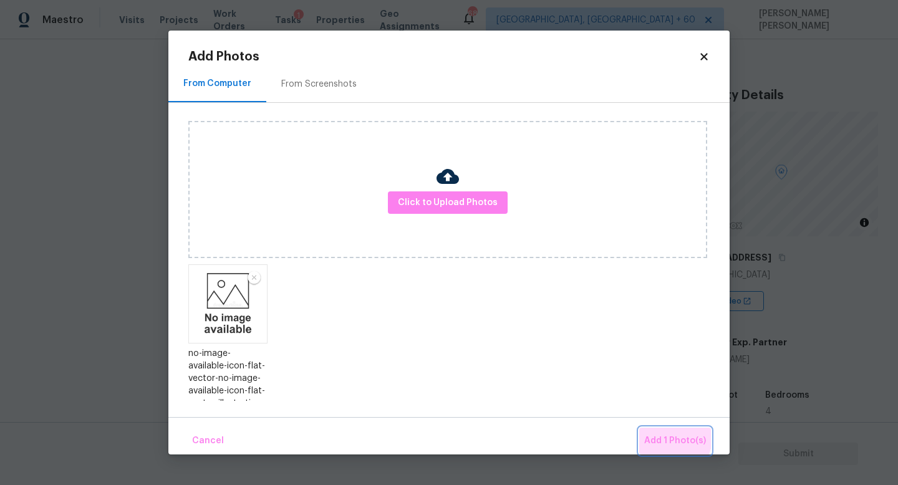
click at [669, 438] on span "Add 1 Photo(s)" at bounding box center [675, 442] width 62 height 16
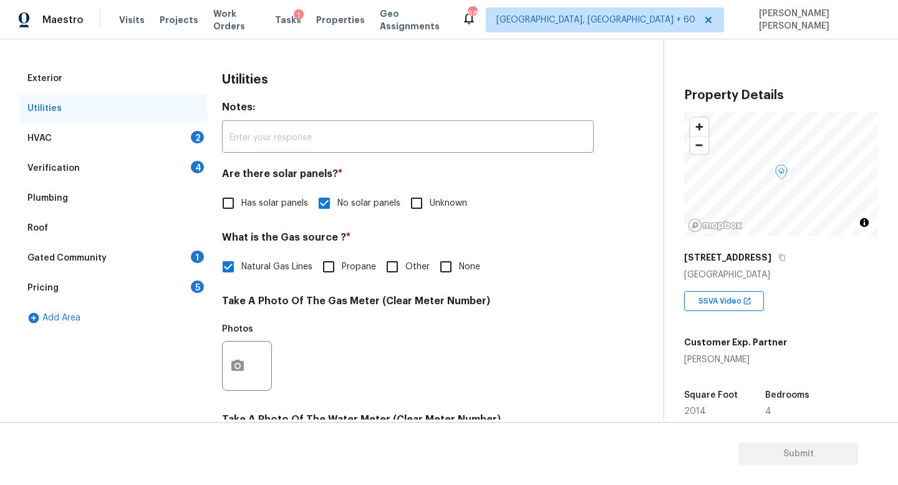
scroll to position [0, 0]
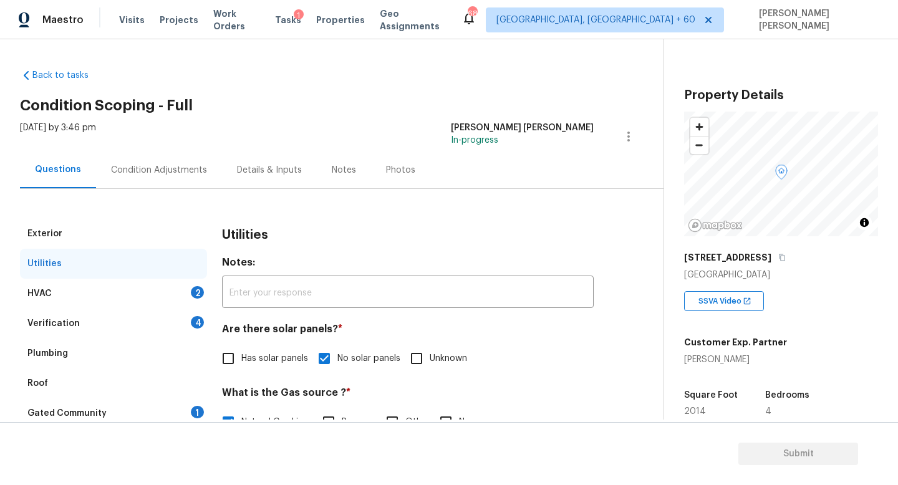
click at [150, 291] on div "HVAC 2" at bounding box center [113, 294] width 187 height 30
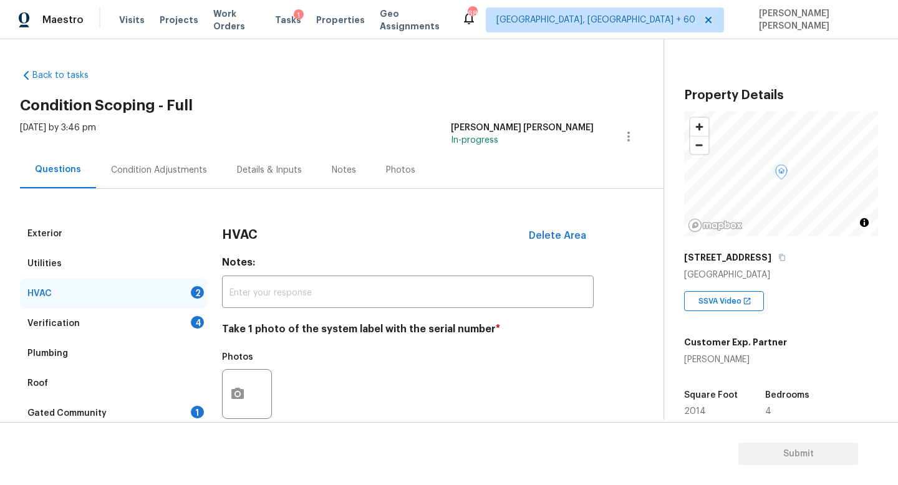
scroll to position [107, 0]
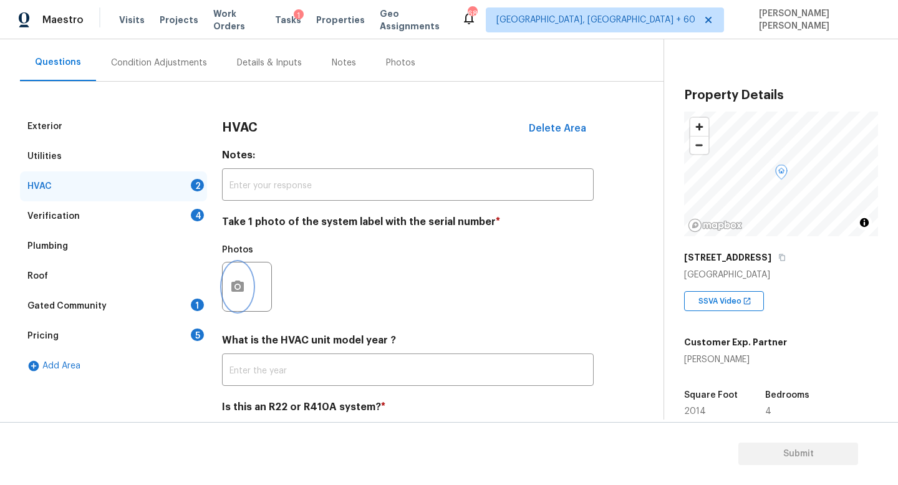
click at [245, 285] on button "button" at bounding box center [238, 287] width 30 height 49
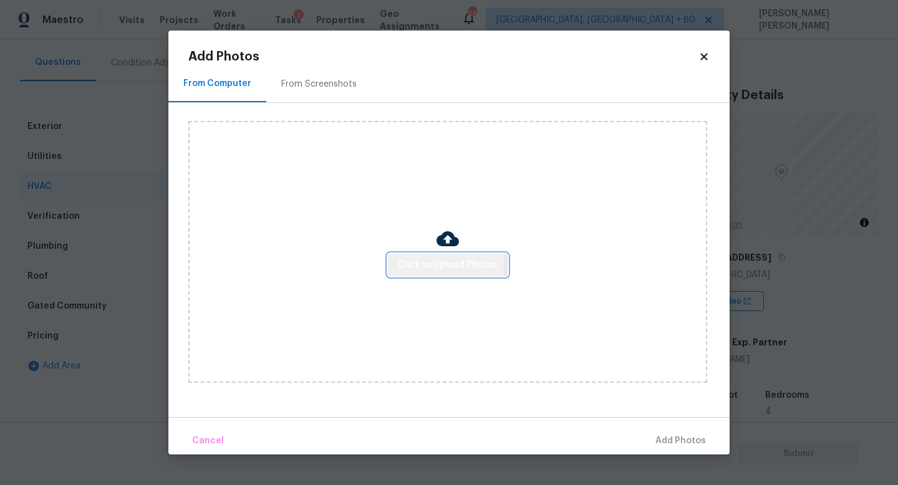
click at [430, 259] on span "Click to Upload Photos" at bounding box center [448, 266] width 100 height 16
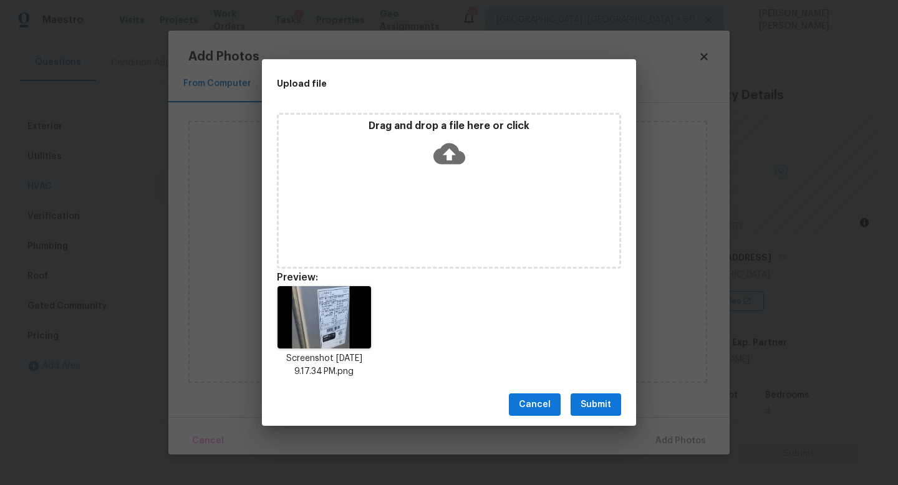
click at [601, 404] on span "Submit" at bounding box center [596, 405] width 31 height 16
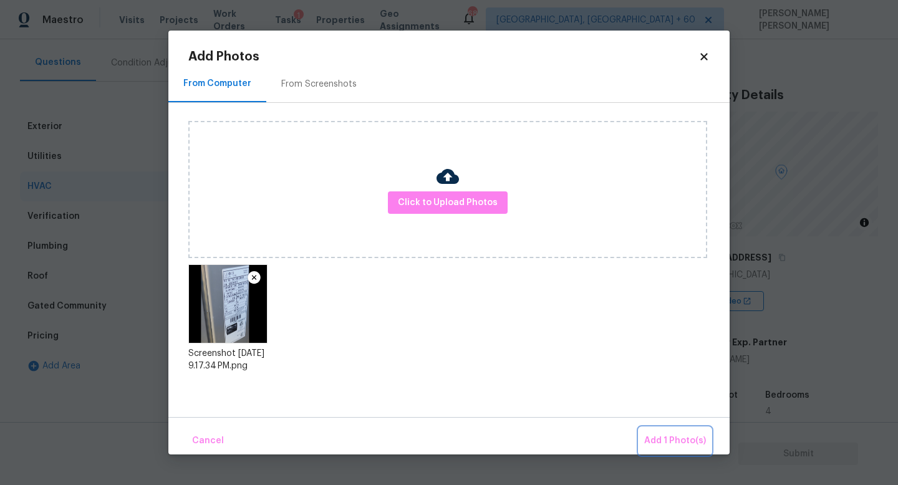
click at [664, 432] on button "Add 1 Photo(s)" at bounding box center [675, 441] width 72 height 27
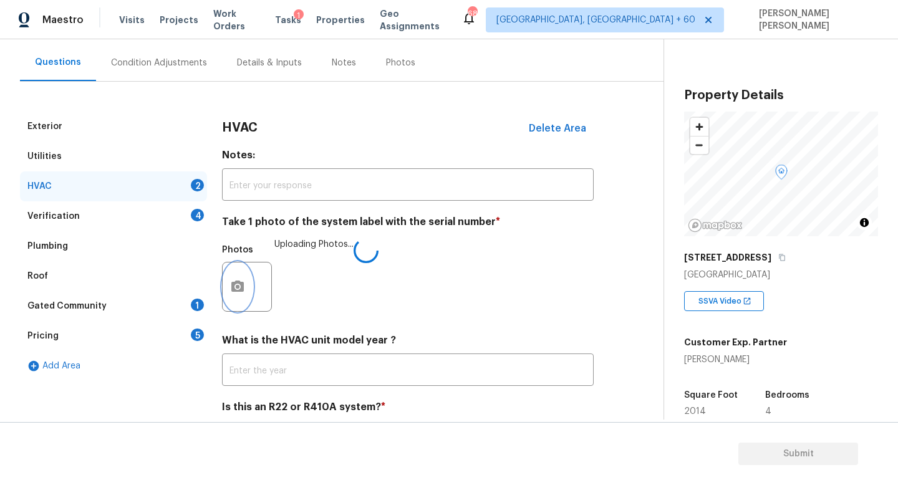
scroll to position [157, 0]
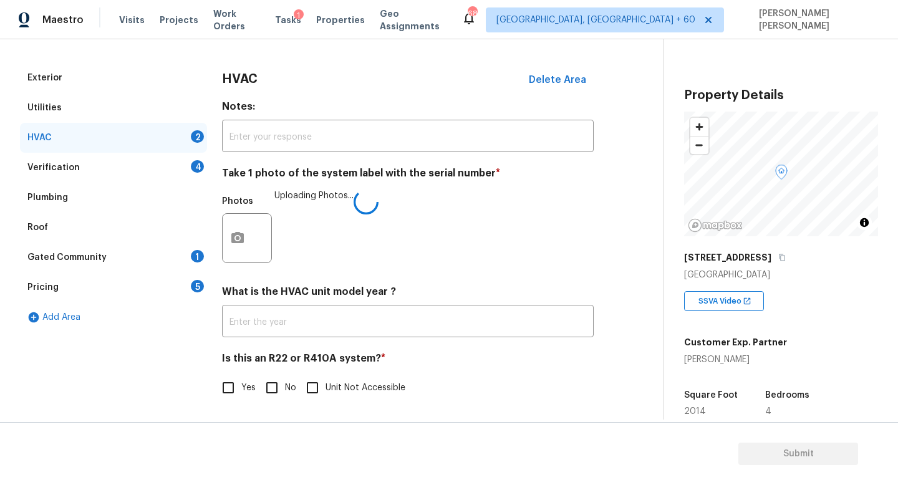
click at [263, 385] on input "No" at bounding box center [272, 388] width 26 height 26
checkbox input "true"
click at [177, 161] on div "Verification 4" at bounding box center [113, 168] width 187 height 30
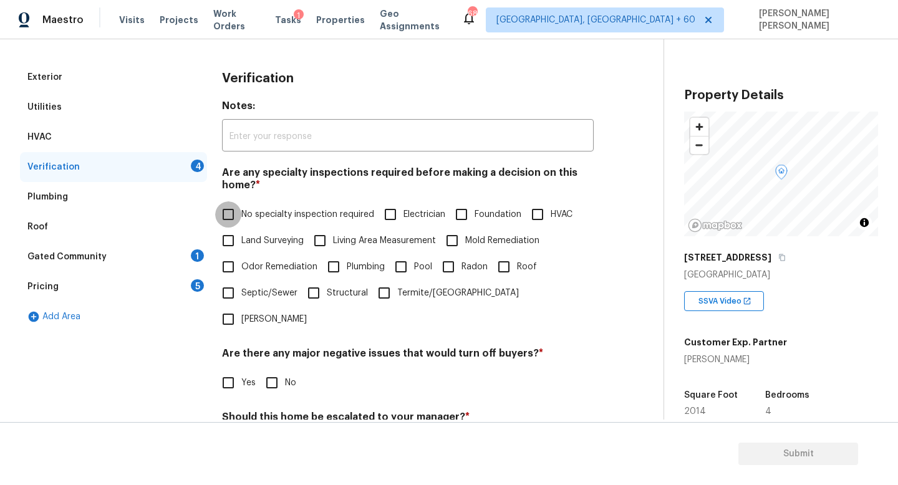
click at [239, 211] on input "No specialty inspection required" at bounding box center [228, 214] width 26 height 26
checkbox input "true"
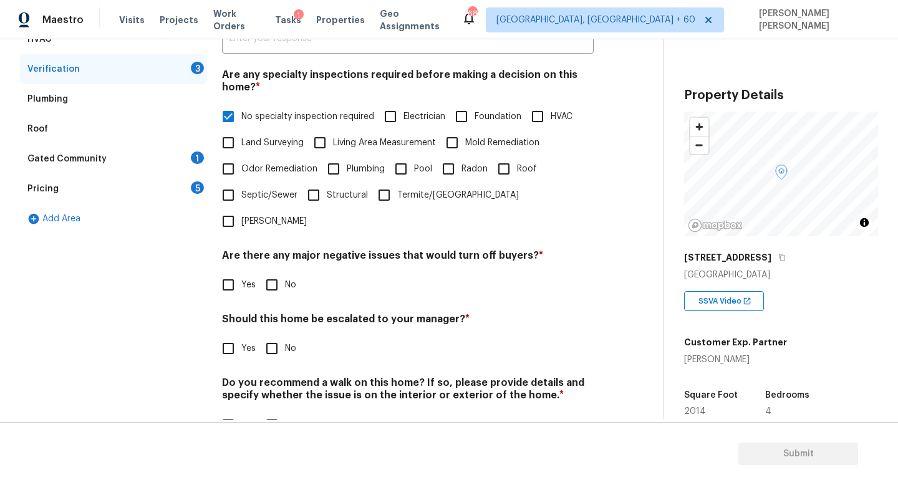
scroll to position [265, 0]
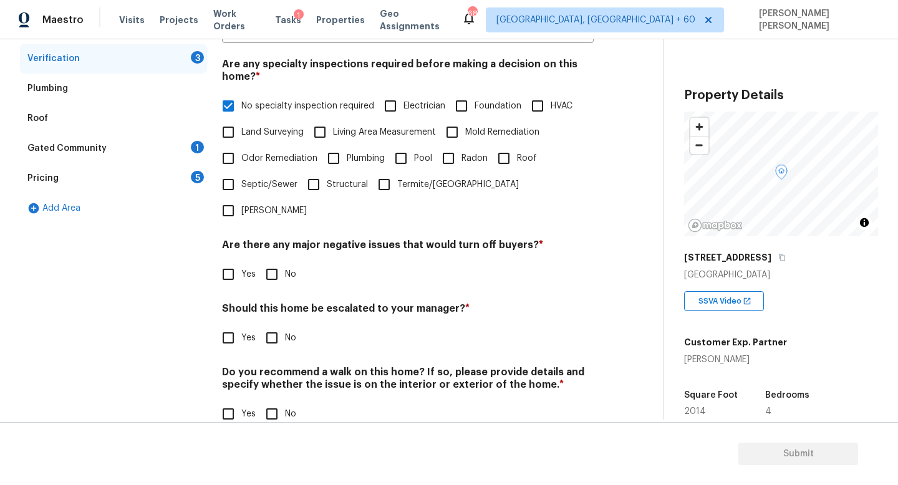
click at [286, 268] on span "No" at bounding box center [290, 274] width 11 height 13
click at [285, 261] on input "No" at bounding box center [272, 274] width 26 height 26
checkbox input "true"
click at [273, 330] on div "Verification Notes: ​ Are any specialty inspections required before making a de…" at bounding box center [408, 199] width 372 height 490
click at [261, 325] on input "No" at bounding box center [272, 338] width 26 height 26
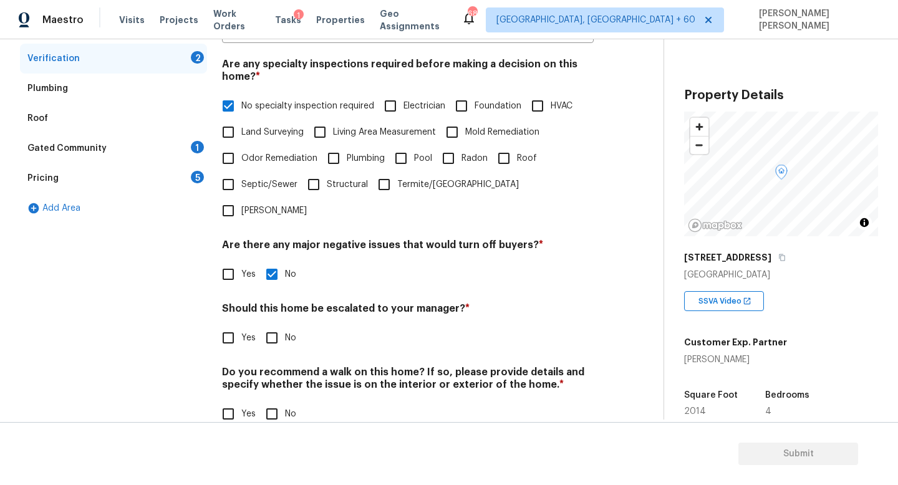
checkbox input "true"
click at [265, 402] on input "No" at bounding box center [272, 415] width 26 height 26
checkbox input "true"
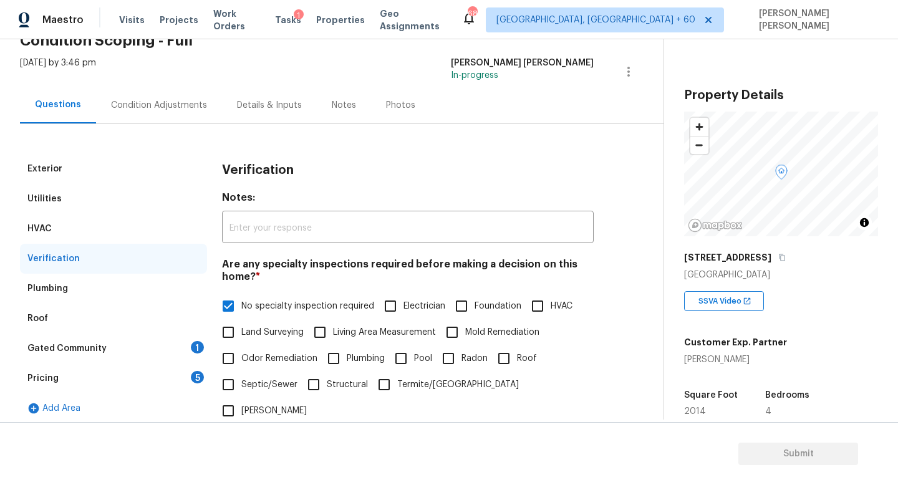
scroll to position [50, 0]
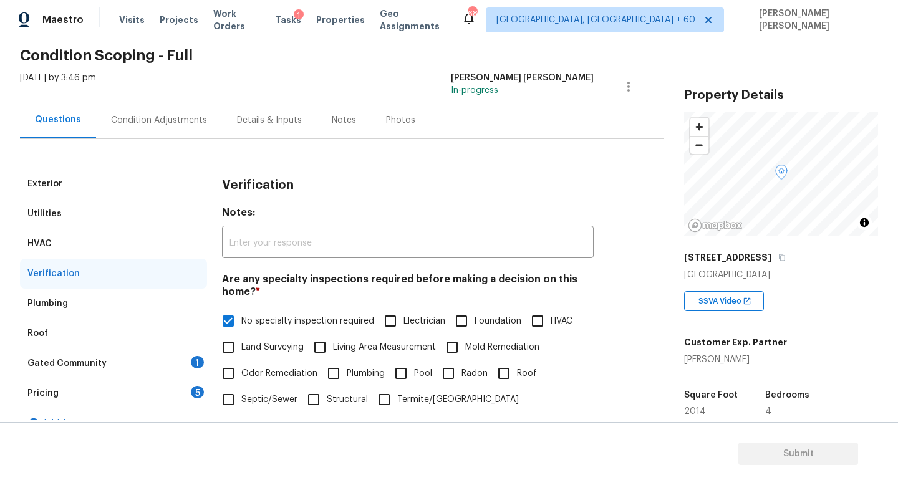
click at [162, 361] on div "Gated Community 1" at bounding box center [113, 364] width 187 height 30
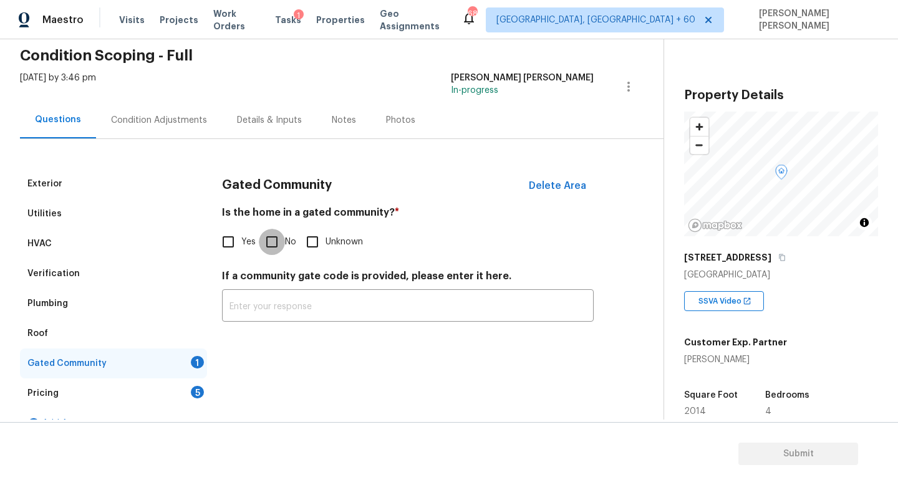
click at [274, 235] on input "No" at bounding box center [272, 242] width 26 height 26
checkbox input "true"
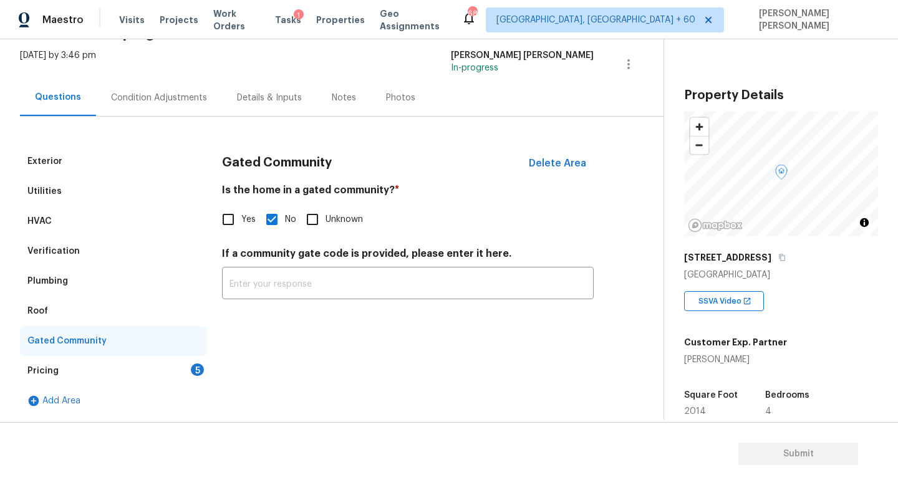
click at [167, 370] on div "Pricing 5" at bounding box center [113, 371] width 187 height 30
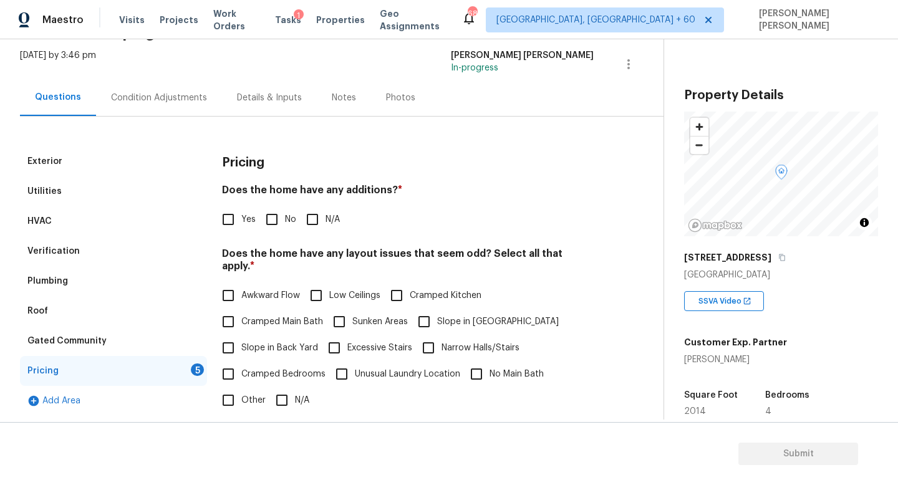
click at [275, 209] on input "No" at bounding box center [272, 219] width 26 height 26
checkbox input "true"
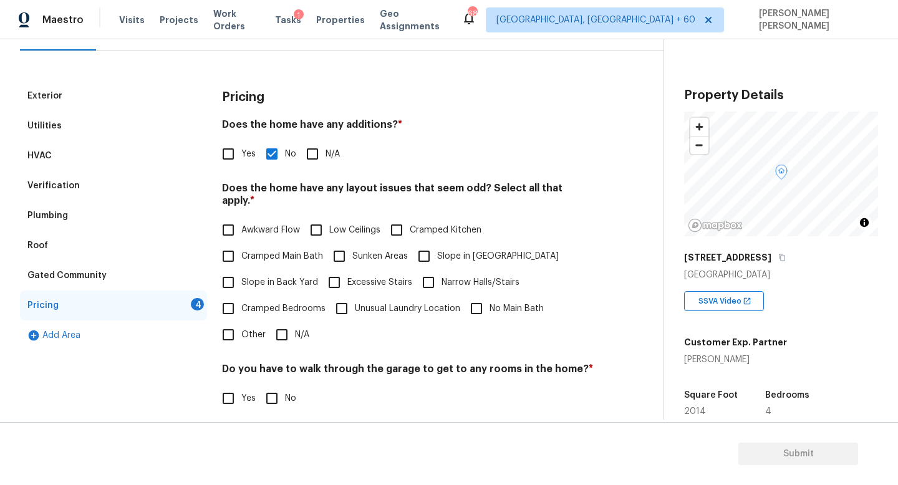
click at [284, 322] on input "N/A" at bounding box center [282, 335] width 26 height 26
checkbox input "true"
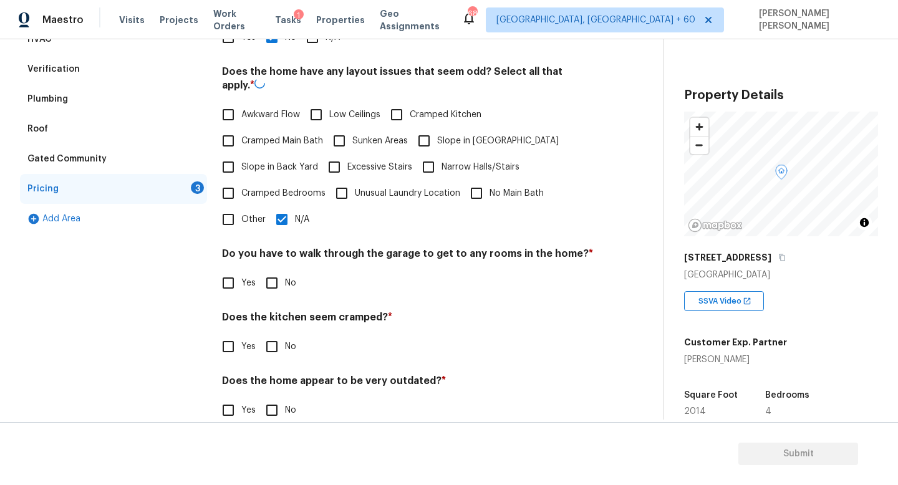
scroll to position [263, 0]
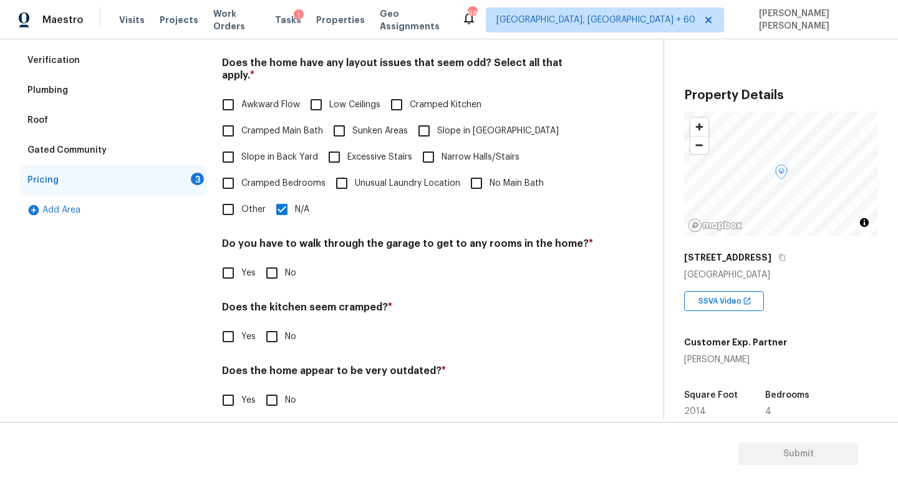
click at [277, 260] on input "No" at bounding box center [272, 273] width 26 height 26
checkbox input "true"
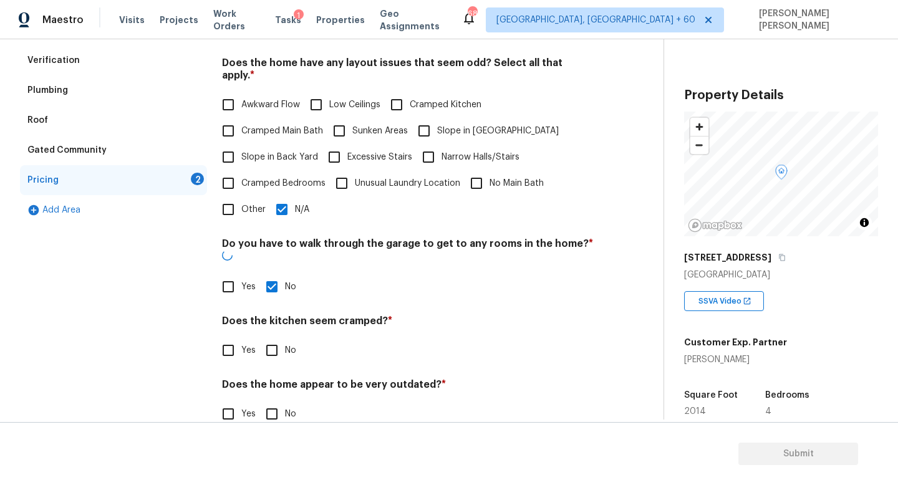
click at [276, 315] on div "Does the kitchen seem cramped? * Yes No" at bounding box center [408, 339] width 372 height 49
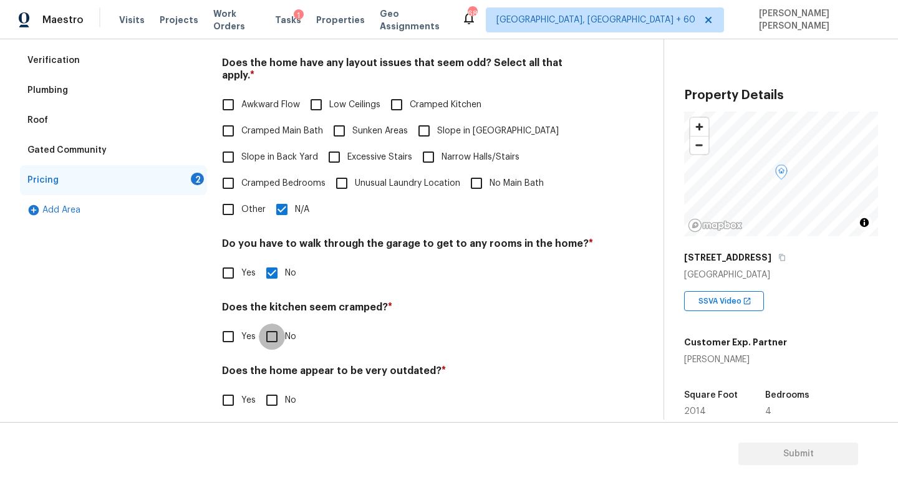
click at [276, 328] on input "No" at bounding box center [272, 337] width 26 height 26
checkbox input "true"
click at [270, 394] on input "No" at bounding box center [272, 400] width 26 height 26
checkbox input "true"
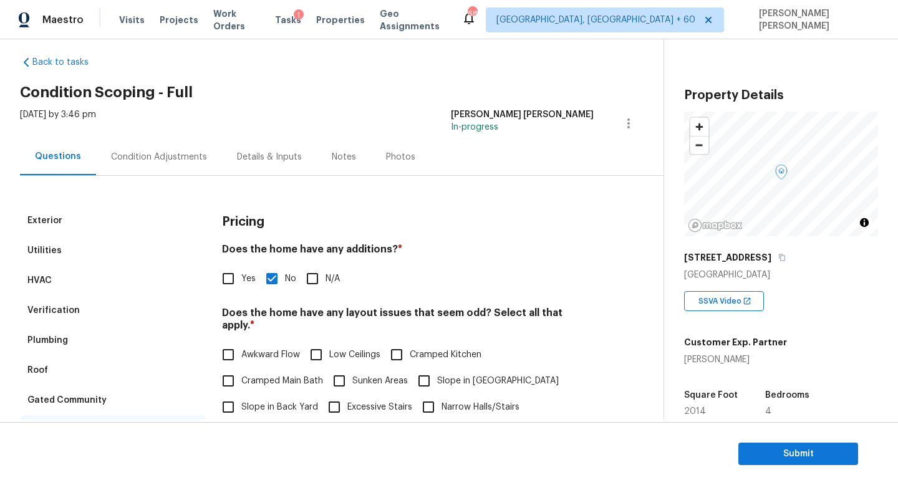
scroll to position [0, 0]
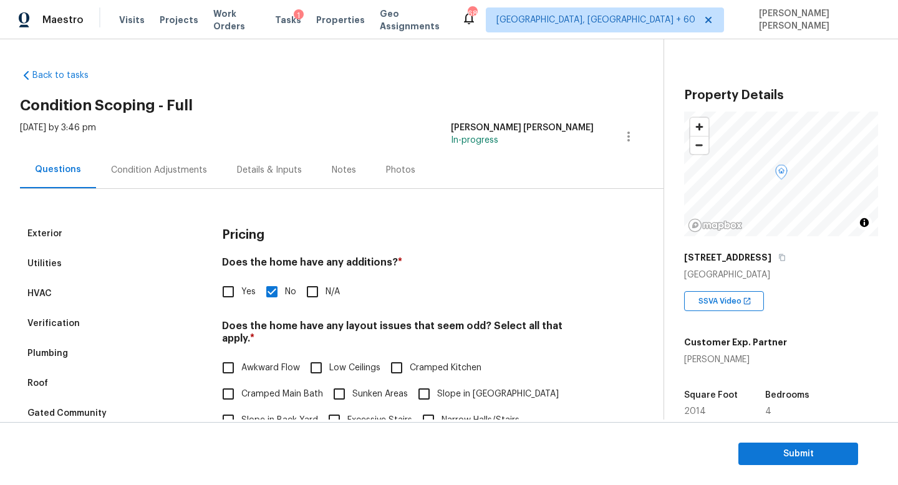
click at [155, 161] on div "Condition Adjustments" at bounding box center [159, 170] width 126 height 37
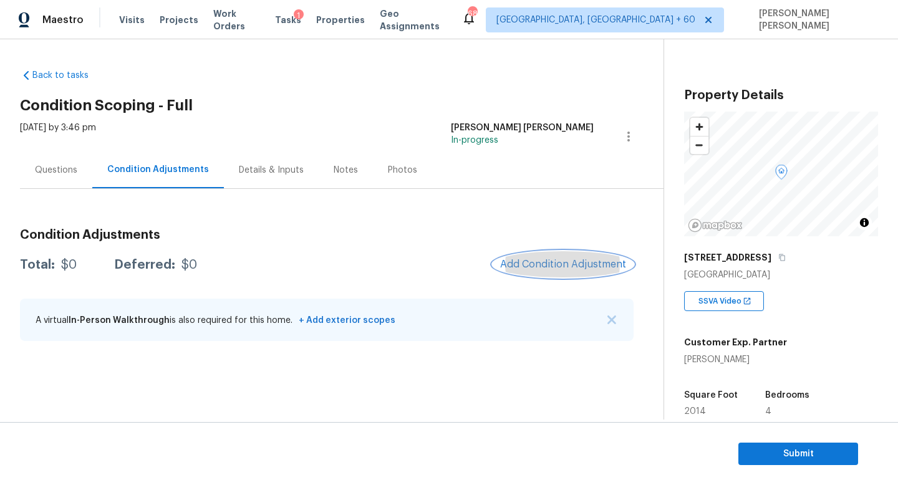
click at [551, 264] on span "Add Condition Adjustment" at bounding box center [563, 264] width 126 height 11
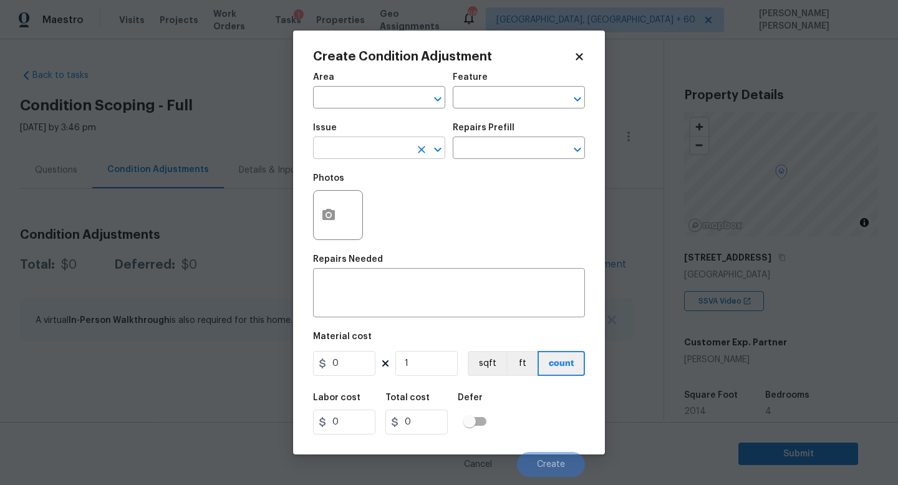
click at [334, 140] on input "text" at bounding box center [361, 149] width 97 height 19
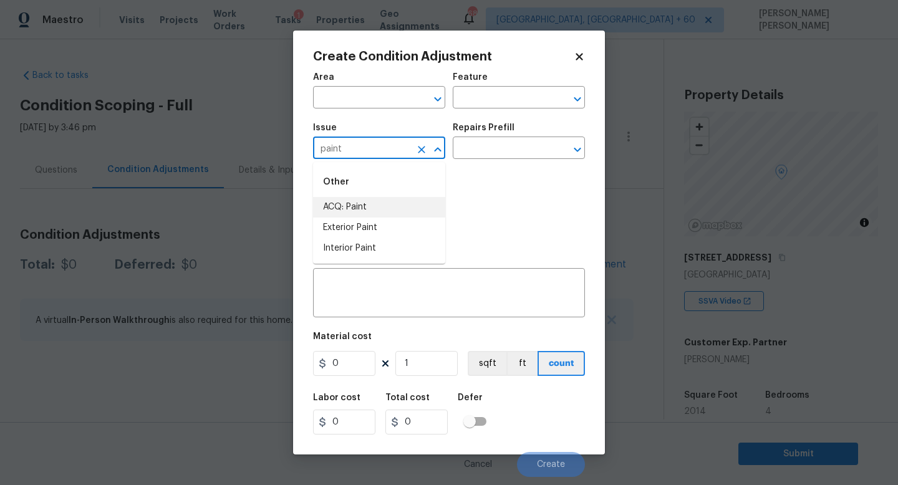
click at [356, 206] on li "ACQ: Paint" at bounding box center [379, 207] width 132 height 21
type input "ACQ: Paint"
click at [515, 138] on div "Repairs Prefill" at bounding box center [519, 132] width 132 height 16
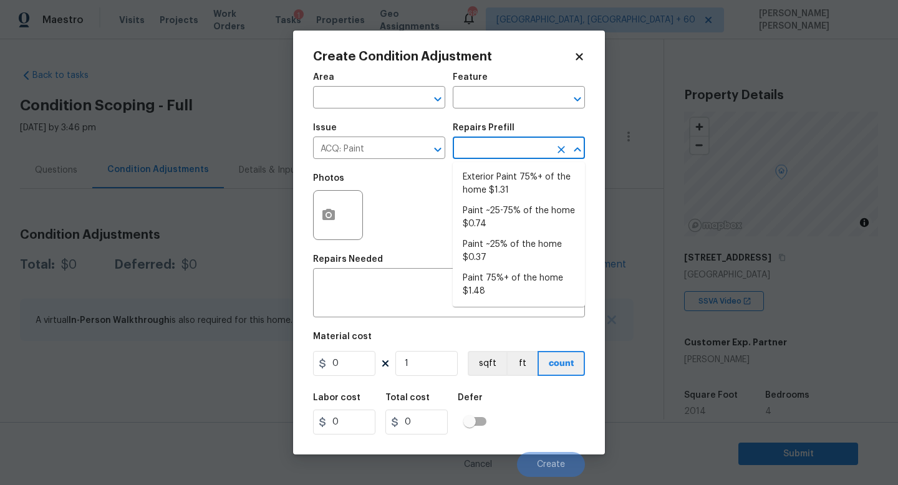
click at [515, 149] on input "text" at bounding box center [501, 149] width 97 height 19
drag, startPoint x: 498, startPoint y: 230, endPoint x: 505, endPoint y: 260, distance: 30.9
click at [505, 260] on ul "Exterior Paint 75%+ of the home $1.31 Paint ~25-75% of the home $0.74 Paint ~25…" at bounding box center [519, 234] width 132 height 145
click at [505, 260] on li "Paint ~25% of the home $0.37" at bounding box center [519, 252] width 132 height 34
type input "Acquisition"
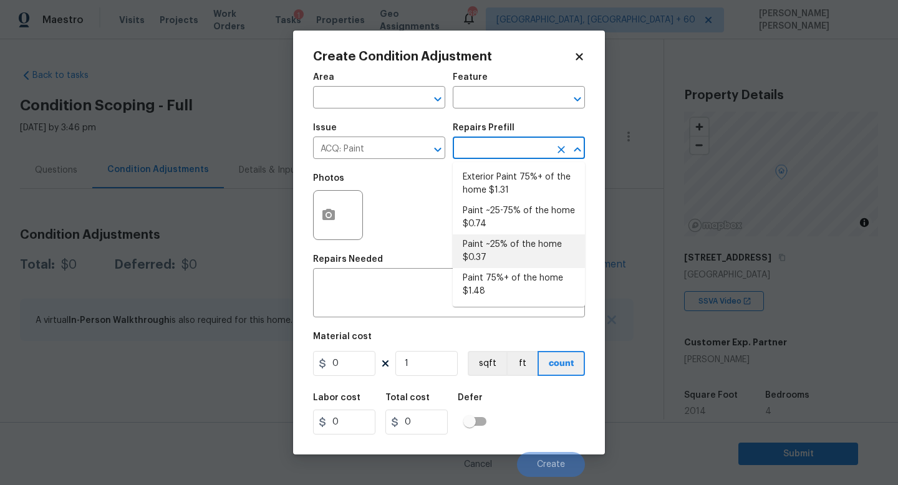
type textarea "Acquisition Scope: ~25% of the home needs interior paint"
type input "0.37"
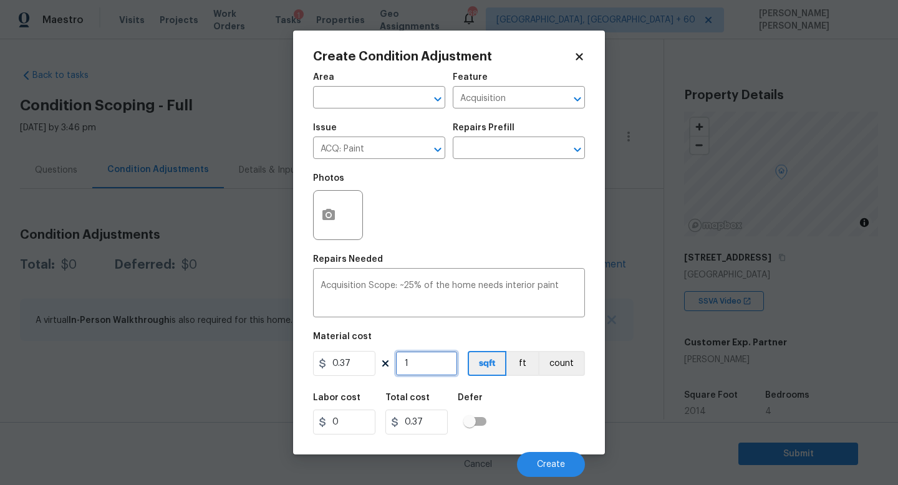
click at [427, 369] on input "1" at bounding box center [427, 363] width 62 height 25
type input "0"
type input "2"
type input "0.74"
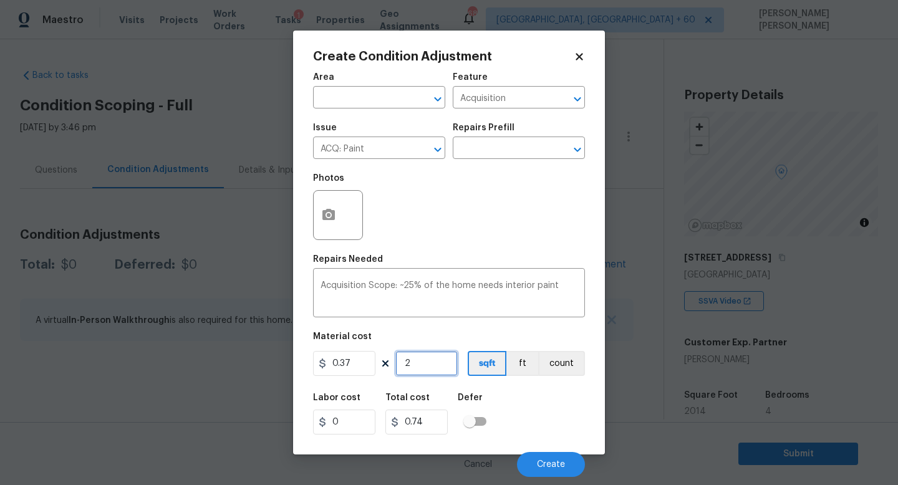
type input "20"
type input "7.4"
type input "201"
type input "74.37"
type input "2014"
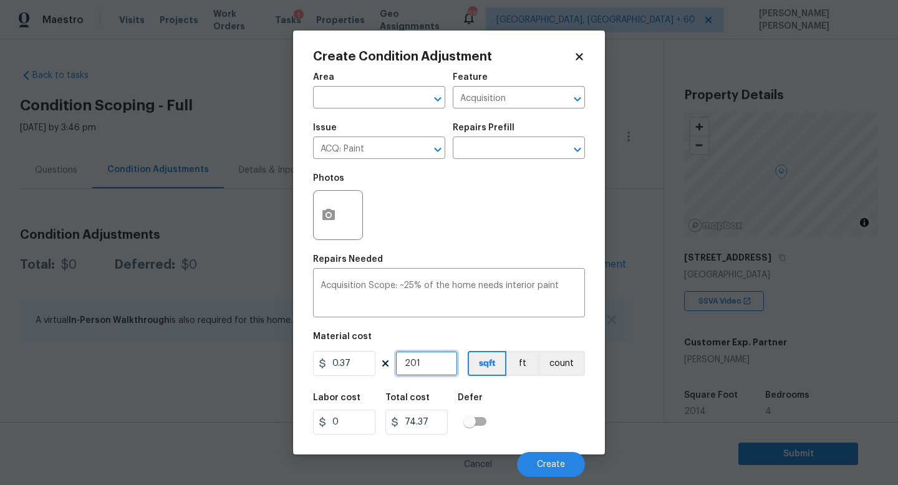
type input "745.18"
type input "2014"
click at [548, 457] on button "Create" at bounding box center [551, 464] width 68 height 25
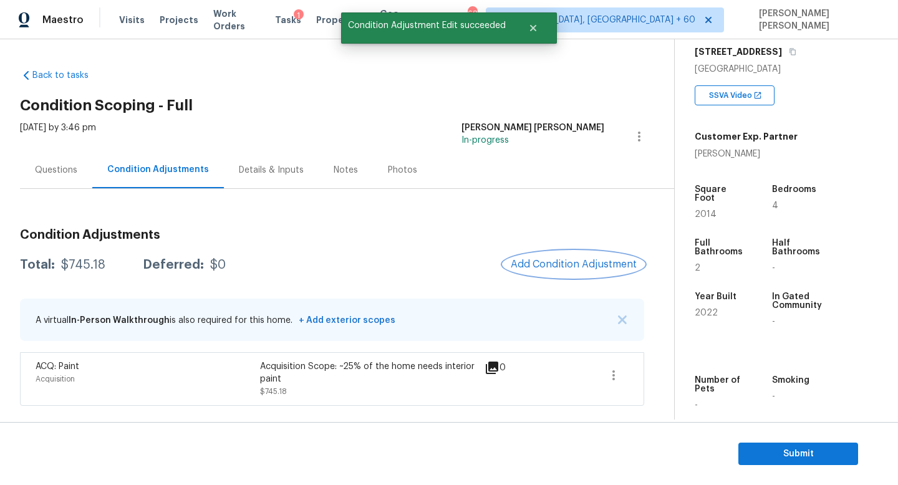
scroll to position [207, 0]
click at [590, 261] on span "Add Condition Adjustment" at bounding box center [574, 264] width 126 height 11
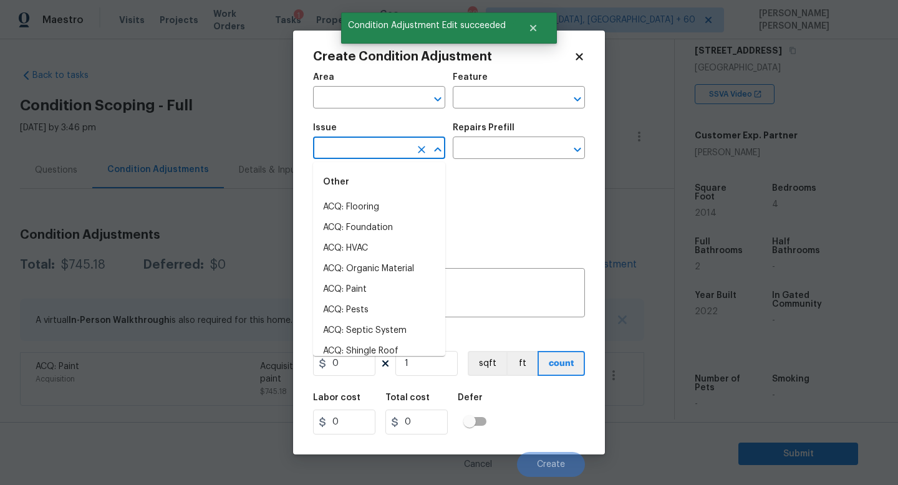
click at [372, 150] on input "text" at bounding box center [361, 149] width 97 height 19
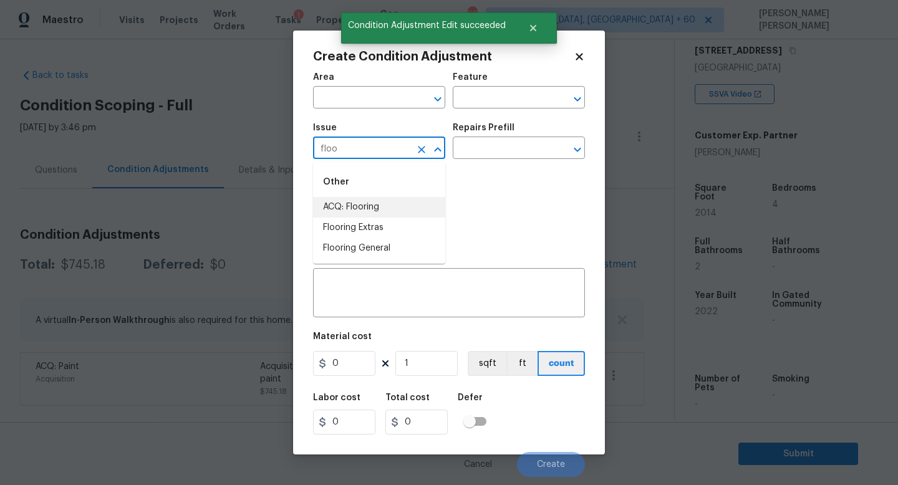
click at [359, 210] on li "ACQ: Flooring" at bounding box center [379, 207] width 132 height 21
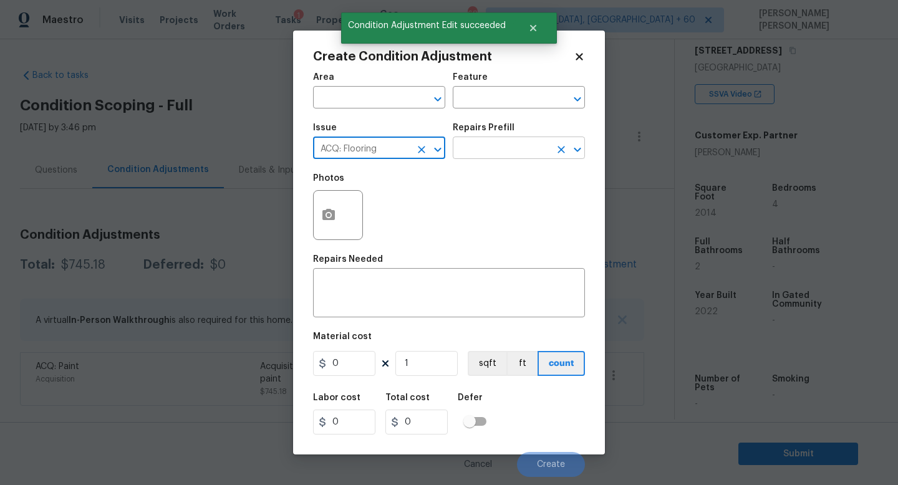
type input "ACQ: Flooring"
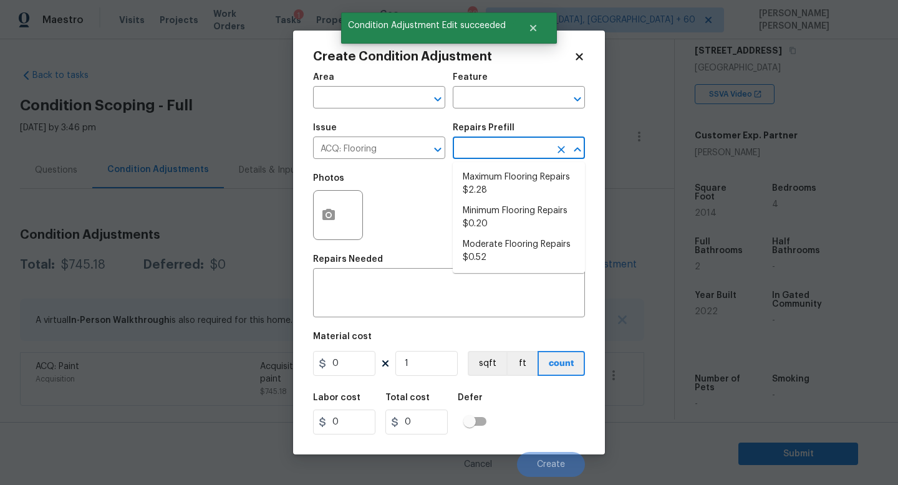
click at [487, 143] on input "text" at bounding box center [501, 149] width 97 height 19
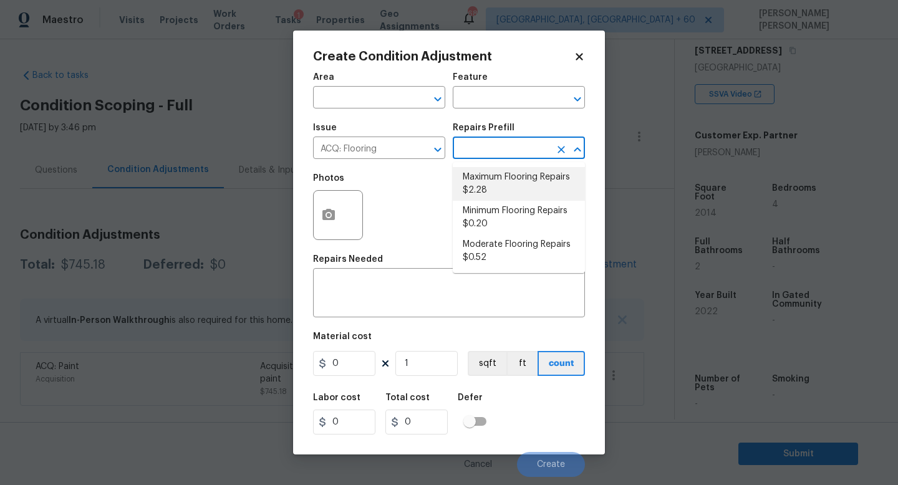
click at [488, 190] on li "Maximum Flooring Repairs $2.28" at bounding box center [519, 184] width 132 height 34
type input "Acquisition"
type textarea "Acquisition Scope: Maximum flooring repairs"
type input "2.28"
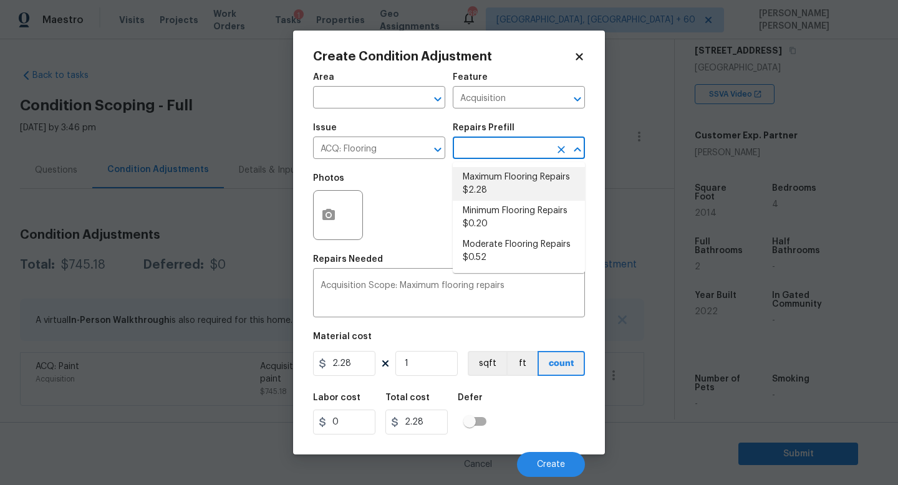
click at [490, 152] on input "text" at bounding box center [501, 149] width 97 height 19
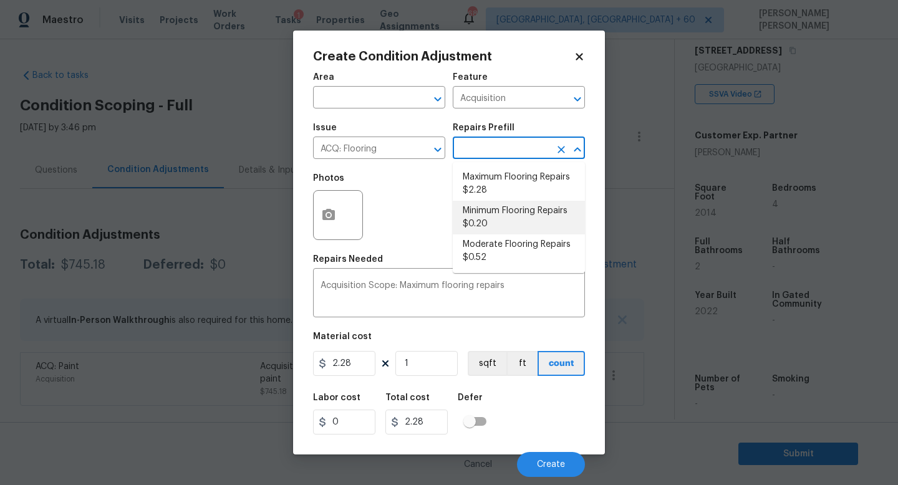
click at [490, 215] on li "Minimum Flooring Repairs $0.20" at bounding box center [519, 218] width 132 height 34
type textarea "Acquisition Scope: Minimum flooring repairs"
type input "0.2"
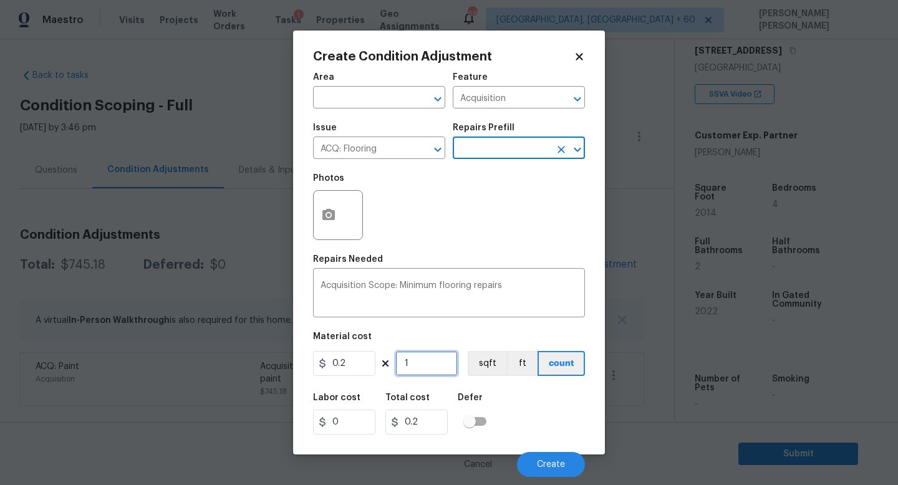
click at [422, 362] on input "1" at bounding box center [427, 363] width 62 height 25
type input "0"
type input "2"
type input "0.4"
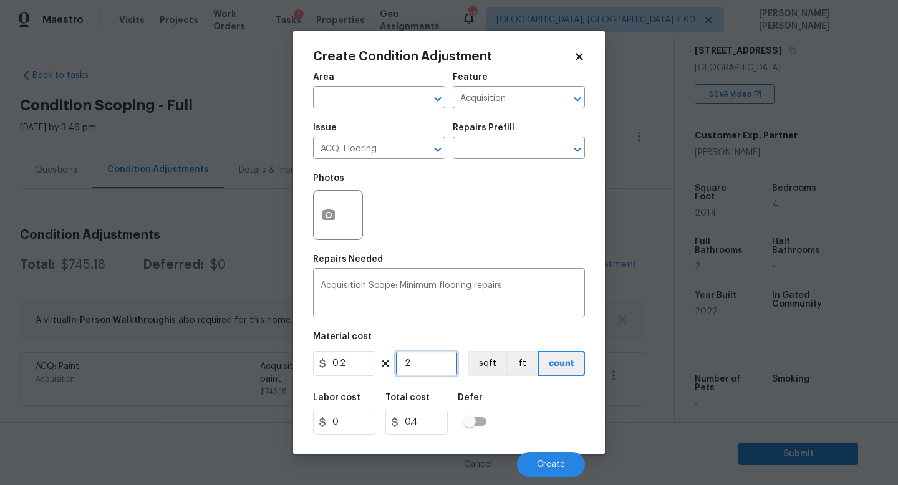
type input "20"
type input "4"
type input "201"
type input "40.2"
type input "2014"
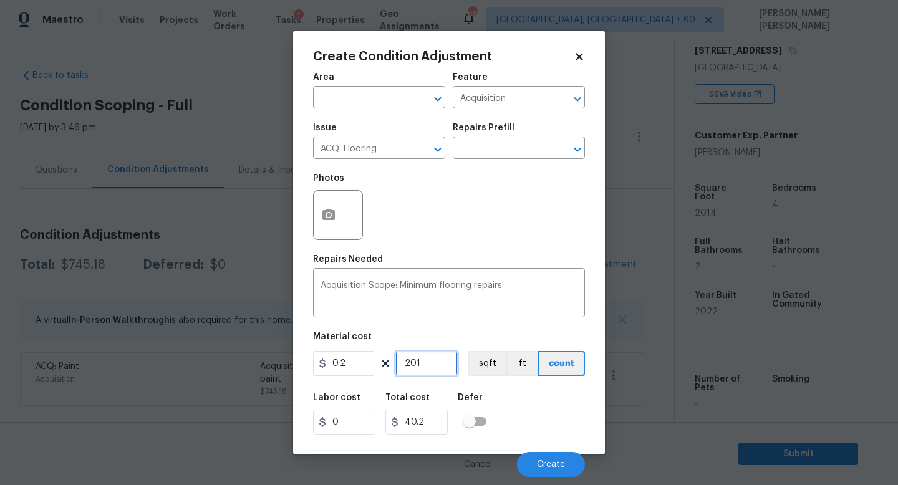
type input "402.8"
type input "2014"
click at [545, 467] on span "Create" at bounding box center [551, 464] width 28 height 9
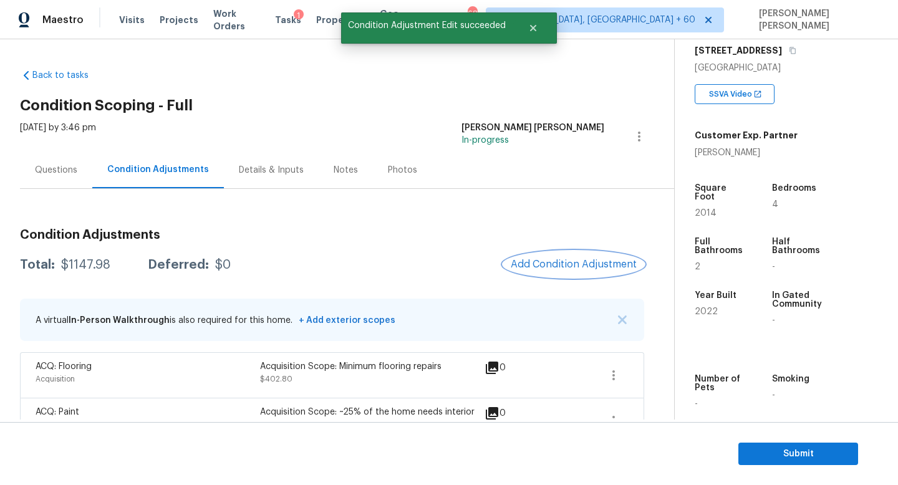
scroll to position [36, 0]
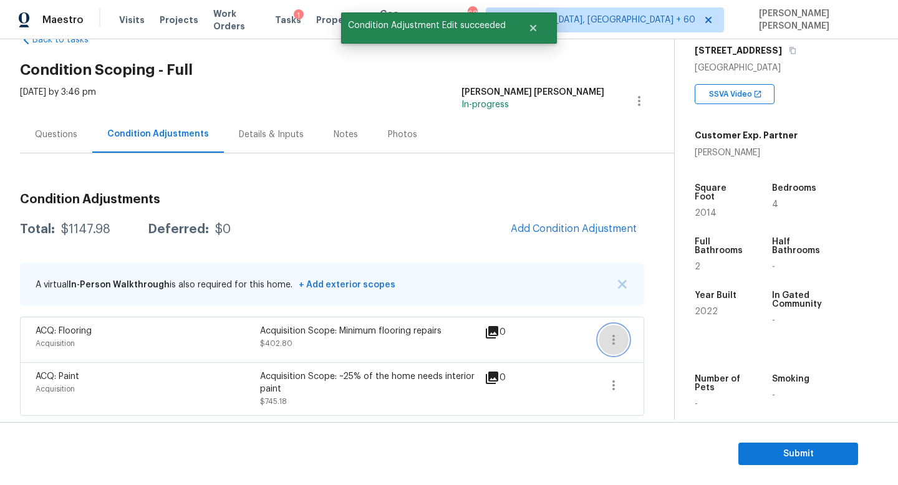
click at [611, 341] on icon "button" at bounding box center [613, 339] width 15 height 15
click at [676, 321] on div "Property Details © Mapbox © OpenStreetMap Improve this map 503 Willow View Way …" at bounding box center [776, 159] width 203 height 655
click at [617, 339] on icon "button" at bounding box center [613, 339] width 15 height 15
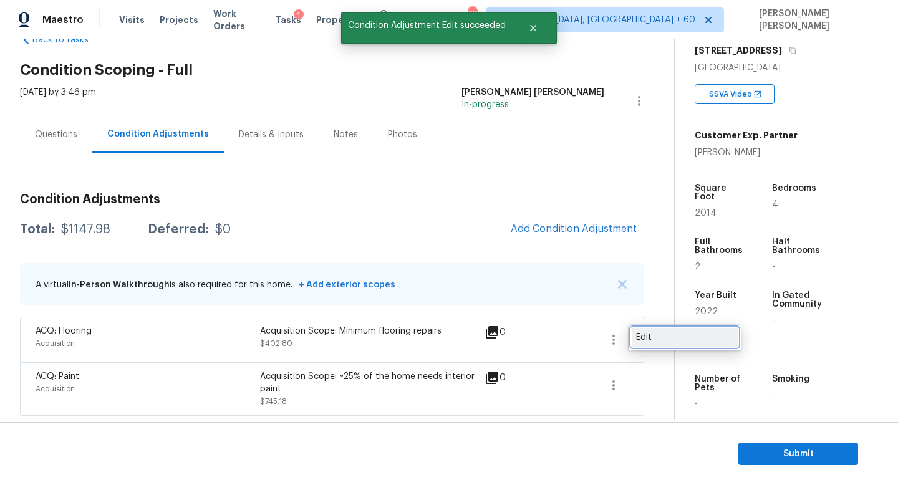
click at [651, 339] on div "Edit" at bounding box center [684, 337] width 97 height 12
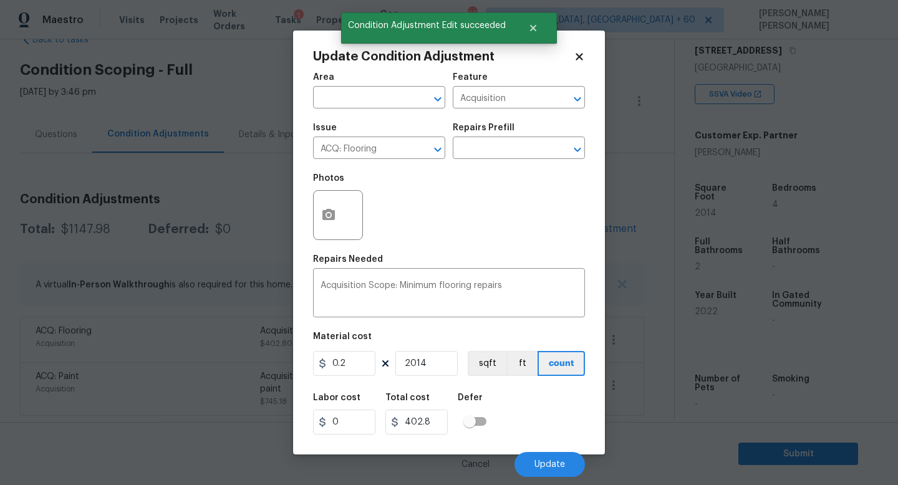
click at [654, 327] on body "Maestro Visits Projects Work Orders Tasks 1 Properties Geo Assignments 683 Knox…" at bounding box center [449, 242] width 898 height 485
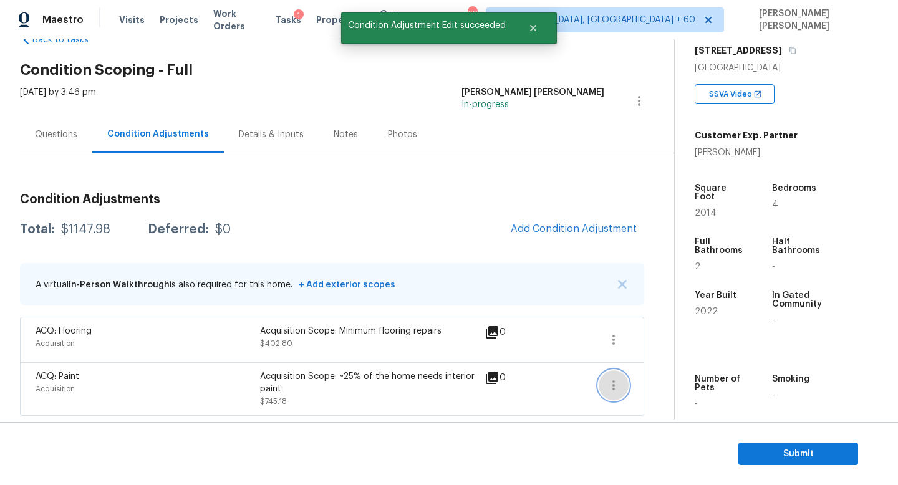
click at [618, 379] on icon "button" at bounding box center [613, 385] width 15 height 15
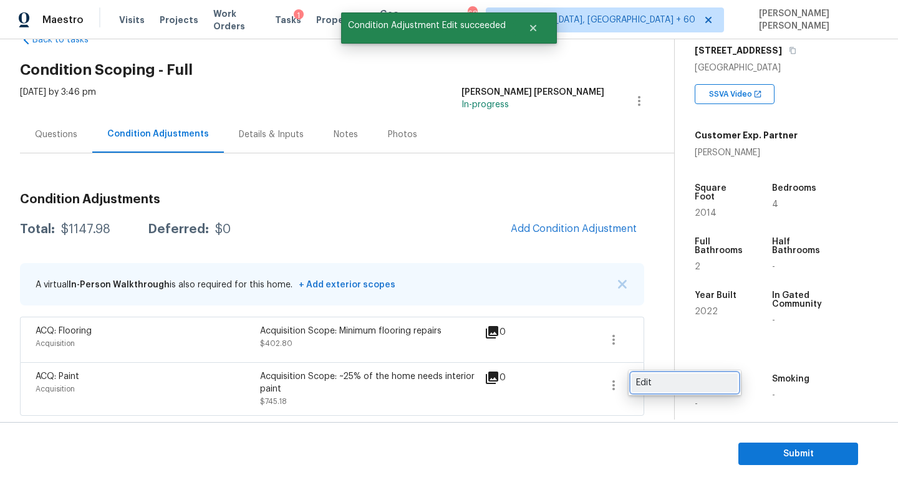
click at [662, 378] on div "Edit" at bounding box center [684, 383] width 97 height 12
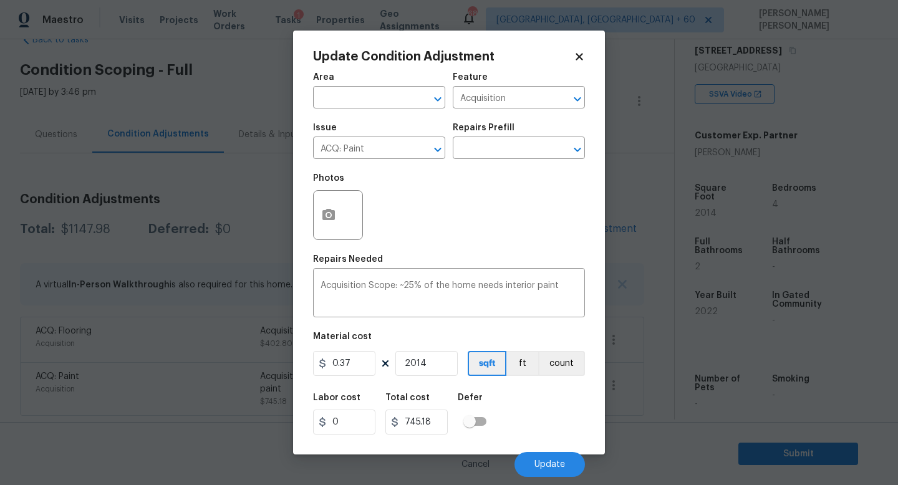
click at [669, 330] on body "Maestro Visits Projects Work Orders Tasks 1 Properties Geo Assignments 683 Knox…" at bounding box center [449, 242] width 898 height 485
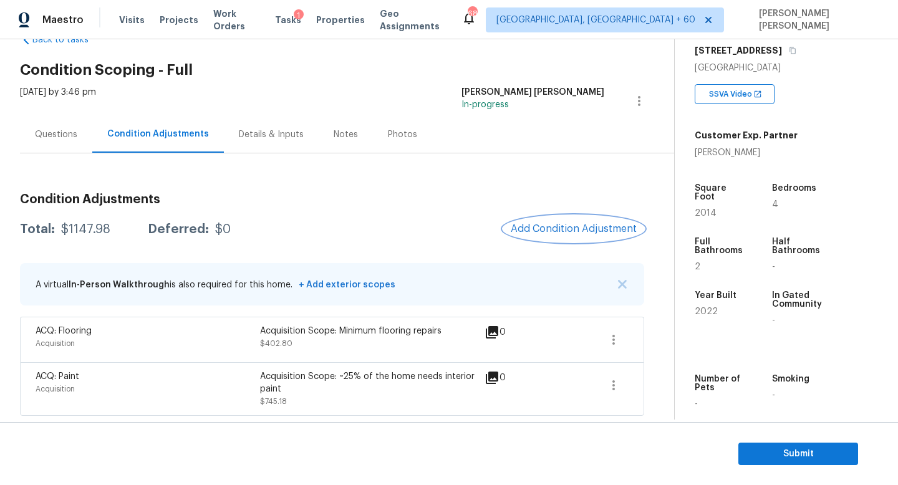
click at [598, 236] on button "Add Condition Adjustment" at bounding box center [573, 229] width 141 height 26
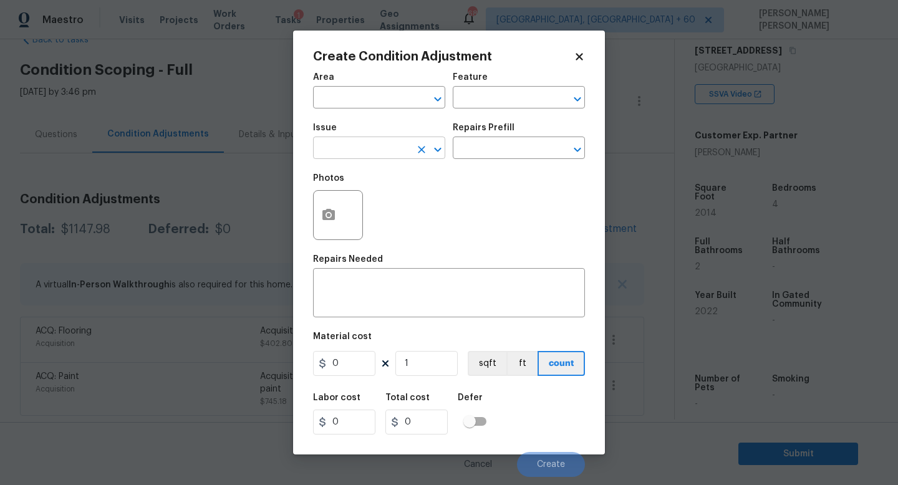
click at [363, 151] on input "text" at bounding box center [361, 149] width 97 height 19
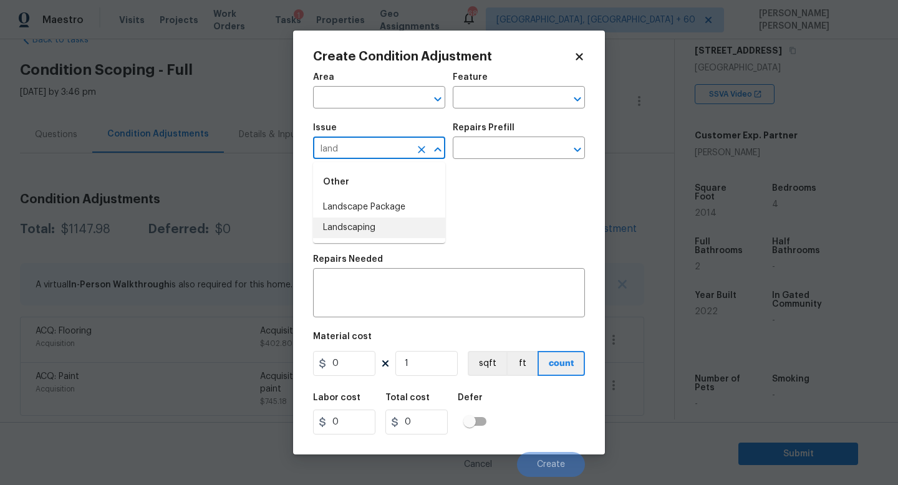
click at [396, 210] on li "Landscape Package" at bounding box center [379, 207] width 132 height 21
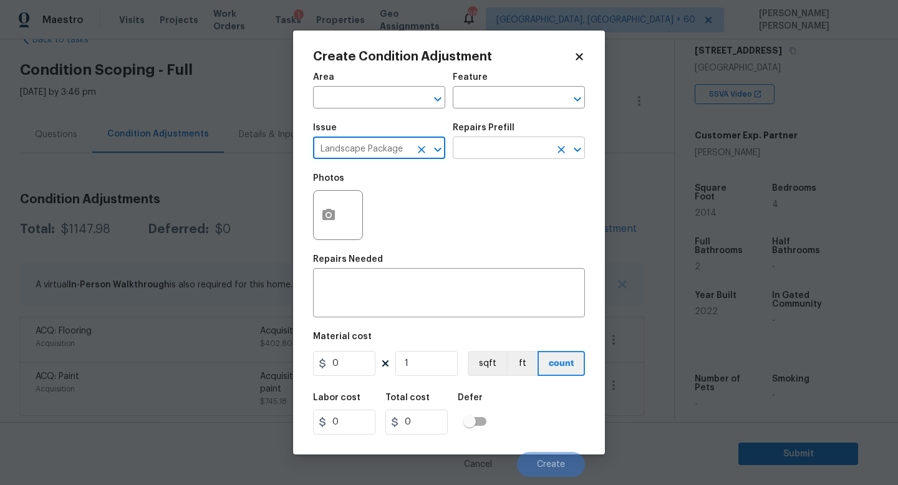
type input "Landscape Package"
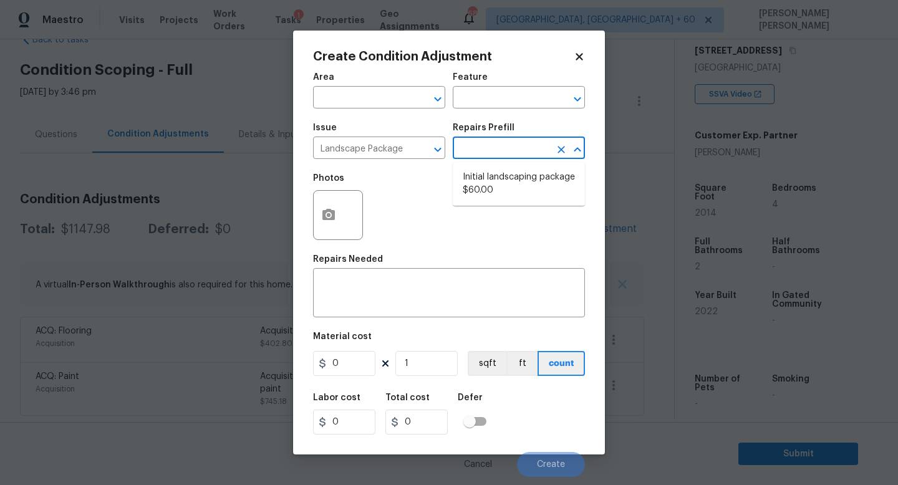
click at [503, 142] on input "text" at bounding box center [501, 149] width 97 height 19
click at [505, 171] on li "Initial landscaping package $60.00" at bounding box center [519, 184] width 132 height 34
type input "Home Readiness Packages"
type textarea "Mowing of grass up to 6" in height. Mow, edge along driveways & sidewalks, trim…"
type input "60"
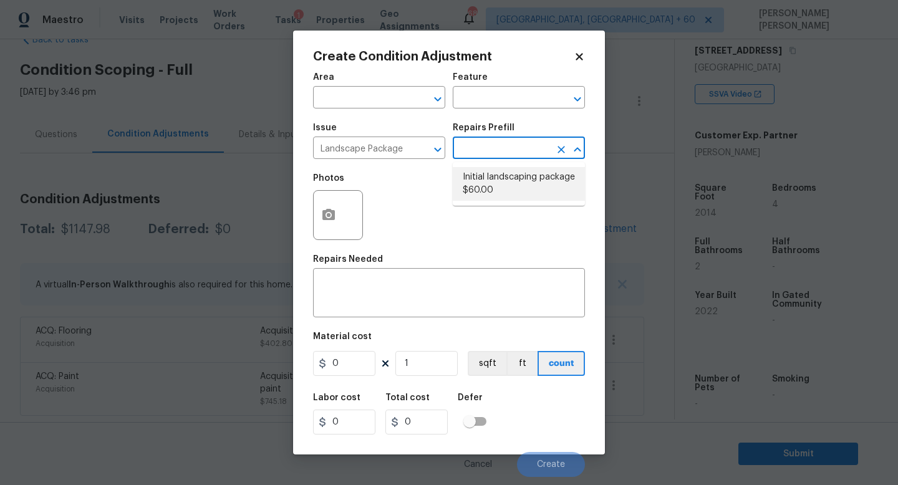
type input "60"
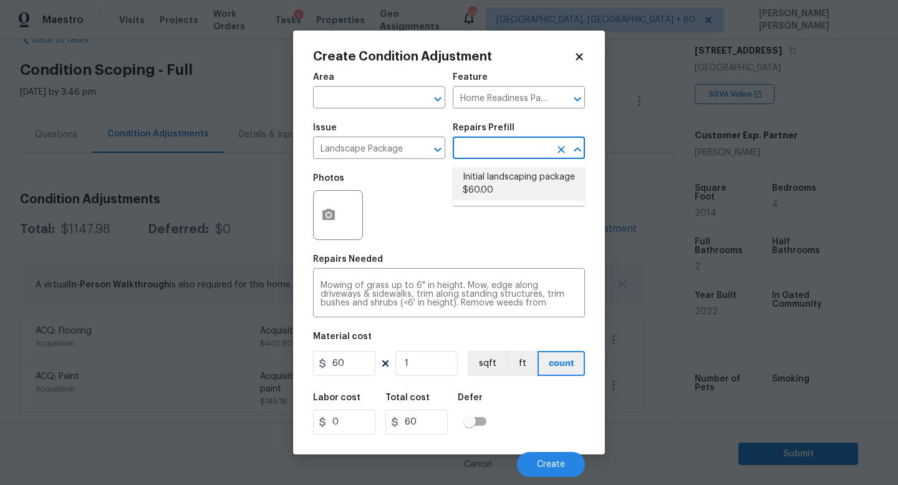
click at [481, 178] on li "Initial landscaping package $60.00" at bounding box center [519, 184] width 132 height 34
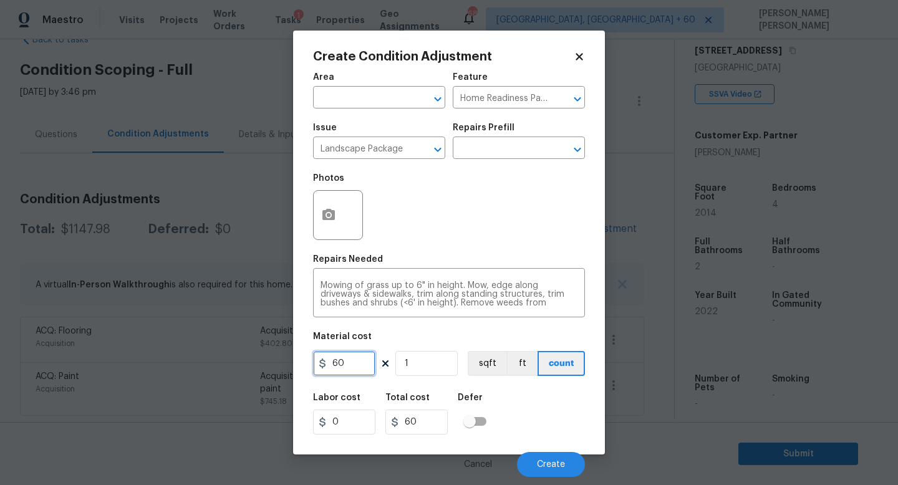
drag, startPoint x: 357, startPoint y: 364, endPoint x: 162, endPoint y: 337, distance: 196.5
click at [162, 337] on div "Create Condition Adjustment Area ​ Feature Home Readiness Packages ​ Issue Land…" at bounding box center [449, 242] width 898 height 485
type input "70"
click at [550, 459] on button "Create" at bounding box center [551, 464] width 68 height 25
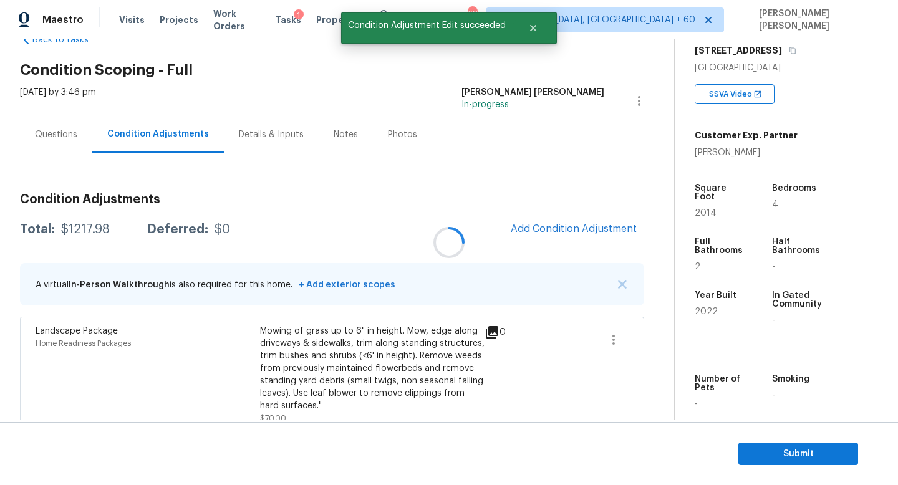
click at [571, 218] on div at bounding box center [449, 242] width 898 height 485
click at [571, 218] on button "Add Condition Adjustment" at bounding box center [573, 229] width 141 height 26
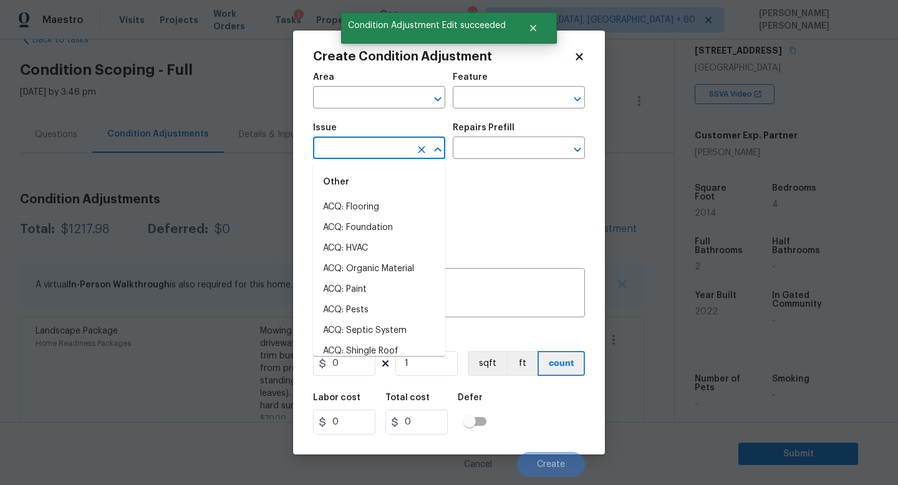
click at [387, 150] on input "text" at bounding box center [361, 149] width 97 height 19
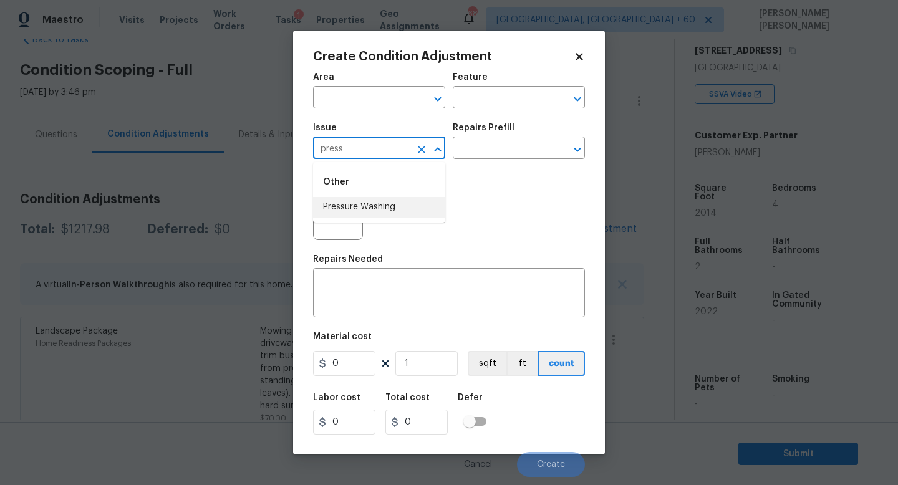
click at [392, 208] on li "Pressure Washing" at bounding box center [379, 207] width 132 height 21
type input "Pressure Washing"
click at [509, 138] on div "Repairs Prefill" at bounding box center [519, 132] width 132 height 16
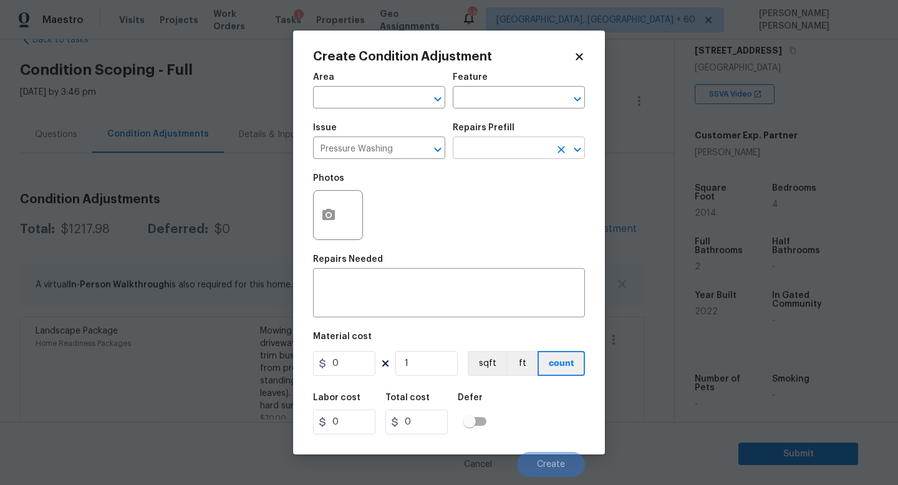
click at [509, 147] on input "text" at bounding box center [501, 149] width 97 height 19
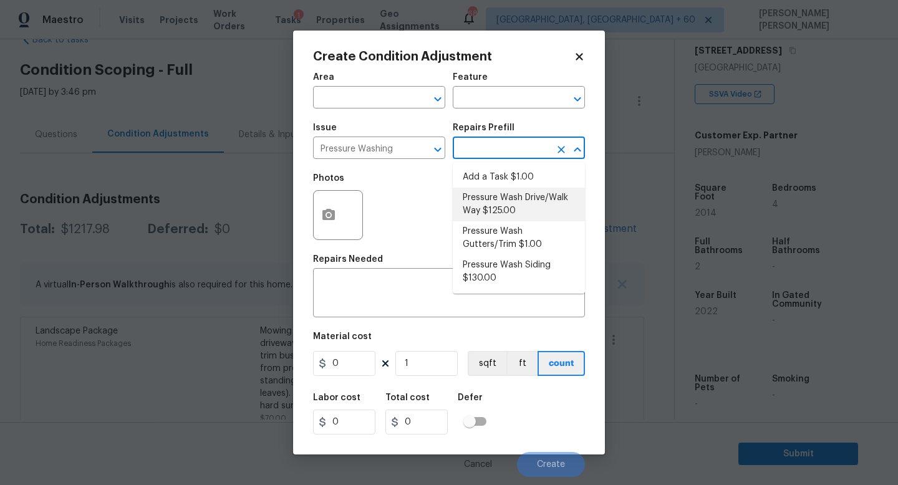
click at [502, 207] on li "Pressure Wash Drive/Walk Way $125.00" at bounding box center [519, 205] width 132 height 34
type input "Siding"
type textarea "Pressure wash the driveways/walkways as directed by the PM. Ensure that all deb…"
type input "125"
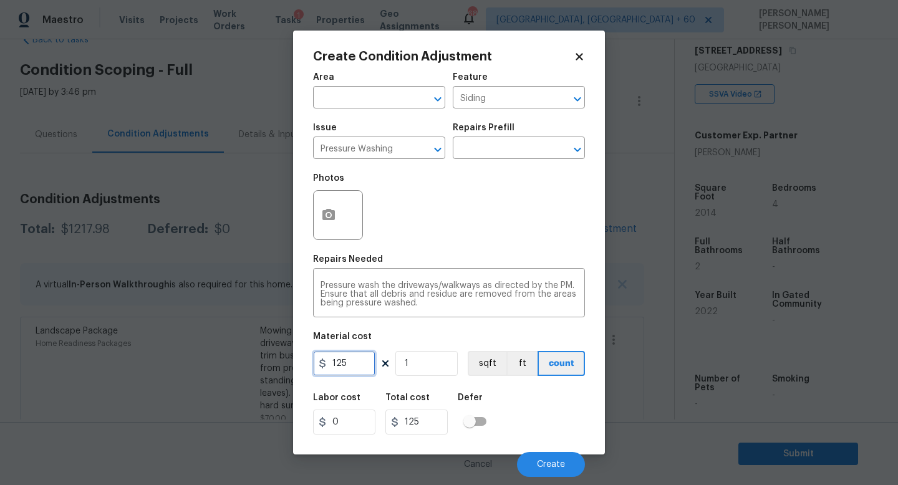
click at [347, 367] on input "125" at bounding box center [344, 363] width 62 height 25
drag, startPoint x: 347, startPoint y: 367, endPoint x: 264, endPoint y: 361, distance: 83.2
click at [264, 361] on div "Create Condition Adjustment Area ​ Feature Siding ​ Issue Pressure Washing ​ Re…" at bounding box center [449, 242] width 898 height 485
type input "200"
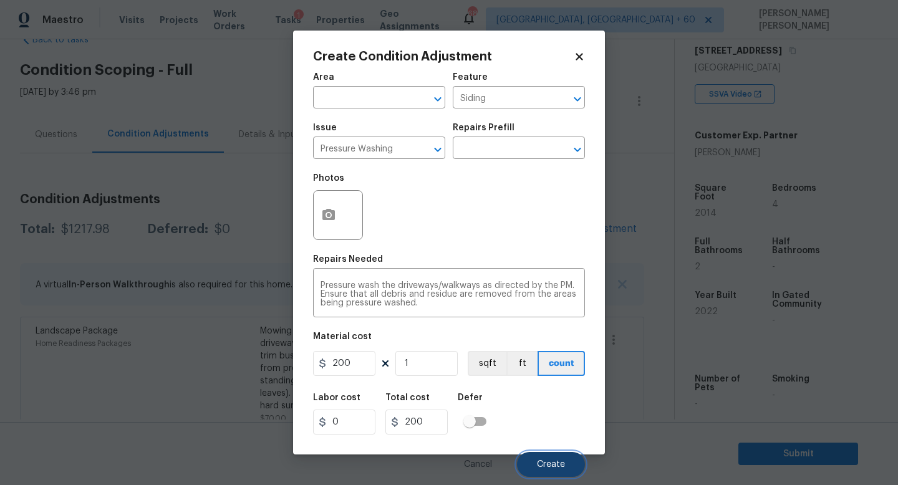
click at [545, 461] on span "Create" at bounding box center [551, 464] width 28 height 9
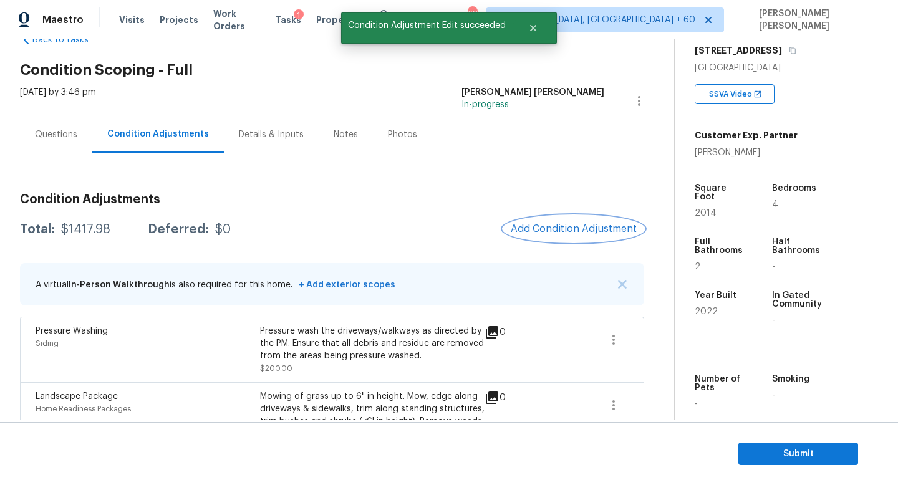
click at [560, 223] on span "Add Condition Adjustment" at bounding box center [574, 228] width 126 height 11
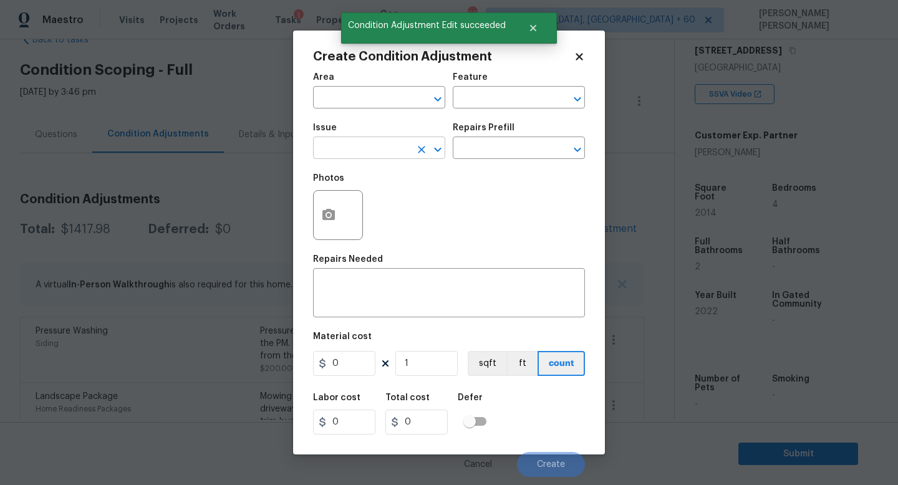
click at [361, 157] on input "text" at bounding box center [361, 149] width 97 height 19
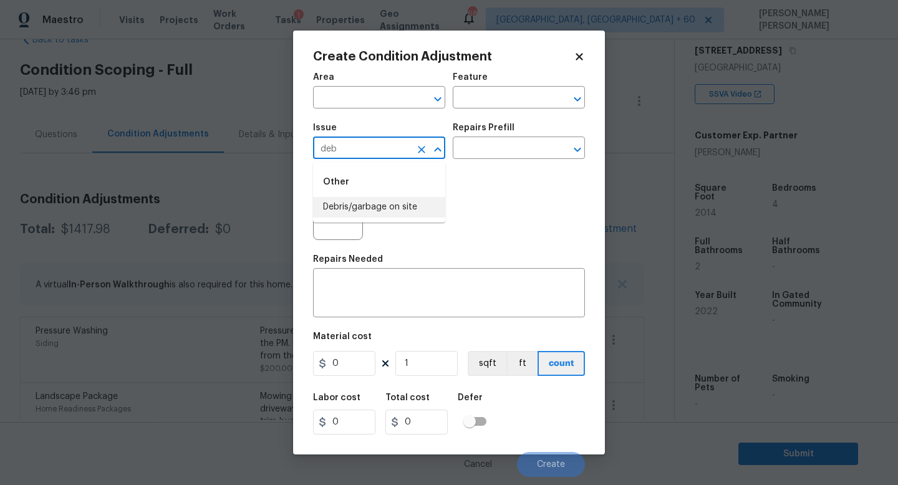
click at [356, 208] on li "Debris/garbage on site" at bounding box center [379, 207] width 132 height 21
type input "Debris/garbage on site"
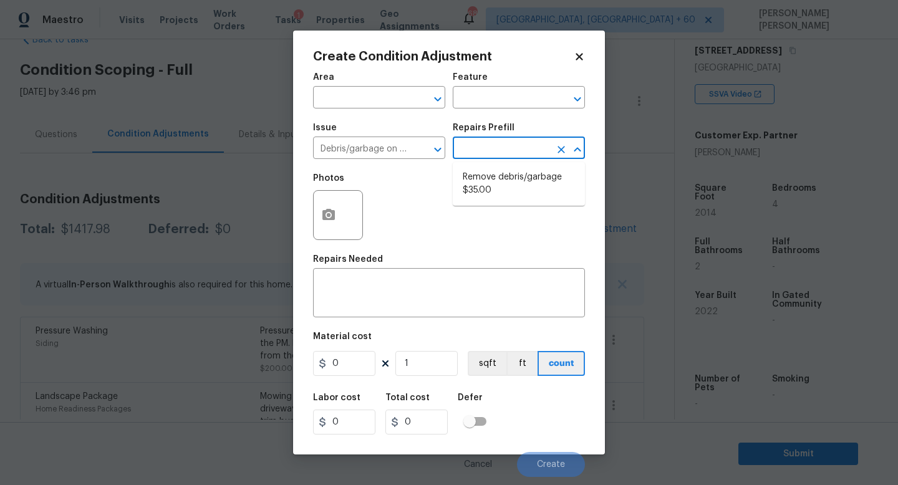
click at [475, 158] on input "text" at bounding box center [501, 149] width 97 height 19
click at [503, 178] on li "Remove debris/garbage $35.00" at bounding box center [519, 184] width 132 height 34
type textarea "Remove, haul off, and properly dispose of any debris left by seller to offsite …"
type input "35"
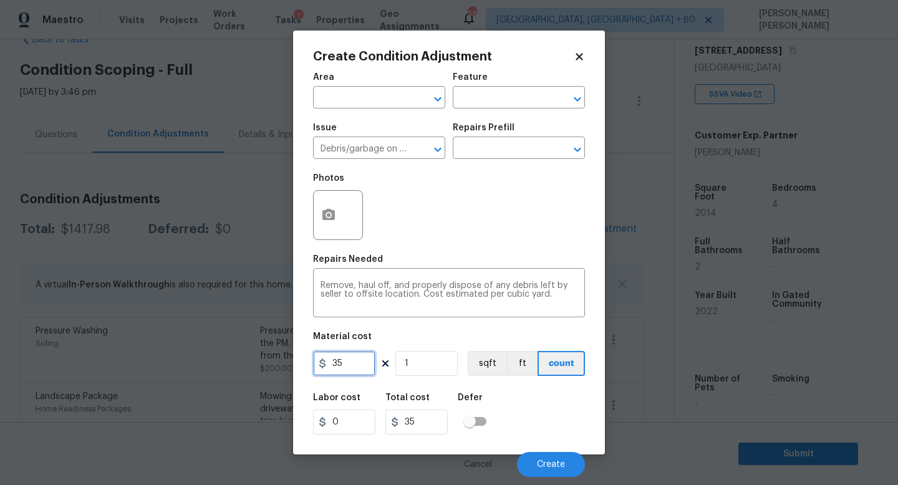
drag, startPoint x: 351, startPoint y: 372, endPoint x: 214, endPoint y: 268, distance: 172.3
click at [214, 268] on div "Create Condition Adjustment Area ​ Feature ​ Issue Debris/garbage on site ​ Rep…" at bounding box center [449, 242] width 898 height 485
type input "200"
click at [497, 145] on input "text" at bounding box center [501, 149] width 97 height 19
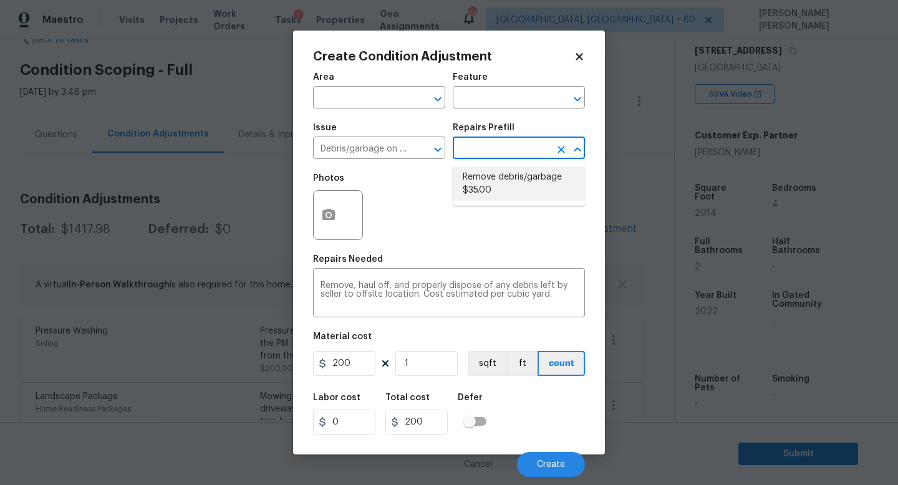
click at [309, 216] on div "Create Condition Adjustment Area ​ Feature ​ Issue Debris/garbage on site ​ Rep…" at bounding box center [449, 243] width 312 height 424
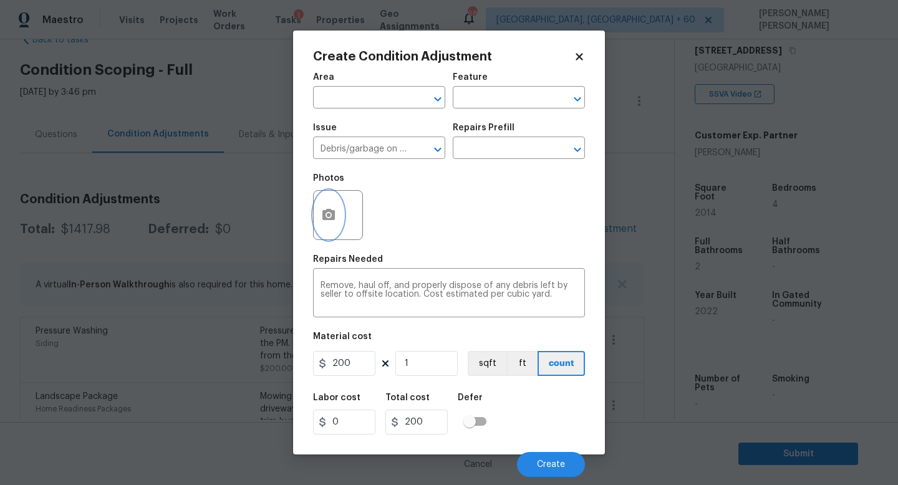
click at [326, 216] on icon "button" at bounding box center [329, 214] width 12 height 11
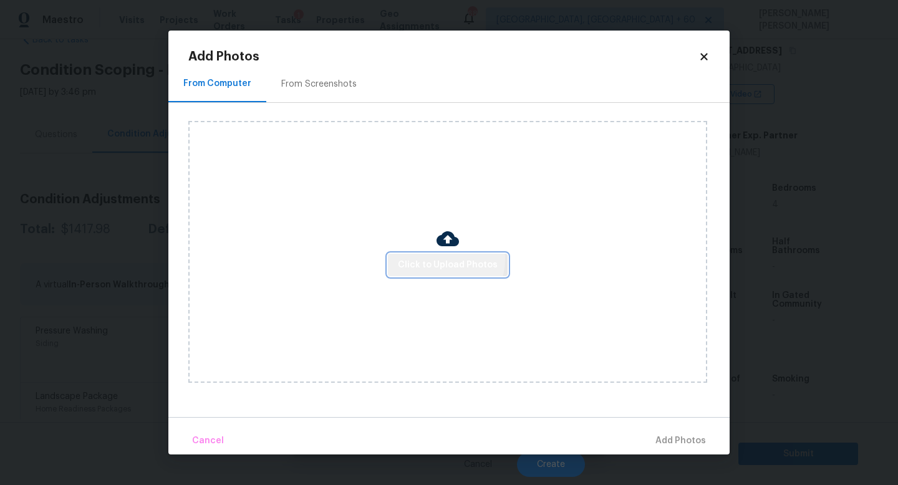
click at [440, 259] on span "Click to Upload Photos" at bounding box center [448, 266] width 100 height 16
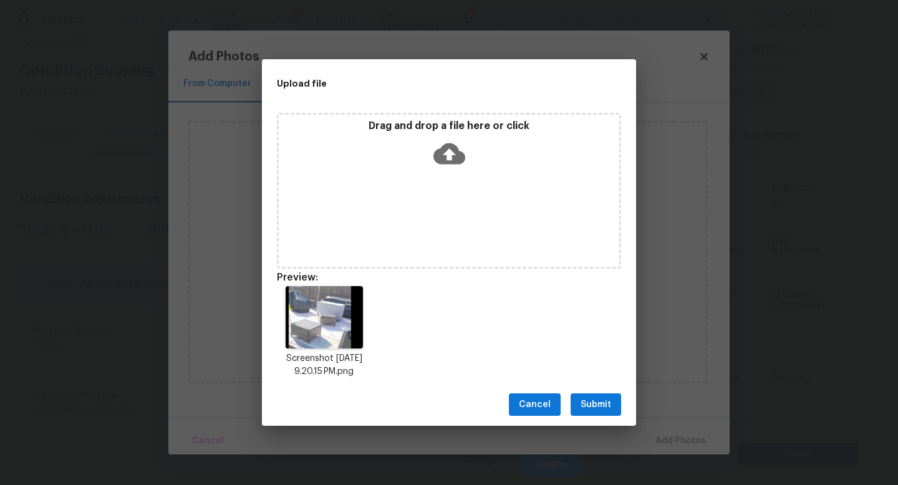
click at [611, 396] on button "Submit" at bounding box center [596, 405] width 51 height 23
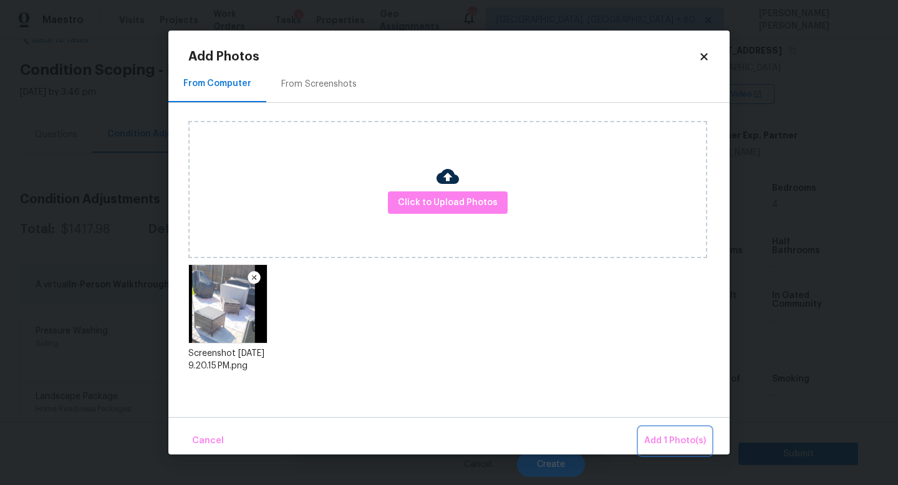
click at [684, 437] on span "Add 1 Photo(s)" at bounding box center [675, 442] width 62 height 16
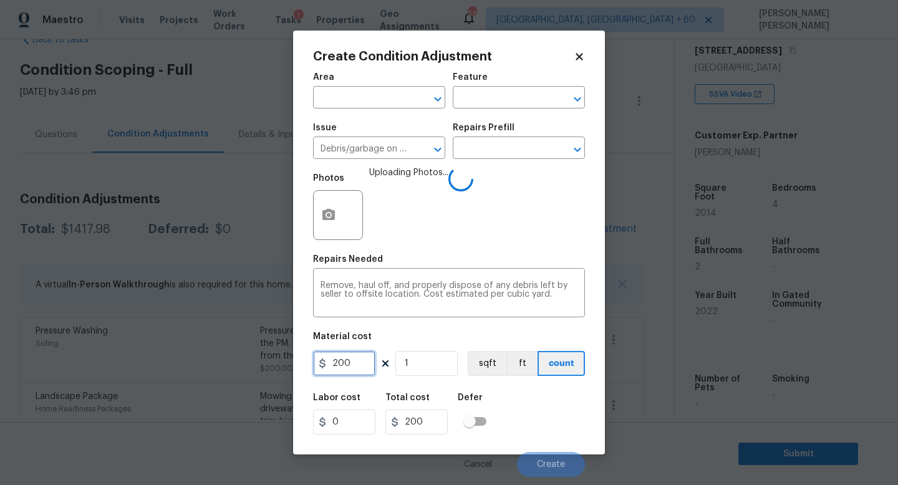
drag, startPoint x: 366, startPoint y: 361, endPoint x: 192, endPoint y: 361, distance: 174.0
click at [192, 361] on div "Create Condition Adjustment Area ​ Feature ​ Issue Debris/garbage on site ​ Rep…" at bounding box center [449, 242] width 898 height 485
type input "100"
click at [540, 427] on div "Labor cost 0 Total cost 100 Defer" at bounding box center [449, 414] width 272 height 56
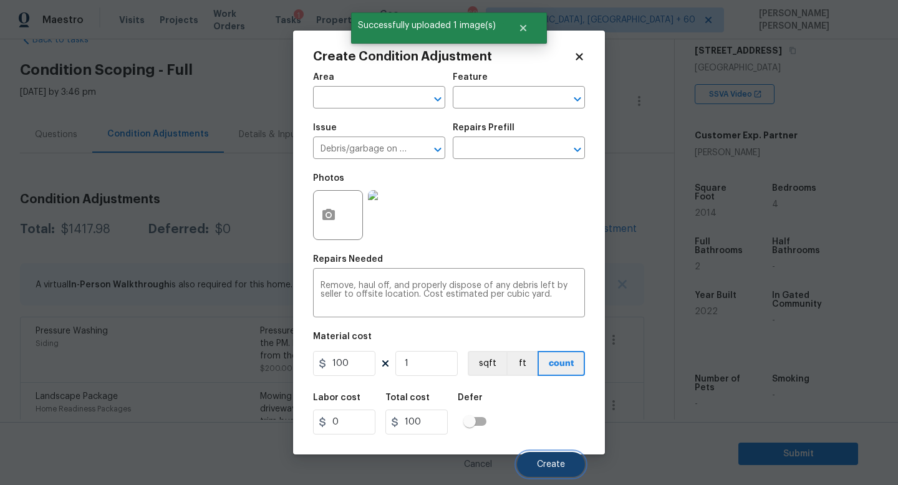
click at [562, 465] on span "Create" at bounding box center [551, 464] width 28 height 9
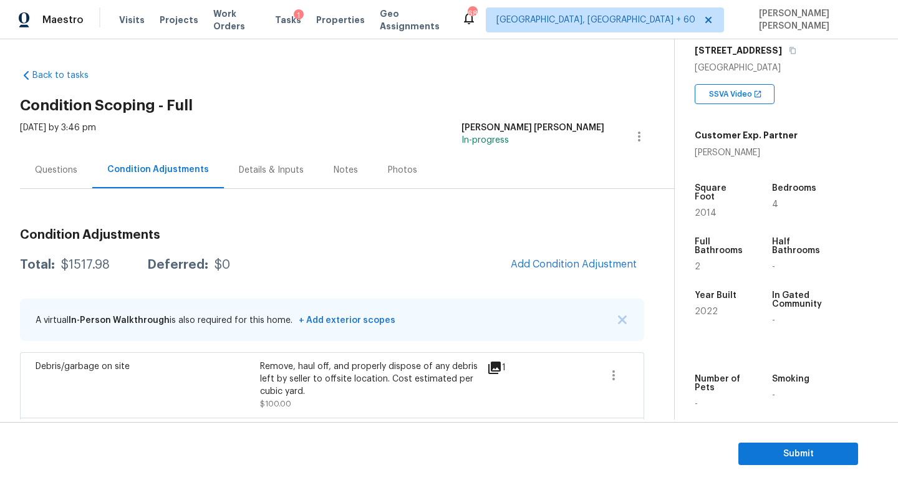
click at [40, 148] on div "[DATE] by 3:46 pm" at bounding box center [58, 137] width 76 height 30
click at [51, 166] on div "Questions" at bounding box center [56, 170] width 42 height 12
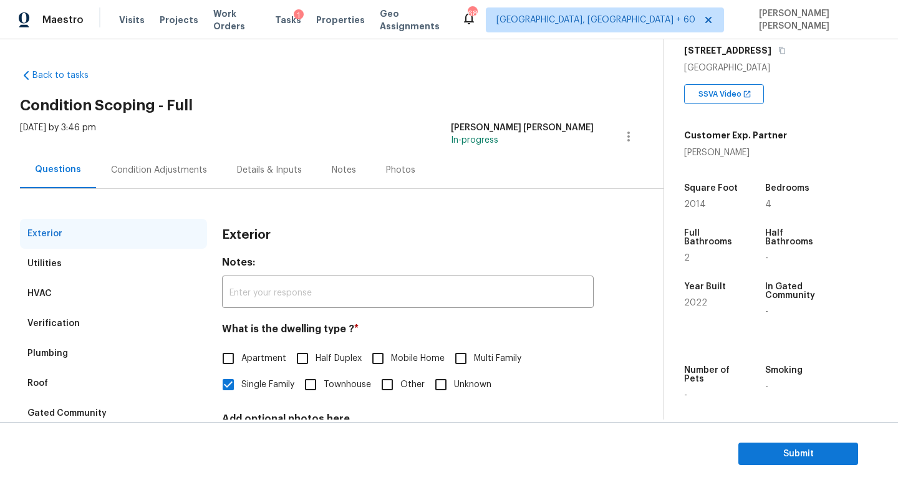
click at [138, 169] on div "Condition Adjustments" at bounding box center [159, 170] width 96 height 12
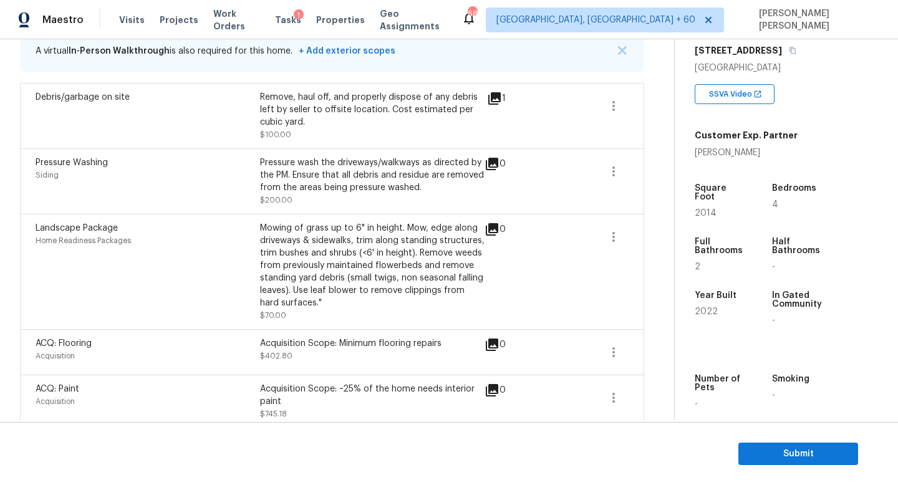
scroll to position [283, 0]
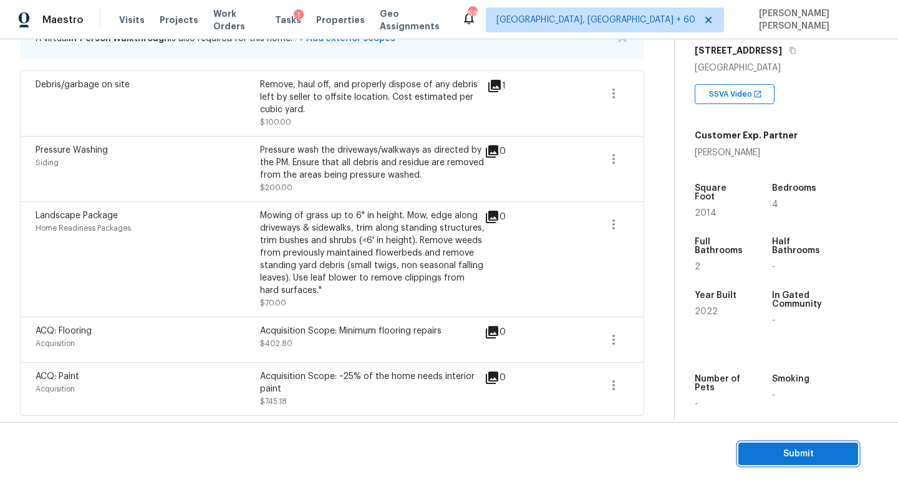
click at [797, 456] on span "Submit" at bounding box center [799, 455] width 100 height 16
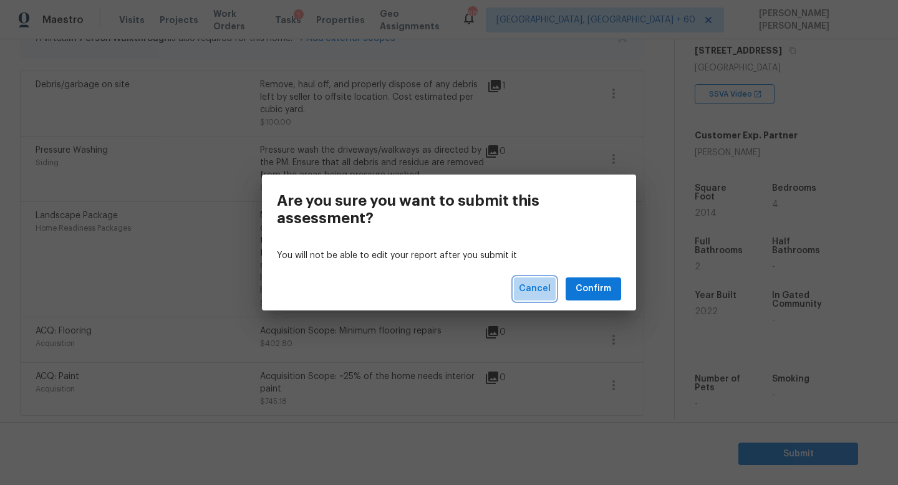
click at [536, 291] on span "Cancel" at bounding box center [535, 289] width 32 height 16
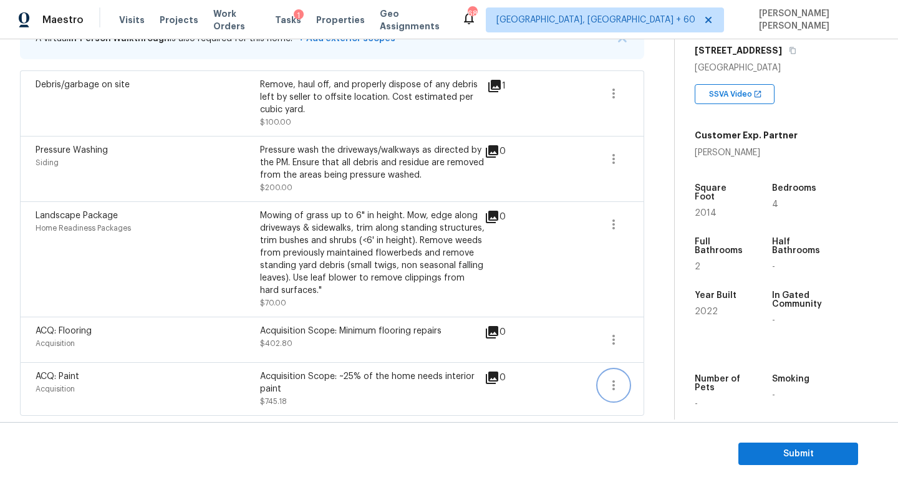
click at [618, 377] on button "button" at bounding box center [614, 386] width 30 height 30
click at [681, 380] on div "Edit" at bounding box center [684, 383] width 97 height 12
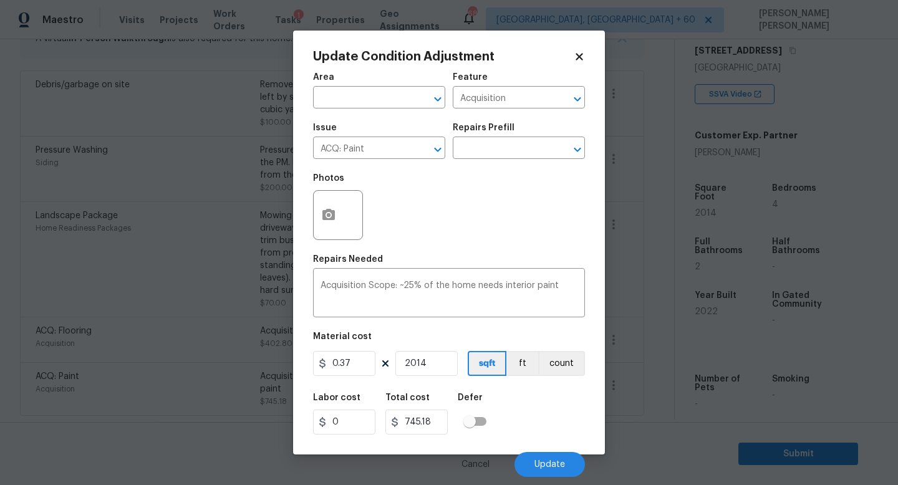
click at [168, 374] on body "Maestro Visits Projects Work Orders Tasks 1 Properties Geo Assignments 683 [GEO…" at bounding box center [449, 242] width 898 height 485
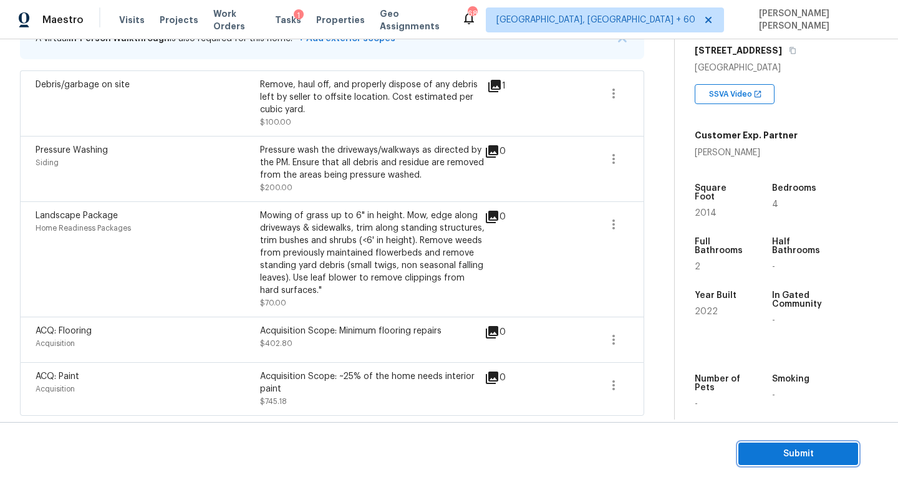
click at [780, 460] on span "Submit" at bounding box center [799, 455] width 100 height 16
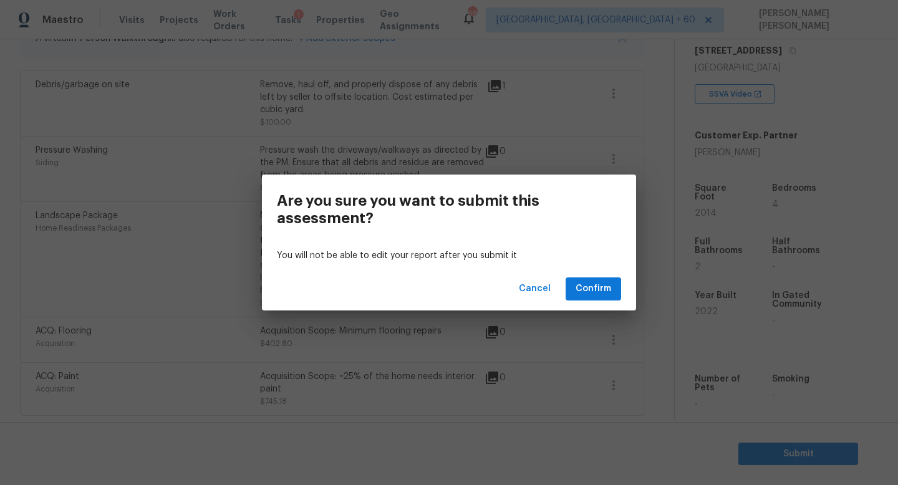
click at [572, 276] on div "Cancel Confirm" at bounding box center [449, 289] width 374 height 43
click at [594, 289] on span "Confirm" at bounding box center [594, 289] width 36 height 16
